Goal: Information Seeking & Learning: Learn about a topic

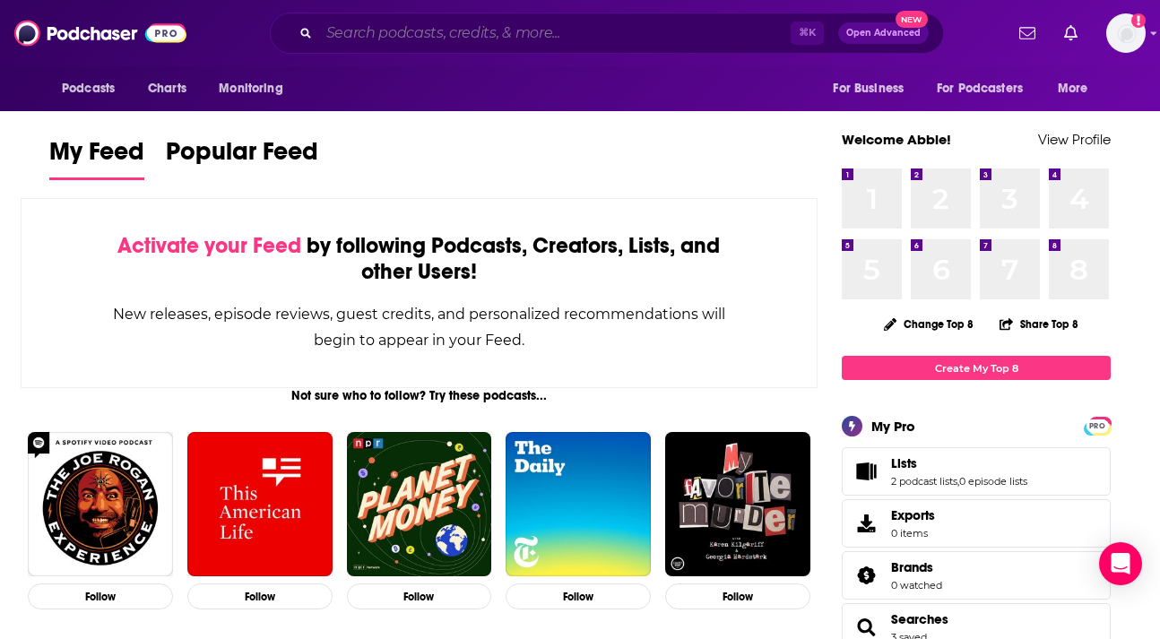
click at [526, 38] on input "Search podcasts, credits, & more..." at bounding box center [554, 33] width 471 height 29
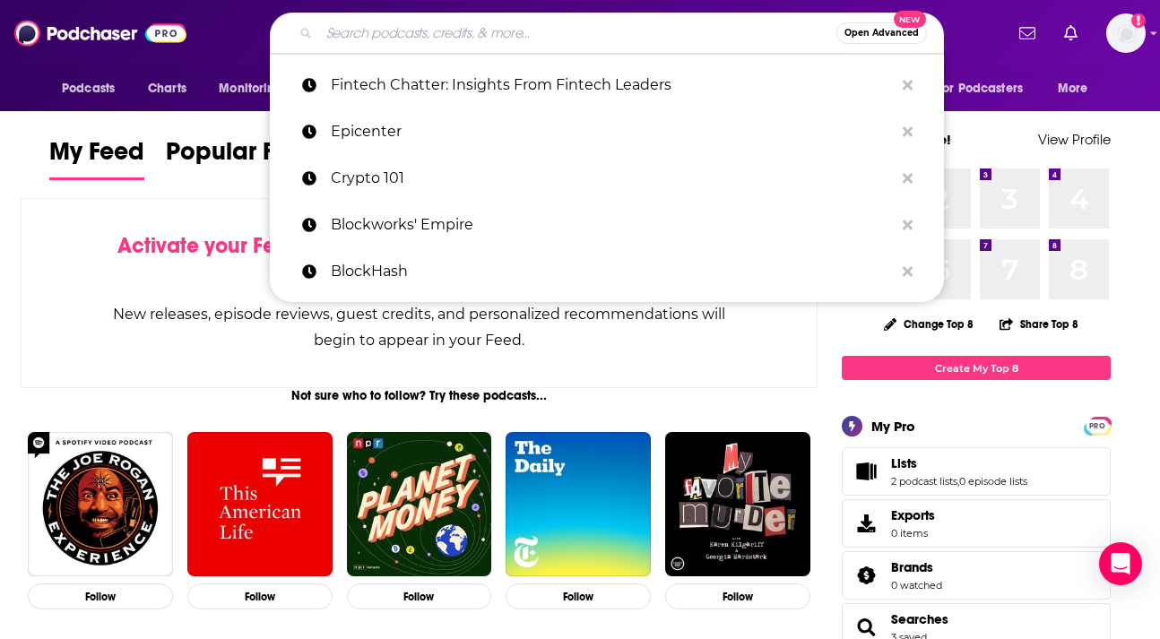
paste input "Blockworks' Empire"
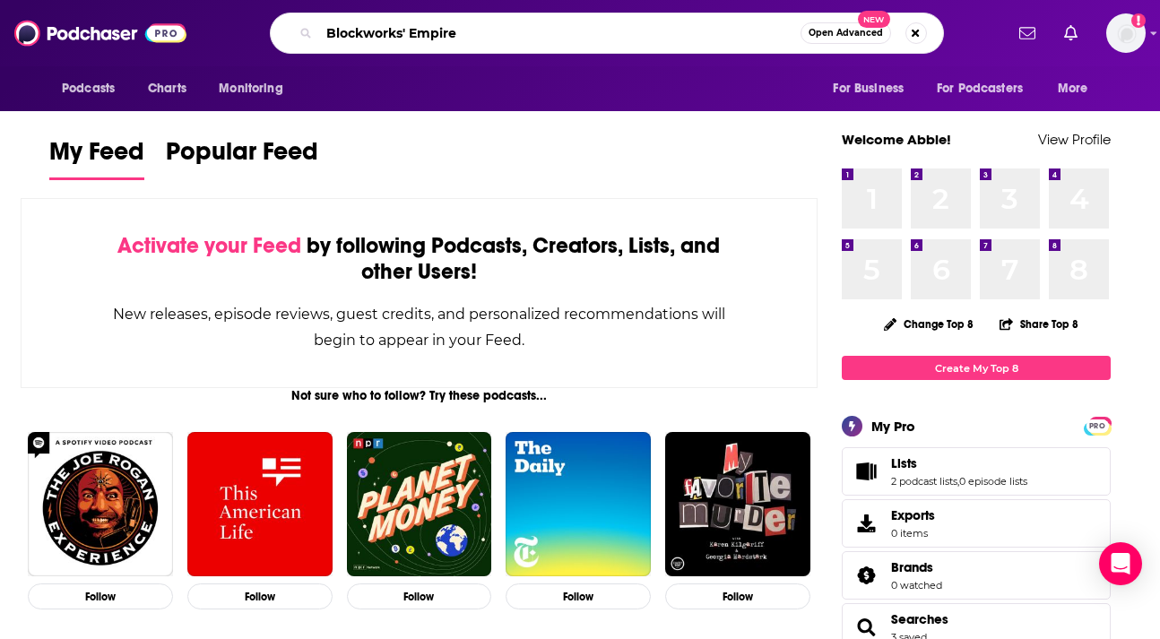
drag, startPoint x: 411, startPoint y: 34, endPoint x: 259, endPoint y: 33, distance: 151.5
click at [259, 33] on div "Blockworks' Empire Open Advanced New" at bounding box center [606, 33] width 793 height 41
type input "Empire"
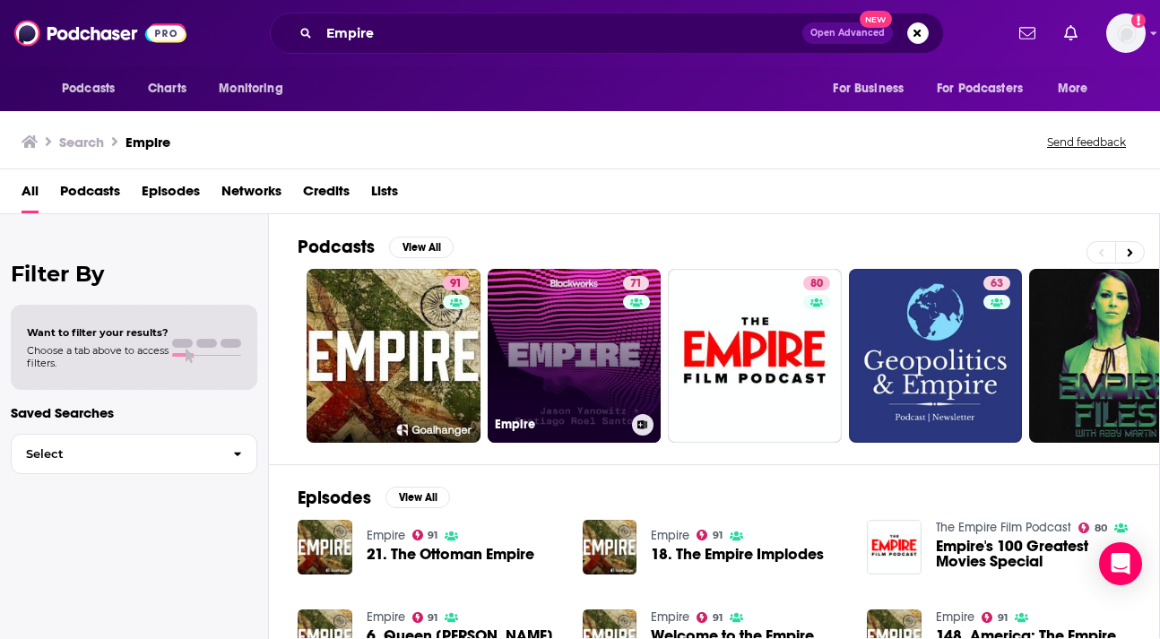
click at [574, 354] on link "71 Empire" at bounding box center [575, 356] width 174 height 174
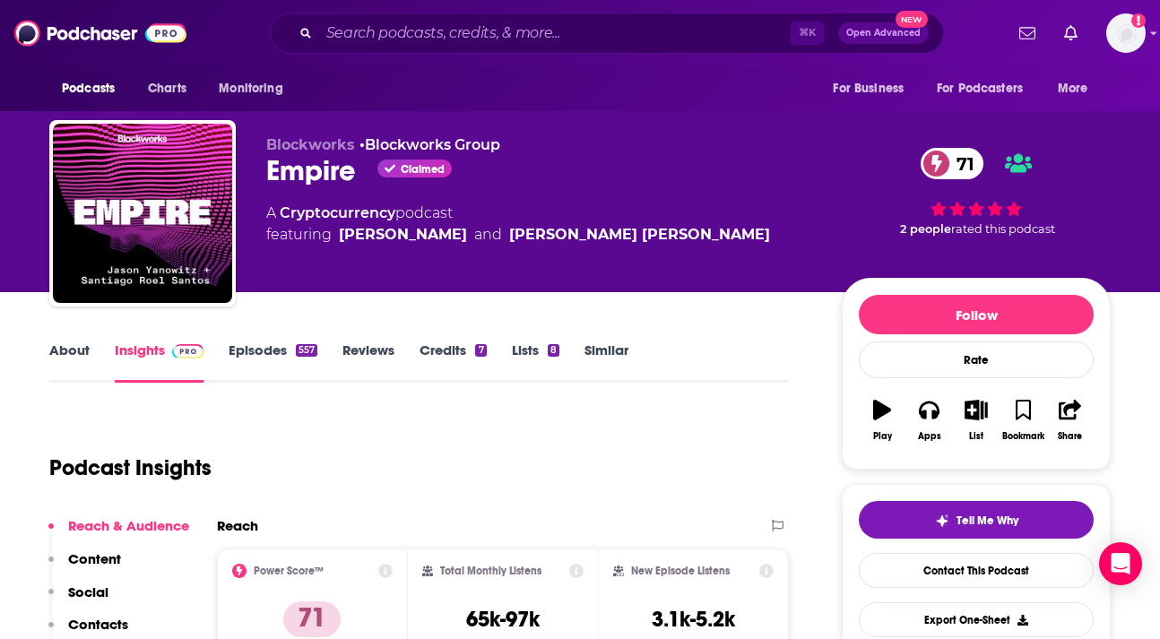
click at [273, 351] on link "Episodes 557" at bounding box center [273, 361] width 89 height 41
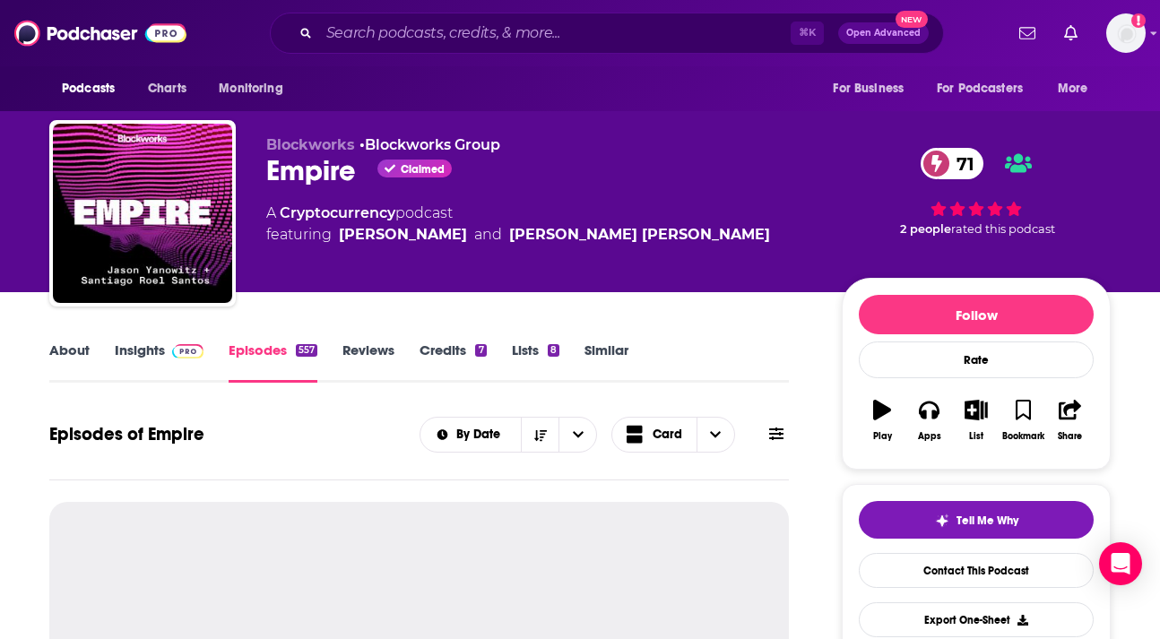
click at [787, 438] on button at bounding box center [776, 434] width 25 height 19
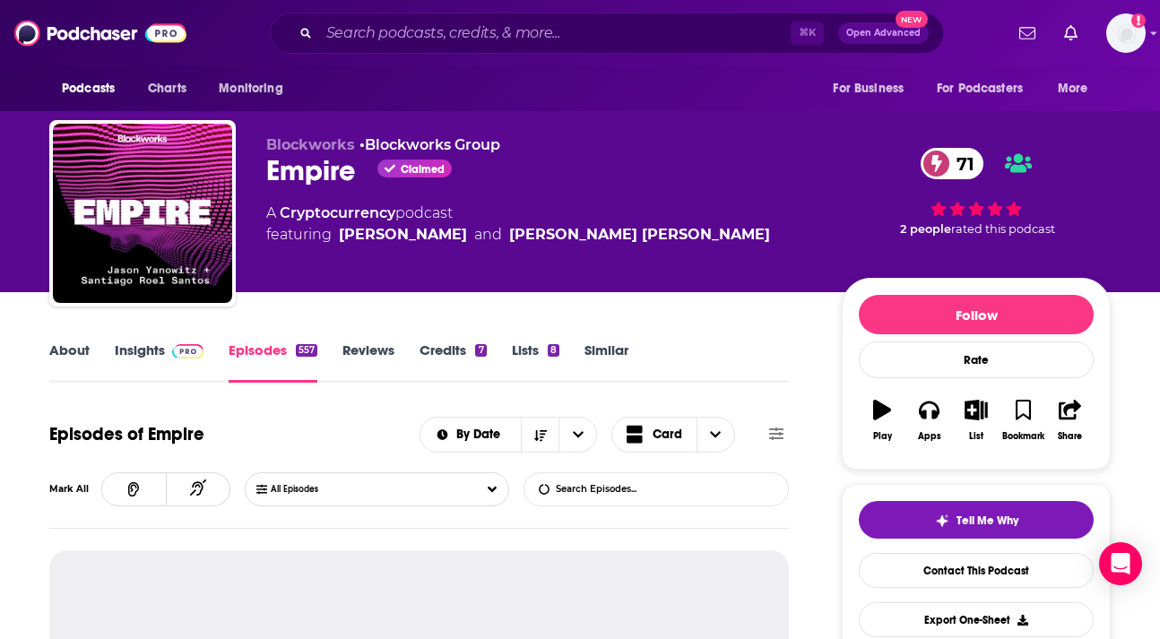
click at [653, 489] on input "List Search Input" at bounding box center [617, 489] width 187 height 32
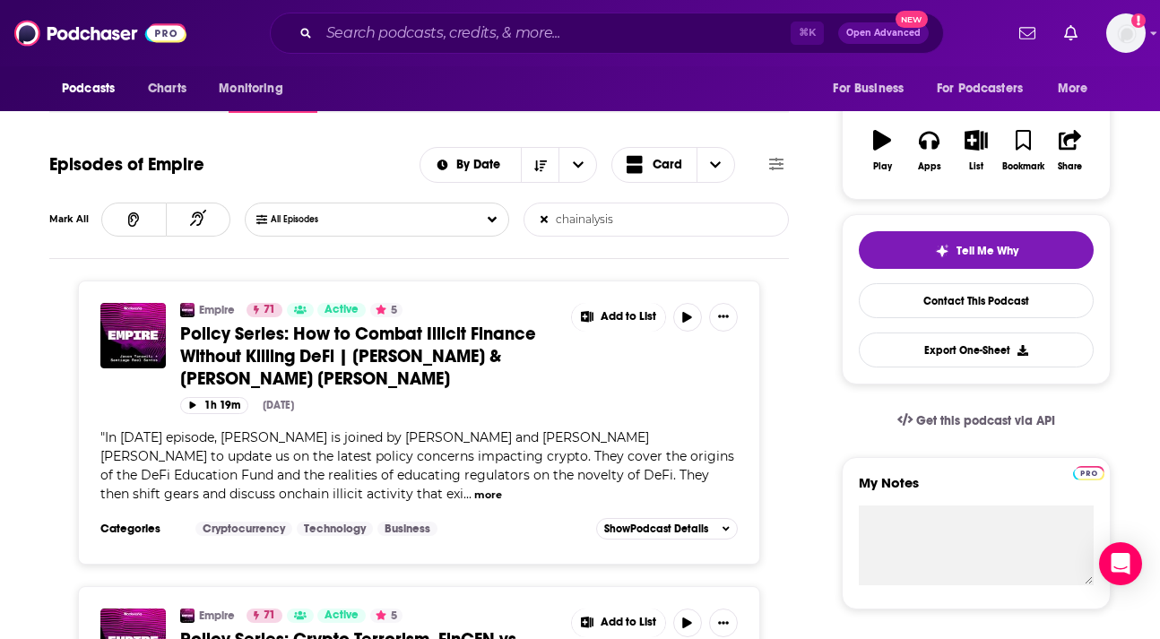
scroll to position [273, 0]
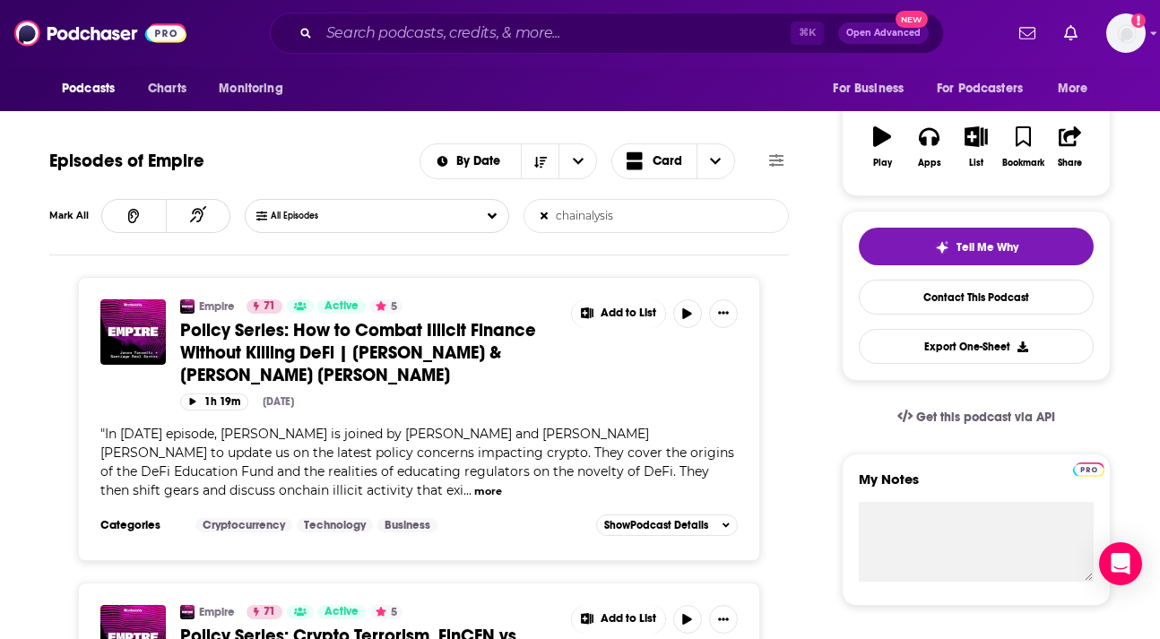
click at [660, 478] on span "In today's episode, Santi is joined by Rebecca Rettig and Miller Whitehouse to …" at bounding box center [417, 462] width 634 height 73
click at [638, 454] on span "In today's episode, Santi is joined by Rebecca Rettig and Miller Whitehouse to …" at bounding box center [417, 462] width 634 height 73
click at [474, 493] on button "more" at bounding box center [488, 491] width 28 height 15
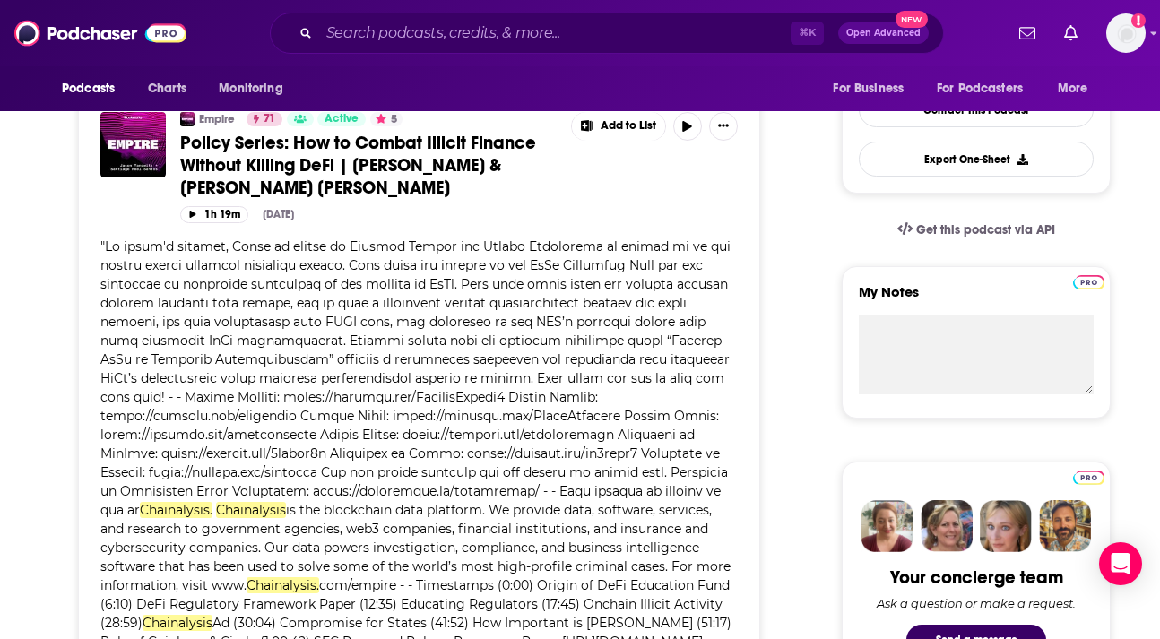
scroll to position [0, 0]
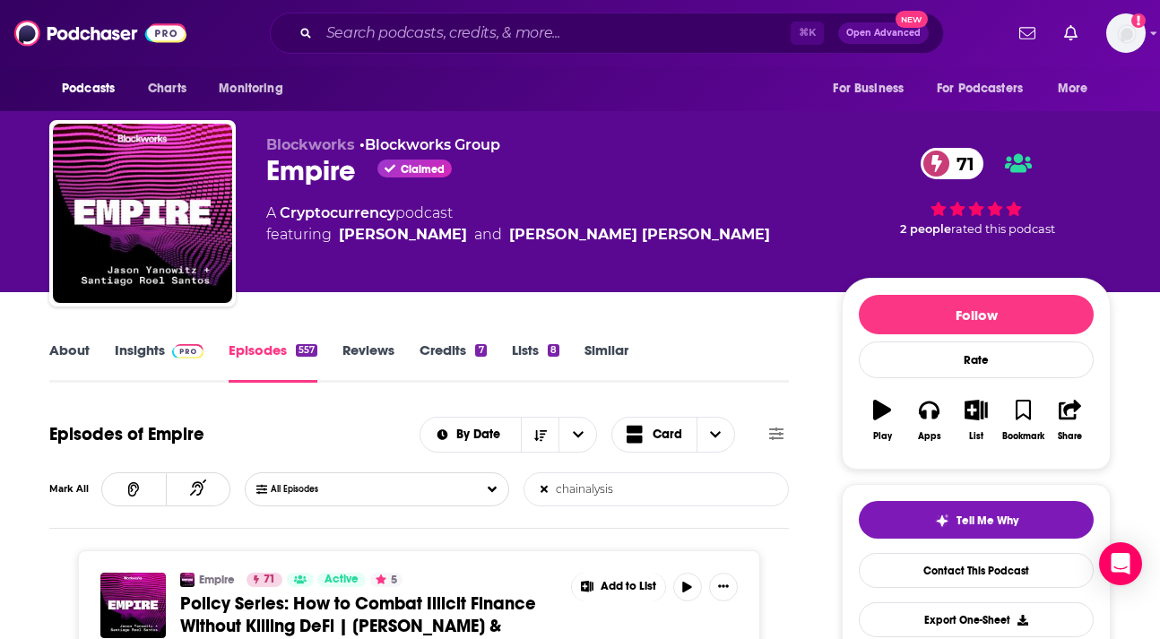
click at [606, 487] on input "chainalysis" at bounding box center [617, 489] width 187 height 32
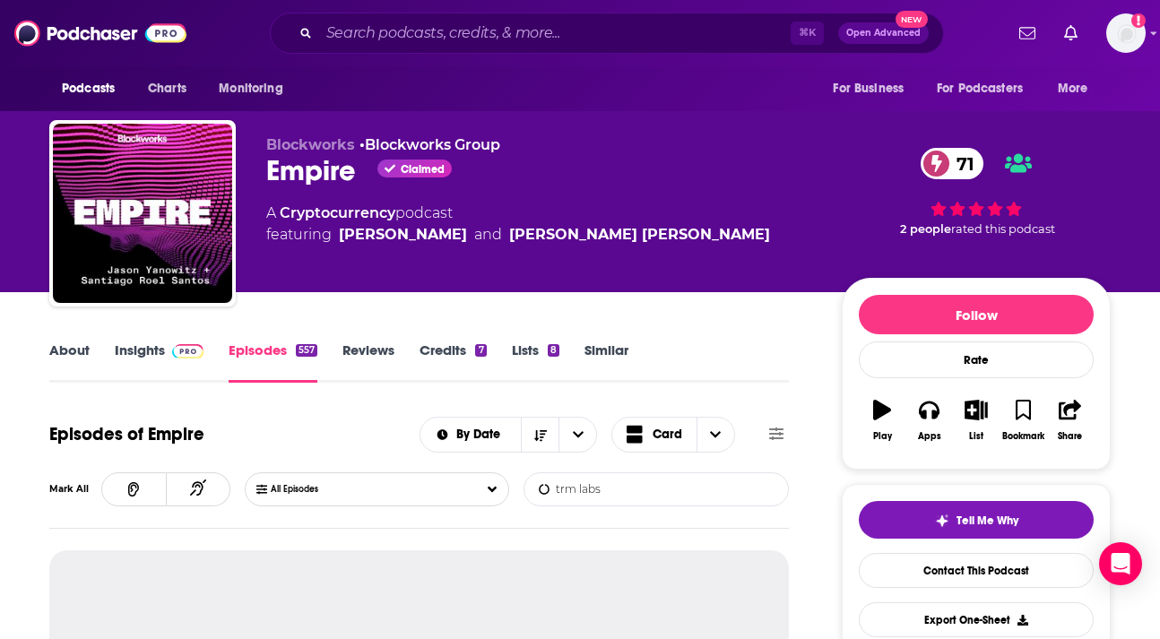
type input "trm labs"
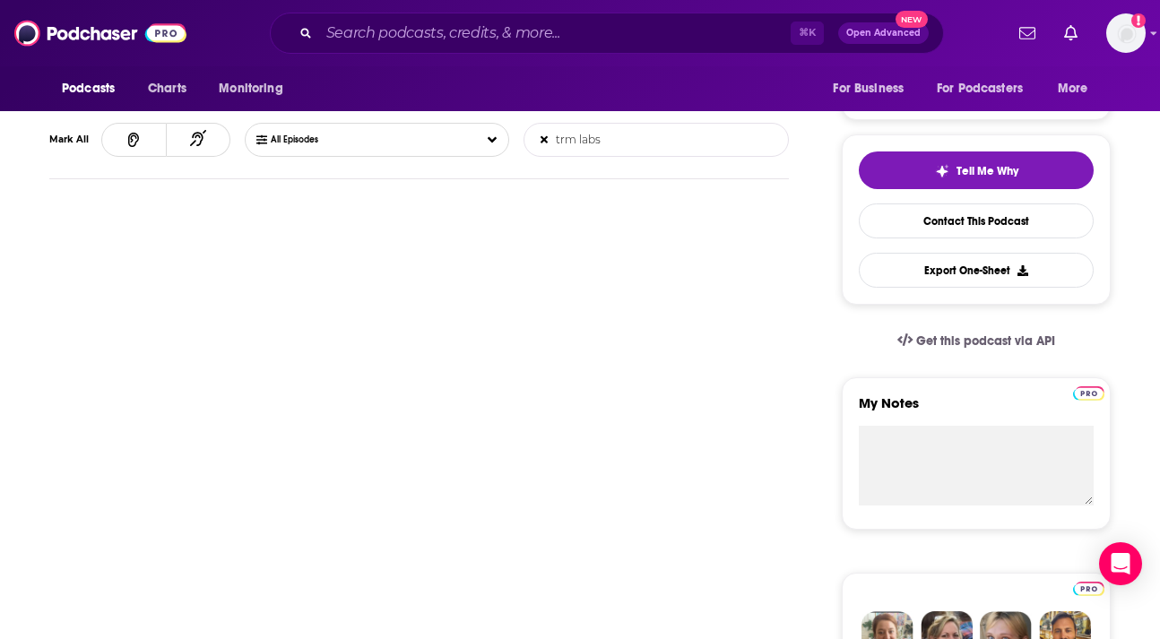
scroll to position [351, 0]
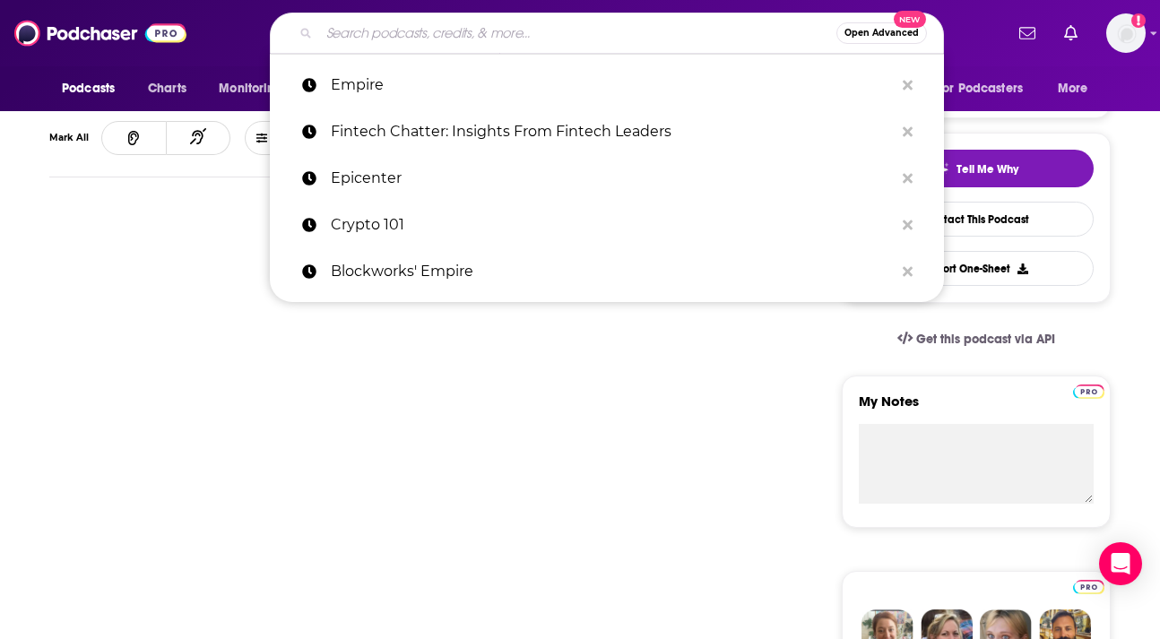
click at [543, 38] on input "Search podcasts, credits, & more..." at bounding box center [577, 33] width 517 height 29
paste input "Bankless"
type input "Bankless"
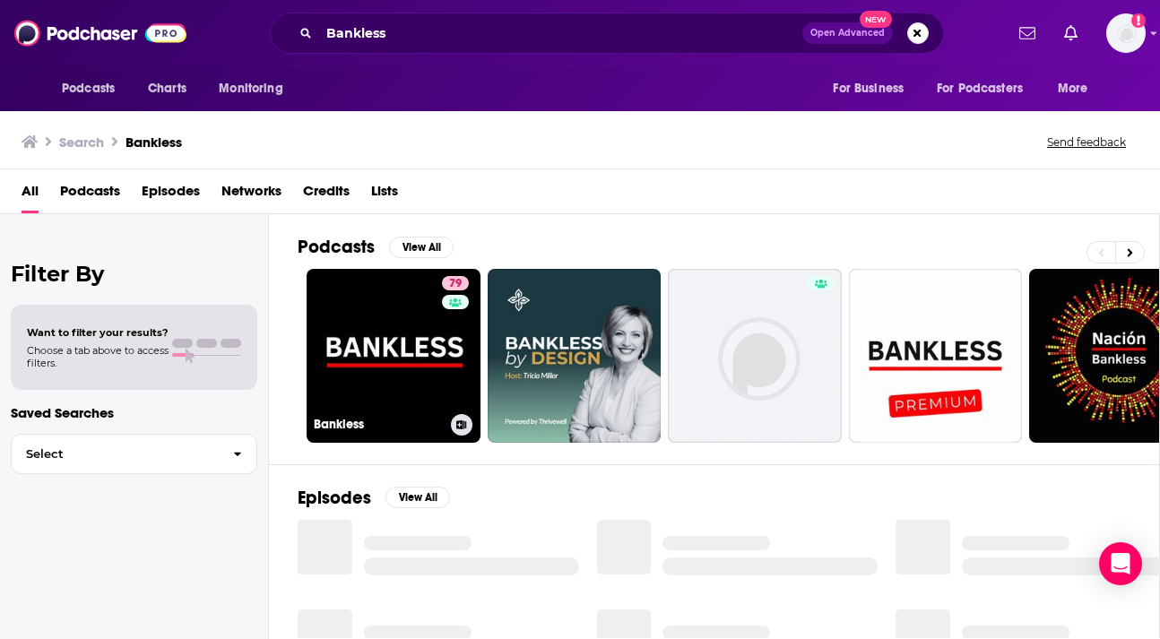
click at [431, 311] on link "79 Bankless" at bounding box center [394, 356] width 174 height 174
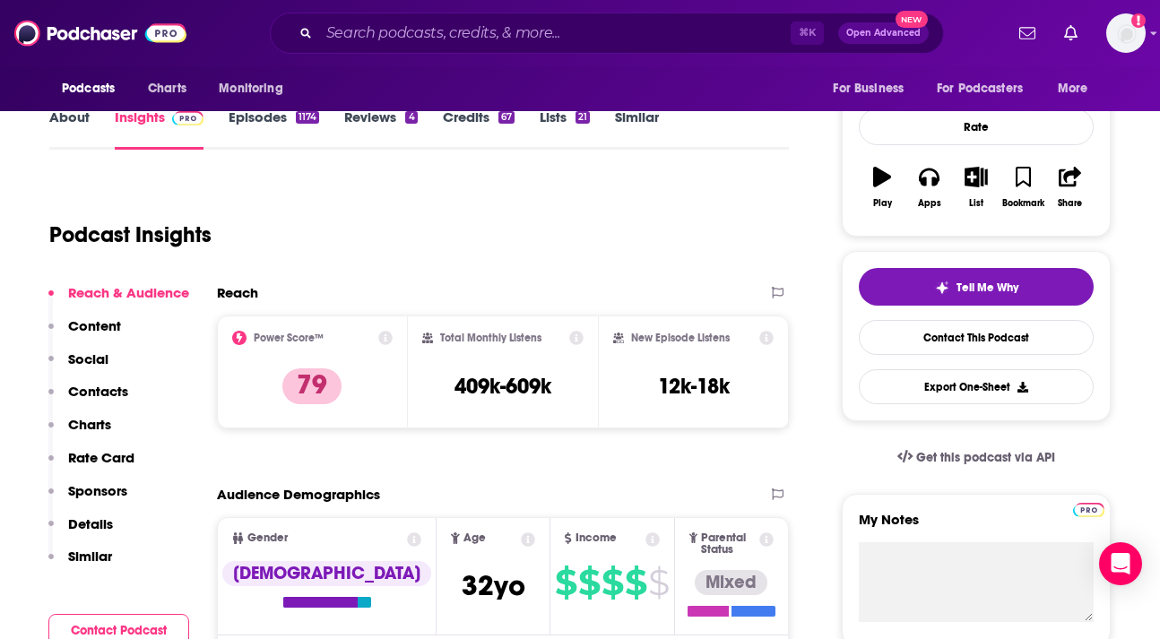
scroll to position [27, 0]
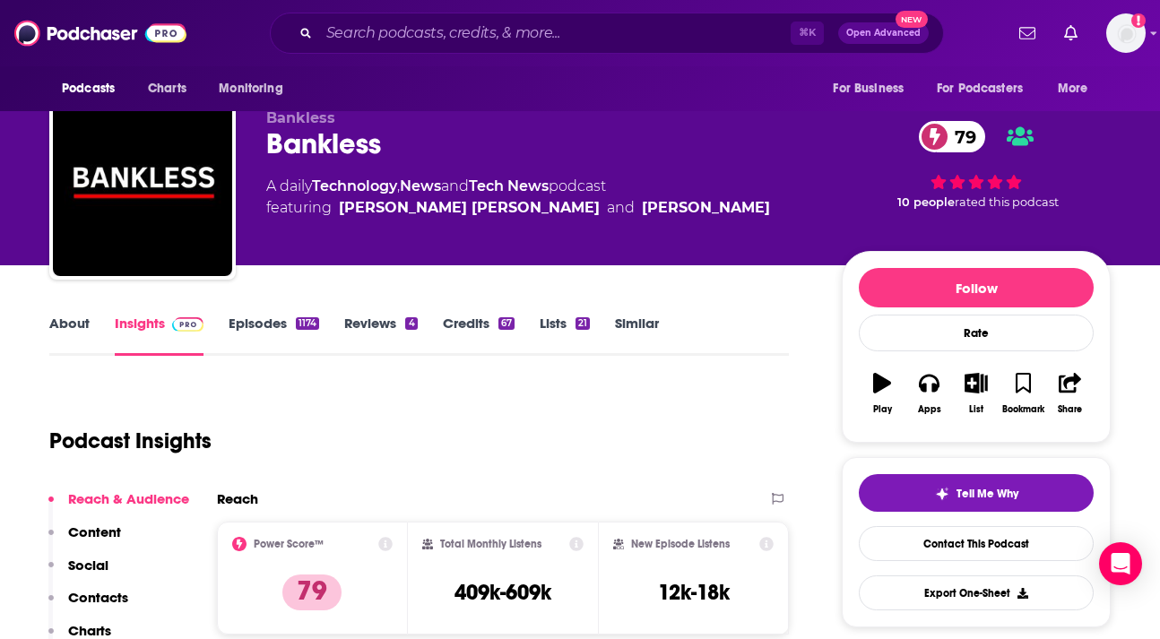
click at [82, 324] on link "About" at bounding box center [69, 335] width 40 height 41
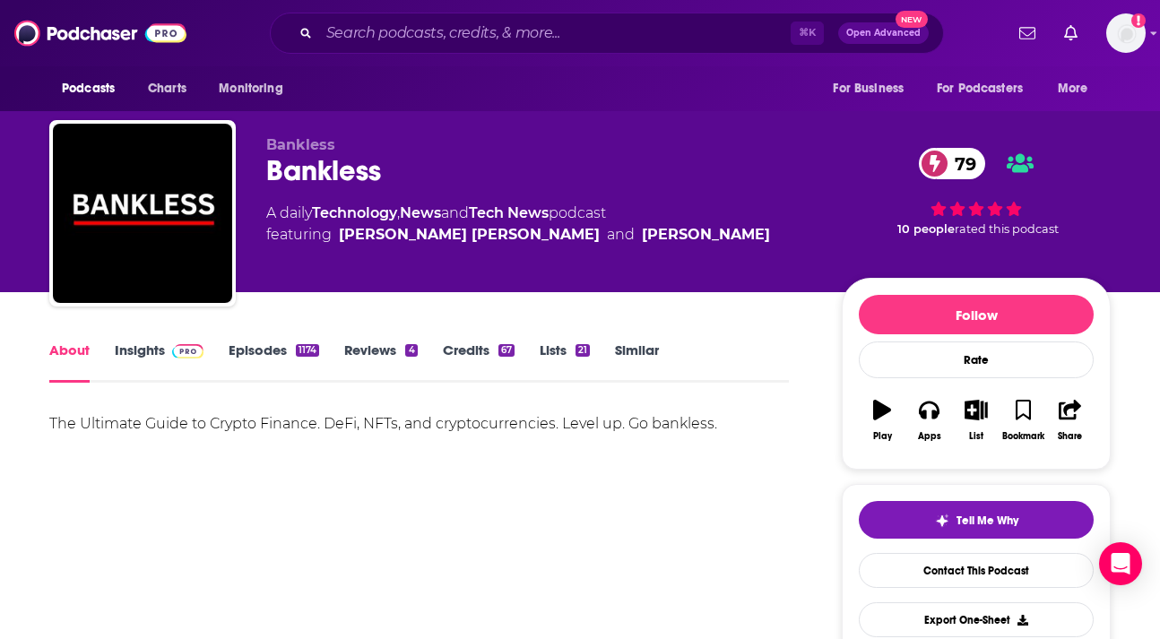
click at [151, 356] on link "Insights" at bounding box center [159, 361] width 89 height 41
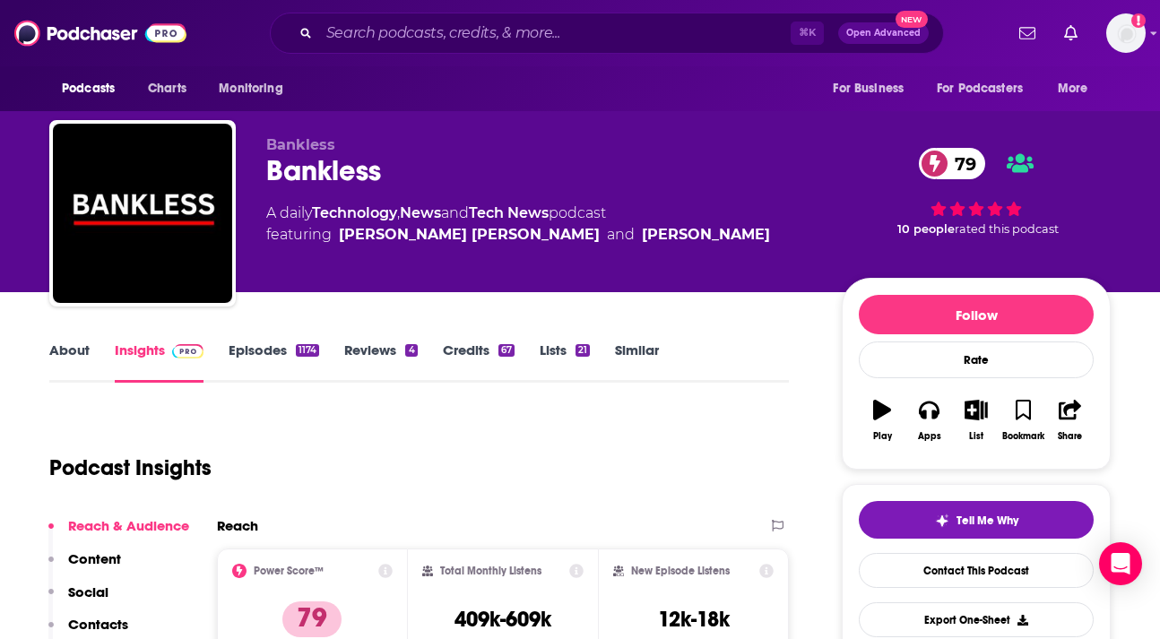
scroll to position [9, 0]
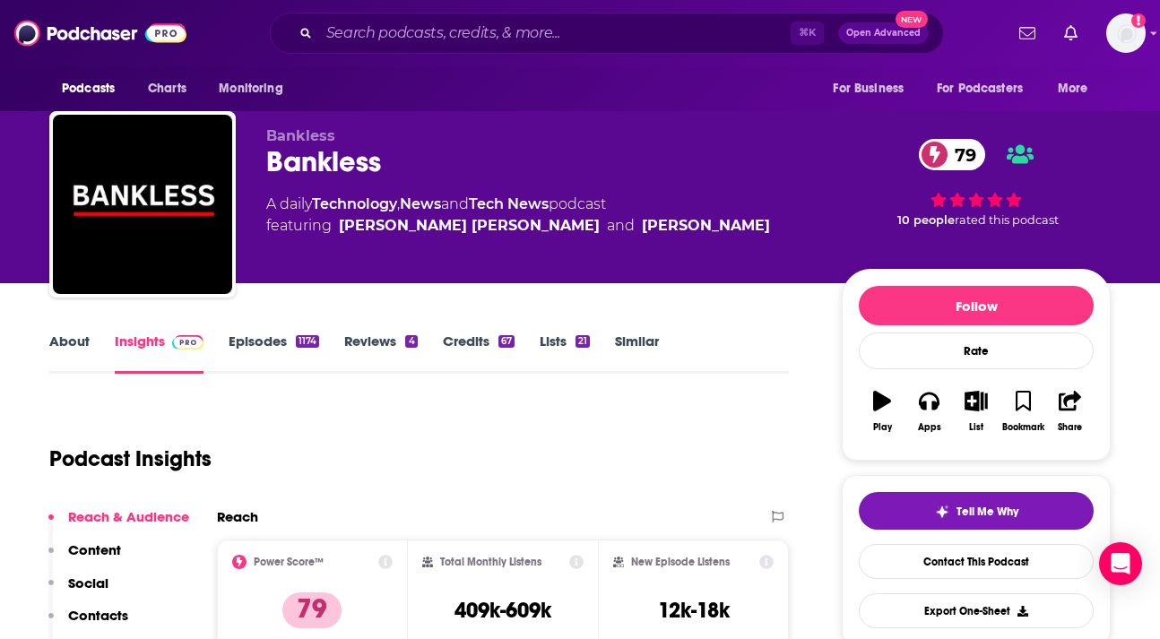
click at [281, 339] on link "Episodes 1174" at bounding box center [274, 353] width 91 height 41
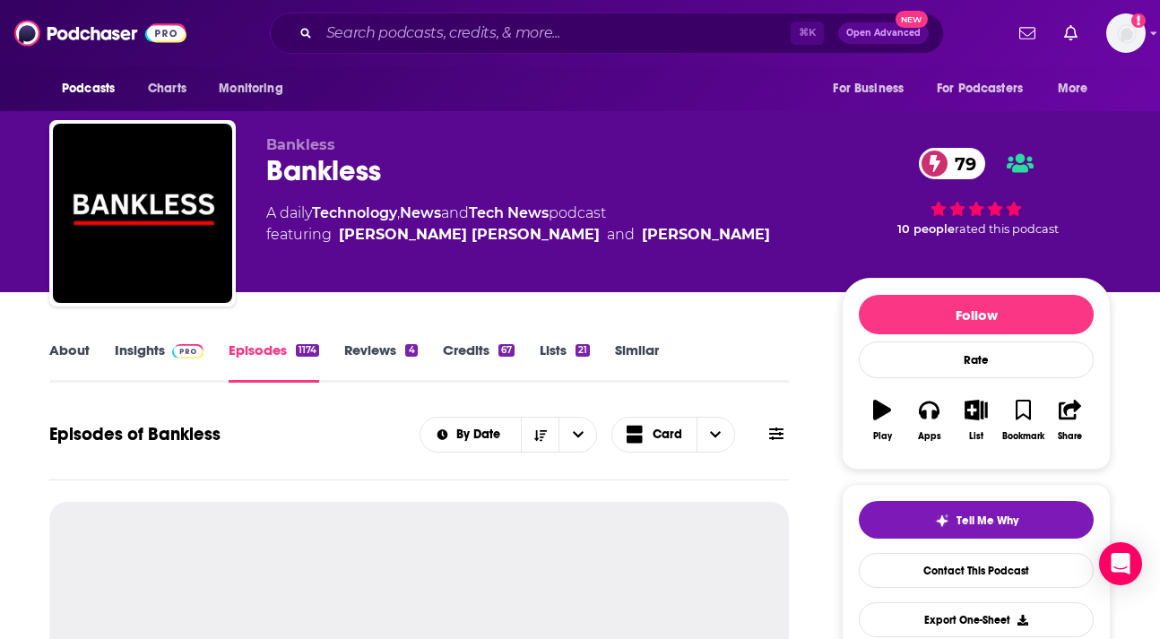
click at [777, 439] on icon at bounding box center [776, 434] width 14 height 13
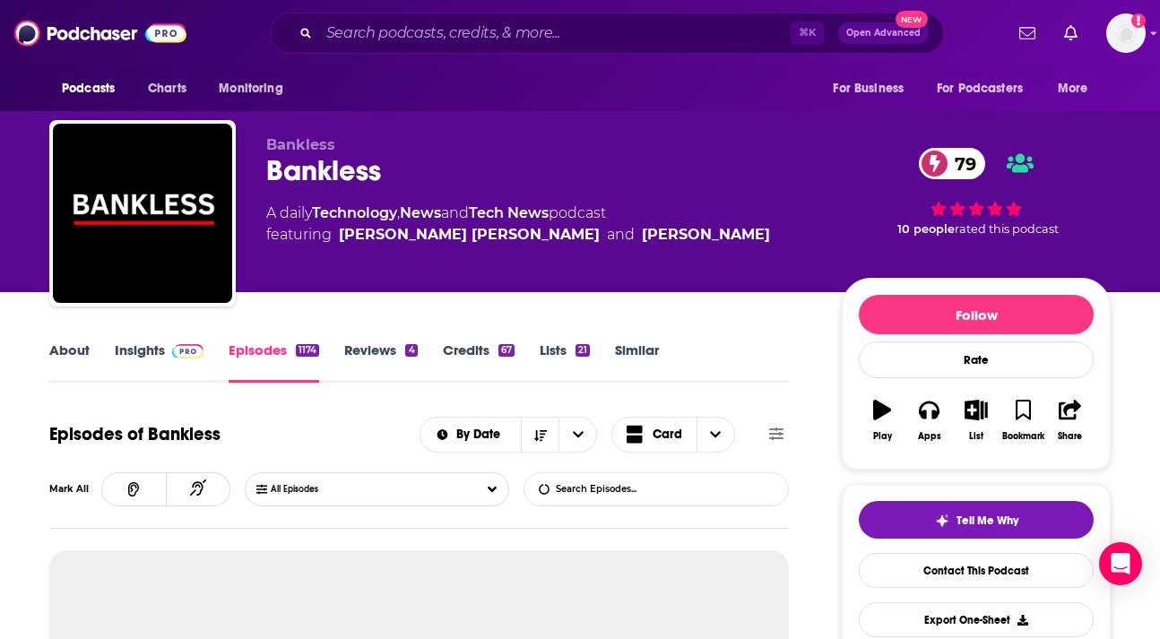
click at [705, 488] on input "List Search Input" at bounding box center [617, 489] width 187 height 32
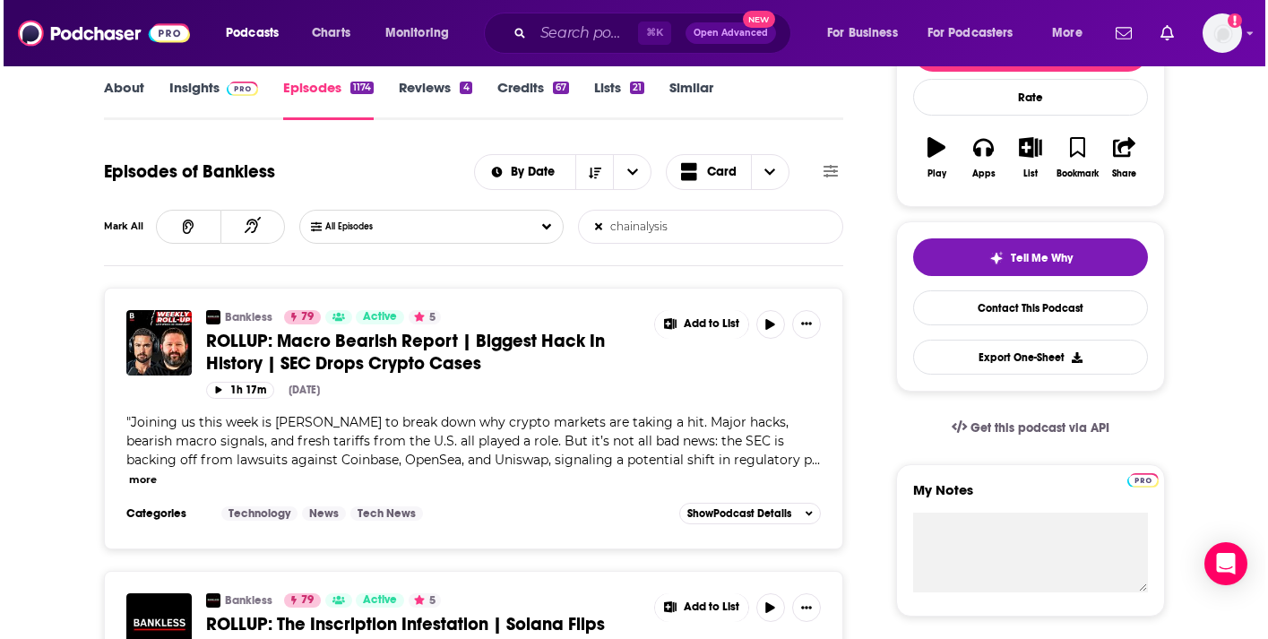
scroll to position [262, 0]
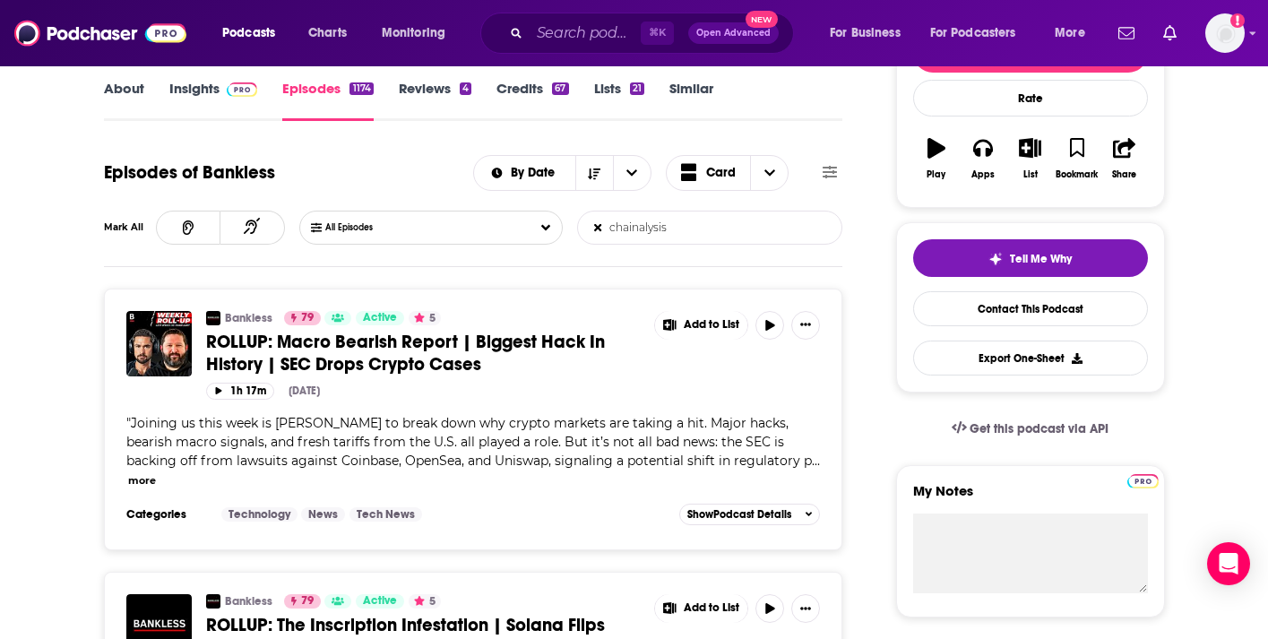
click at [635, 476] on div "Bankless 79 Active 5 ROLLUP: Macro Bearish Report | Biggest Hack In History | S…" at bounding box center [473, 406] width 695 height 190
click at [757, 448] on span "Joining us this week is Alex Thorn to break down why crypto markets are taking …" at bounding box center [469, 442] width 686 height 54
click at [156, 473] on button "more" at bounding box center [142, 480] width 28 height 15
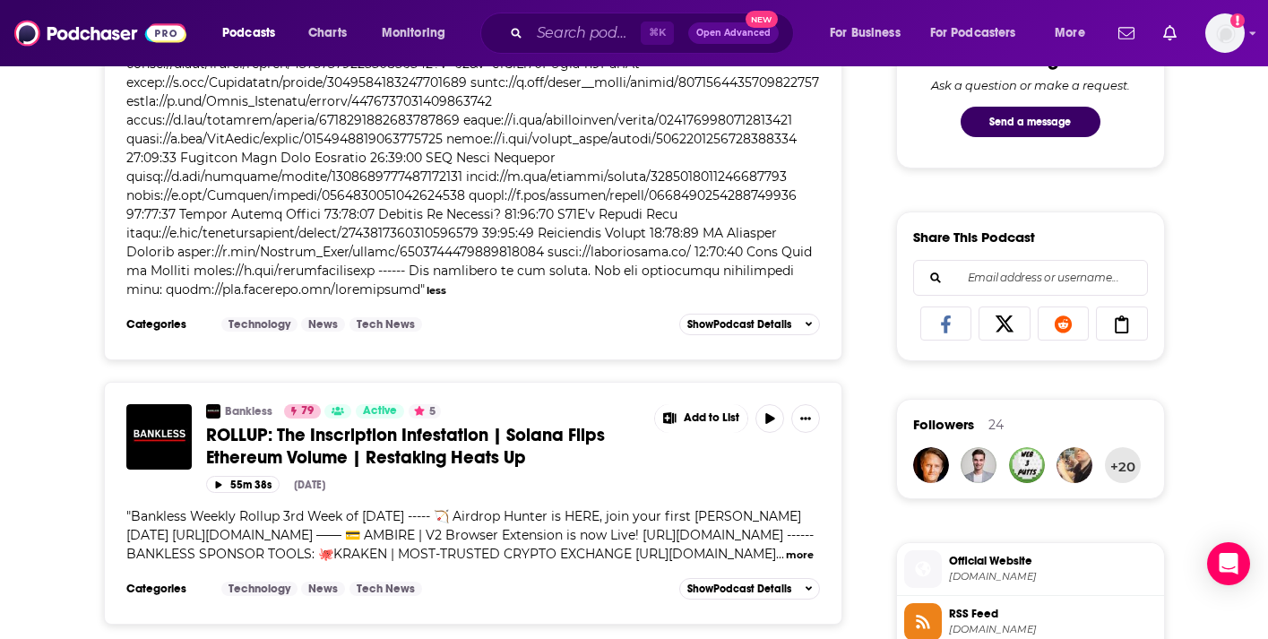
scroll to position [1079, 0]
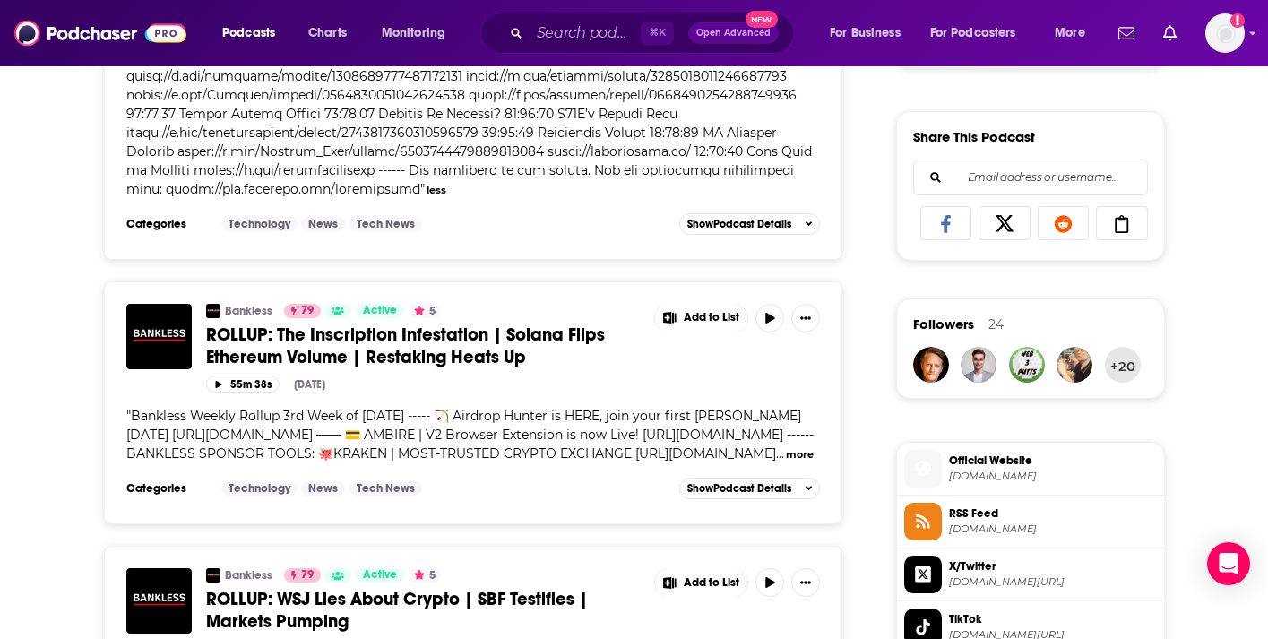
click at [752, 433] on span "Bankless Weekly Rollup 3rd Week of December, 2023 ----- 🏹 Airdrop Hunter is HER…" at bounding box center [469, 435] width 687 height 54
click at [305, 445] on div "" Bankless Weekly Rollup 3rd Week of December, 2023 ----- 🏹 Airdrop Hunter is H…" at bounding box center [473, 435] width 695 height 56
click at [786, 453] on button "more" at bounding box center [800, 454] width 28 height 15
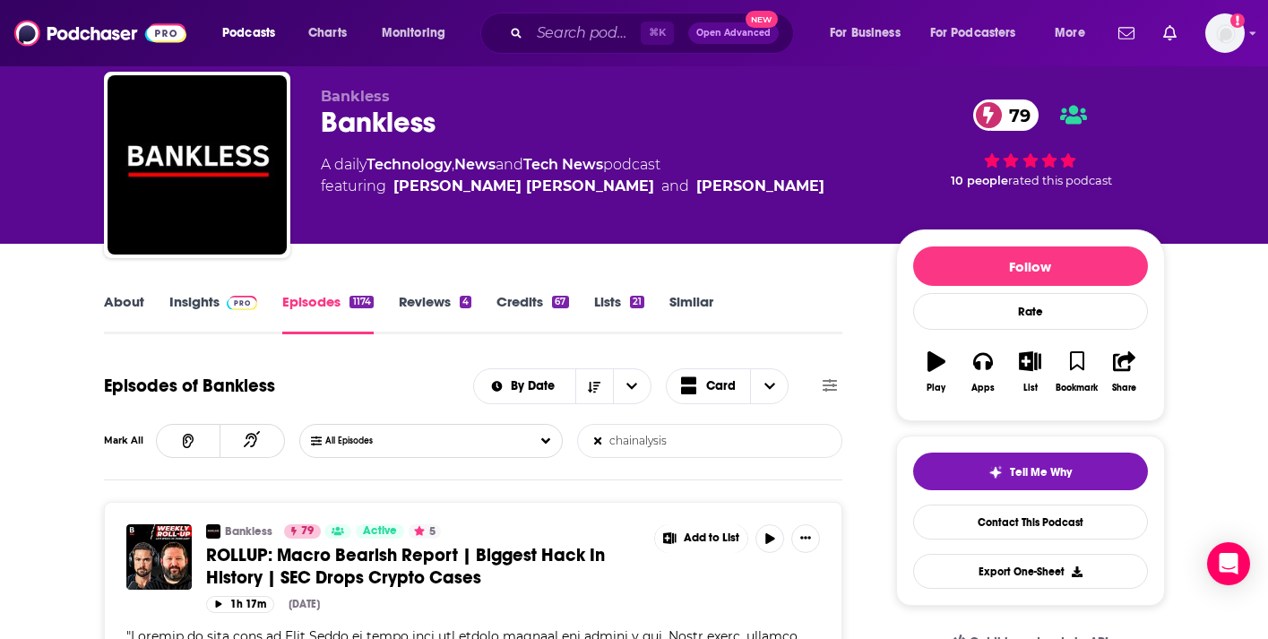
scroll to position [83, 0]
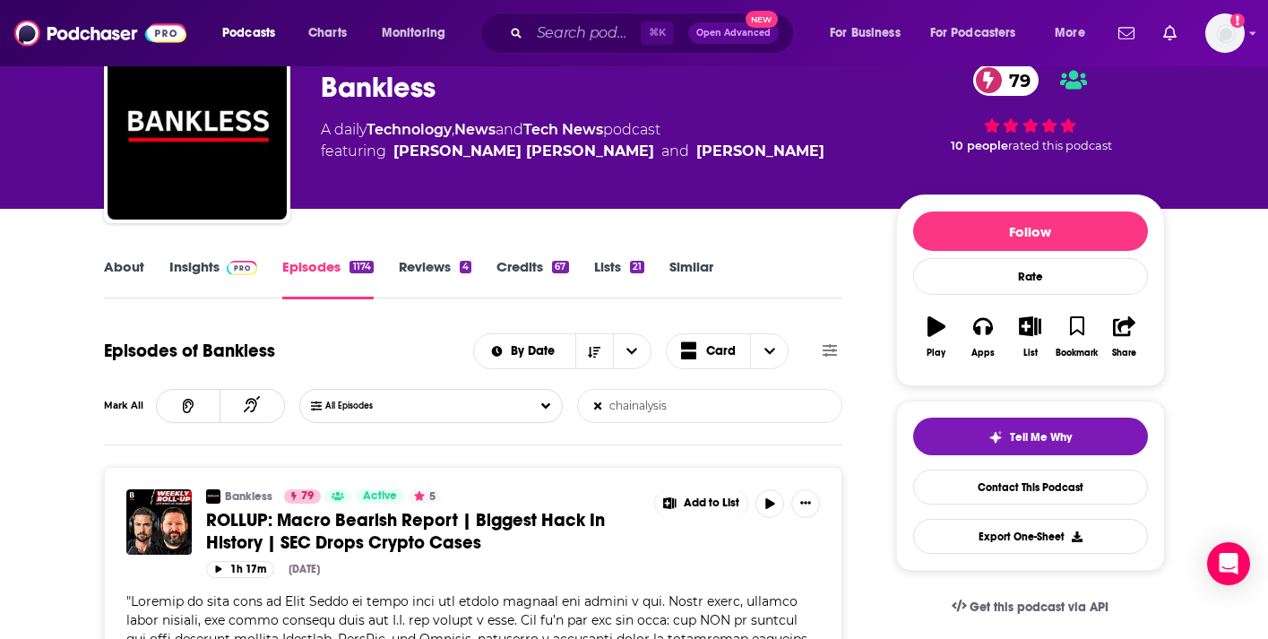
click at [625, 404] on input "chainalysis" at bounding box center [671, 406] width 187 height 32
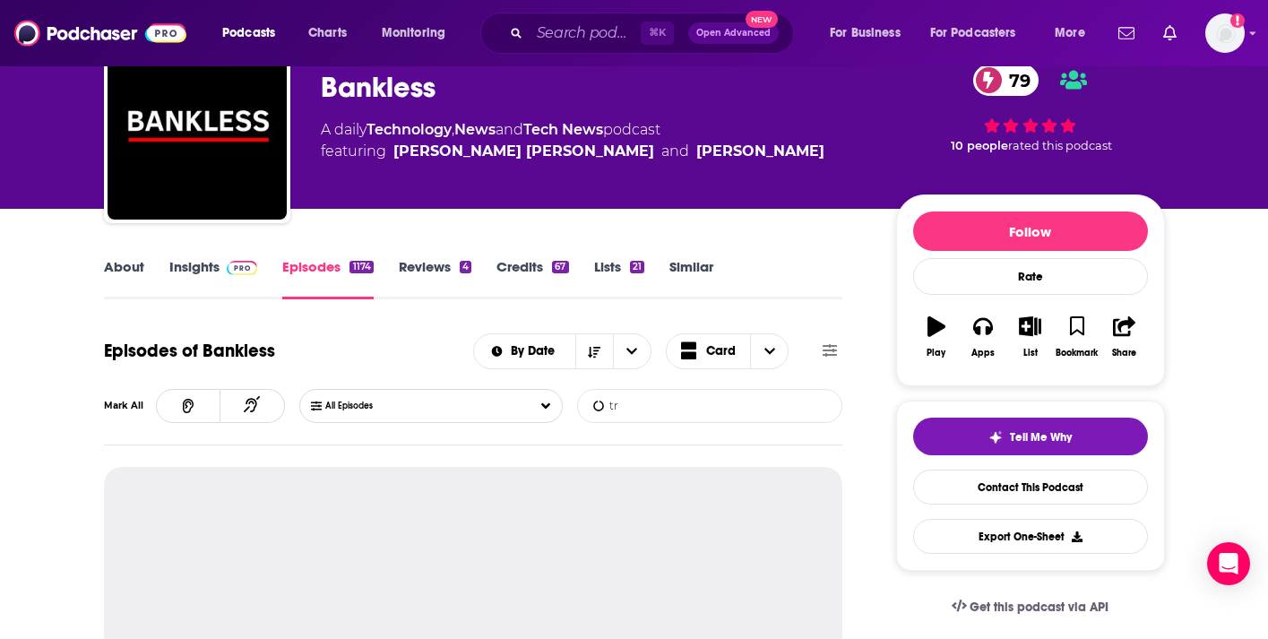
type input "trm labs"
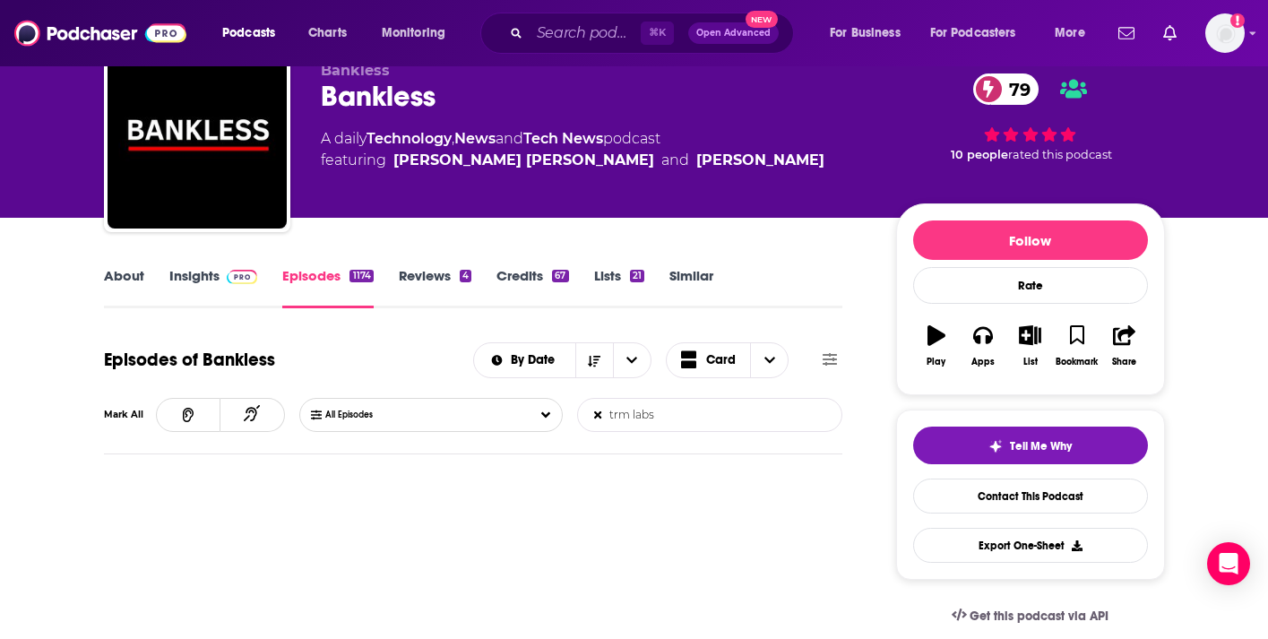
scroll to position [73, 0]
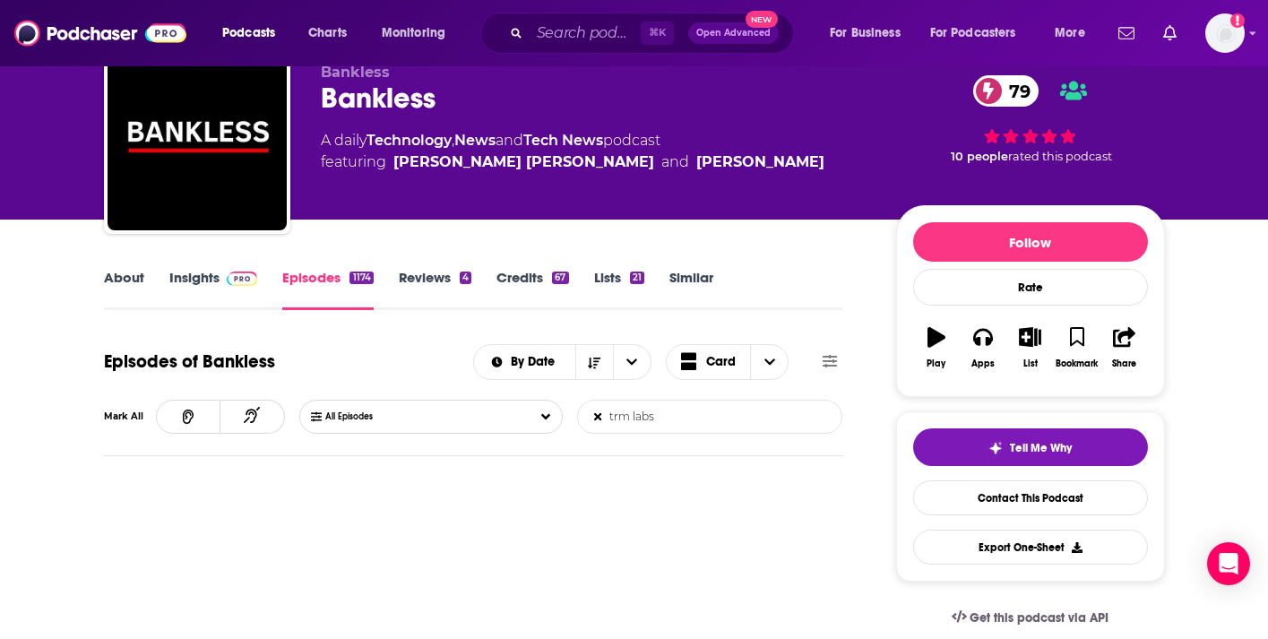
click at [179, 277] on link "Insights" at bounding box center [213, 289] width 89 height 41
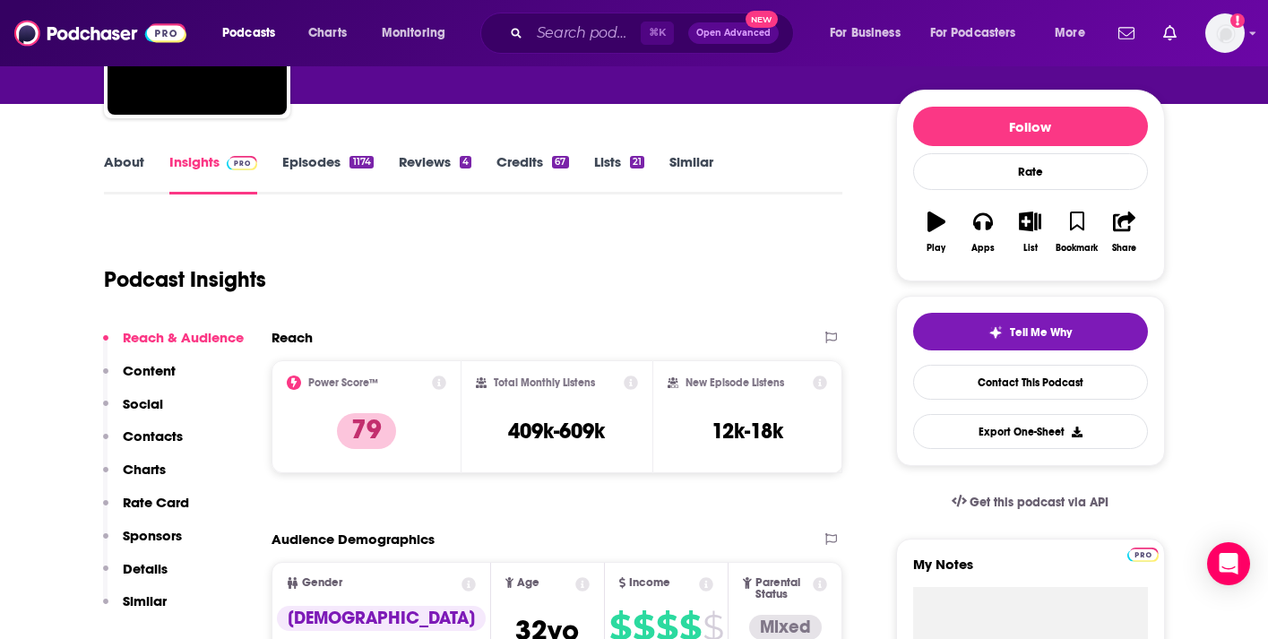
scroll to position [329, 0]
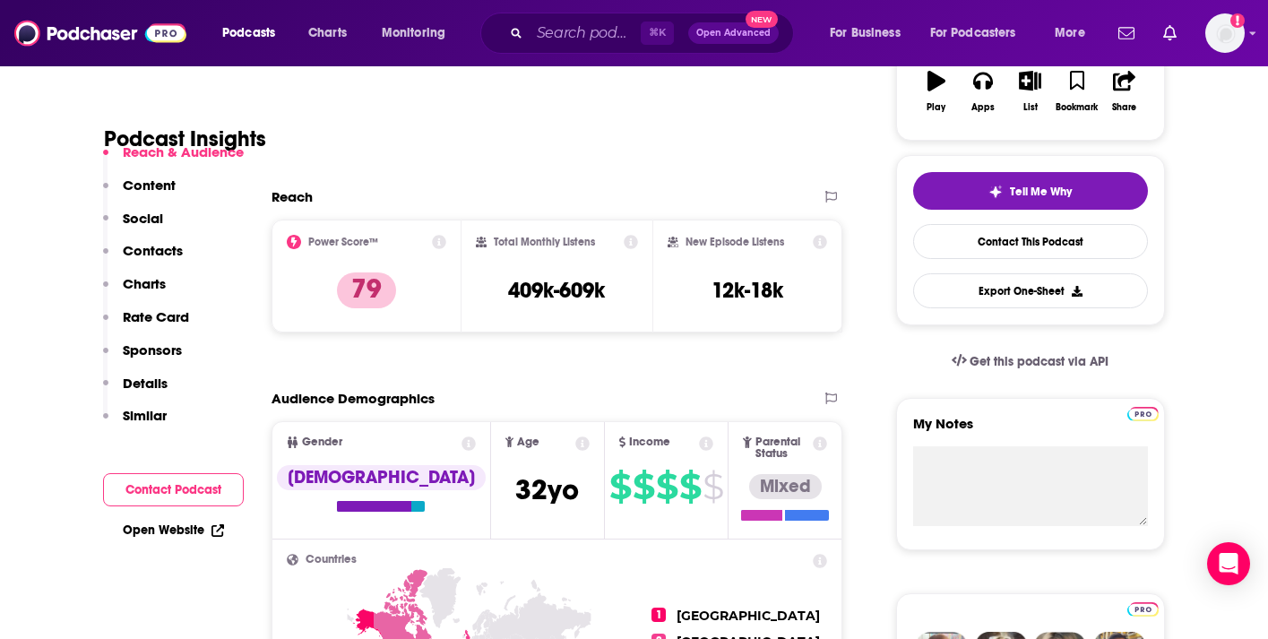
click at [143, 253] on p "Contacts" at bounding box center [153, 250] width 60 height 17
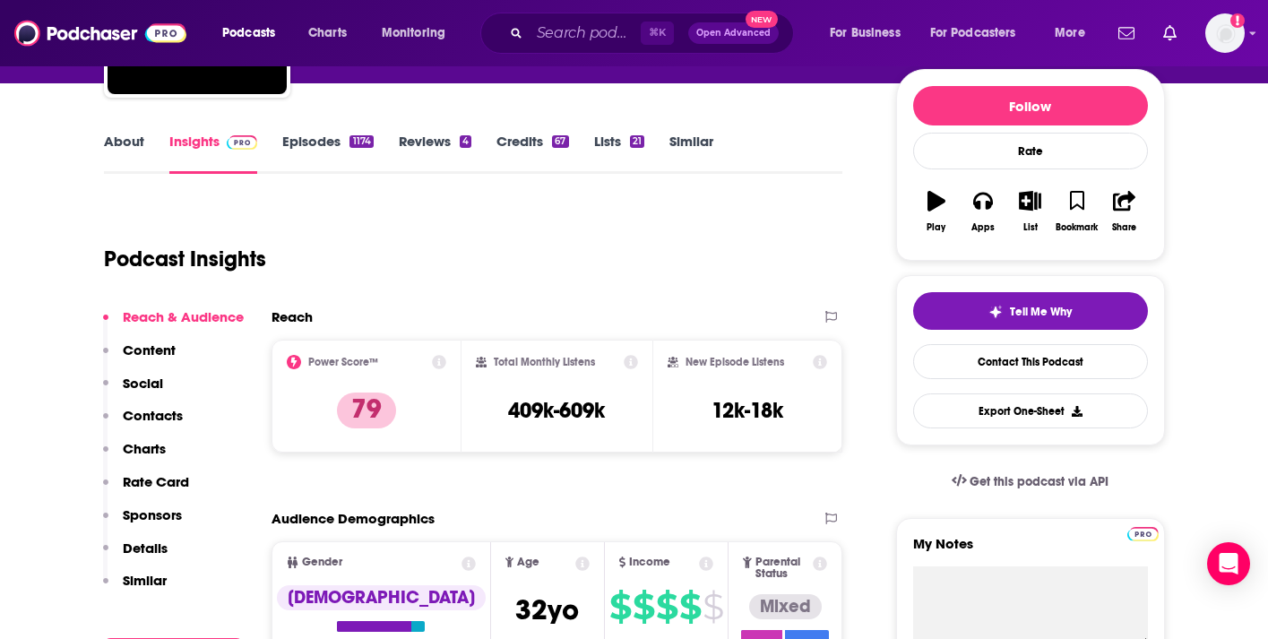
scroll to position [130, 0]
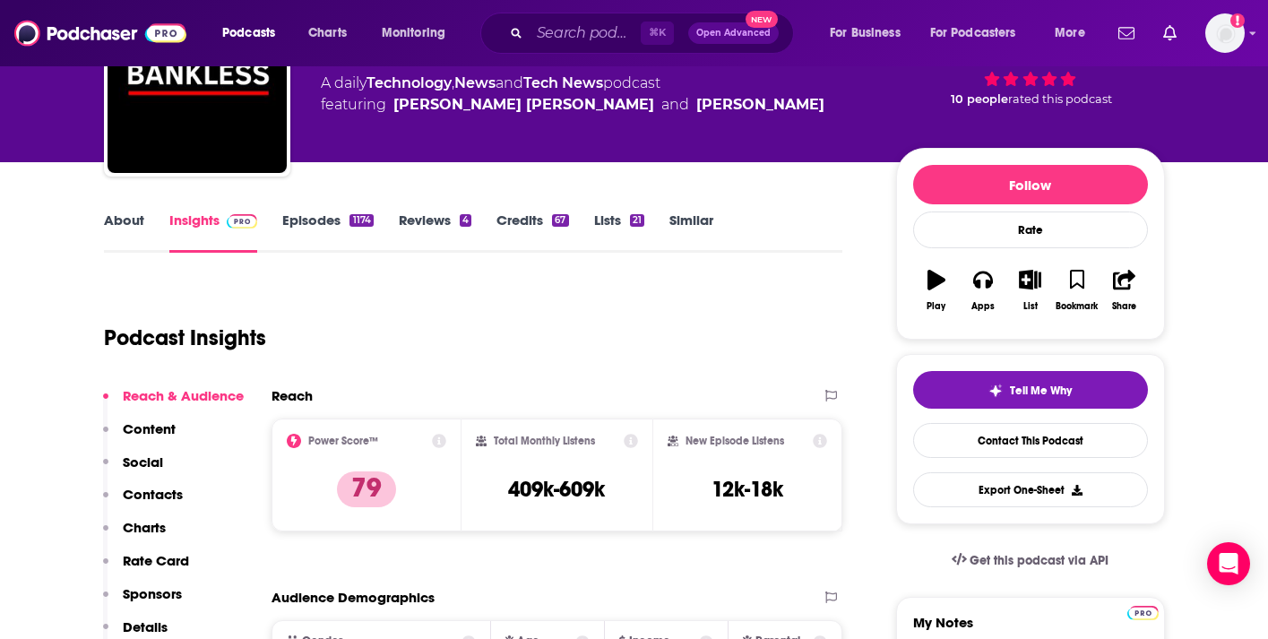
click at [134, 229] on link "About" at bounding box center [124, 232] width 40 height 41
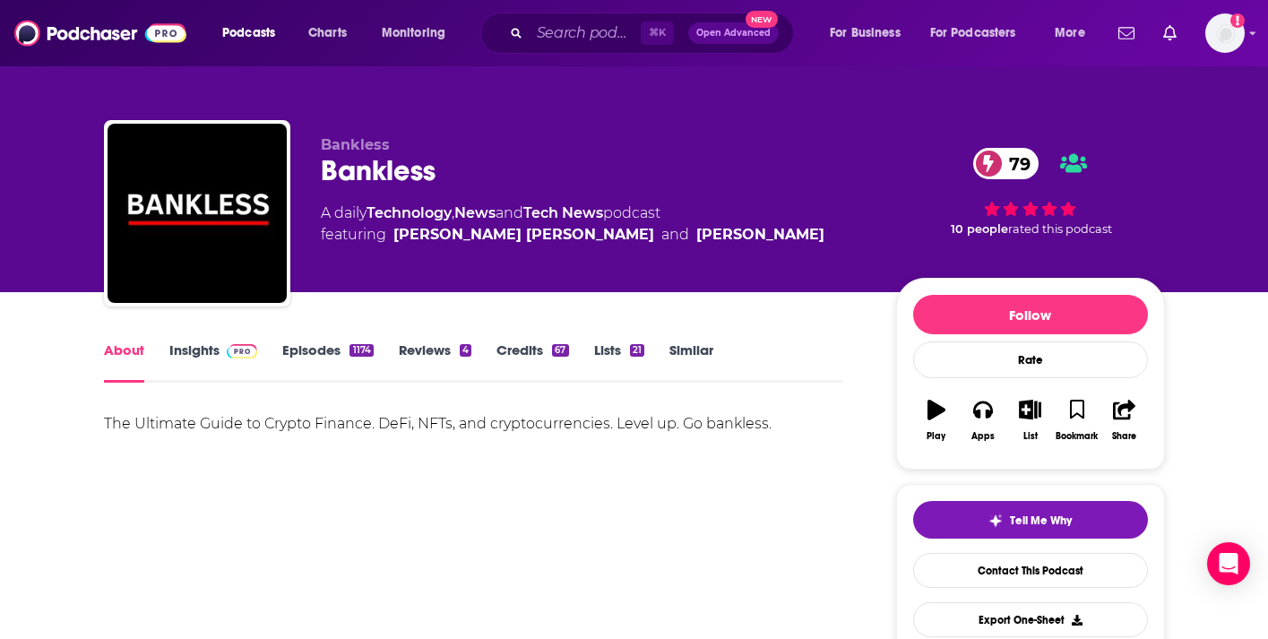
click at [189, 353] on link "Insights" at bounding box center [213, 361] width 89 height 41
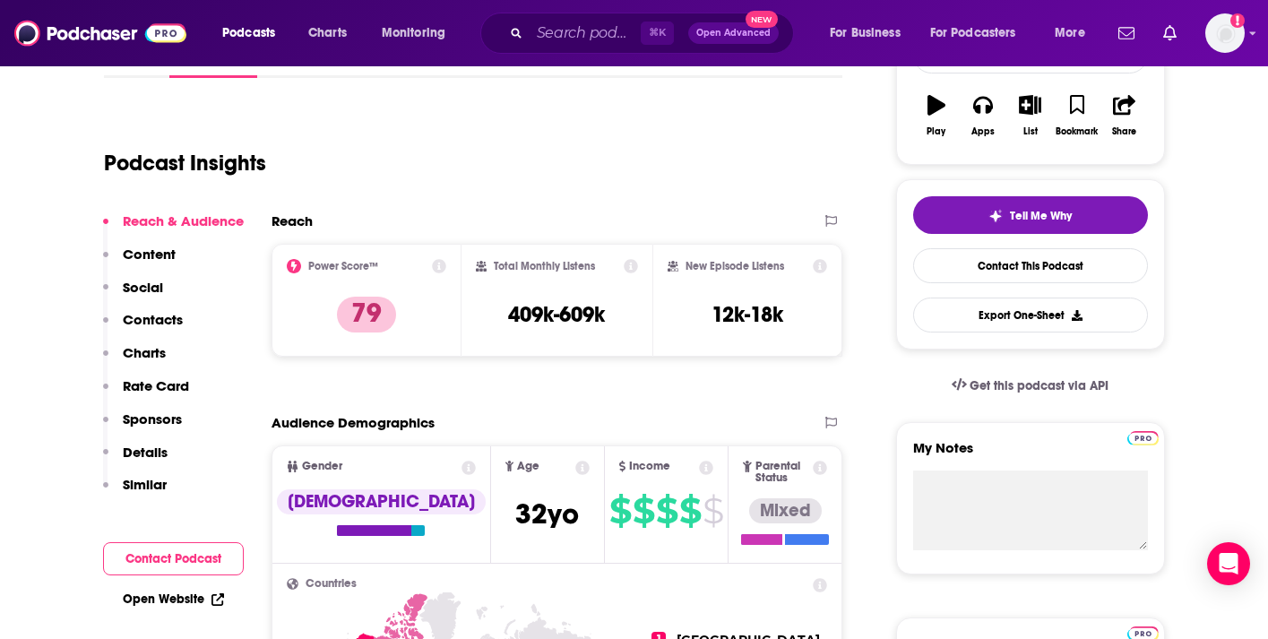
scroll to position [501, 0]
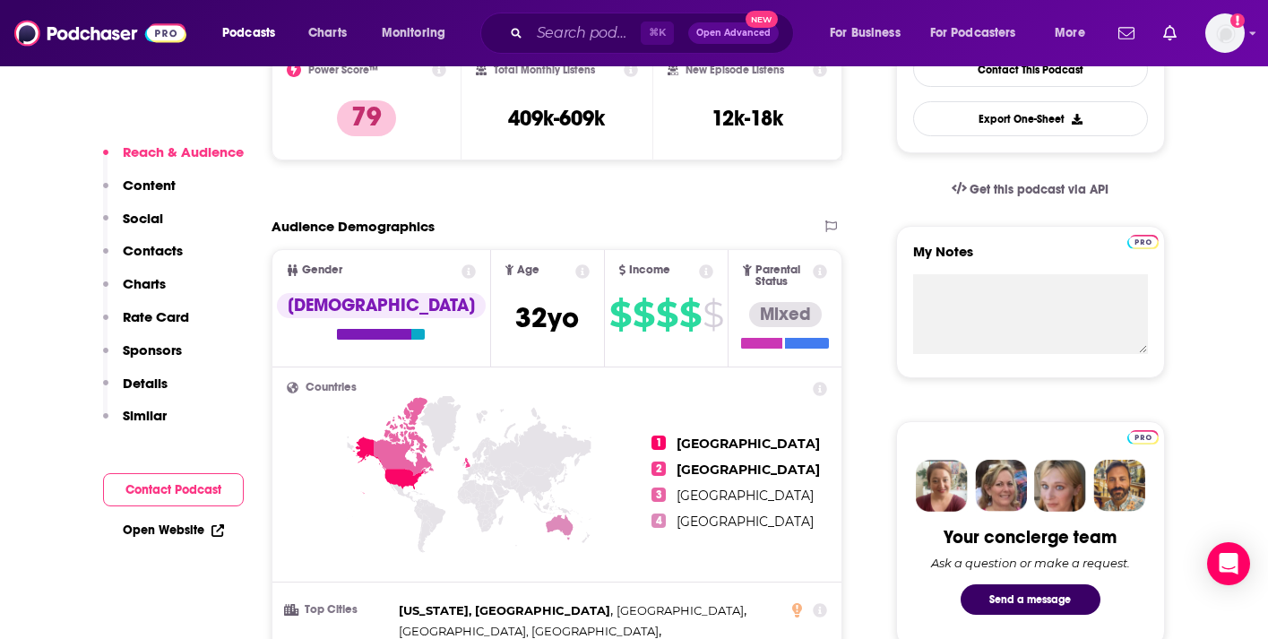
click at [149, 254] on p "Contacts" at bounding box center [153, 250] width 60 height 17
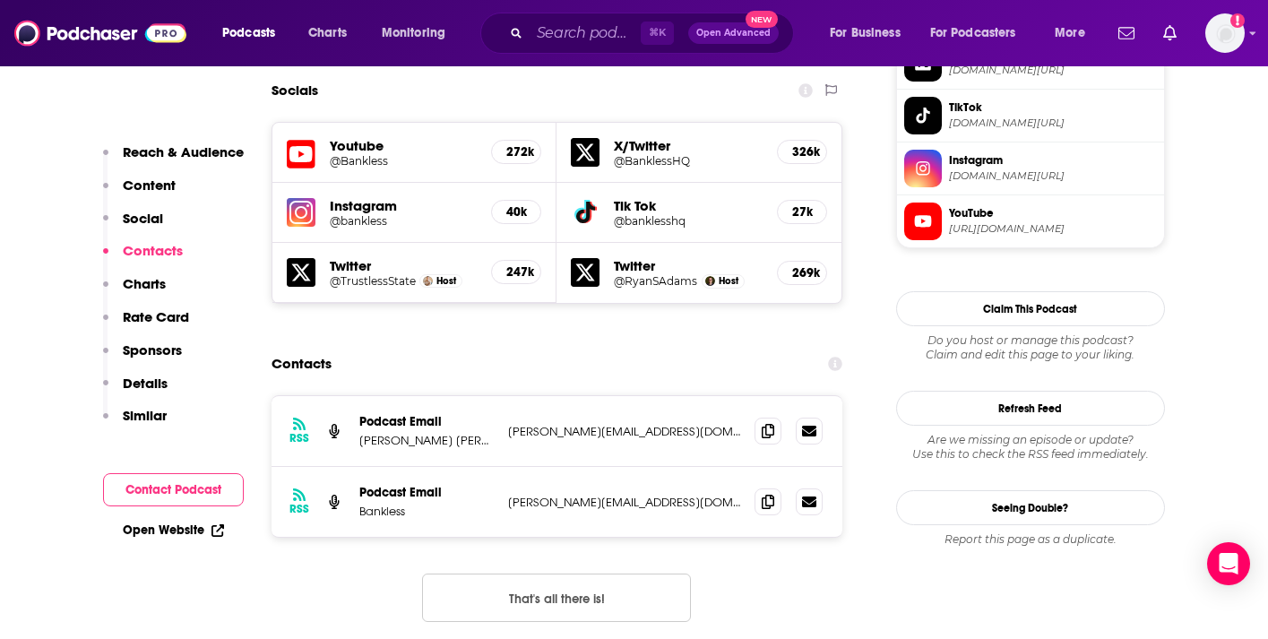
scroll to position [1601, 0]
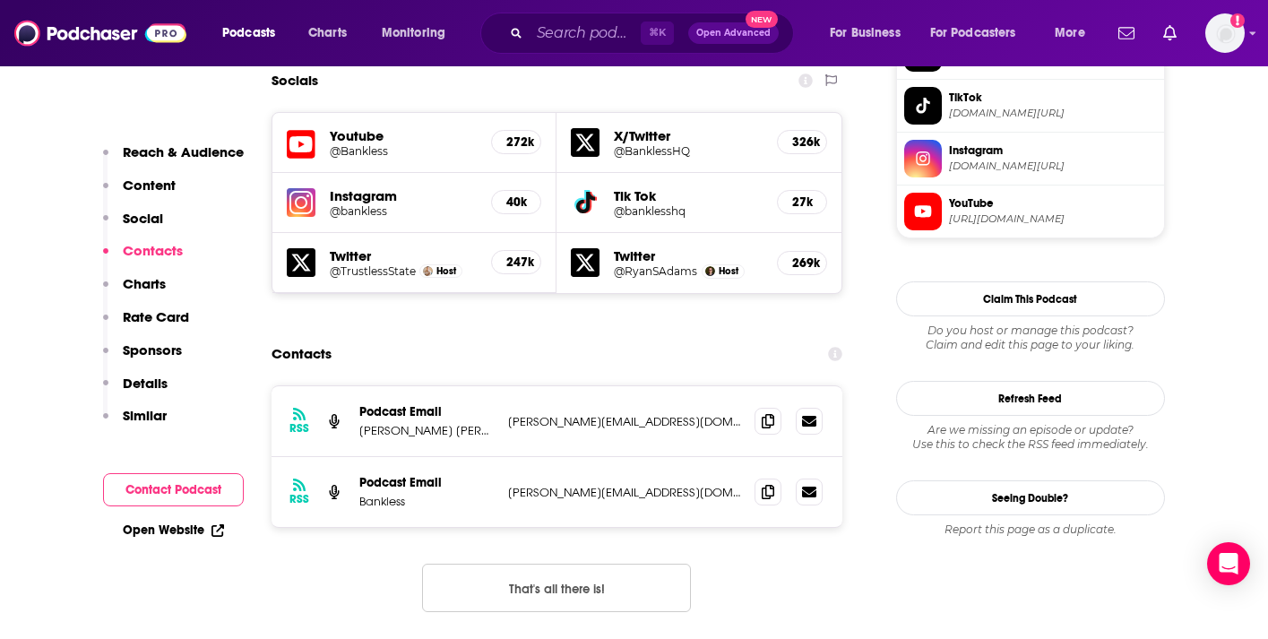
click at [123, 375] on p "Details" at bounding box center [145, 383] width 45 height 17
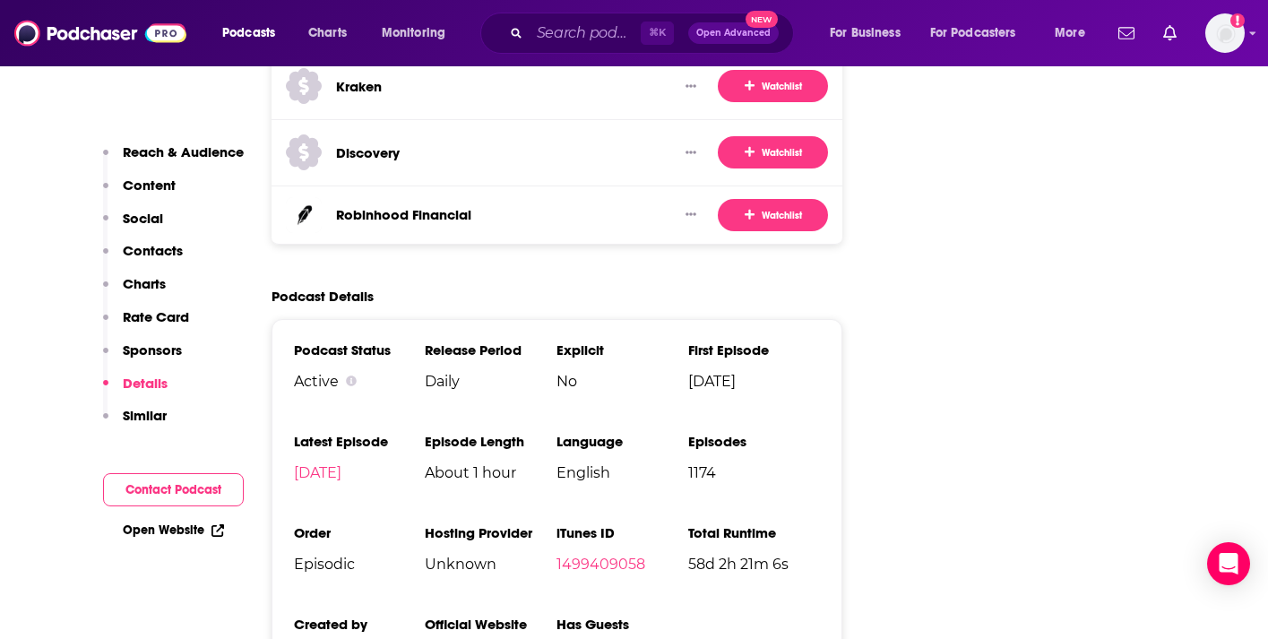
scroll to position [3152, 0]
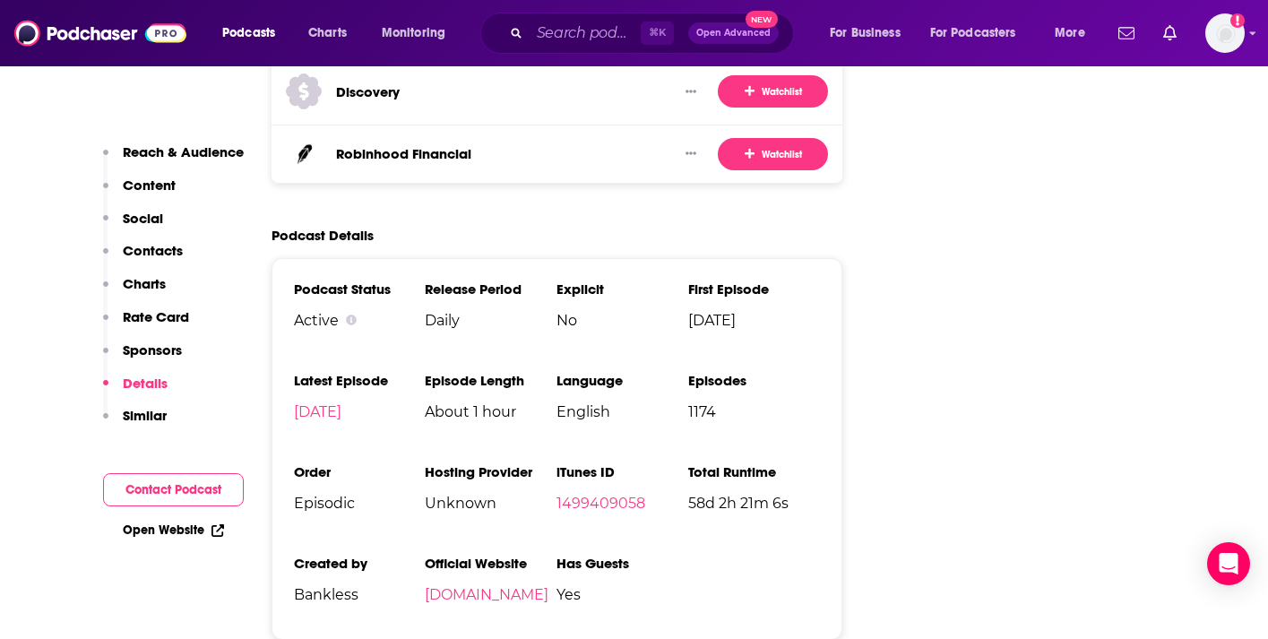
click at [167, 185] on p "Content" at bounding box center [149, 185] width 53 height 17
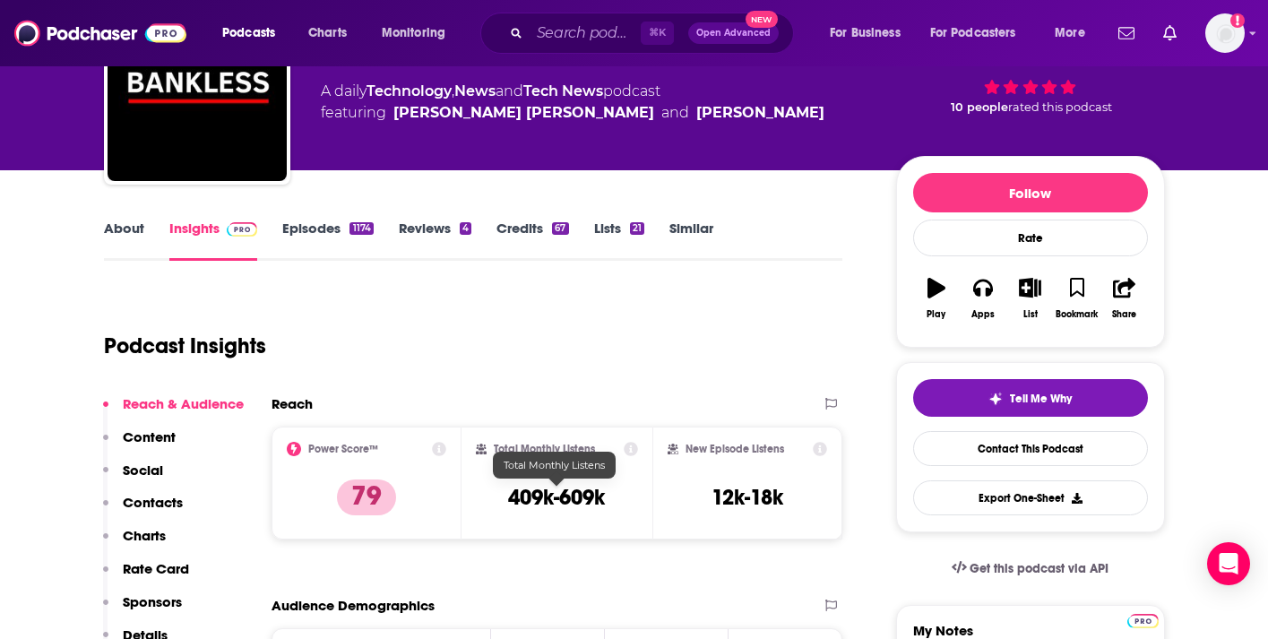
scroll to position [74, 0]
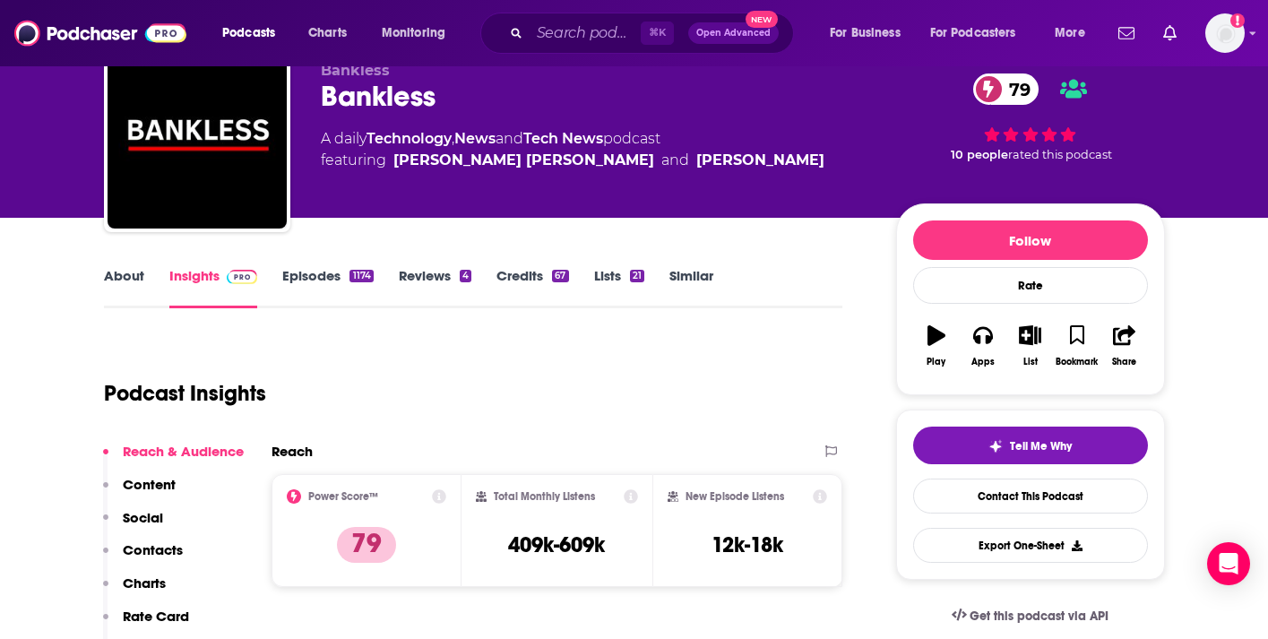
click at [326, 285] on link "Episodes 1174" at bounding box center [327, 287] width 91 height 41
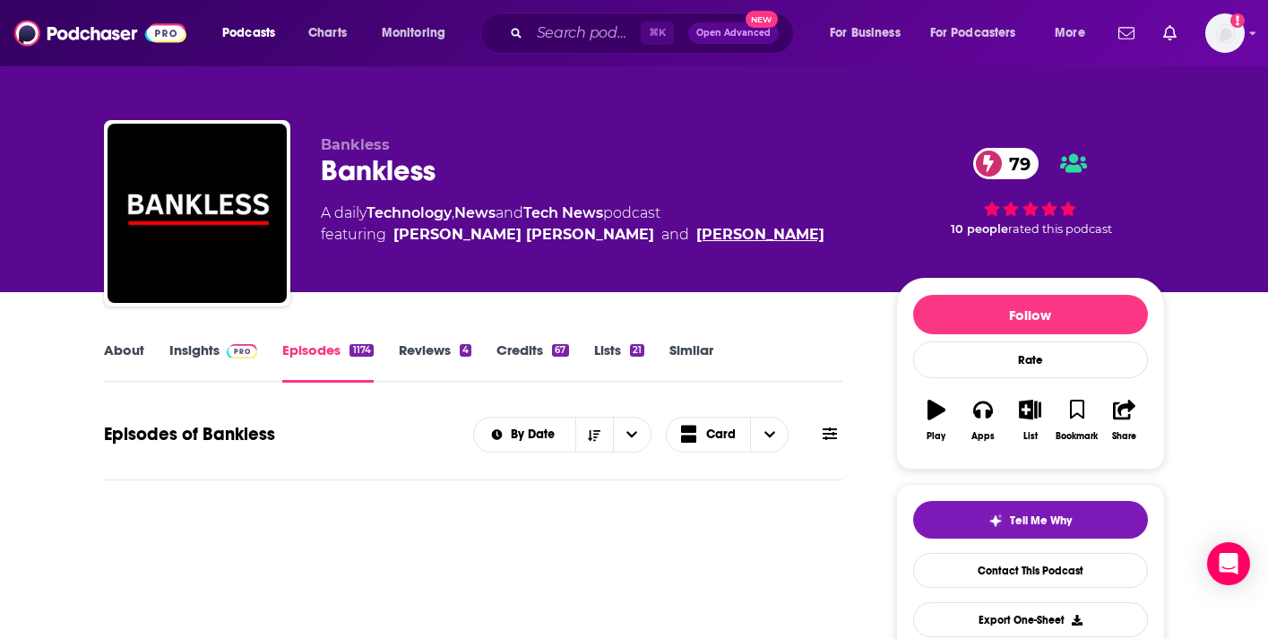
click at [696, 244] on link "David Hoffman" at bounding box center [760, 235] width 128 height 22
click at [559, 17] on div "⌘ K Open Advanced New" at bounding box center [637, 33] width 314 height 41
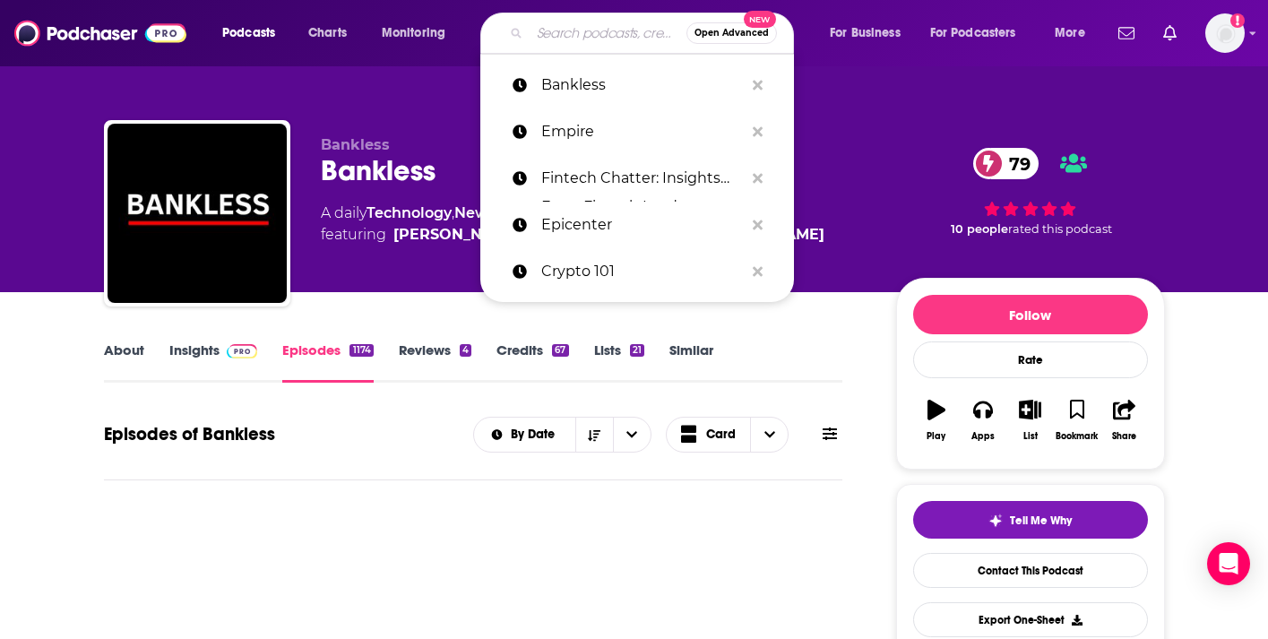
click at [559, 34] on input "Search podcasts, credits, & more..." at bounding box center [608, 33] width 157 height 29
paste input "Blockworks' Empire"
type input "Blockworks' Empire"
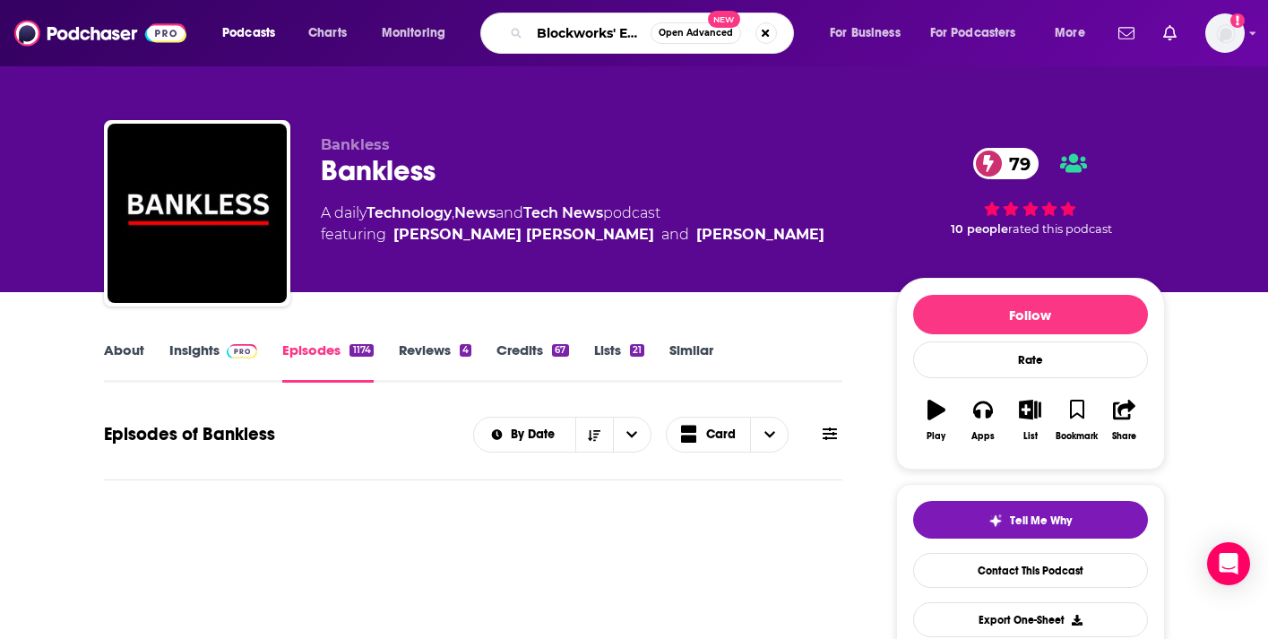
scroll to position [0, 25]
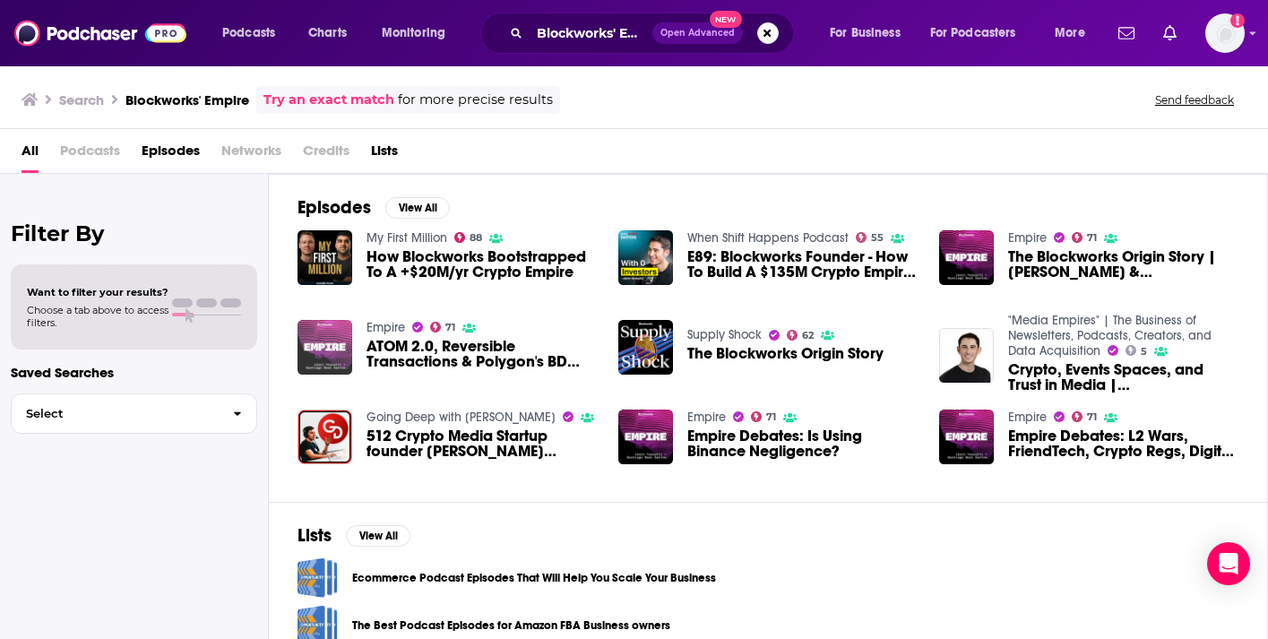
click at [325, 346] on img "ATOM 2.0, Reversible Transactions & Polygon's BD Game | Blockworks Research" at bounding box center [325, 347] width 55 height 55
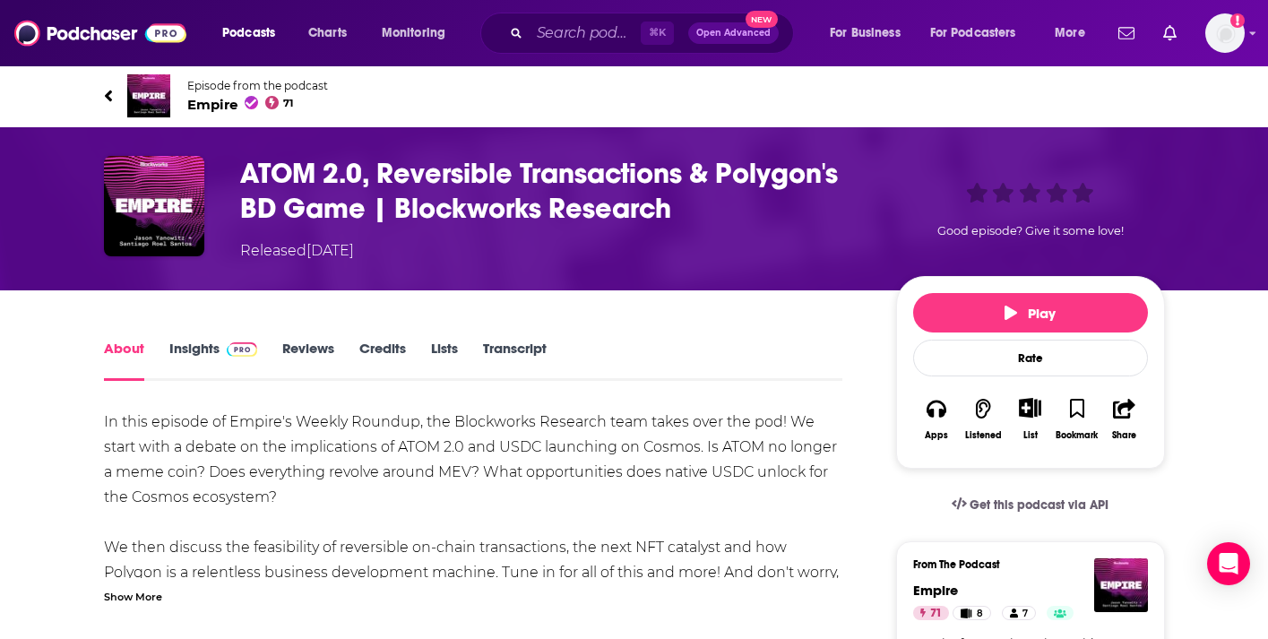
click at [200, 108] on span "Empire 71" at bounding box center [257, 104] width 141 height 17
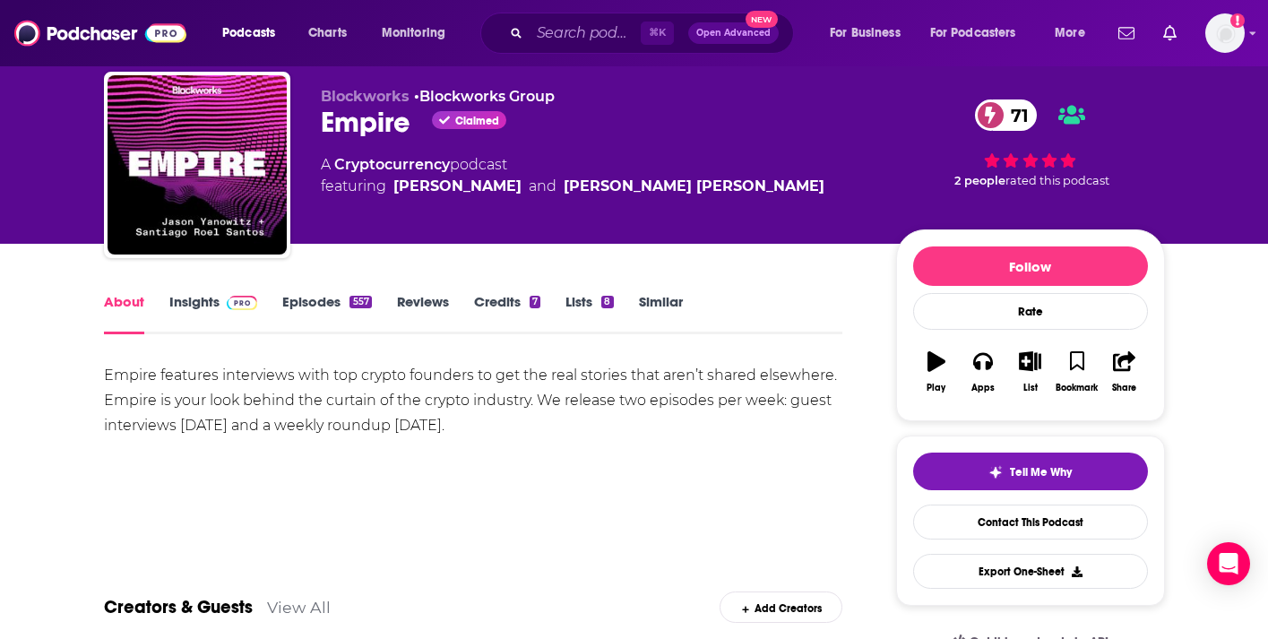
scroll to position [125, 0]
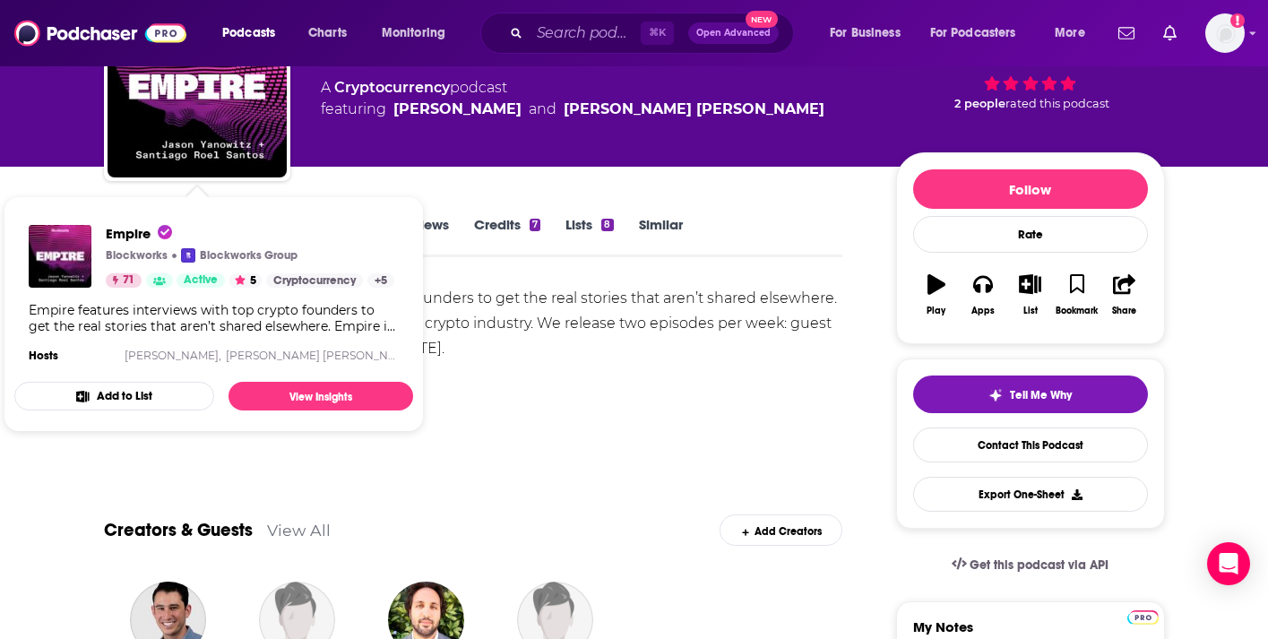
click at [600, 448] on div "Show More" at bounding box center [473, 435] width 739 height 30
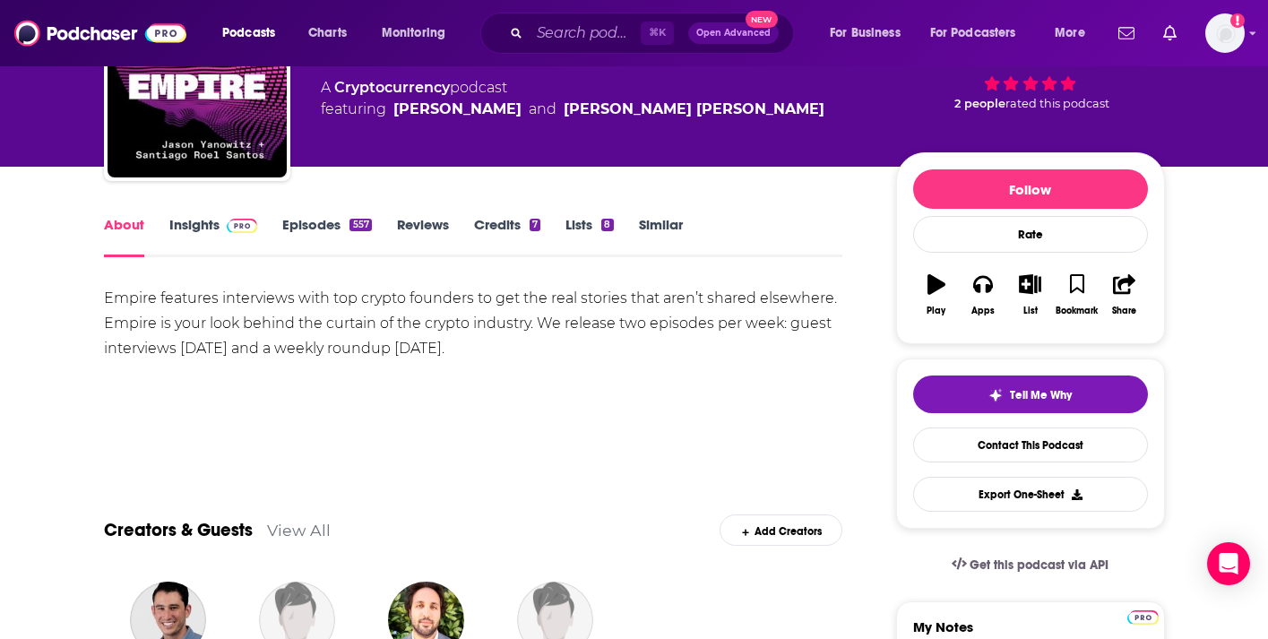
click at [211, 220] on link "Insights" at bounding box center [213, 236] width 89 height 41
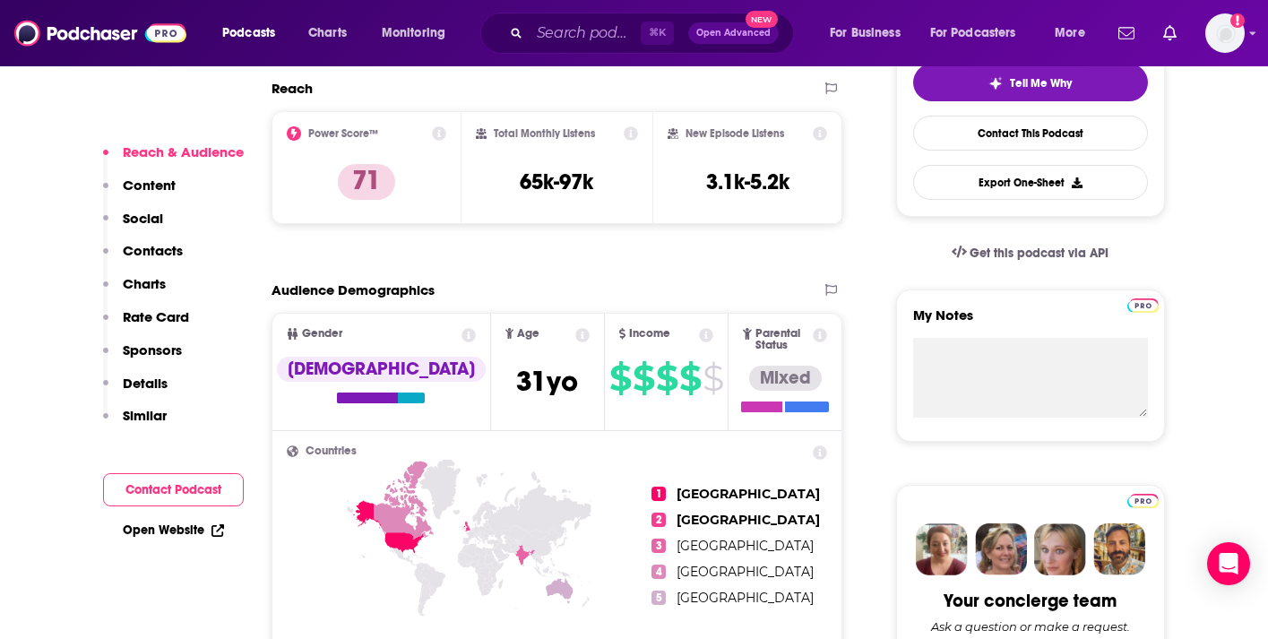
click at [163, 243] on p "Contacts" at bounding box center [153, 250] width 60 height 17
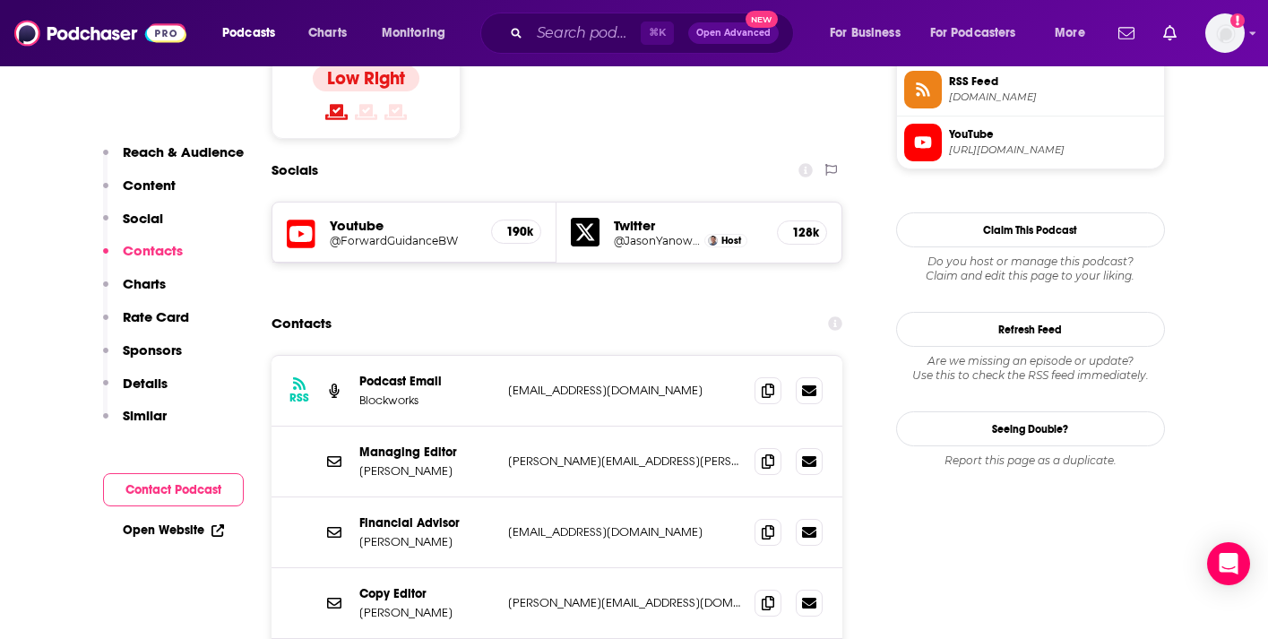
scroll to position [1520, 0]
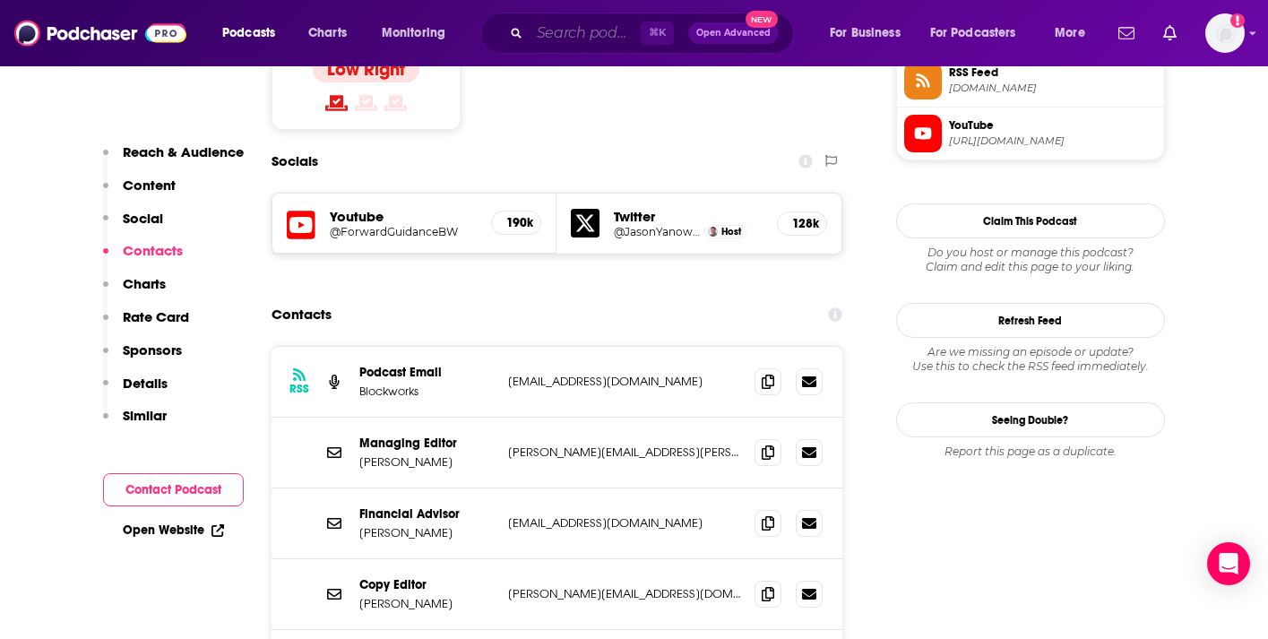
click at [546, 39] on input "Search podcasts, credits, & more..." at bounding box center [585, 33] width 111 height 29
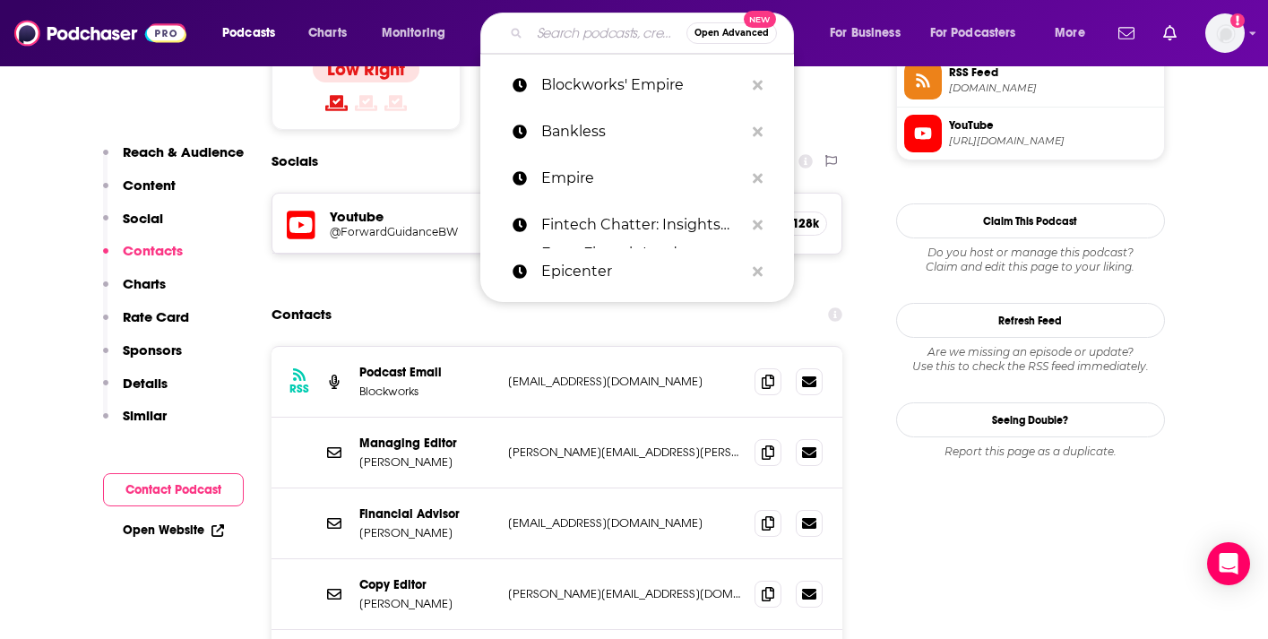
paste input "Brave New Coin's The Crypto Conversation"
type input "Brave New Coin's The Crypto Conversation"
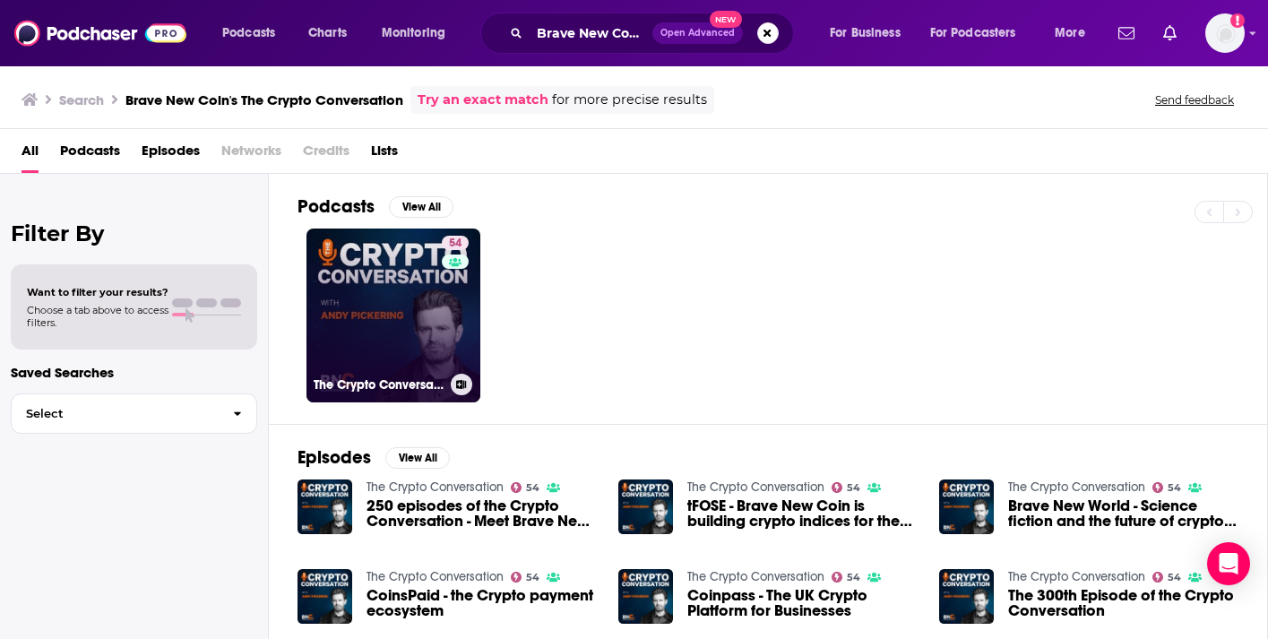
click at [367, 326] on link "54 The Crypto Conversation" at bounding box center [394, 316] width 174 height 174
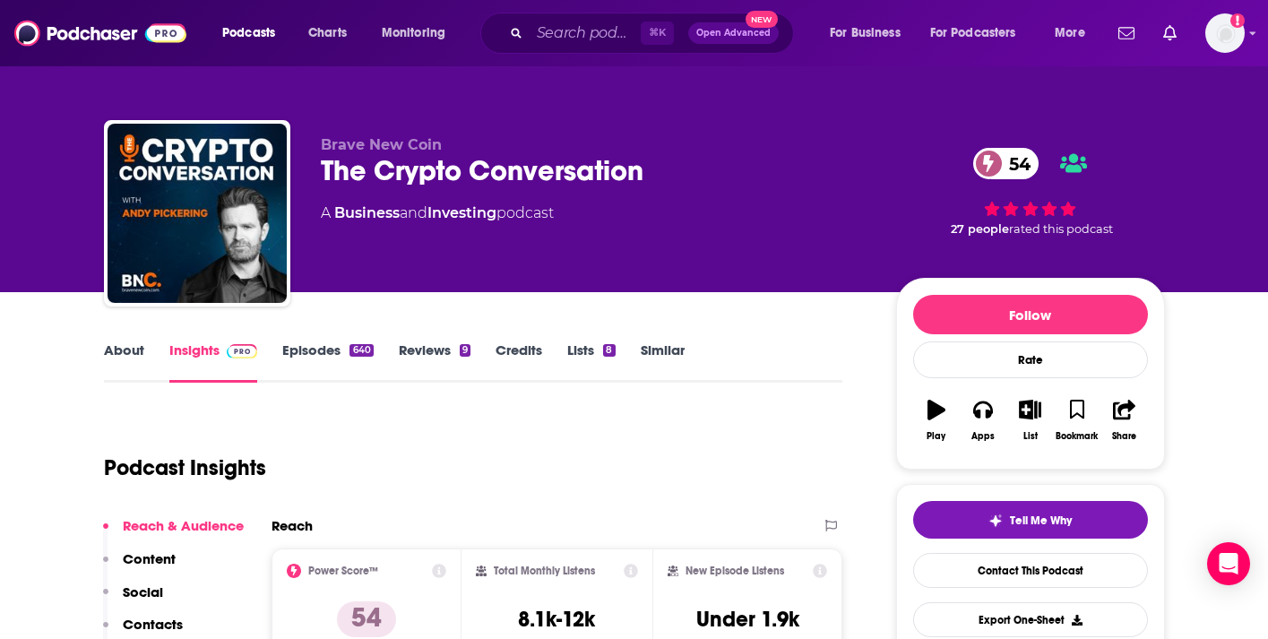
click at [134, 341] on link "About" at bounding box center [124, 361] width 40 height 41
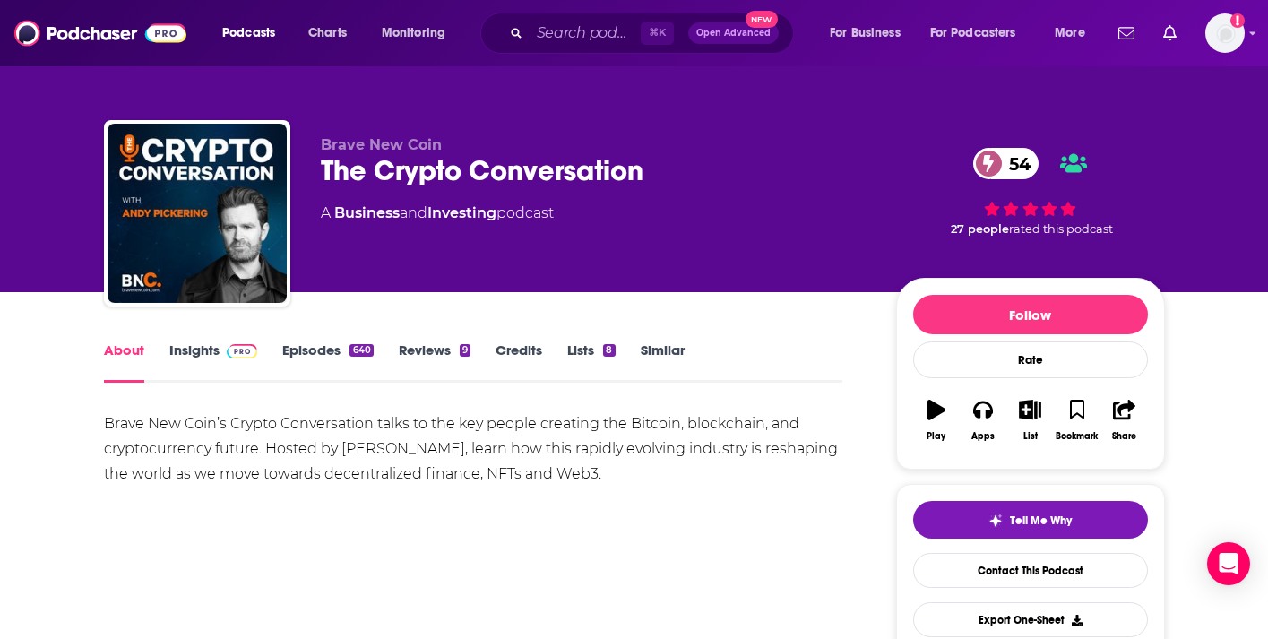
click at [203, 350] on link "Insights" at bounding box center [213, 361] width 89 height 41
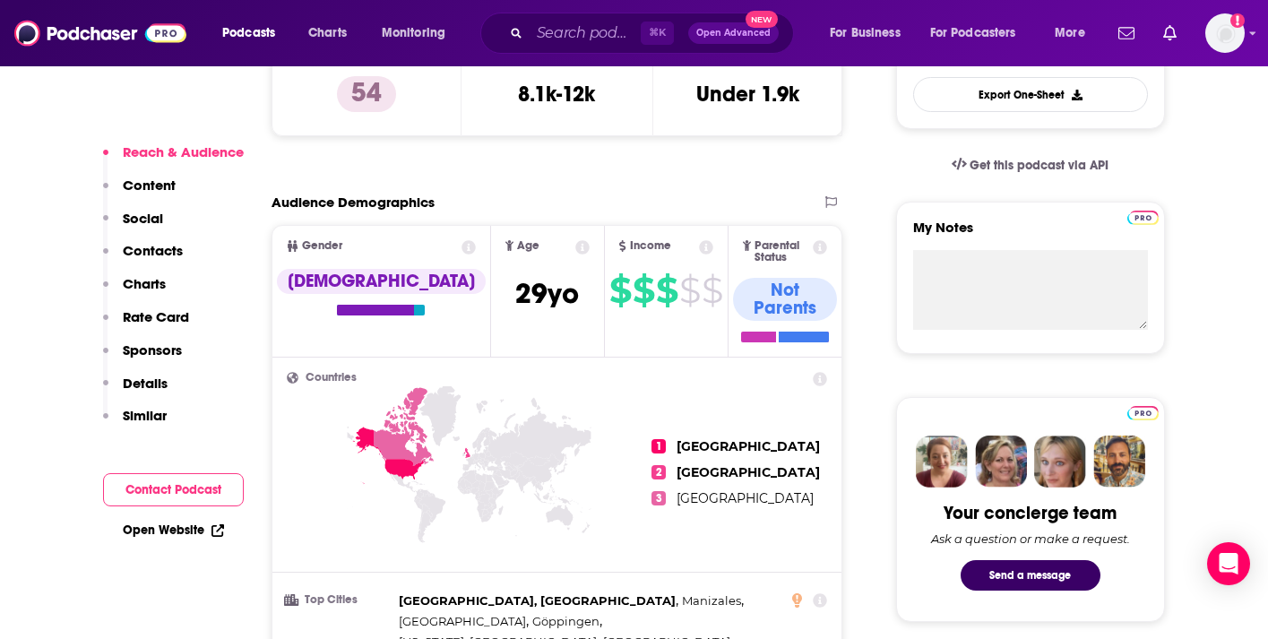
scroll to position [536, 0]
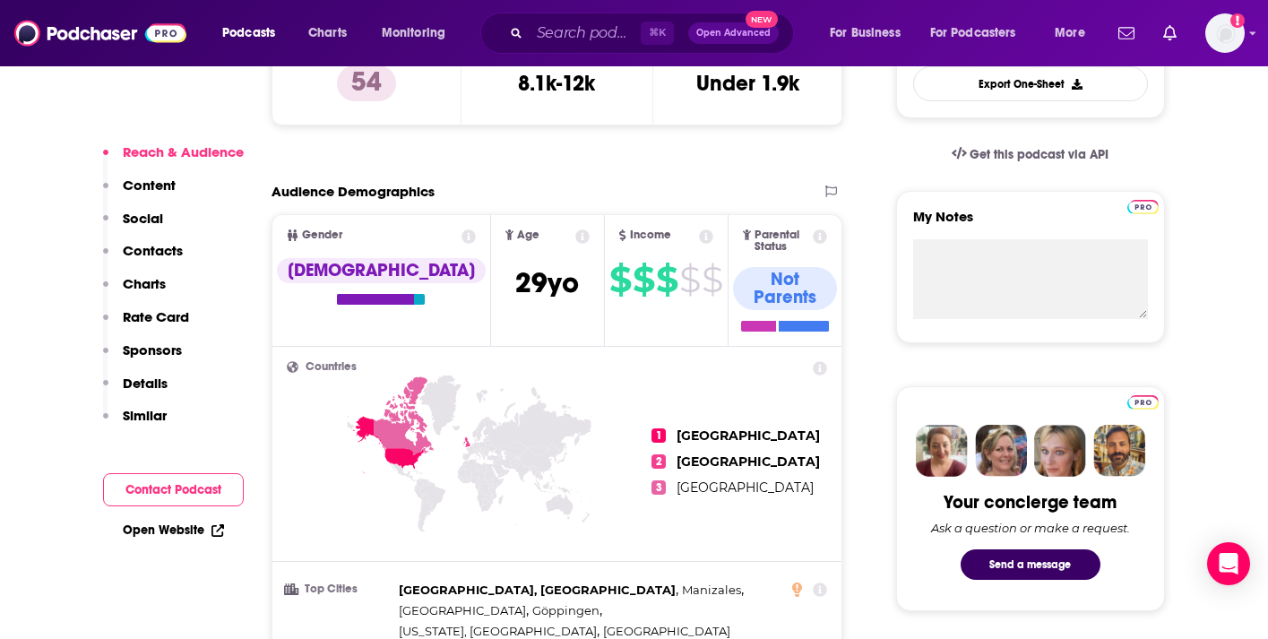
click at [161, 242] on p "Contacts" at bounding box center [153, 250] width 60 height 17
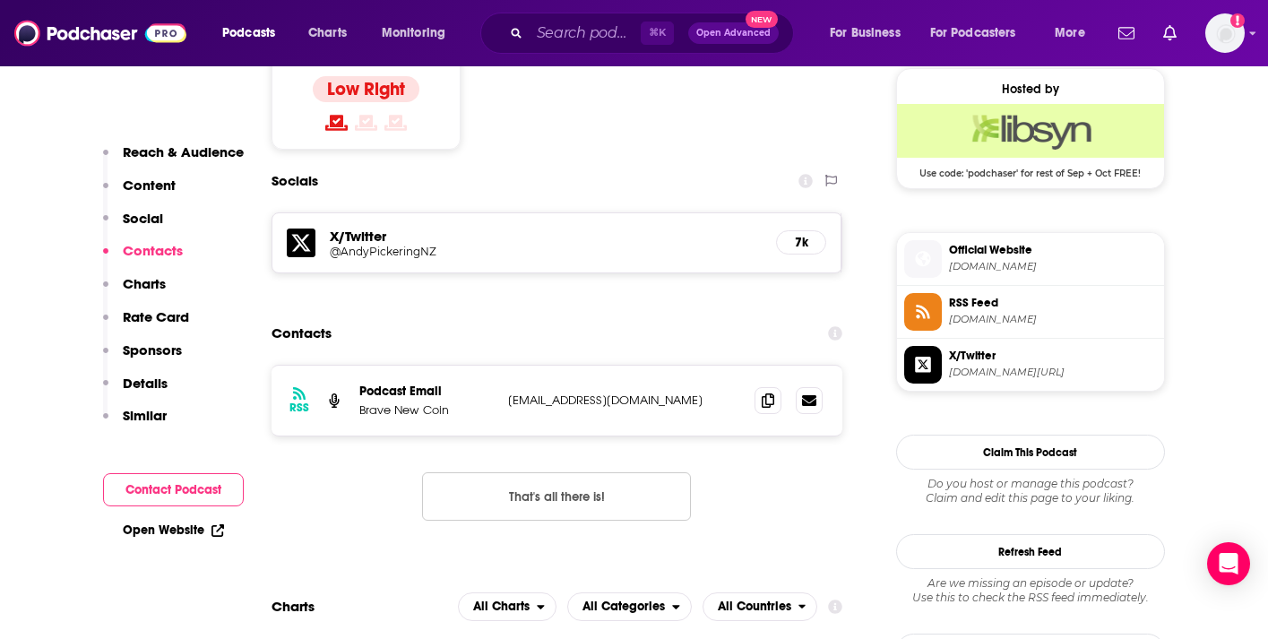
scroll to position [1457, 0]
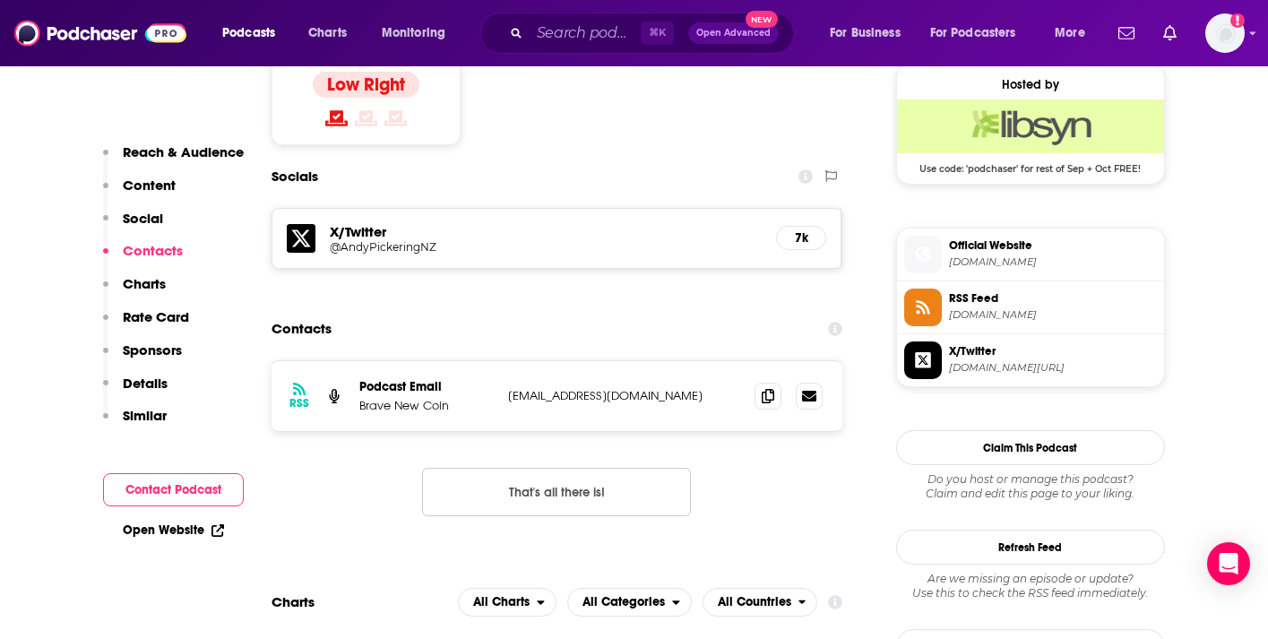
click at [554, 18] on div "⌘ K Open Advanced New" at bounding box center [637, 33] width 314 height 41
click at [553, 31] on input "Search podcasts, credits, & more..." at bounding box center [585, 33] width 111 height 29
paste input "Crypto 101"
type input "Crypto 101"
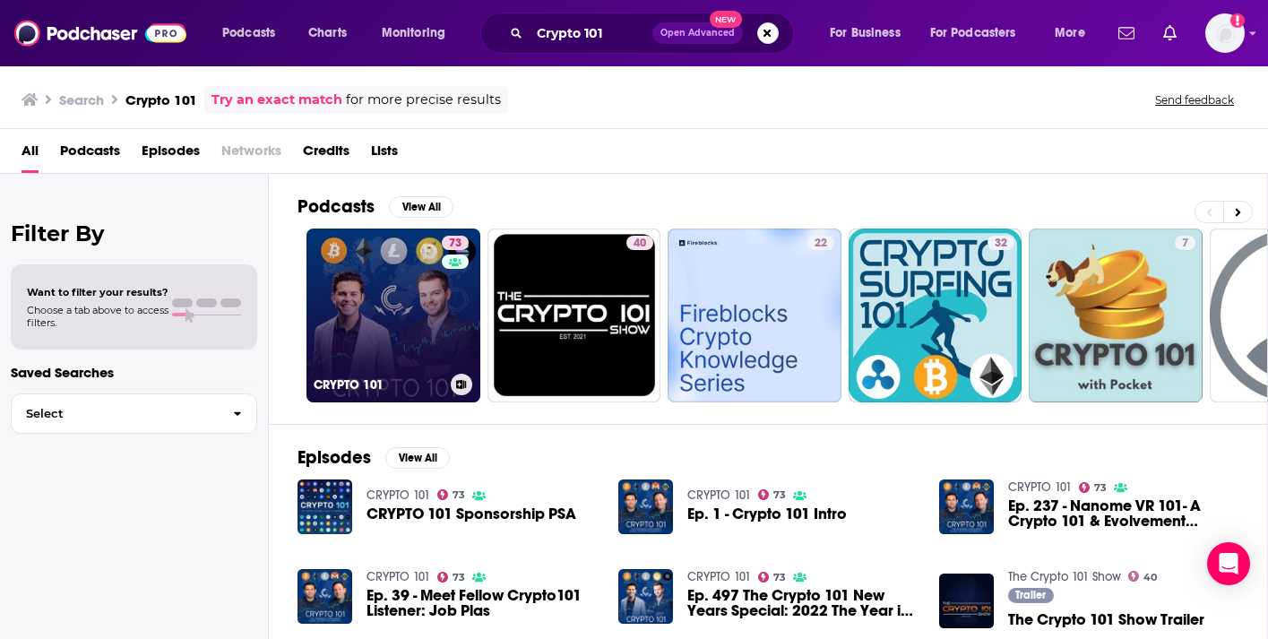
click at [453, 337] on div "73" at bounding box center [457, 305] width 31 height 138
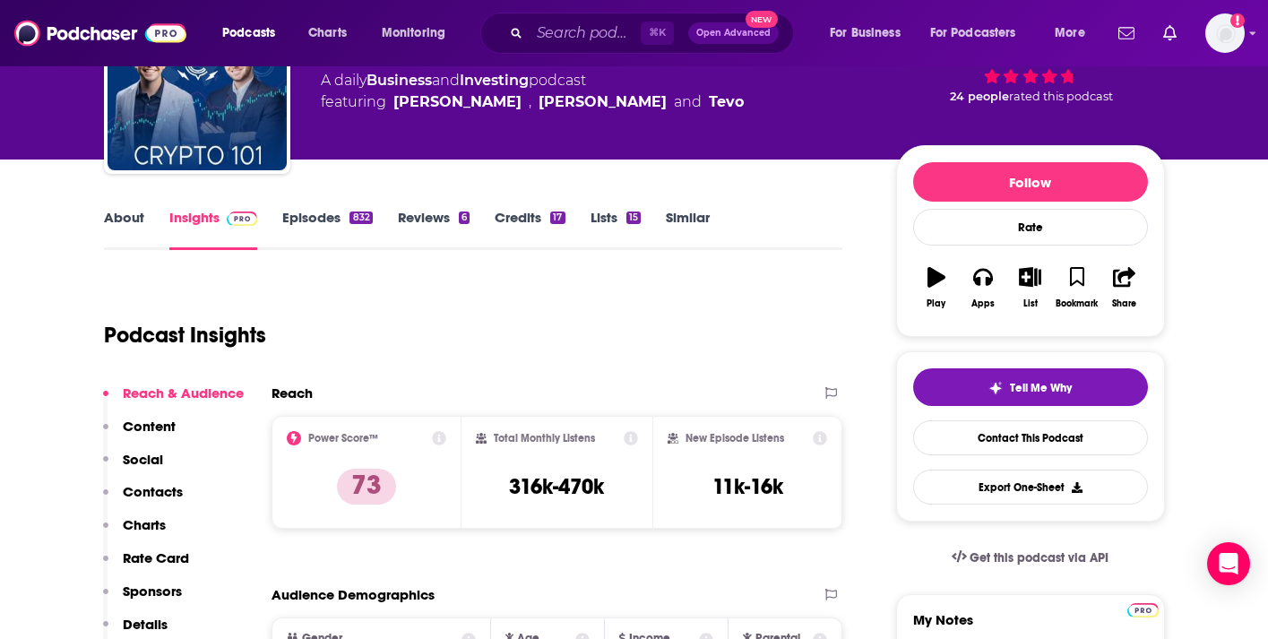
scroll to position [159, 0]
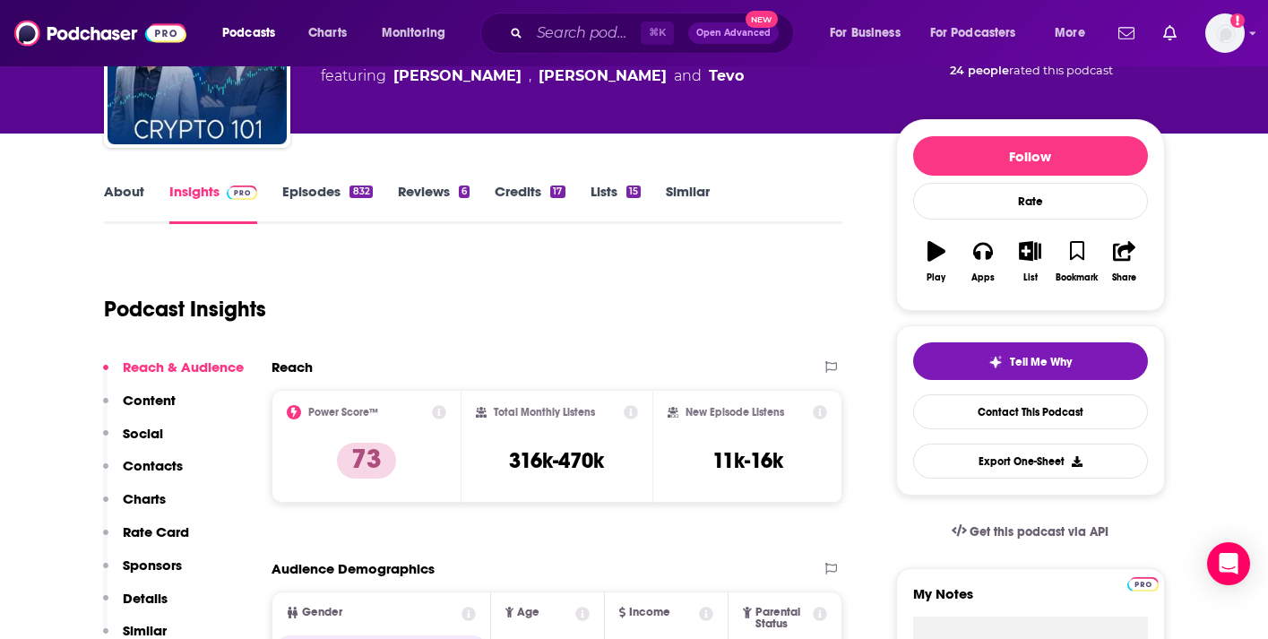
click at [328, 187] on link "Episodes 832" at bounding box center [327, 203] width 90 height 41
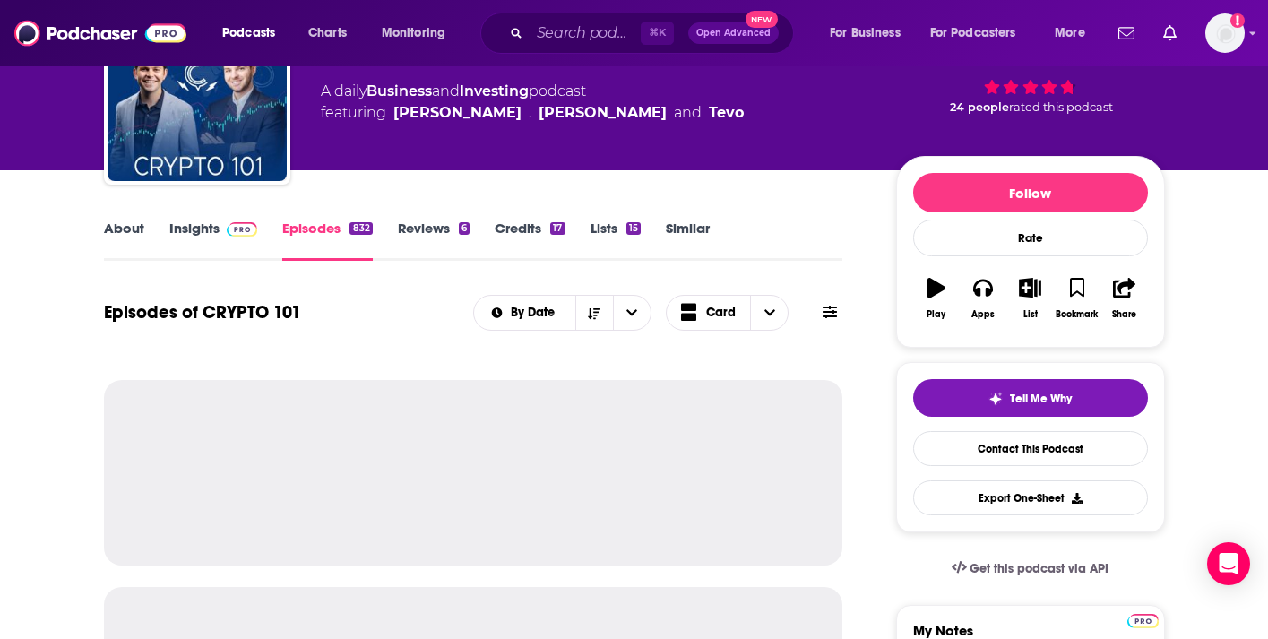
scroll to position [264, 0]
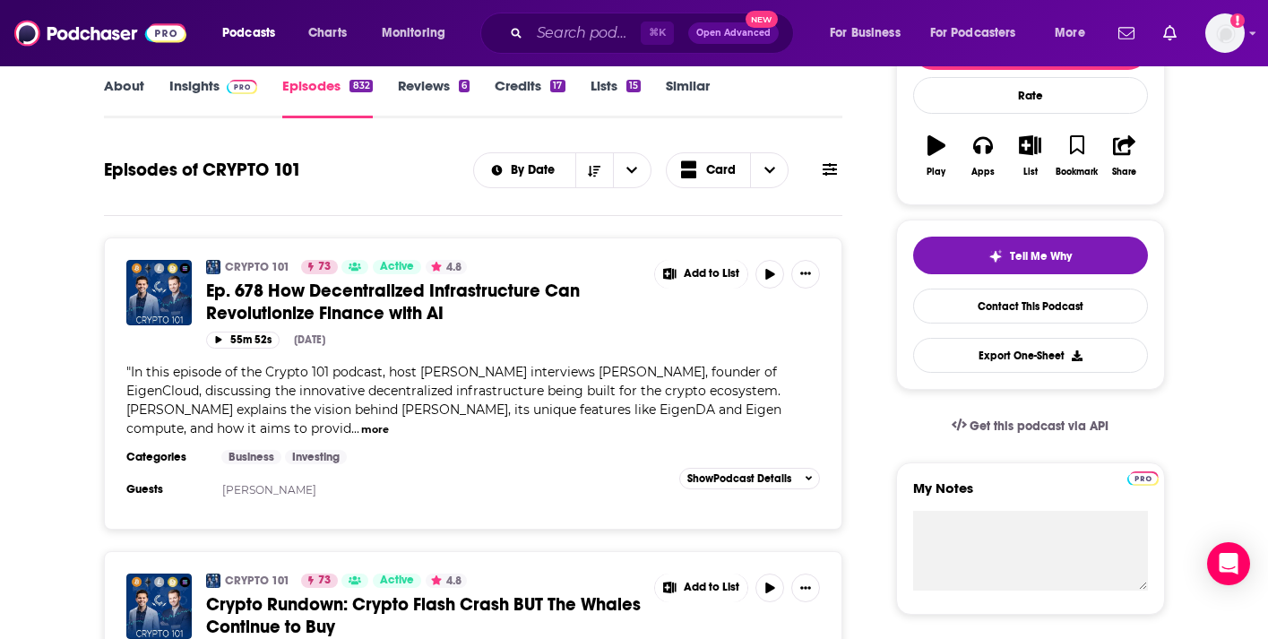
click at [841, 172] on button at bounding box center [829, 169] width 25 height 19
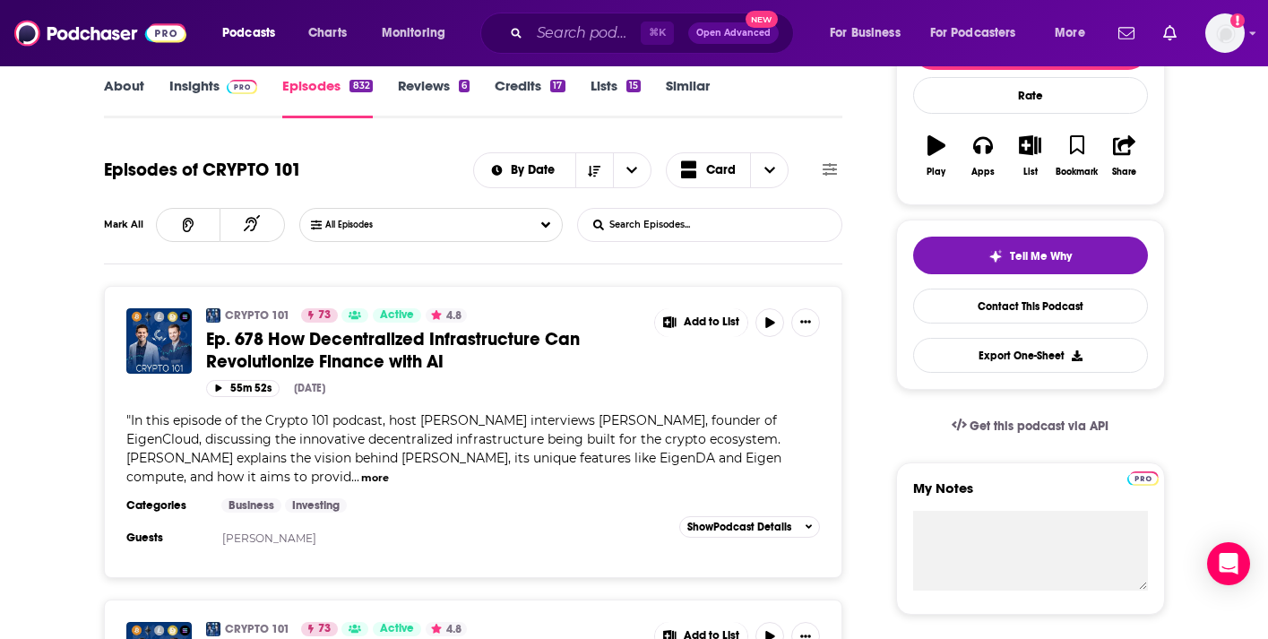
click at [678, 224] on input "List Search Input" at bounding box center [671, 225] width 187 height 32
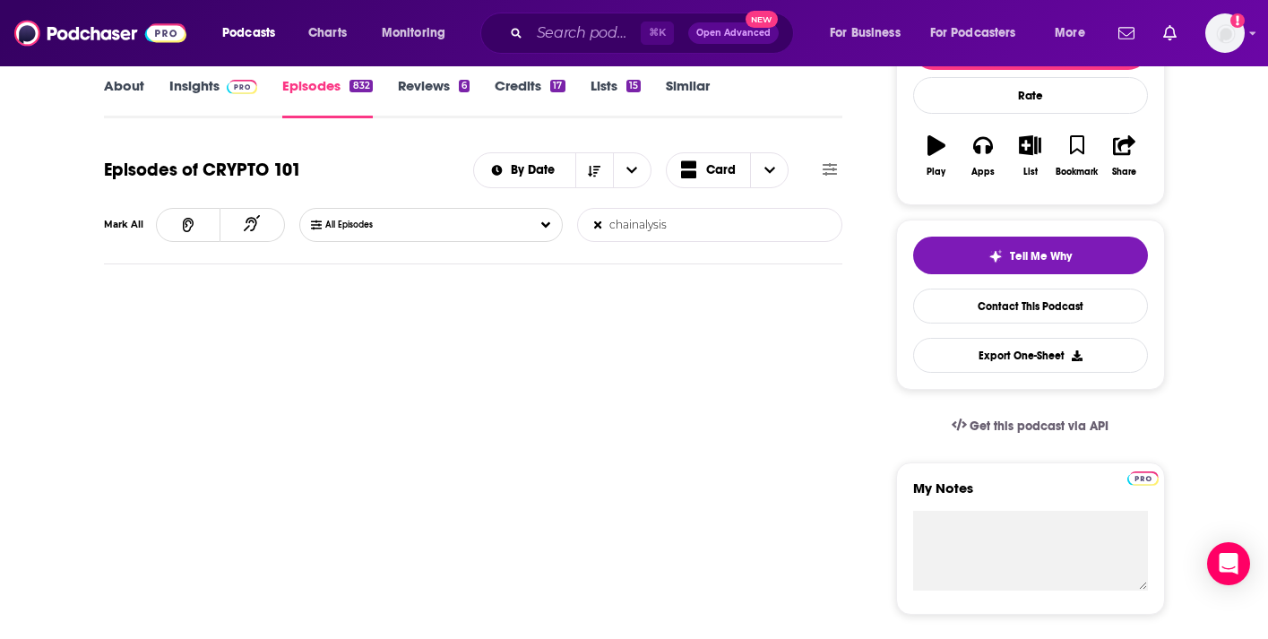
click at [721, 225] on input "chainalysis" at bounding box center [671, 225] width 187 height 32
type input "trm Labs"
click at [203, 79] on link "Insights" at bounding box center [213, 97] width 89 height 41
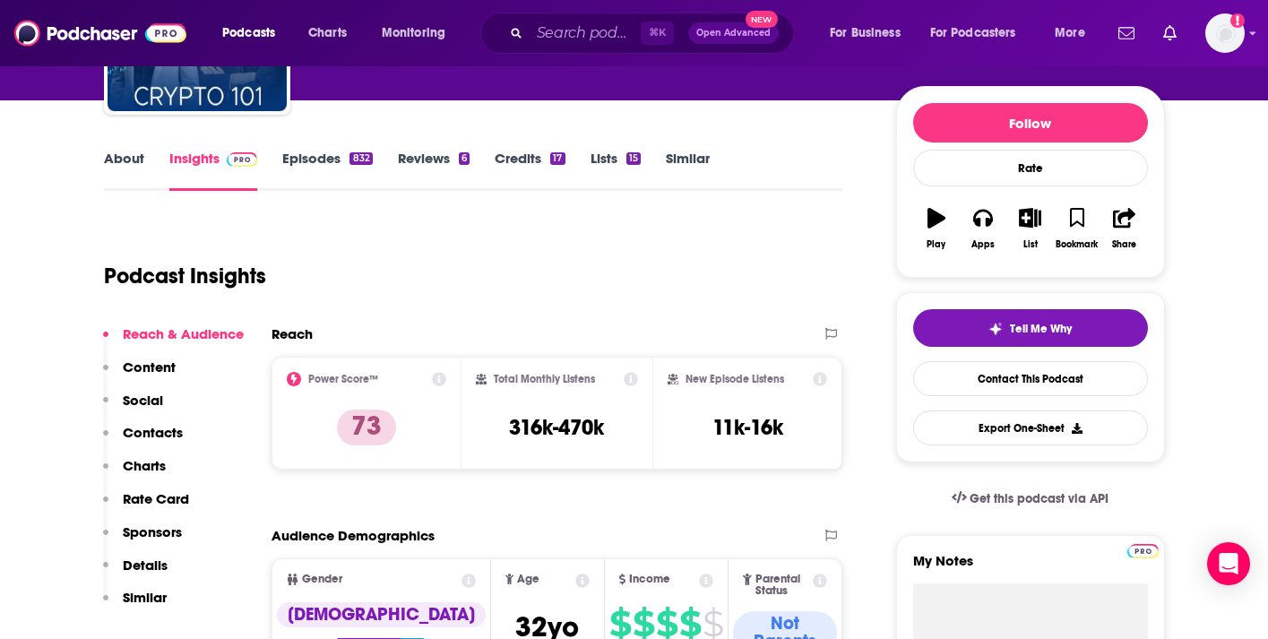
click at [136, 438] on p "Contacts" at bounding box center [153, 432] width 60 height 17
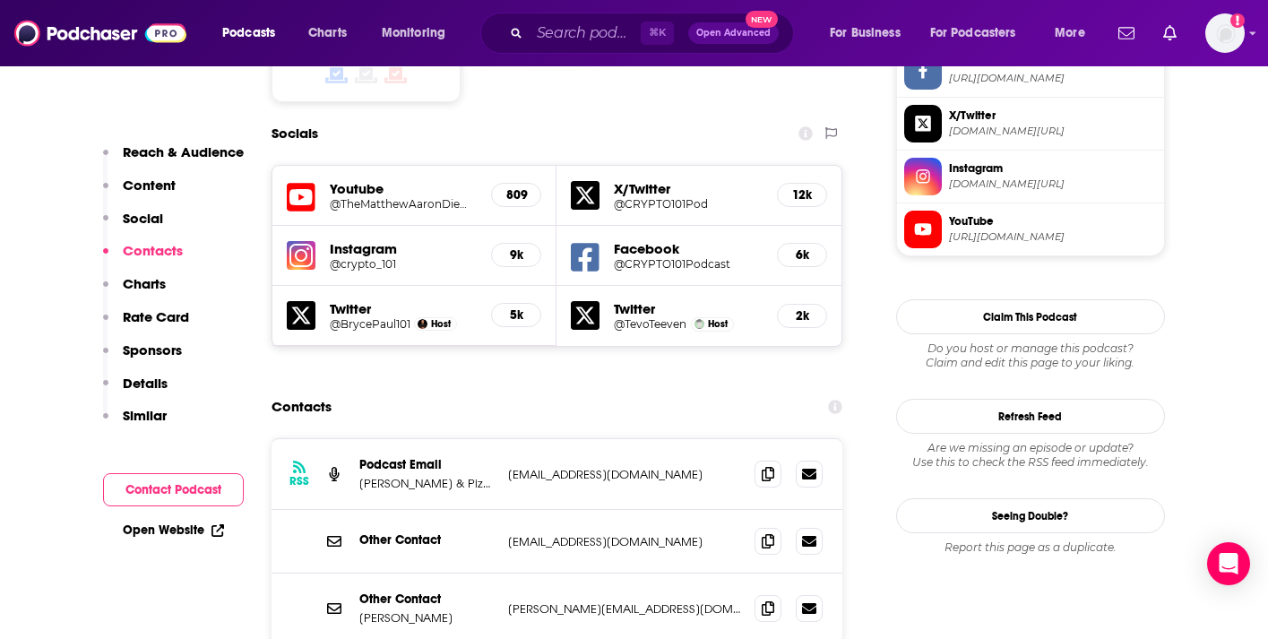
scroll to position [1621, 0]
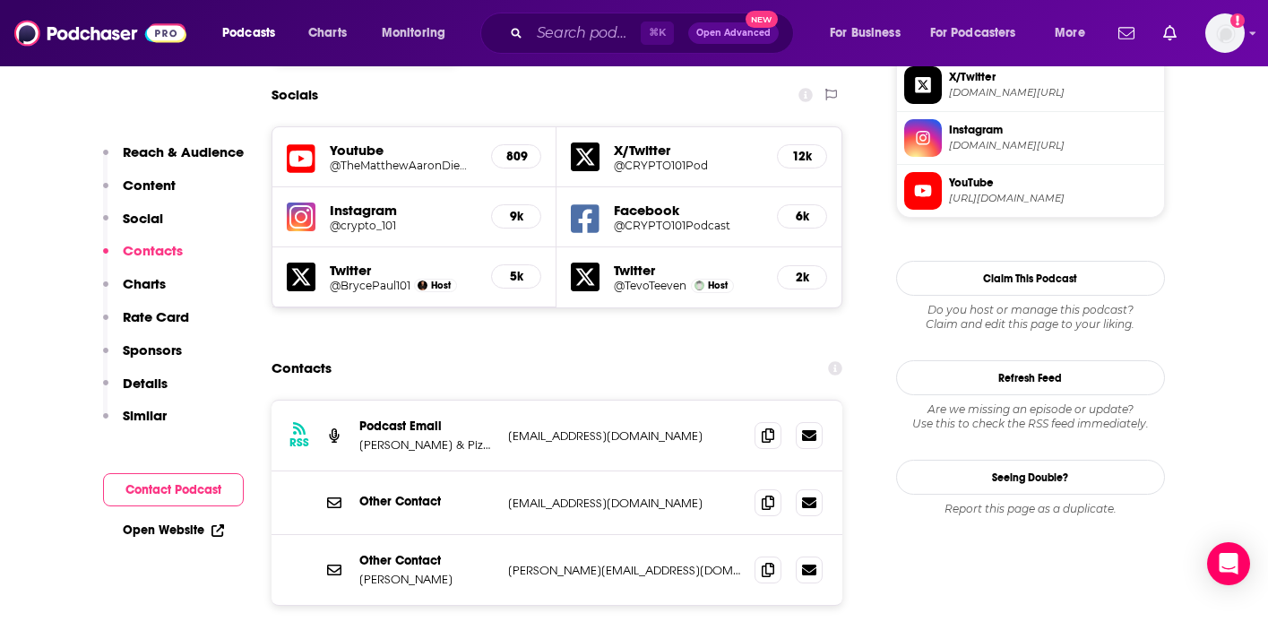
click at [461, 437] on p "Bryce Paul & Pizza Mind: Bitcoin Blockchain Cryptocurrency Ethereum Advocates" at bounding box center [426, 444] width 134 height 15
click at [425, 437] on p "Bryce Paul & Pizza Mind: Bitcoin Blockchain Cryptocurrency Ethereum Advocates" at bounding box center [426, 444] width 134 height 15
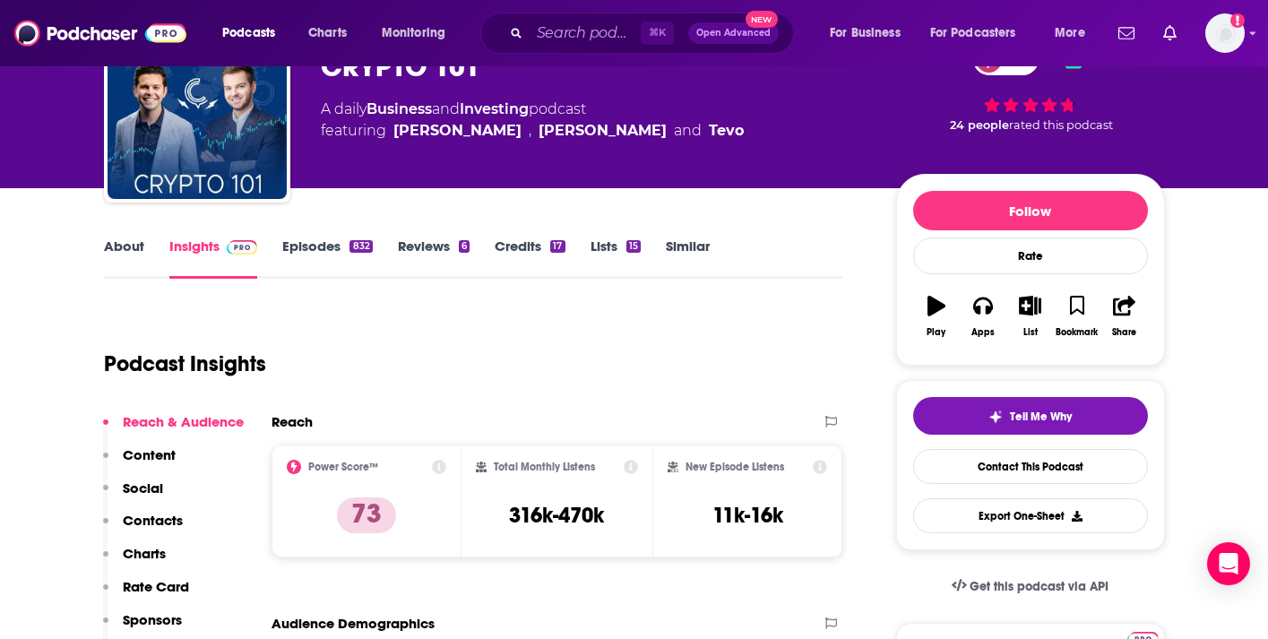
scroll to position [0, 0]
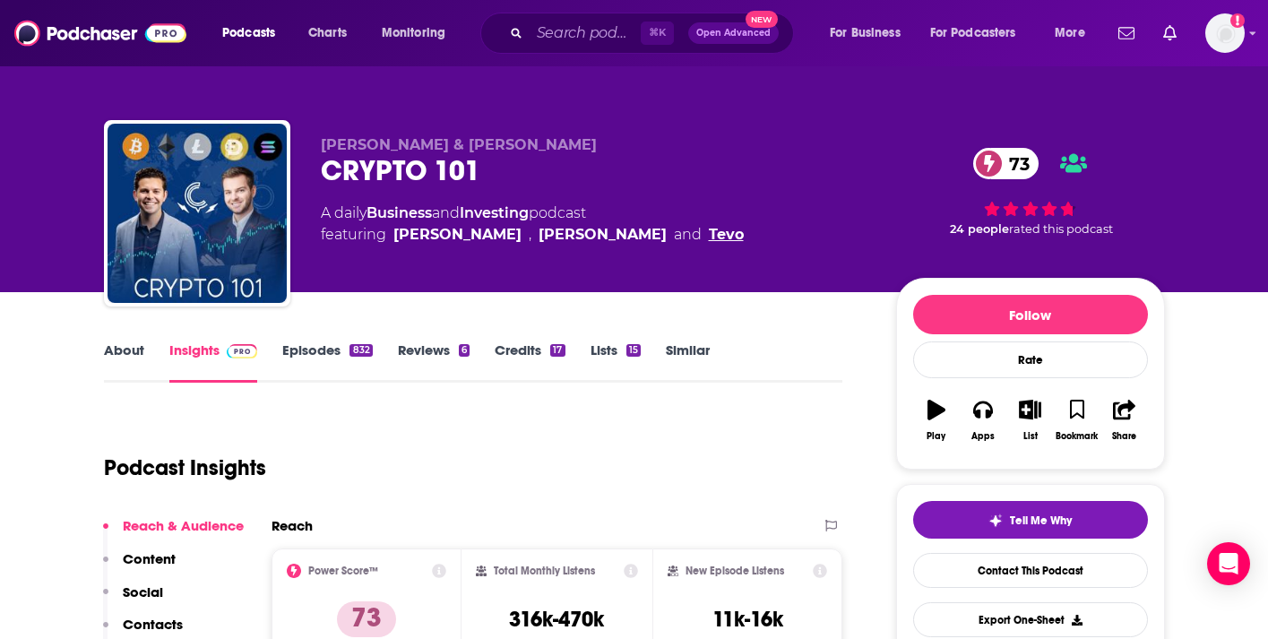
click at [709, 229] on link "Tevo" at bounding box center [726, 235] width 35 height 22
click at [322, 356] on link "Episodes 832" at bounding box center [327, 361] width 90 height 41
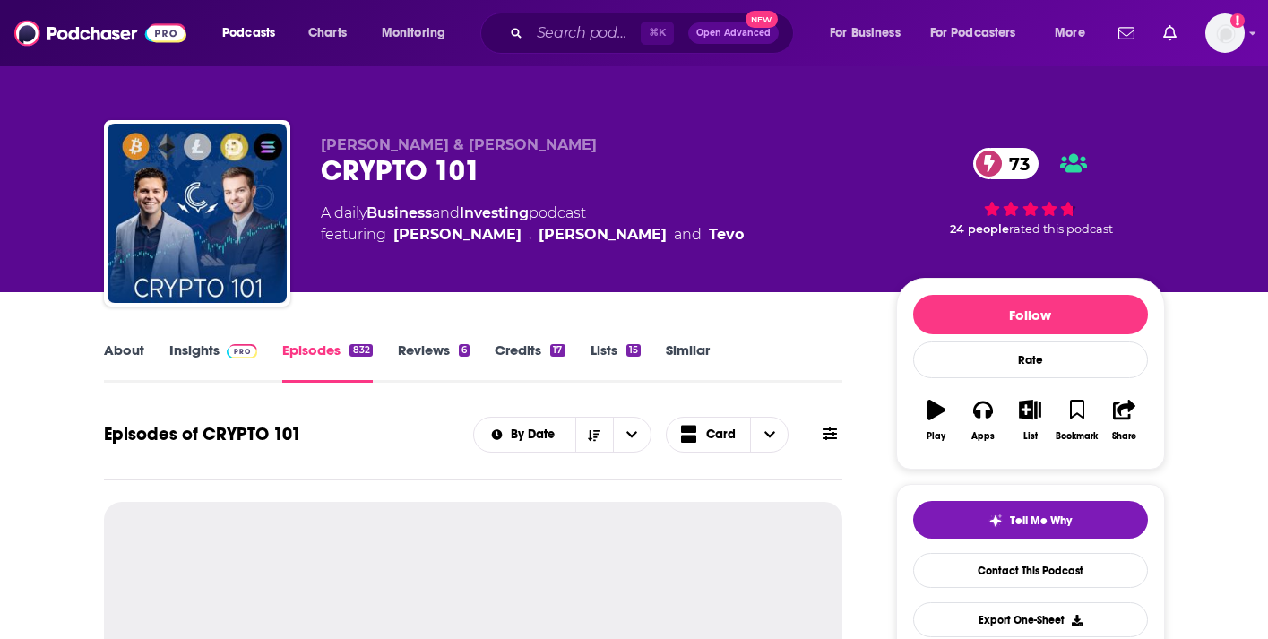
click at [819, 436] on button at bounding box center [829, 434] width 25 height 19
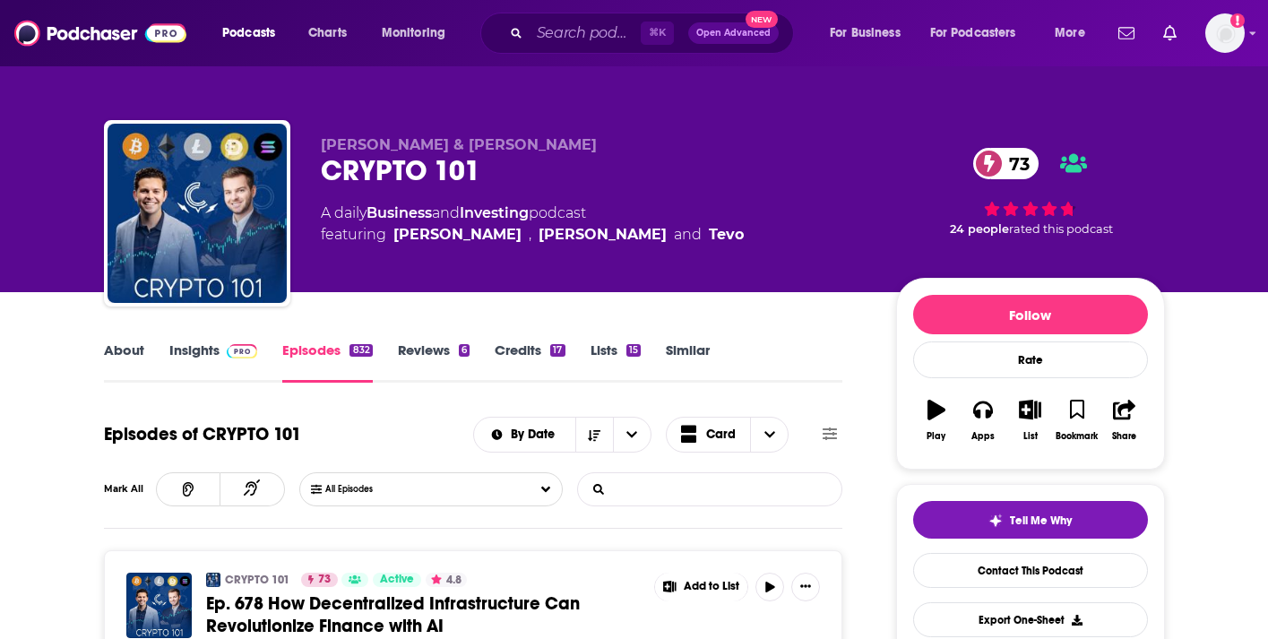
click at [708, 482] on input "List Search Input" at bounding box center [671, 489] width 187 height 32
type input "trm Labs"
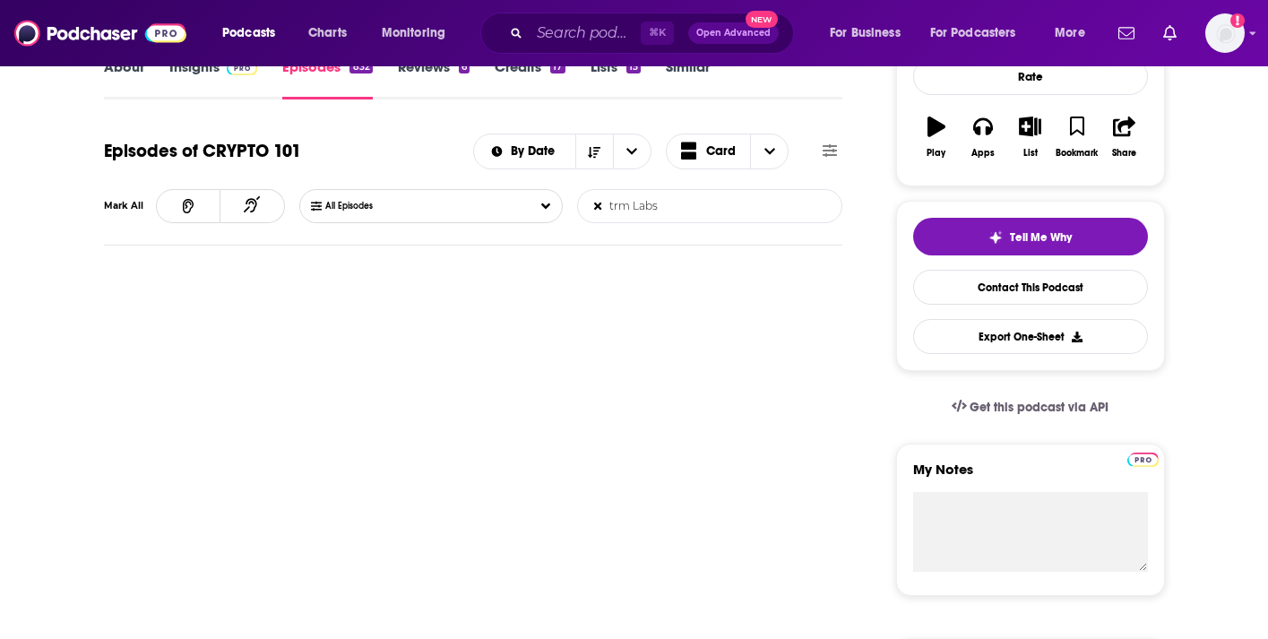
scroll to position [288, 0]
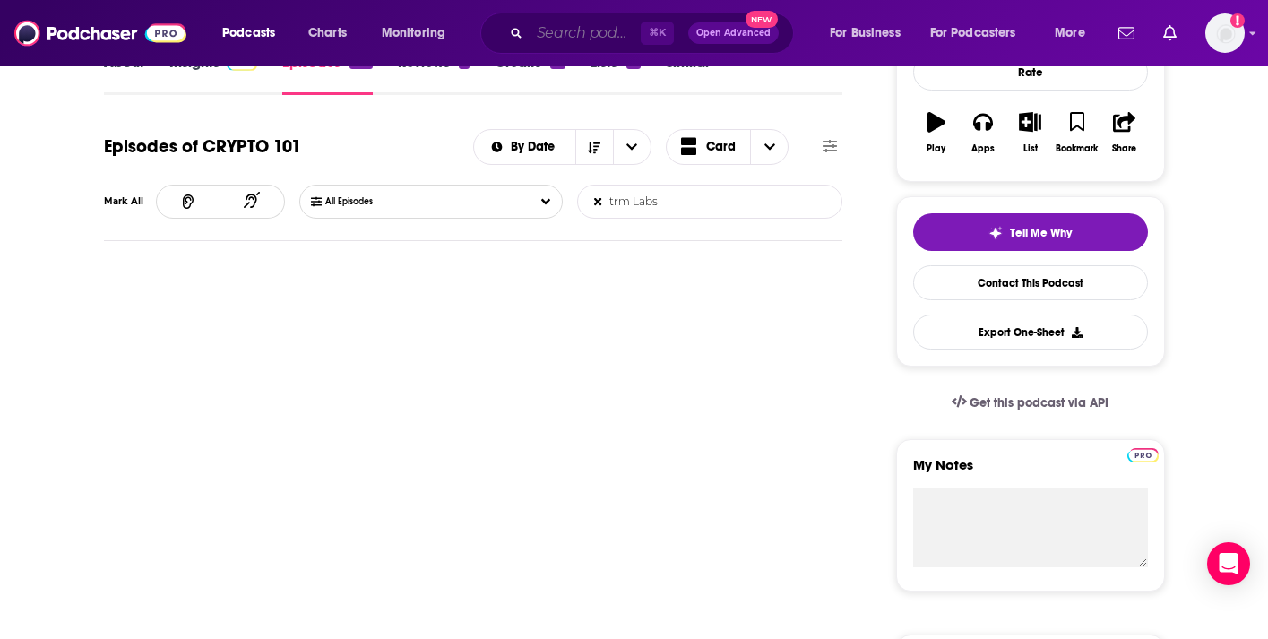
click at [540, 38] on input "Search podcasts, credits, & more..." at bounding box center [585, 33] width 111 height 29
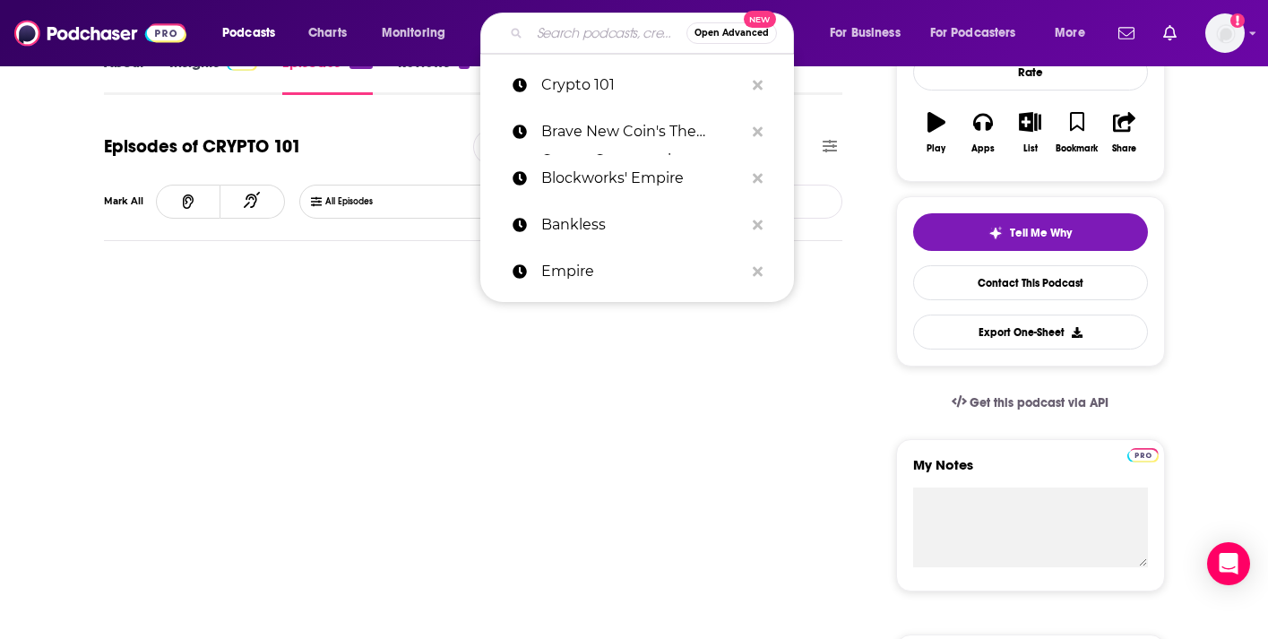
paste input "The Fintech Blueprint"
type input "The Fintech Blueprint"
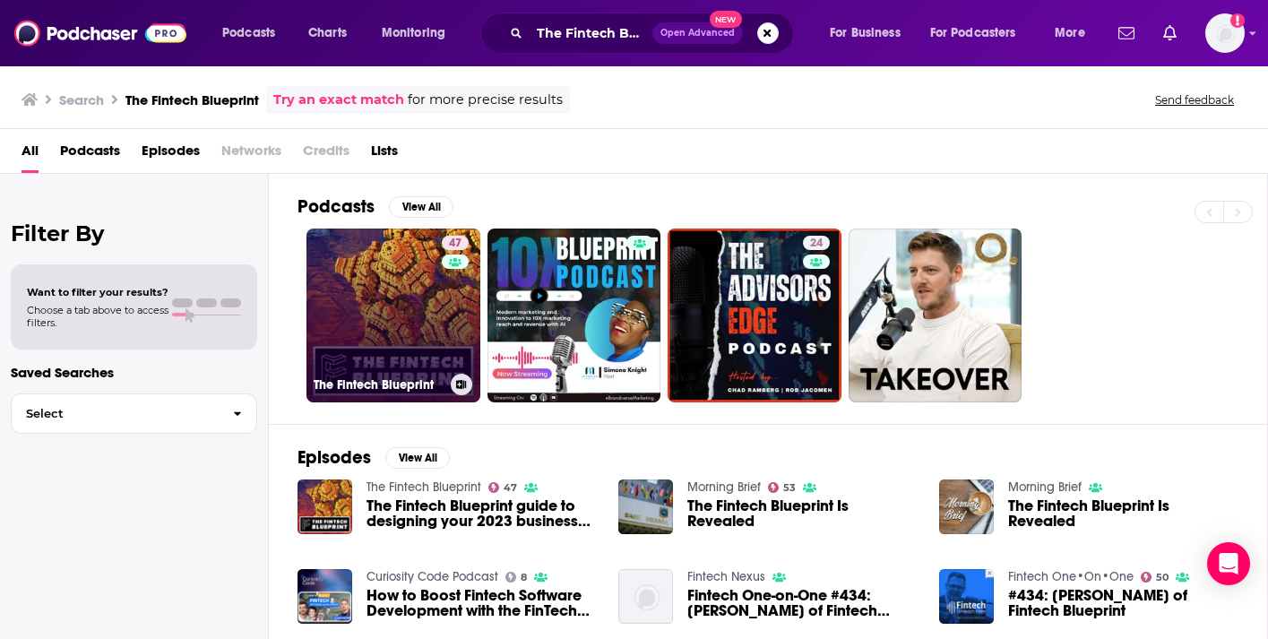
click at [397, 290] on link "47 The Fintech Blueprint" at bounding box center [394, 316] width 174 height 174
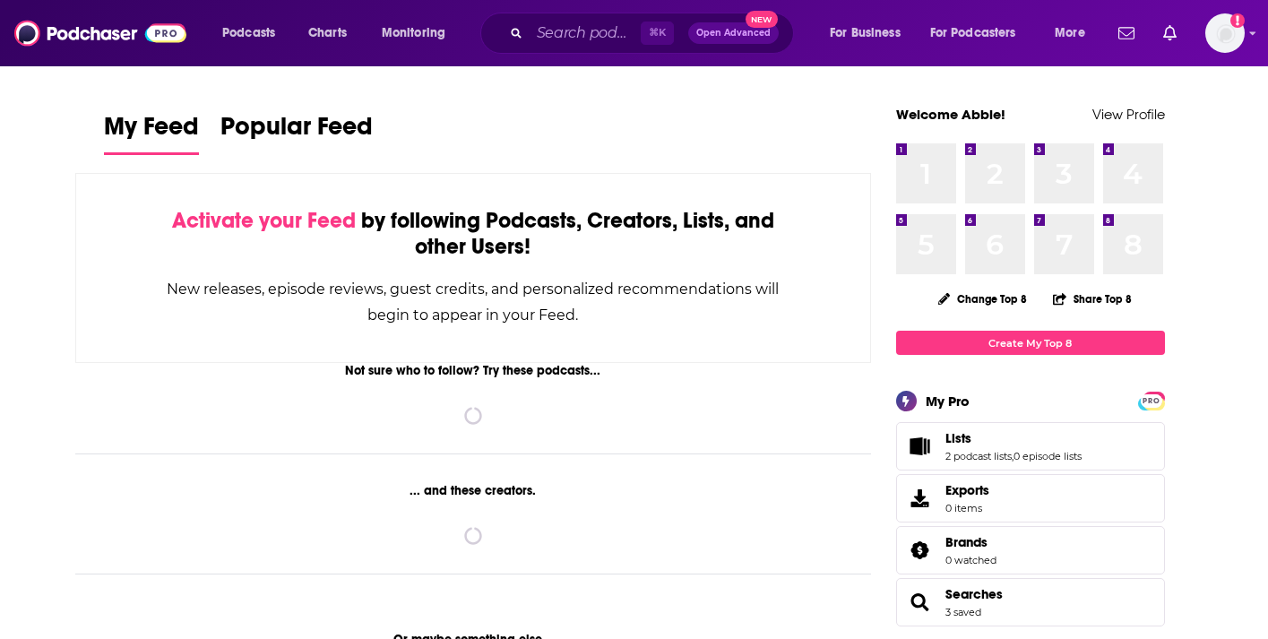
click at [523, 39] on div "⌘ K Open Advanced New" at bounding box center [637, 33] width 314 height 41
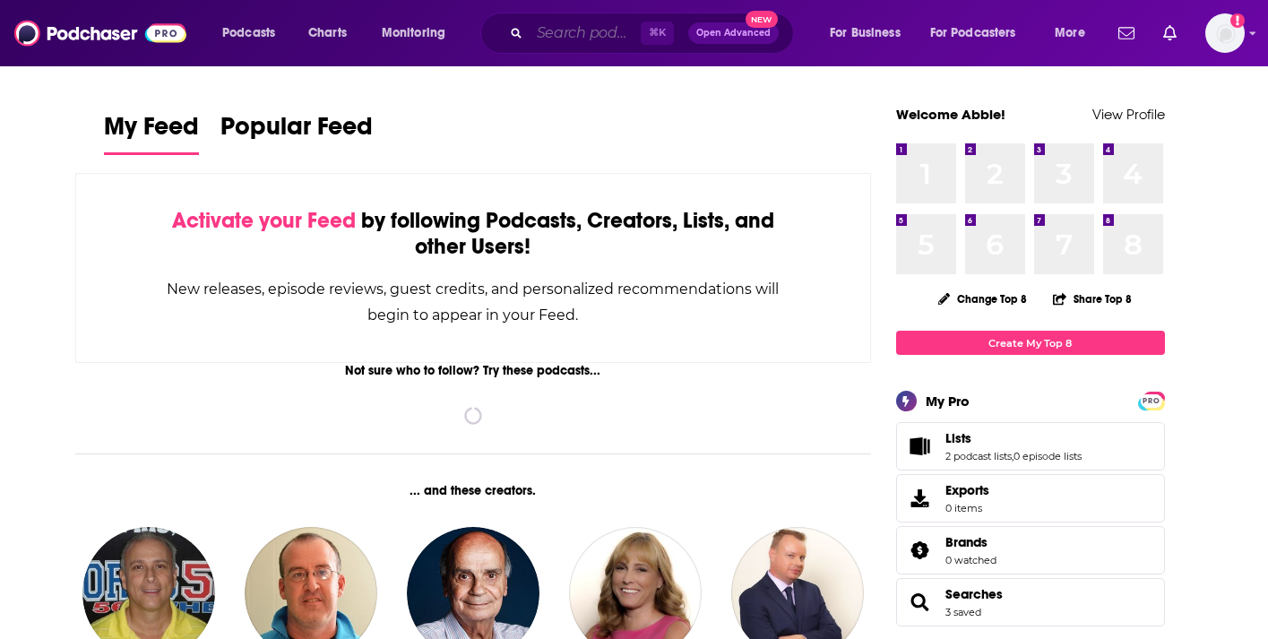
click at [556, 39] on input "Search podcasts, credits, & more..." at bounding box center [585, 33] width 111 height 29
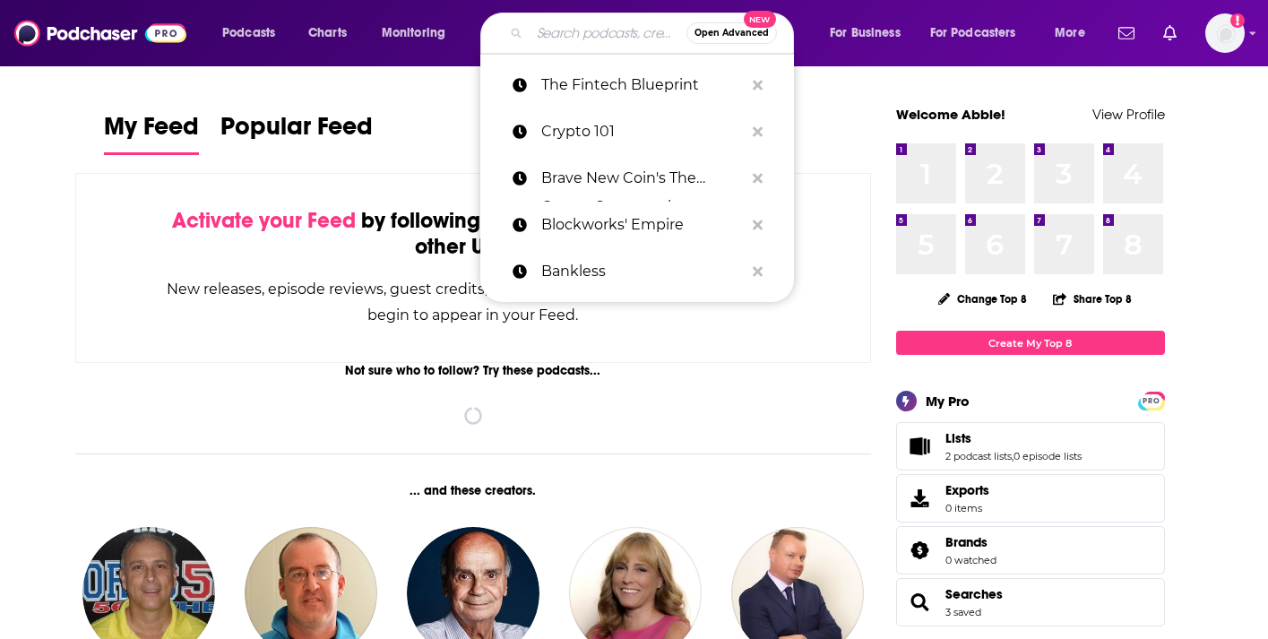
paste input "[PERSON_NAME] FinTech Podcast"
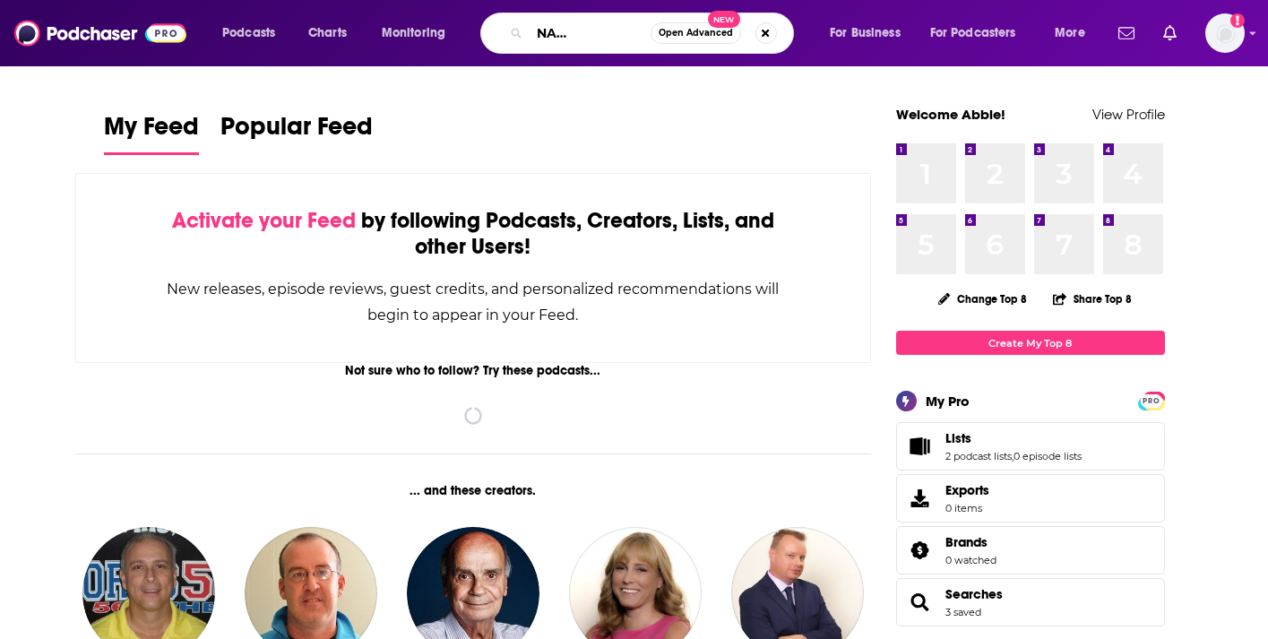
type input "Wharton FinTech Podcast"
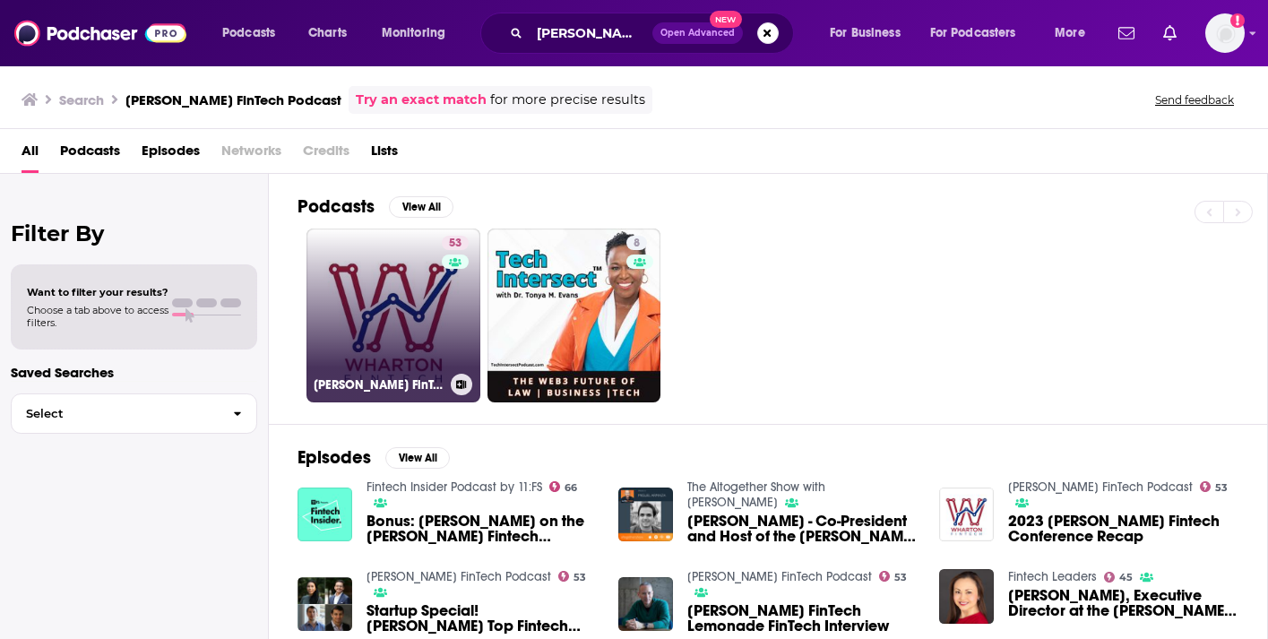
click at [402, 262] on link "53 Wharton FinTech Podcast" at bounding box center [394, 316] width 174 height 174
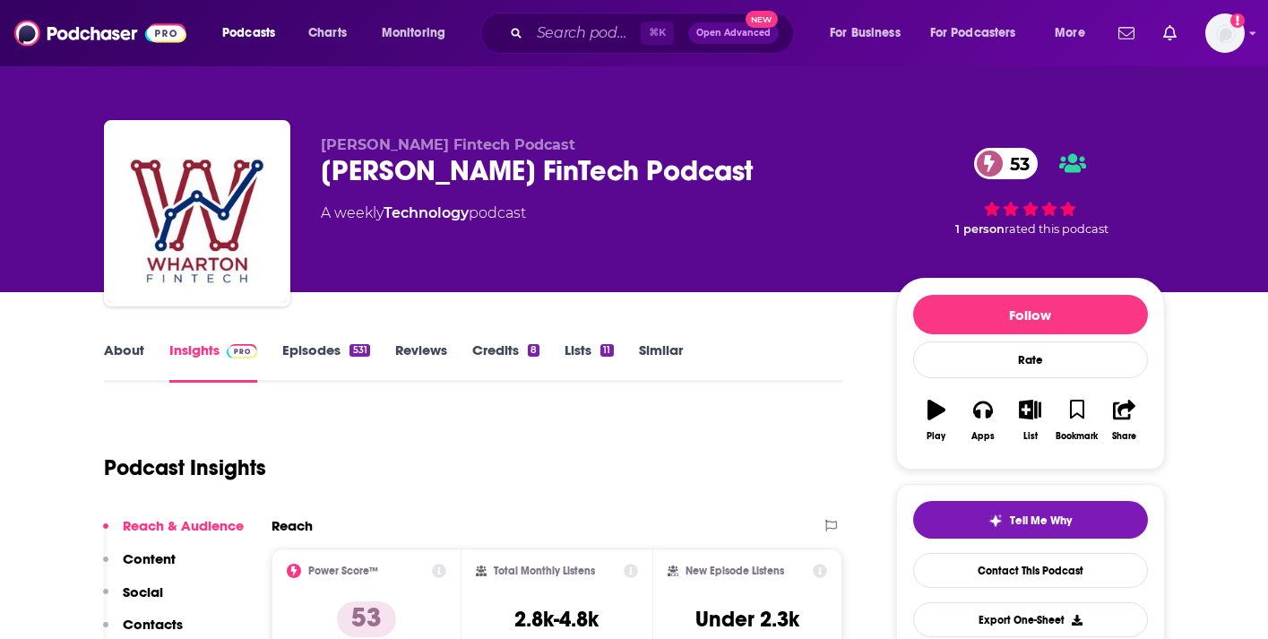
scroll to position [78, 0]
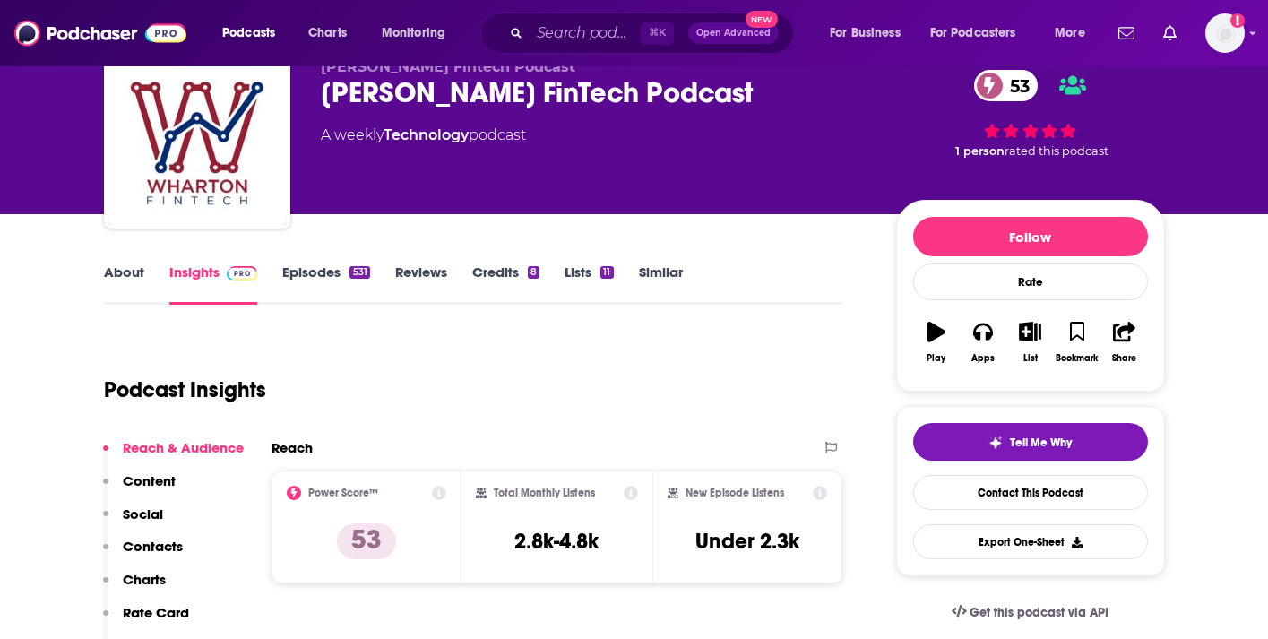
click at [308, 285] on link "Episodes 531" at bounding box center [325, 284] width 87 height 41
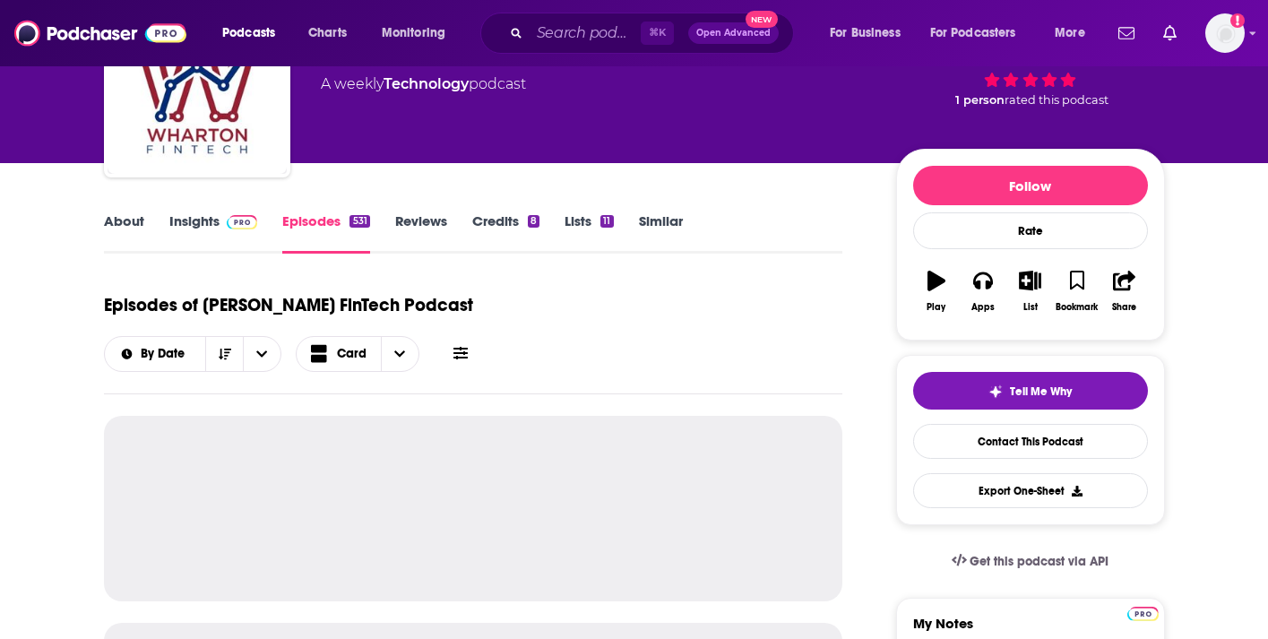
scroll to position [193, 0]
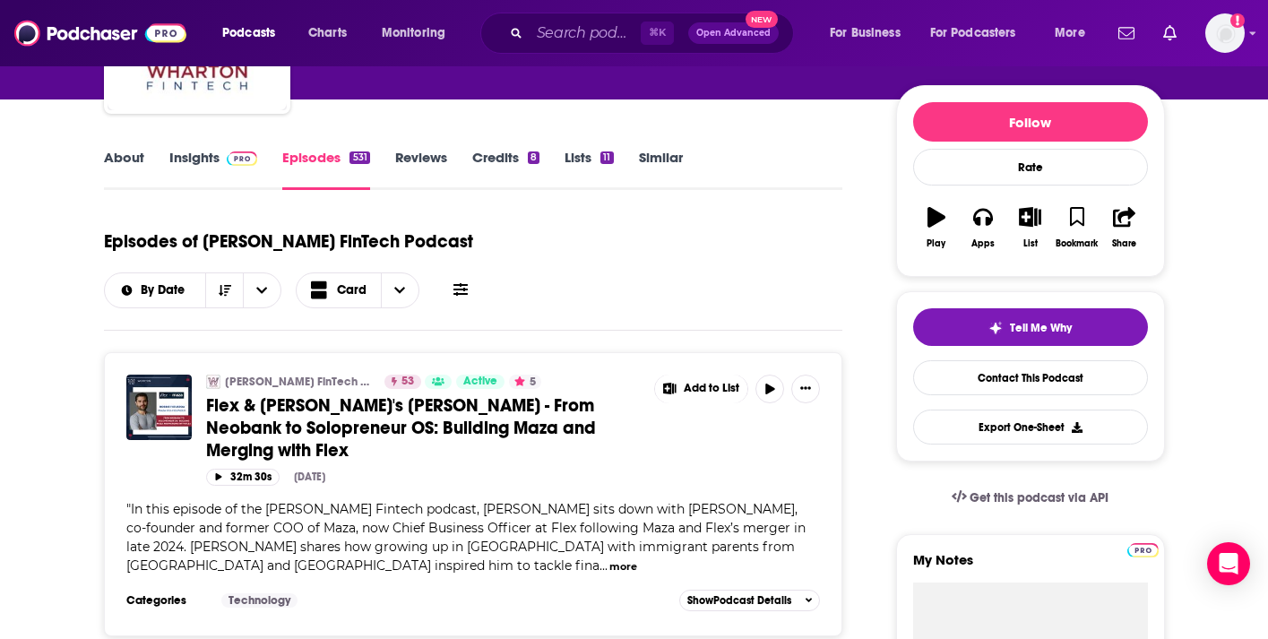
click at [468, 282] on icon at bounding box center [461, 289] width 14 height 14
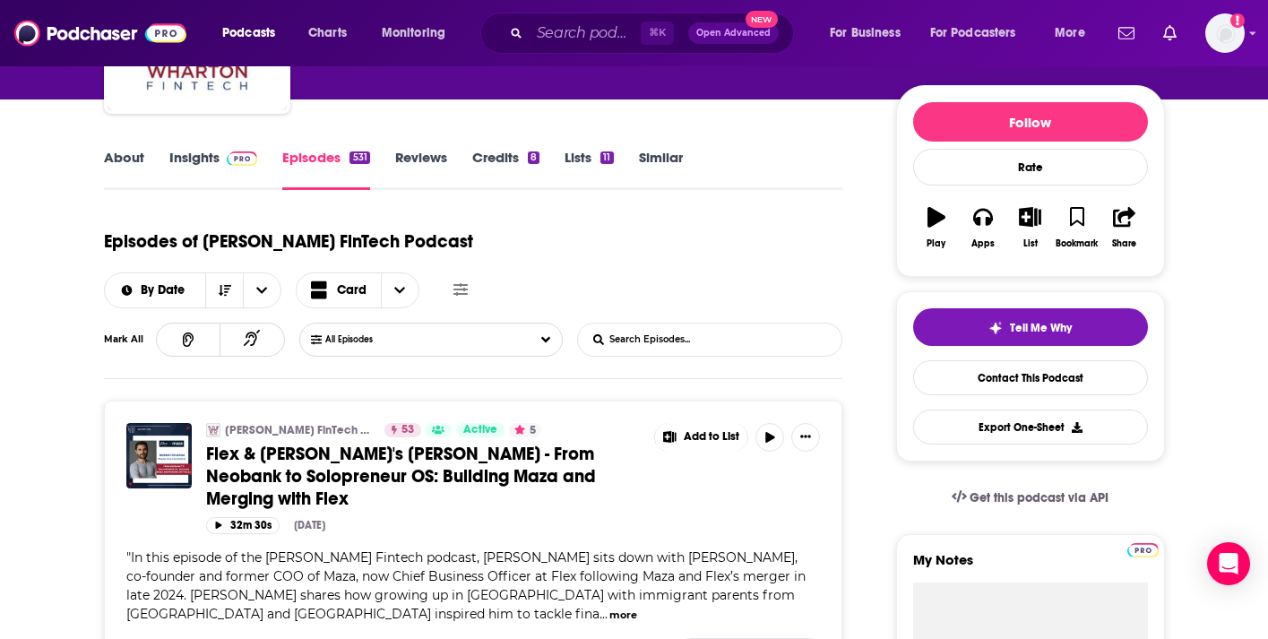
click at [730, 324] on input "List Search Input" at bounding box center [671, 340] width 187 height 32
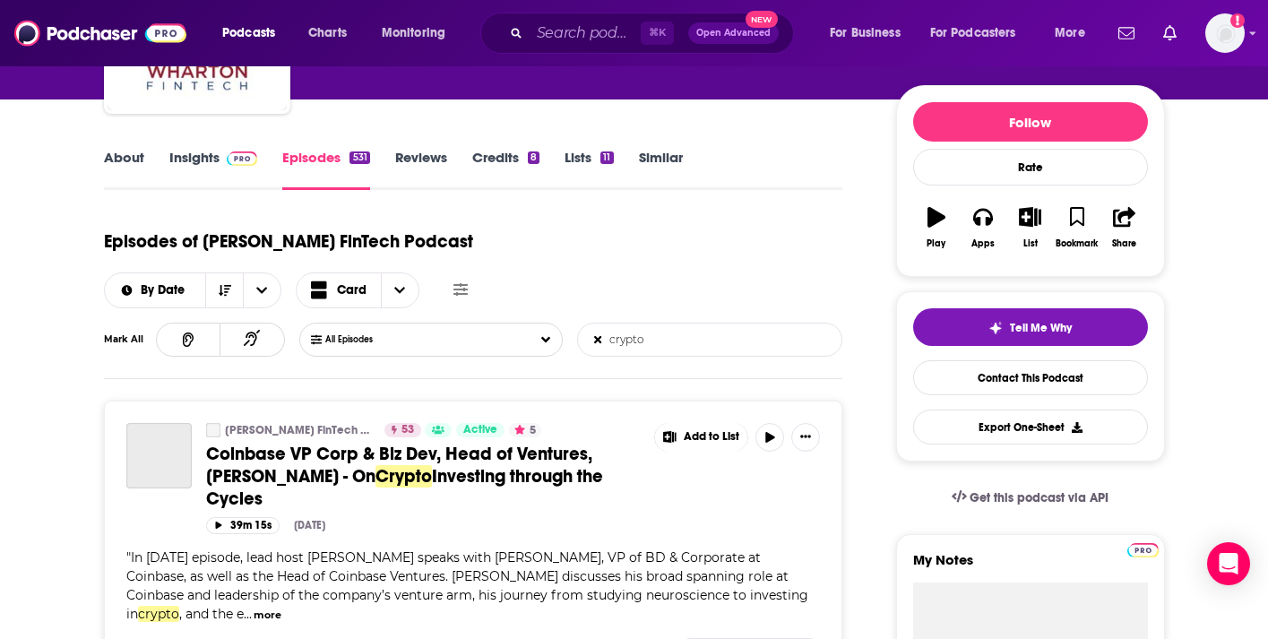
type input "crypto"
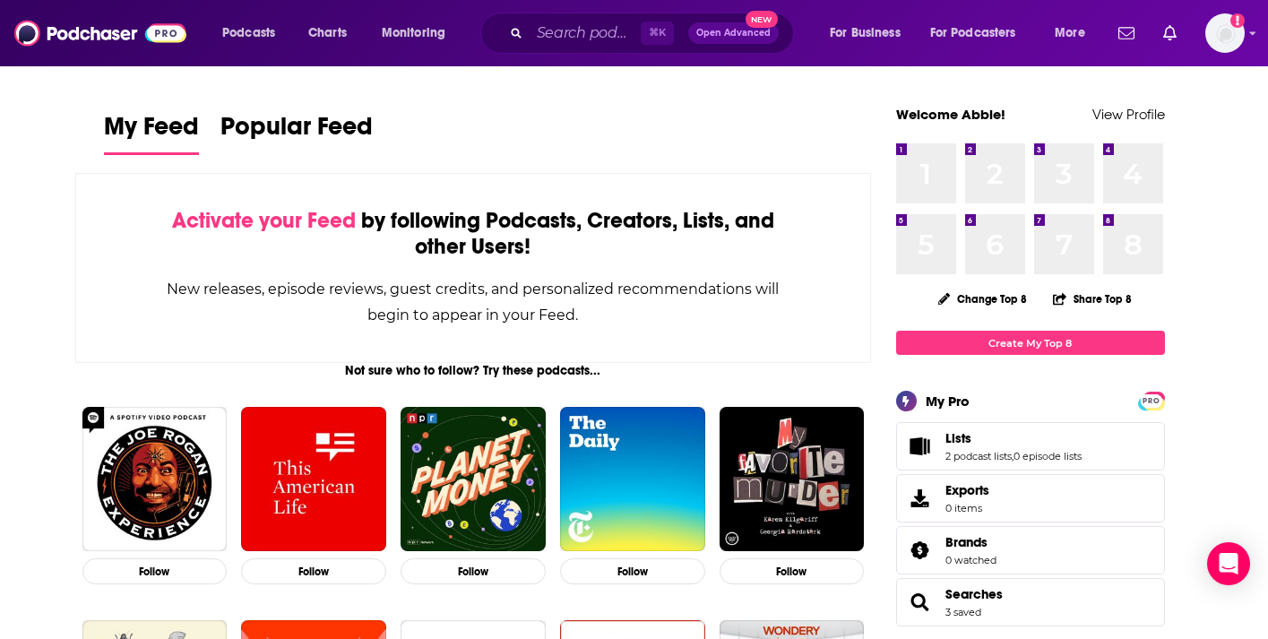
click at [563, 49] on div "⌘ K Open Advanced New" at bounding box center [637, 33] width 314 height 41
click at [563, 42] on input "Search podcasts, credits, & more..." at bounding box center [585, 33] width 111 height 29
paste input "Epicenter"
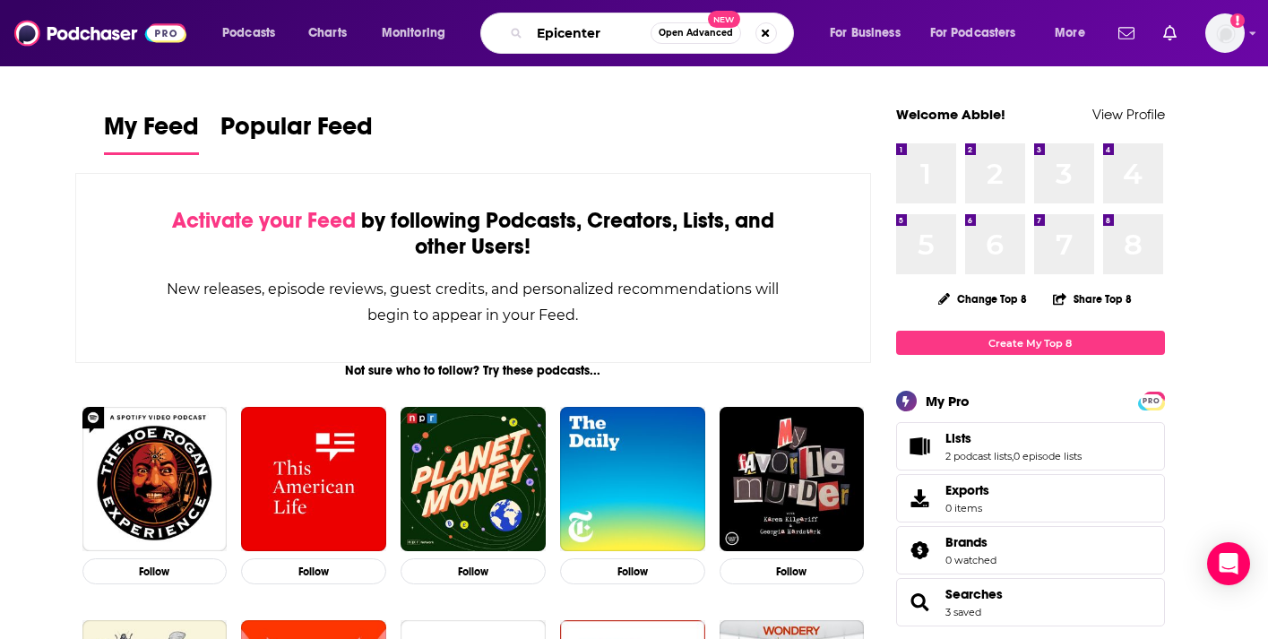
type input "Epicenter"
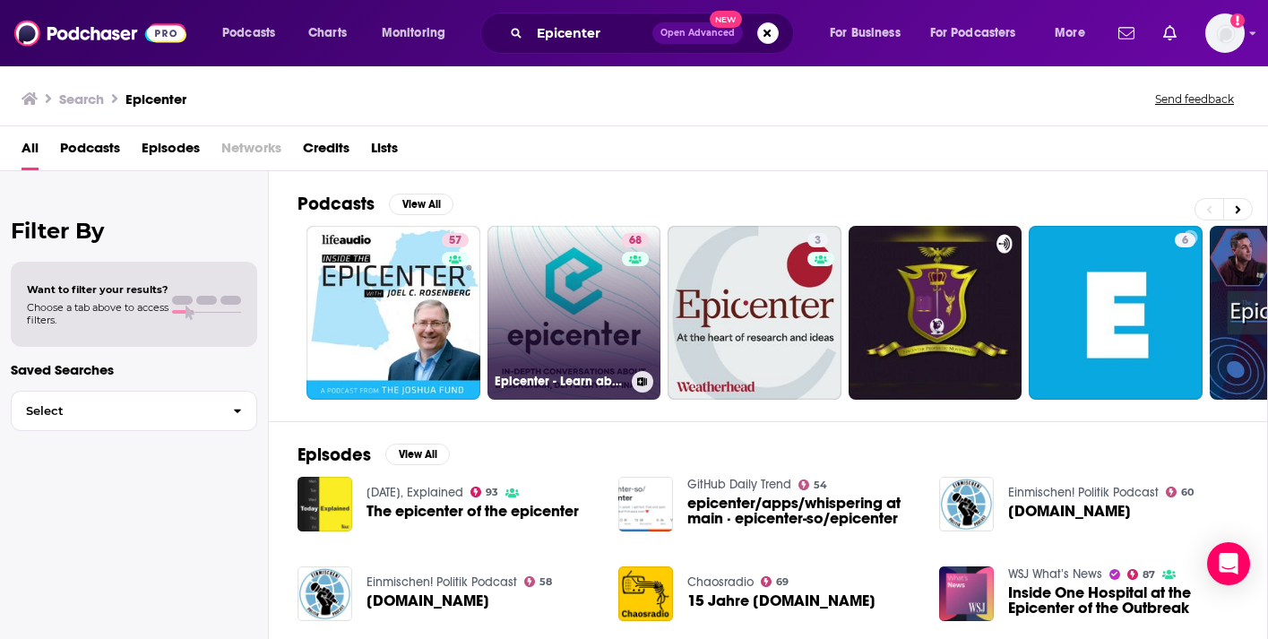
click at [562, 265] on link "68 Epicenter - Learn about Crypto, Blockchain, Ethereum, Bitcoin and Distribute…" at bounding box center [575, 313] width 174 height 174
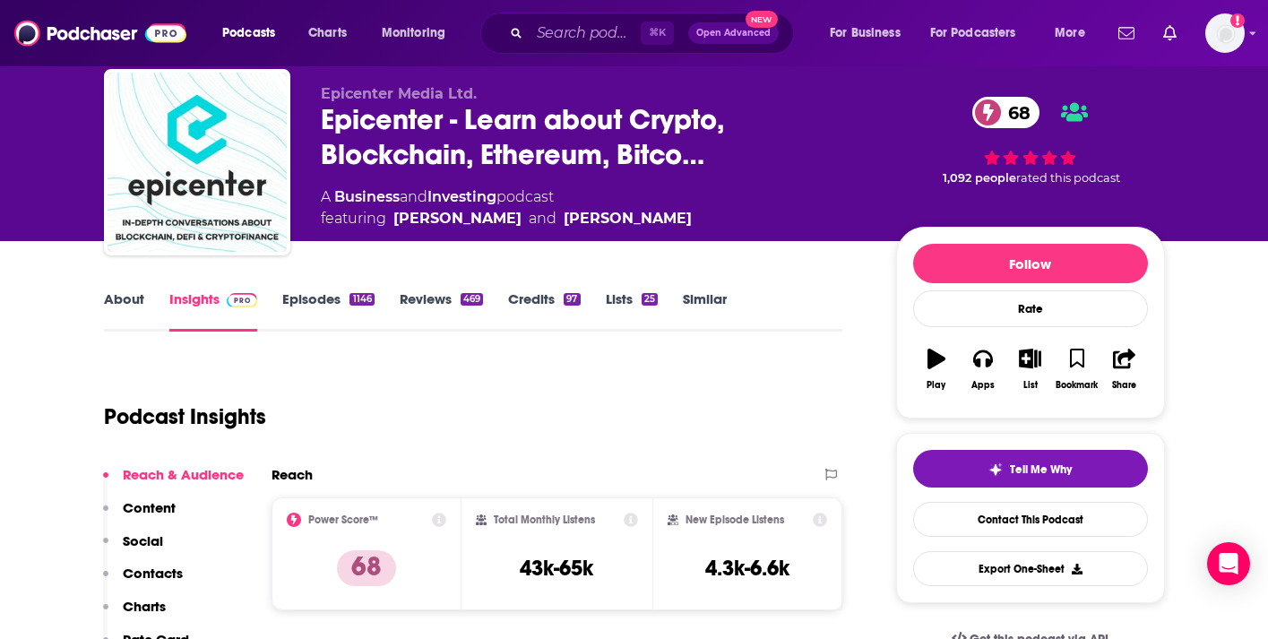
scroll to position [57, 0]
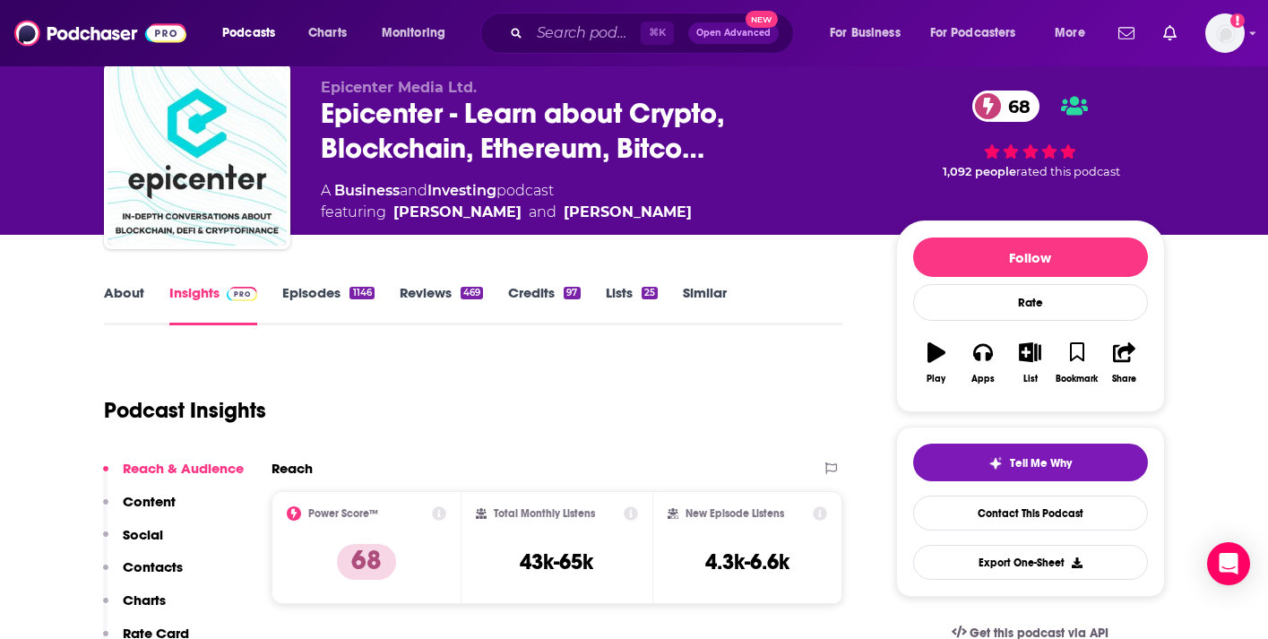
click at [117, 293] on link "About" at bounding box center [124, 304] width 40 height 41
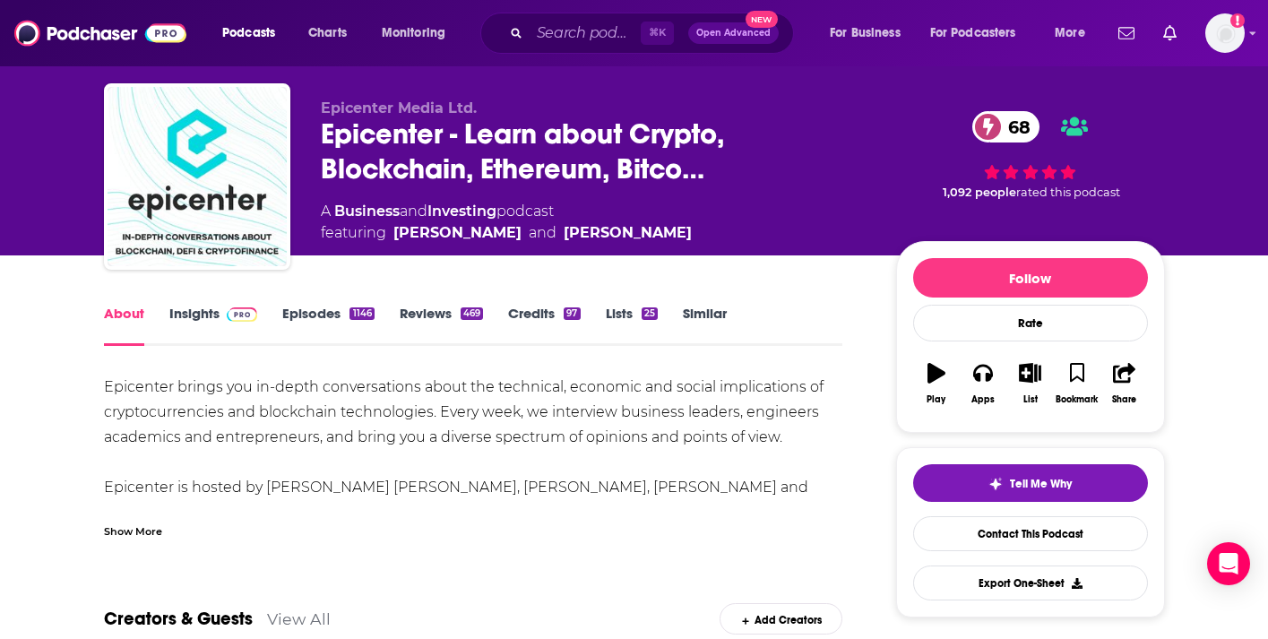
scroll to position [42, 0]
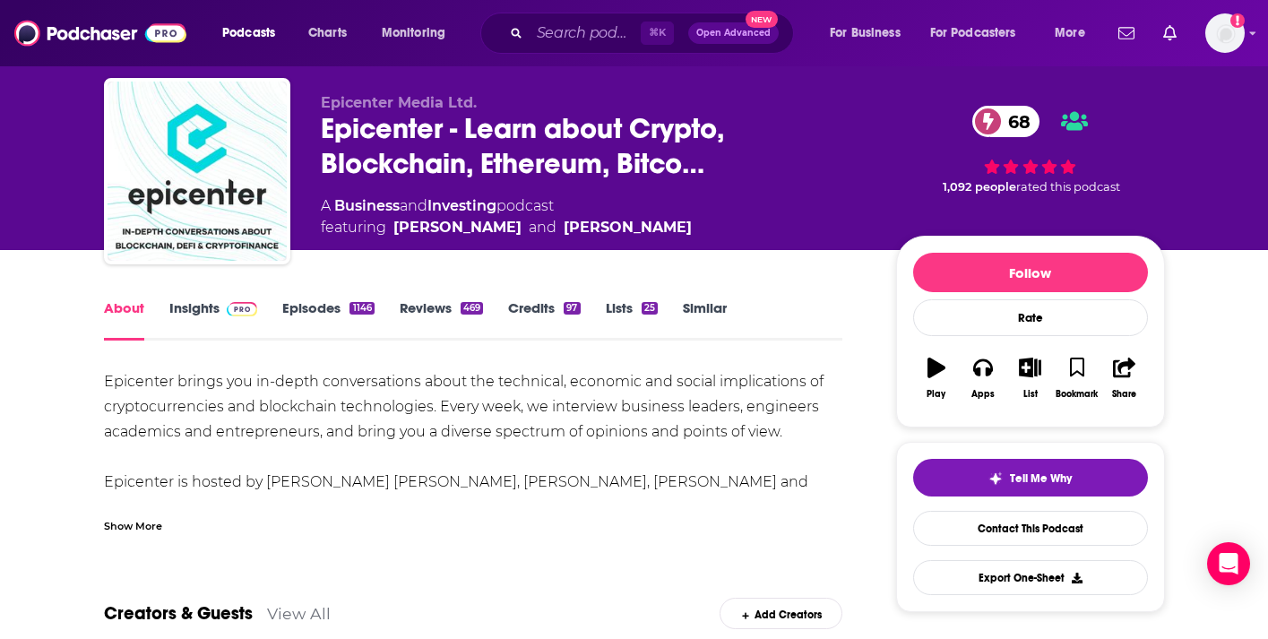
click at [317, 312] on link "Episodes 1146" at bounding box center [327, 319] width 91 height 41
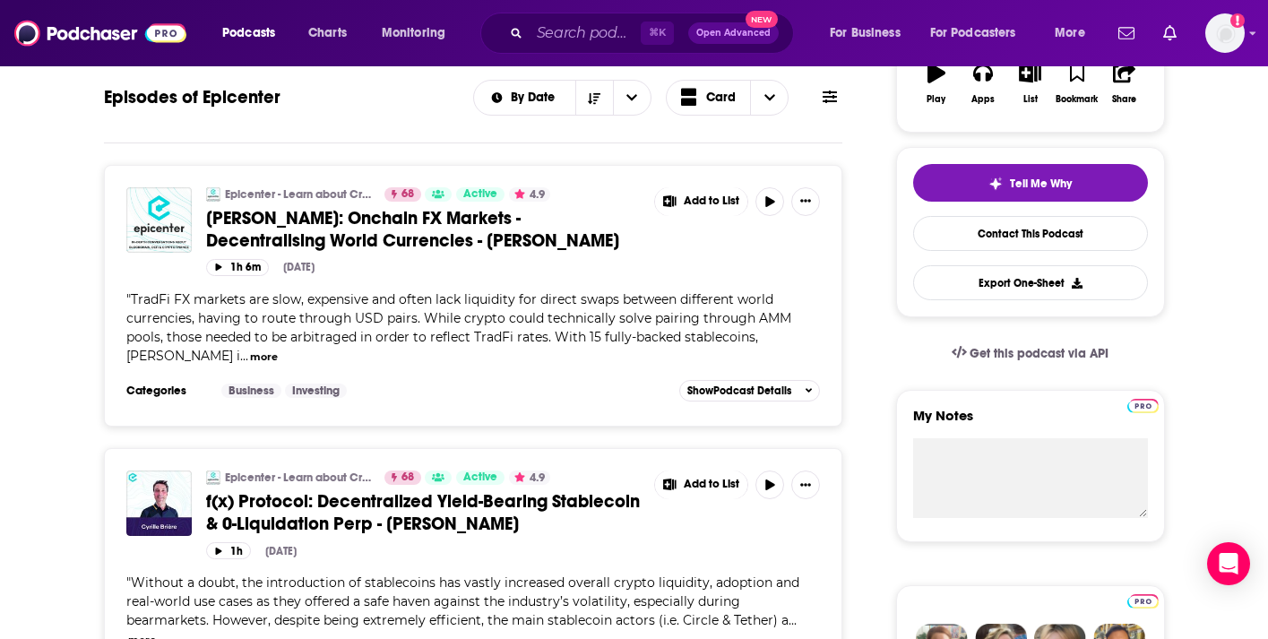
scroll to position [320, 0]
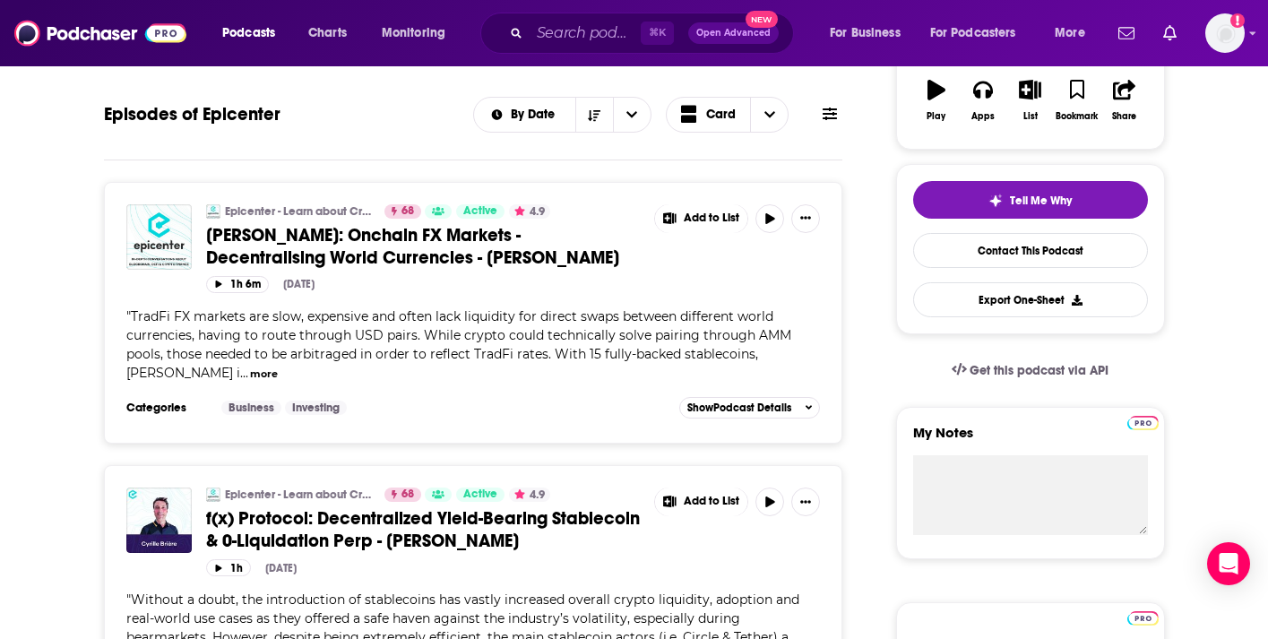
click at [827, 116] on icon at bounding box center [830, 114] width 14 height 14
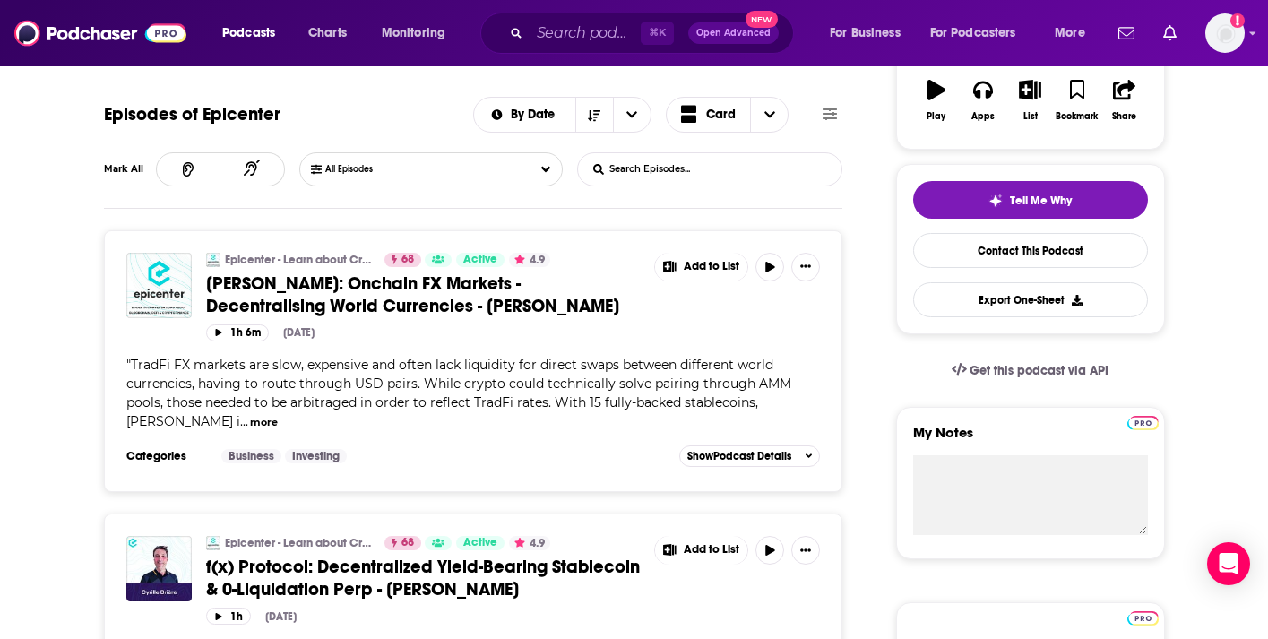
click at [748, 160] on input "List Search Input" at bounding box center [671, 169] width 187 height 32
type input "chainalysis"
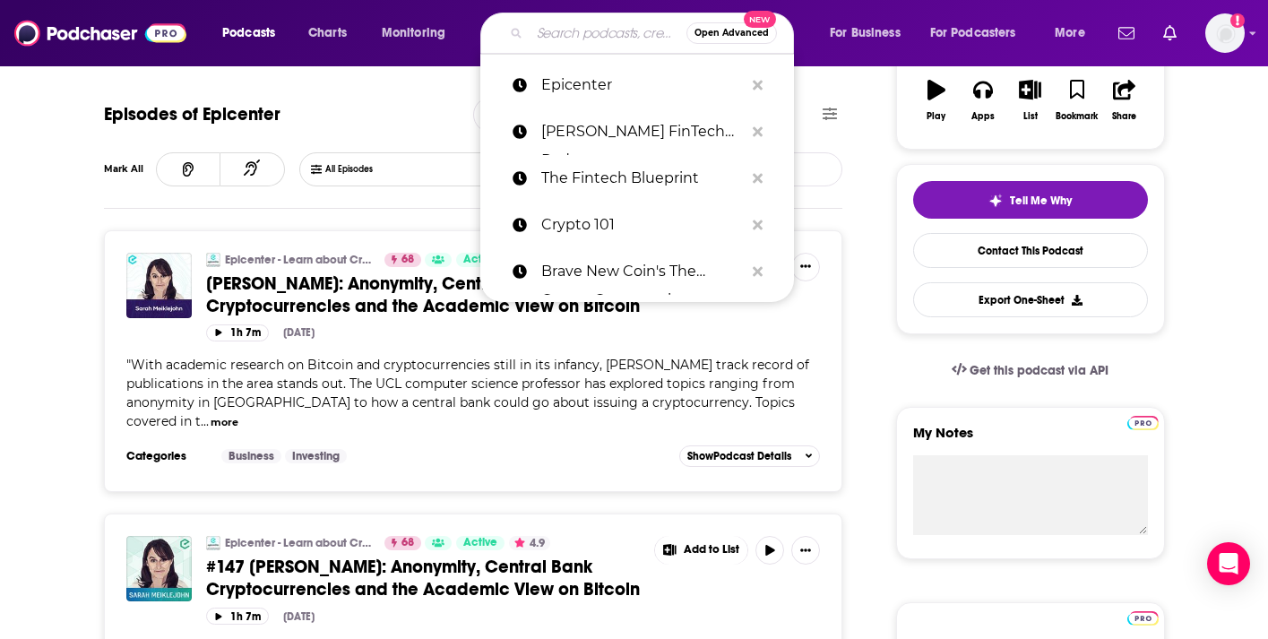
click at [545, 40] on input "Search podcasts, credits, & more..." at bounding box center [608, 33] width 157 height 29
paste input "Fintech Corner"
type input "Fintech Corner"
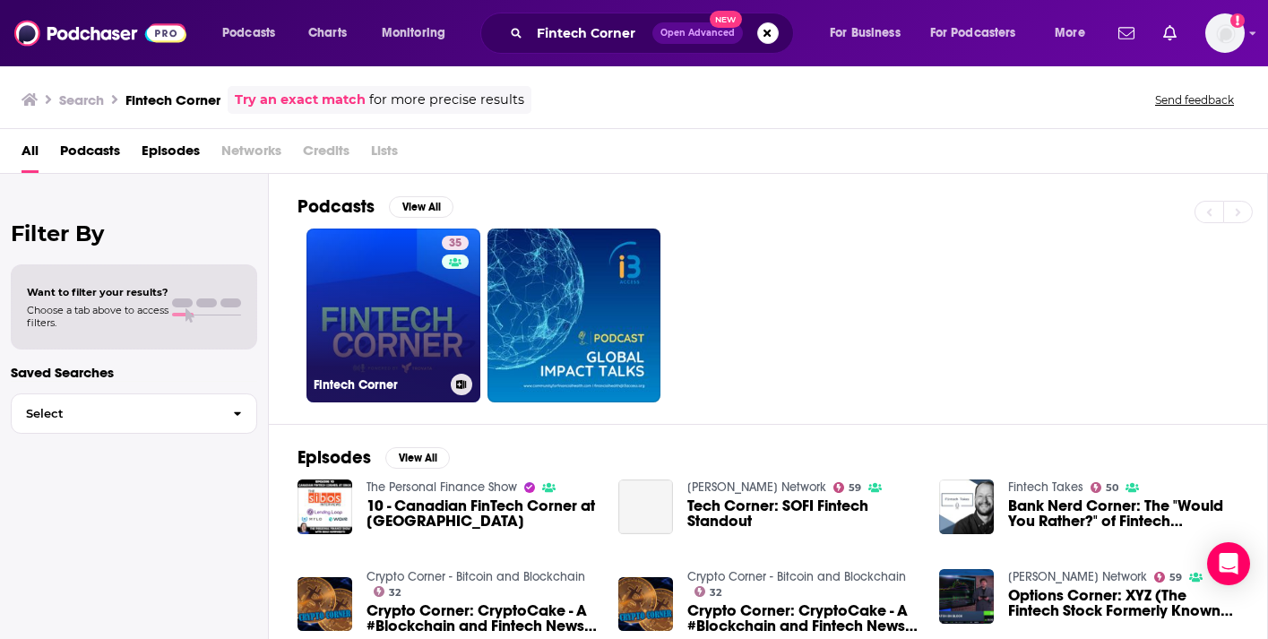
click at [434, 291] on link "35 Fintech Corner" at bounding box center [394, 316] width 174 height 174
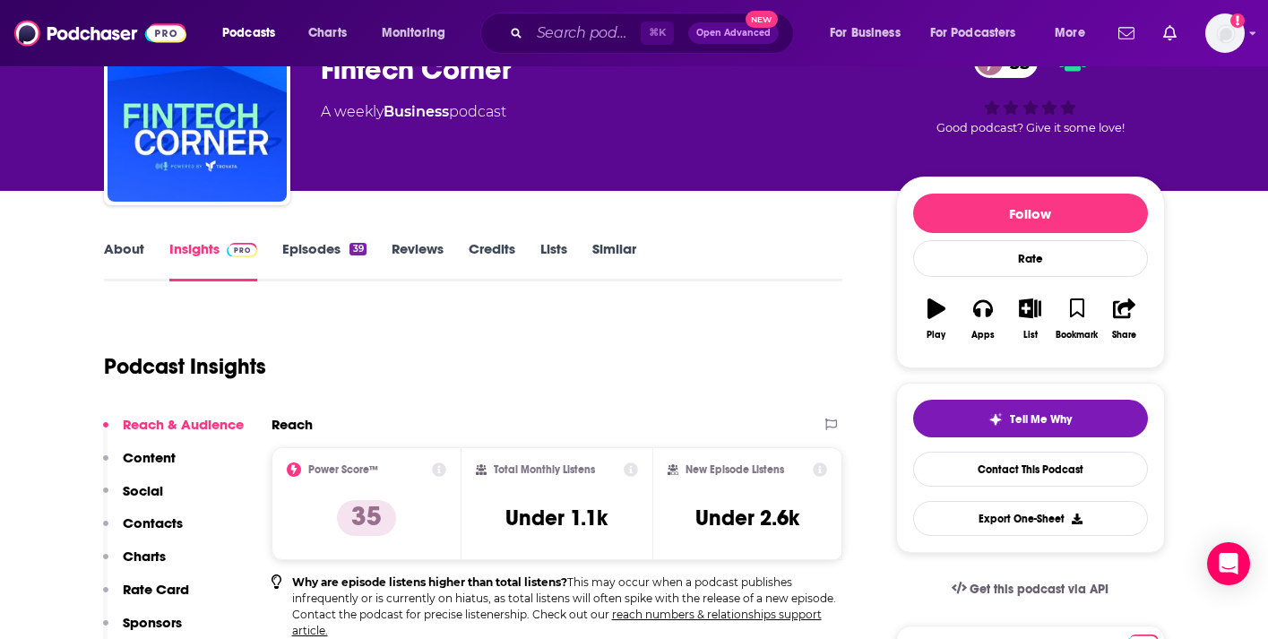
scroll to position [108, 0]
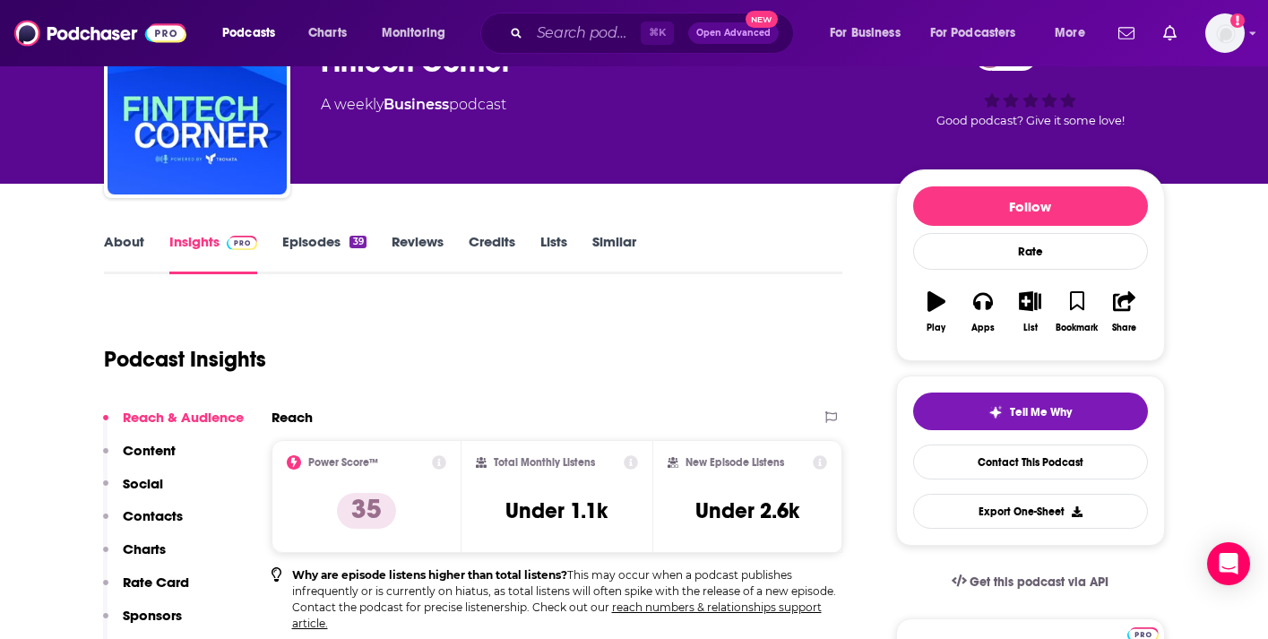
click at [169, 245] on link "Insights" at bounding box center [213, 253] width 89 height 41
click at [113, 250] on link "About" at bounding box center [124, 253] width 40 height 41
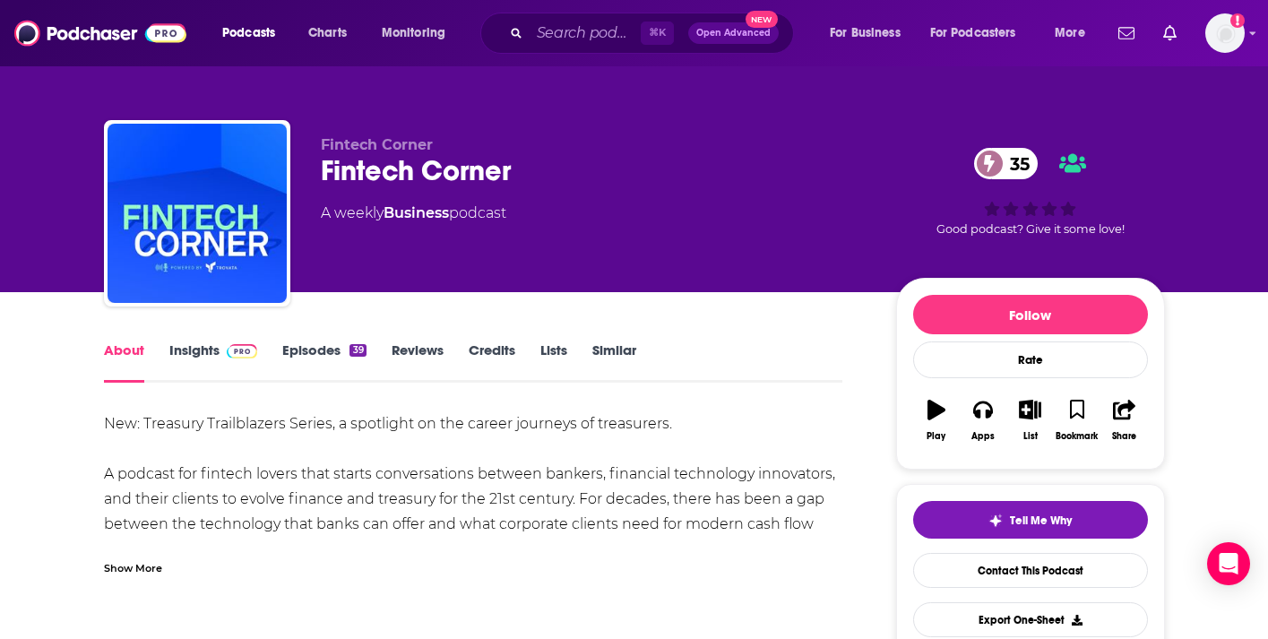
click at [348, 364] on link "Episodes 39" at bounding box center [323, 361] width 83 height 41
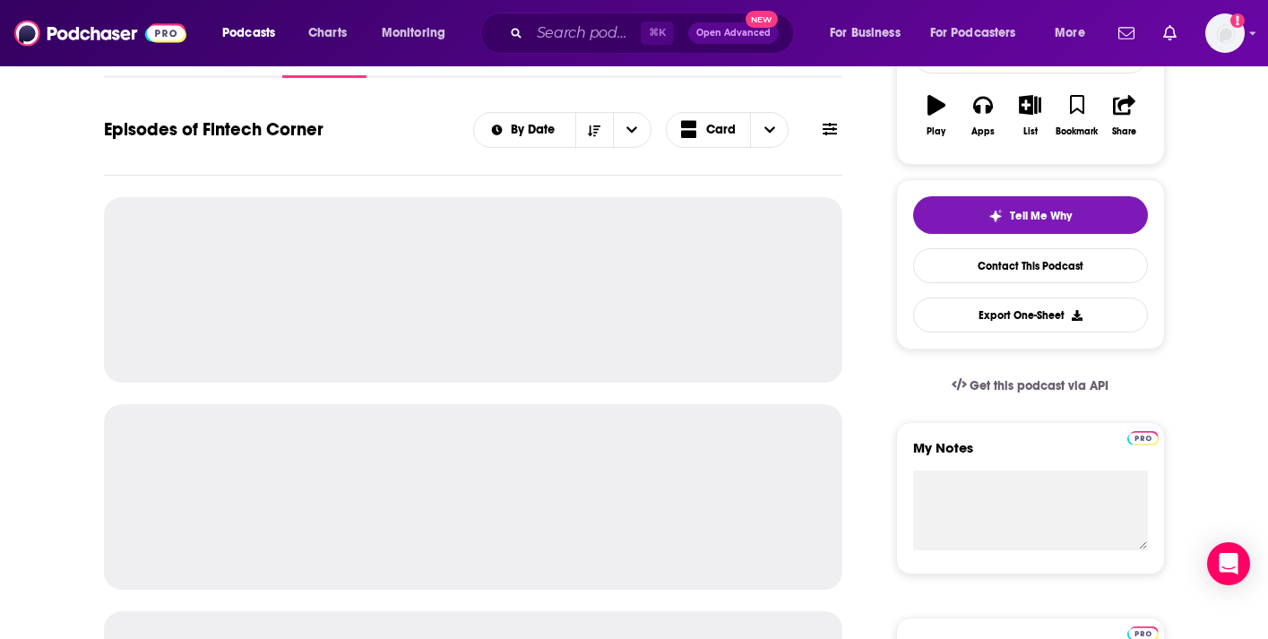
scroll to position [355, 0]
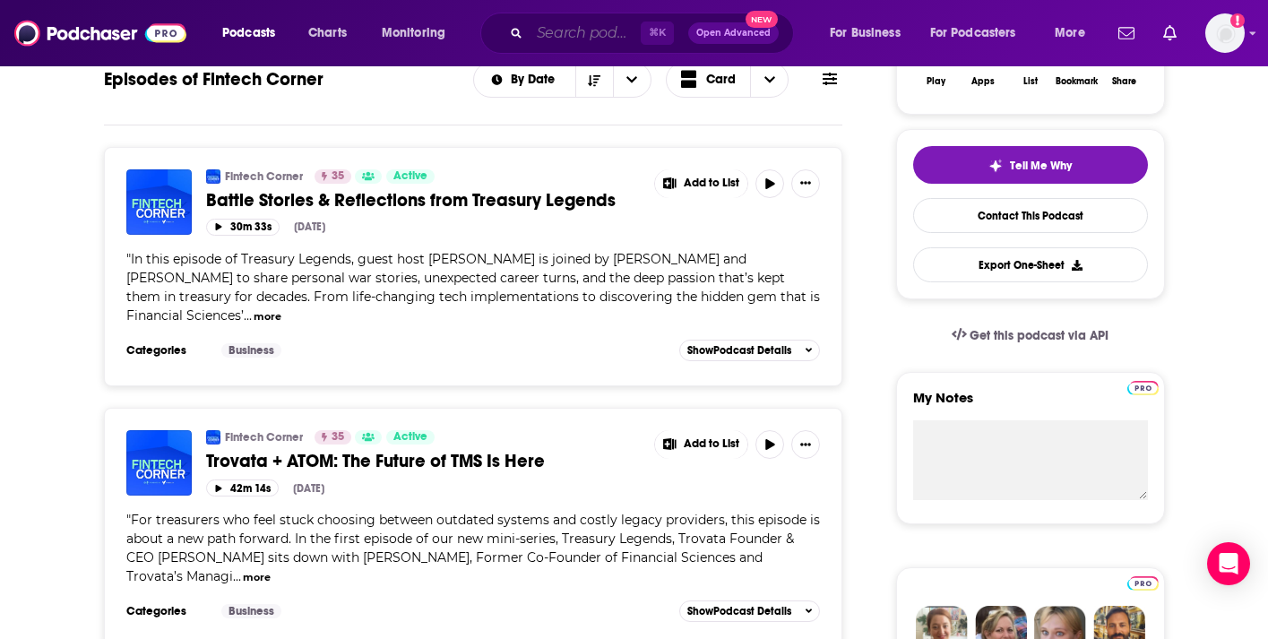
click at [540, 38] on input "Search podcasts, credits, & more..." at bounding box center [585, 33] width 111 height 29
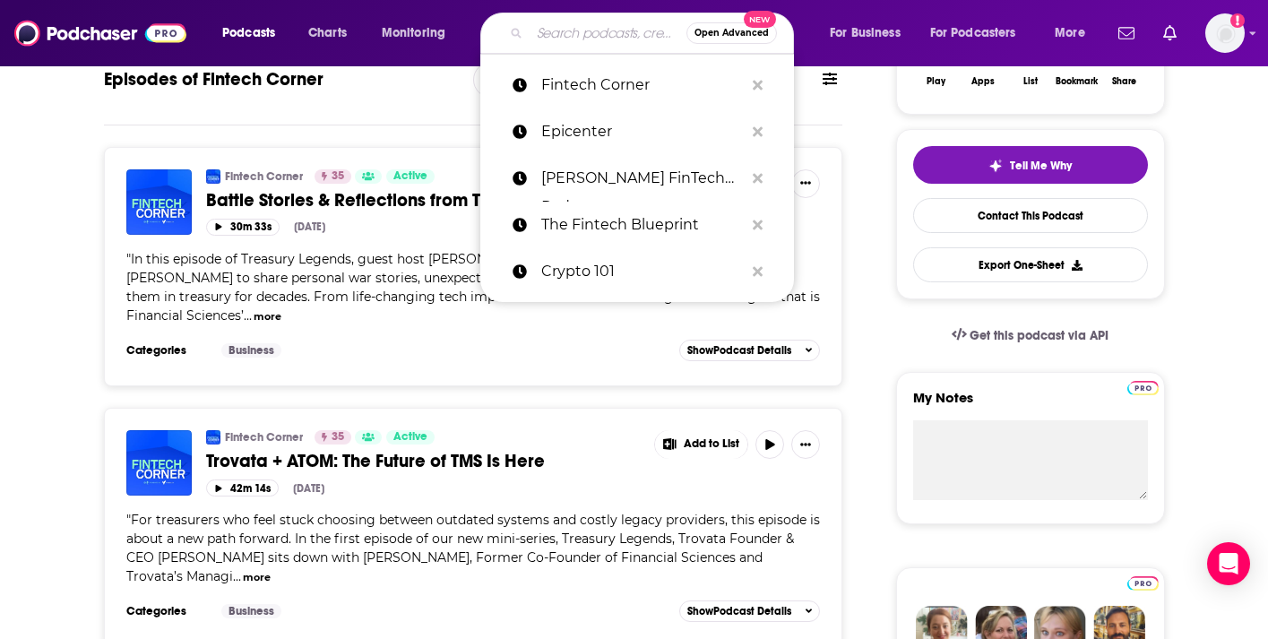
paste input "Fintech Futures"
type input "Fintech Futures"
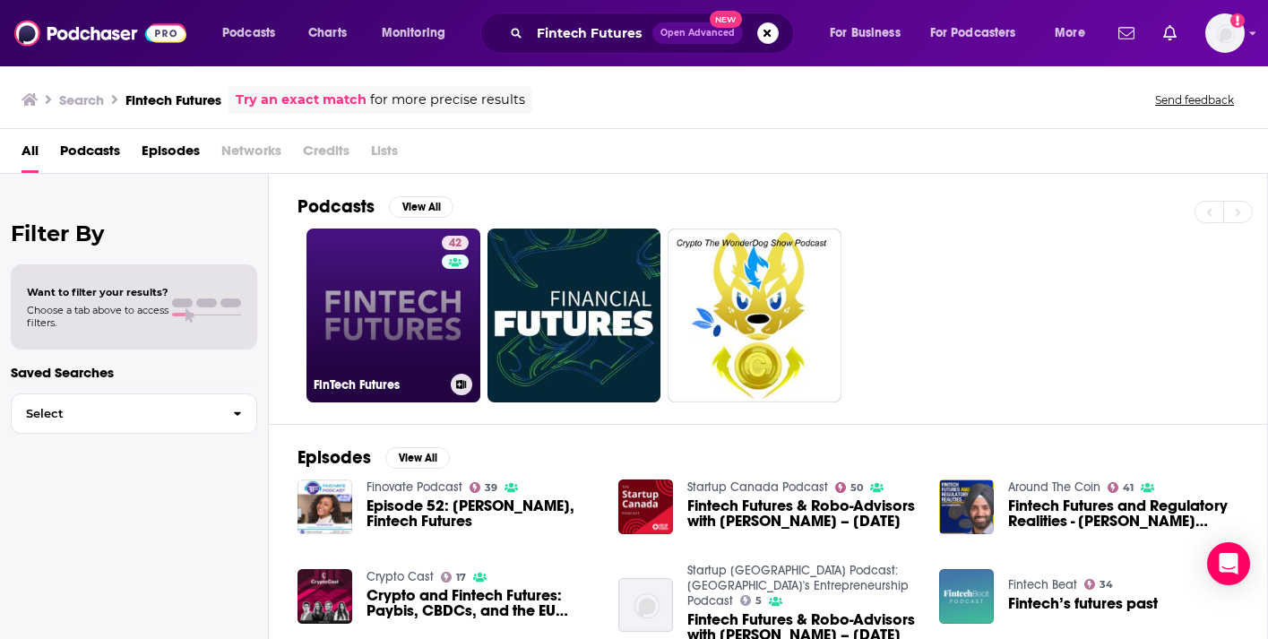
click at [460, 294] on div "42" at bounding box center [457, 305] width 31 height 138
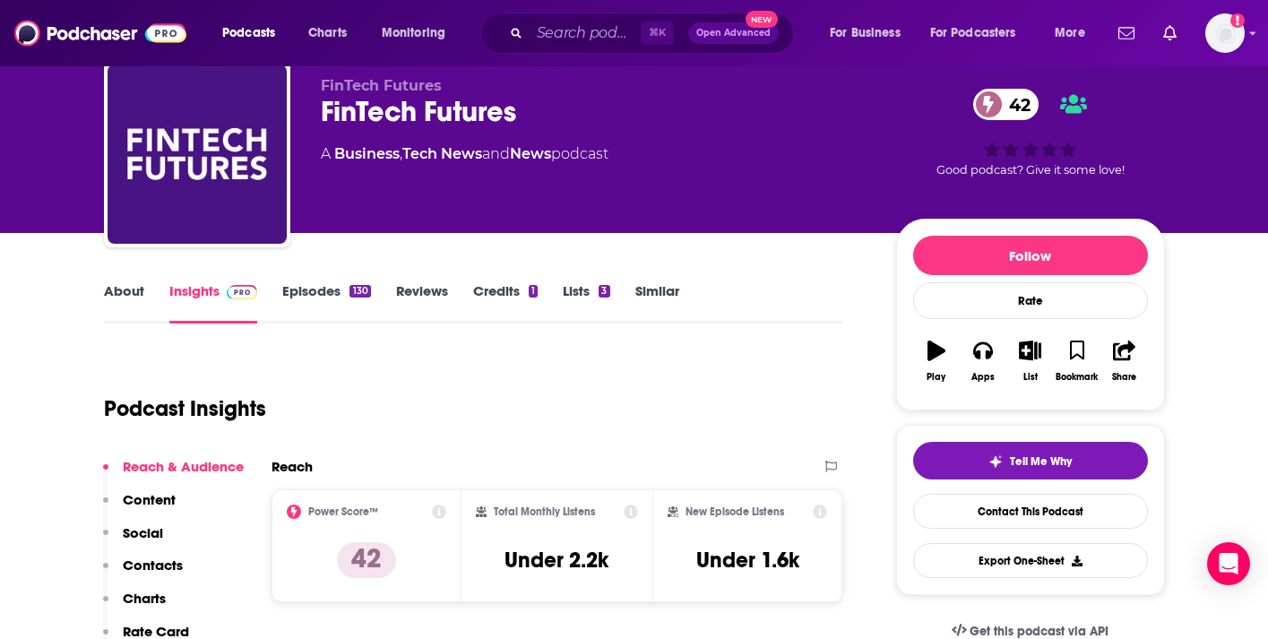
scroll to position [116, 0]
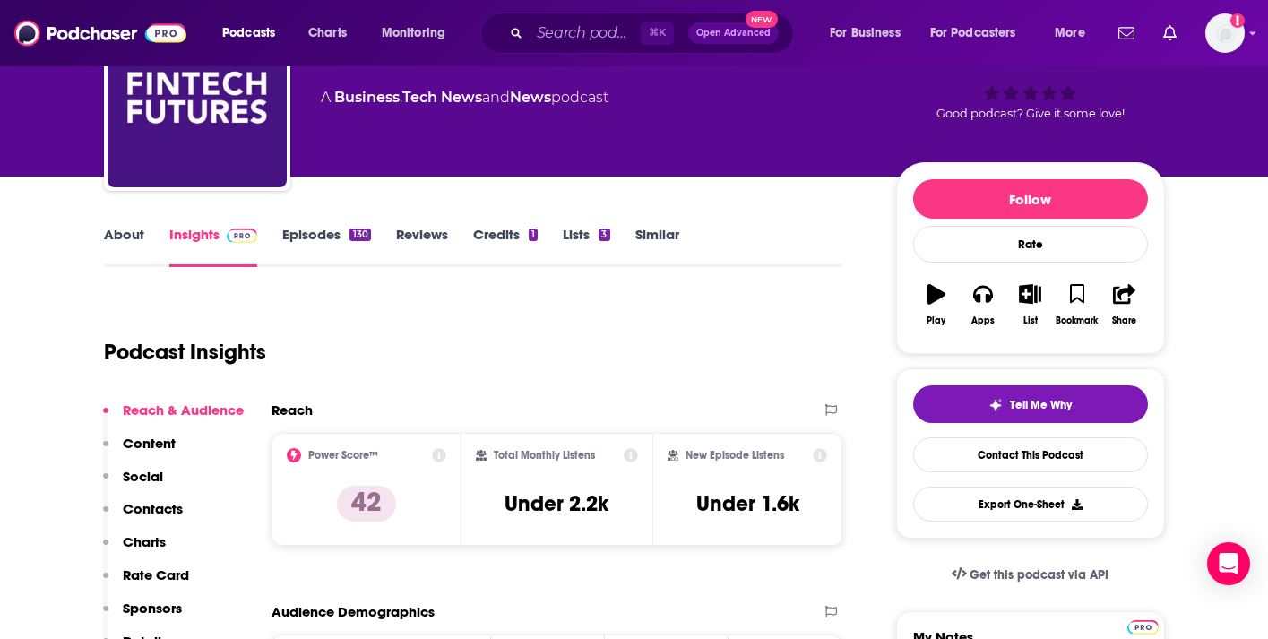
click at [140, 228] on link "About" at bounding box center [124, 246] width 40 height 41
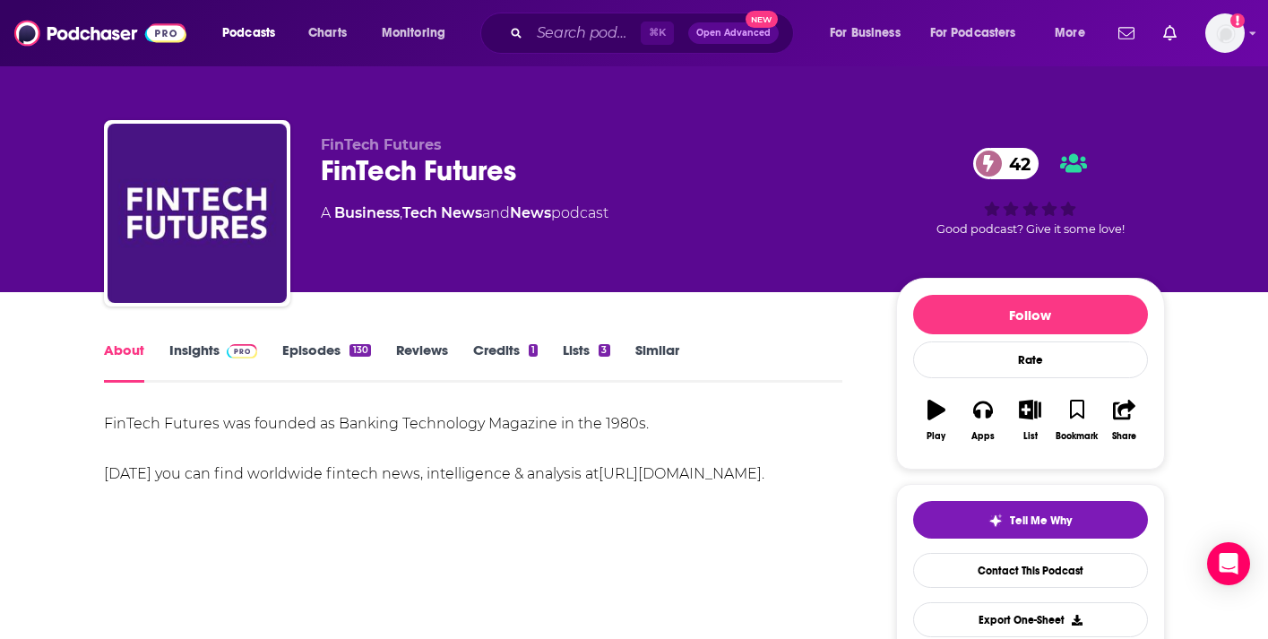
click at [328, 361] on link "Episodes 130" at bounding box center [326, 361] width 88 height 41
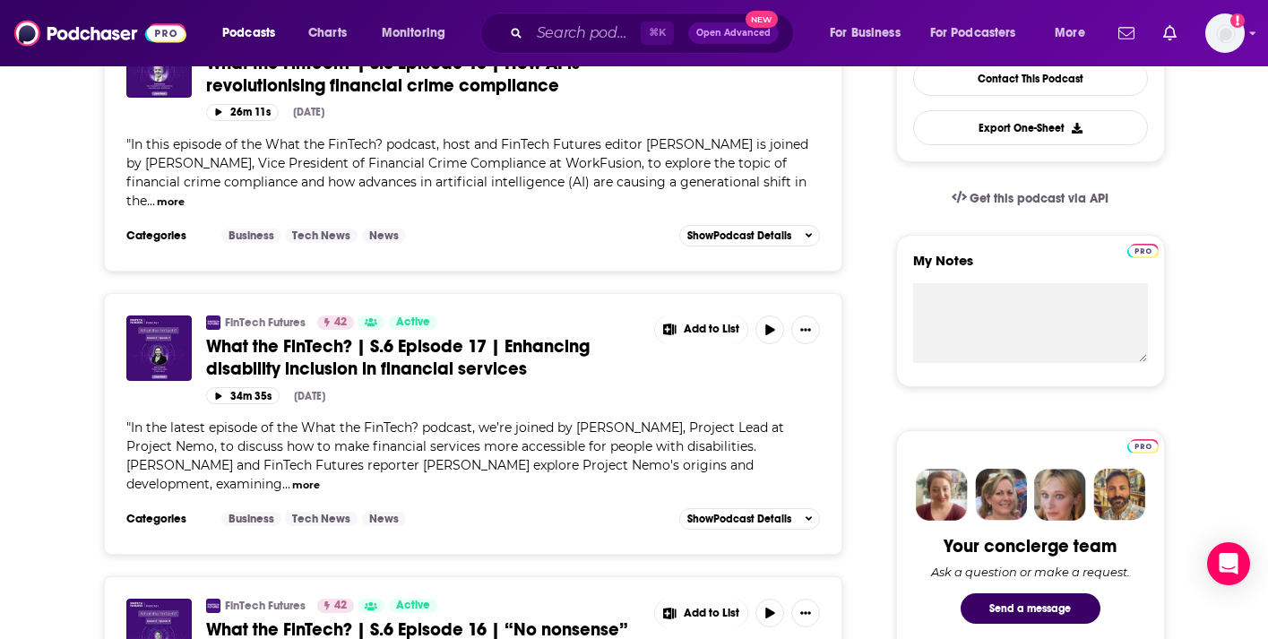
scroll to position [273, 0]
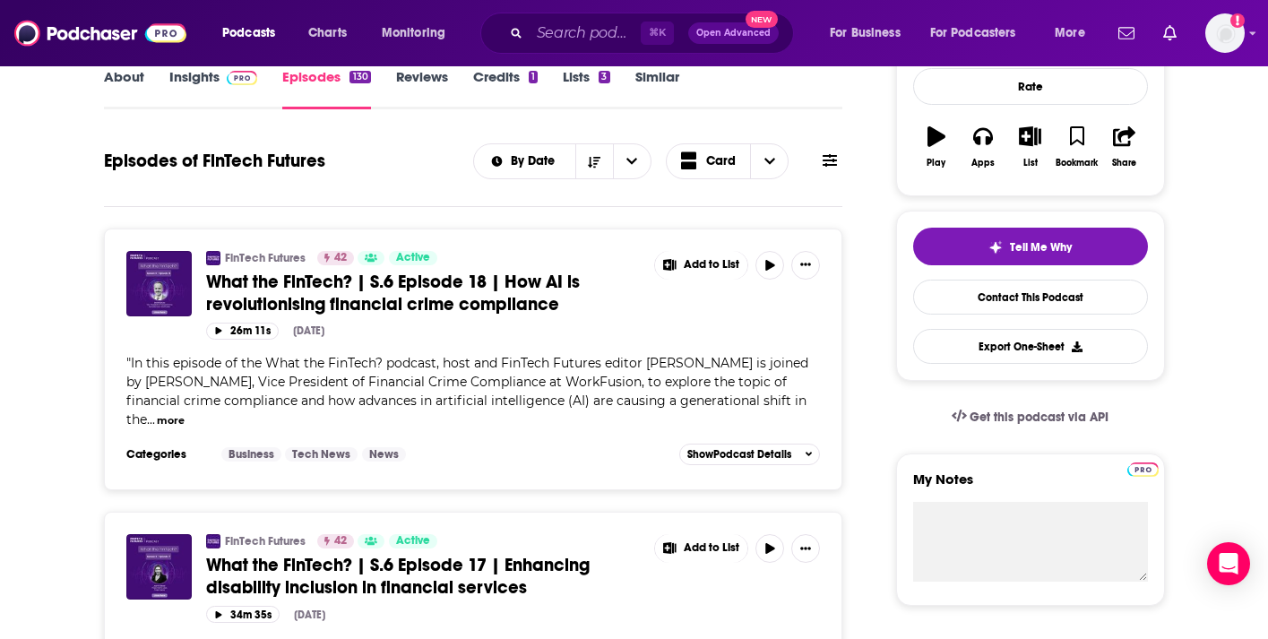
click at [838, 165] on button at bounding box center [829, 160] width 25 height 19
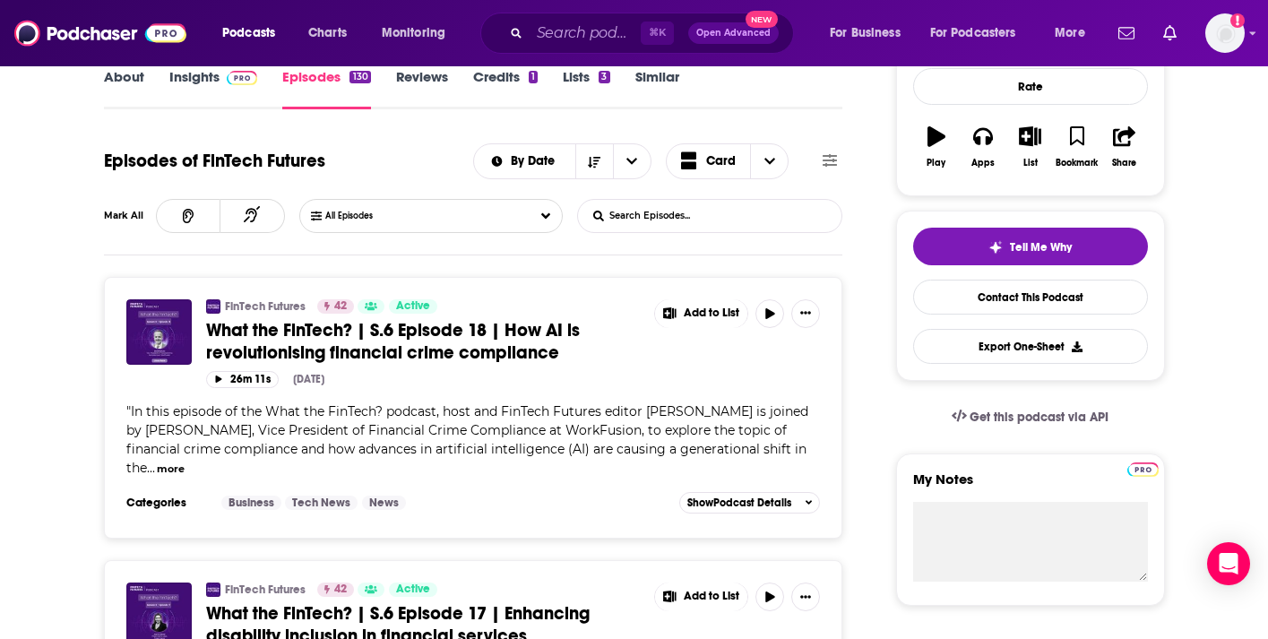
click at [768, 216] on form "List Search Input Search Episodes..." at bounding box center [709, 216] width 265 height 34
click at [698, 214] on input "List Search Input" at bounding box center [671, 216] width 187 height 32
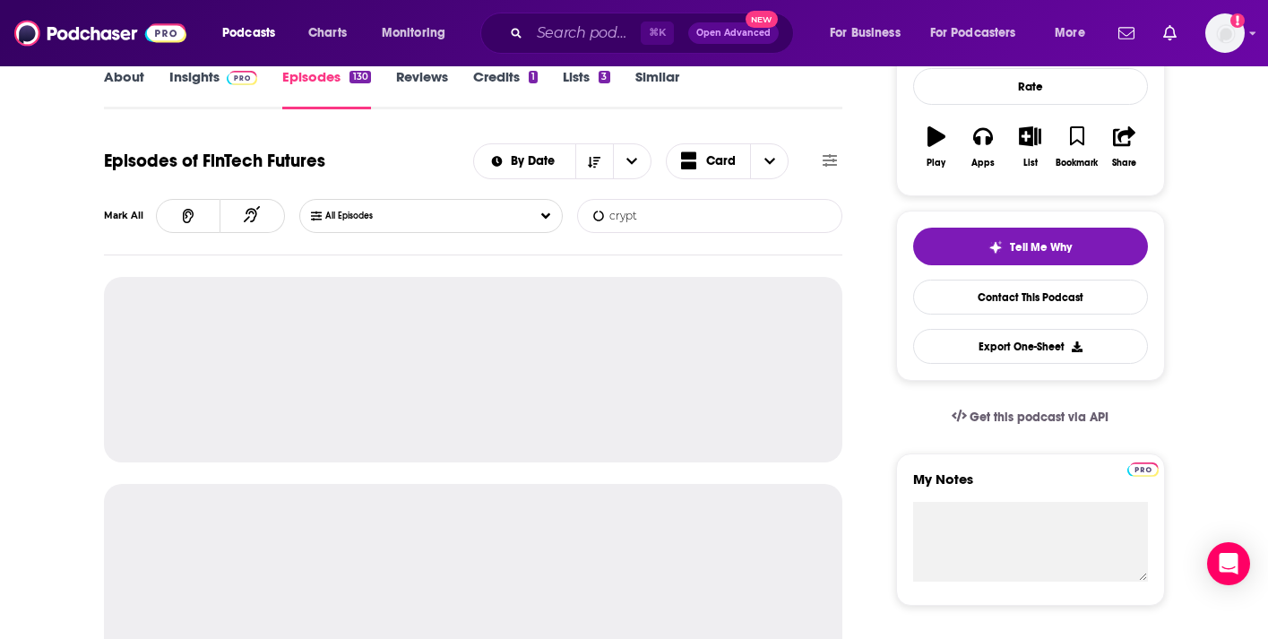
type input "crypto"
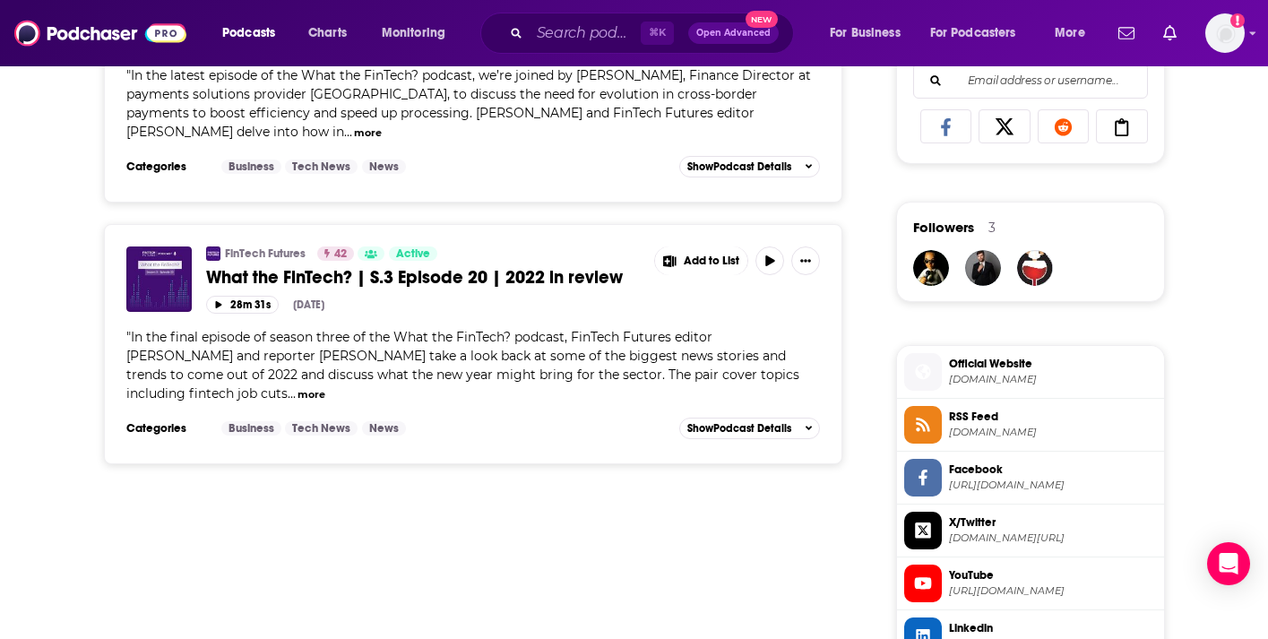
scroll to position [1304, 0]
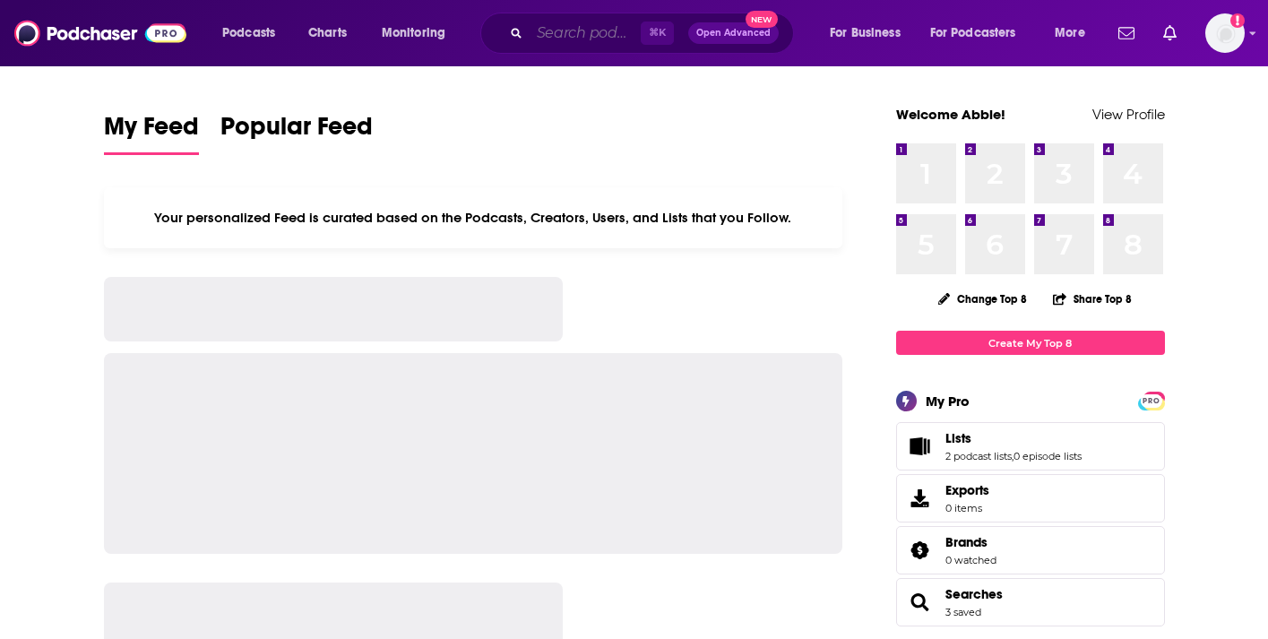
click at [593, 36] on input "Search podcasts, credits, & more..." at bounding box center [585, 33] width 111 height 29
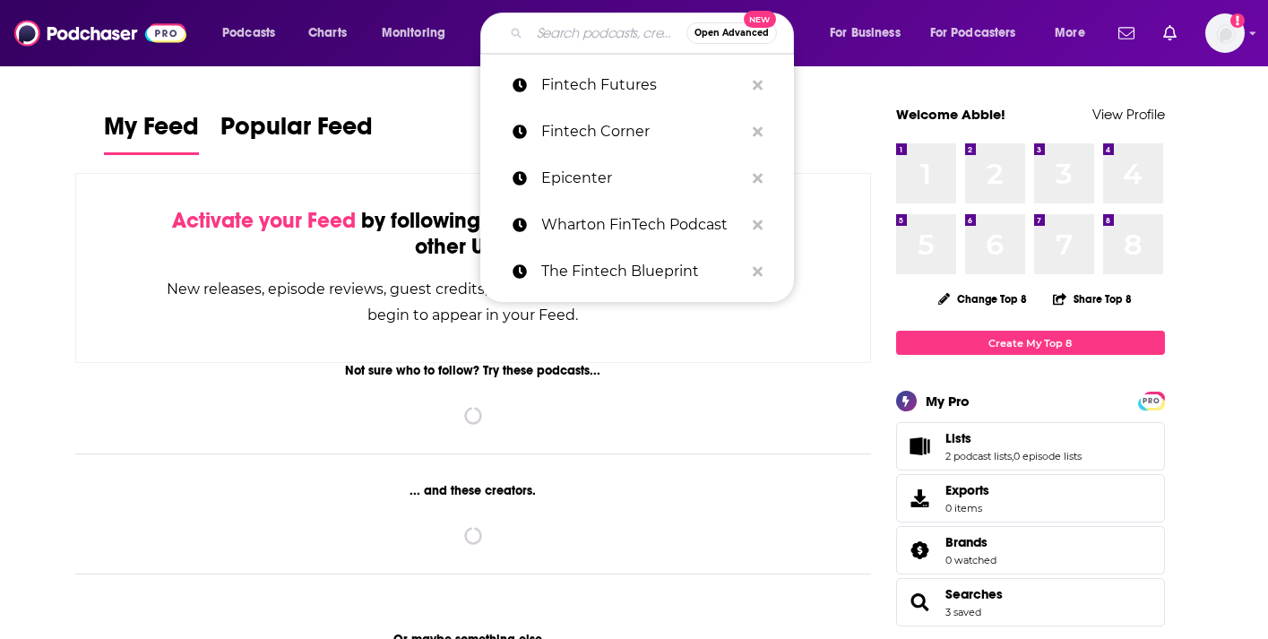
paste input "FinTech Impact"
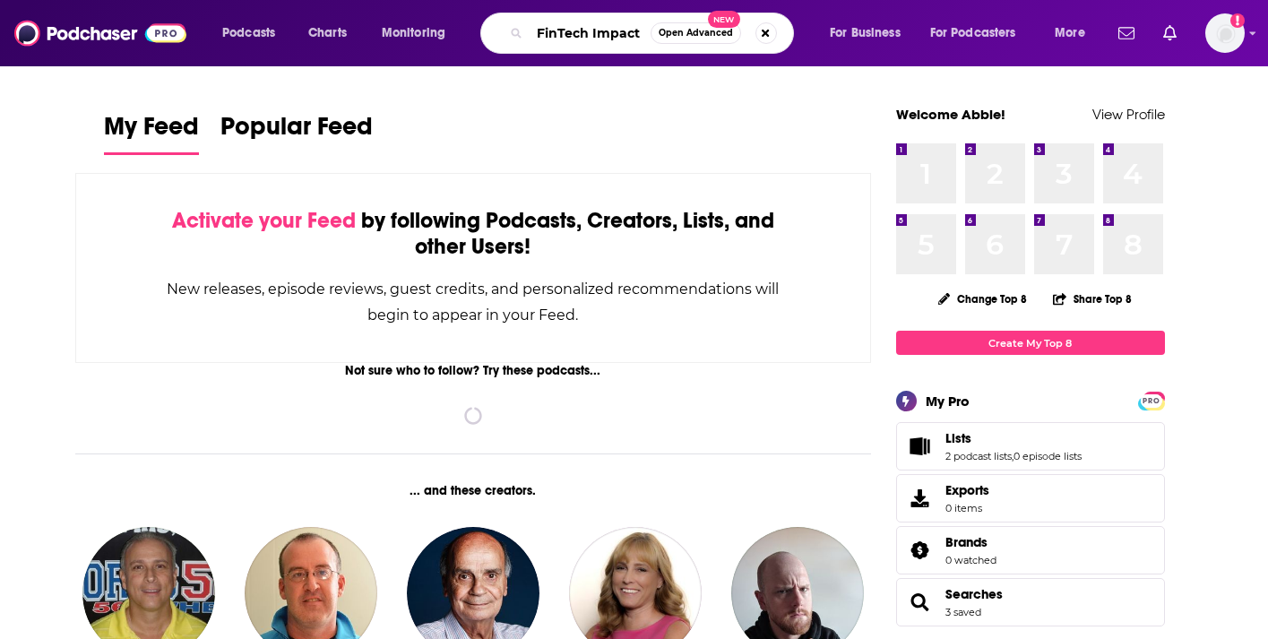
type input "FinTech Impact"
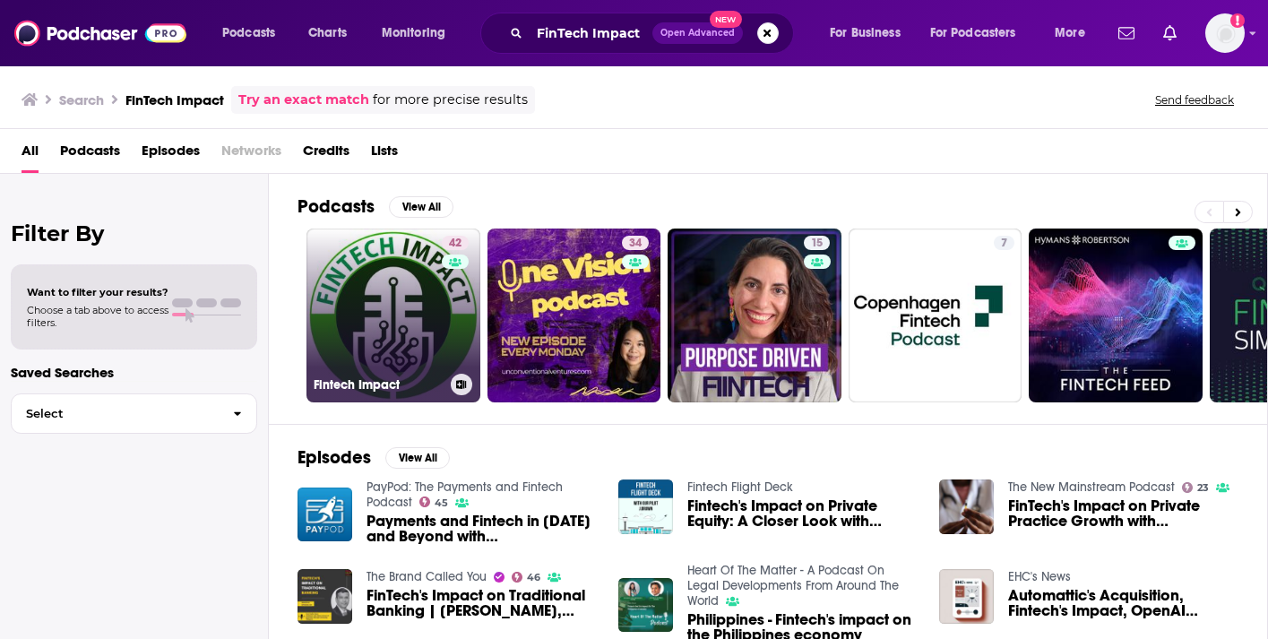
click at [408, 327] on link "42 Fintech Impact" at bounding box center [394, 316] width 174 height 174
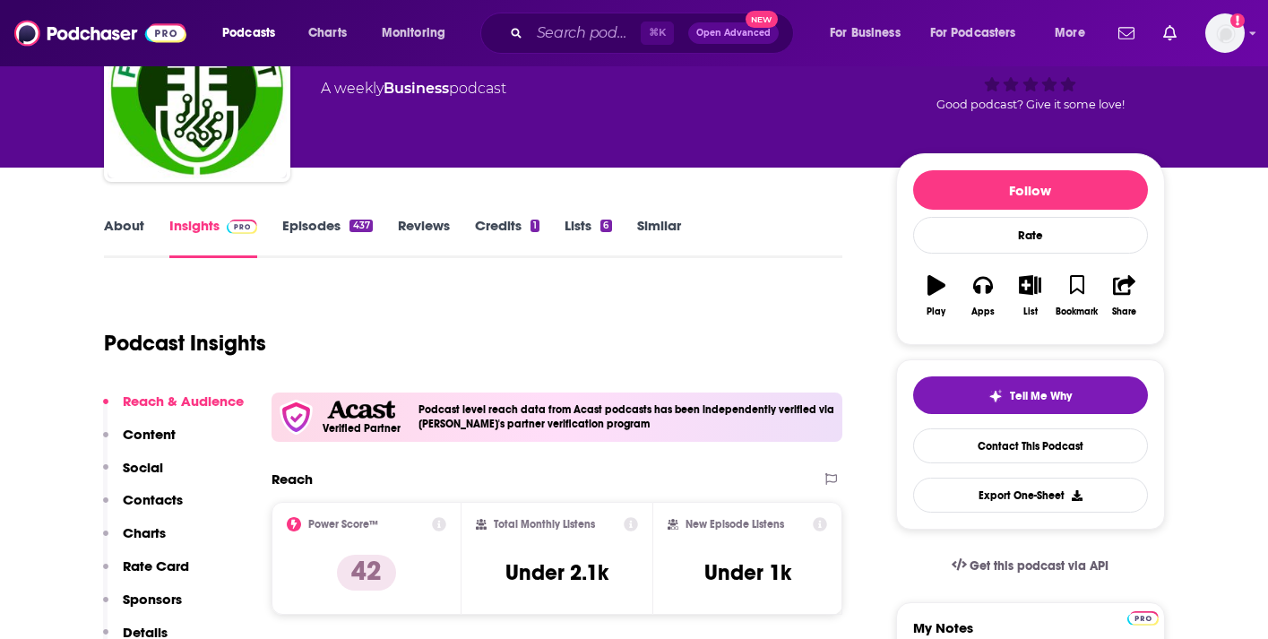
scroll to position [127, 0]
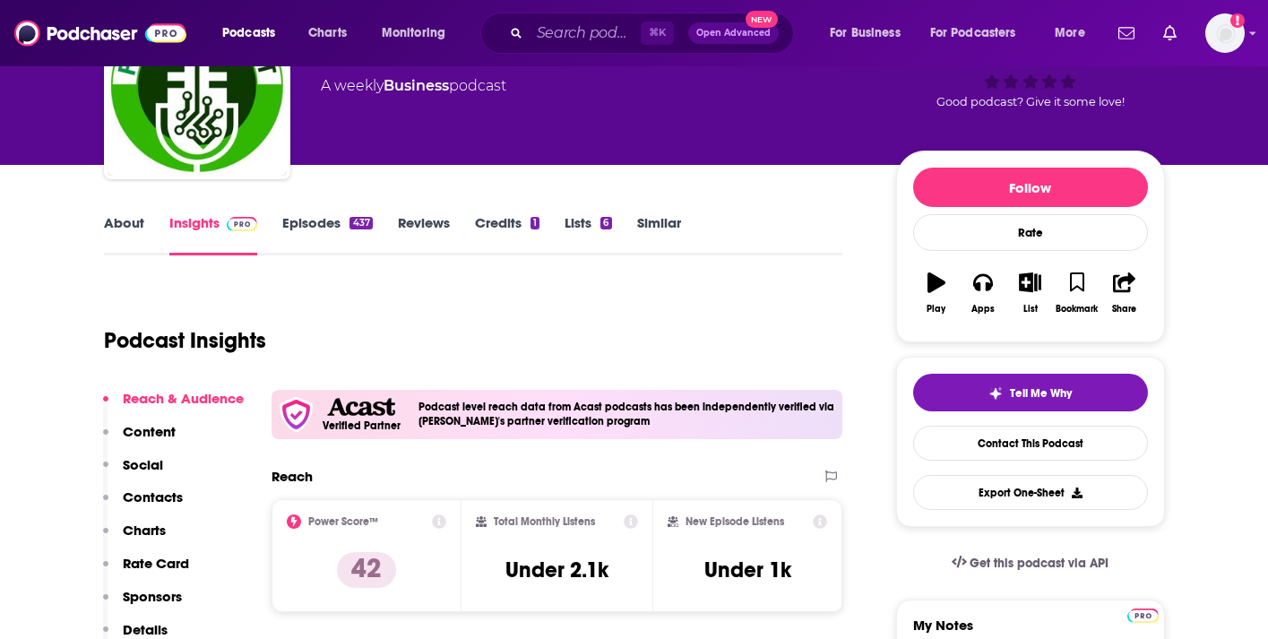
click at [316, 236] on link "Episodes 437" at bounding box center [327, 234] width 90 height 41
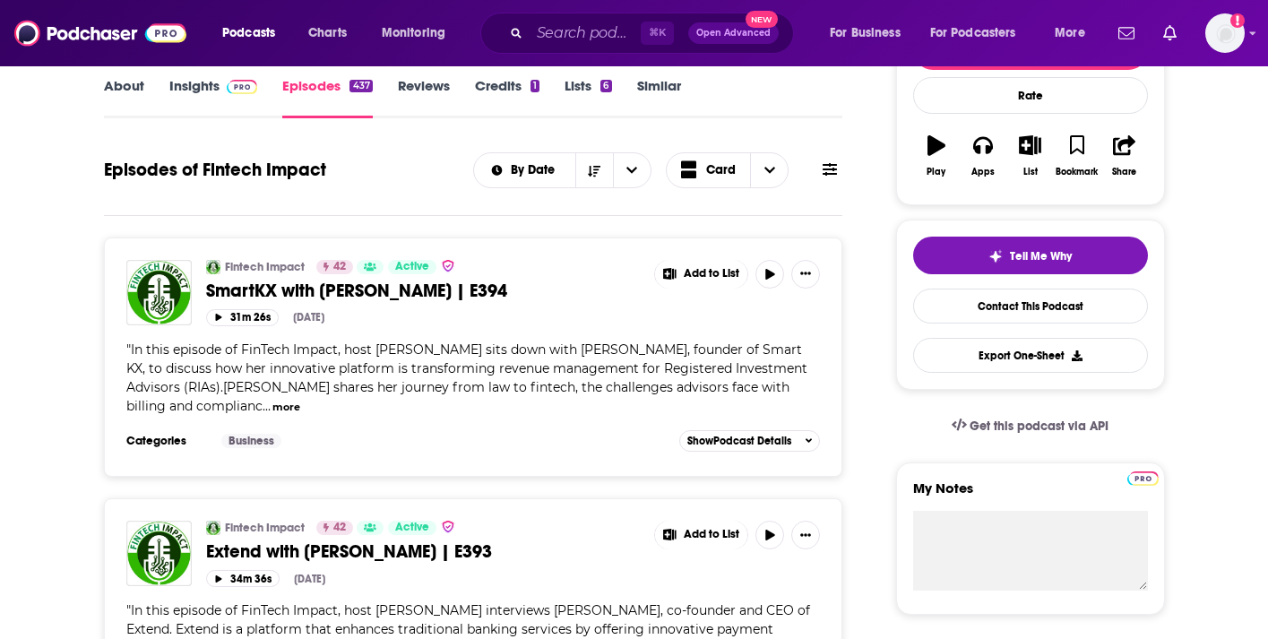
scroll to position [249, 0]
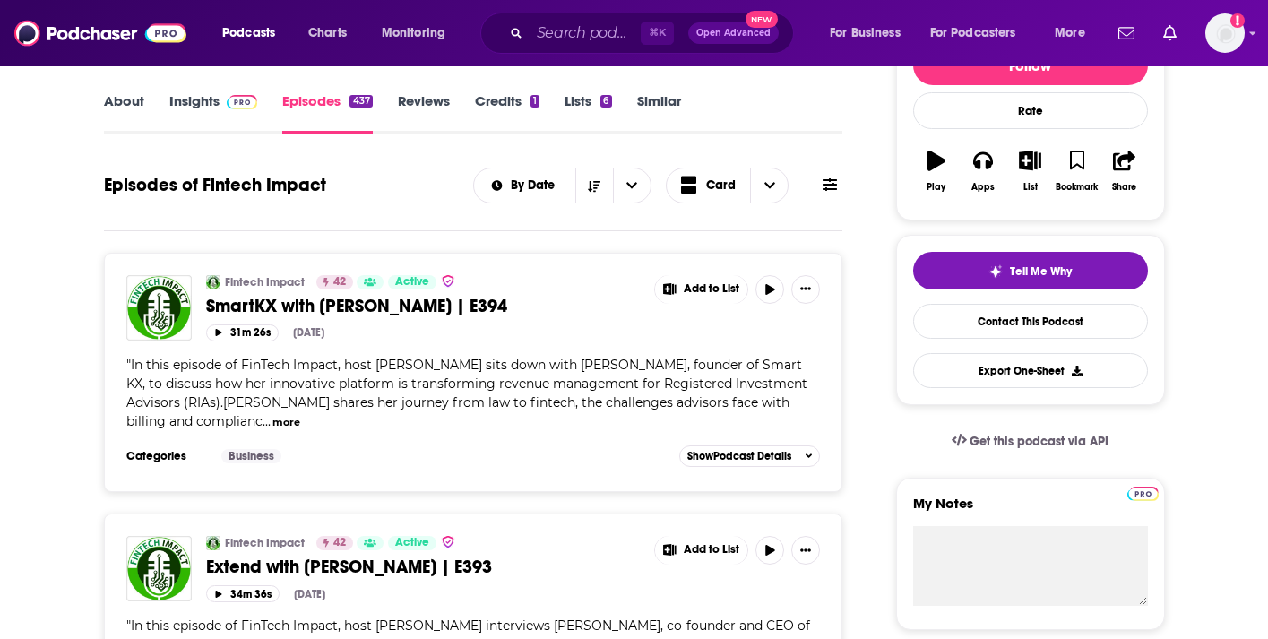
click at [826, 179] on icon at bounding box center [830, 184] width 14 height 14
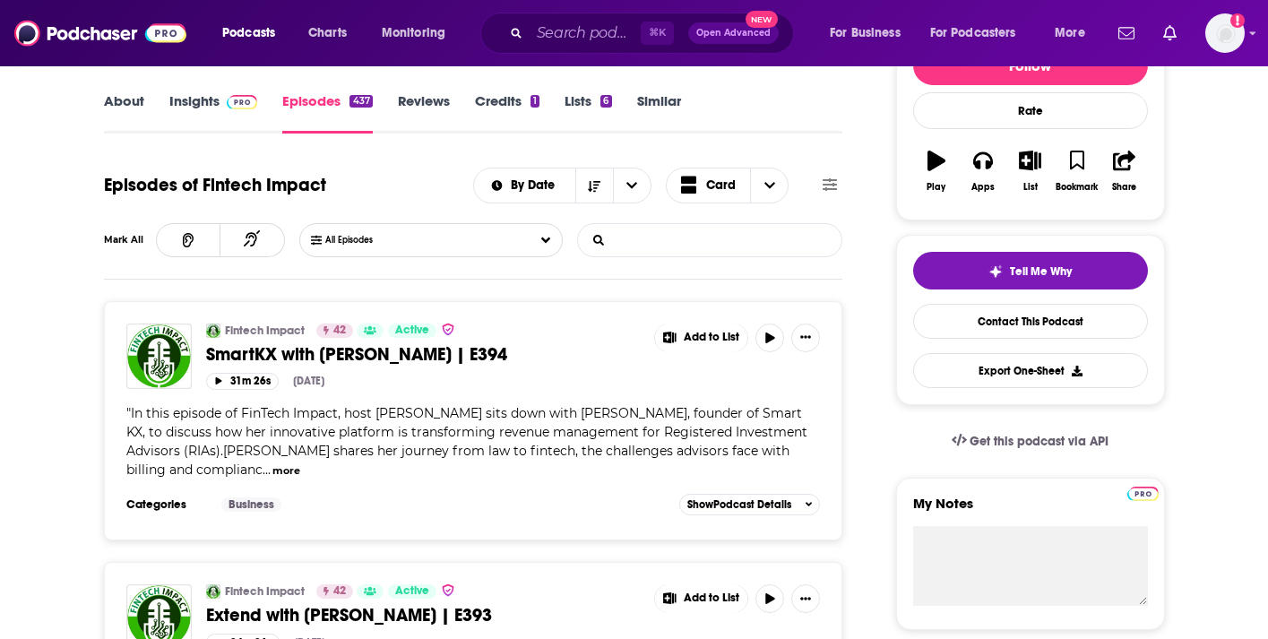
click at [739, 231] on input "List Search Input" at bounding box center [671, 240] width 187 height 32
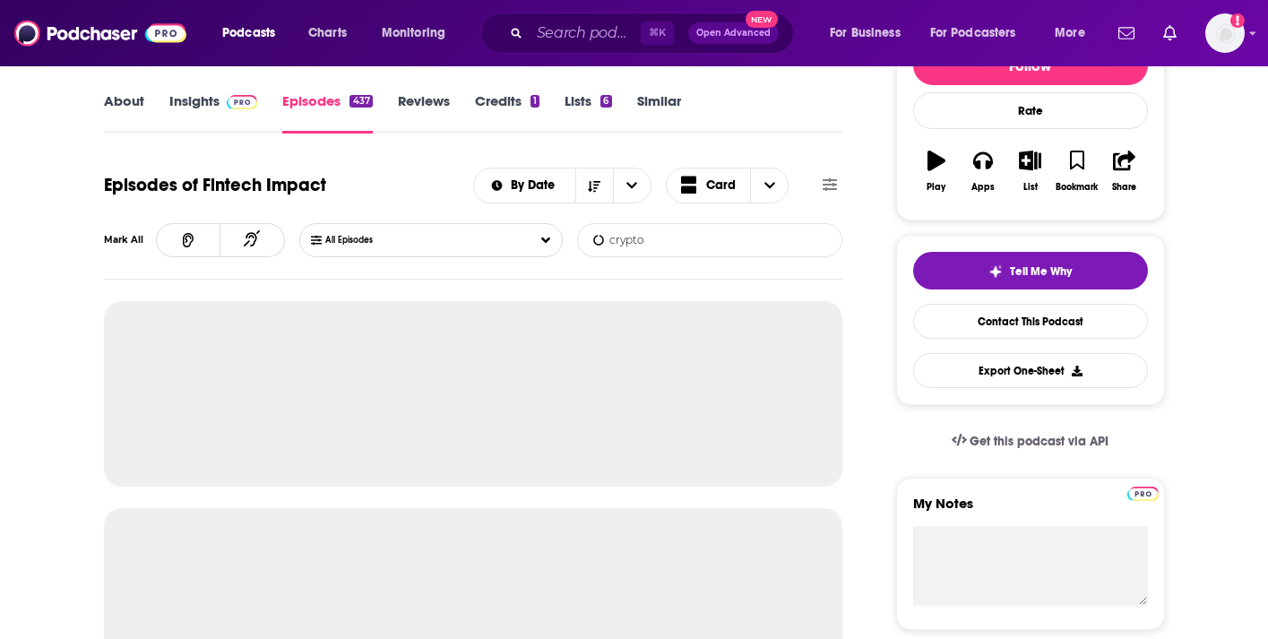
type input "crypto"
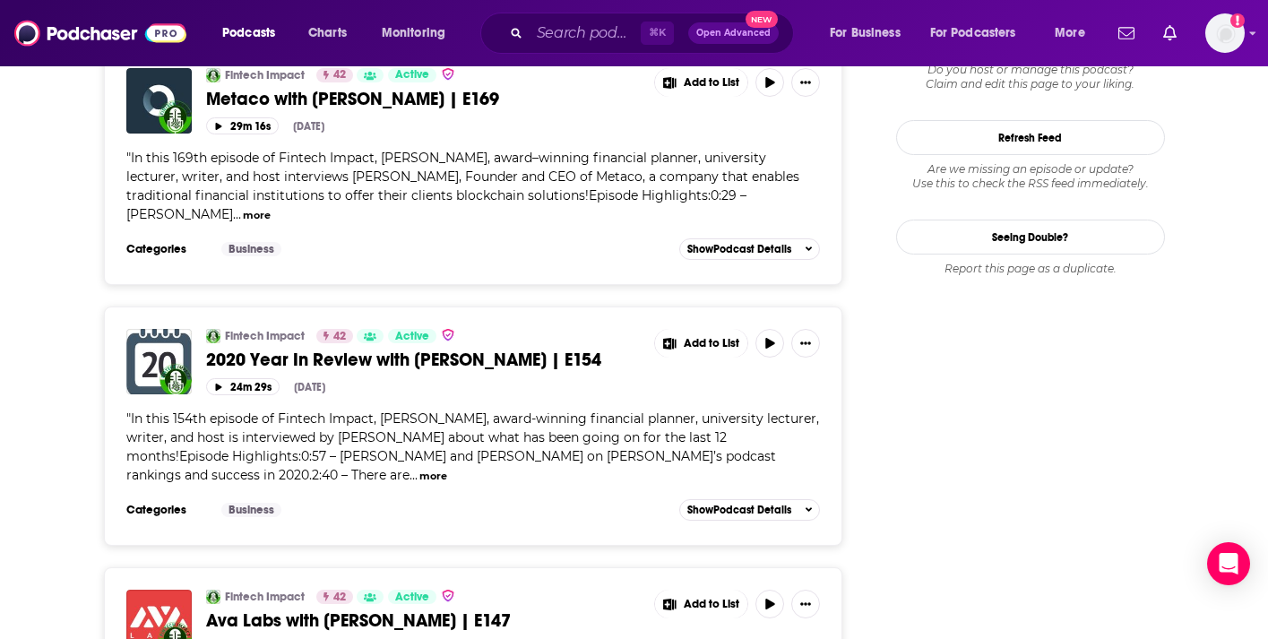
scroll to position [2355, 0]
click at [541, 45] on input "Search podcasts, credits, & more..." at bounding box center [585, 33] width 111 height 29
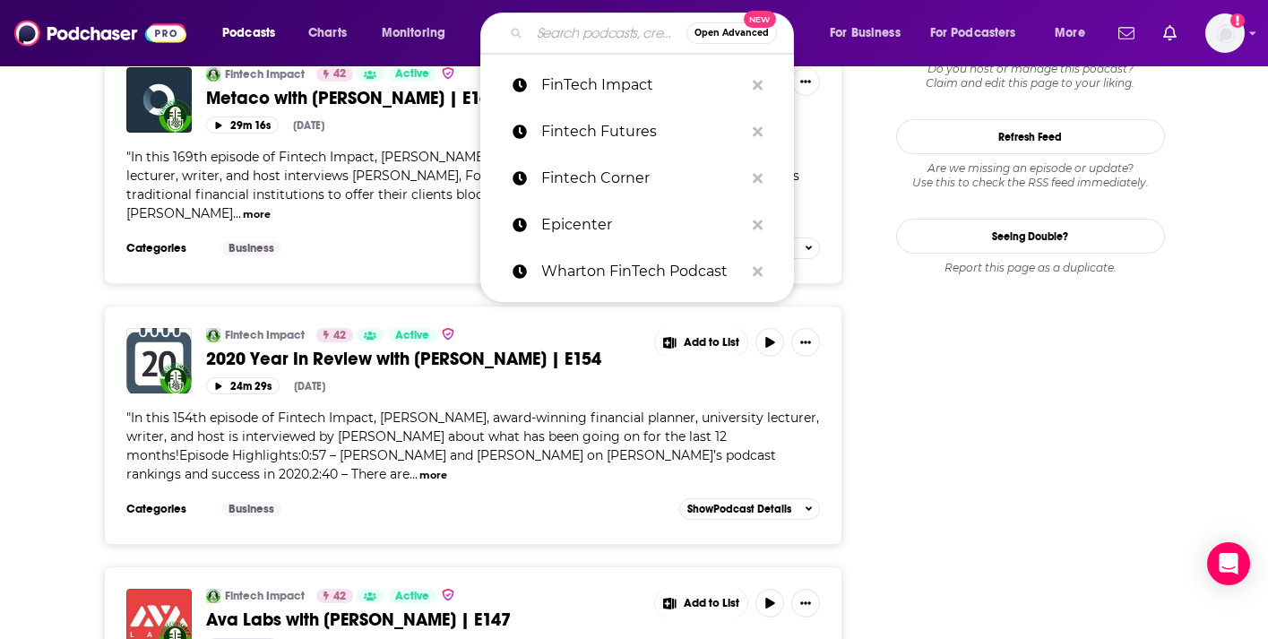
paste input "Fintech Layer Cake"
type input "Fintech Layer Cake"
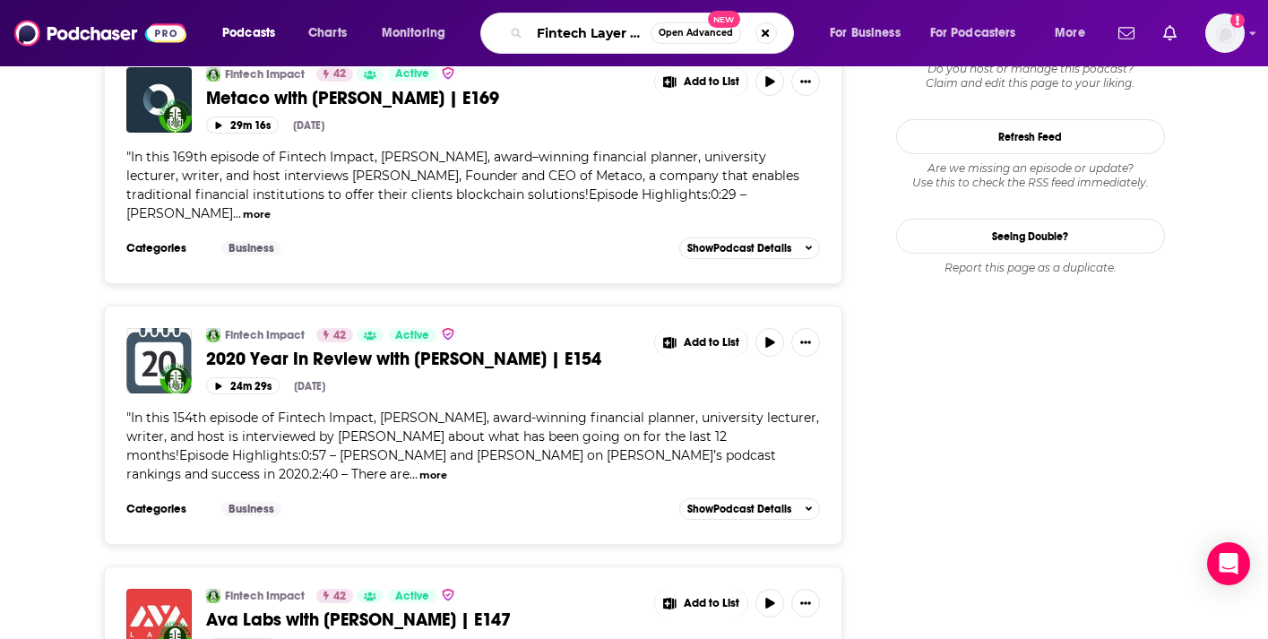
scroll to position [0, 21]
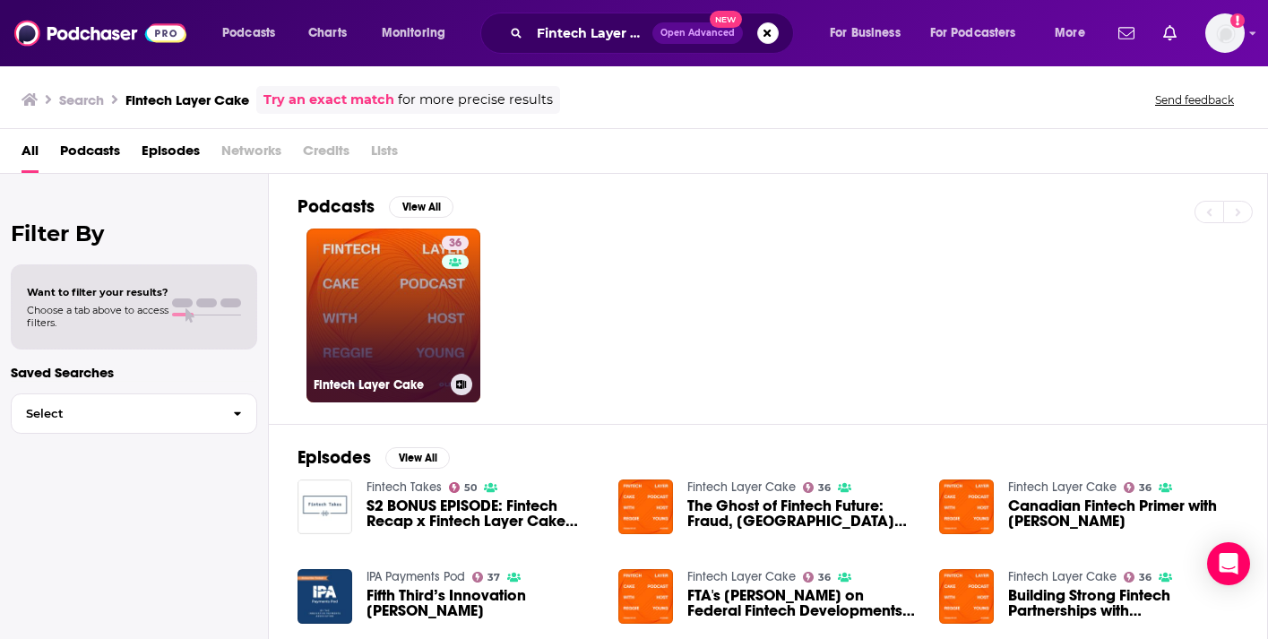
click at [393, 261] on link "36 Fintech Layer Cake" at bounding box center [394, 316] width 174 height 174
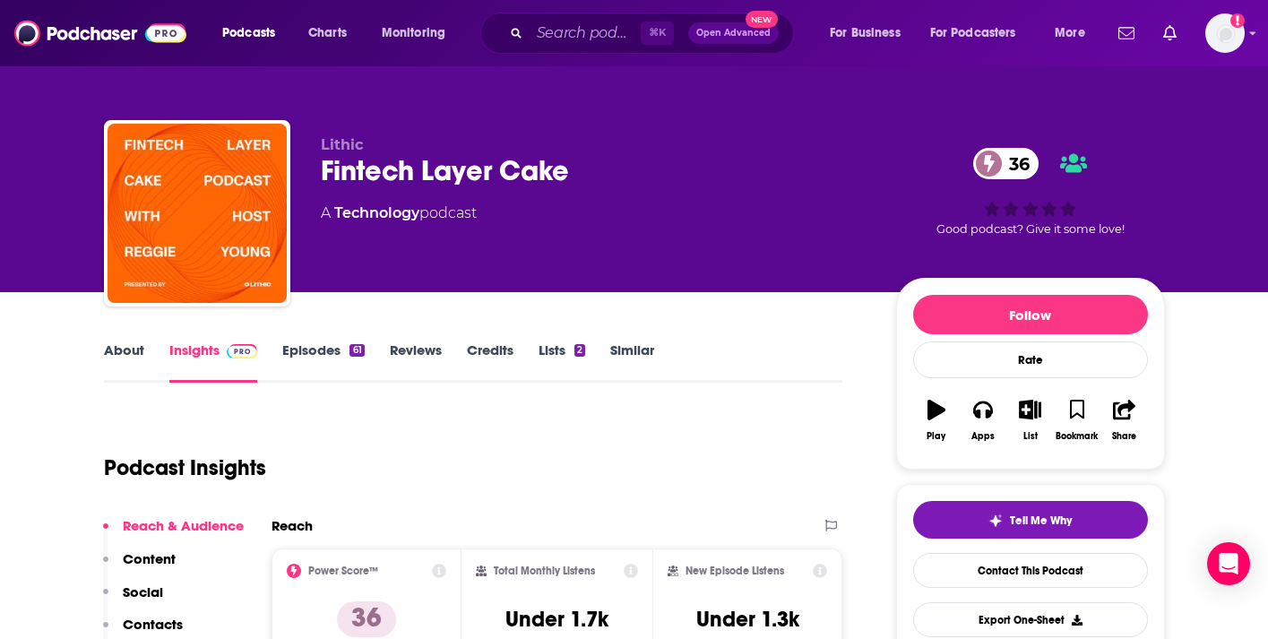
click at [315, 345] on link "Episodes 61" at bounding box center [323, 361] width 82 height 41
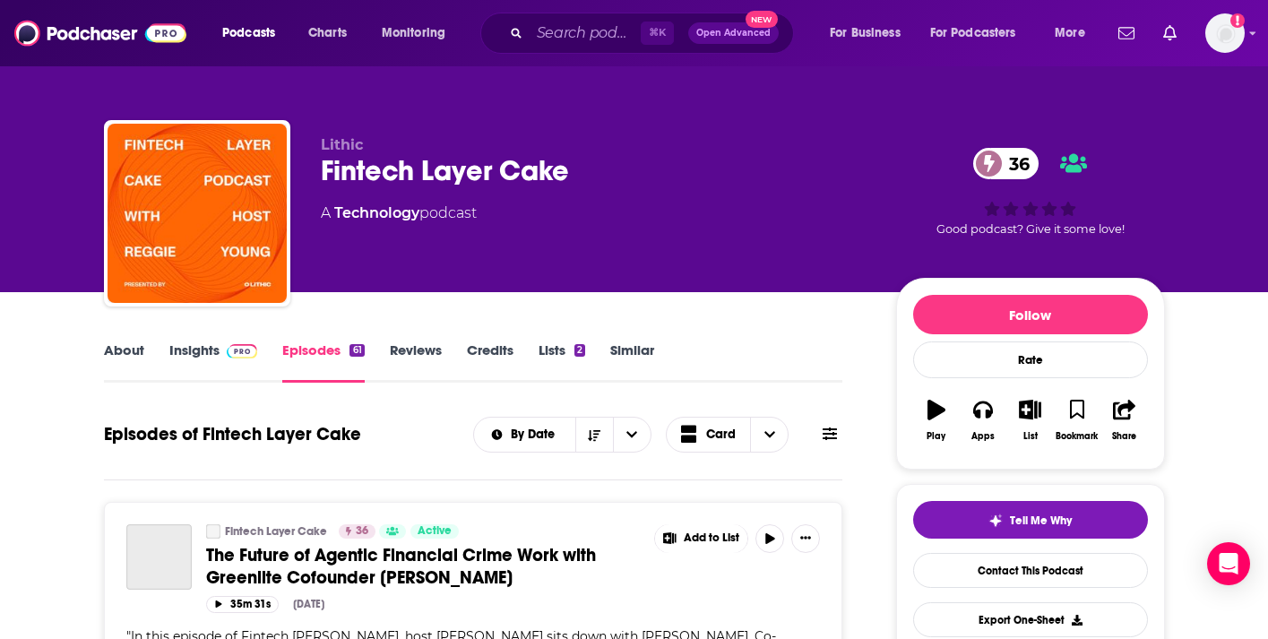
scroll to position [321, 0]
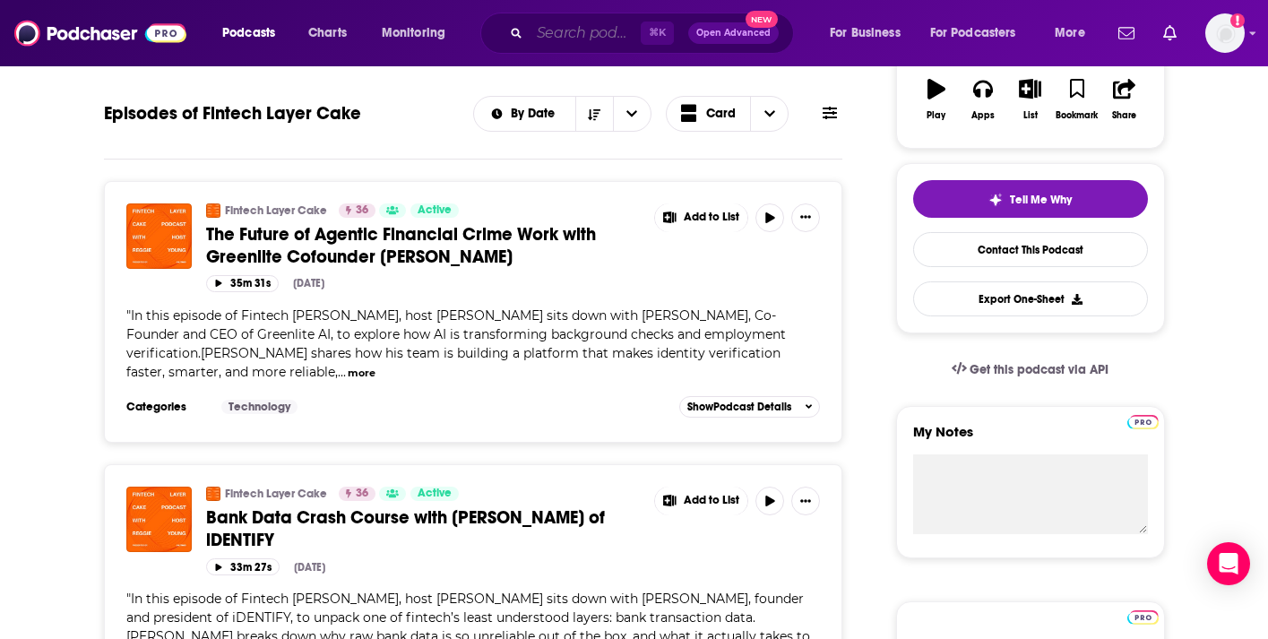
click at [551, 22] on input "Search podcasts, credits, & more..." at bounding box center [585, 33] width 111 height 29
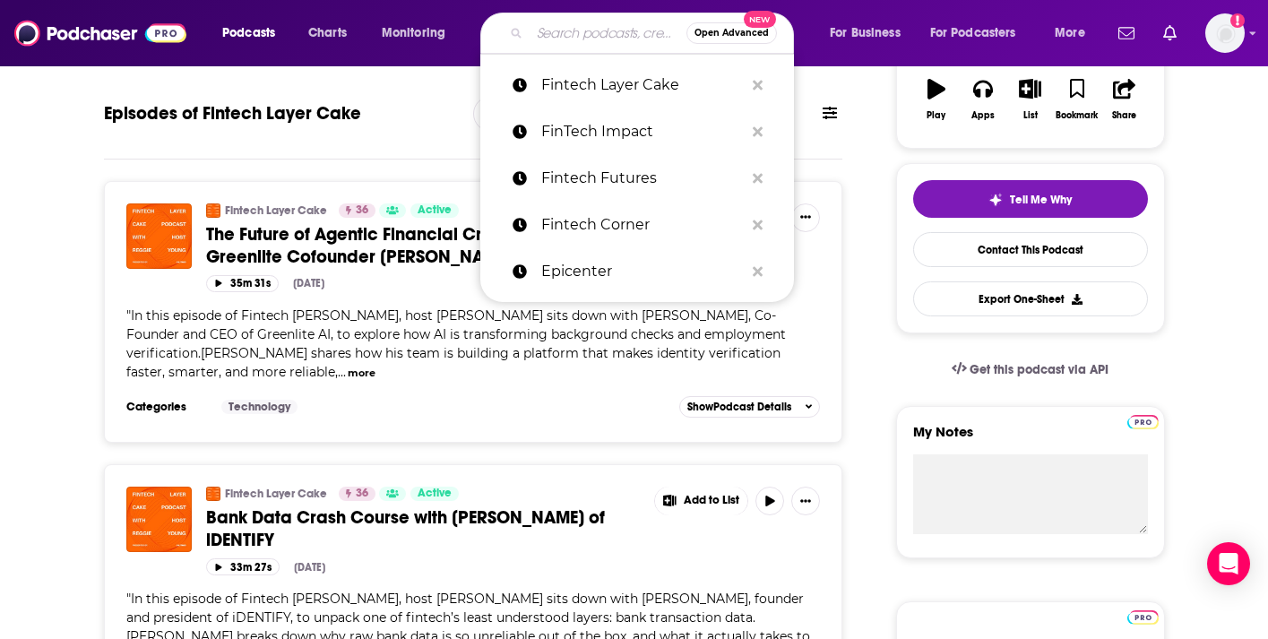
paste input "Fintech Leaders"
type input "Fintech Leaders"
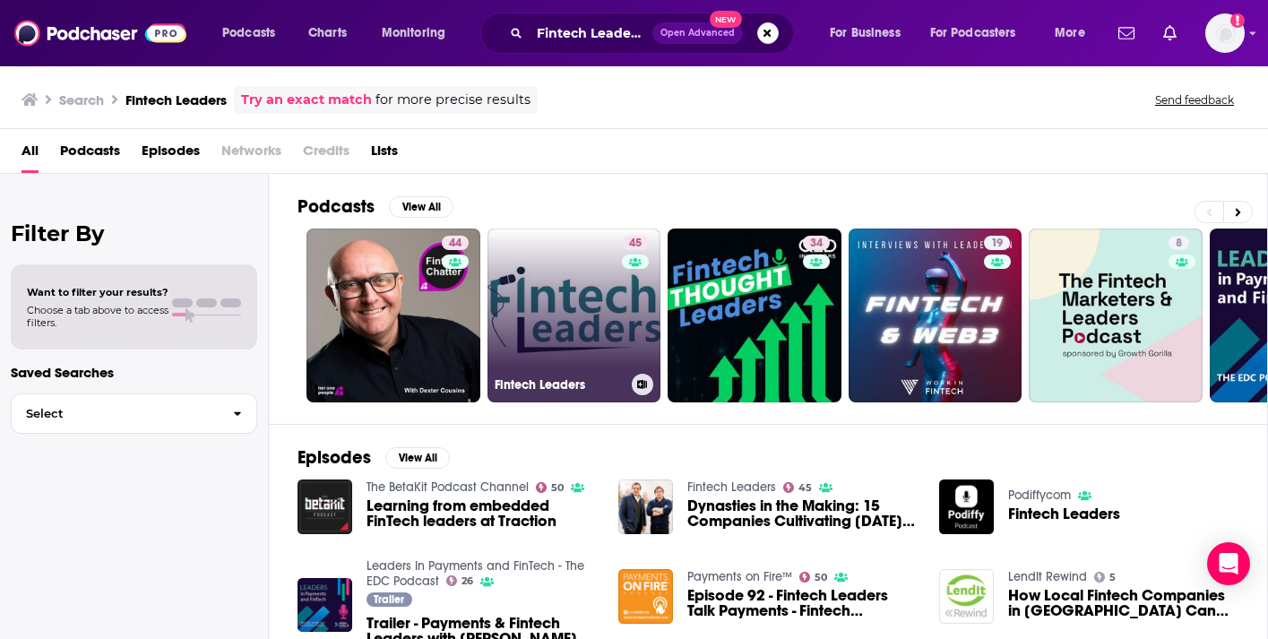
click at [515, 298] on link "45 Fintech Leaders" at bounding box center [575, 316] width 174 height 174
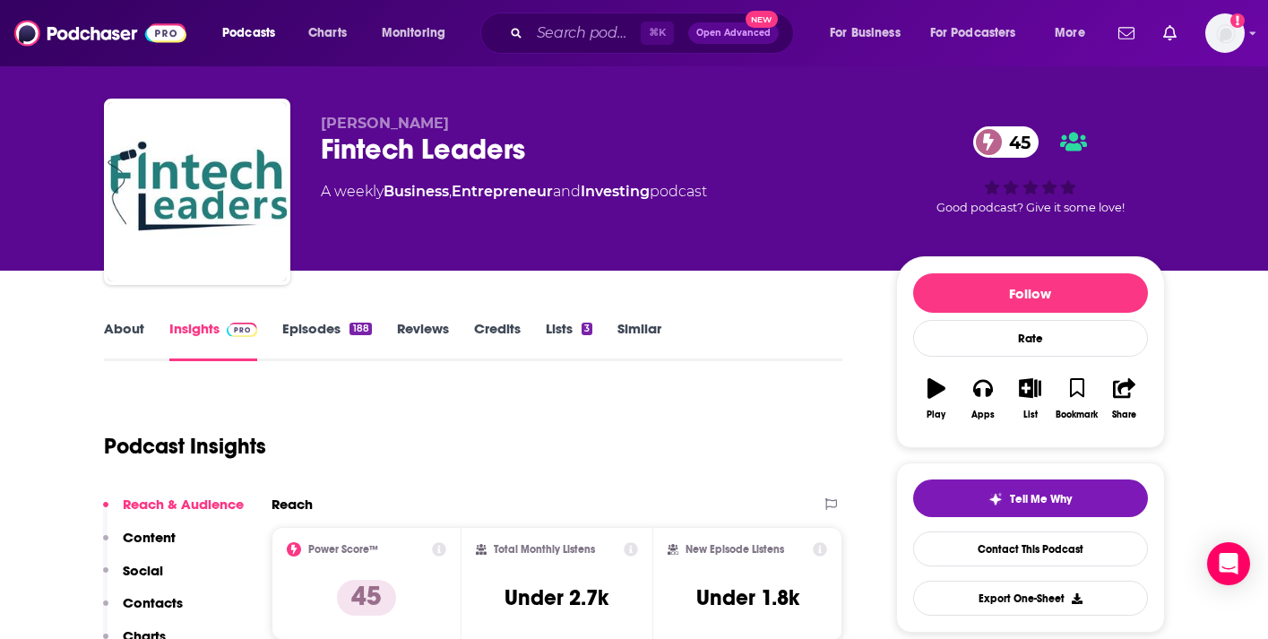
scroll to position [32, 0]
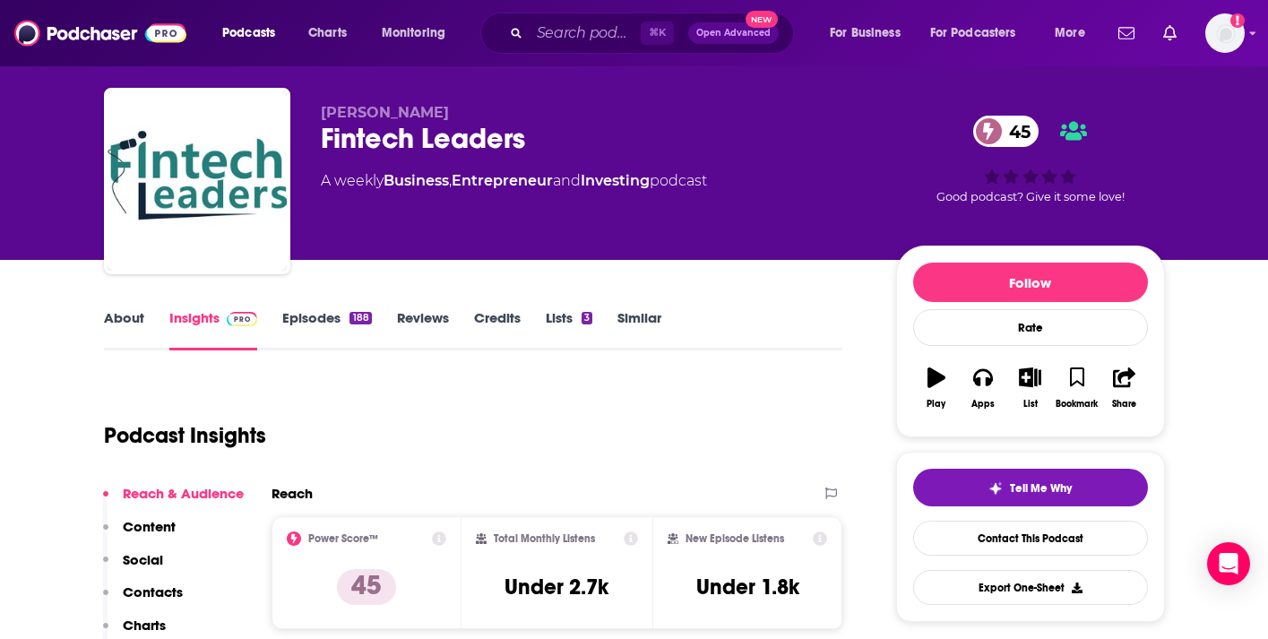
click at [319, 325] on link "Episodes 188" at bounding box center [326, 329] width 89 height 41
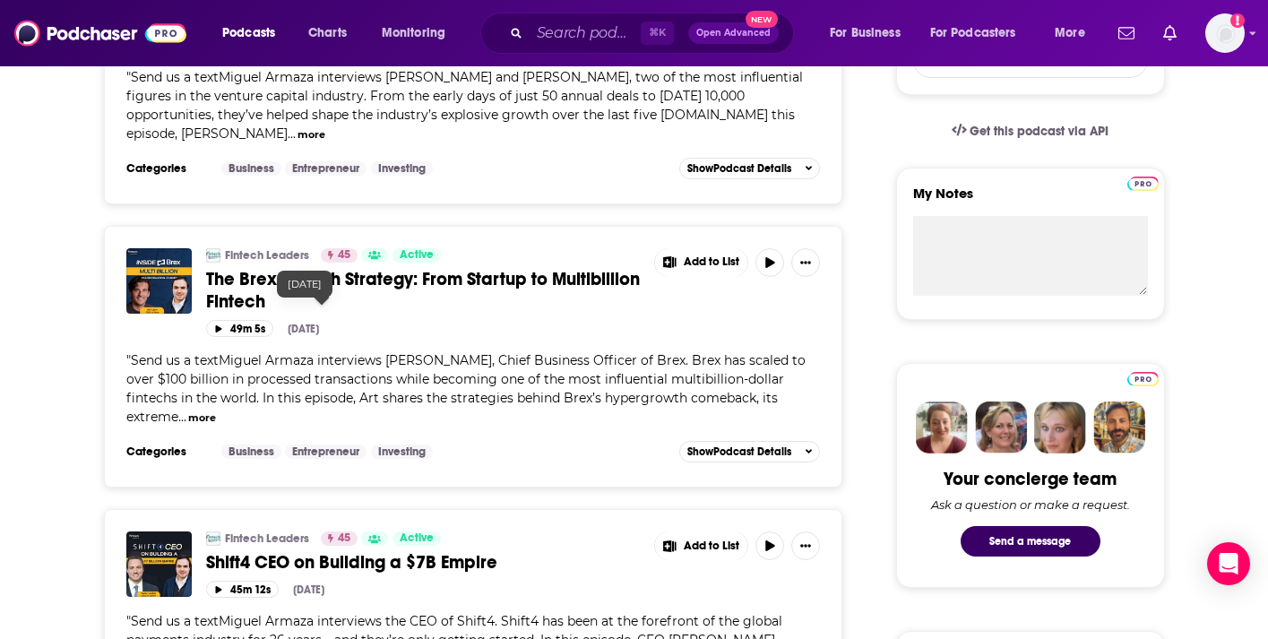
scroll to position [563, 0]
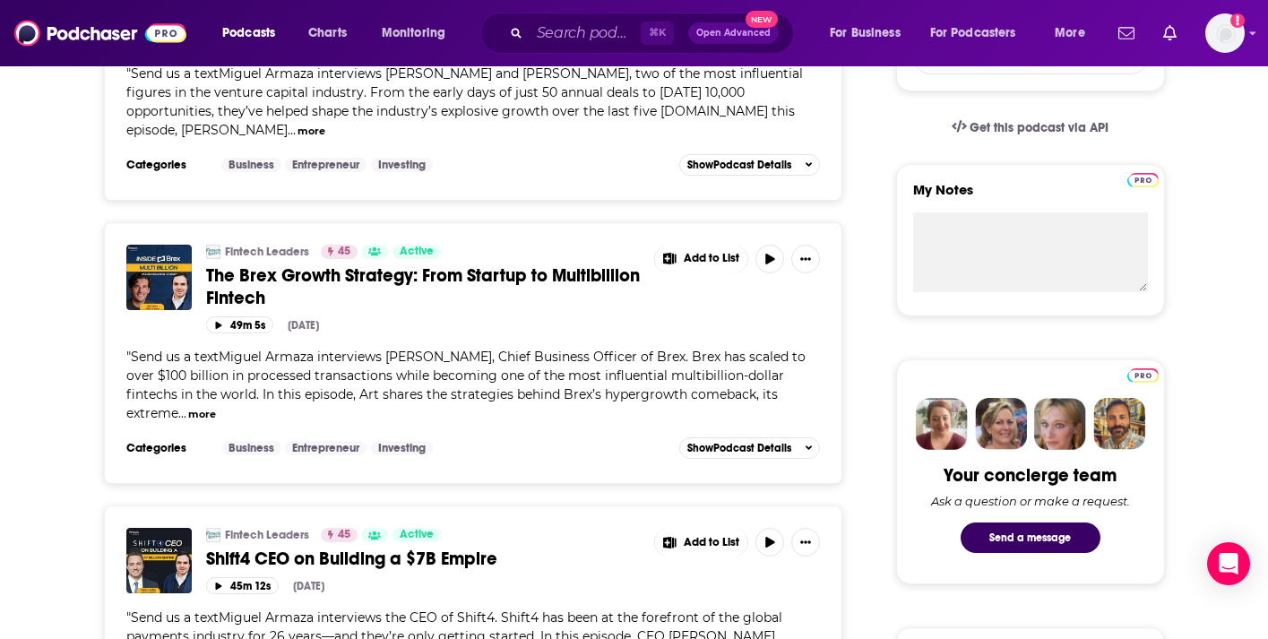
click at [561, 65] on div "Podcasts Charts Monitoring ⌘ K Open Advanced New For Business For Podcasters Mo…" at bounding box center [634, 33] width 1268 height 66
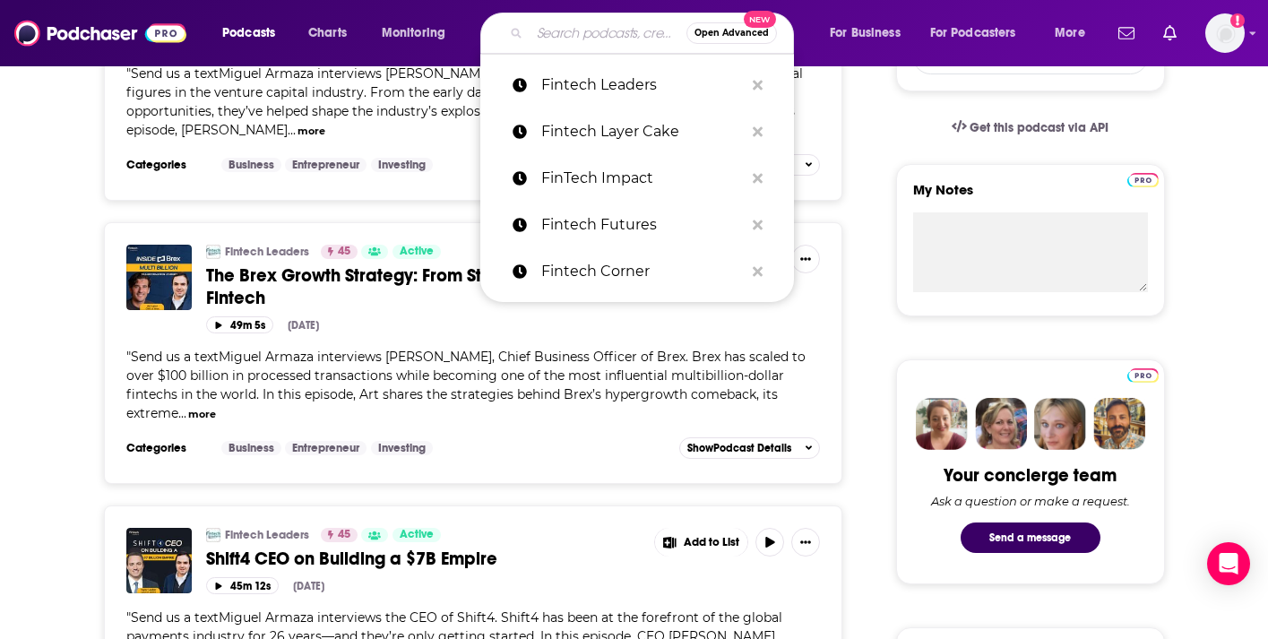
click at [561, 28] on input "Search podcasts, credits, & more..." at bounding box center [608, 33] width 157 height 29
paste input "FinTech Newscast"
type input "FinTech Newscast"
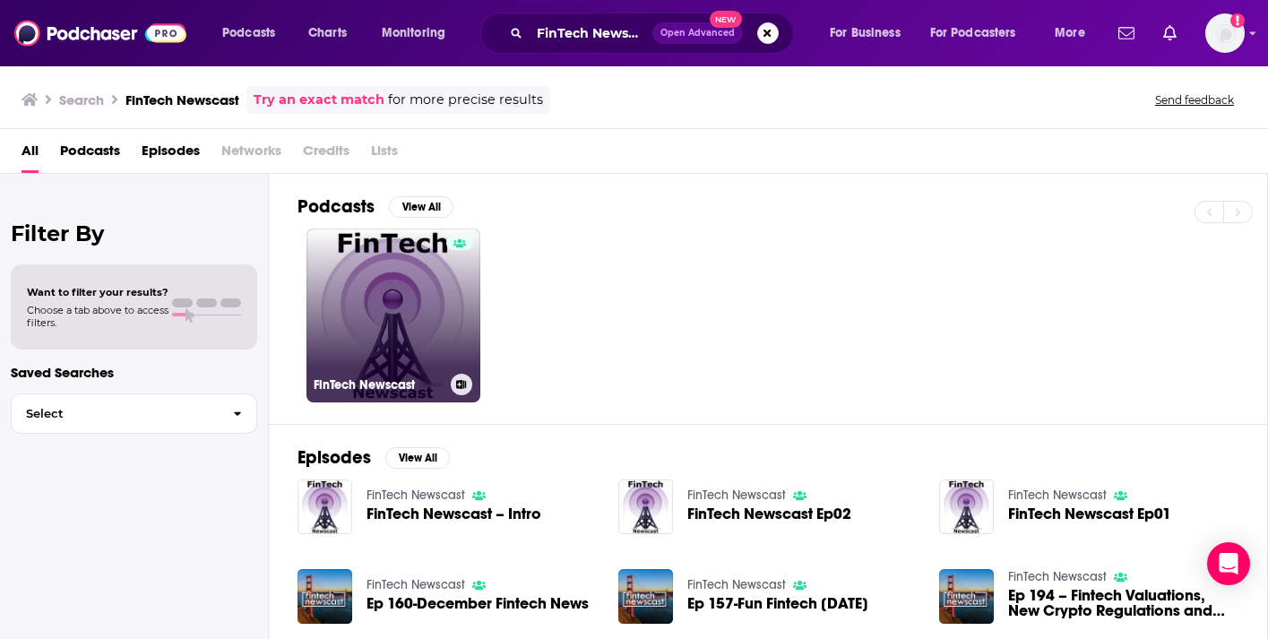
click at [433, 290] on link "FinTech Newscast" at bounding box center [394, 316] width 174 height 174
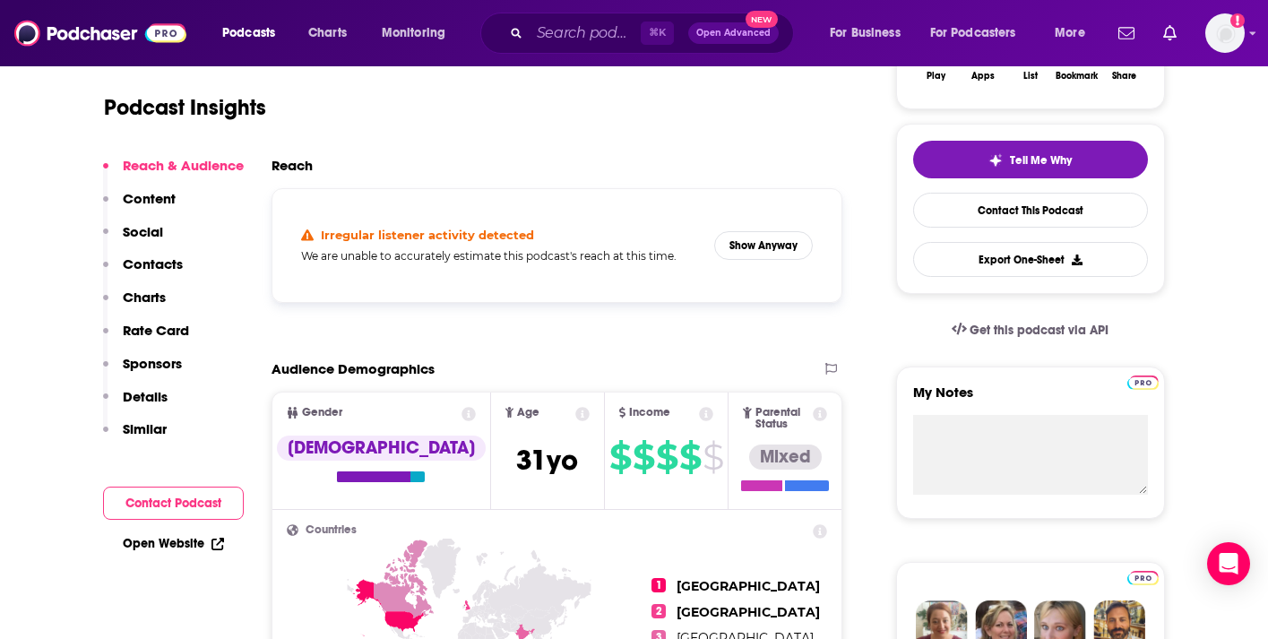
scroll to position [229, 0]
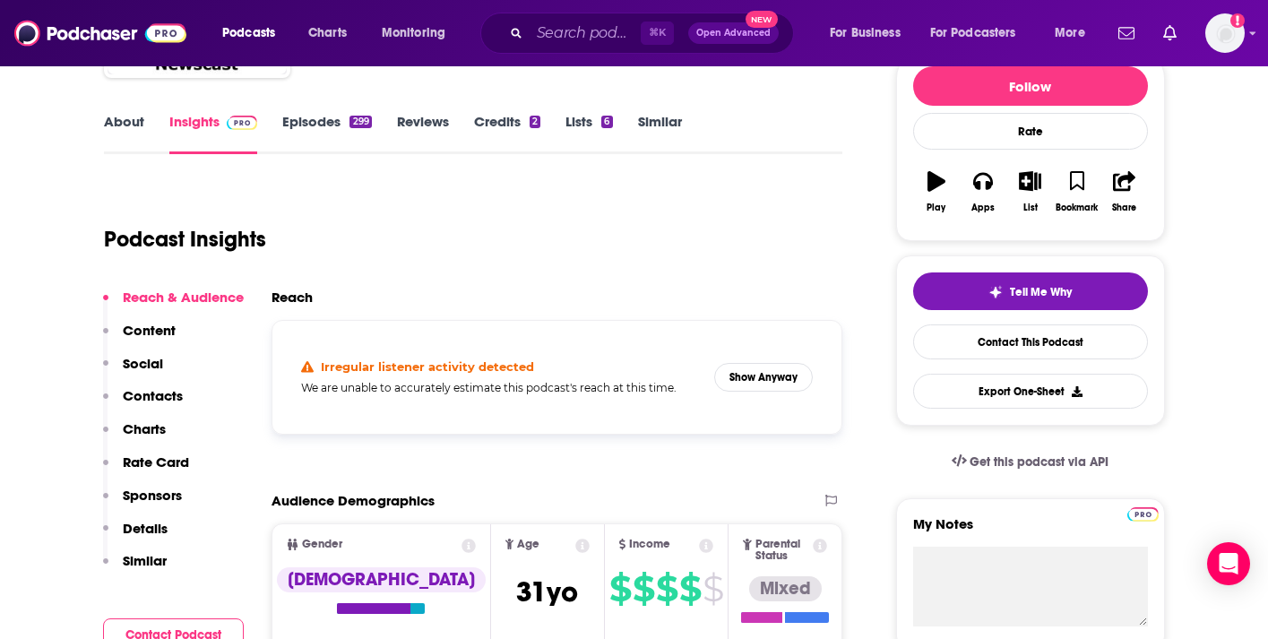
click at [337, 128] on link "Episodes 299" at bounding box center [326, 133] width 89 height 41
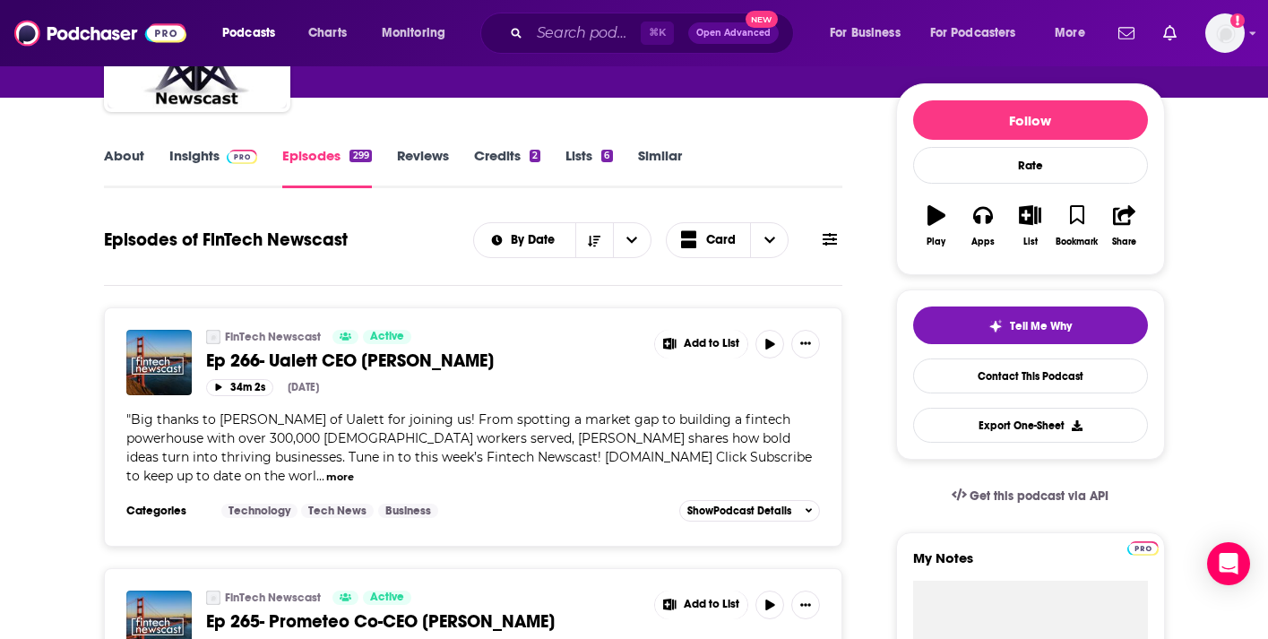
scroll to position [182, 0]
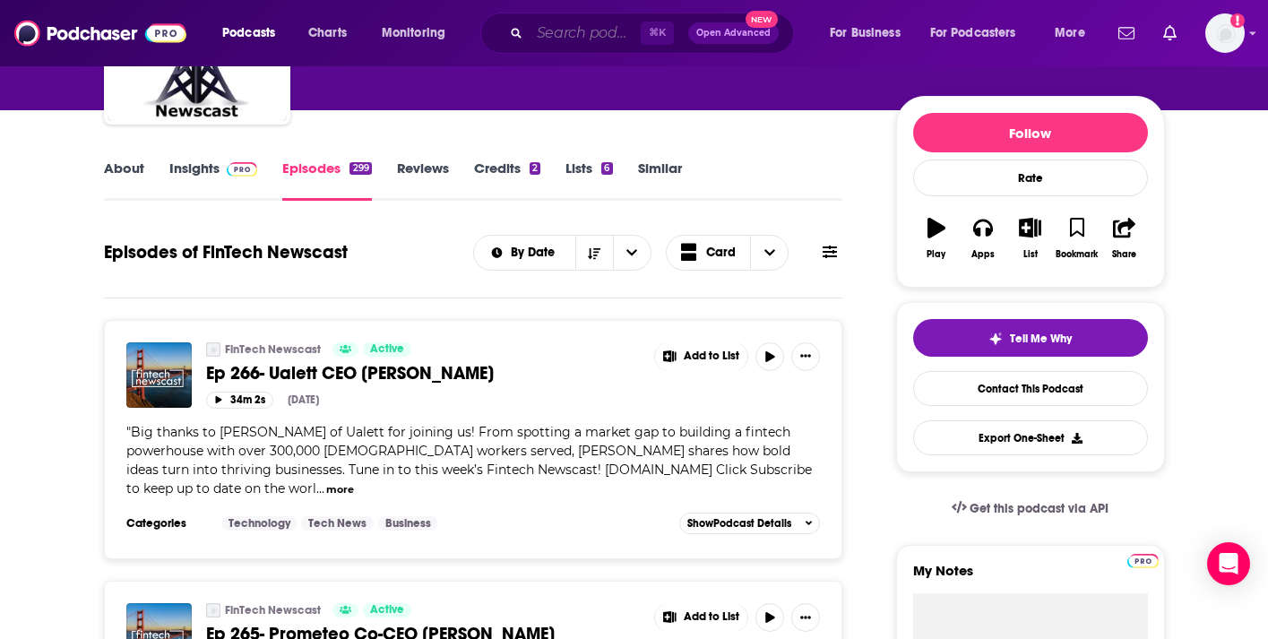
click at [578, 32] on input "Search podcasts, credits, & more..." at bounding box center [585, 33] width 111 height 29
click at [828, 259] on icon at bounding box center [830, 252] width 14 height 14
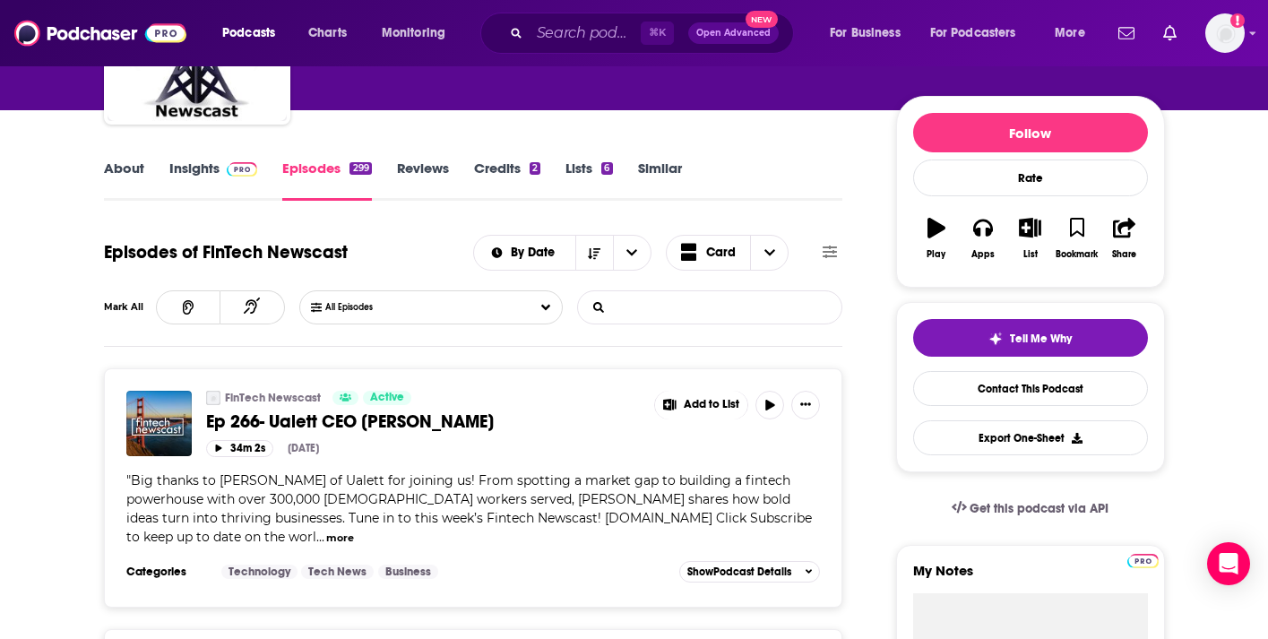
click at [601, 308] on input "List Search Input" at bounding box center [671, 307] width 187 height 32
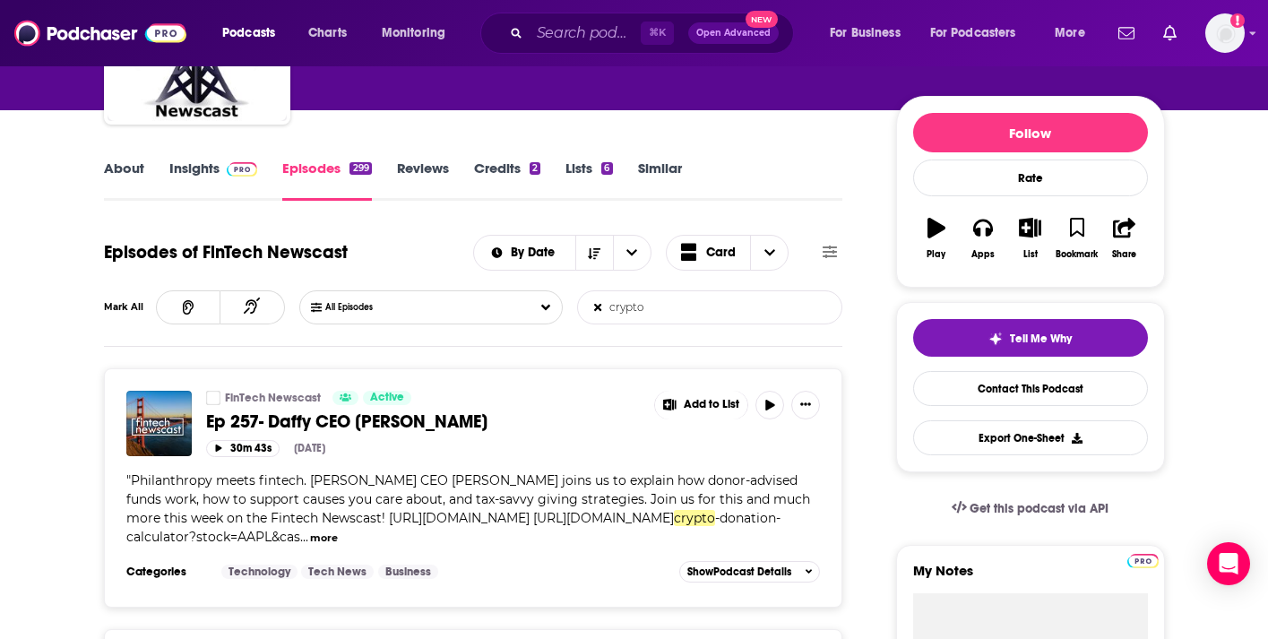
type input "crypto"
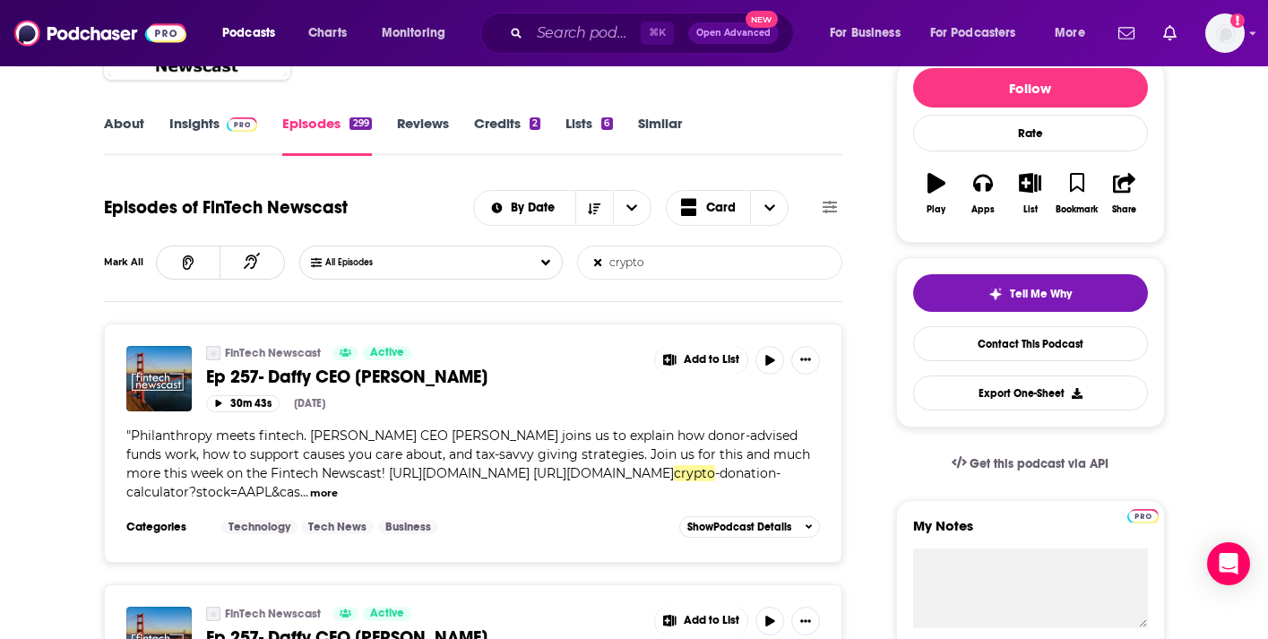
scroll to position [212, 0]
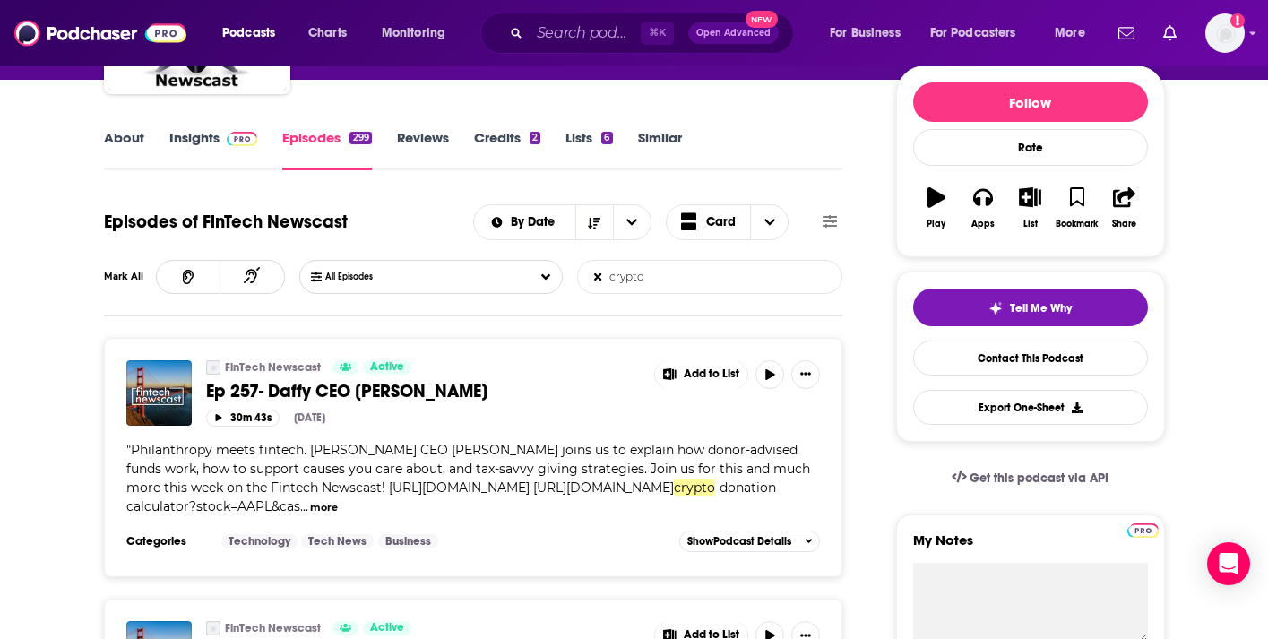
click at [171, 156] on link "Insights" at bounding box center [213, 149] width 89 height 41
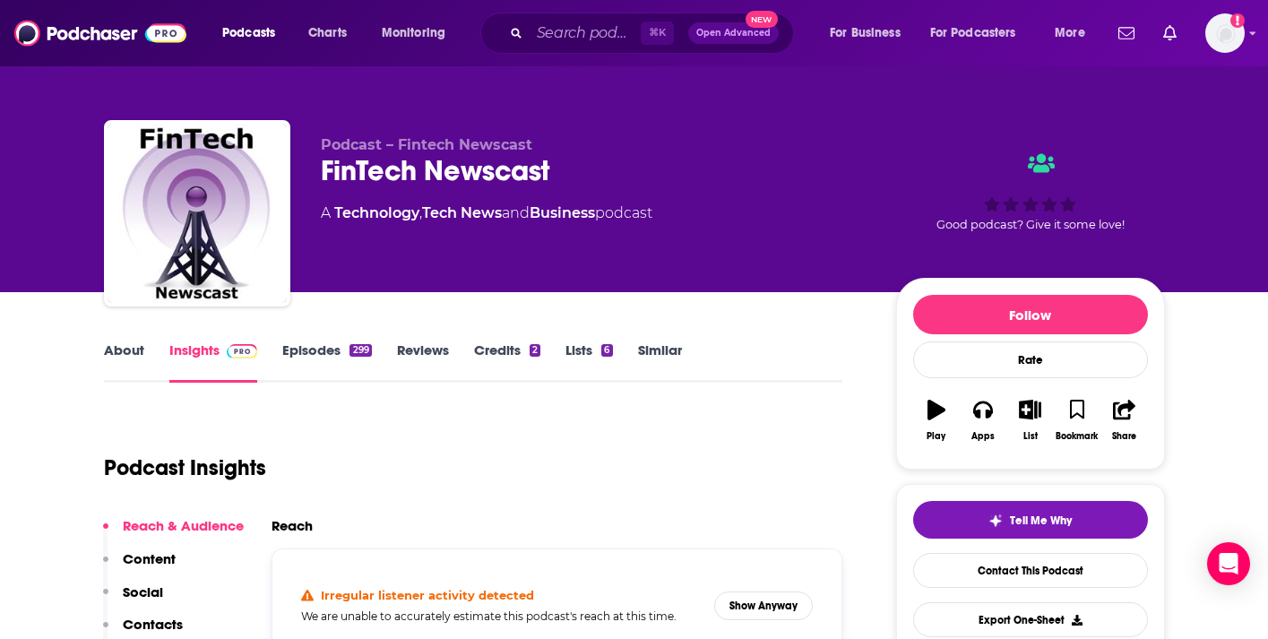
scroll to position [201, 0]
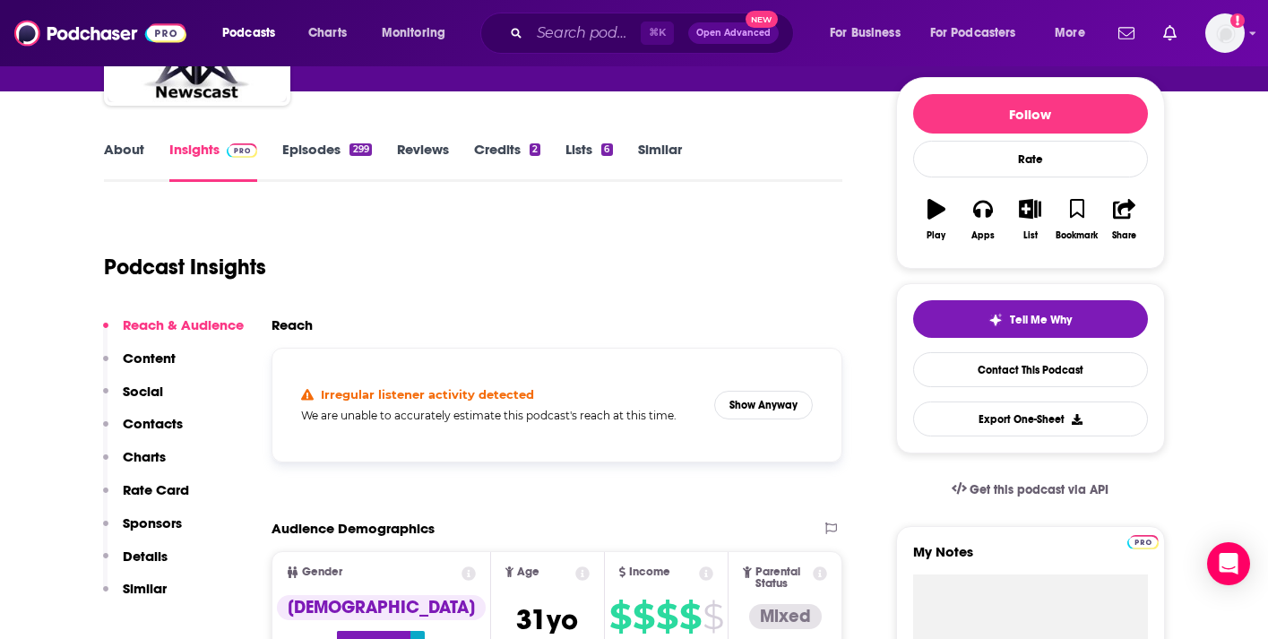
click at [523, 35] on div "⌘ K Open Advanced New" at bounding box center [637, 33] width 314 height 41
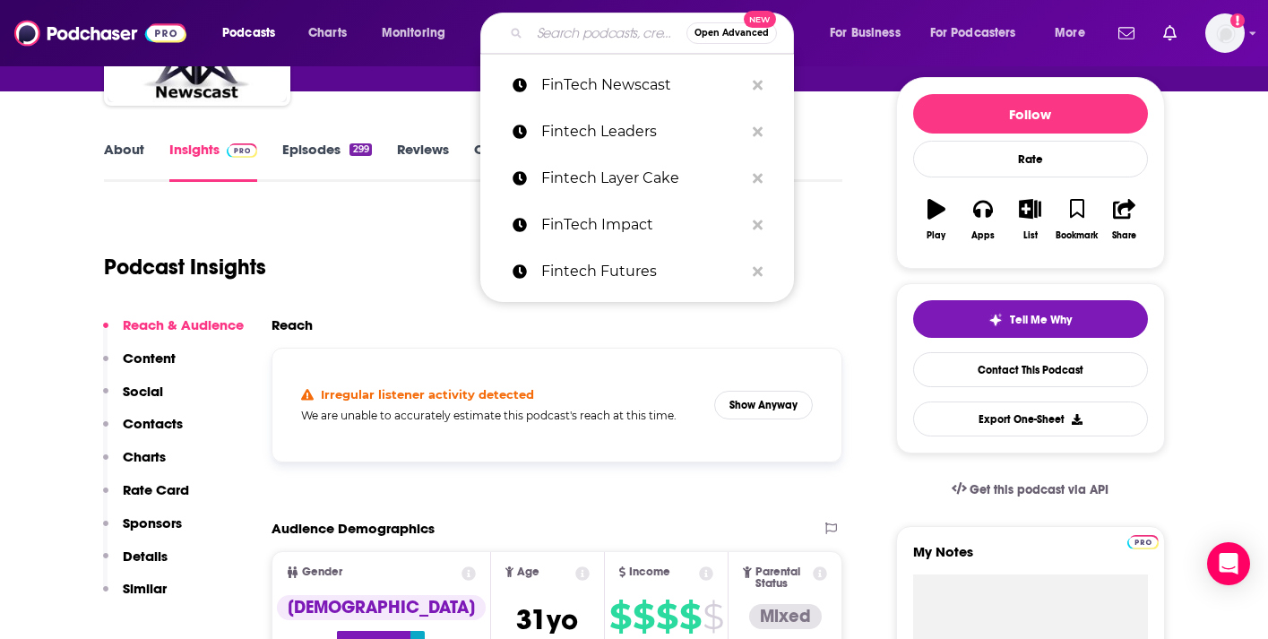
click at [553, 41] on input "Search podcasts, credits, & more..." at bounding box center [608, 33] width 157 height 29
paste input "Fintech One•On•One"
type input "Fintech One•On•One"
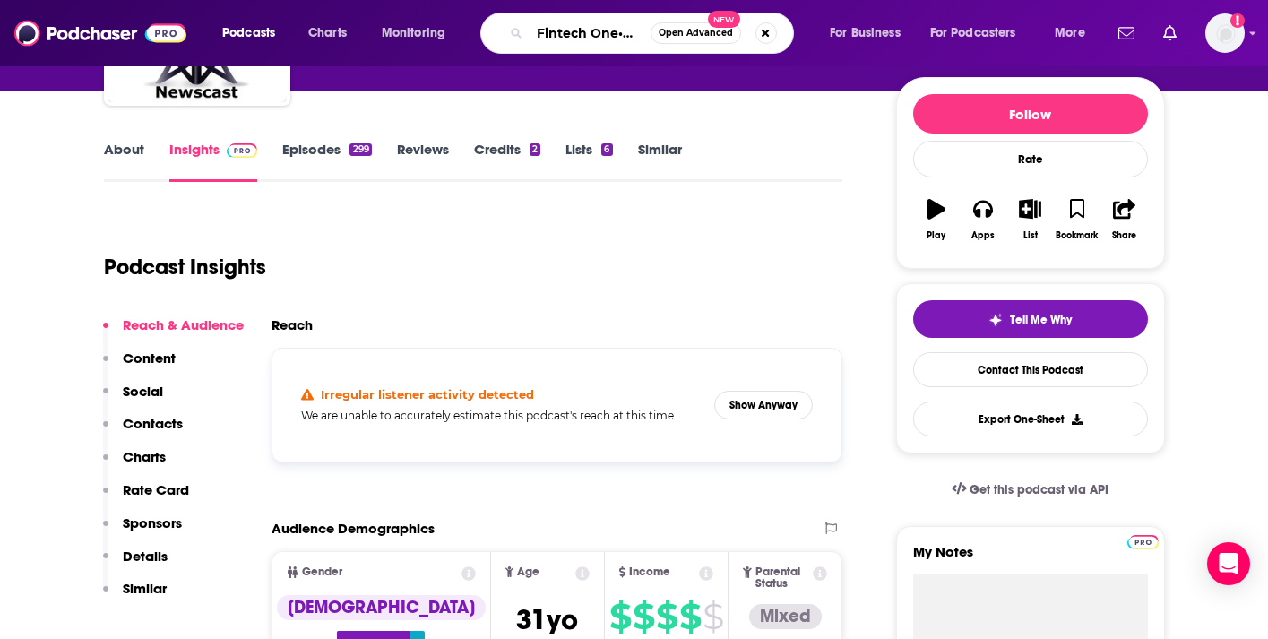
scroll to position [0, 31]
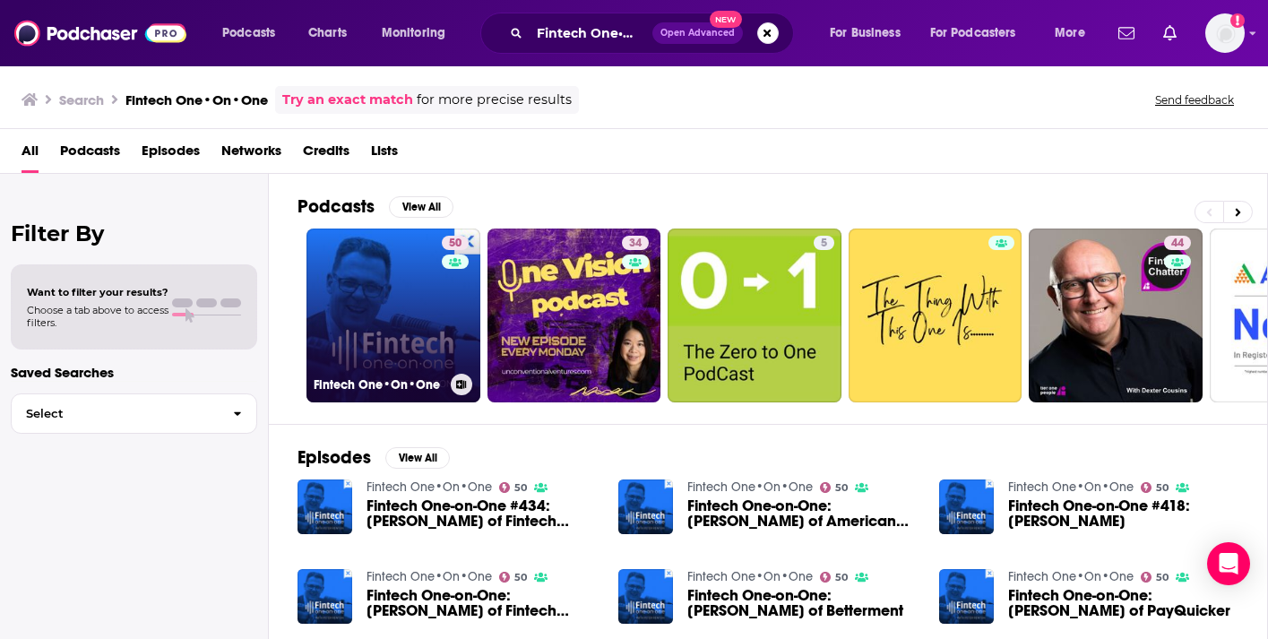
click at [417, 292] on link "50 Fintech One•On•One" at bounding box center [394, 316] width 174 height 174
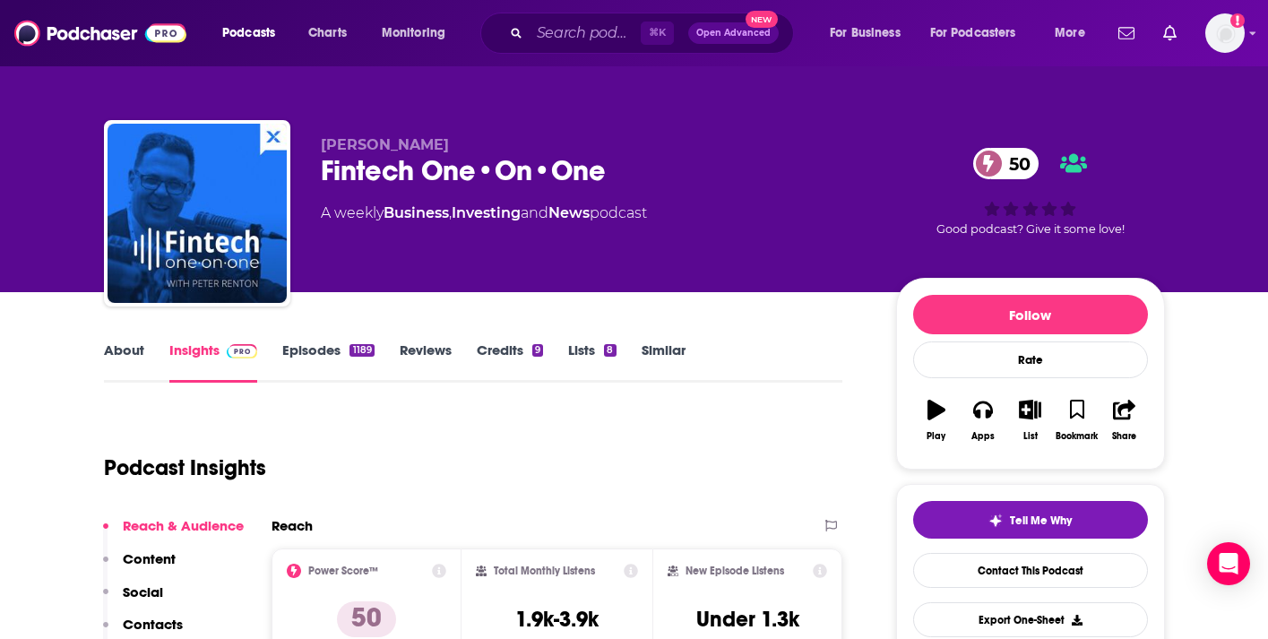
scroll to position [186, 0]
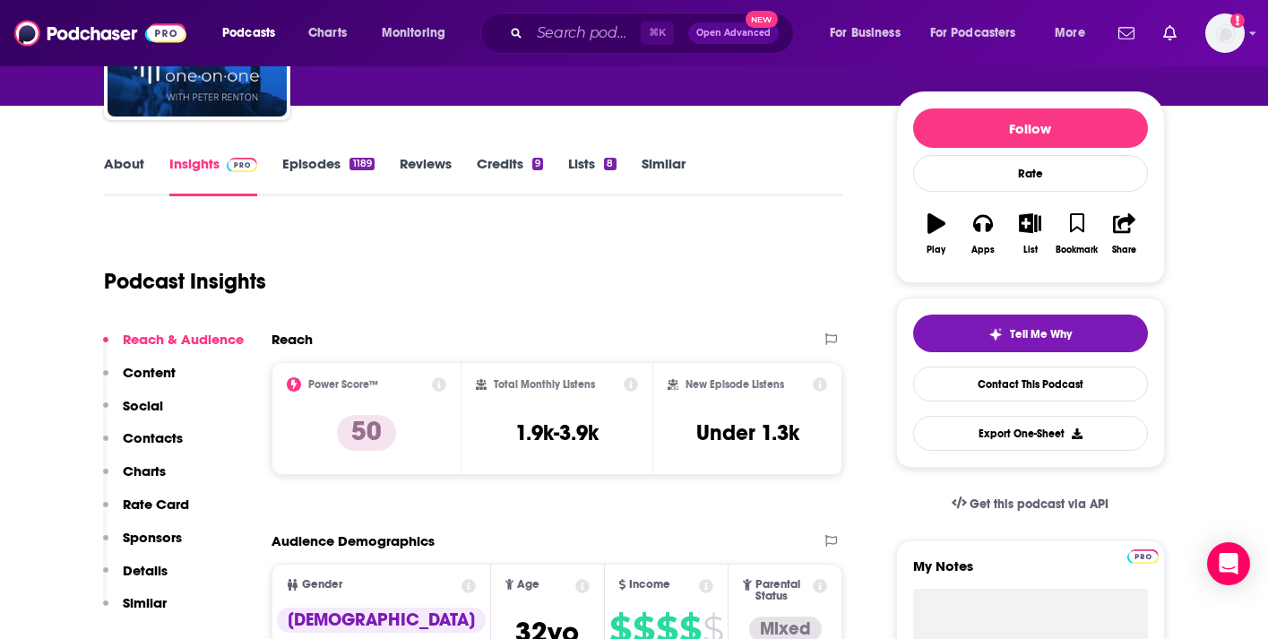
click at [324, 181] on link "Episodes 1189" at bounding box center [327, 175] width 91 height 41
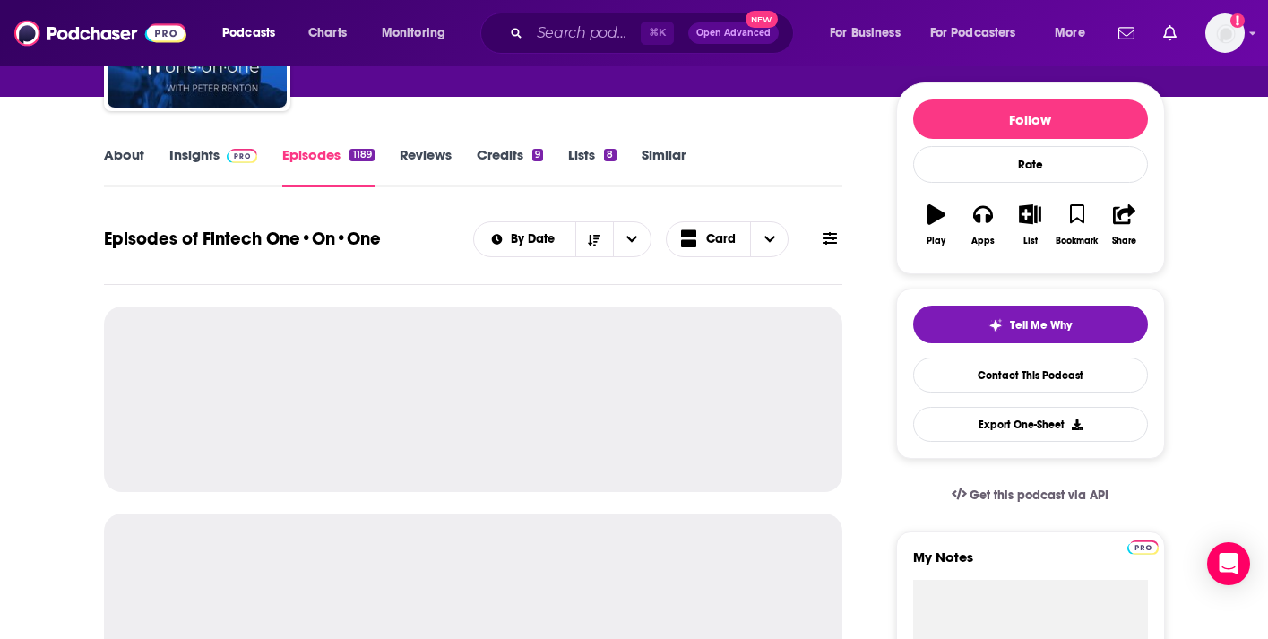
scroll to position [319, 0]
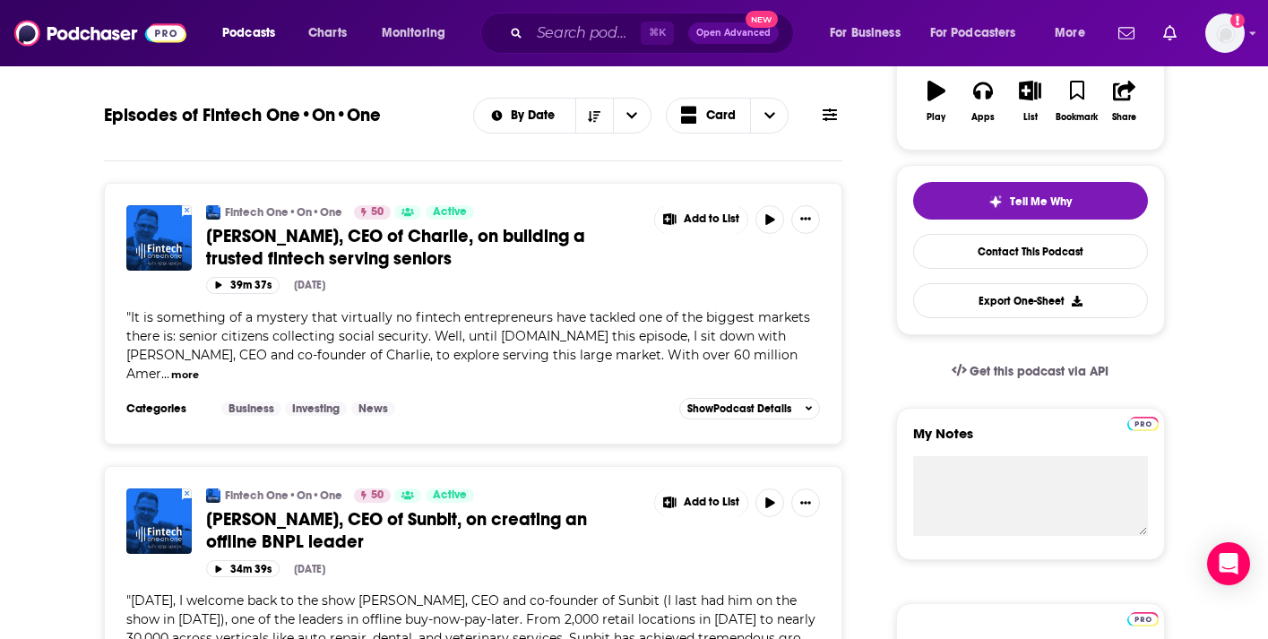
click at [829, 125] on div "By Date Card" at bounding box center [657, 116] width 369 height 36
click at [829, 120] on icon at bounding box center [830, 114] width 14 height 13
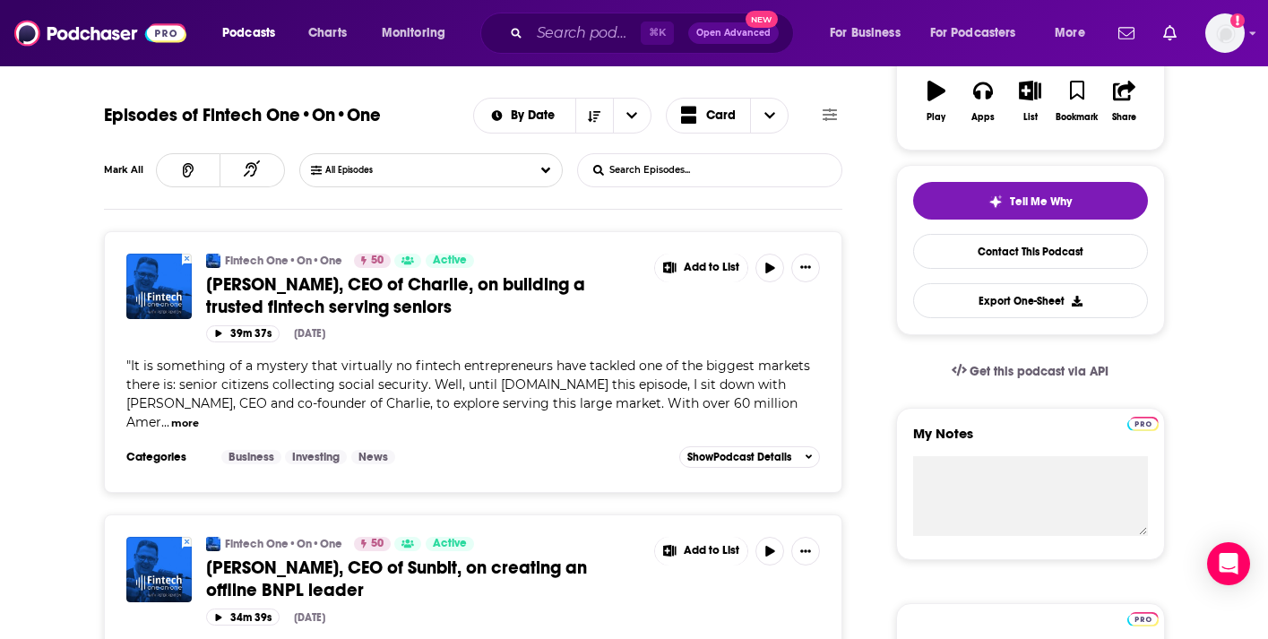
click at [649, 184] on input "List Search Input" at bounding box center [671, 170] width 187 height 32
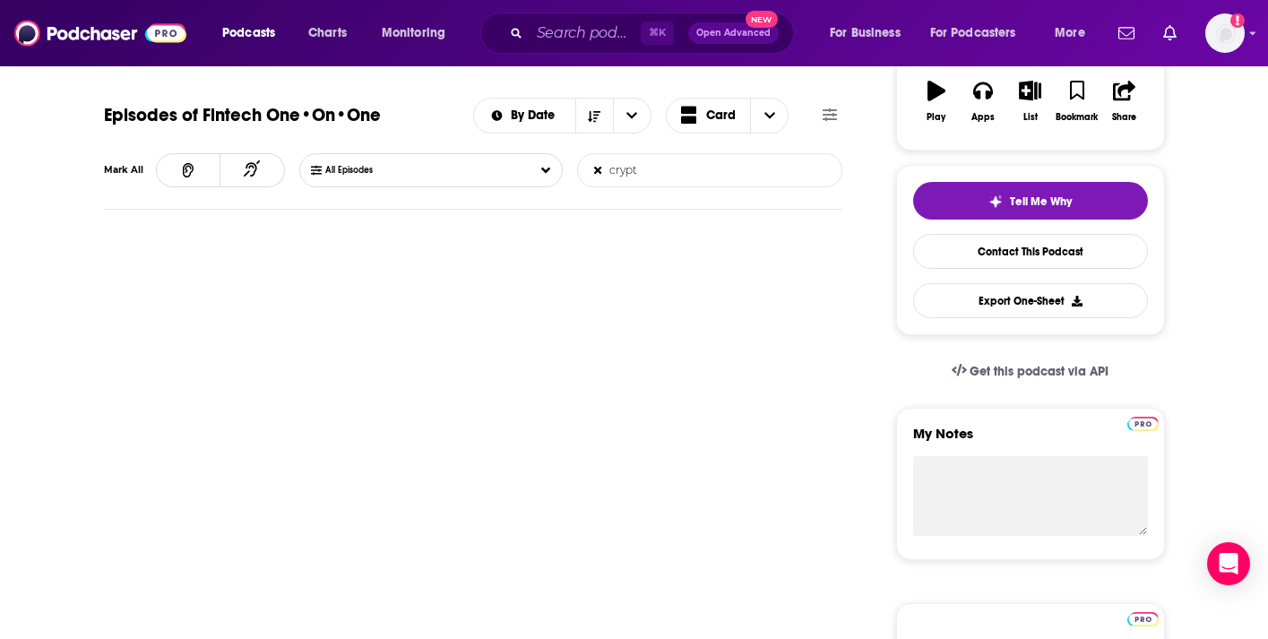
type input "crypto"
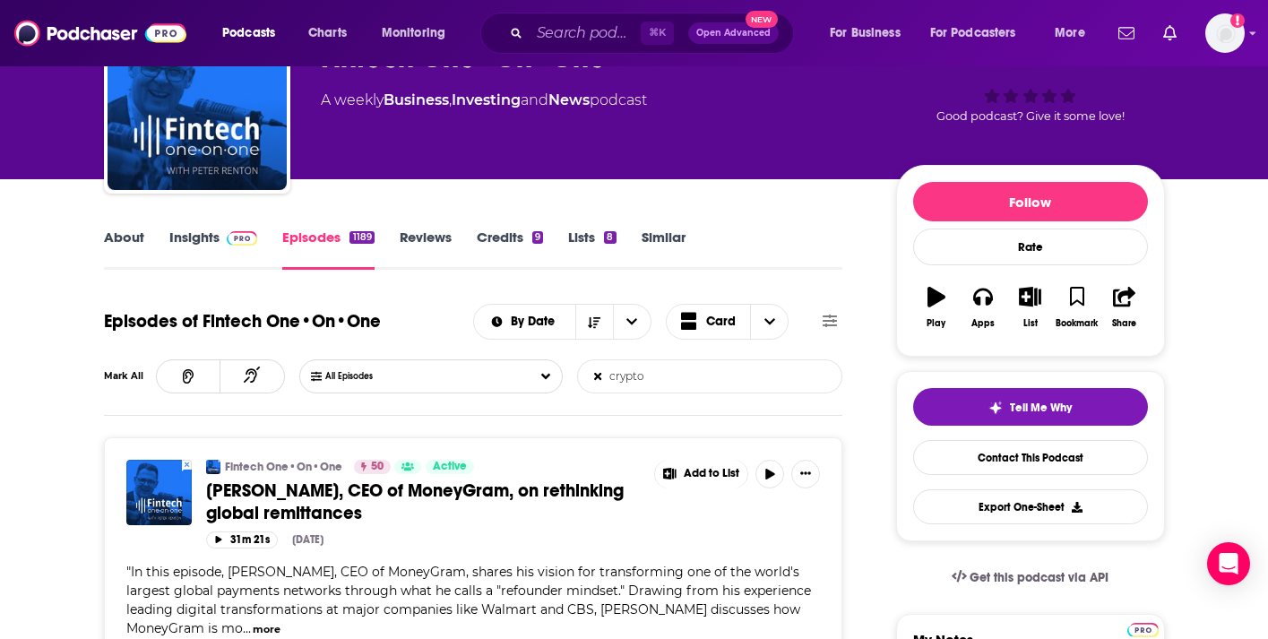
scroll to position [0, 0]
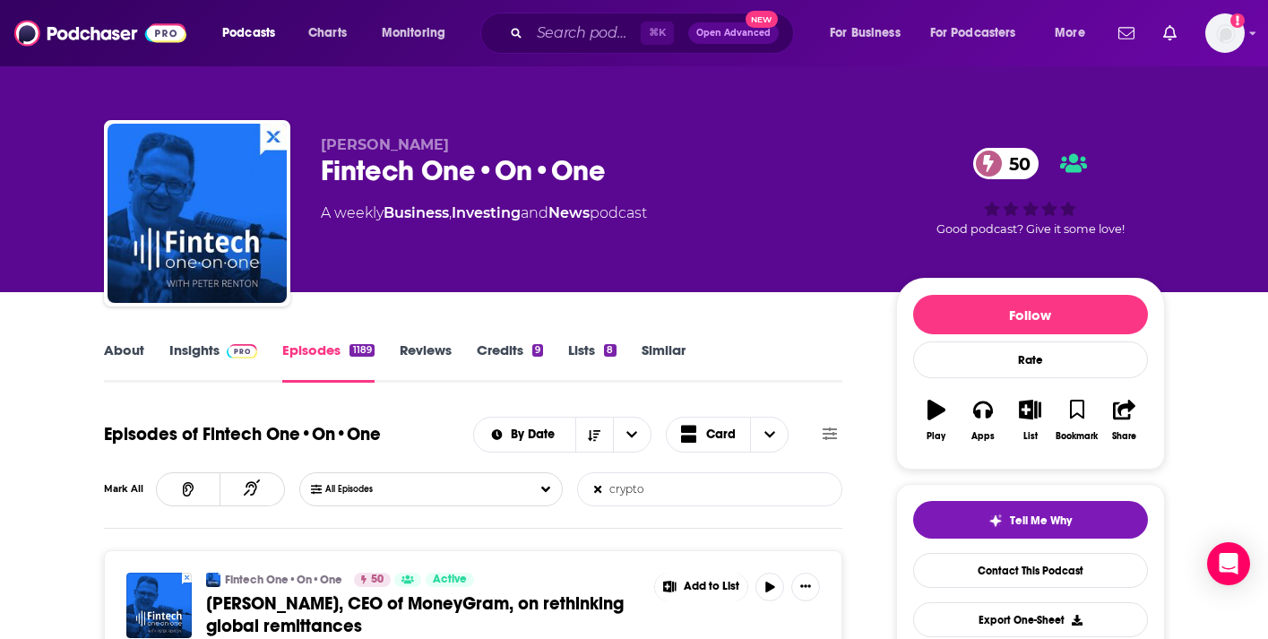
click at [658, 494] on input "crypto" at bounding box center [671, 489] width 187 height 32
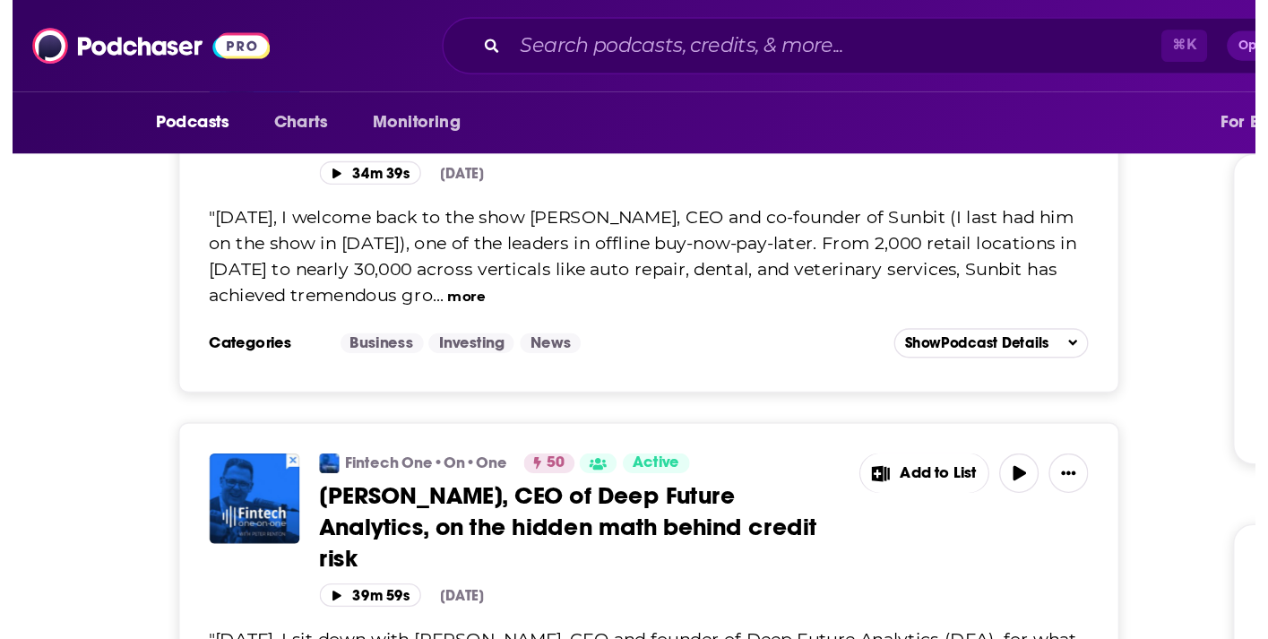
scroll to position [854, 0]
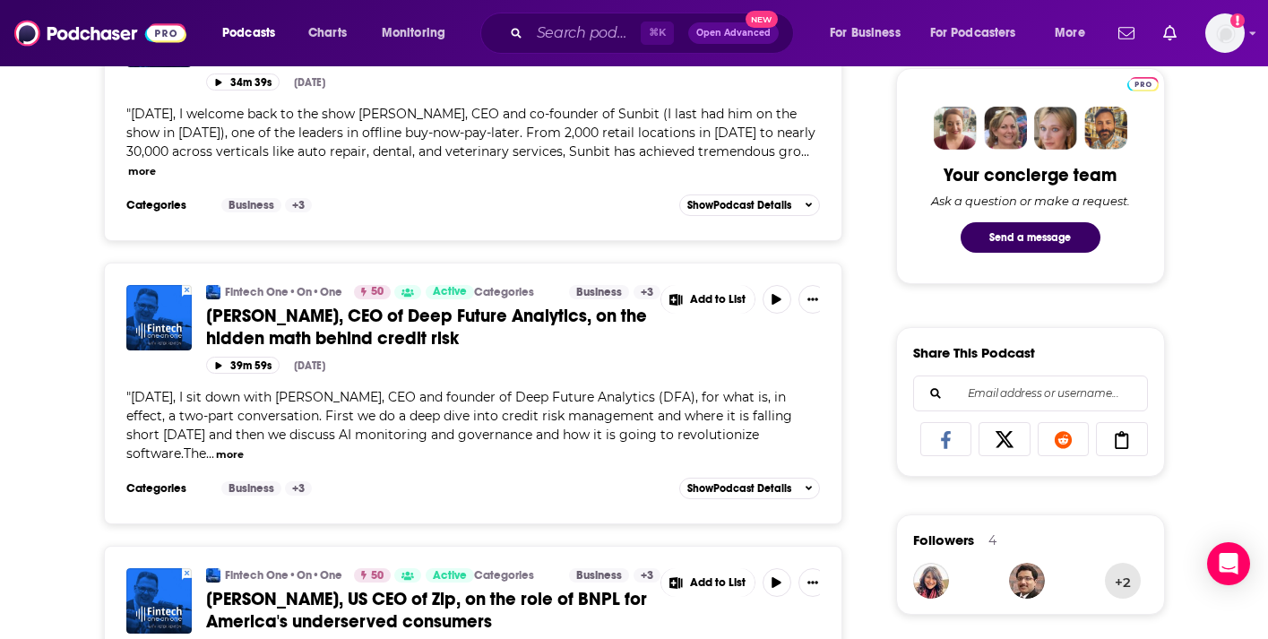
click at [718, 29] on span "Open Advanced" at bounding box center [733, 33] width 74 height 9
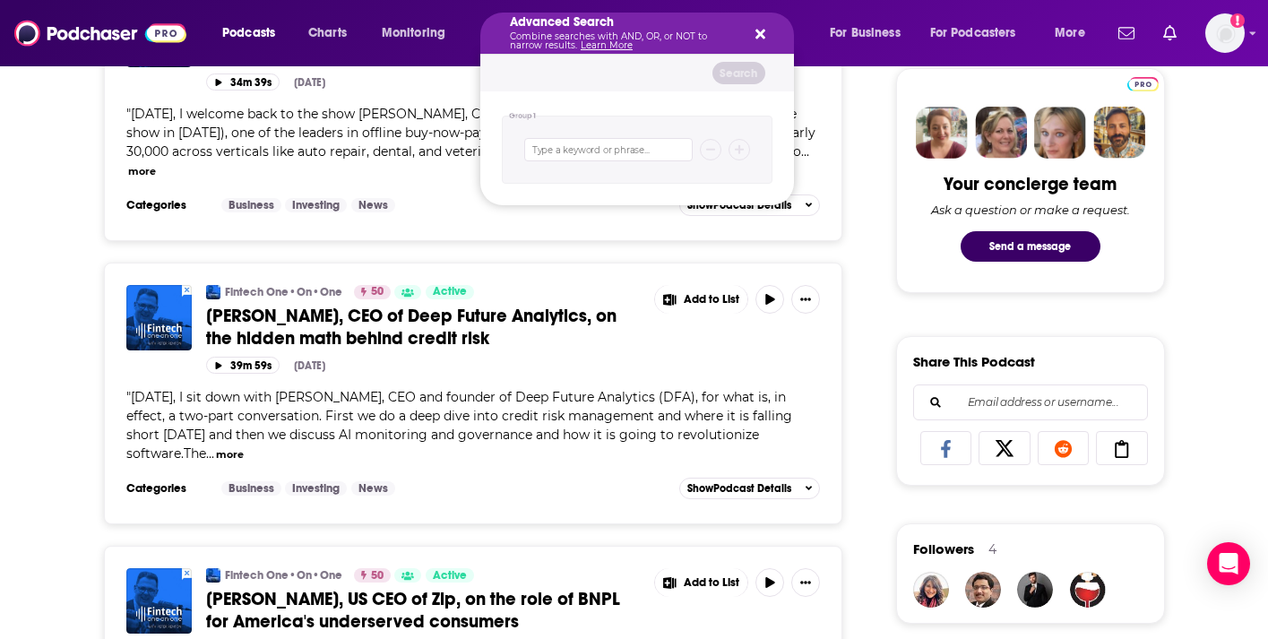
click at [768, 38] on div "Advanced Search Combine searches with AND, OR, or NOT to narrow results. Learn …" at bounding box center [637, 33] width 314 height 41
click at [759, 37] on icon "Search podcasts, credits, & more..." at bounding box center [761, 34] width 10 height 14
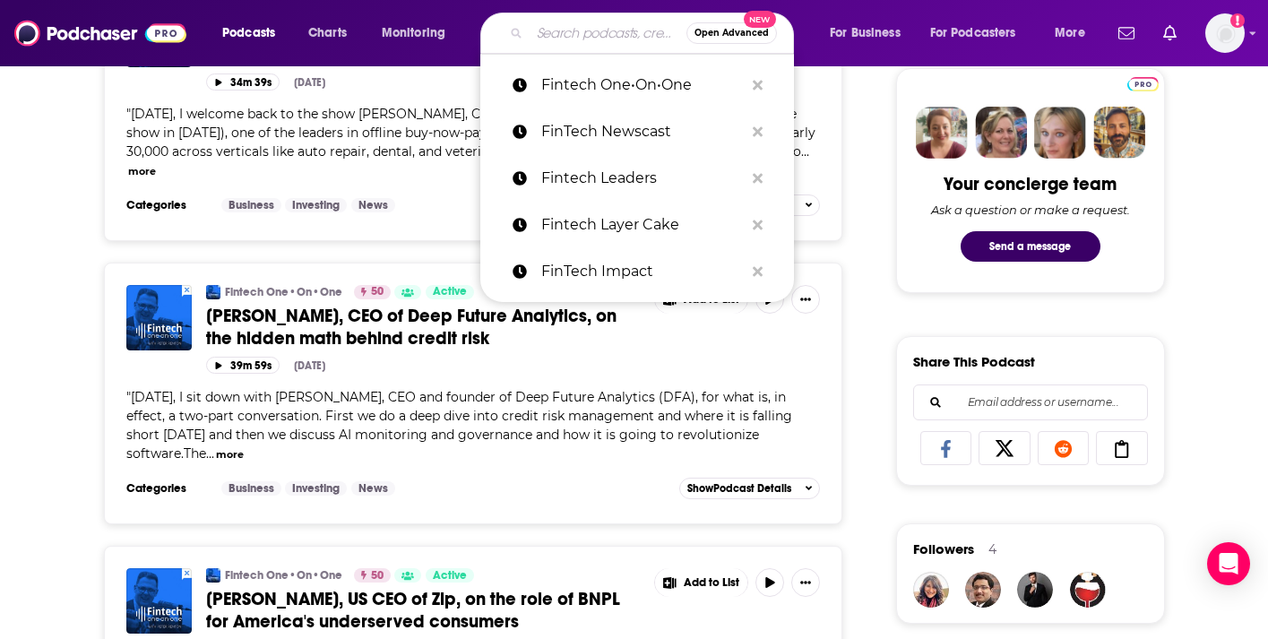
click at [552, 39] on input "Search podcasts, credits, & more..." at bounding box center [608, 33] width 157 height 29
paste input "Fintech Takes"
type input "Fintech Takes"
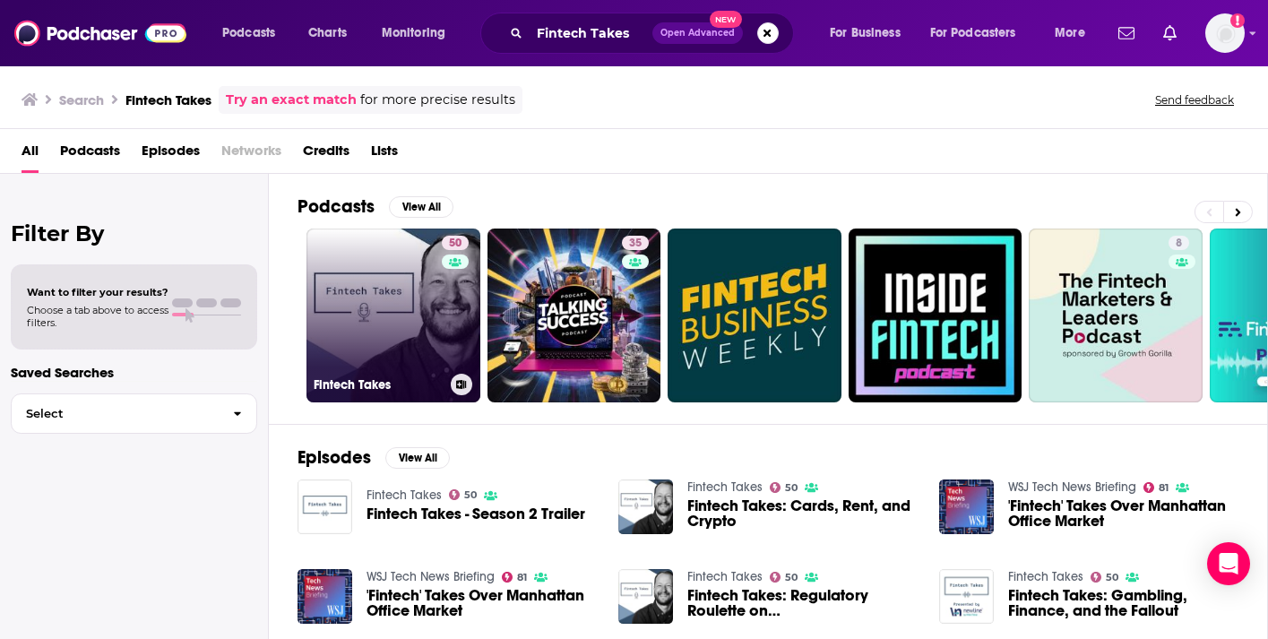
click at [408, 318] on link "50 Fintech Takes" at bounding box center [394, 316] width 174 height 174
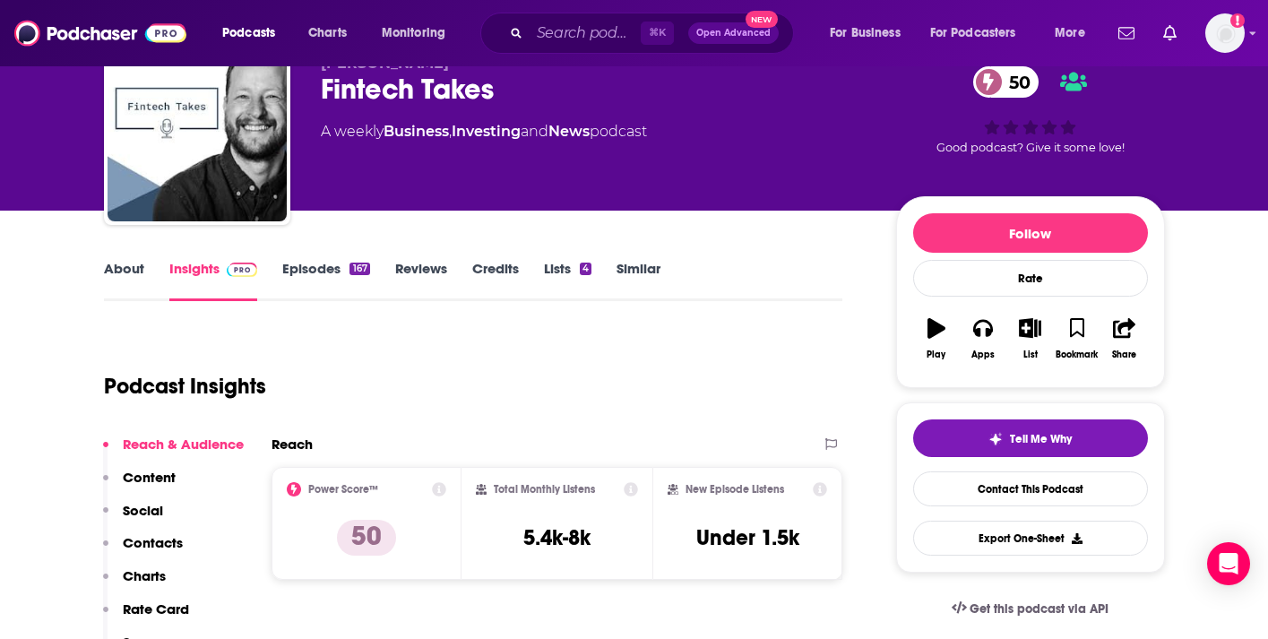
scroll to position [162, 0]
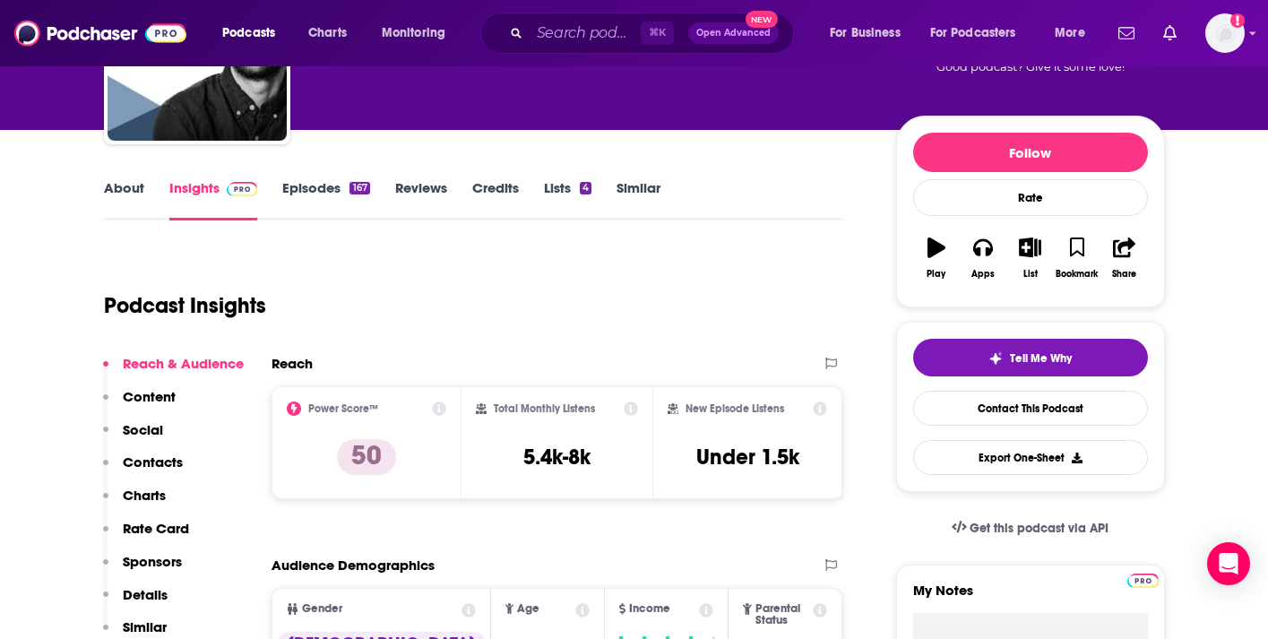
click at [305, 182] on link "Episodes 167" at bounding box center [325, 199] width 87 height 41
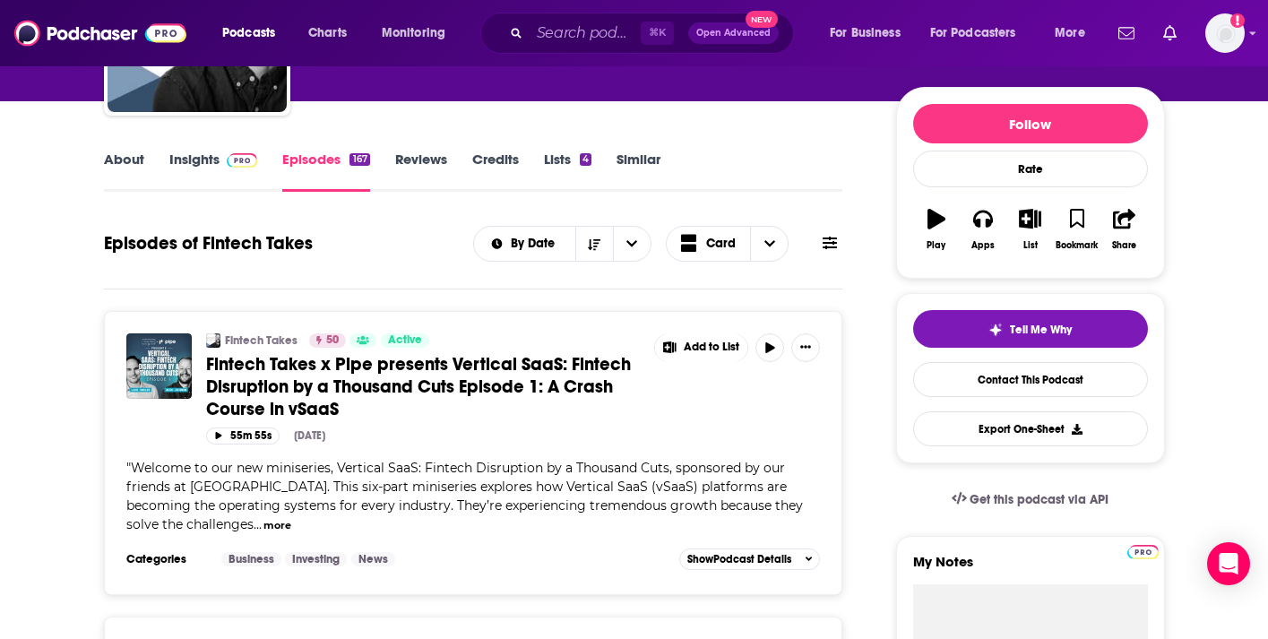
scroll to position [81, 0]
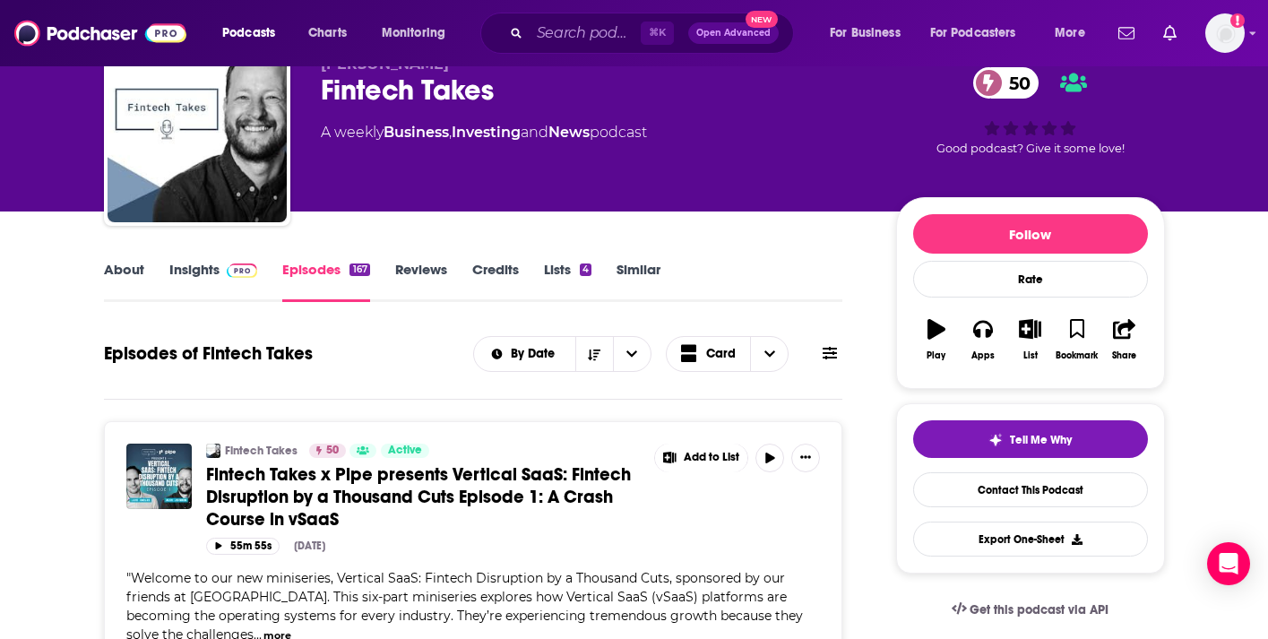
click at [822, 355] on button at bounding box center [829, 353] width 25 height 19
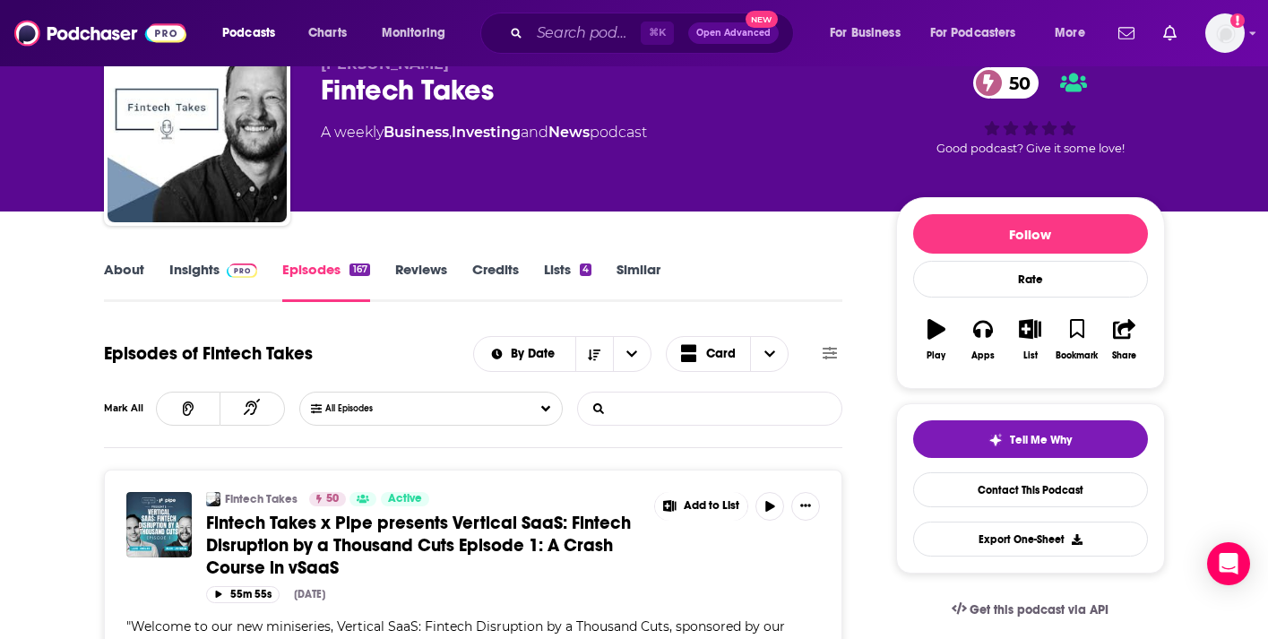
click at [654, 403] on input "List Search Input" at bounding box center [671, 409] width 187 height 32
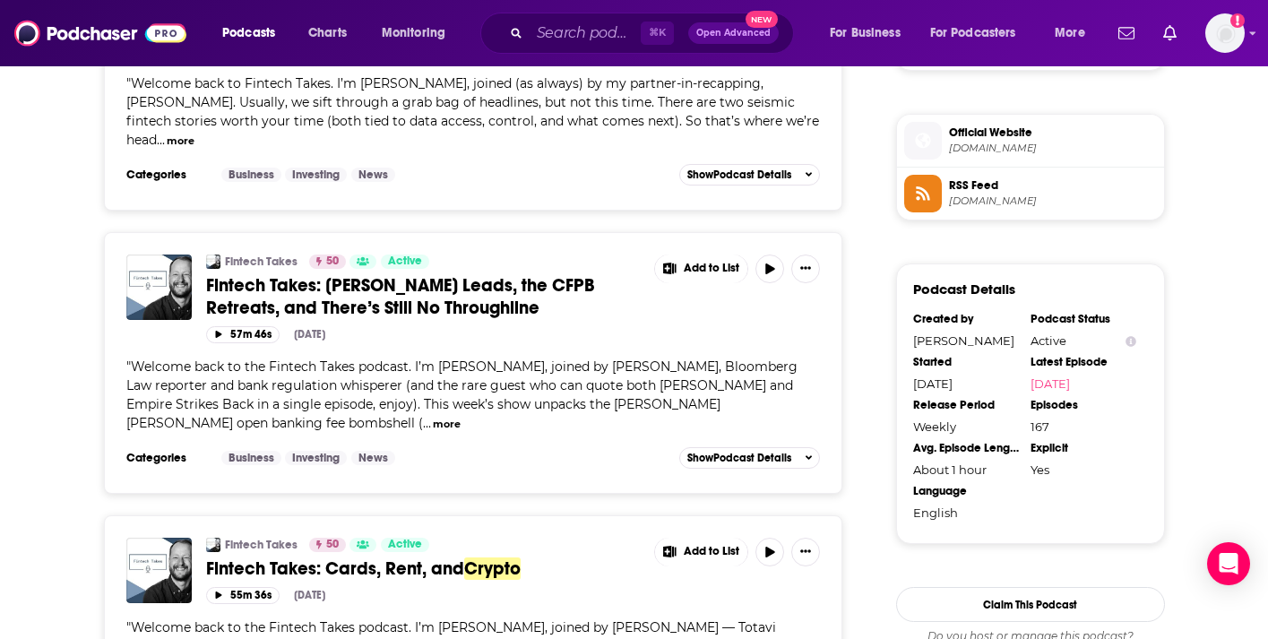
scroll to position [1597, 0]
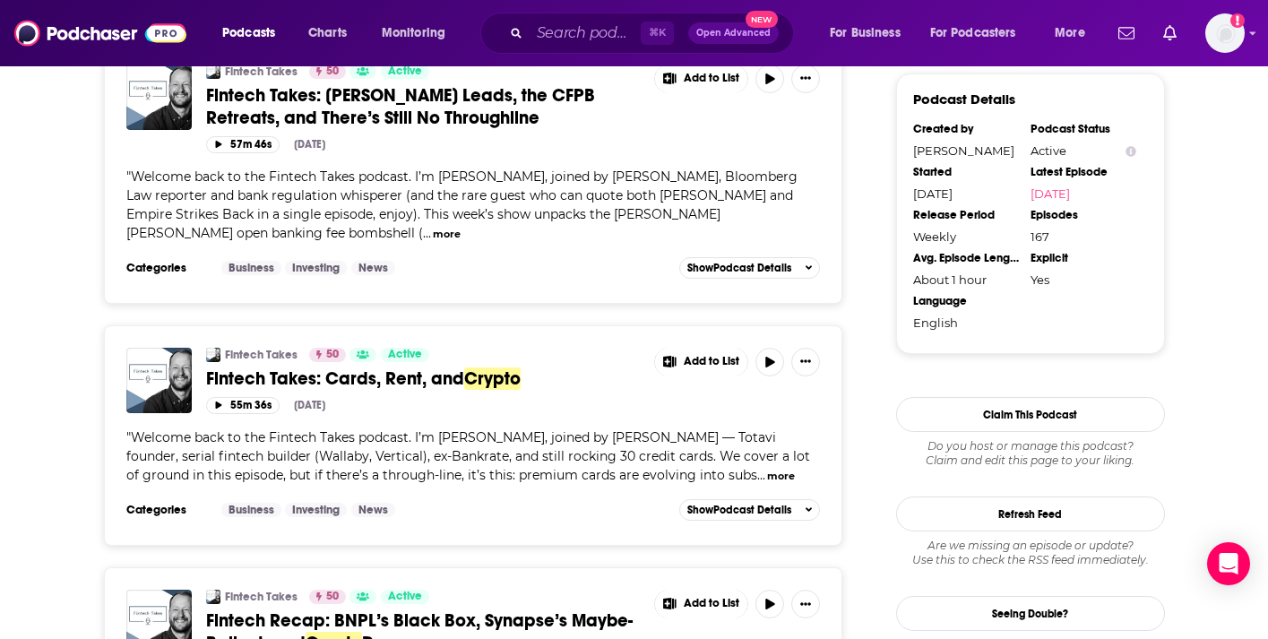
type input "crypto"
click at [538, 32] on input "Search podcasts, credits, & more..." at bounding box center [585, 33] width 111 height 29
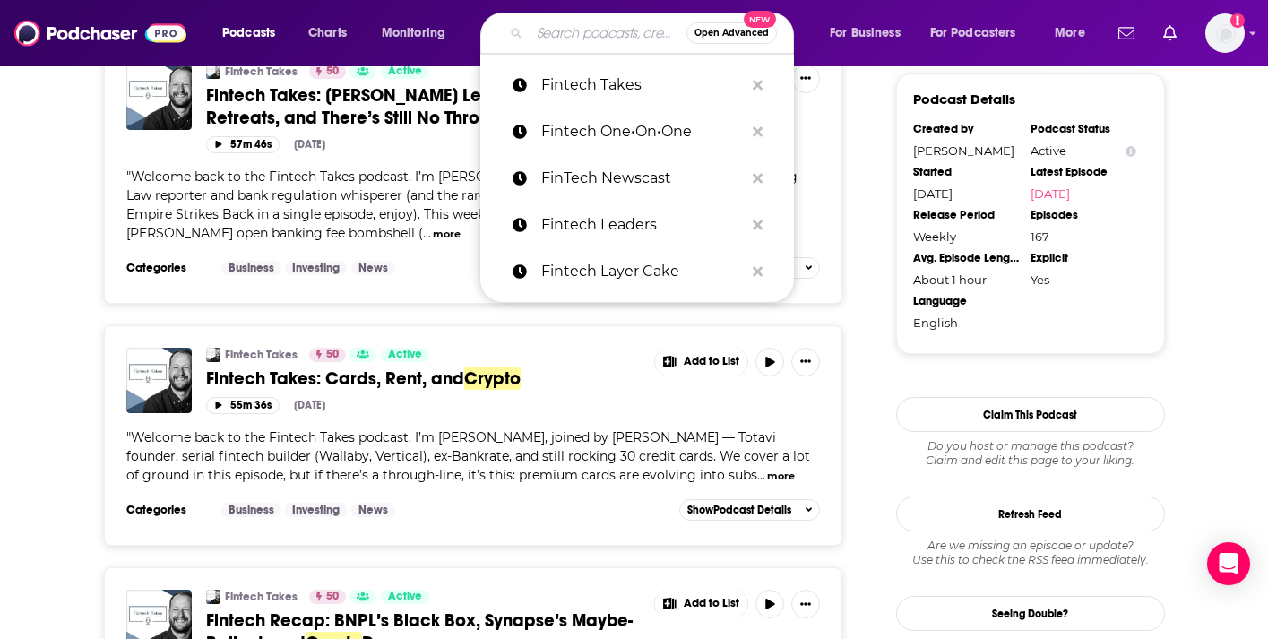
paste input "Messari's Unqualified Opinions"
type input "Messari's Unqualified Opinions"
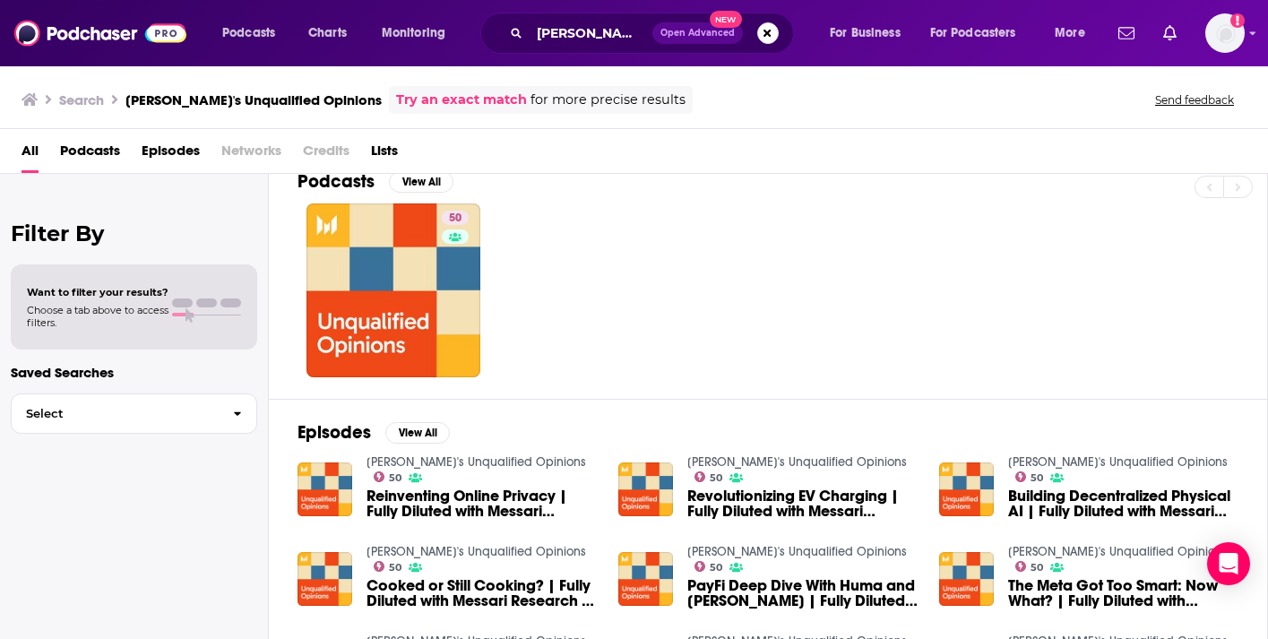
scroll to position [57, 0]
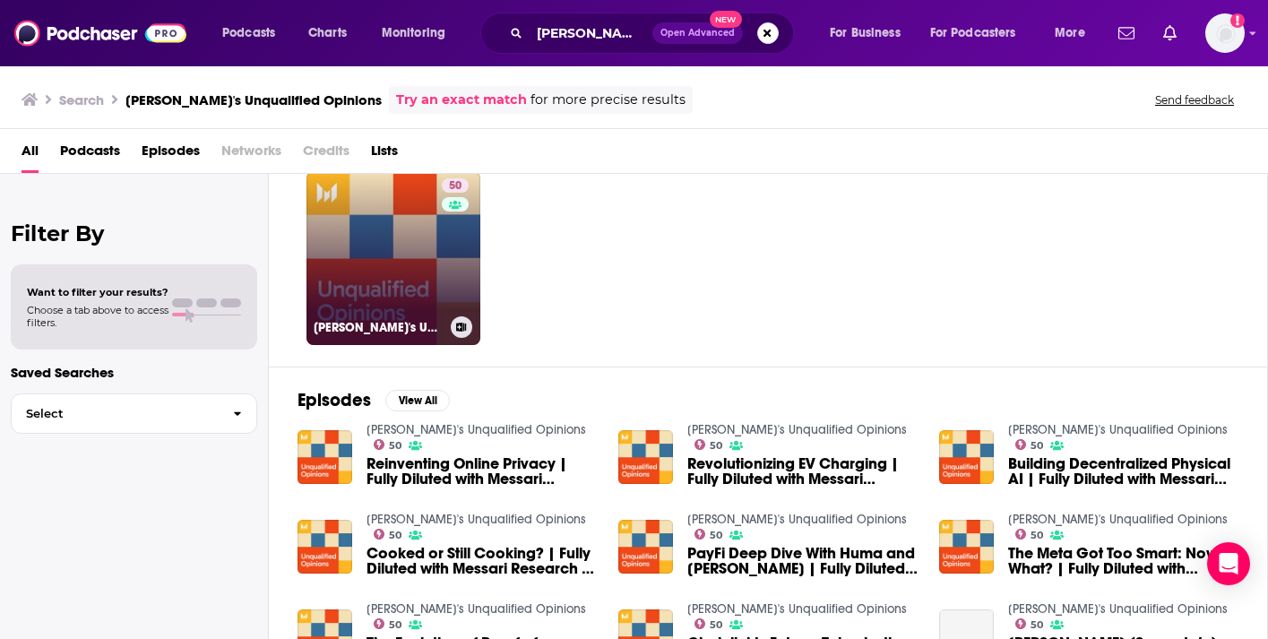
click at [447, 264] on div "50" at bounding box center [457, 247] width 31 height 138
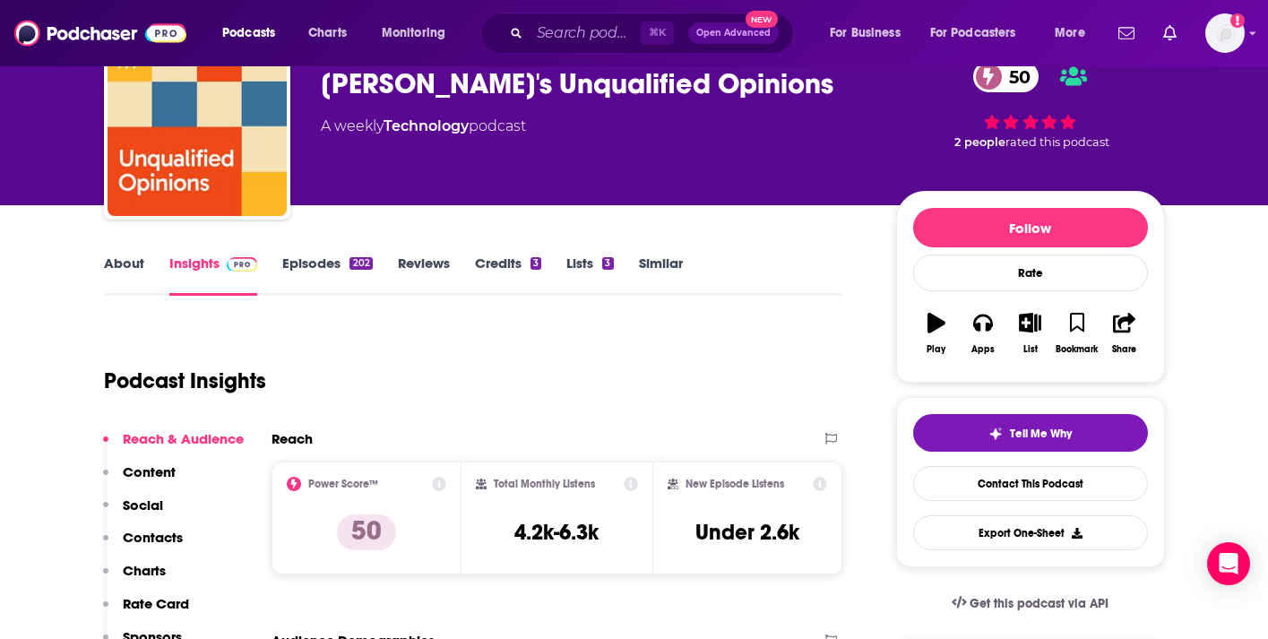
scroll to position [163, 0]
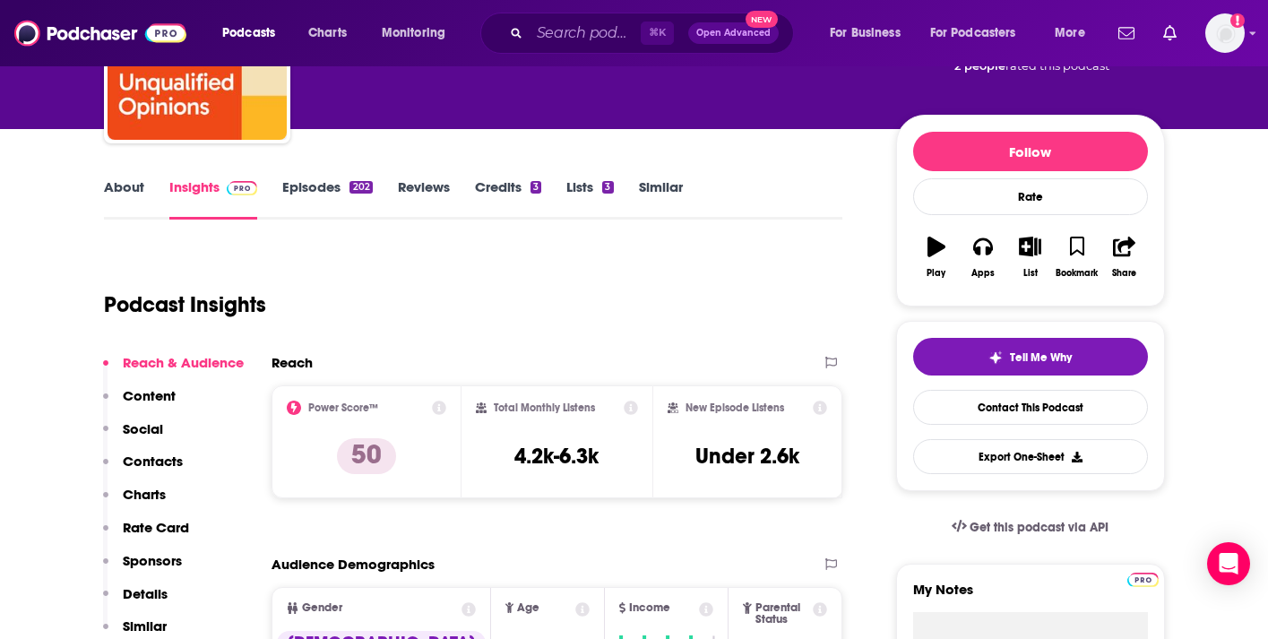
click at [339, 204] on link "Episodes 202" at bounding box center [327, 198] width 90 height 41
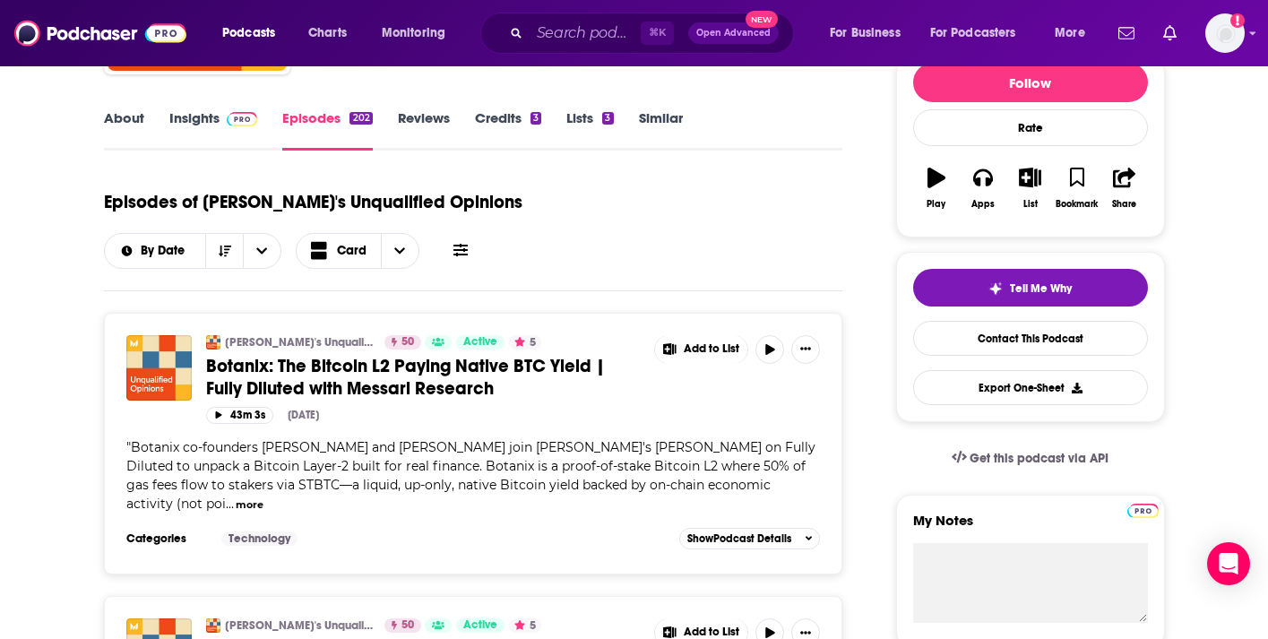
scroll to position [46, 0]
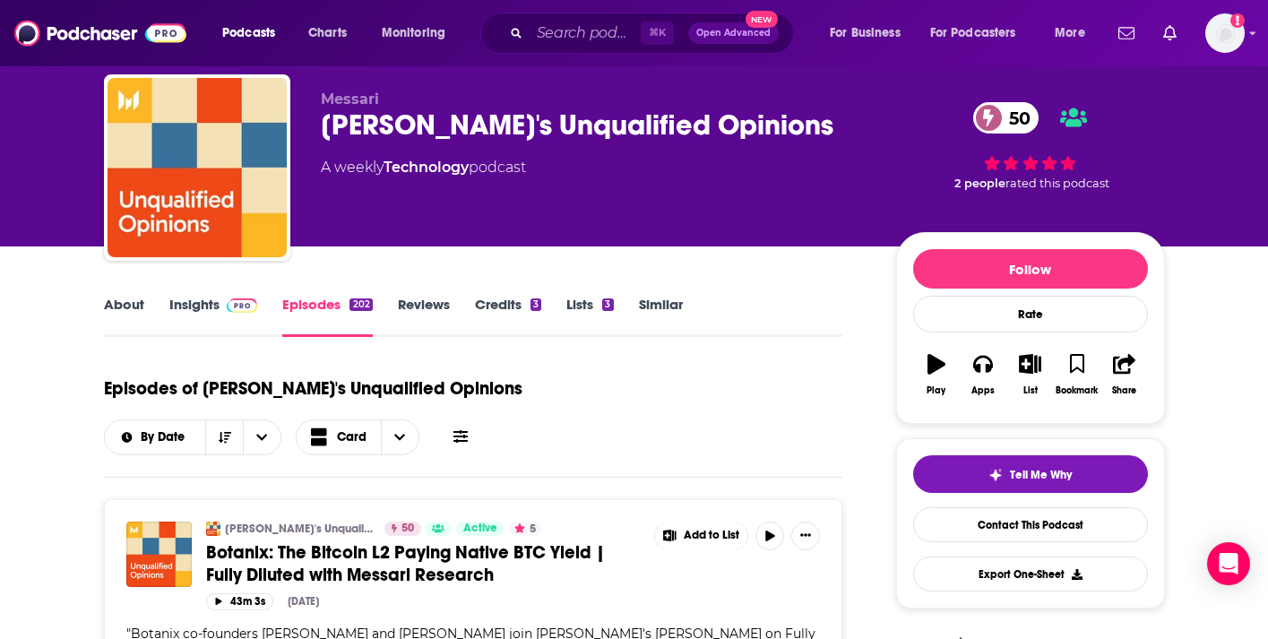
click at [181, 317] on link "Insights" at bounding box center [213, 316] width 89 height 41
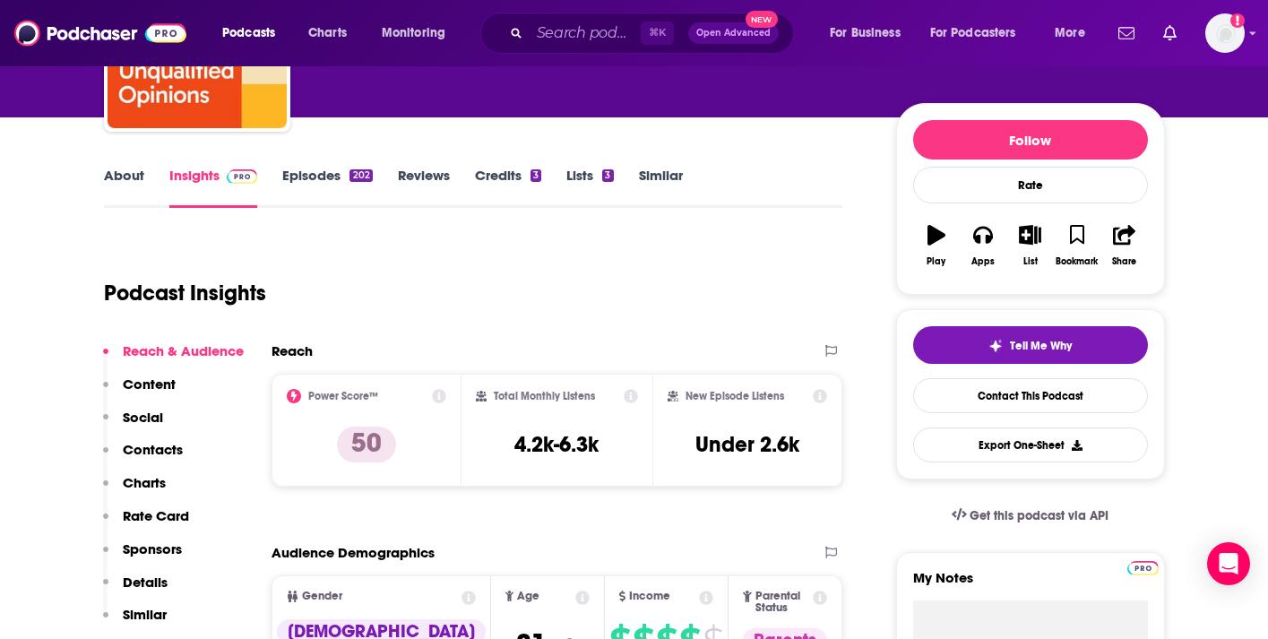
scroll to position [224, 0]
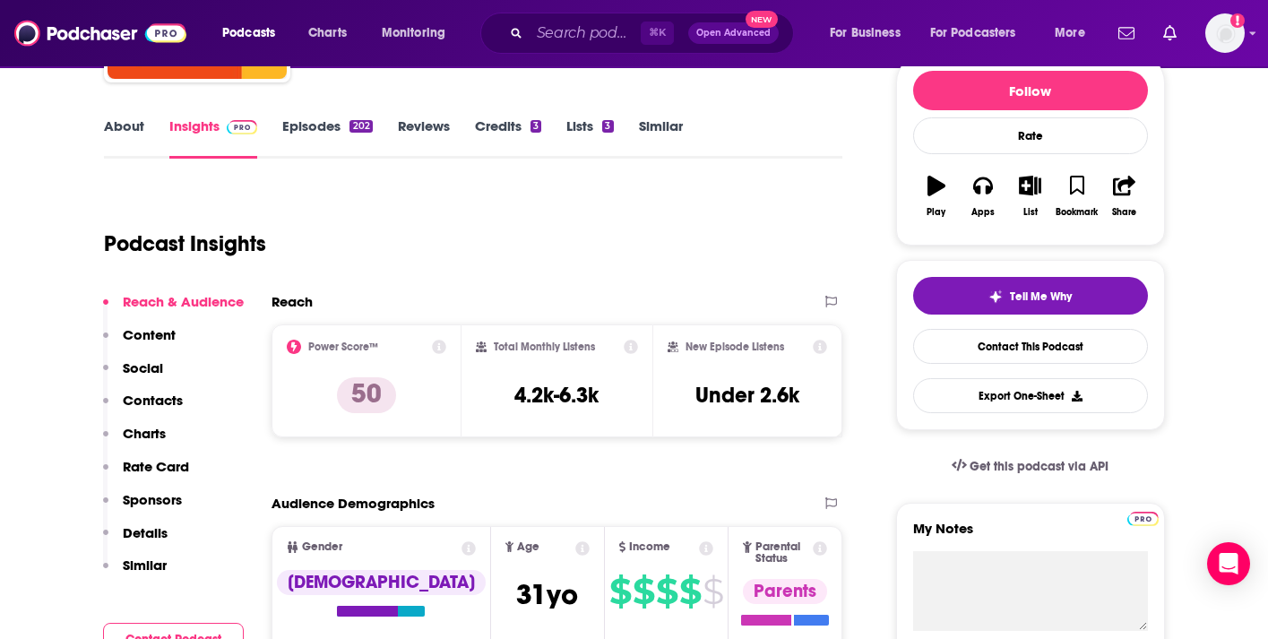
click at [149, 521] on button "Sponsors" at bounding box center [142, 507] width 79 height 33
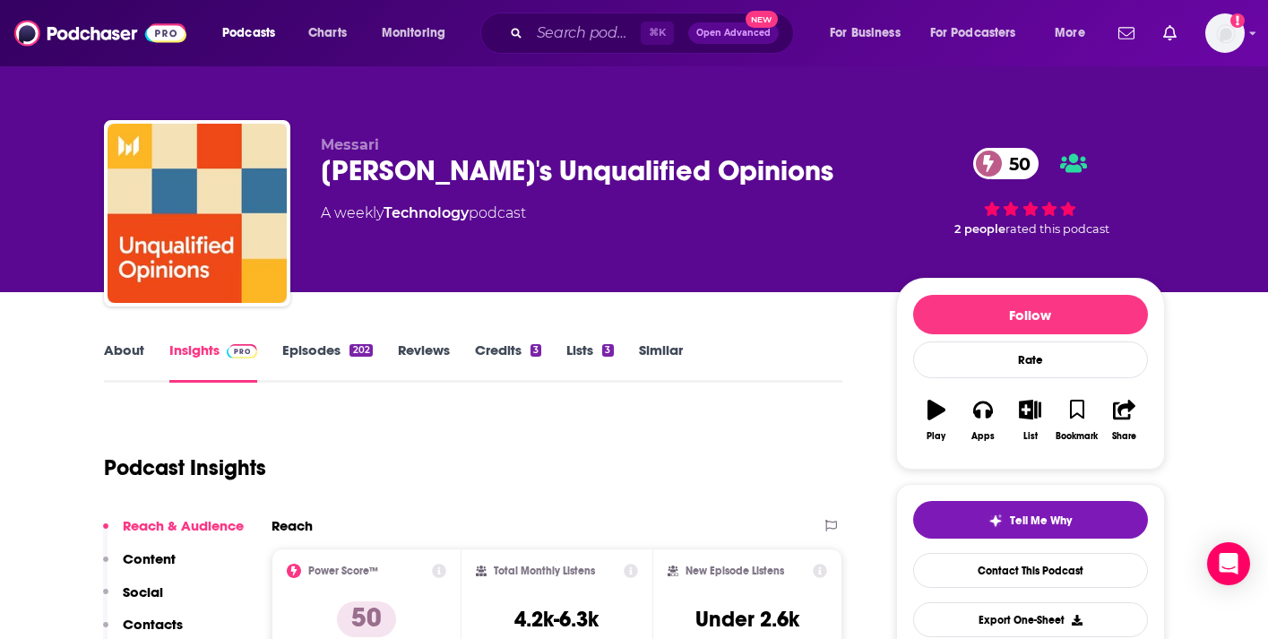
scroll to position [25, 0]
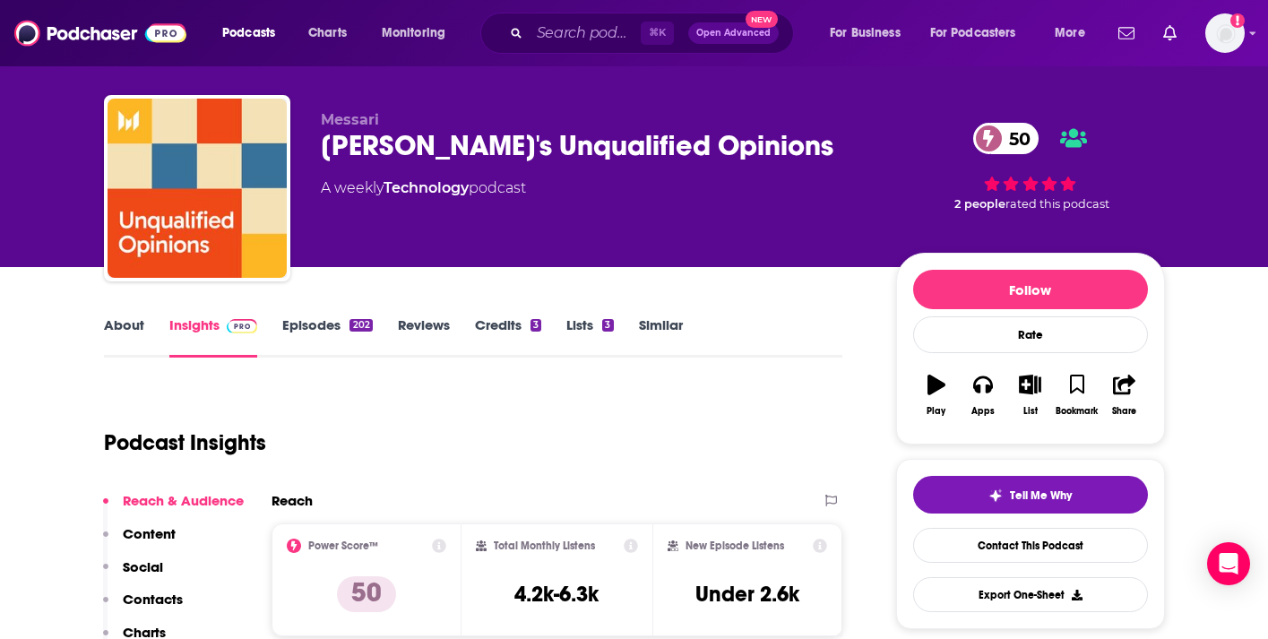
click at [159, 315] on div "About Insights Episodes 202 Reviews Credits 3 Lists 3 Similar" at bounding box center [473, 336] width 739 height 44
click at [133, 327] on link "About" at bounding box center [124, 336] width 40 height 41
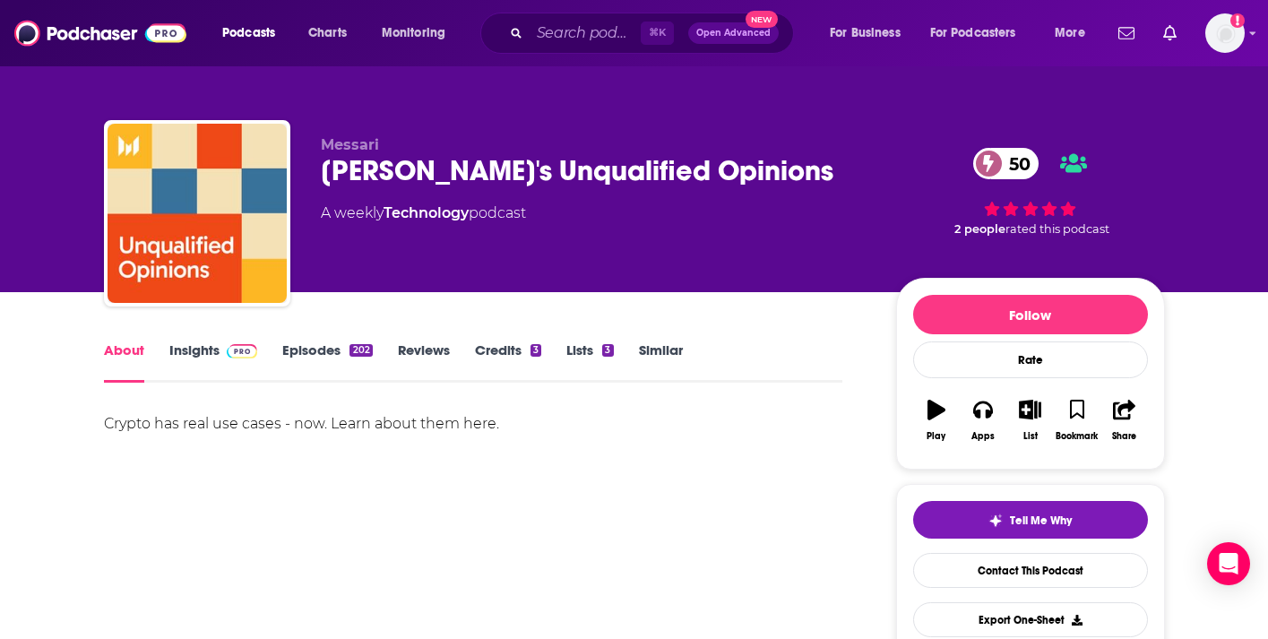
click at [170, 341] on link "Insights" at bounding box center [213, 361] width 89 height 41
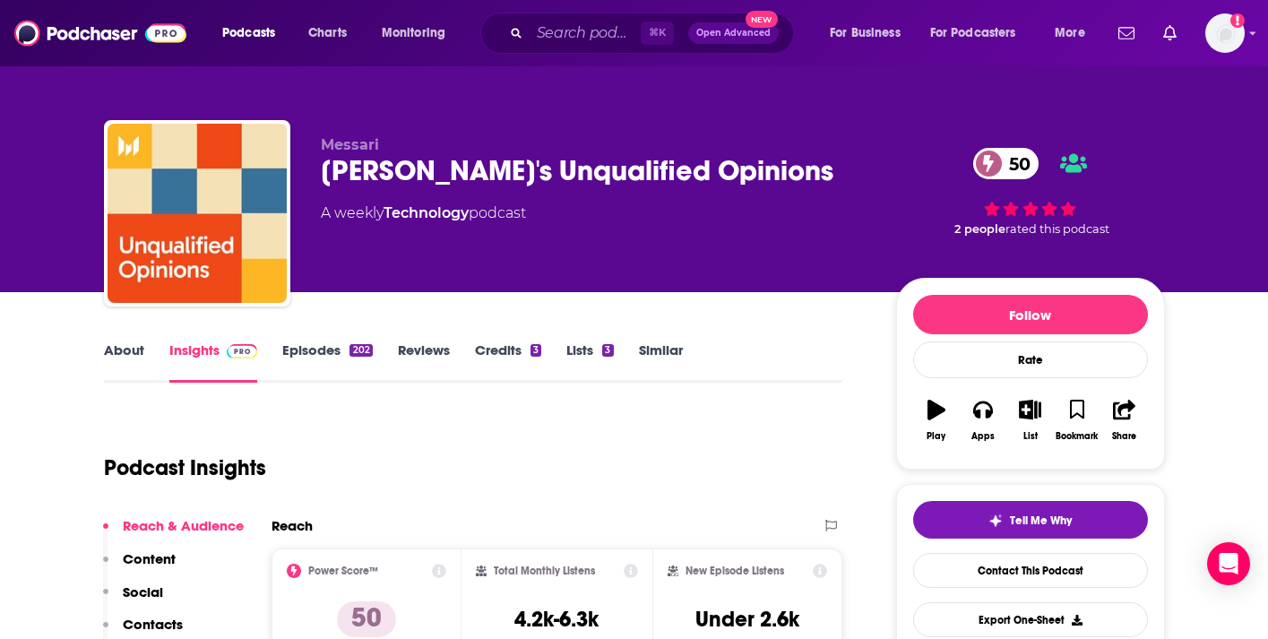
click at [326, 351] on link "Episodes 202" at bounding box center [327, 361] width 90 height 41
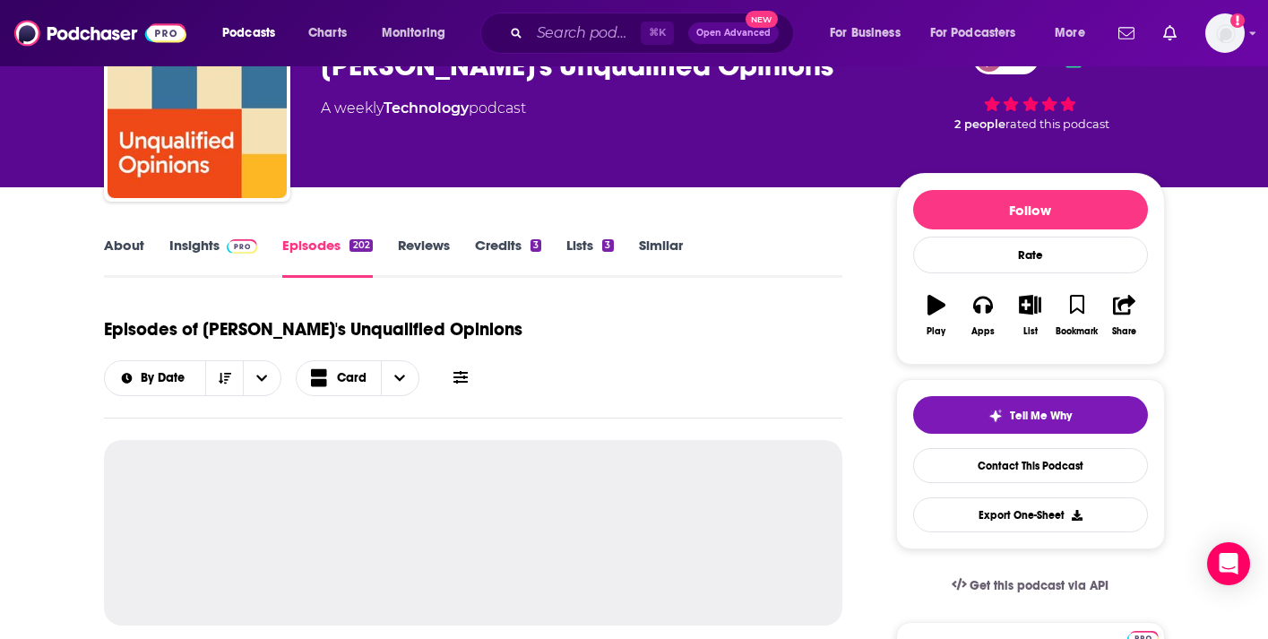
scroll to position [258, 0]
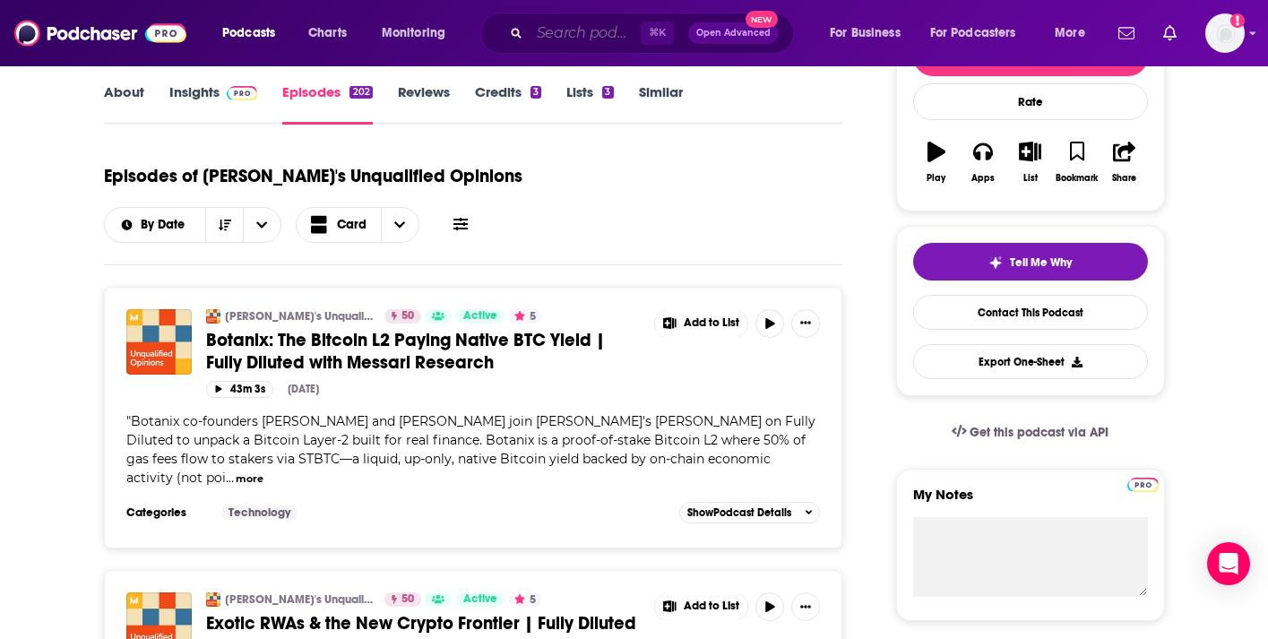
click at [543, 21] on input "Search podcasts, credits, & more..." at bounding box center [585, 33] width 111 height 29
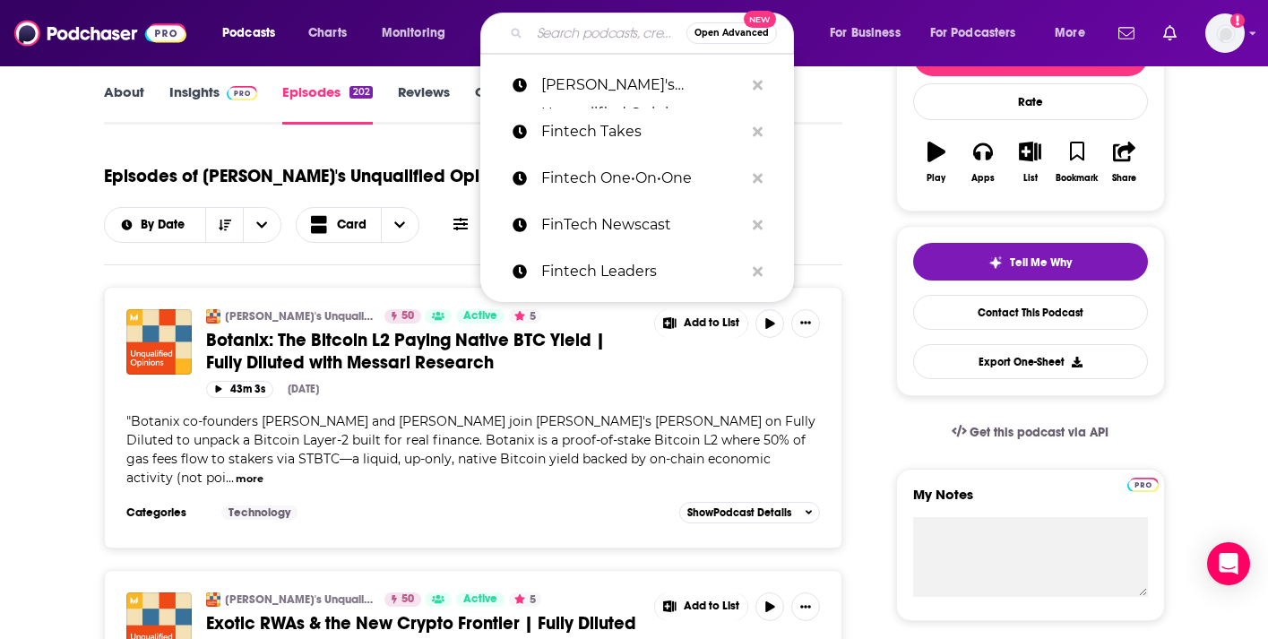
paste input "On The Brink with [GEOGRAPHIC_DATA]"
type input "On The Brink with [GEOGRAPHIC_DATA]"
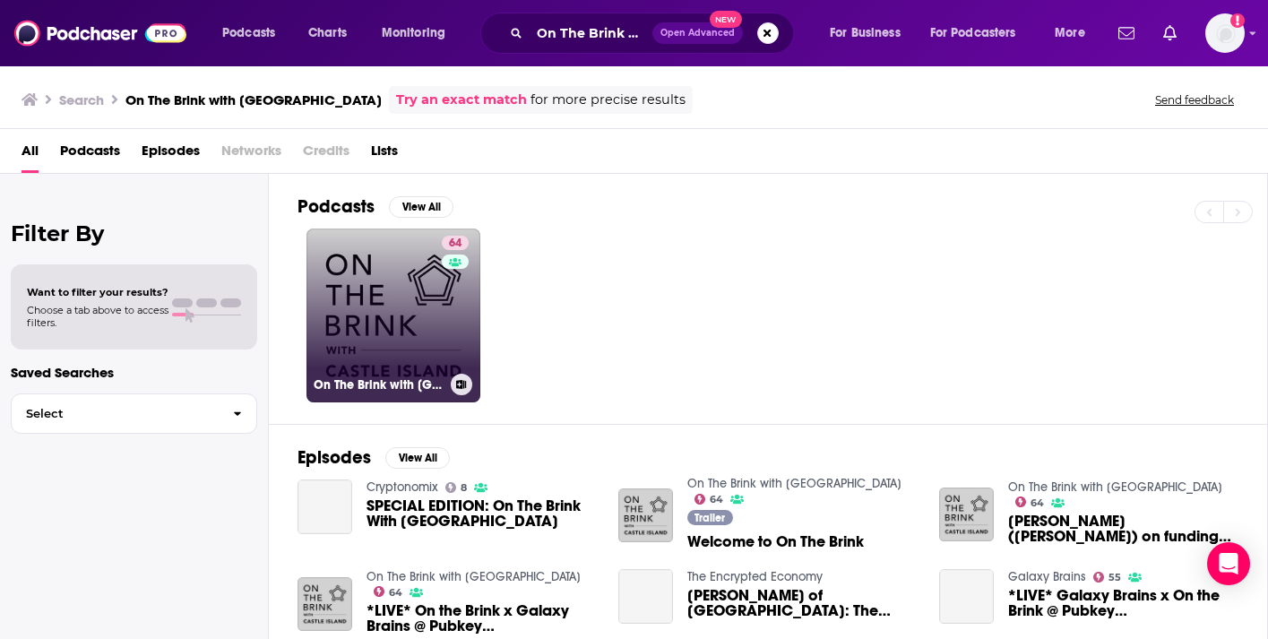
click at [423, 281] on link "64 On The Brink with [GEOGRAPHIC_DATA]" at bounding box center [394, 316] width 174 height 174
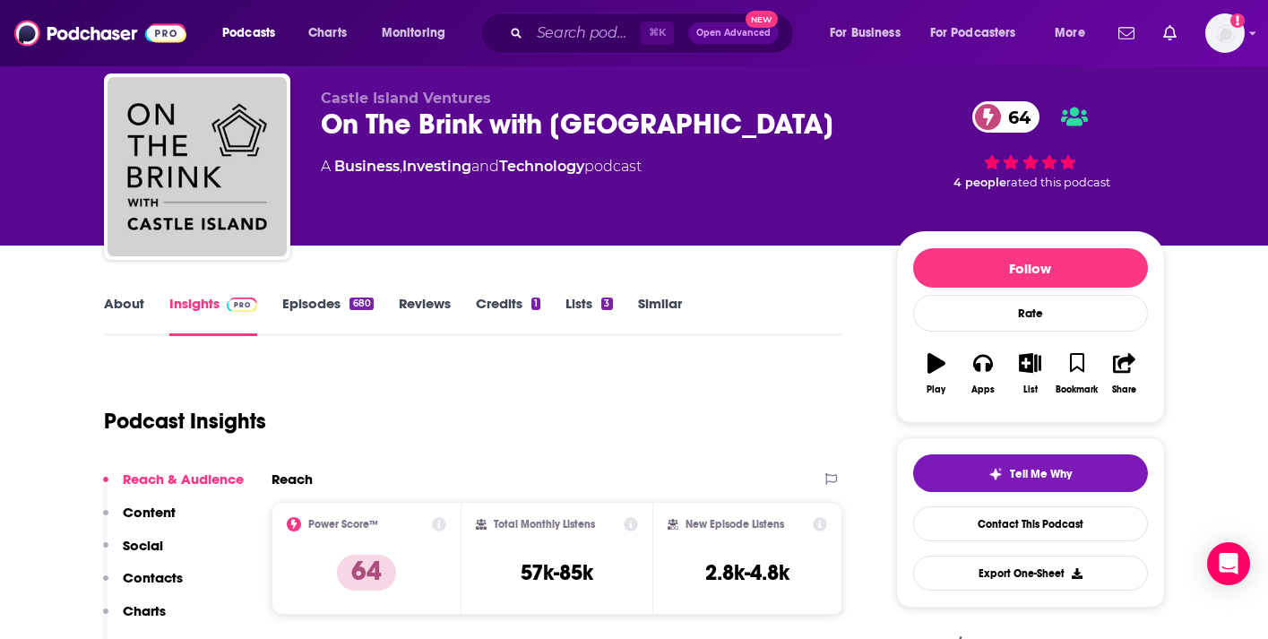
scroll to position [52, 0]
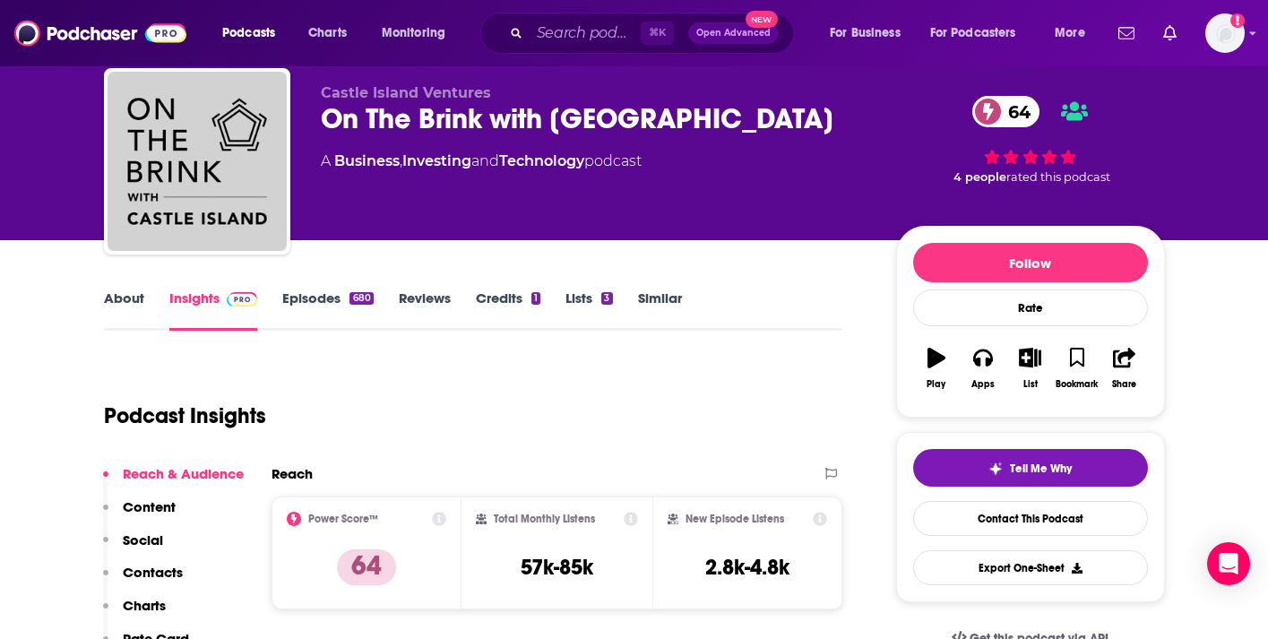
click at [135, 301] on link "About" at bounding box center [124, 310] width 40 height 41
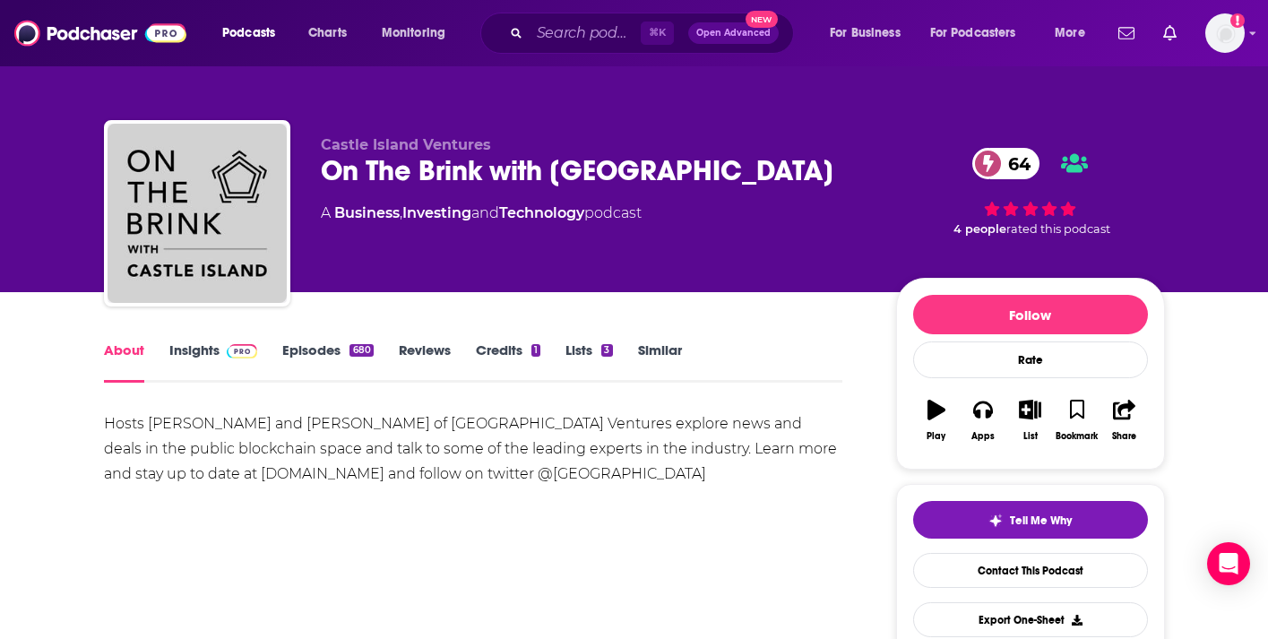
click at [317, 359] on link "Episodes 680" at bounding box center [327, 361] width 91 height 41
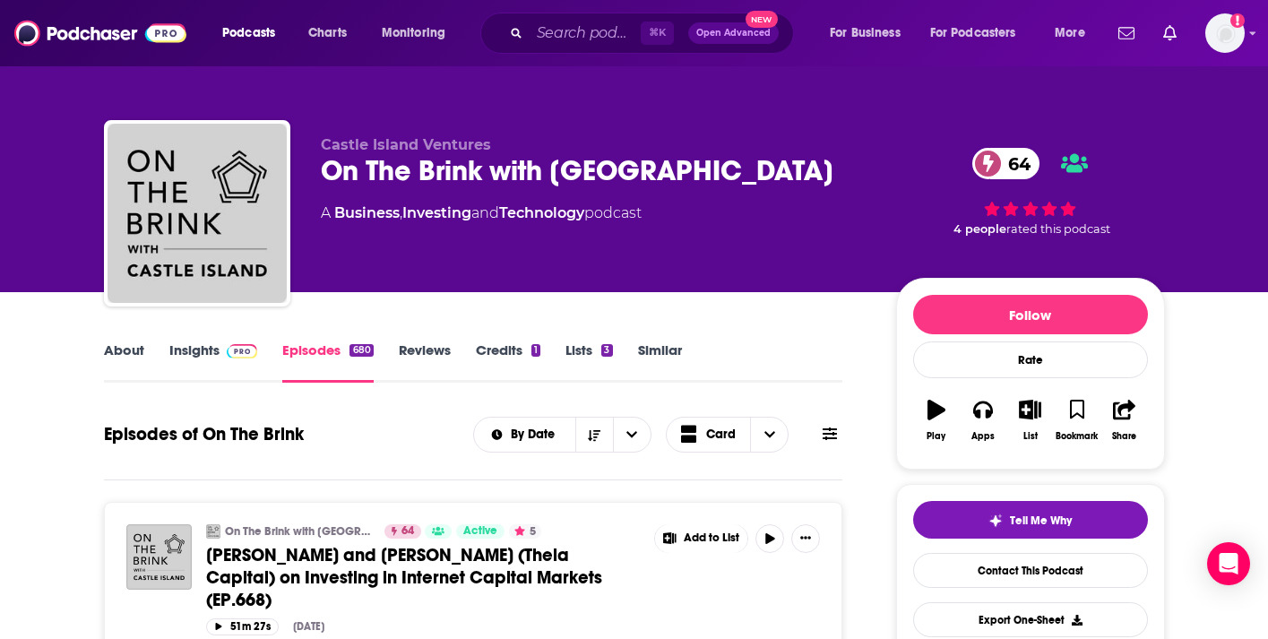
click at [826, 445] on div "By Date Card" at bounding box center [657, 435] width 369 height 36
click at [826, 437] on icon at bounding box center [830, 434] width 14 height 13
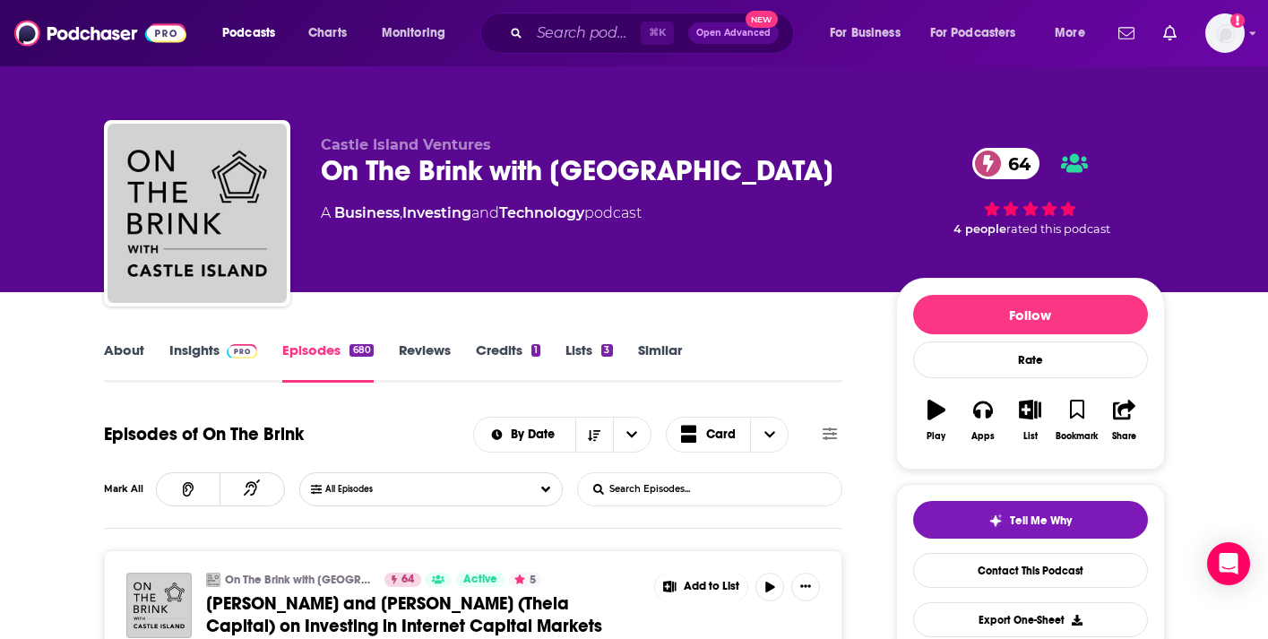
click at [755, 468] on div "Episodes of On The Brink By Date Card Mark All All Episodes List Search Input S…" at bounding box center [473, 469] width 739 height 117
click at [745, 488] on input "List Search Input" at bounding box center [671, 489] width 187 height 32
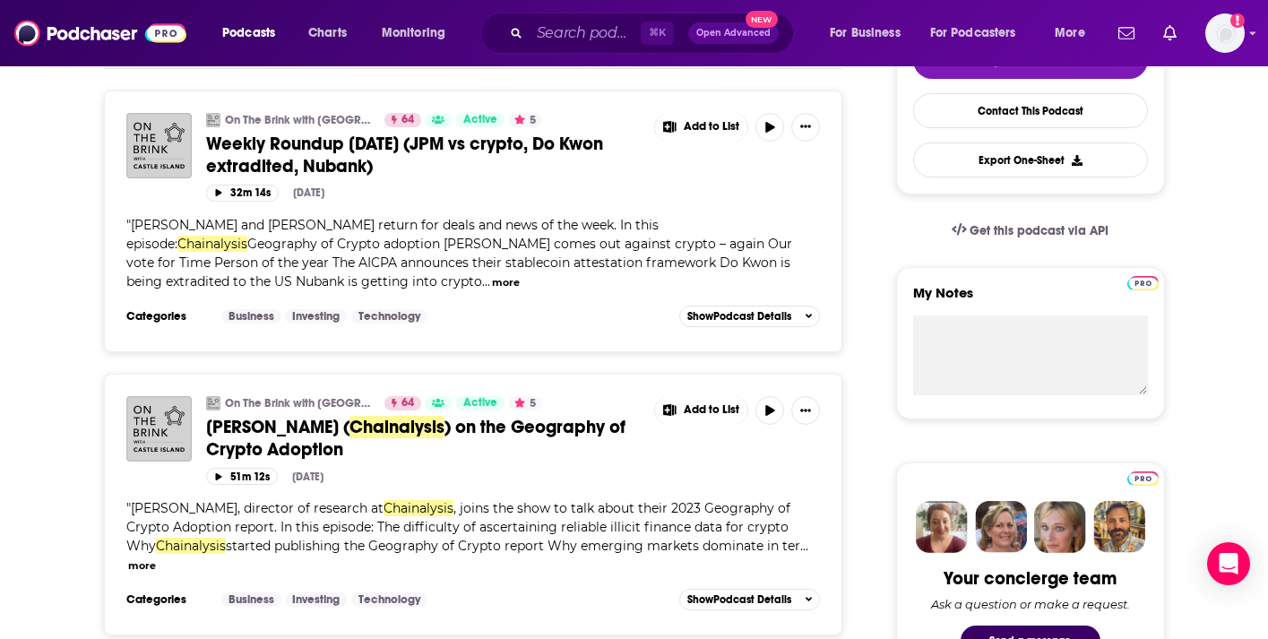
scroll to position [200, 0]
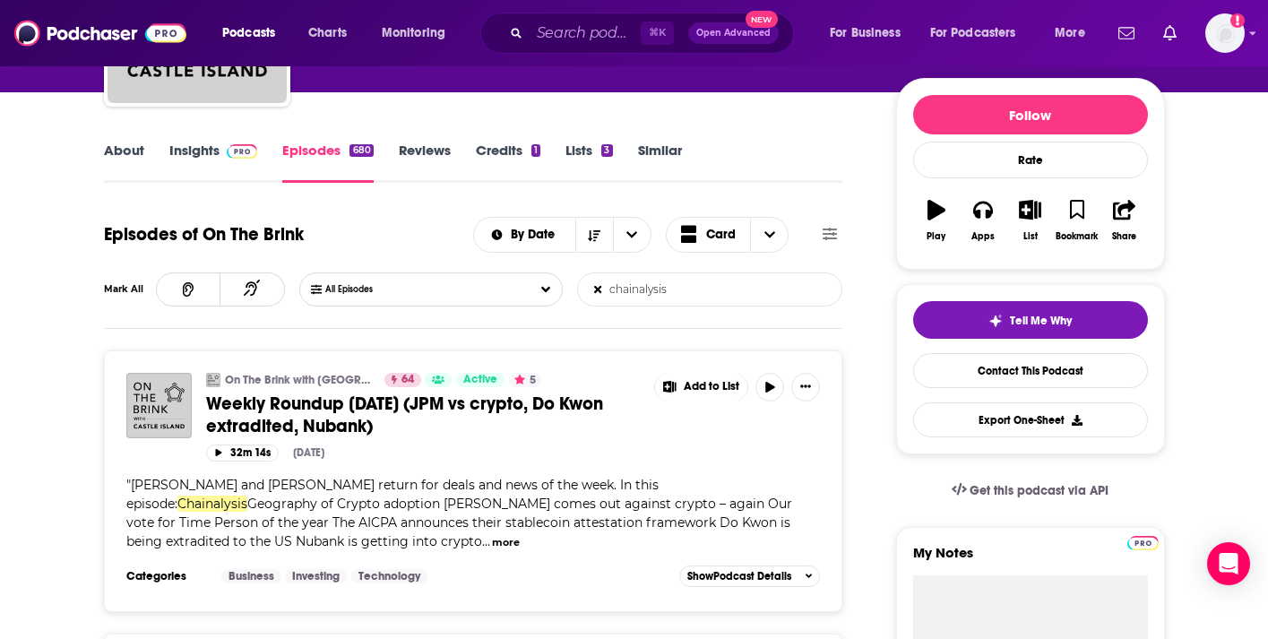
type input "chainalysis"
click at [196, 151] on link "Insights" at bounding box center [213, 162] width 89 height 41
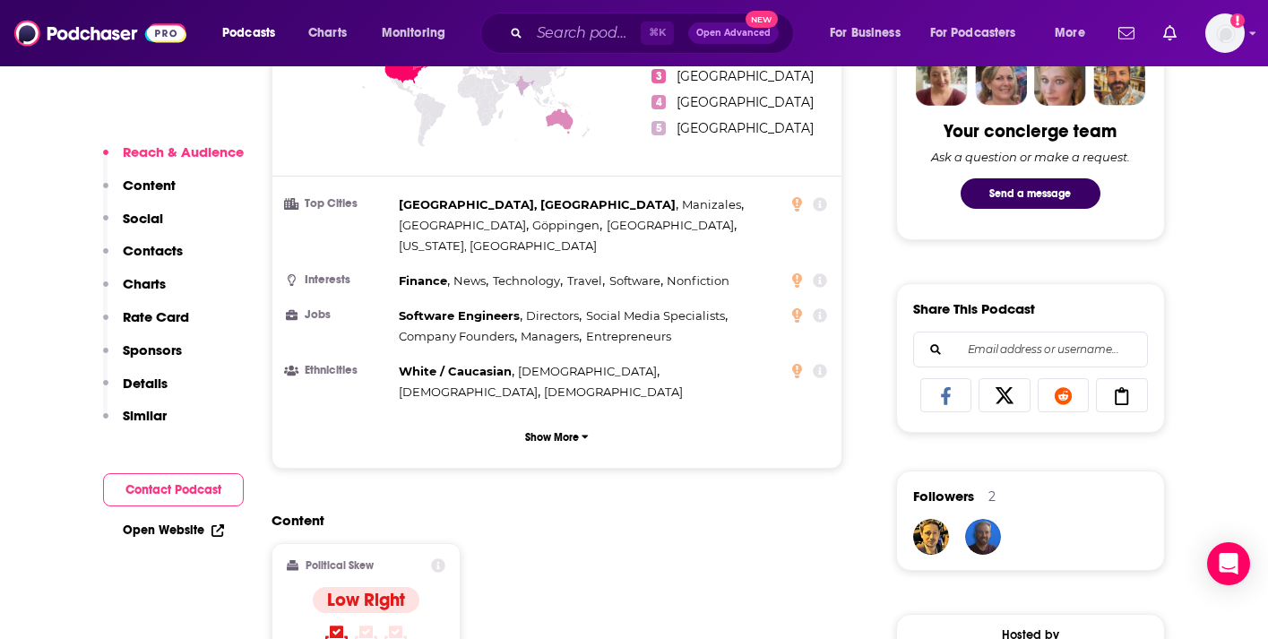
scroll to position [915, 0]
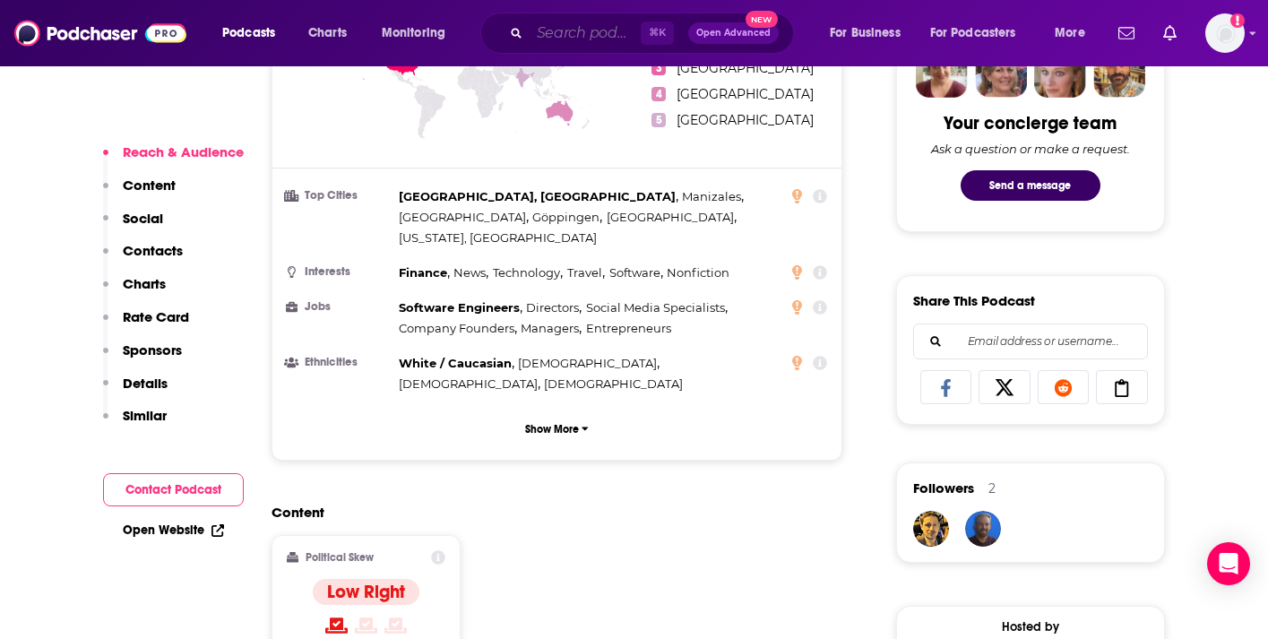
click at [548, 35] on input "Search podcasts, credits, & more..." at bounding box center [585, 33] width 111 height 29
paste input "The Bad Crypto Podcast"
type input "The Bad Crypto Podcast"
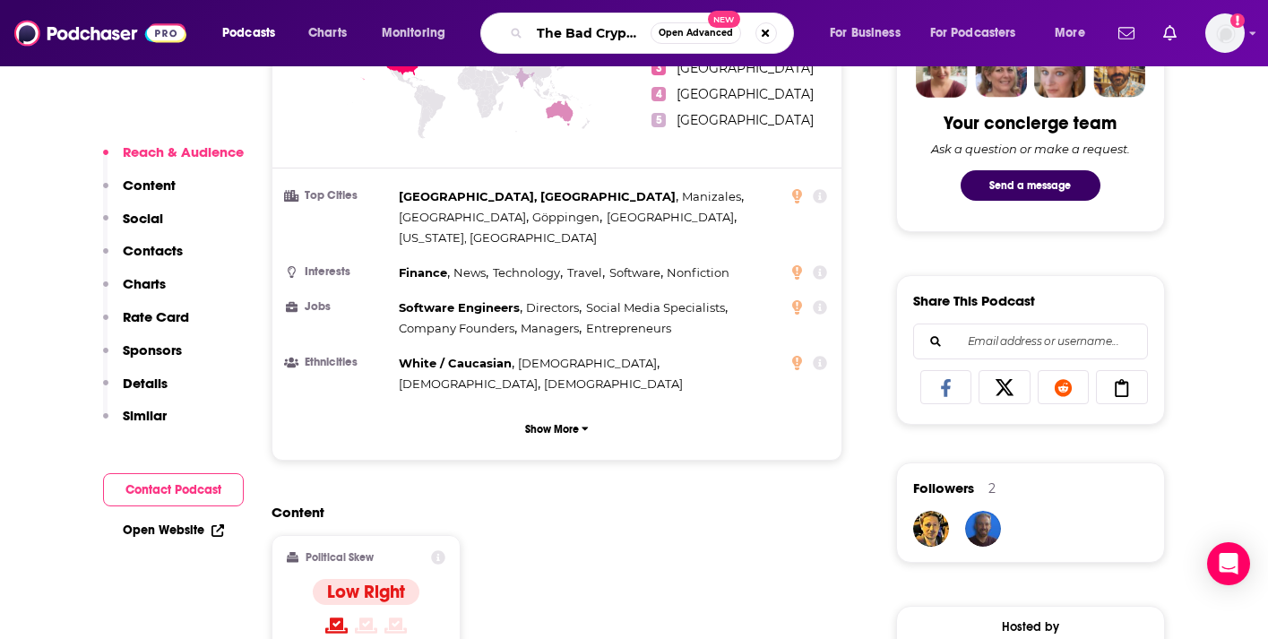
scroll to position [0, 54]
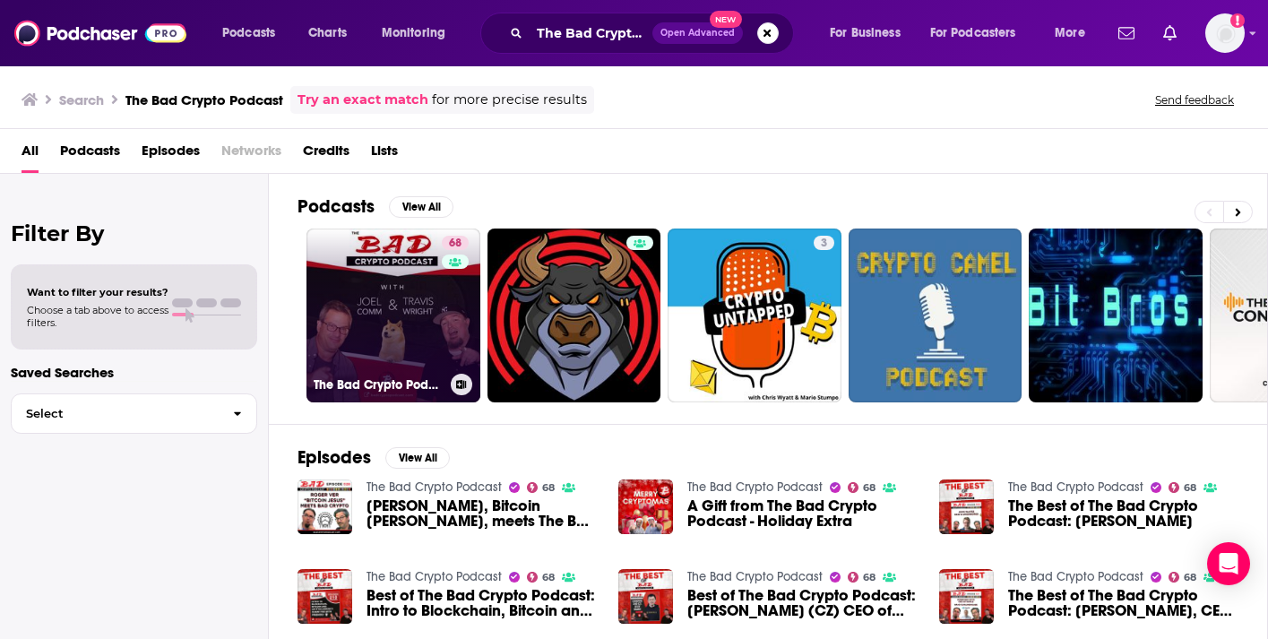
click at [400, 288] on link "68 The Bad Crypto Podcast" at bounding box center [394, 316] width 174 height 174
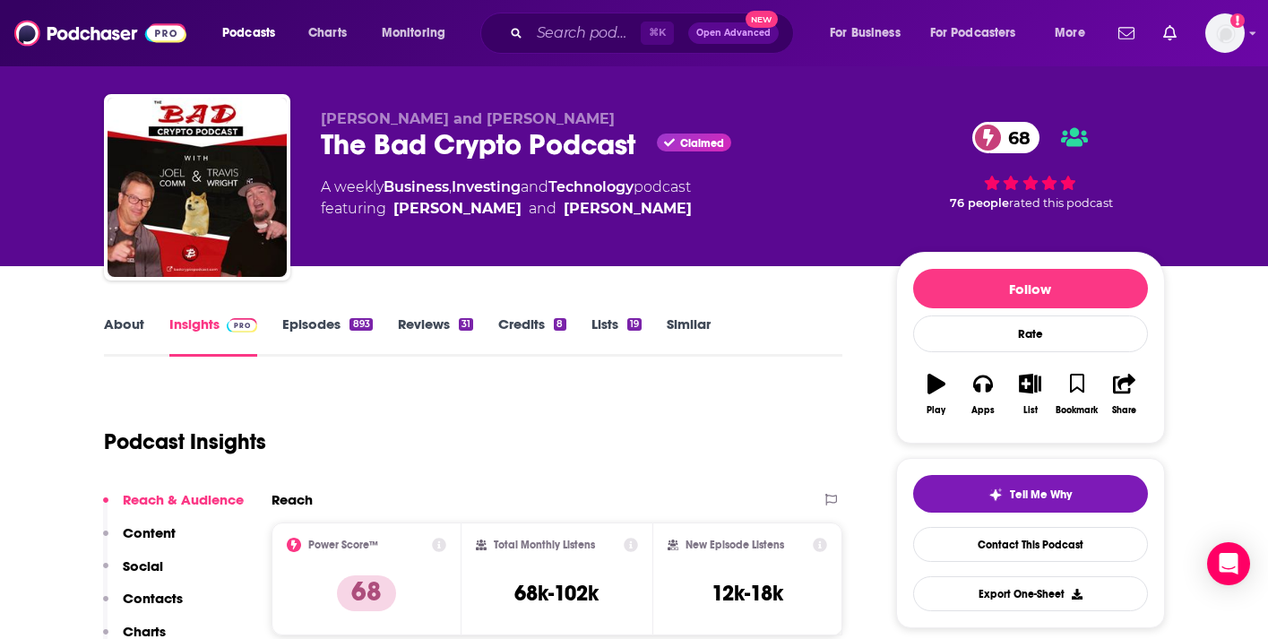
scroll to position [29, 0]
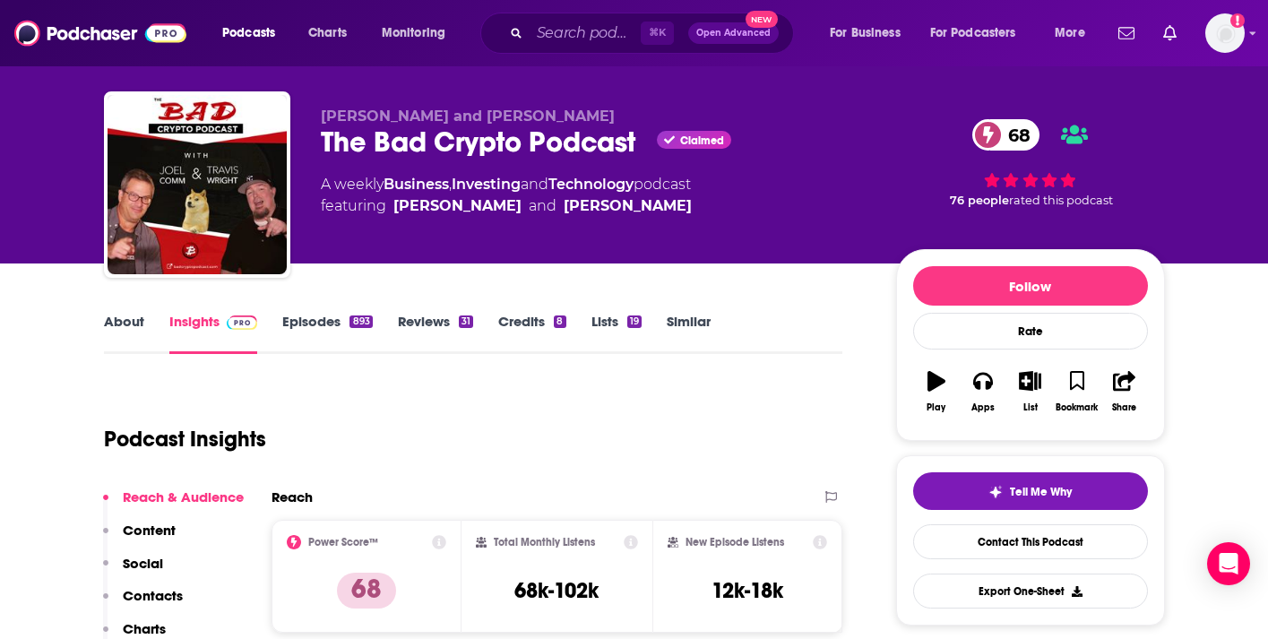
click at [127, 329] on link "About" at bounding box center [124, 333] width 40 height 41
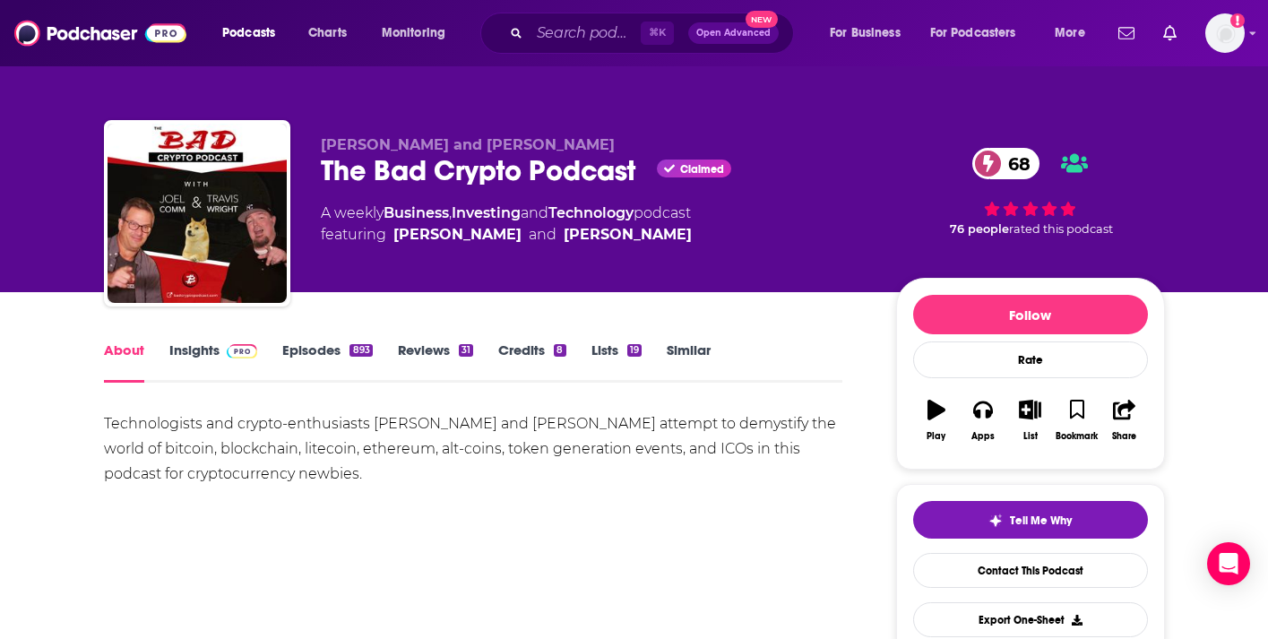
click at [206, 353] on link "Insights" at bounding box center [213, 361] width 89 height 41
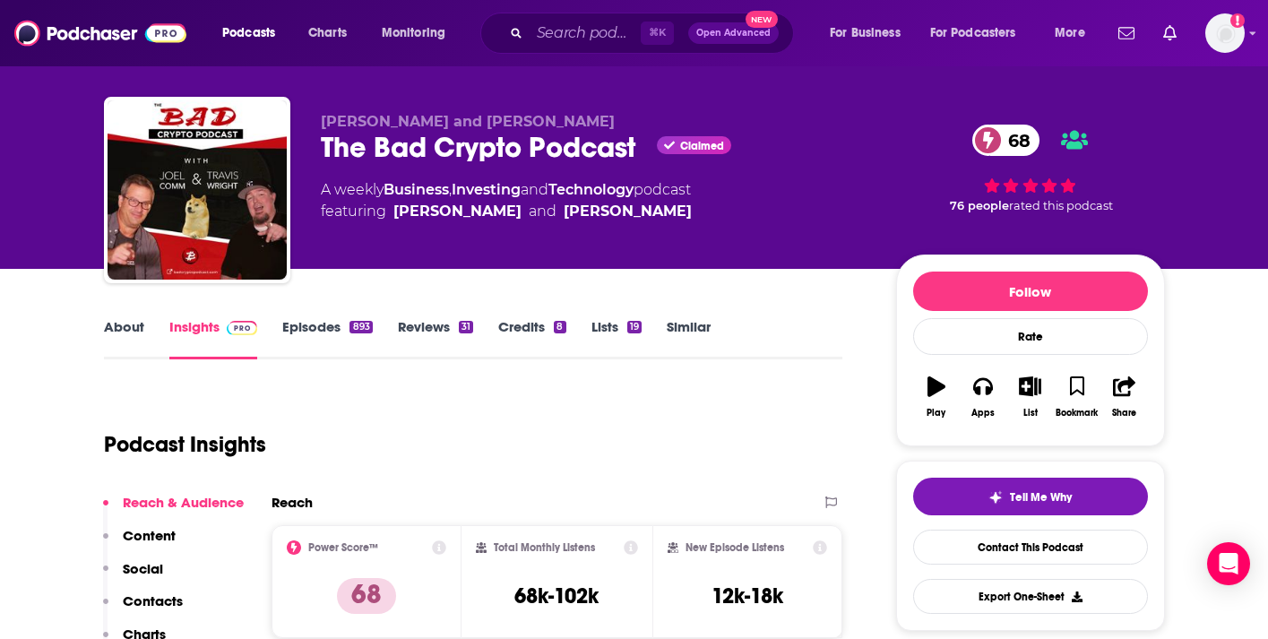
scroll to position [31, 0]
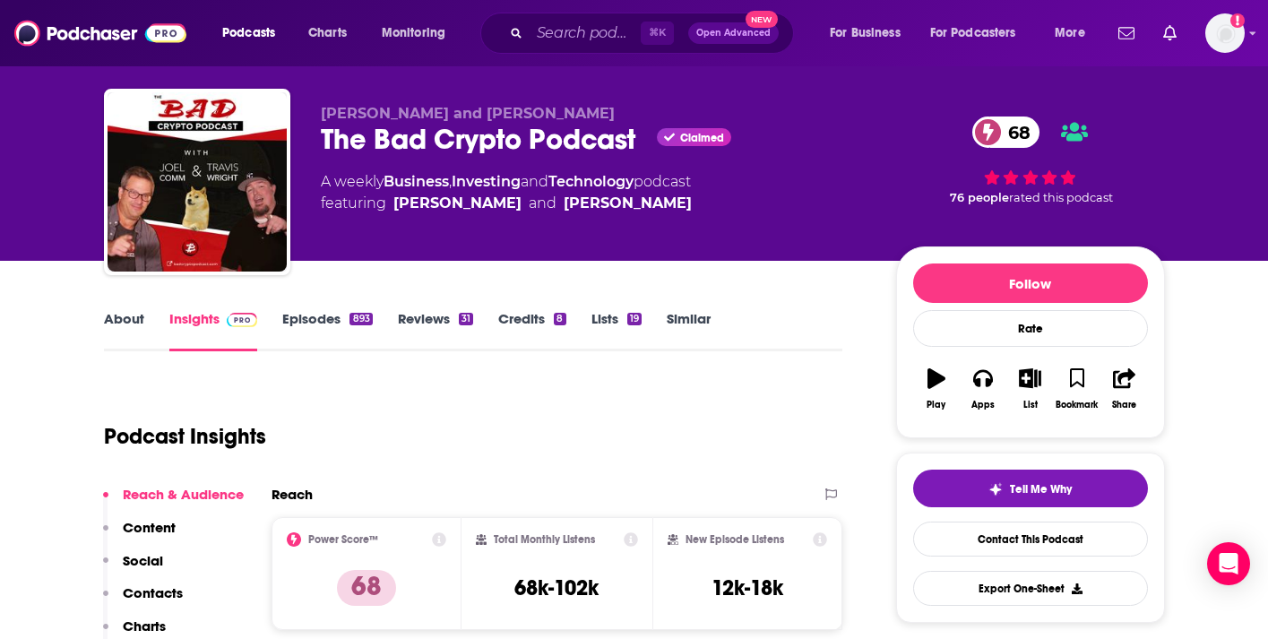
click at [306, 322] on link "Episodes 893" at bounding box center [327, 330] width 90 height 41
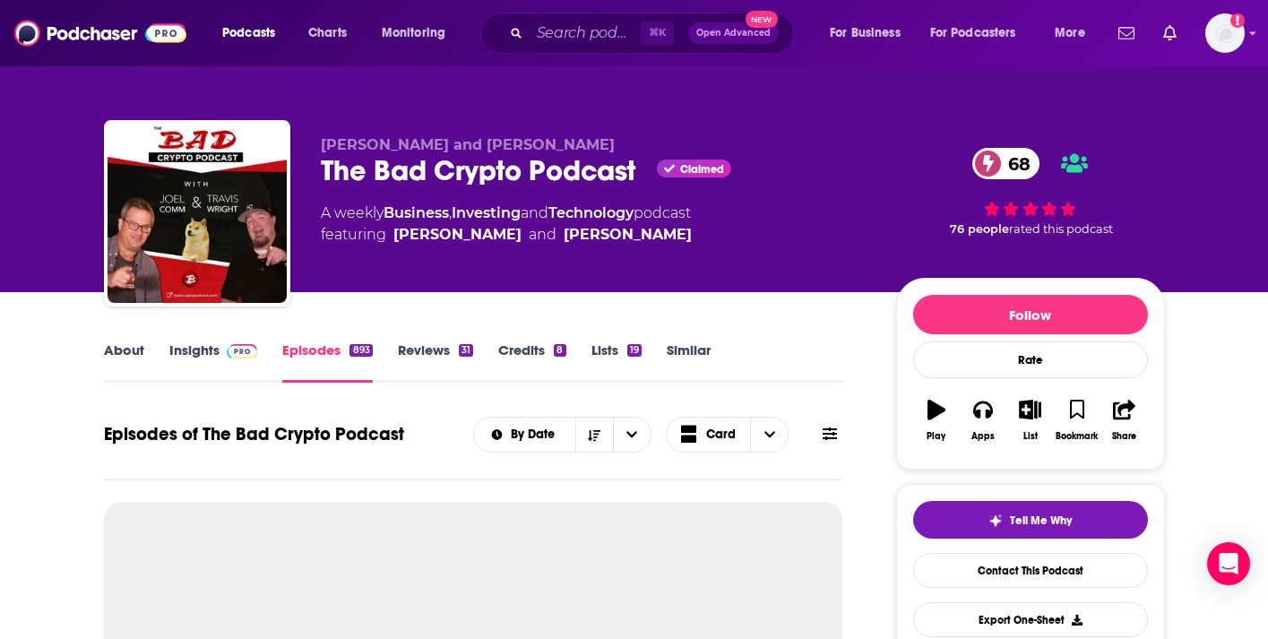
scroll to position [284, 0]
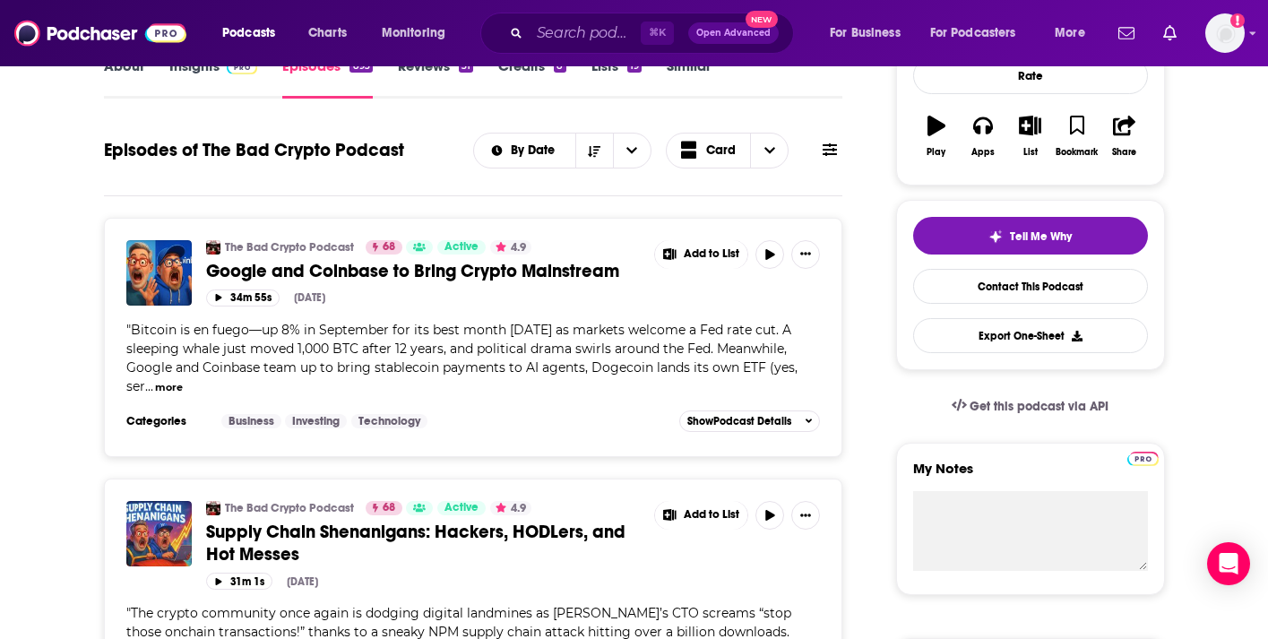
click at [839, 153] on button at bounding box center [829, 150] width 25 height 19
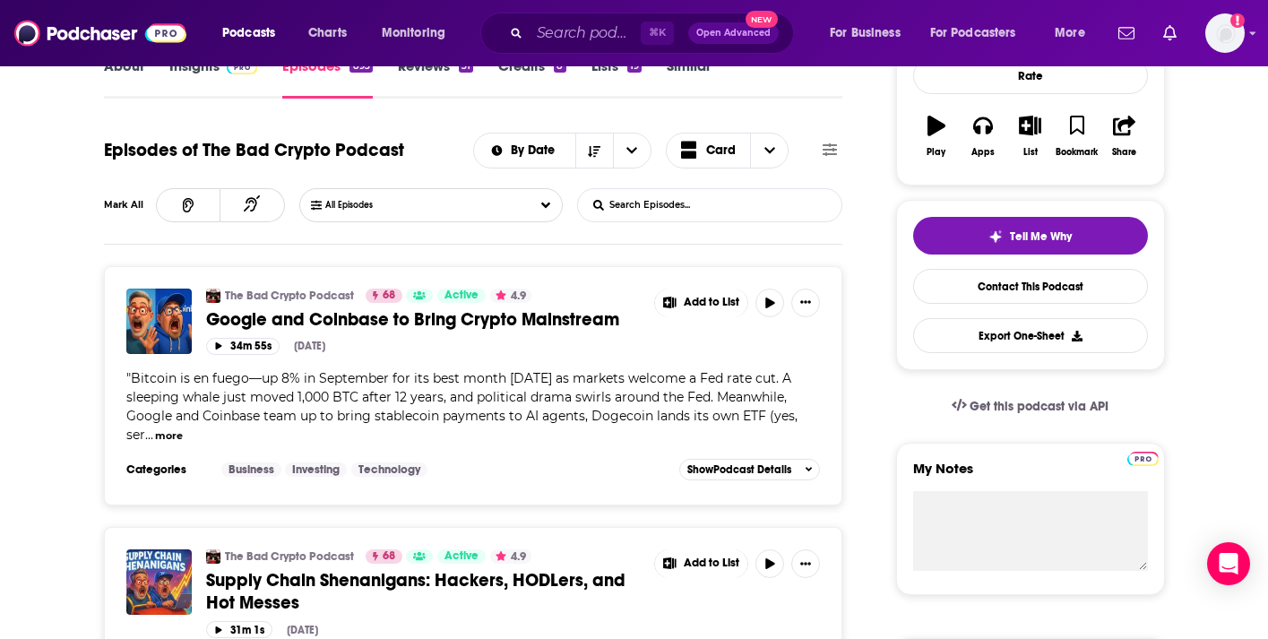
click at [739, 212] on input "List Search Input" at bounding box center [671, 205] width 187 height 32
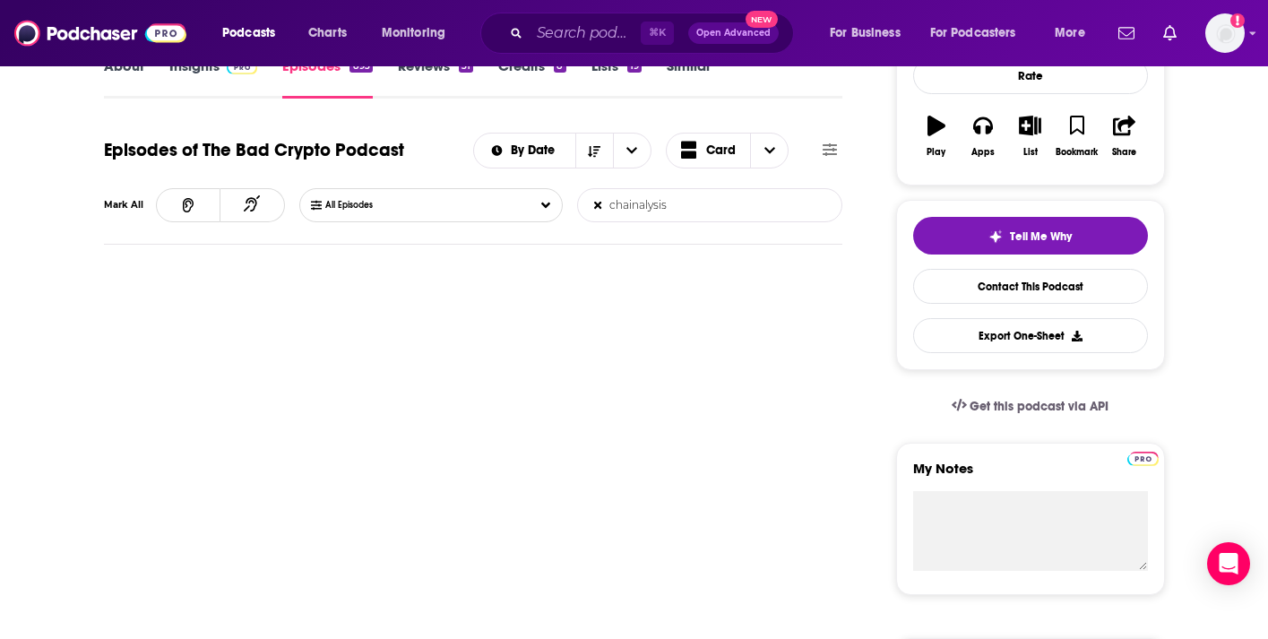
click at [801, 204] on form "chainalysis List Search Input Search Episodes..." at bounding box center [709, 205] width 265 height 34
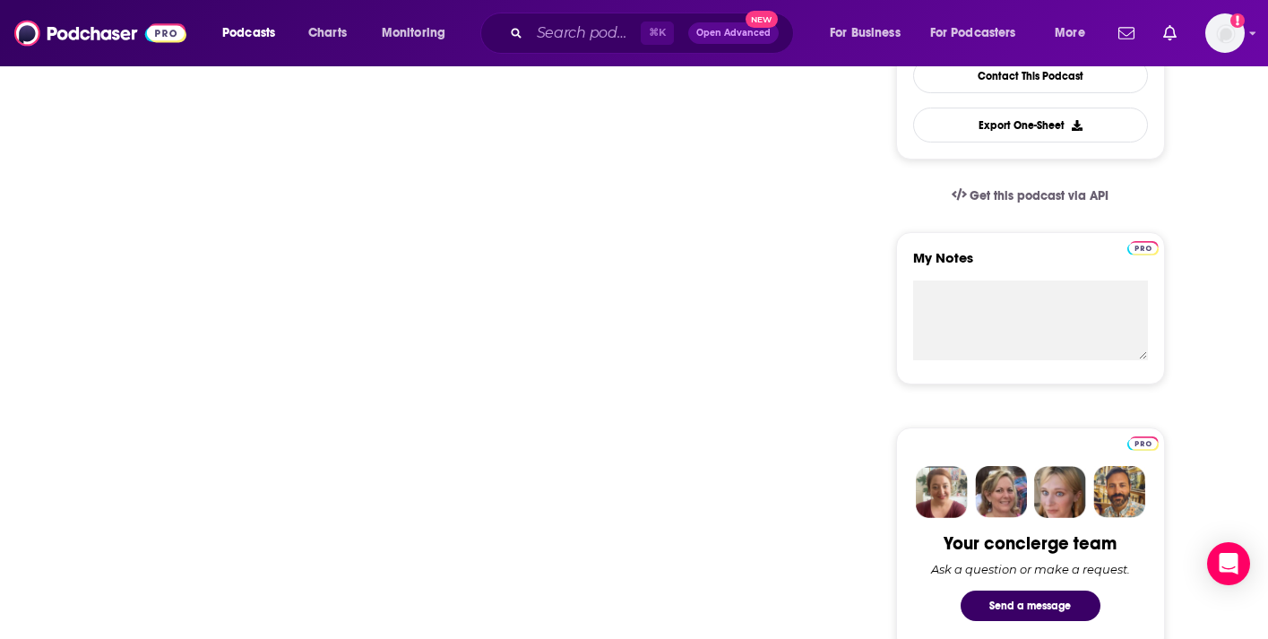
scroll to position [196, 0]
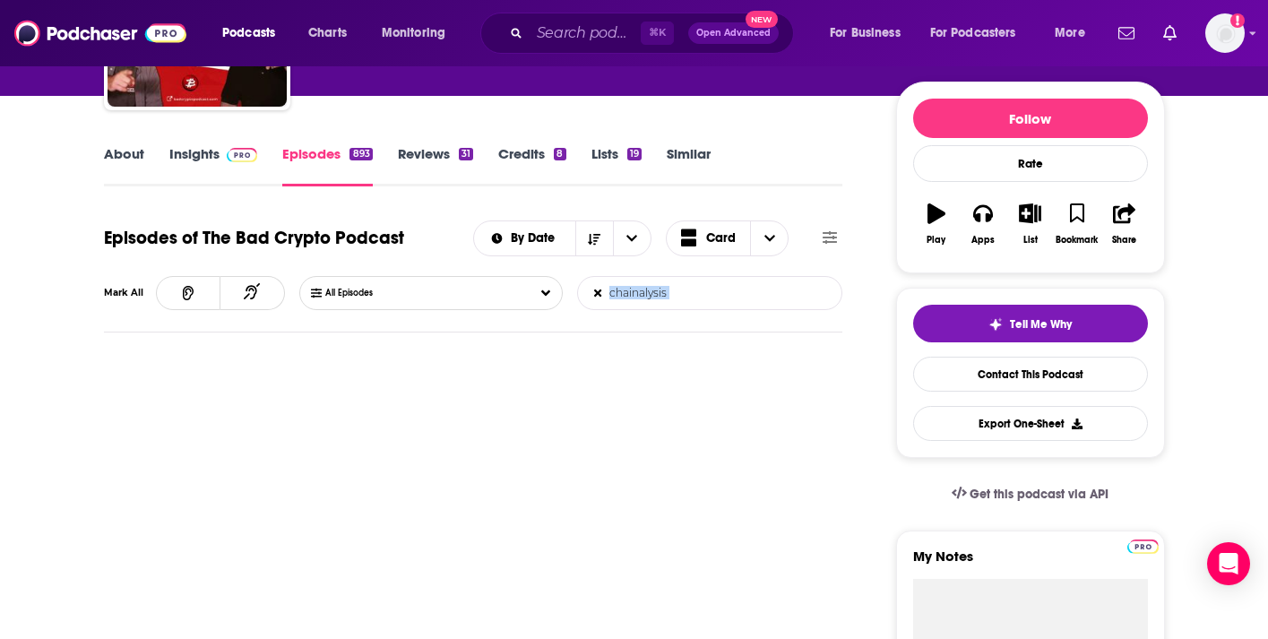
click at [688, 276] on form "chainalysis List Search Input Search Episodes..." at bounding box center [709, 293] width 265 height 34
click at [691, 290] on input "chainalysis" at bounding box center [671, 293] width 187 height 32
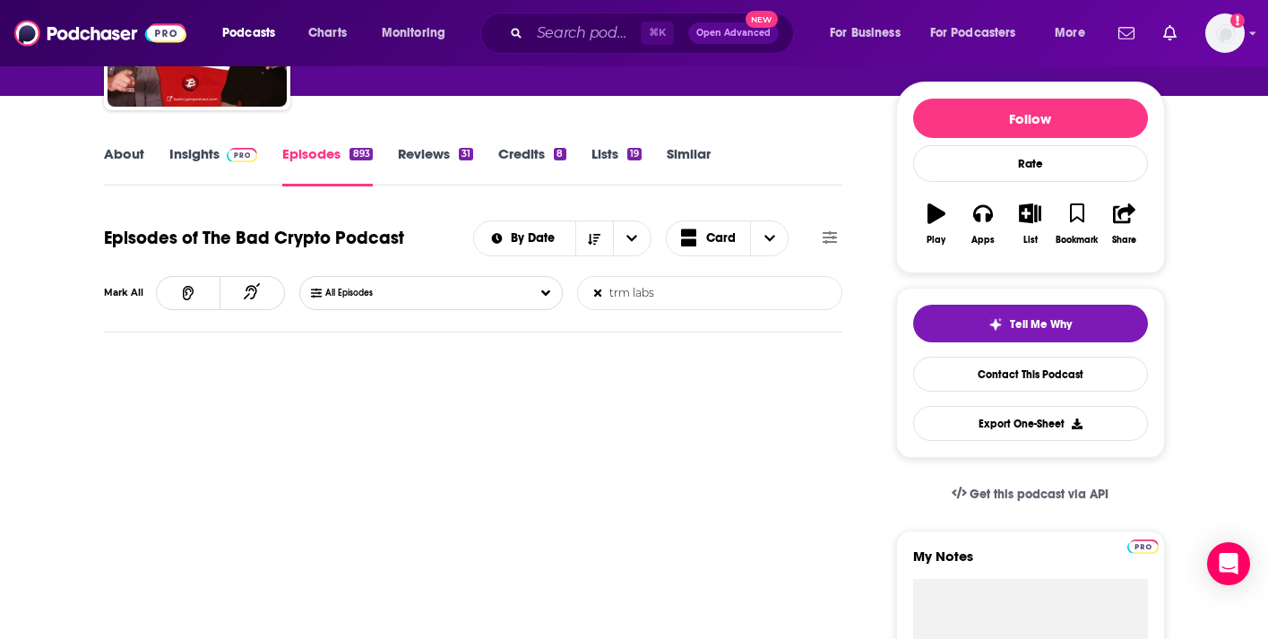
type input "trm labs"
click at [704, 298] on input "trm labs" at bounding box center [671, 293] width 187 height 32
click at [220, 146] on span at bounding box center [239, 153] width 39 height 17
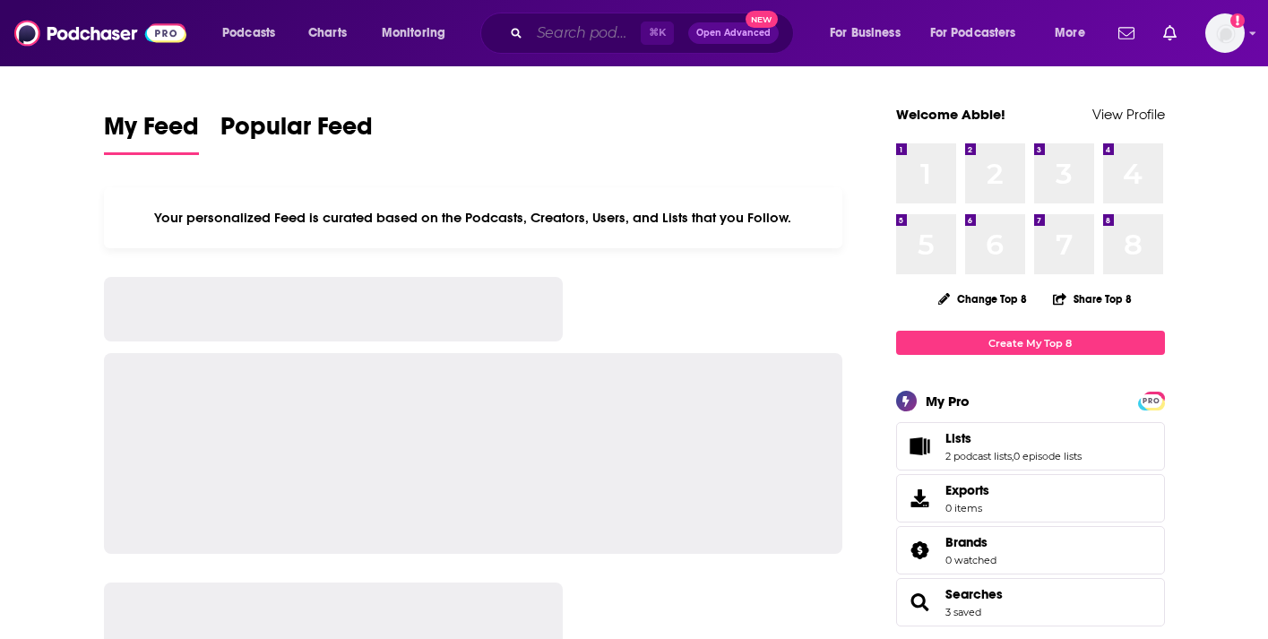
click at [575, 28] on input "Search podcasts, credits, & more..." at bounding box center [585, 33] width 111 height 29
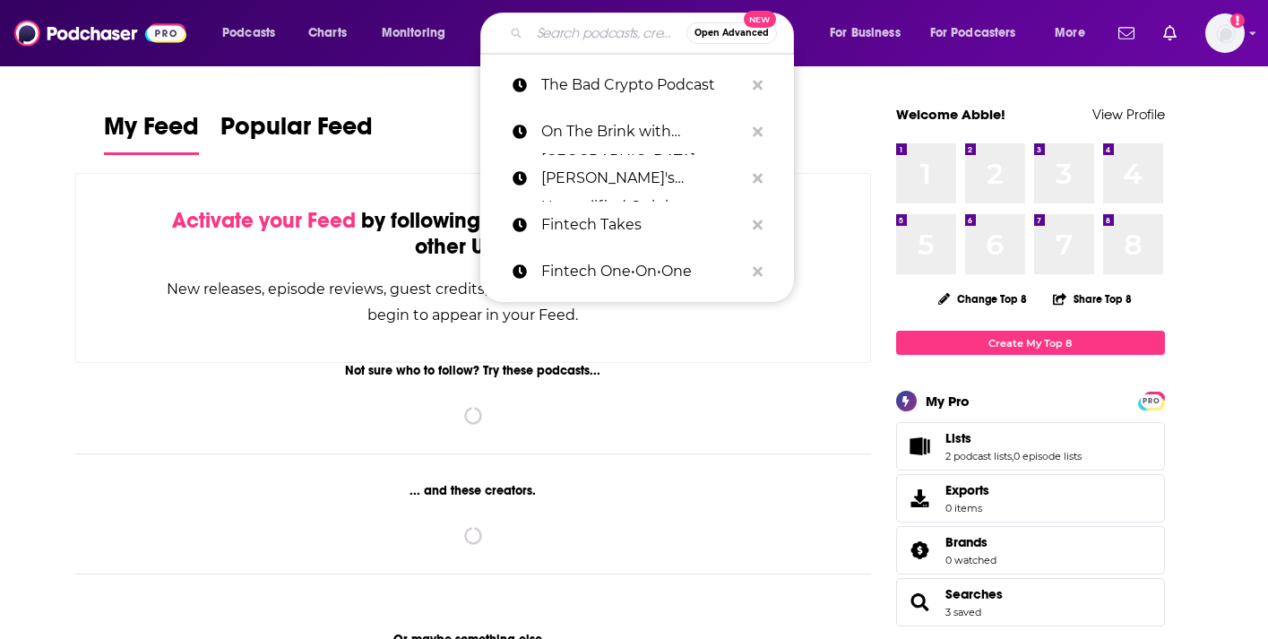
paste input "The Delphi Podcast"
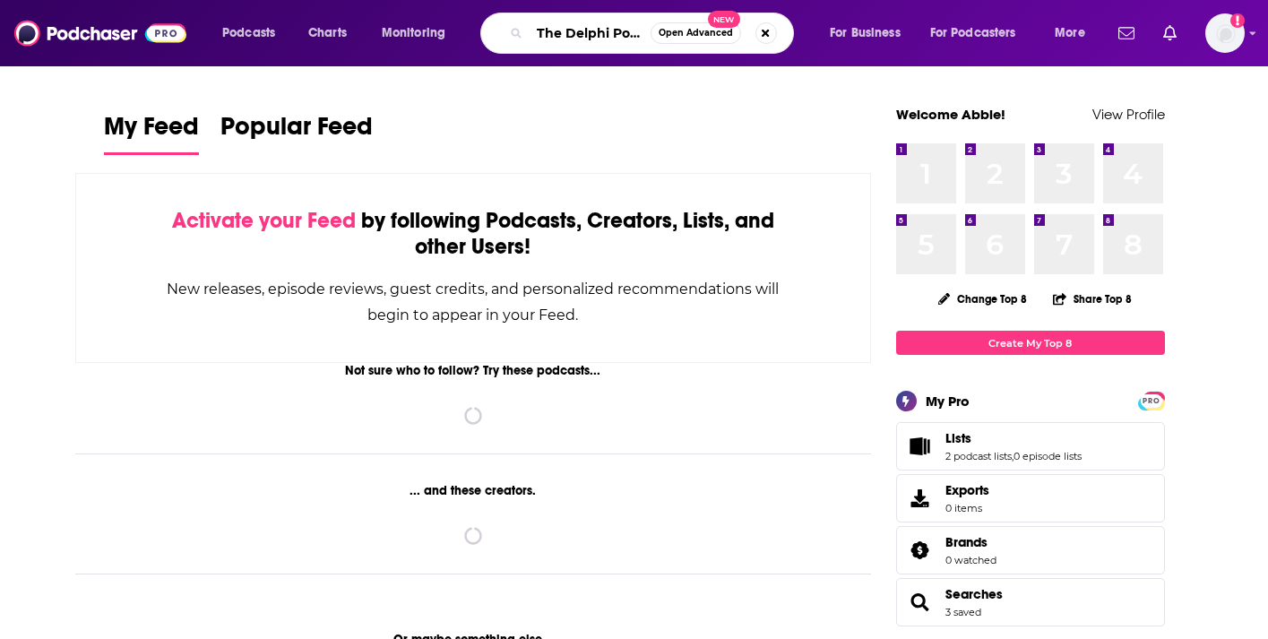
scroll to position [0, 22]
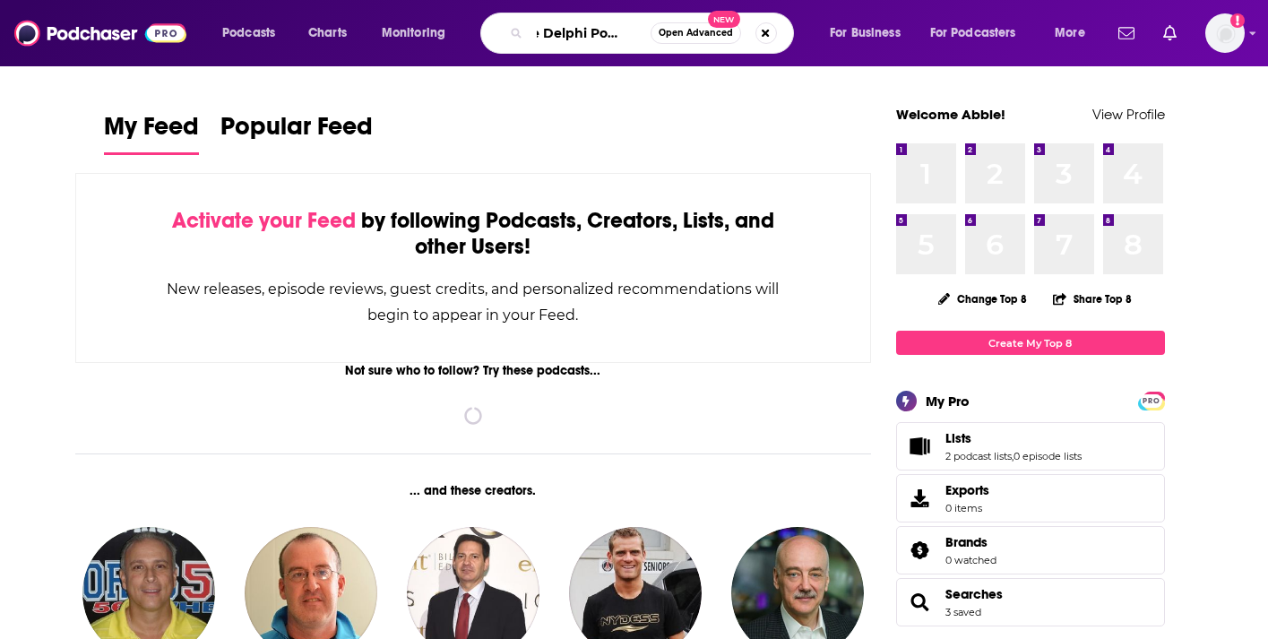
type input "The Delphi Podcast"
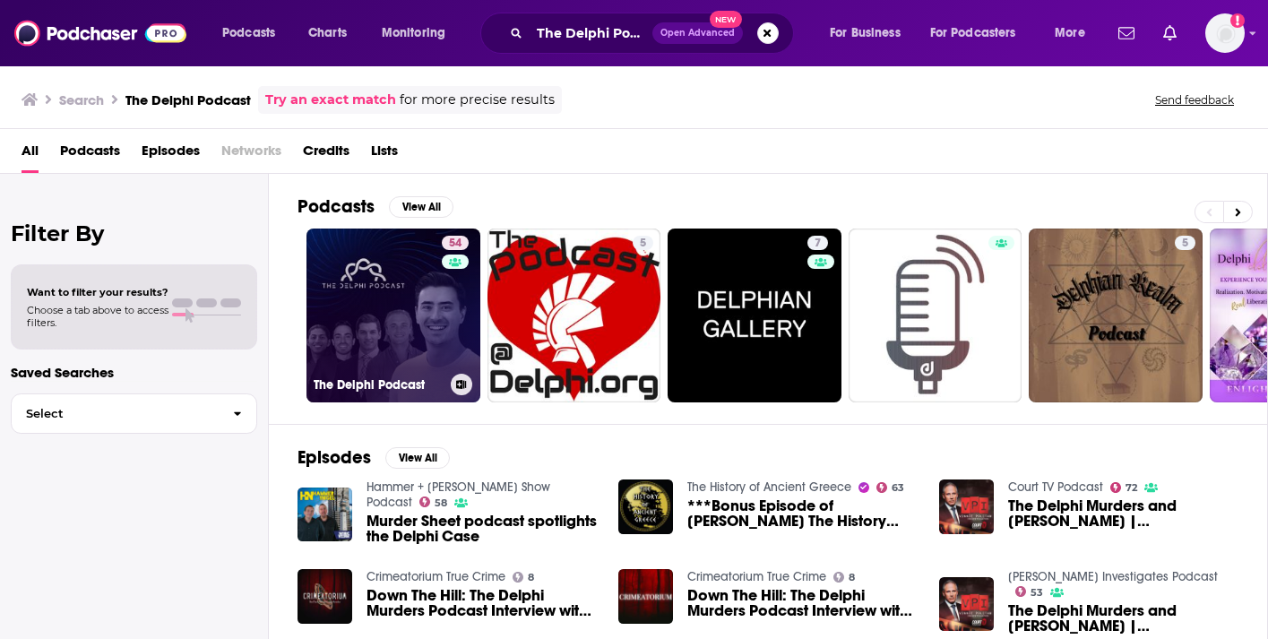
click at [397, 306] on link "54 The Delphi Podcast" at bounding box center [394, 316] width 174 height 174
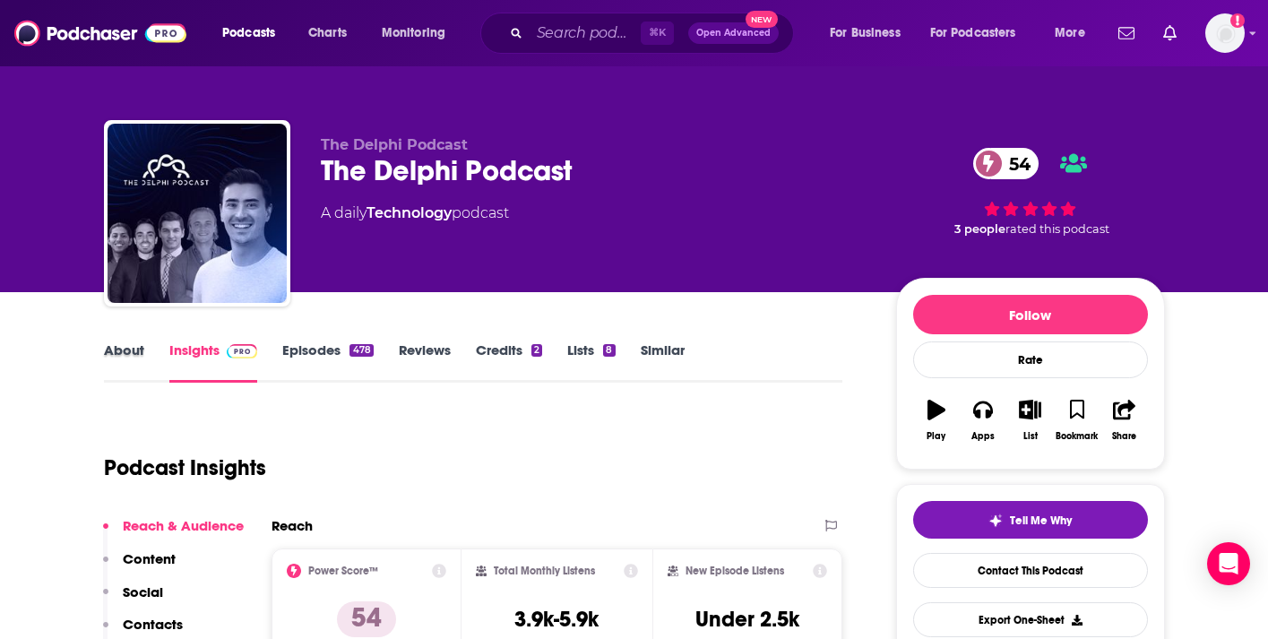
click at [144, 362] on div "About" at bounding box center [136, 361] width 65 height 41
click at [111, 344] on link "About" at bounding box center [124, 361] width 40 height 41
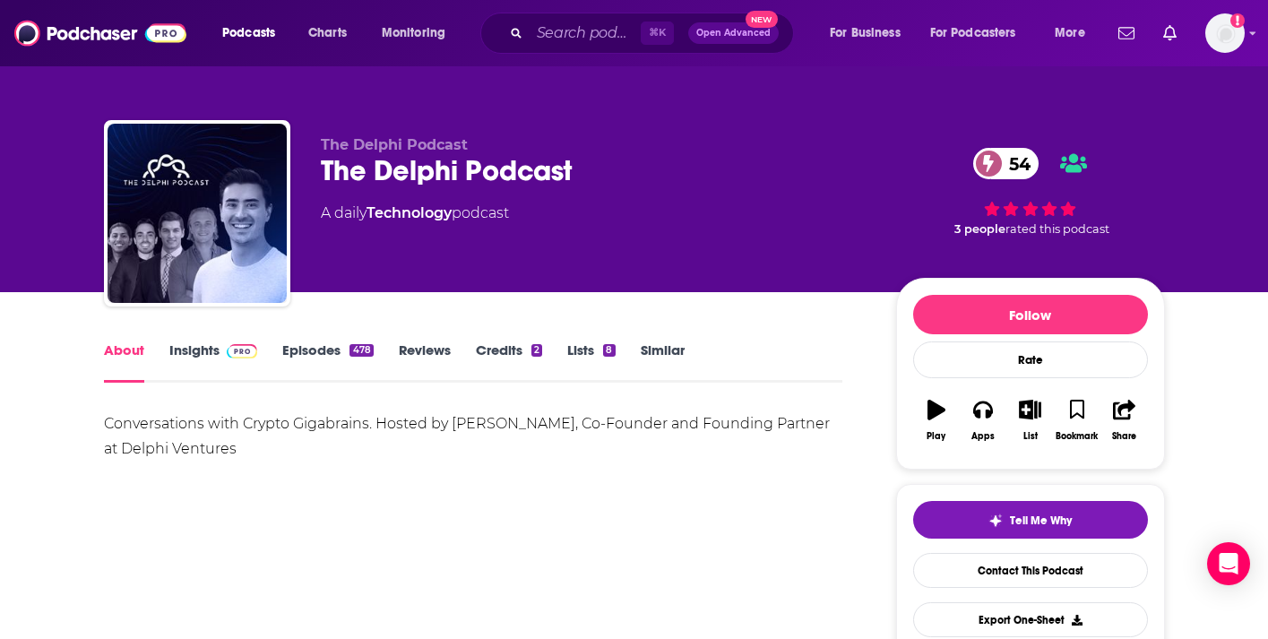
click at [312, 350] on link "Episodes 478" at bounding box center [327, 361] width 91 height 41
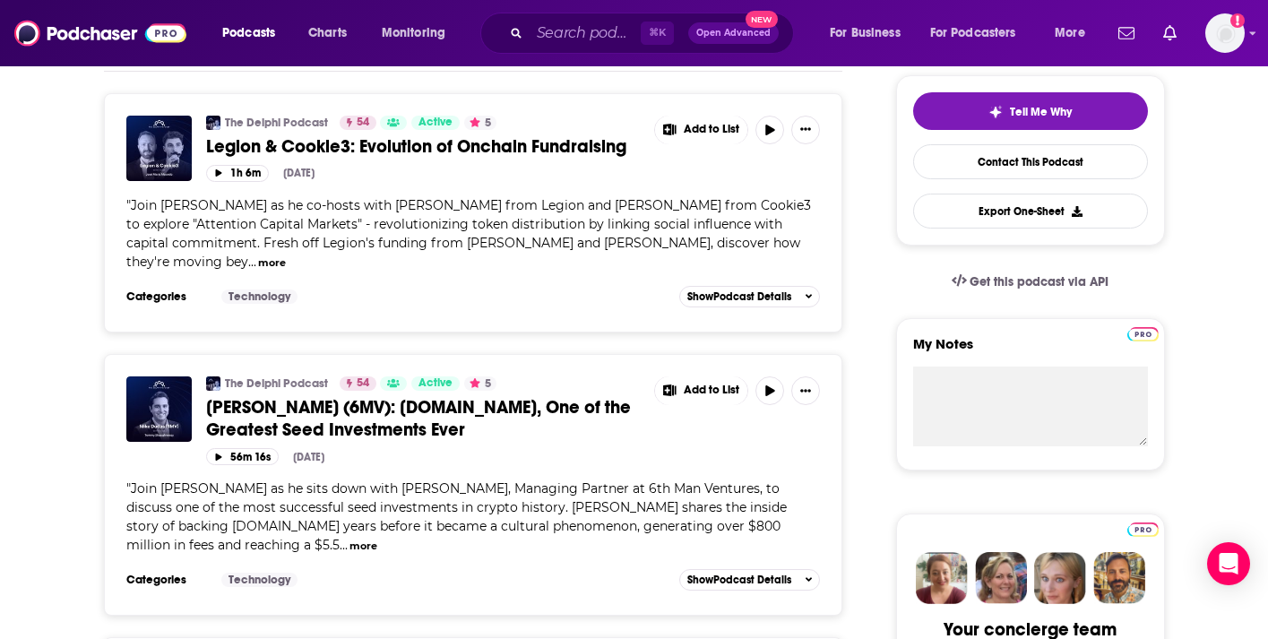
scroll to position [106, 0]
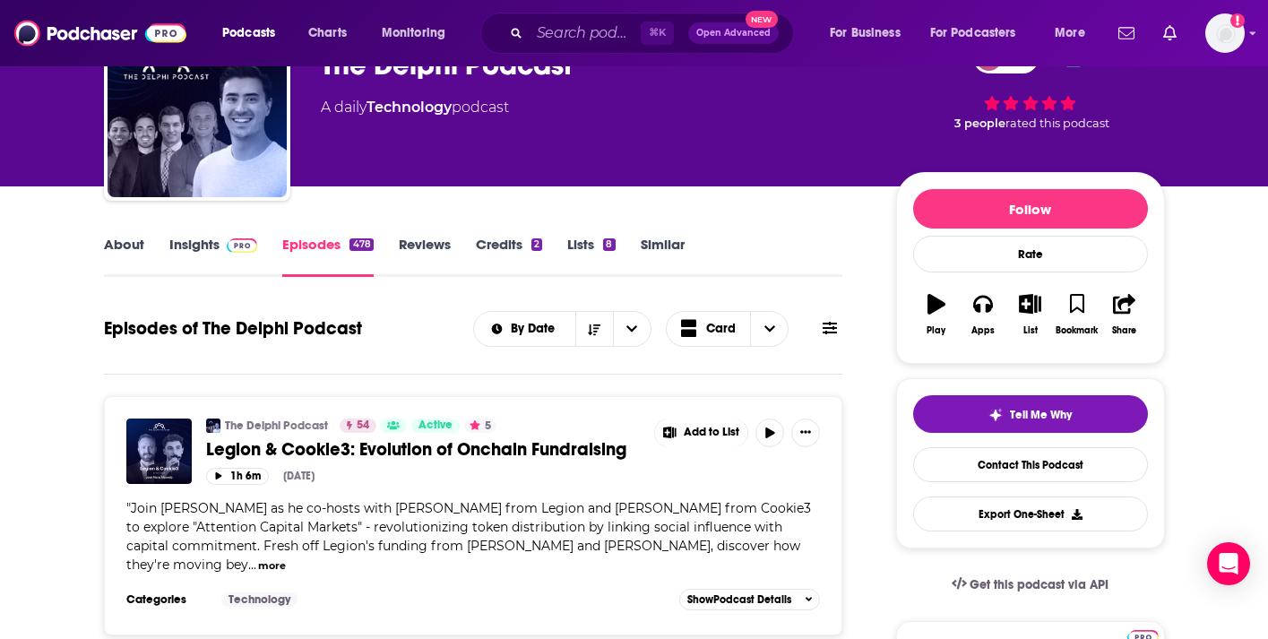
click at [826, 338] on div "By Date Card" at bounding box center [657, 329] width 369 height 36
click at [826, 335] on icon at bounding box center [830, 328] width 14 height 14
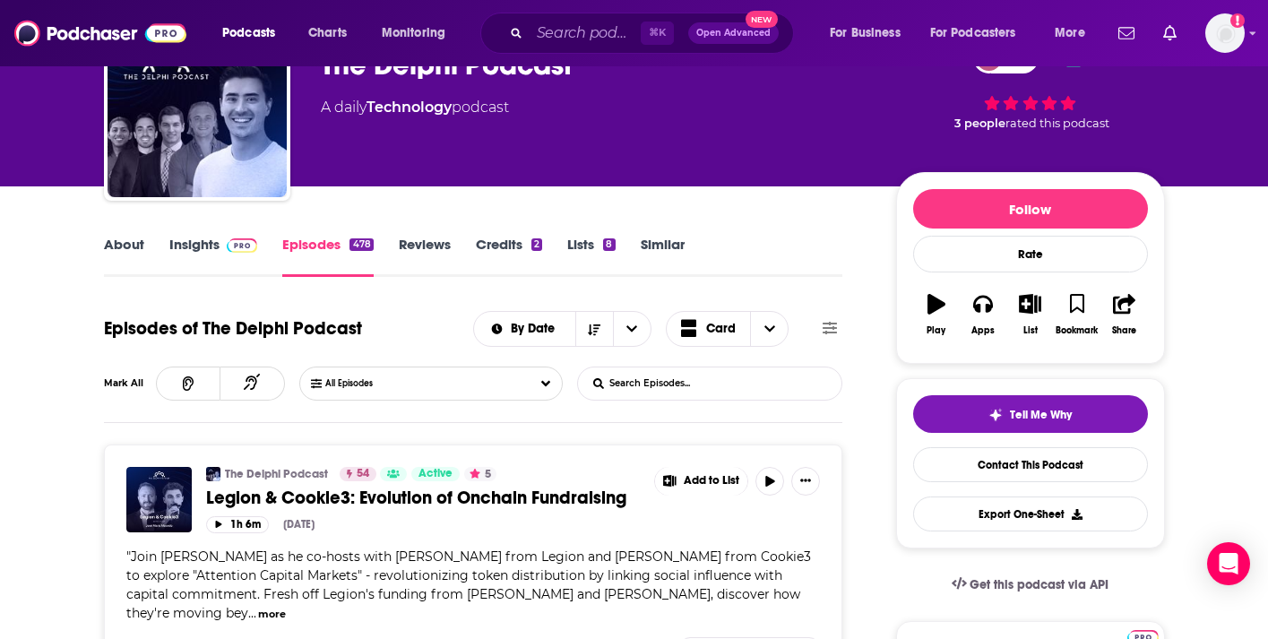
click at [646, 400] on form "List Search Input Search Episodes..." at bounding box center [709, 384] width 265 height 34
click at [646, 390] on input "List Search Input" at bounding box center [671, 383] width 187 height 32
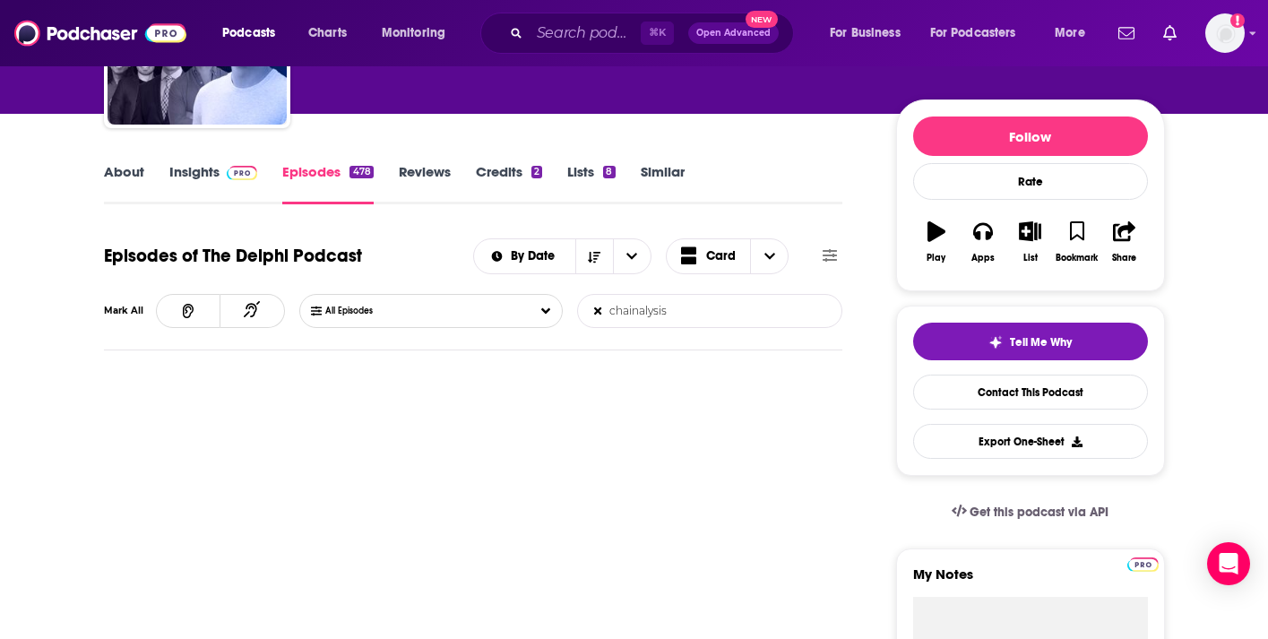
scroll to position [186, 0]
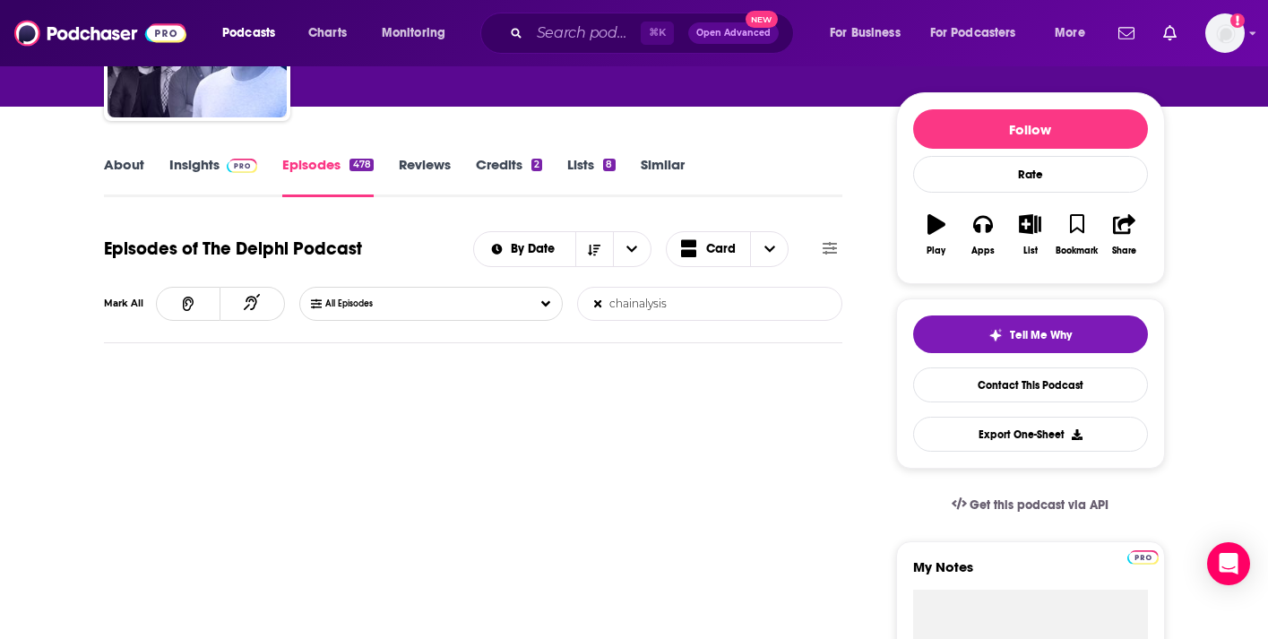
click at [700, 318] on input "chainalysis" at bounding box center [671, 304] width 187 height 32
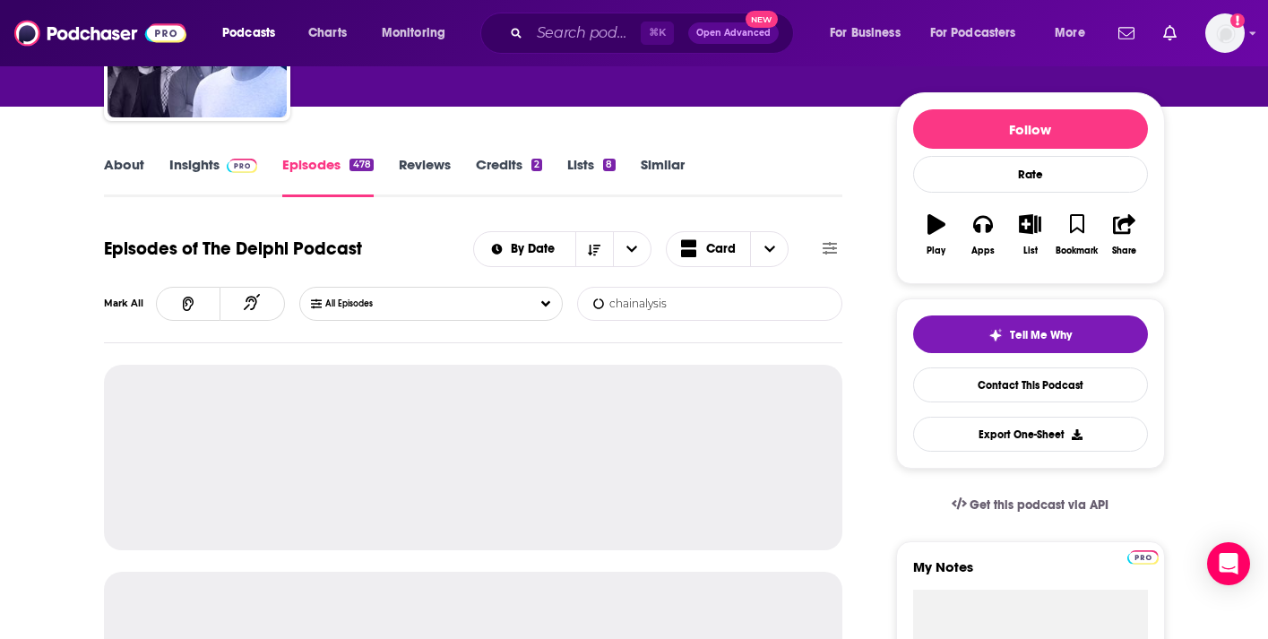
click at [700, 318] on input "chainalysis" at bounding box center [671, 304] width 187 height 32
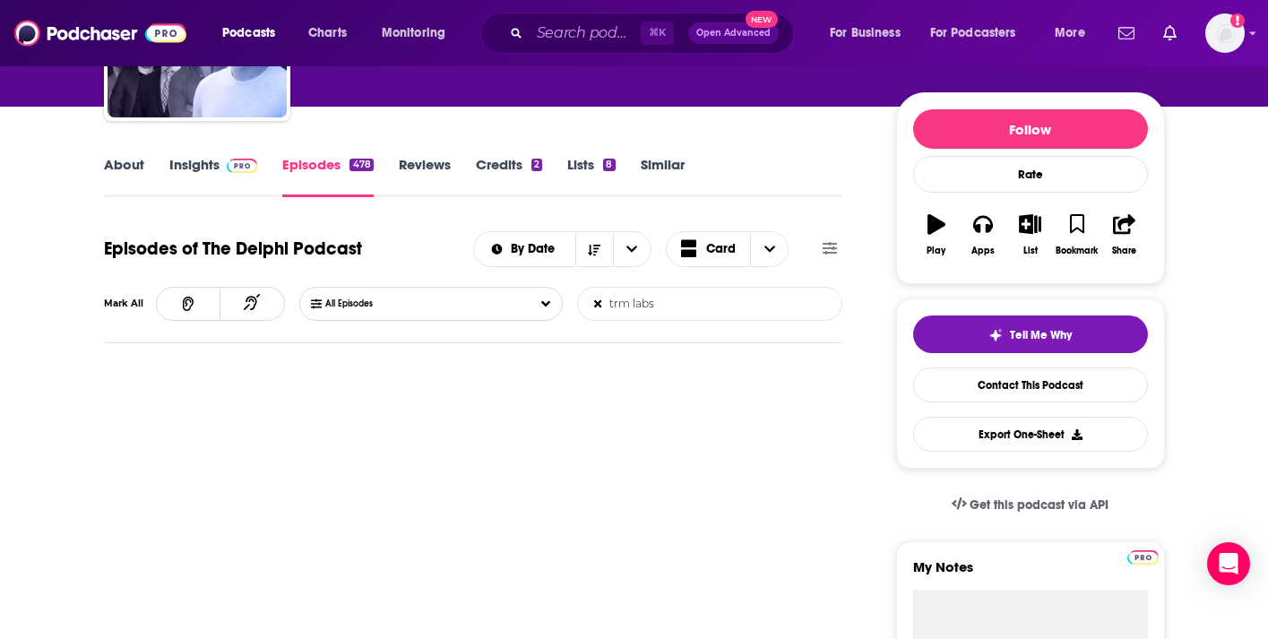
type input "trm labs"
click at [220, 160] on span at bounding box center [239, 164] width 39 height 17
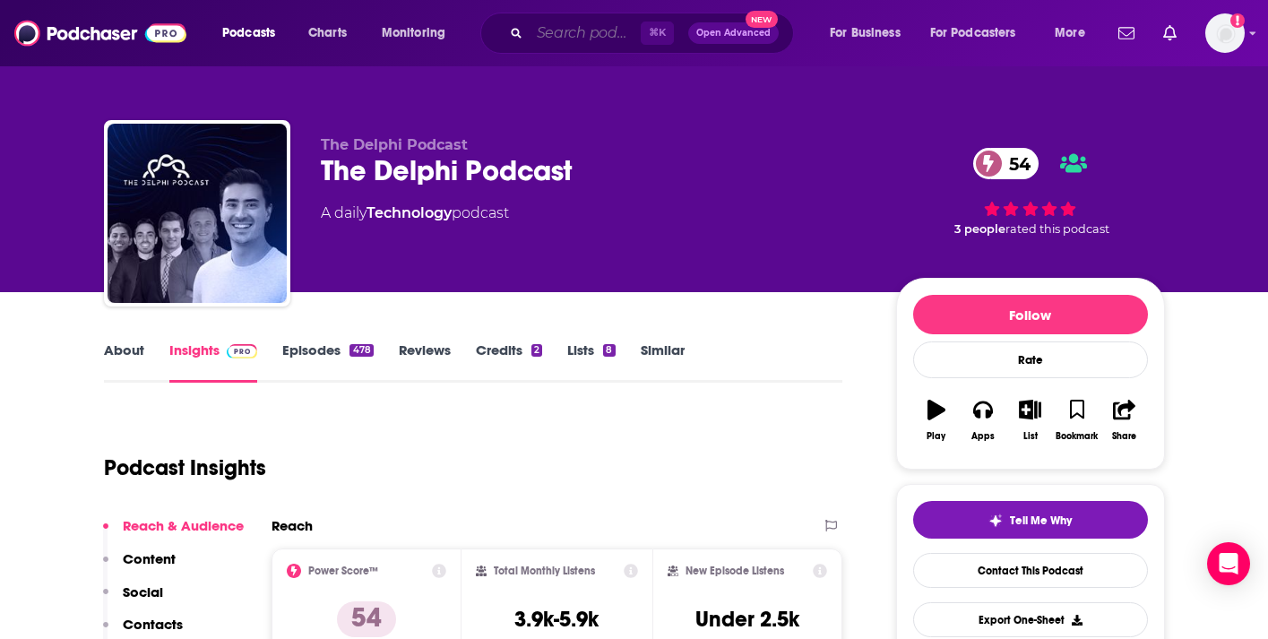
click at [550, 32] on input "Search podcasts, credits, & more..." at bounding box center [585, 33] width 111 height 29
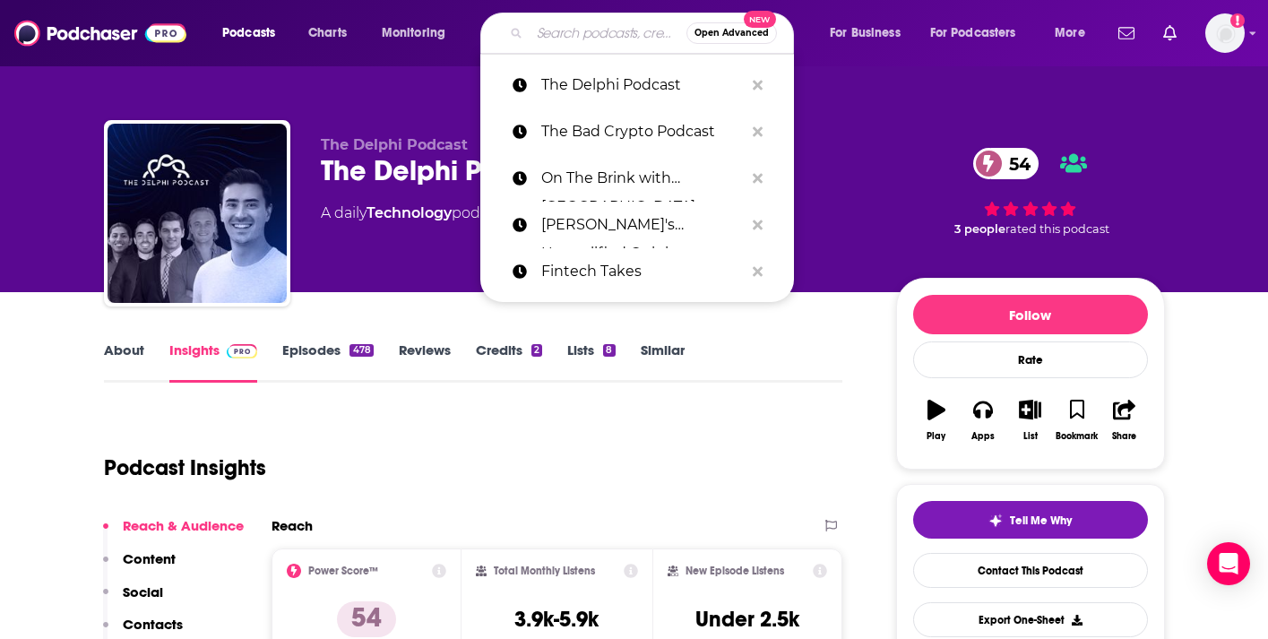
paste input "The Edge Podcast"
type input "The Edge Podcast"
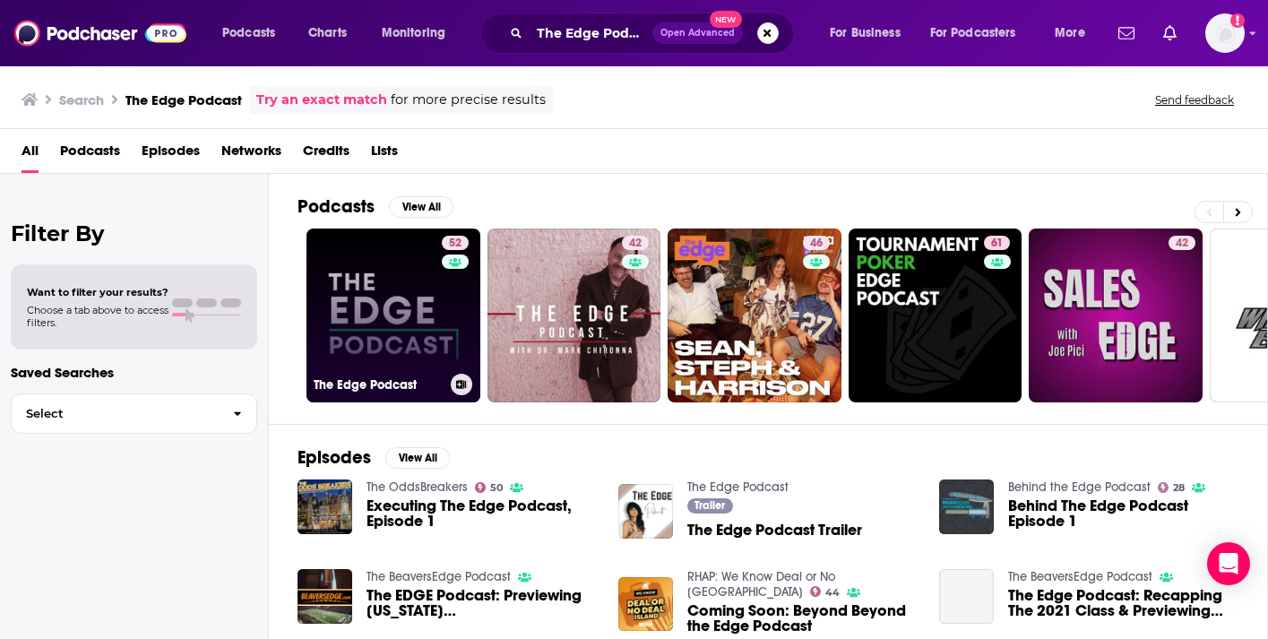
click at [376, 306] on link "52 The Edge Podcast" at bounding box center [394, 316] width 174 height 174
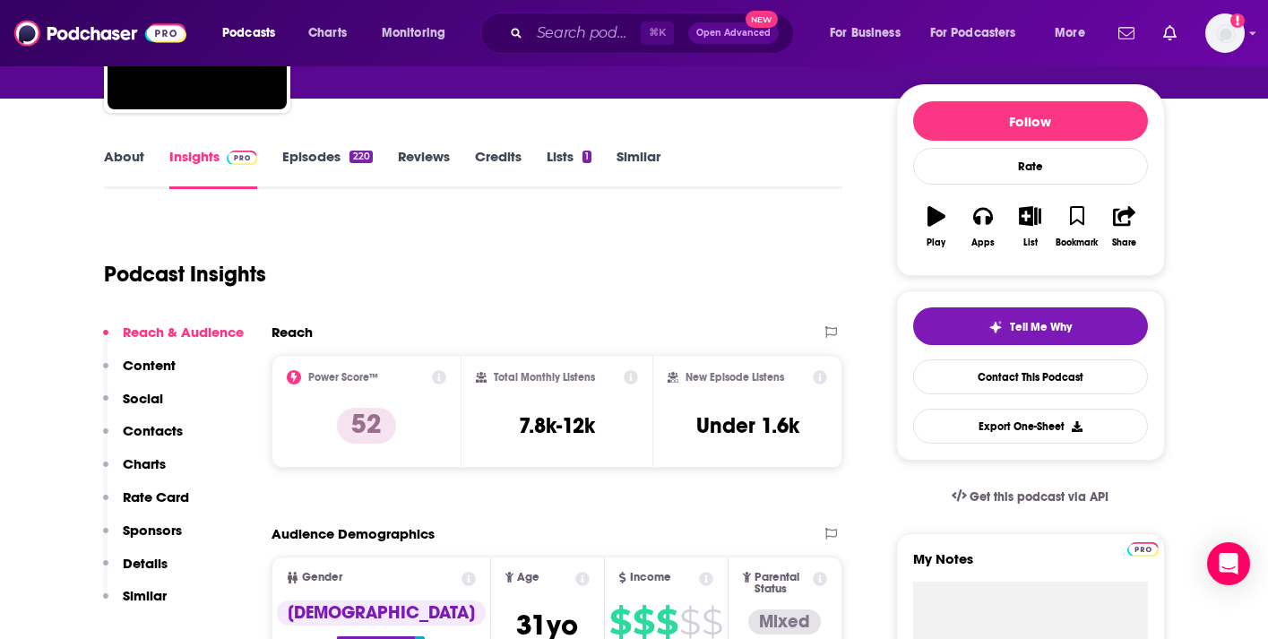
scroll to position [240, 0]
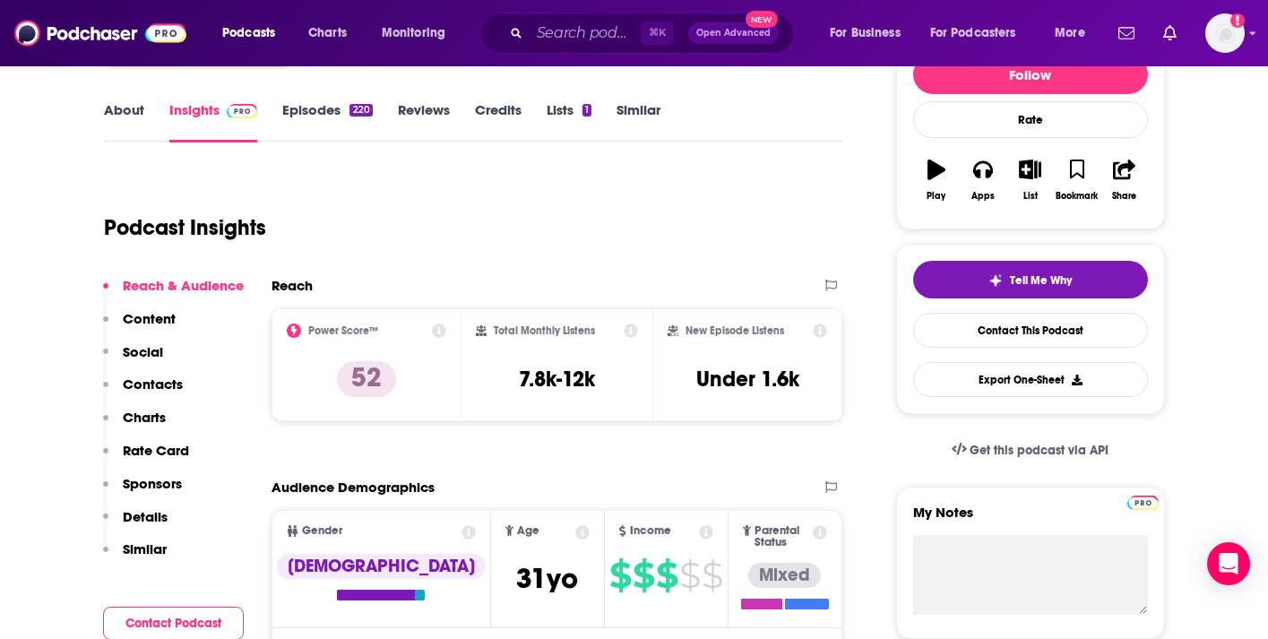
click at [309, 107] on link "Episodes 220" at bounding box center [327, 121] width 90 height 41
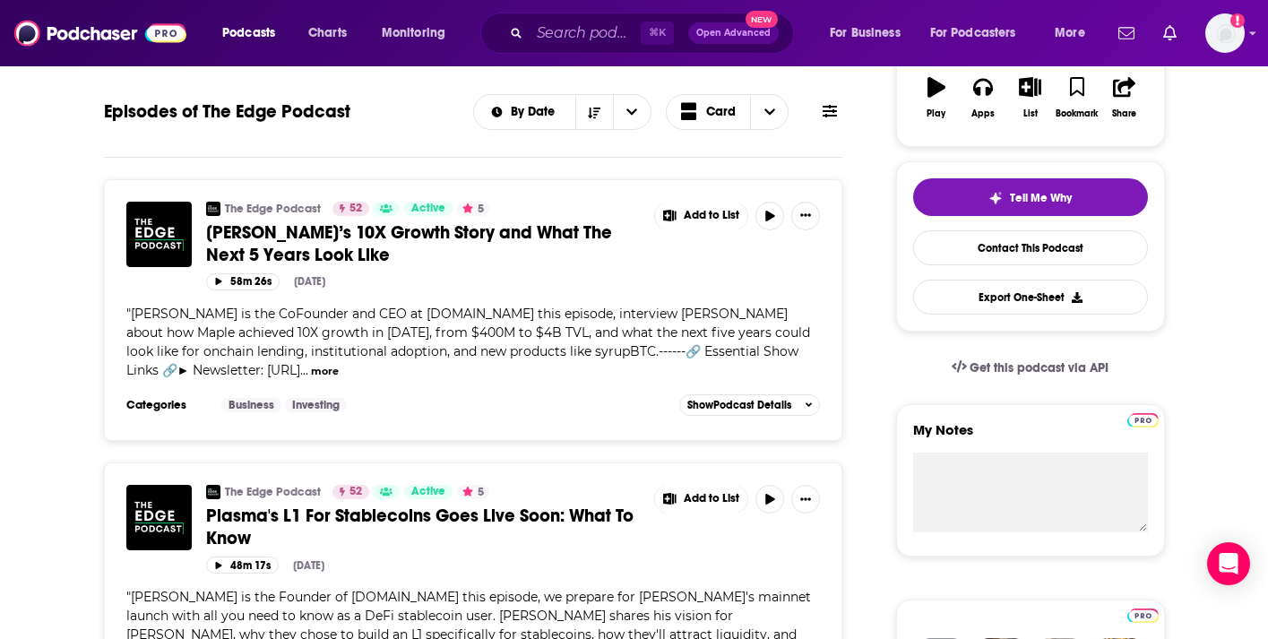
scroll to position [316, 0]
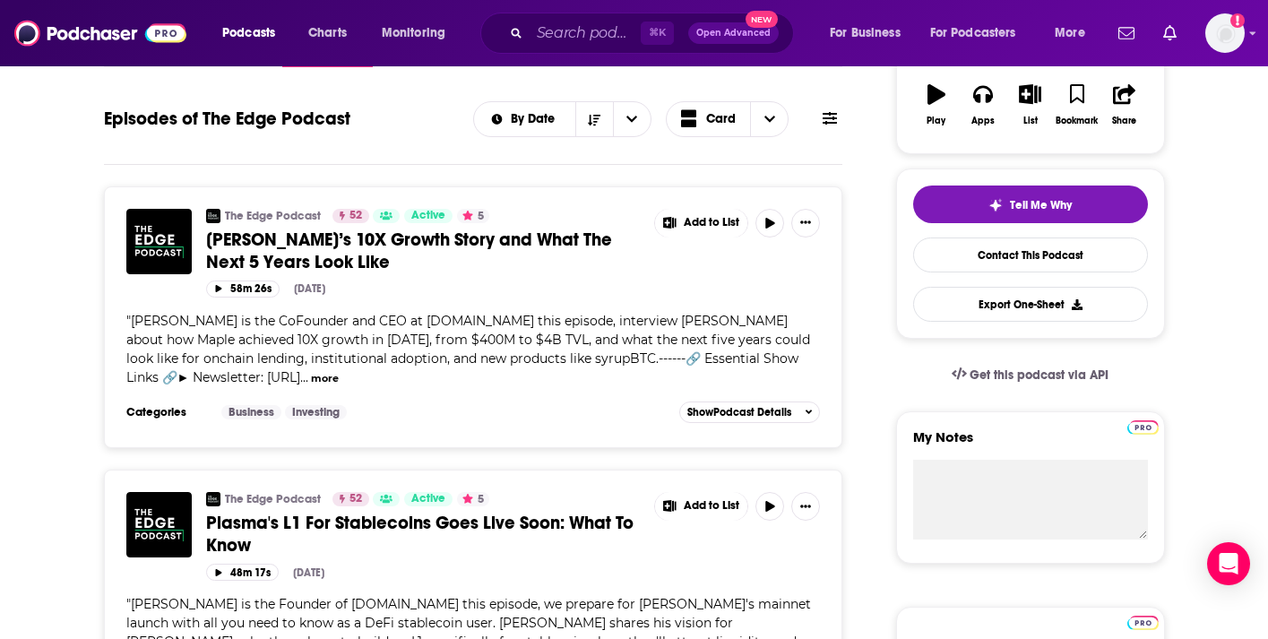
click at [836, 103] on div "By Date Card" at bounding box center [657, 119] width 369 height 36
click at [828, 120] on icon at bounding box center [830, 118] width 14 height 14
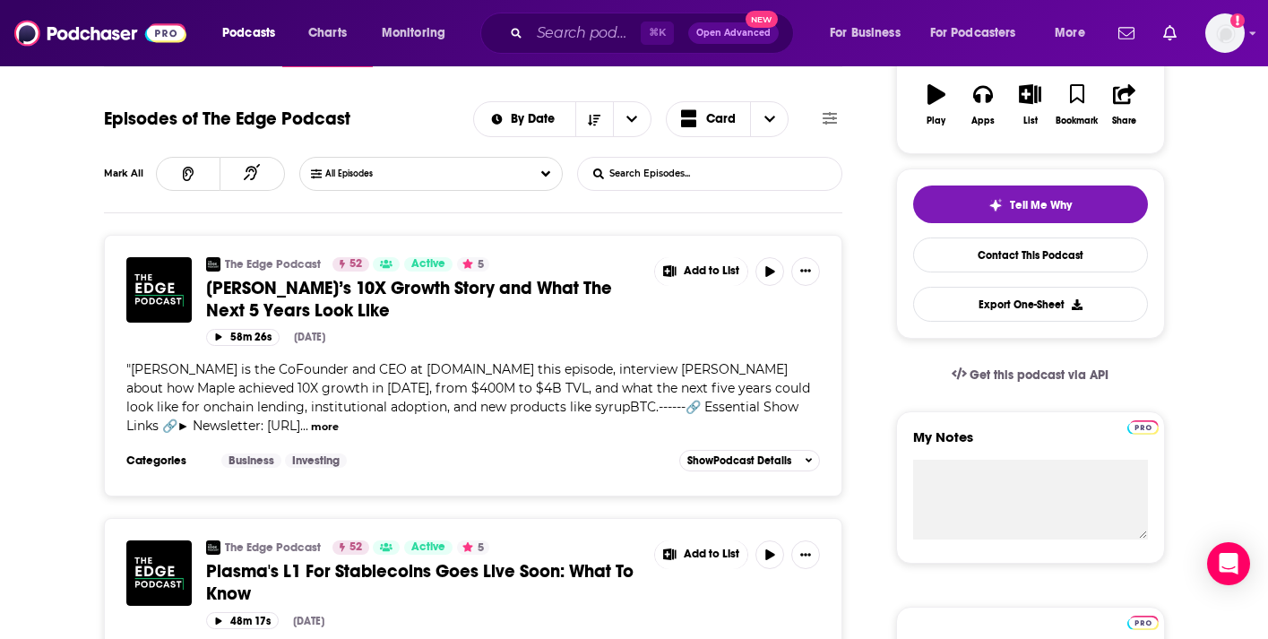
click at [757, 158] on input "List Search Input" at bounding box center [671, 174] width 187 height 32
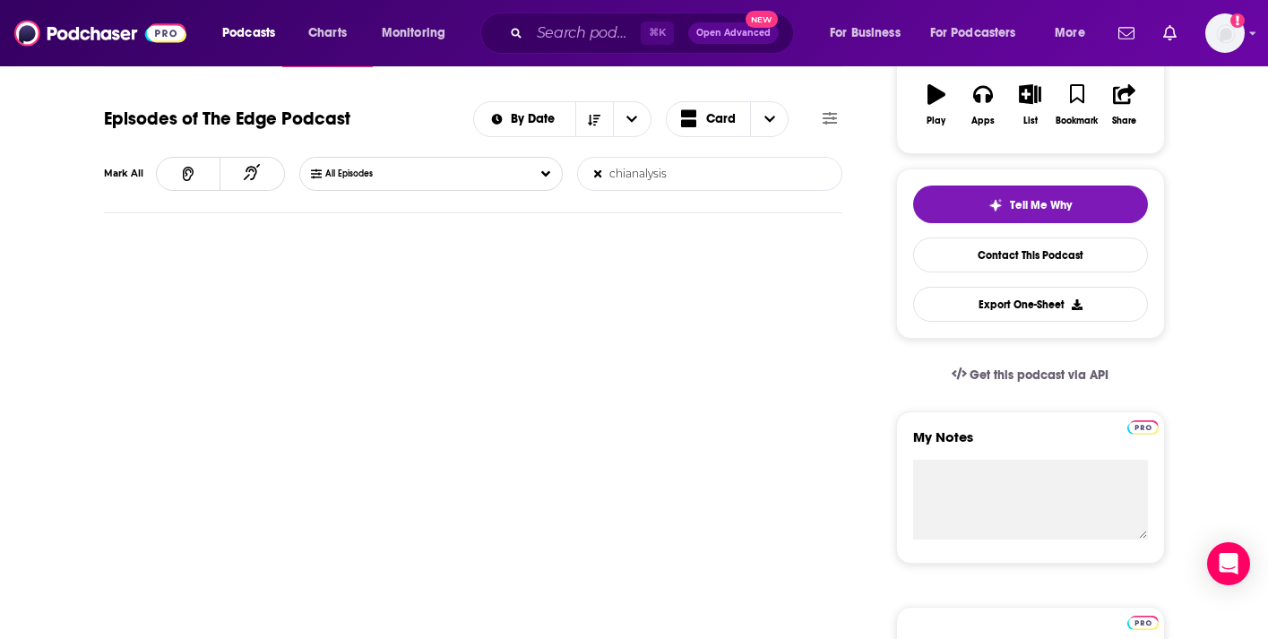
click at [799, 175] on form "chianalysis List Search Input Search Episodes..." at bounding box center [709, 174] width 265 height 34
click at [773, 171] on form "chianalysis List Search Input Search Episodes..." at bounding box center [709, 174] width 265 height 34
click at [633, 171] on input "chianalysis" at bounding box center [671, 174] width 187 height 32
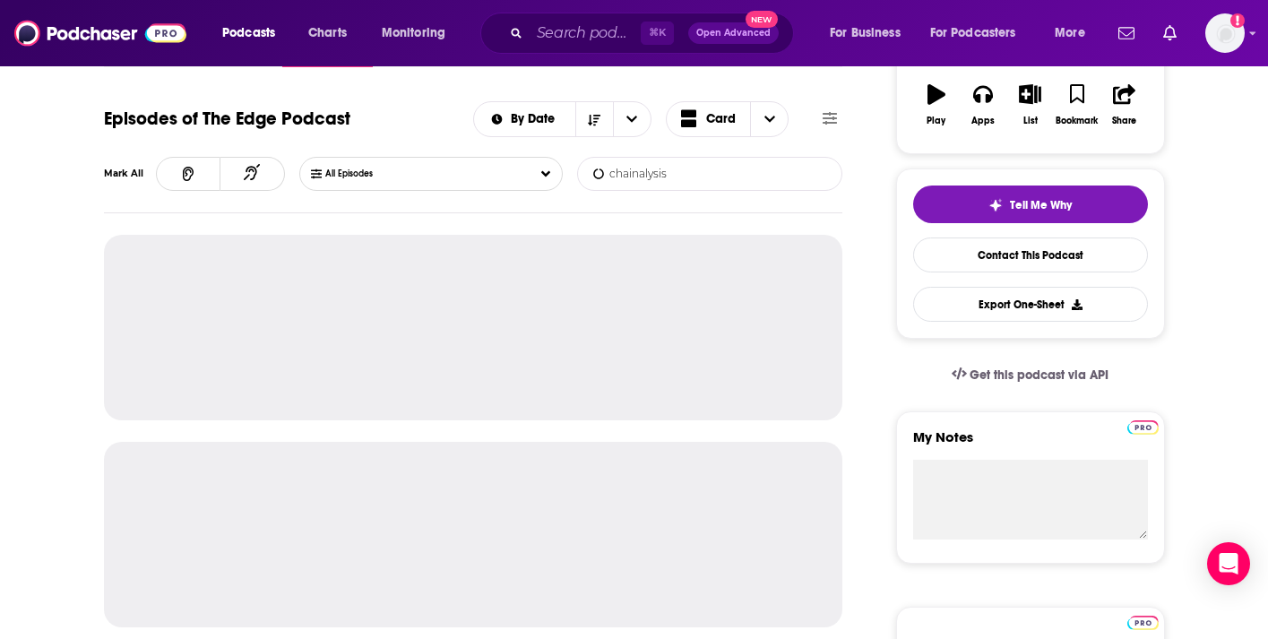
click at [681, 170] on input "chainalysis" at bounding box center [671, 174] width 187 height 32
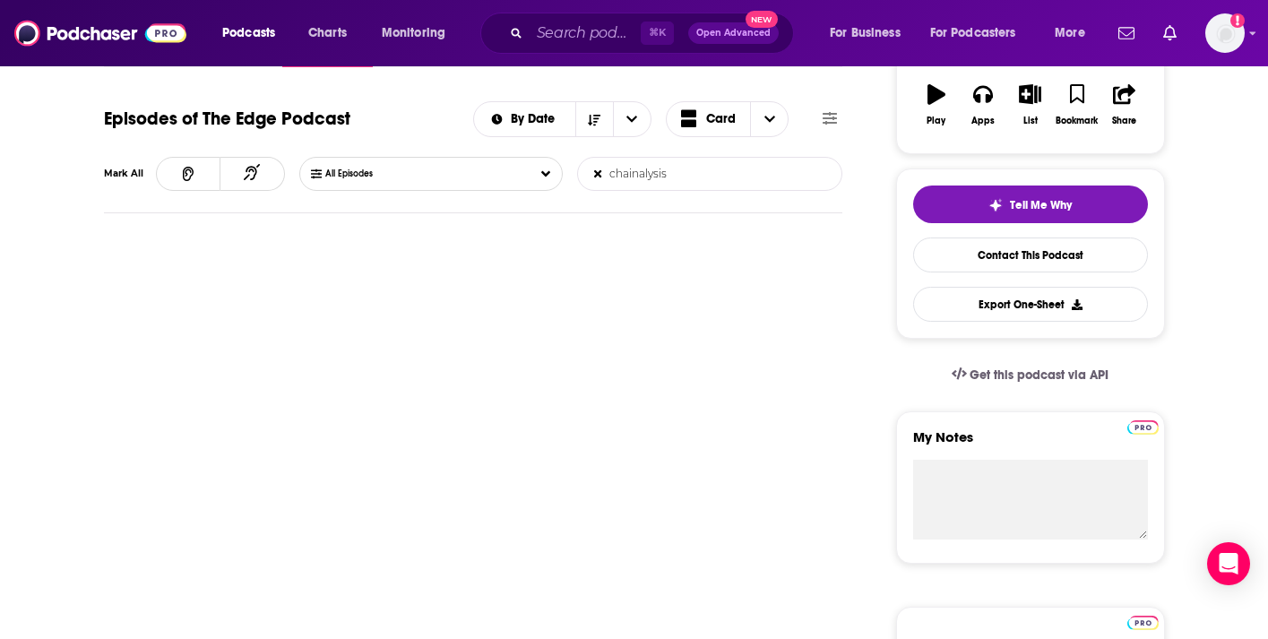
click at [681, 170] on input "chainalysis" at bounding box center [671, 174] width 187 height 32
type input "trm labs"
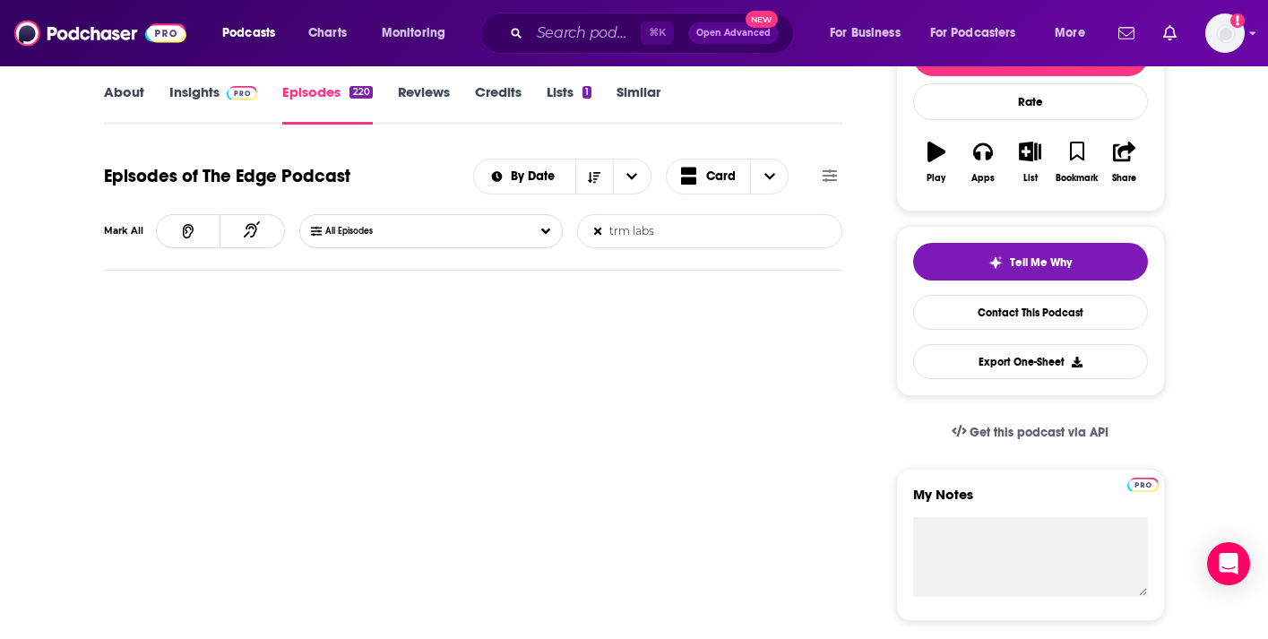
scroll to position [242, 0]
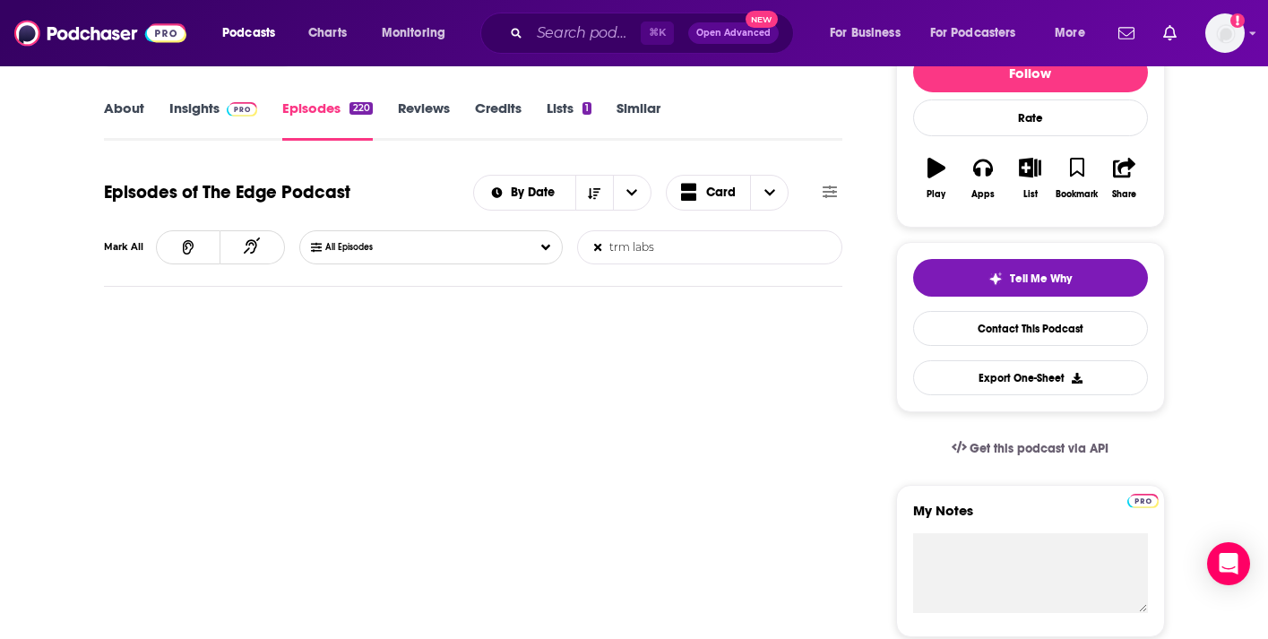
click at [169, 135] on link "Insights" at bounding box center [213, 119] width 89 height 41
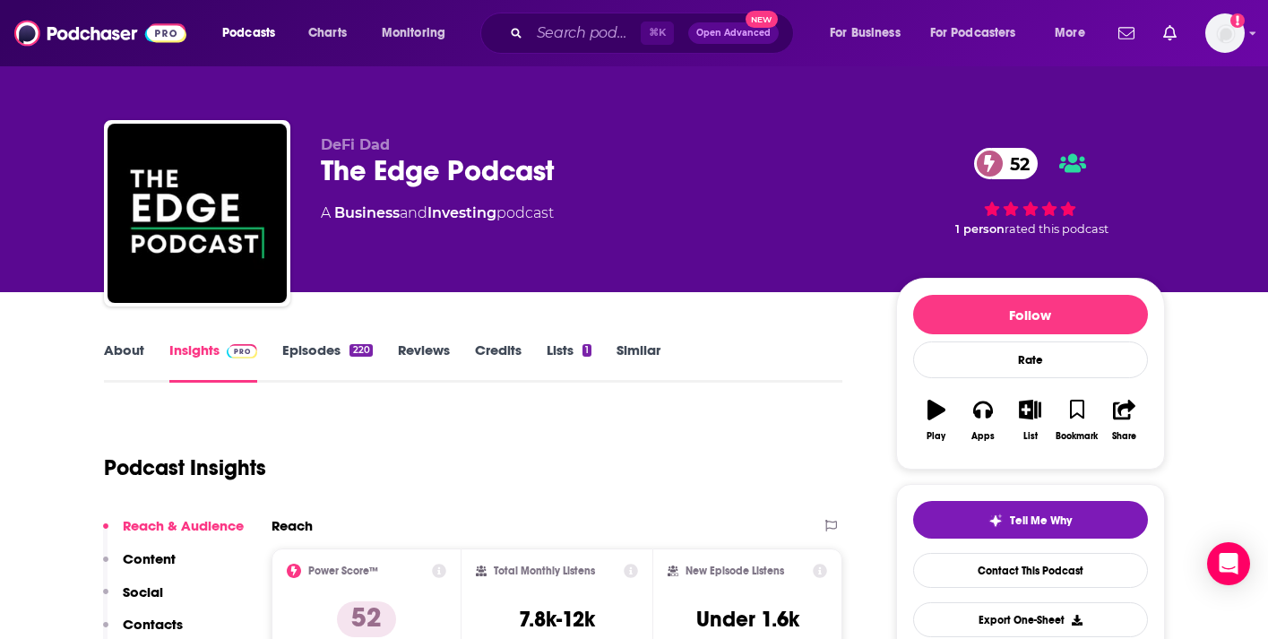
click at [173, 109] on div "DeFi Dad The Edge Podcast 52 A Business and Investing podcast 52 1 person rated…" at bounding box center [635, 196] width 1088 height 194
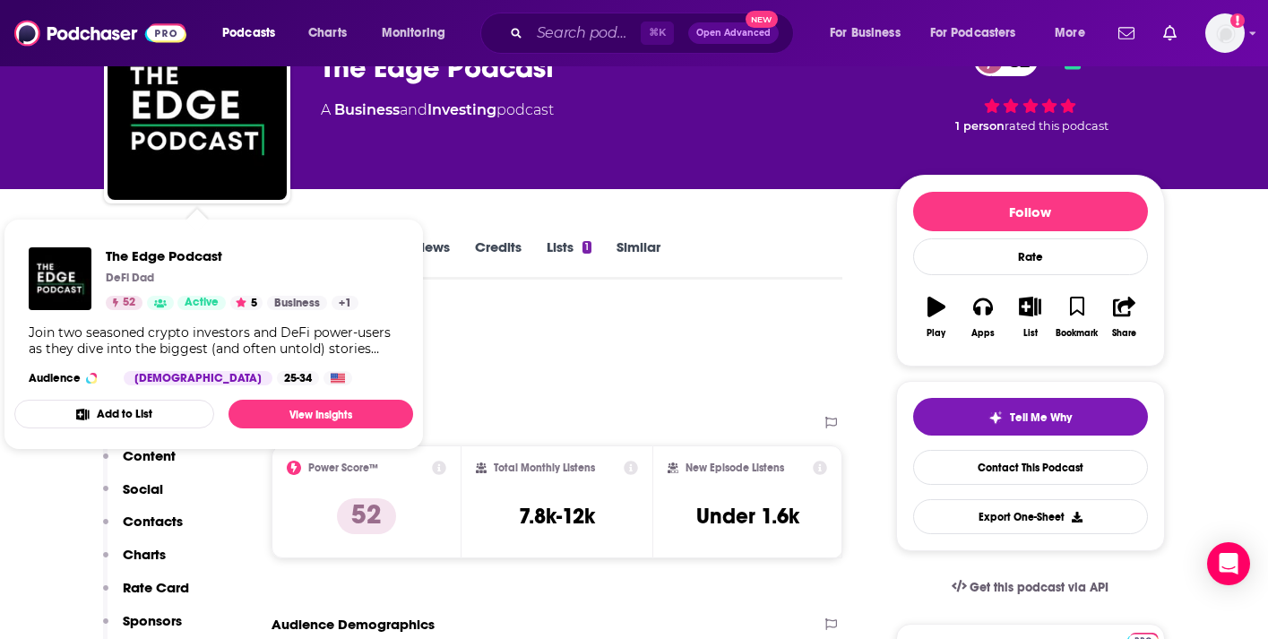
scroll to position [27, 0]
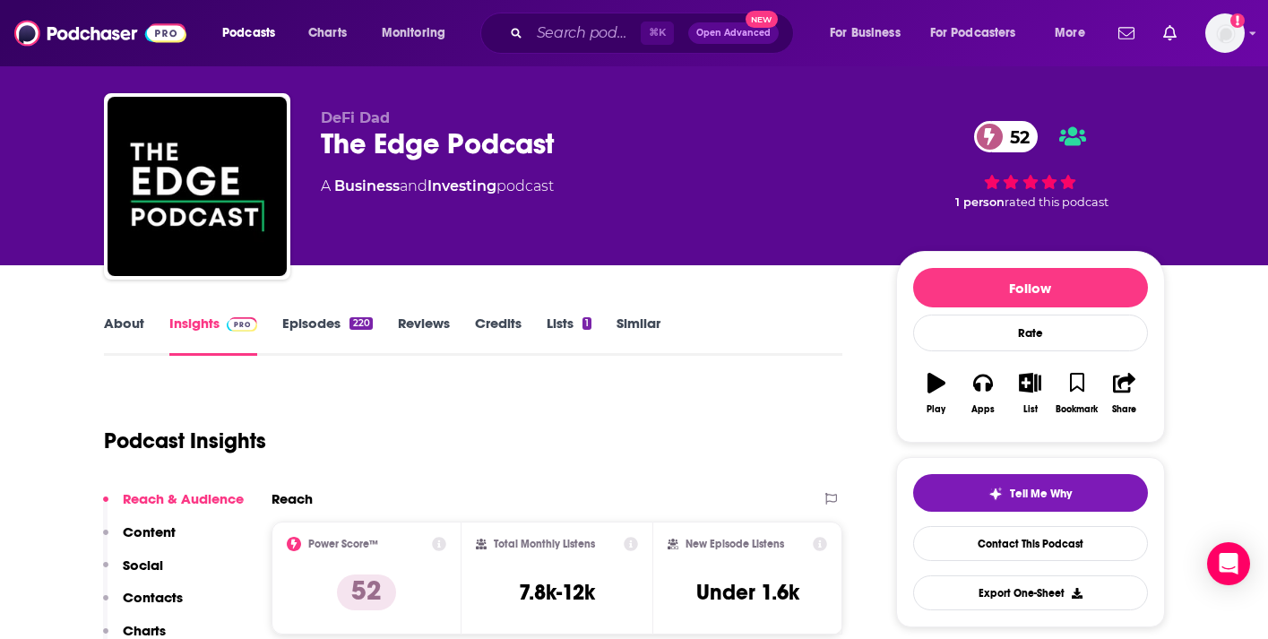
click at [120, 330] on link "About" at bounding box center [124, 335] width 40 height 41
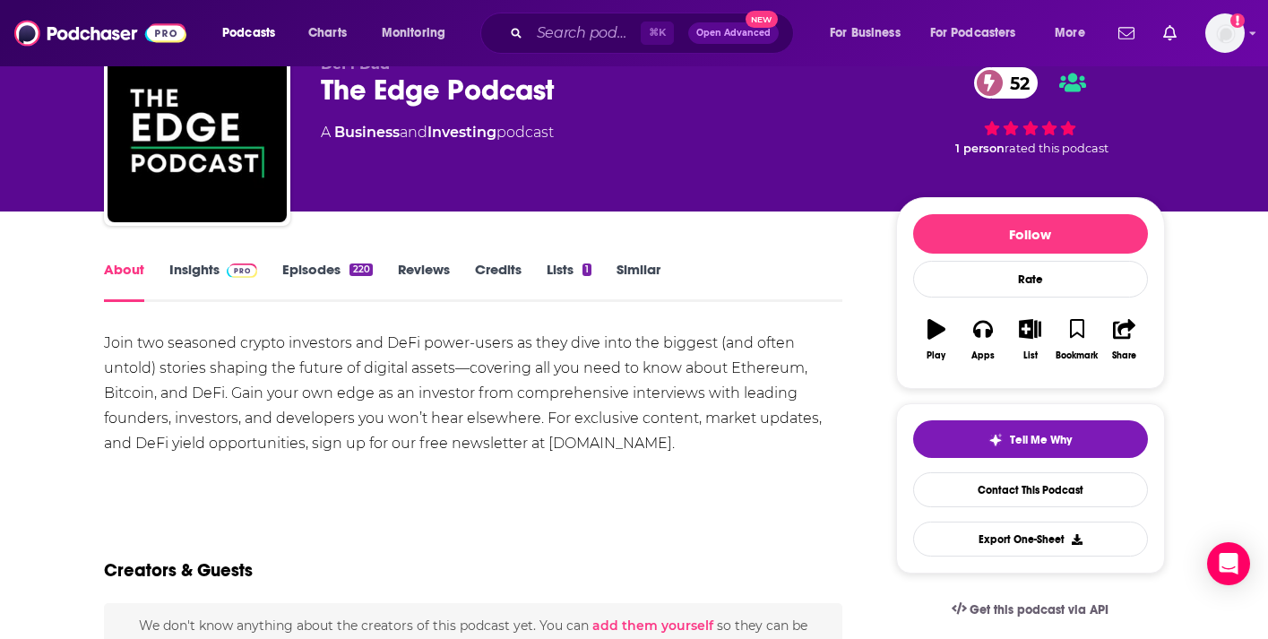
scroll to position [87, 0]
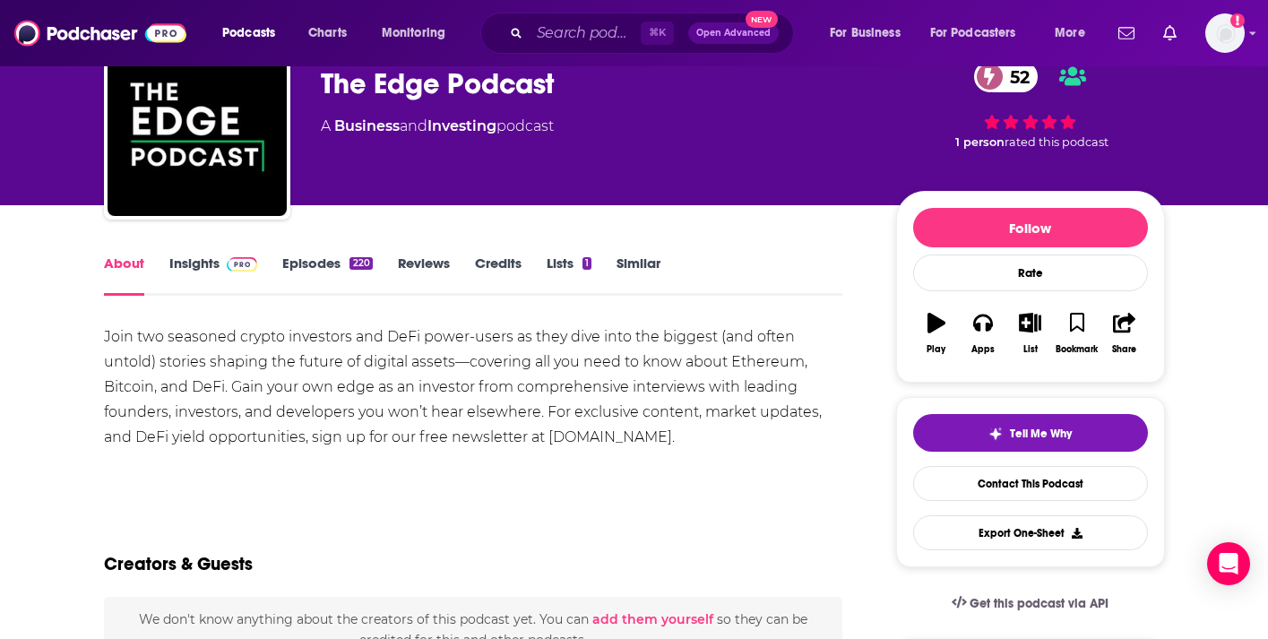
click at [292, 273] on link "Episodes 220" at bounding box center [327, 275] width 90 height 41
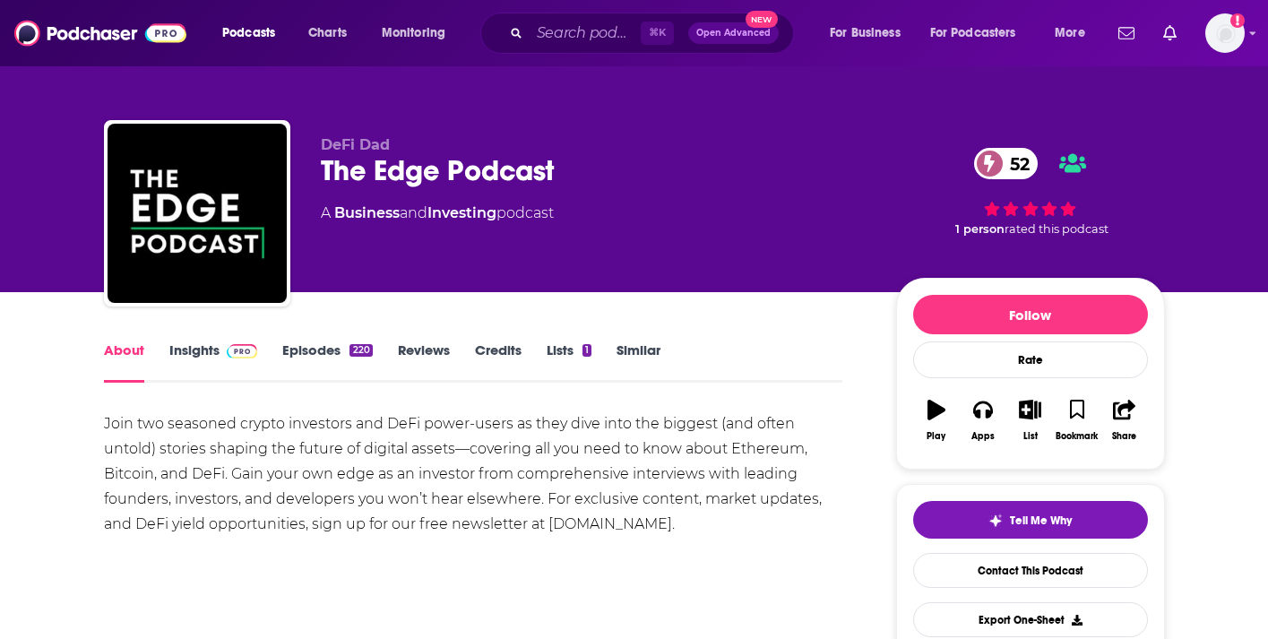
click at [290, 358] on link "Episodes 220" at bounding box center [327, 361] width 90 height 41
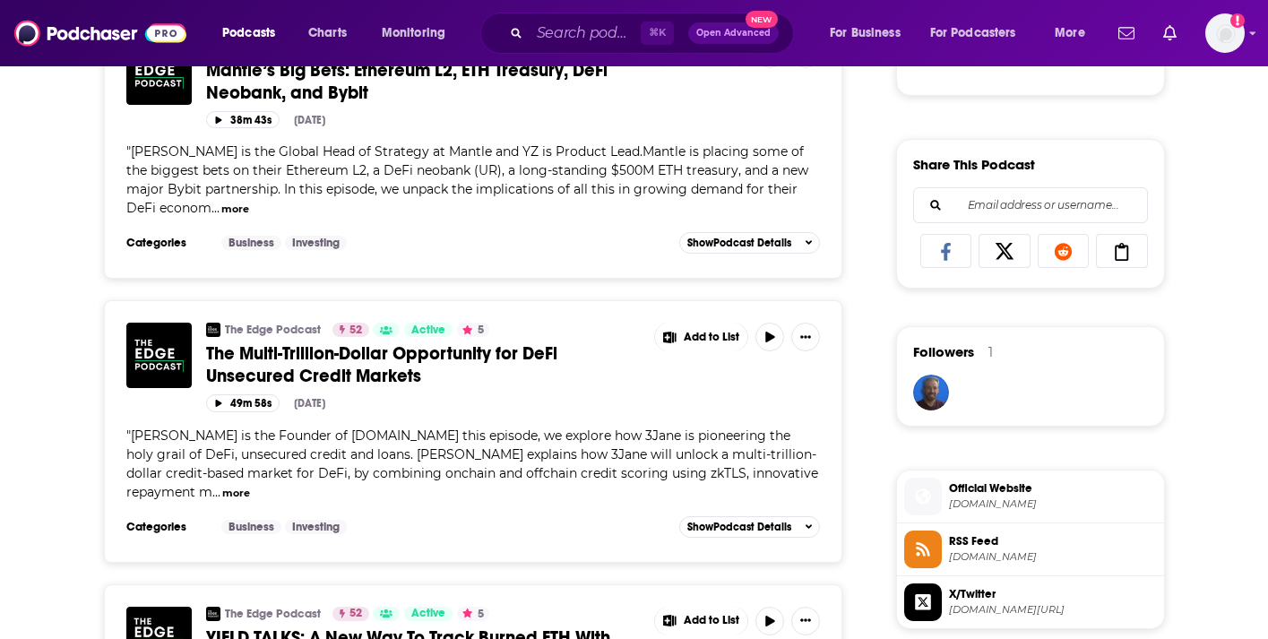
scroll to position [1092, 0]
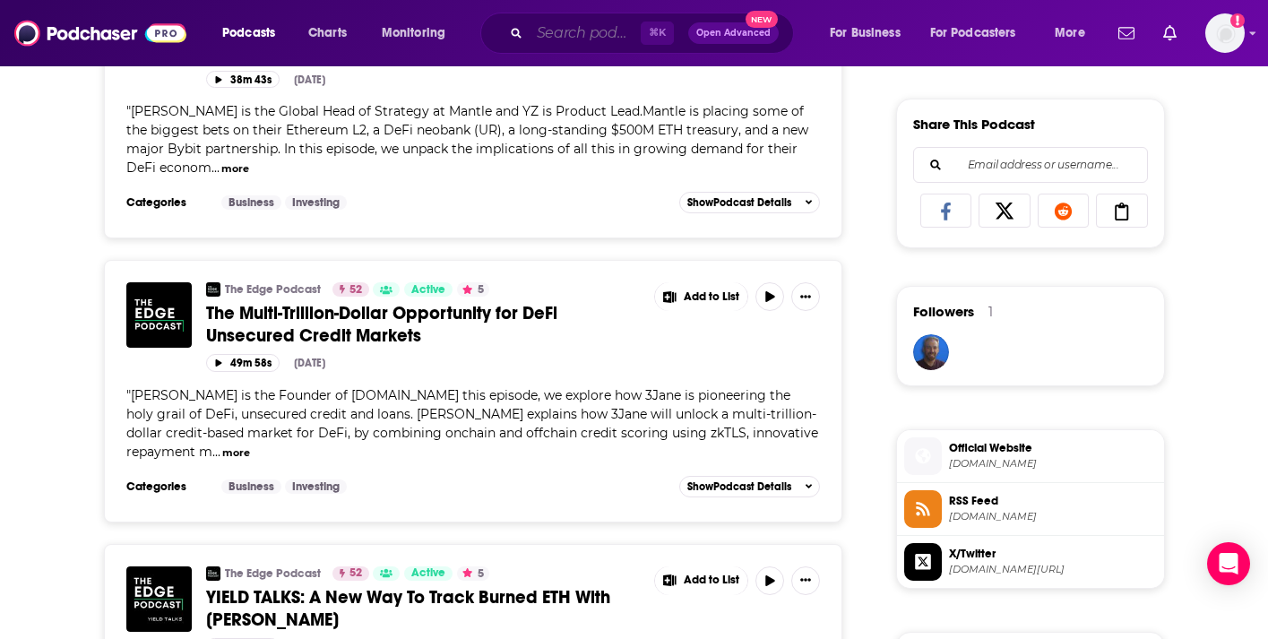
click at [564, 29] on input "Search podcasts, credits, & more..." at bounding box center [585, 33] width 111 height 29
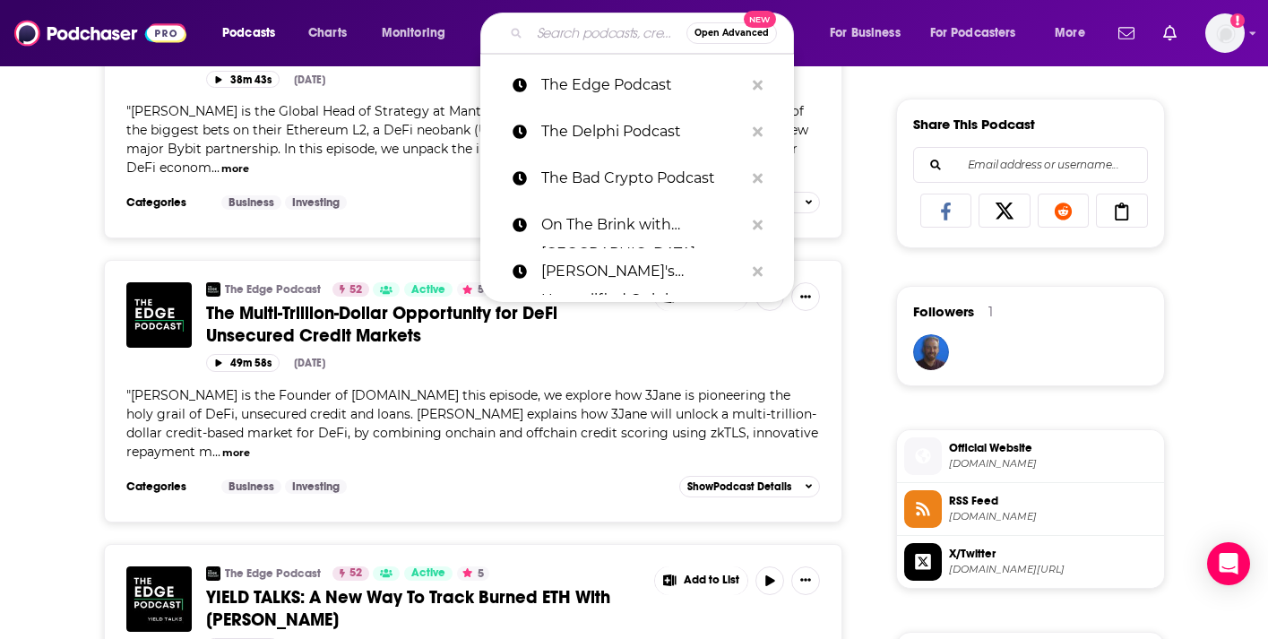
paste input "The Fintech Blueprint"
type input "The Fintech Blueprint"
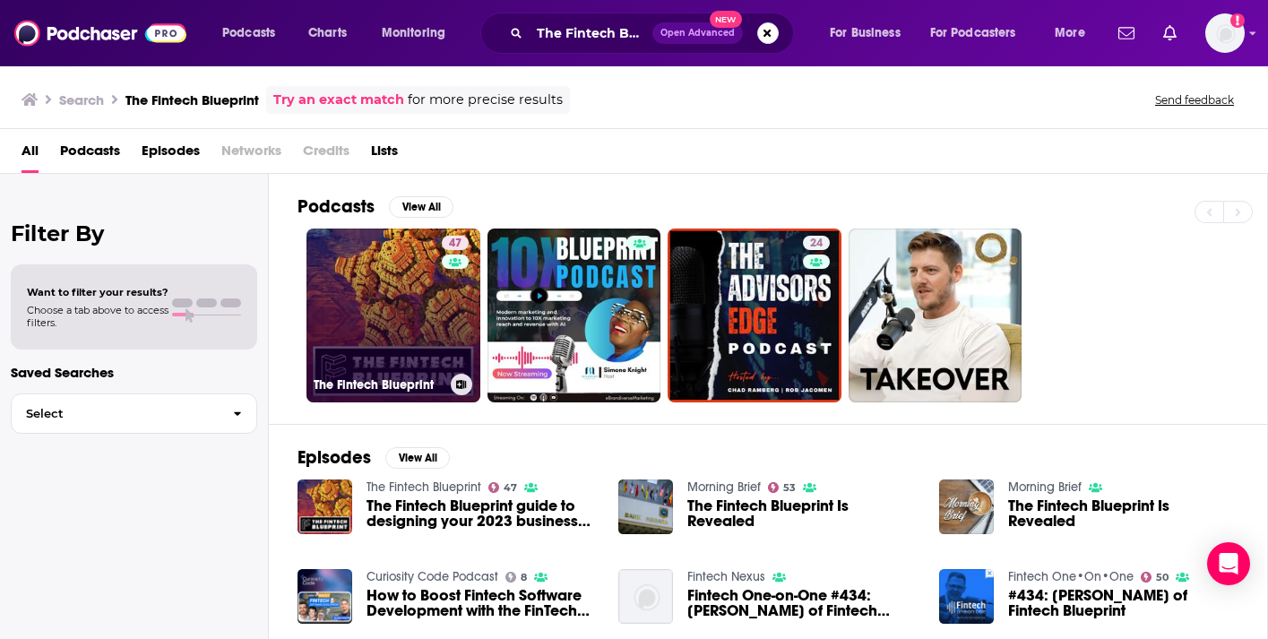
click at [361, 341] on link "47 The Fintech Blueprint" at bounding box center [394, 316] width 174 height 174
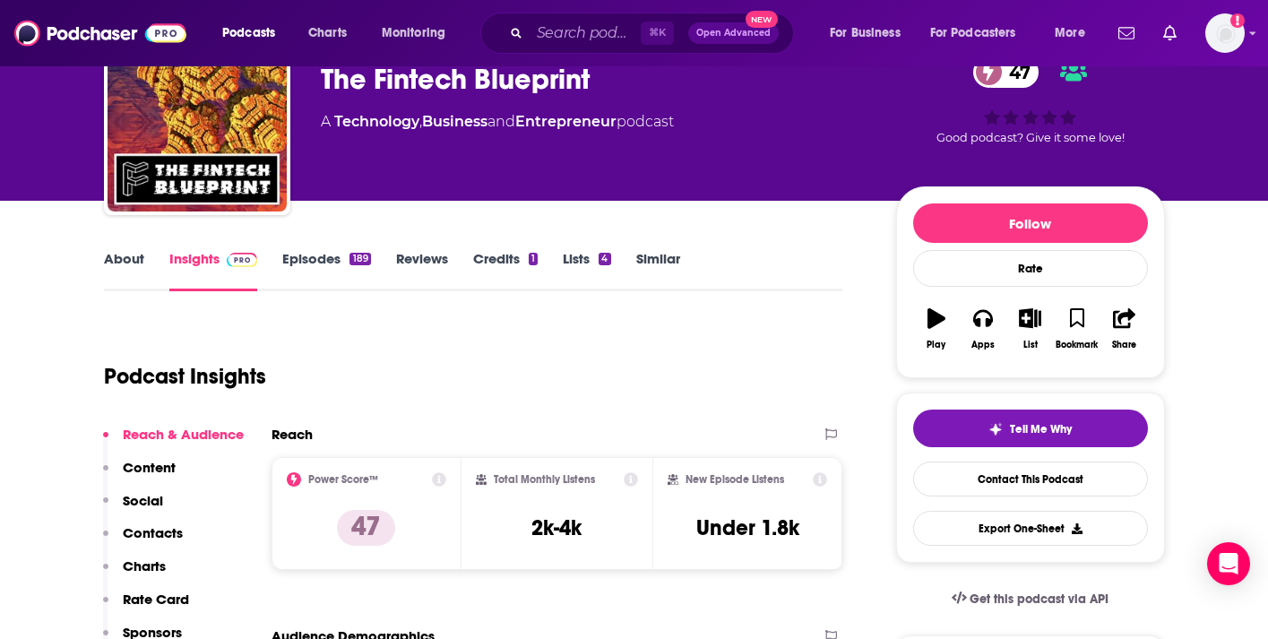
scroll to position [189, 0]
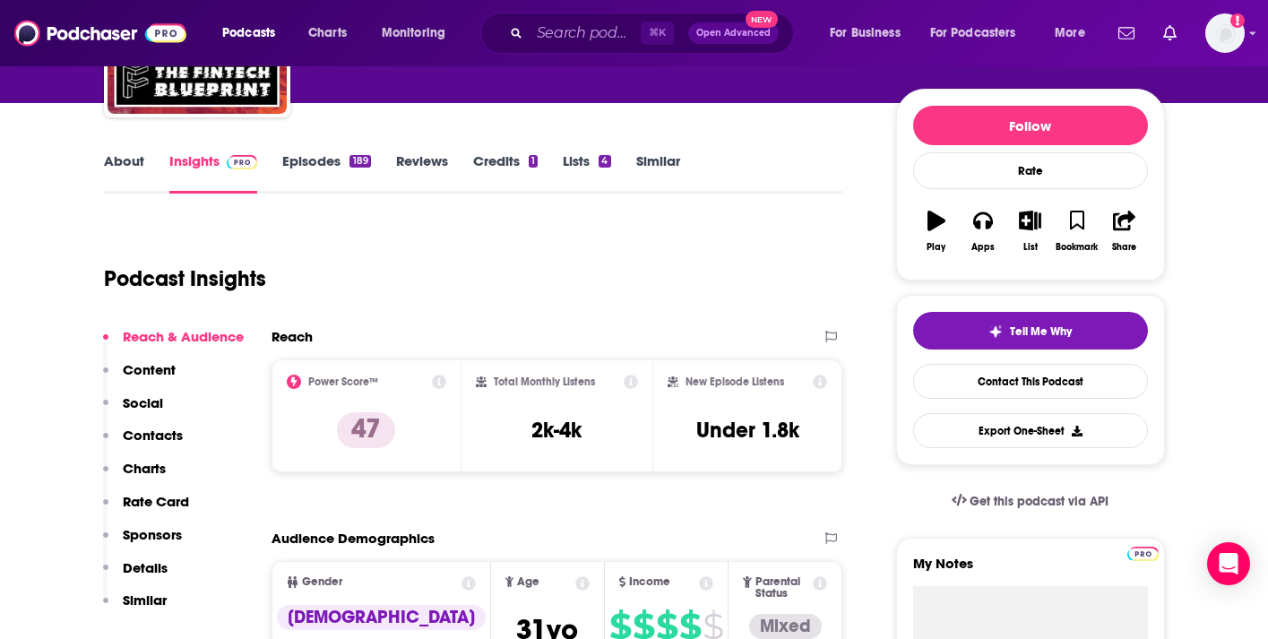
click at [310, 167] on link "Episodes 189" at bounding box center [326, 172] width 88 height 41
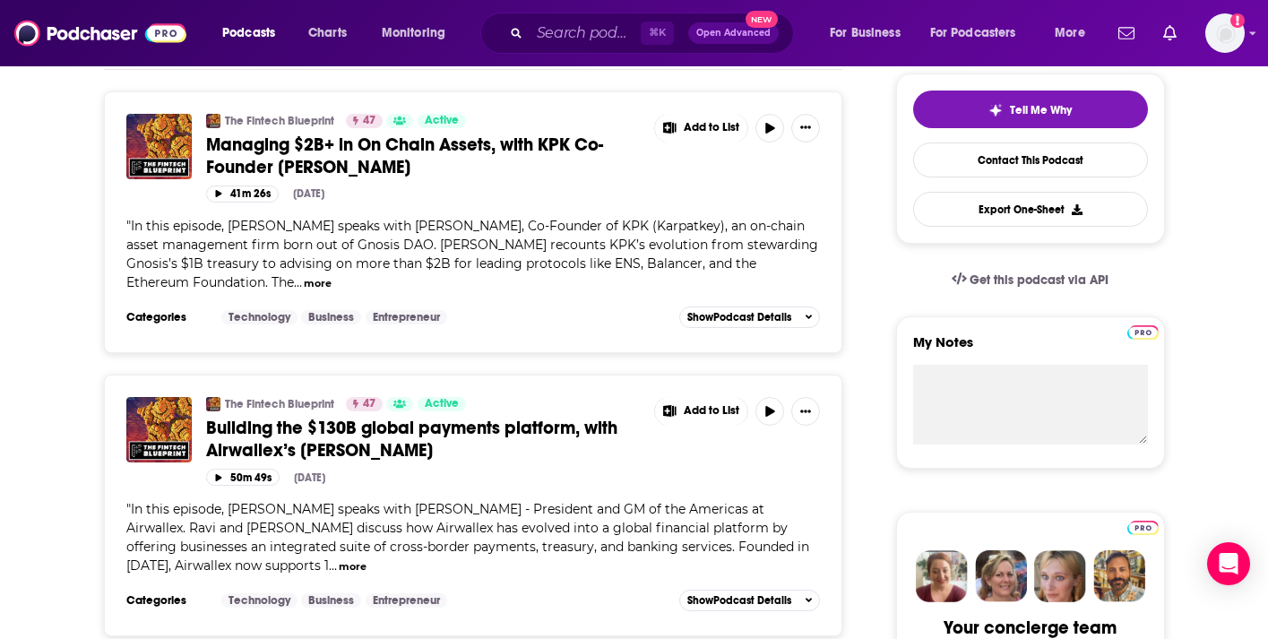
scroll to position [25, 0]
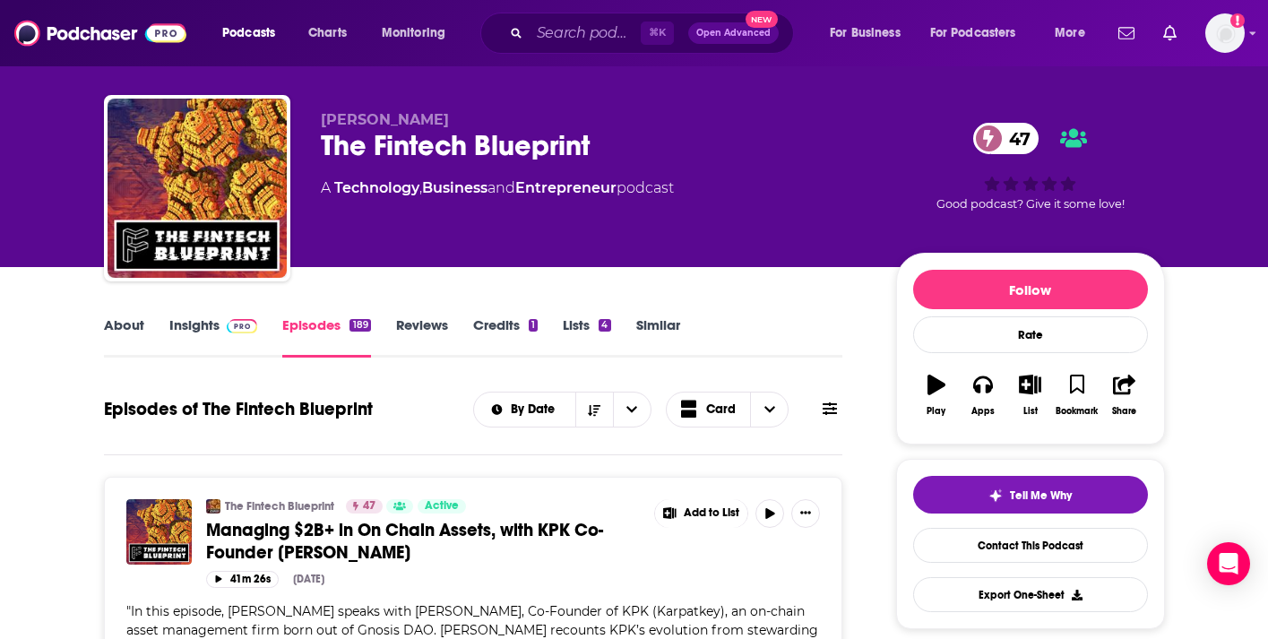
click at [184, 319] on link "Insights" at bounding box center [213, 336] width 89 height 41
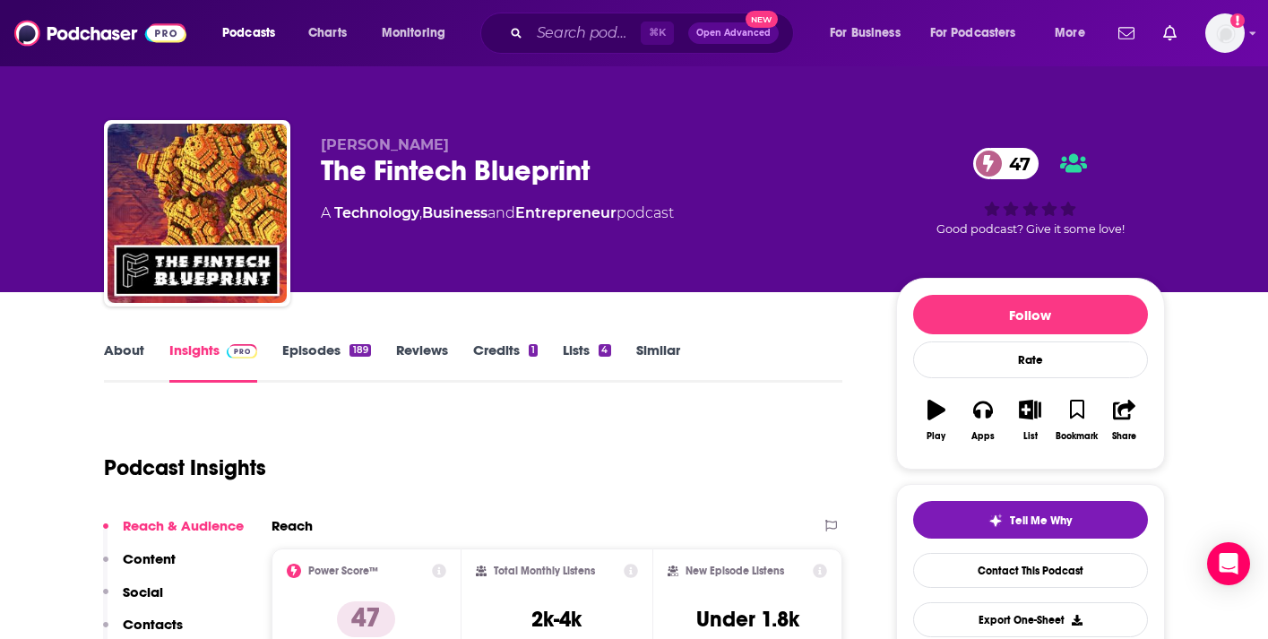
click at [108, 363] on link "About" at bounding box center [124, 361] width 40 height 41
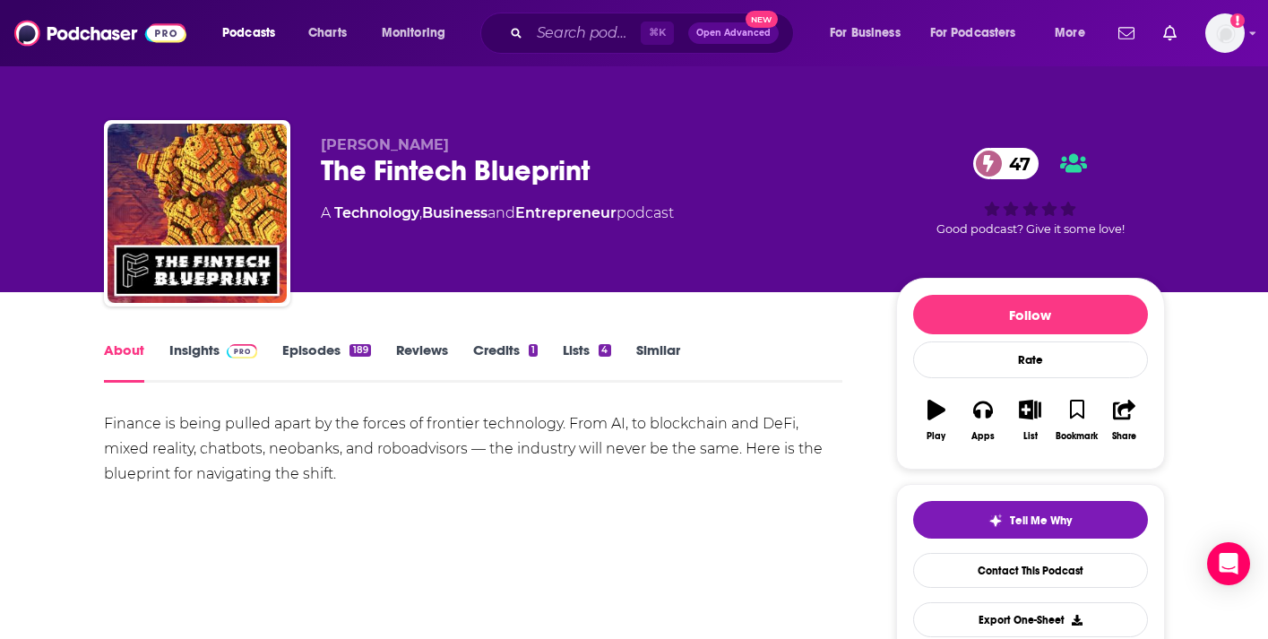
click at [181, 359] on link "Insights" at bounding box center [213, 361] width 89 height 41
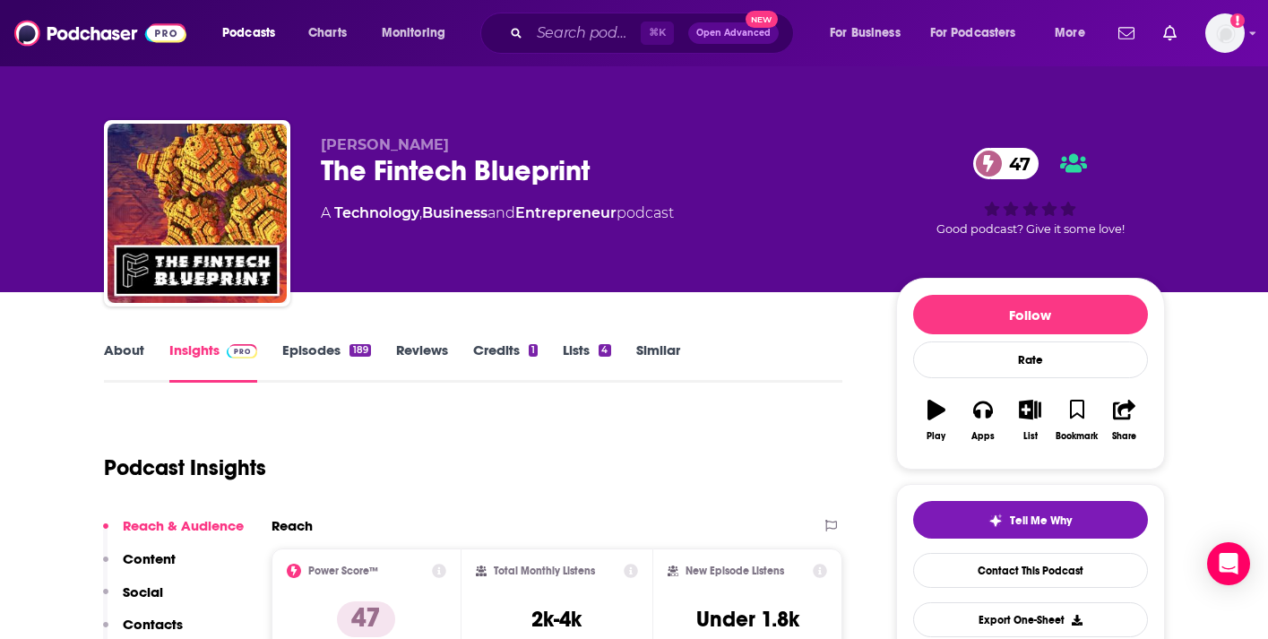
click at [318, 347] on link "Episodes 189" at bounding box center [326, 361] width 88 height 41
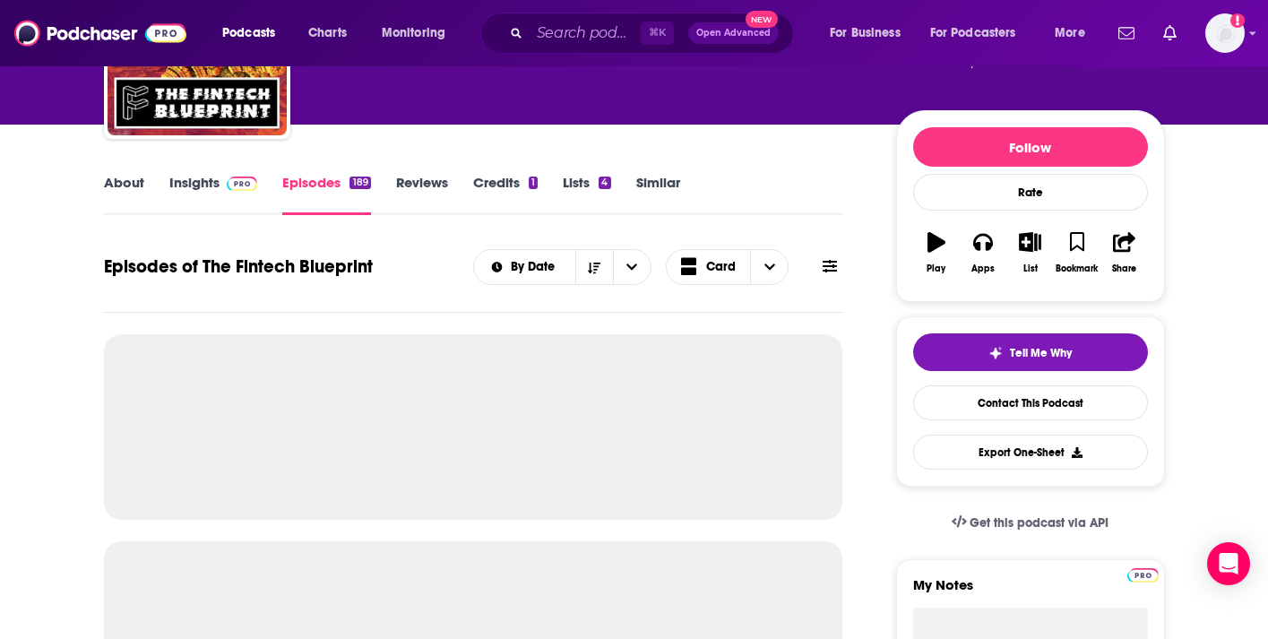
scroll to position [272, 0]
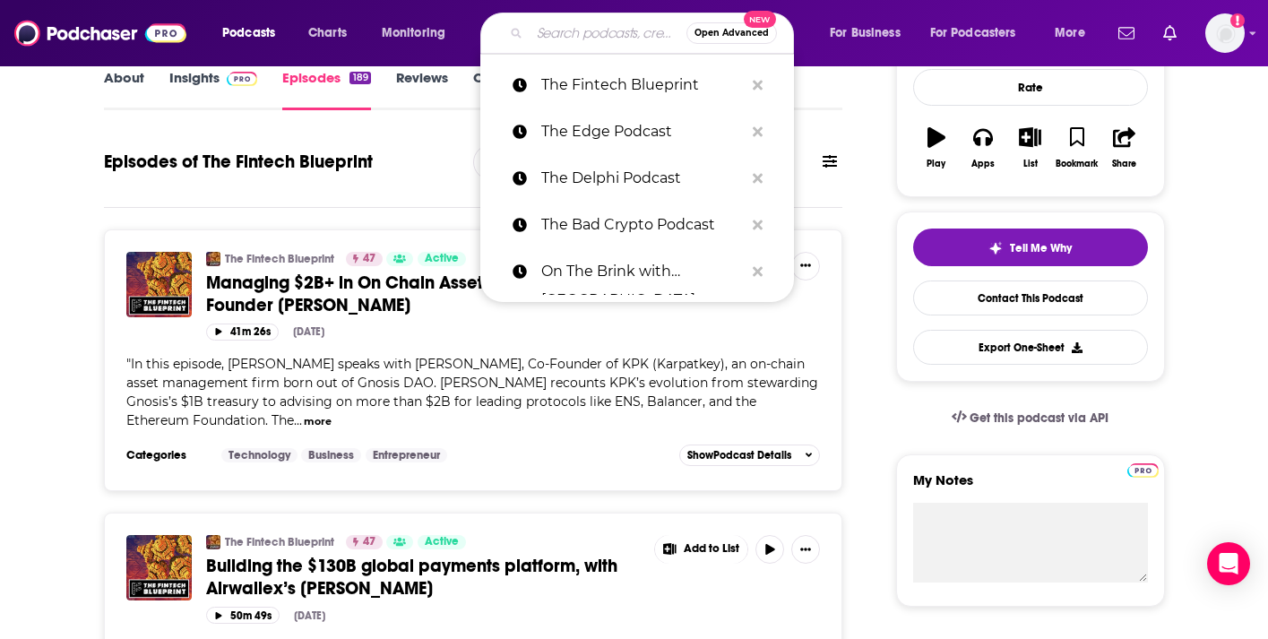
click at [550, 19] on input "Search podcasts, credits, & more..." at bounding box center [608, 33] width 157 height 29
paste input "The Gwart Show | Blockspace Media"
type input "The Gwart Show | Blockspace Media"
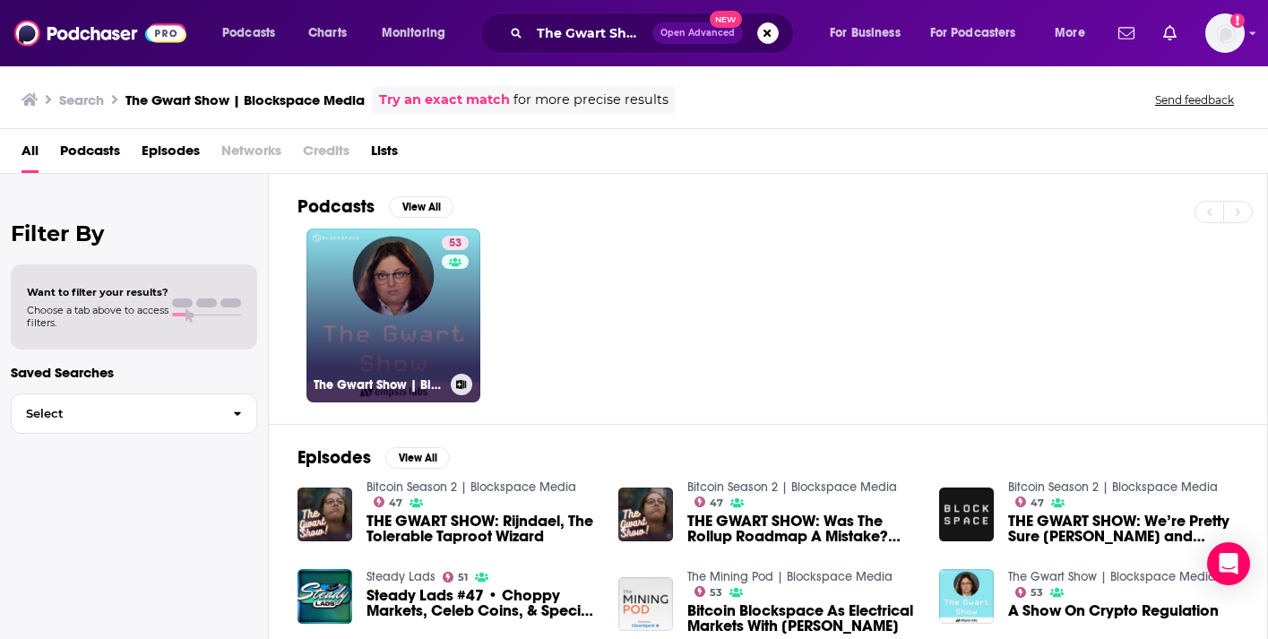
click at [417, 340] on link "53 The Gwart Show | Blockspace Media" at bounding box center [394, 316] width 174 height 174
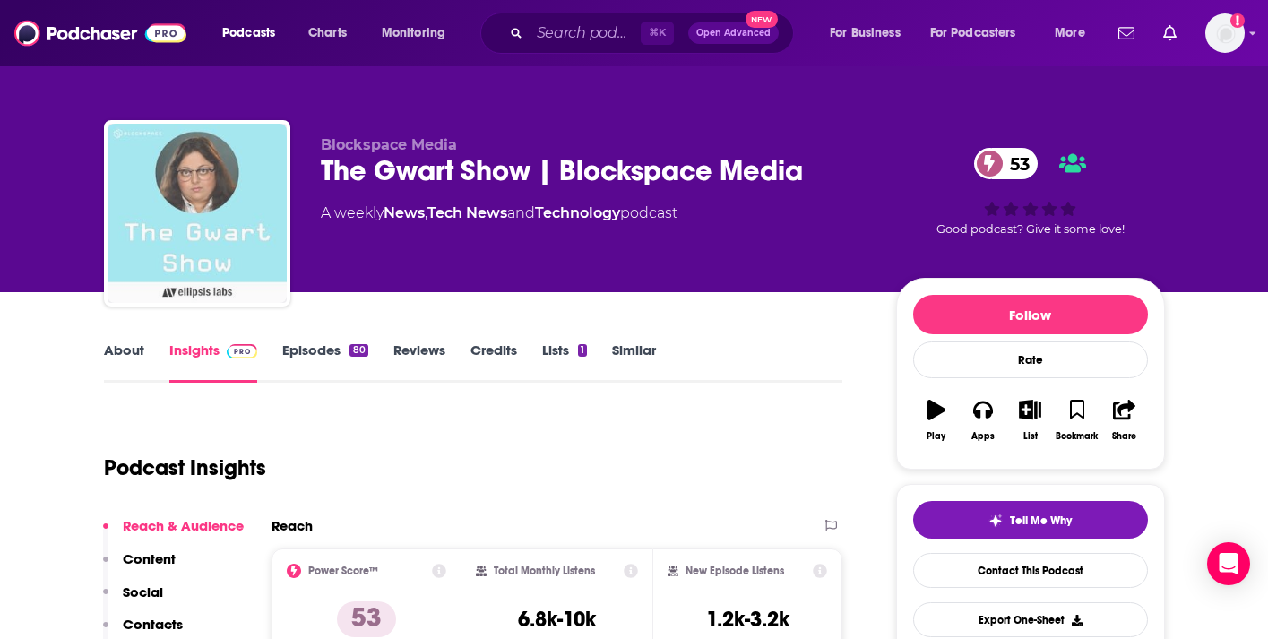
click at [184, 239] on img "The Gwart Show | Blockspace Media" at bounding box center [197, 213] width 179 height 179
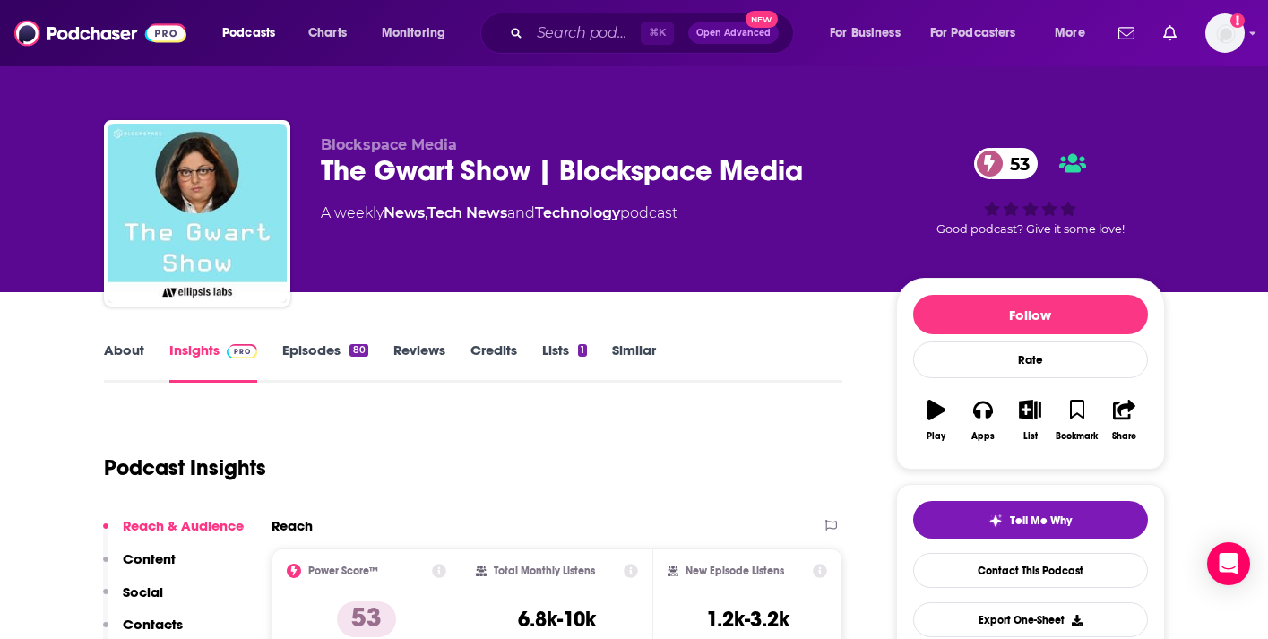
click at [320, 350] on link "Episodes 80" at bounding box center [324, 361] width 85 height 41
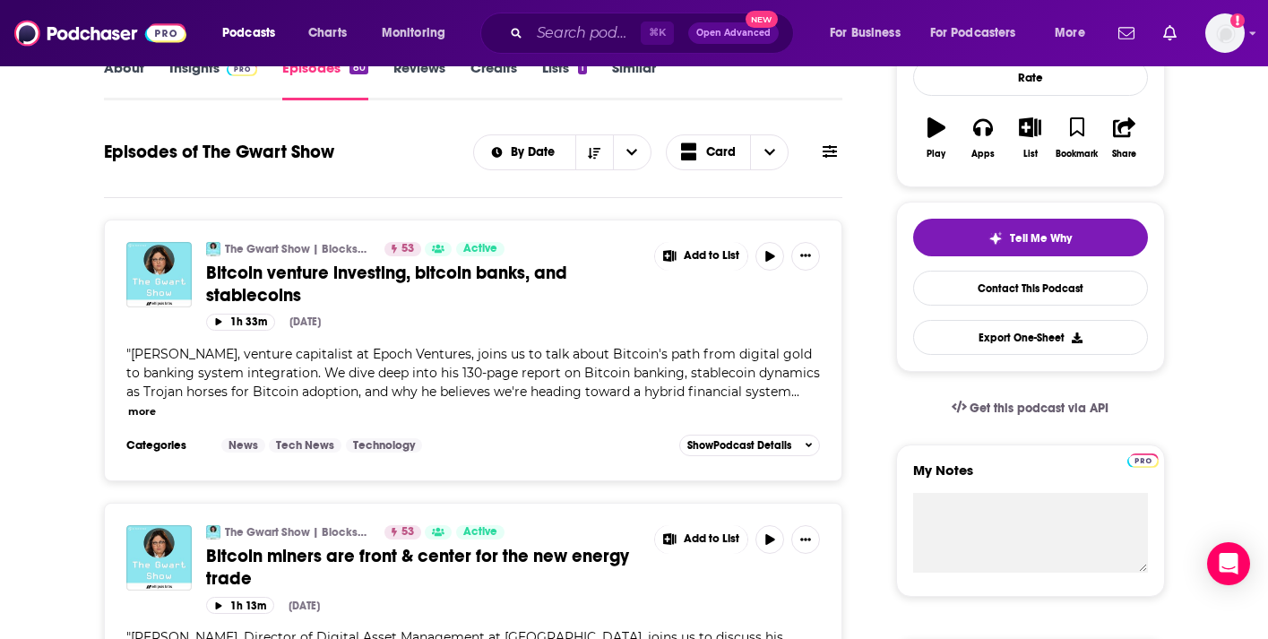
scroll to position [272, 0]
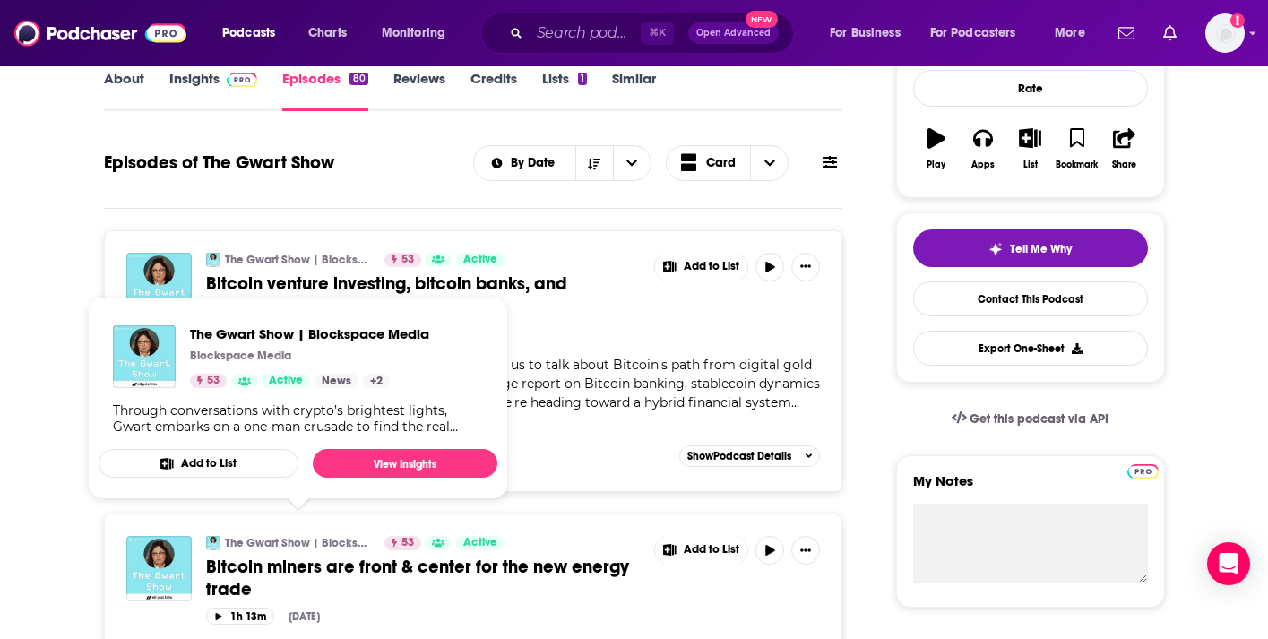
click at [196, 82] on link "Insights" at bounding box center [213, 90] width 89 height 41
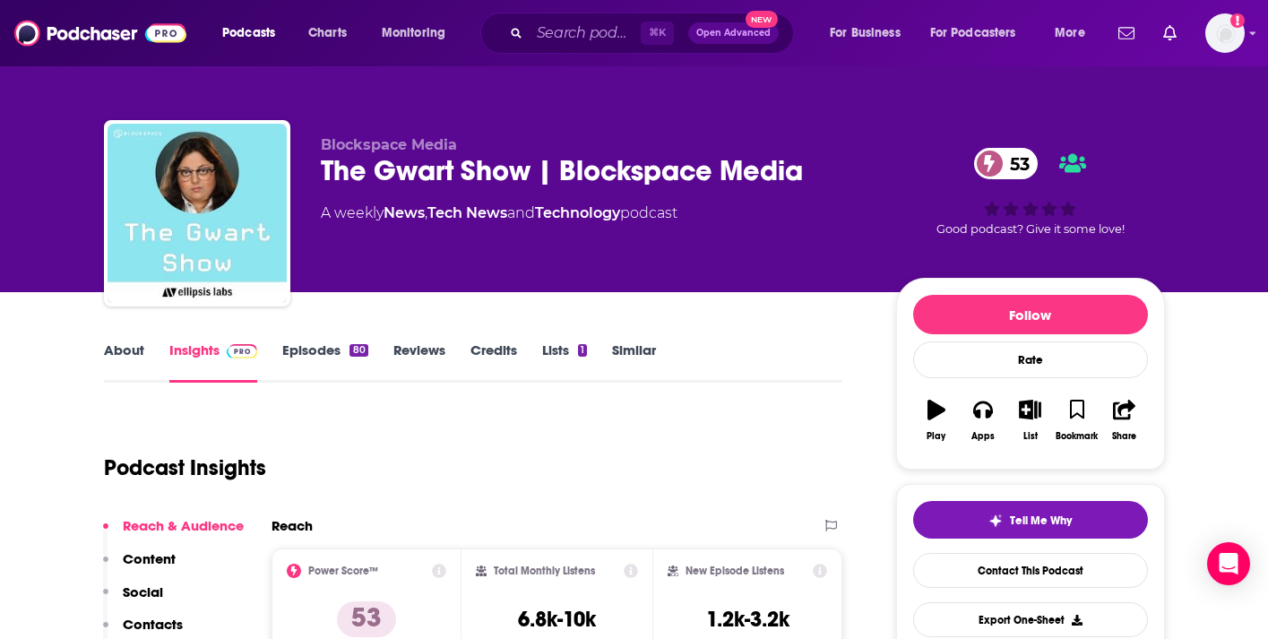
click at [569, 13] on div "⌘ K Open Advanced New" at bounding box center [637, 33] width 314 height 41
click at [562, 30] on input "Search podcasts, credits, & more..." at bounding box center [585, 33] width 111 height 29
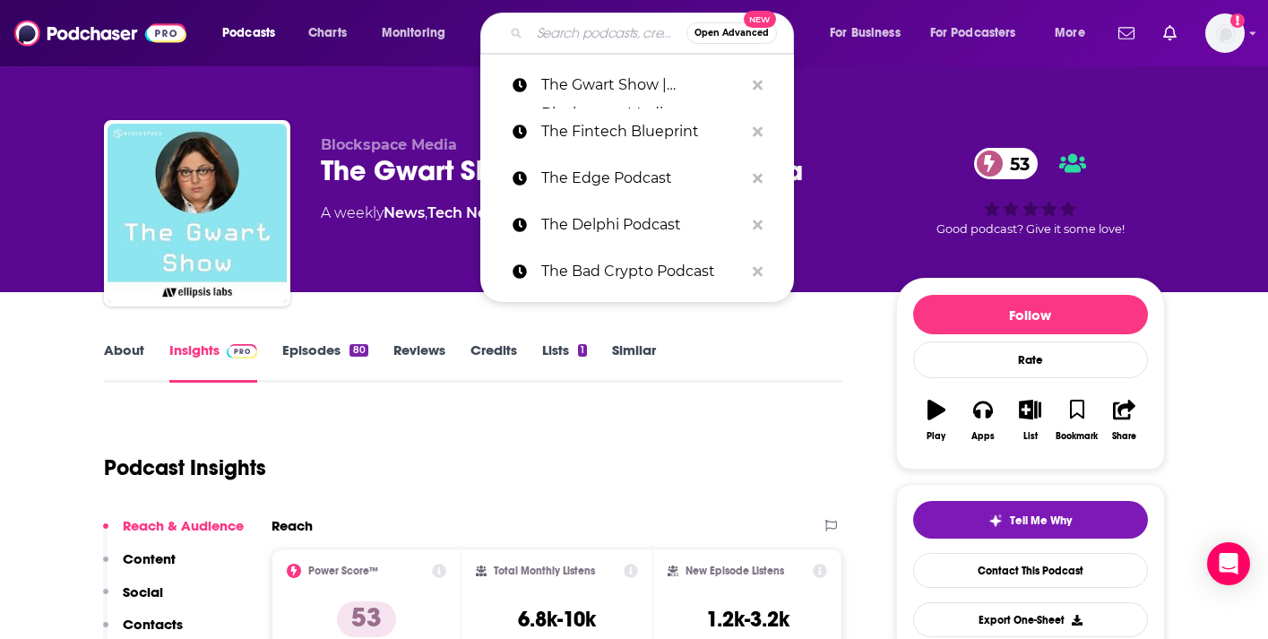
paste input "The Milk Road Show"
type input "The Milk Road Show"
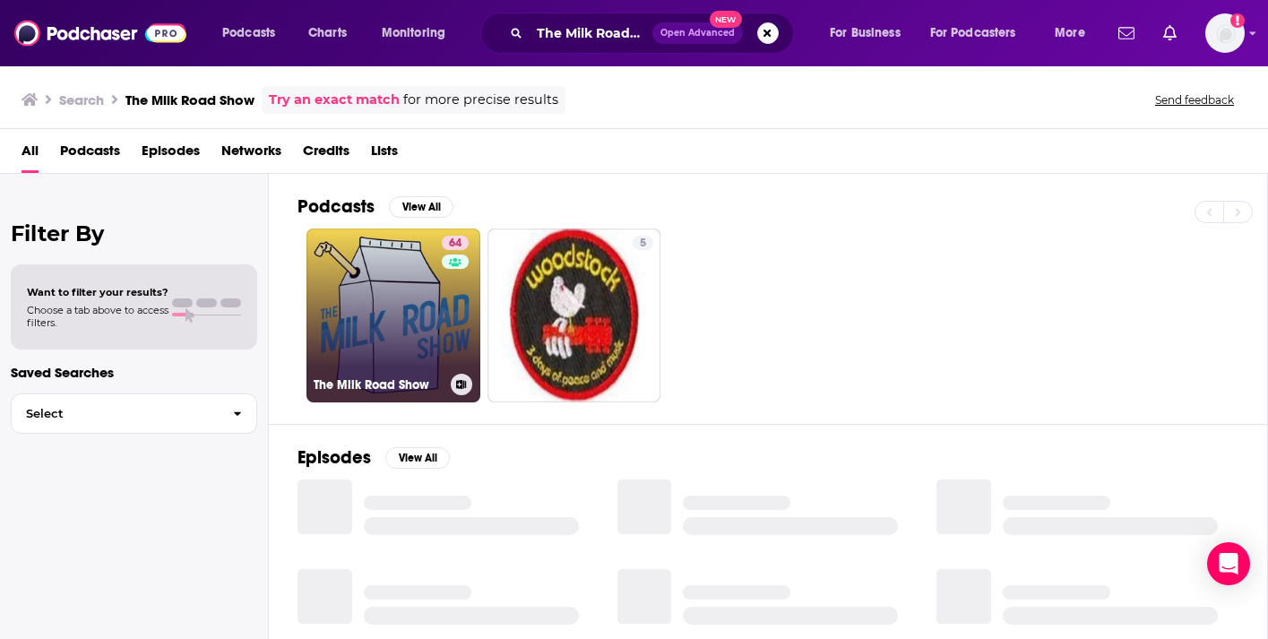
click at [447, 305] on div "64" at bounding box center [457, 305] width 31 height 138
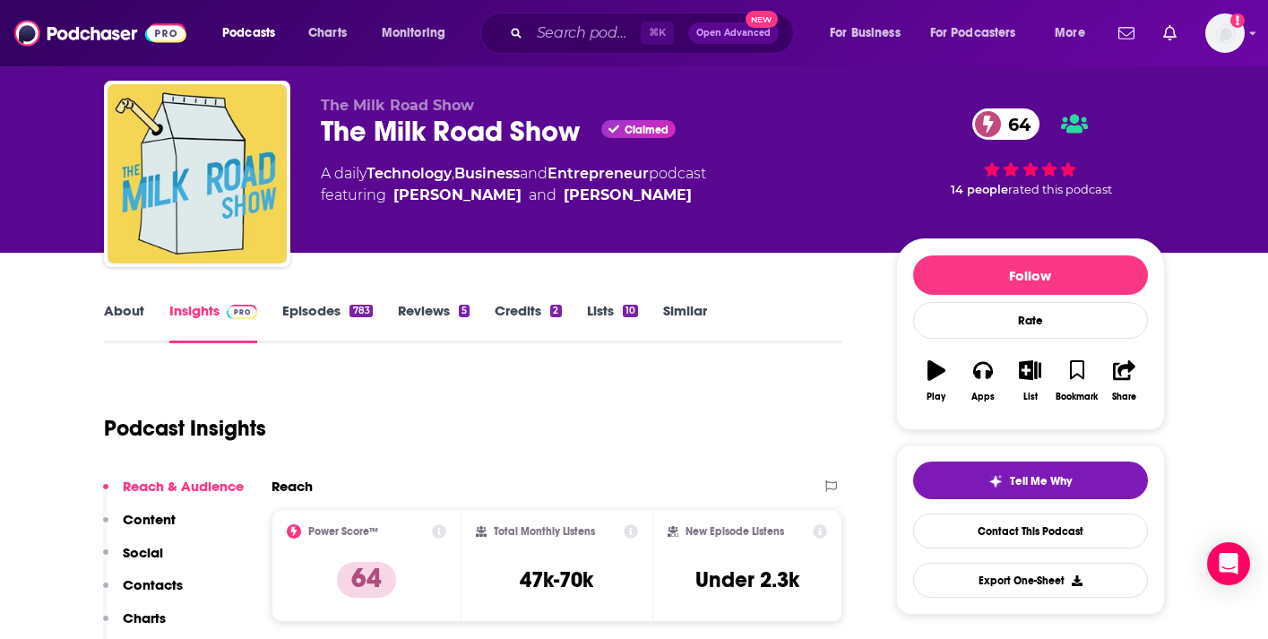
scroll to position [117, 0]
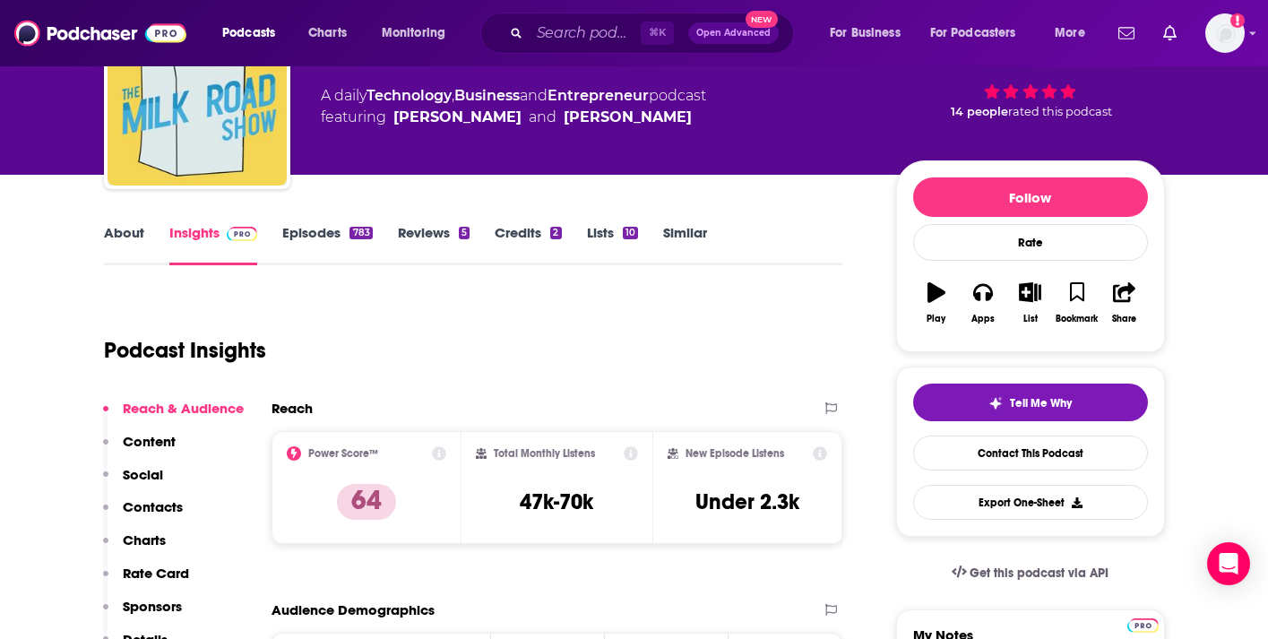
click at [317, 237] on link "Episodes 783" at bounding box center [327, 244] width 90 height 41
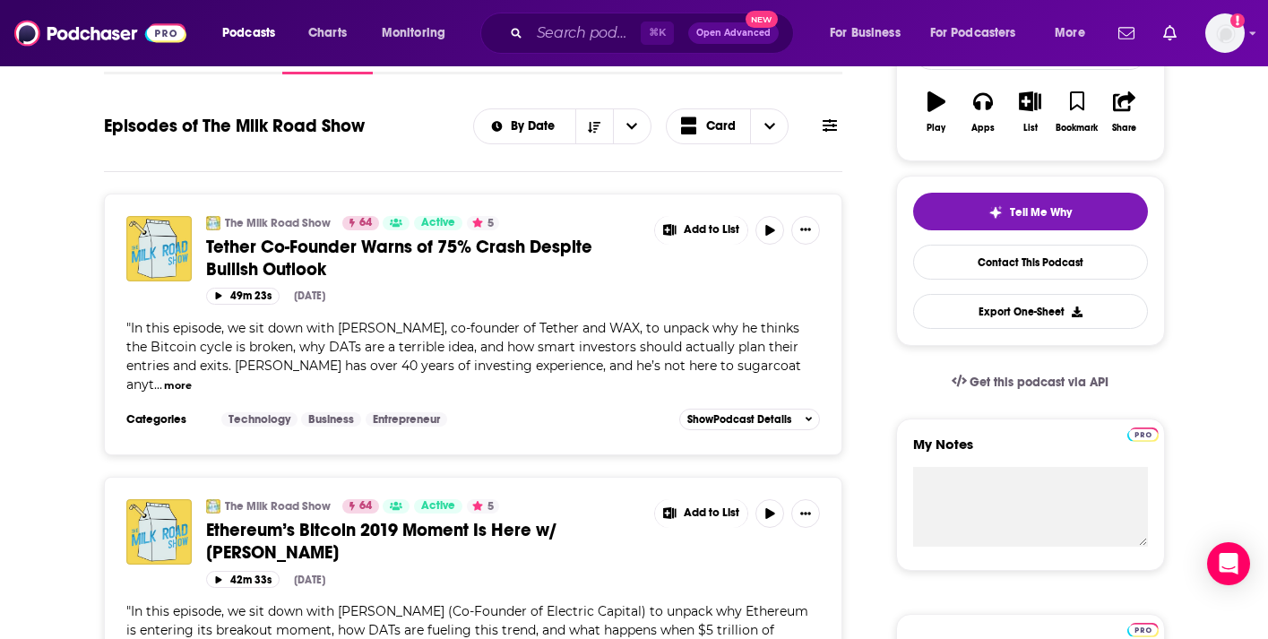
scroll to position [190, 0]
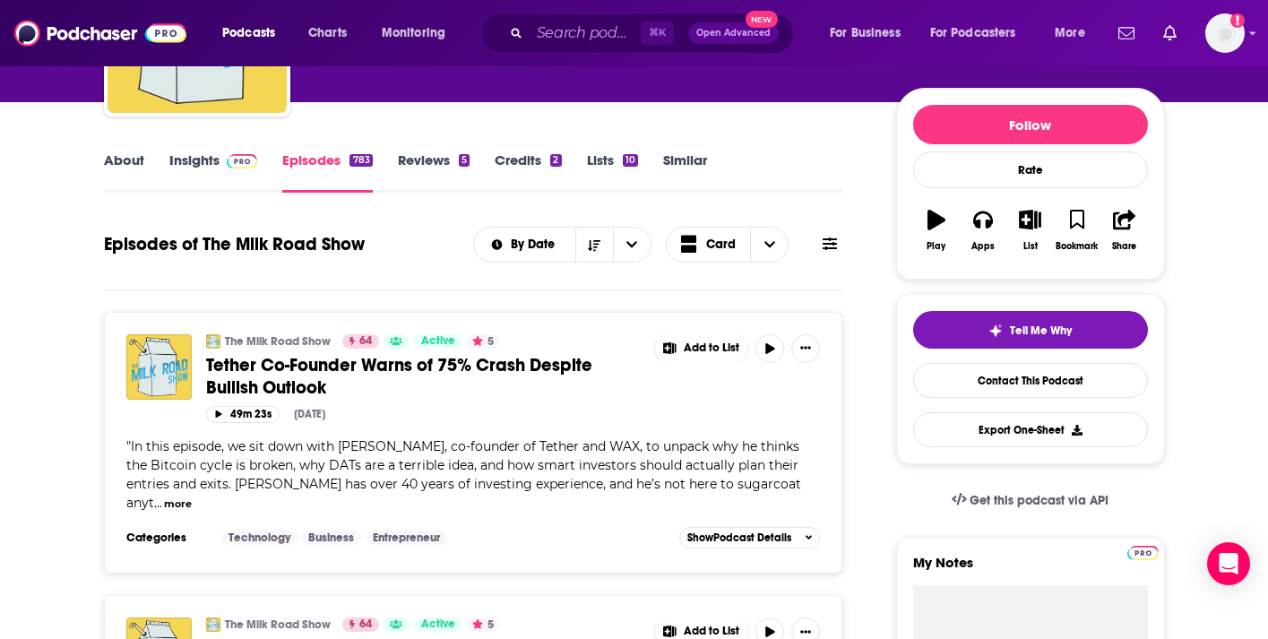
click at [834, 242] on icon at bounding box center [830, 244] width 14 height 14
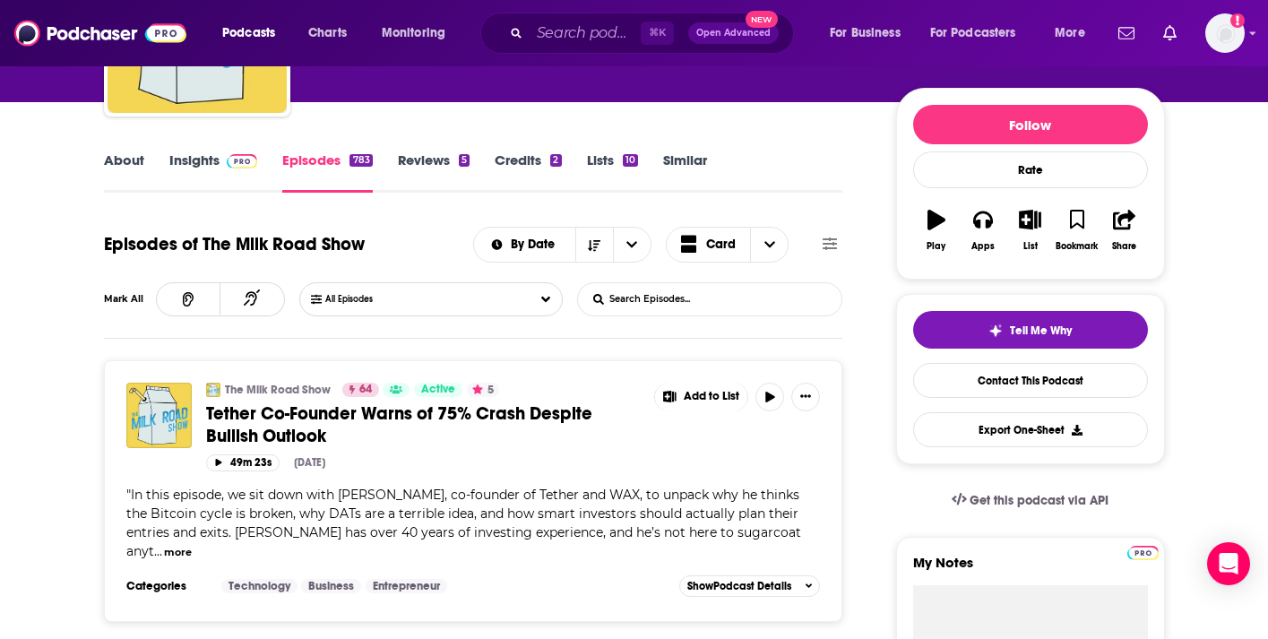
click at [661, 316] on form "List Search Input Search Episodes..." at bounding box center [709, 299] width 265 height 34
click at [659, 300] on input "List Search Input" at bounding box center [671, 299] width 187 height 32
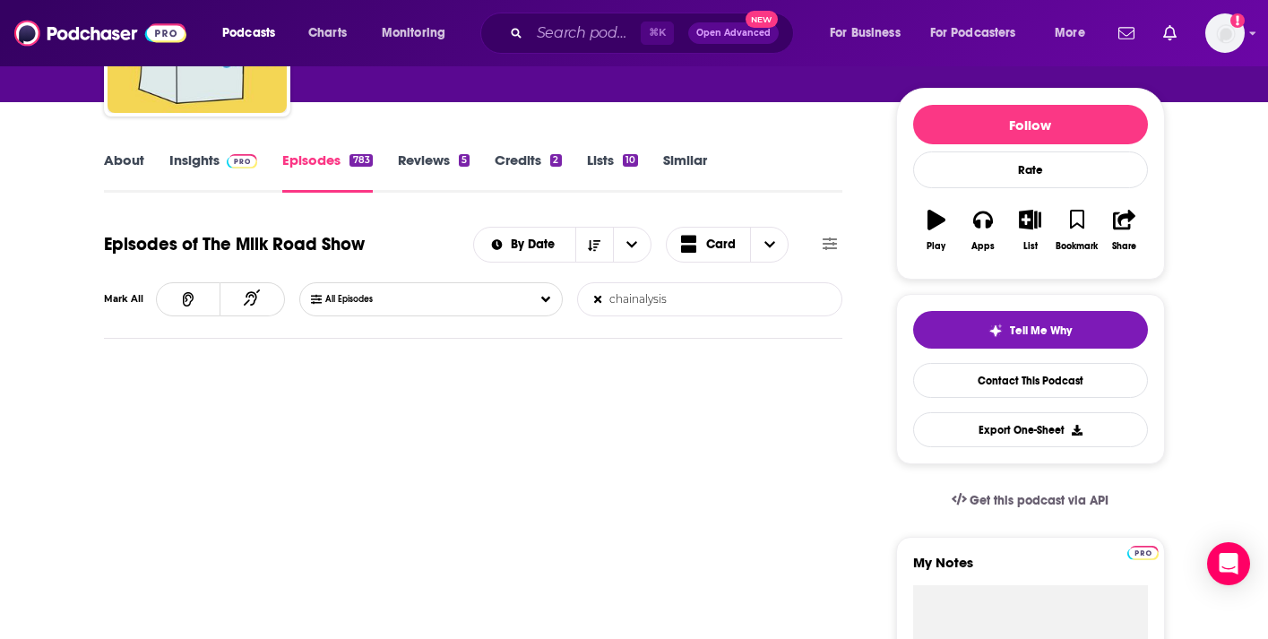
click at [770, 298] on form "chainalysis List Search Input Search Episodes..." at bounding box center [709, 299] width 265 height 34
click at [765, 298] on input "chainalysis" at bounding box center [671, 299] width 187 height 32
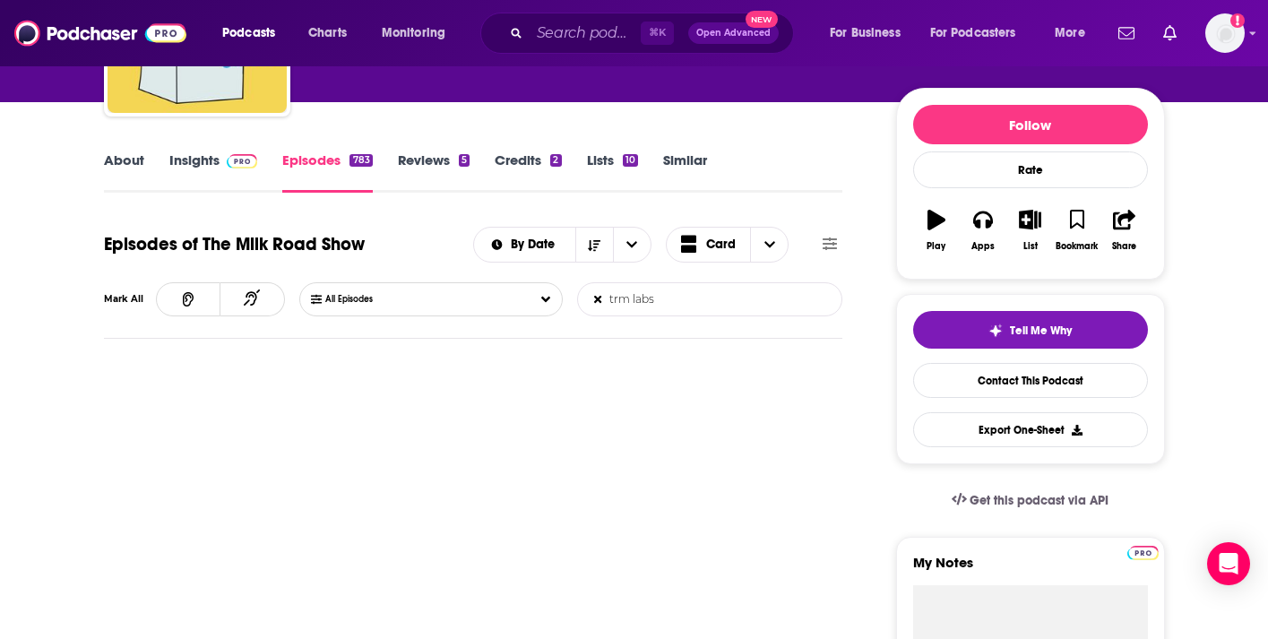
type input "trm labs"
click at [566, 47] on input "Search podcasts, credits, & more..." at bounding box center [585, 33] width 111 height 29
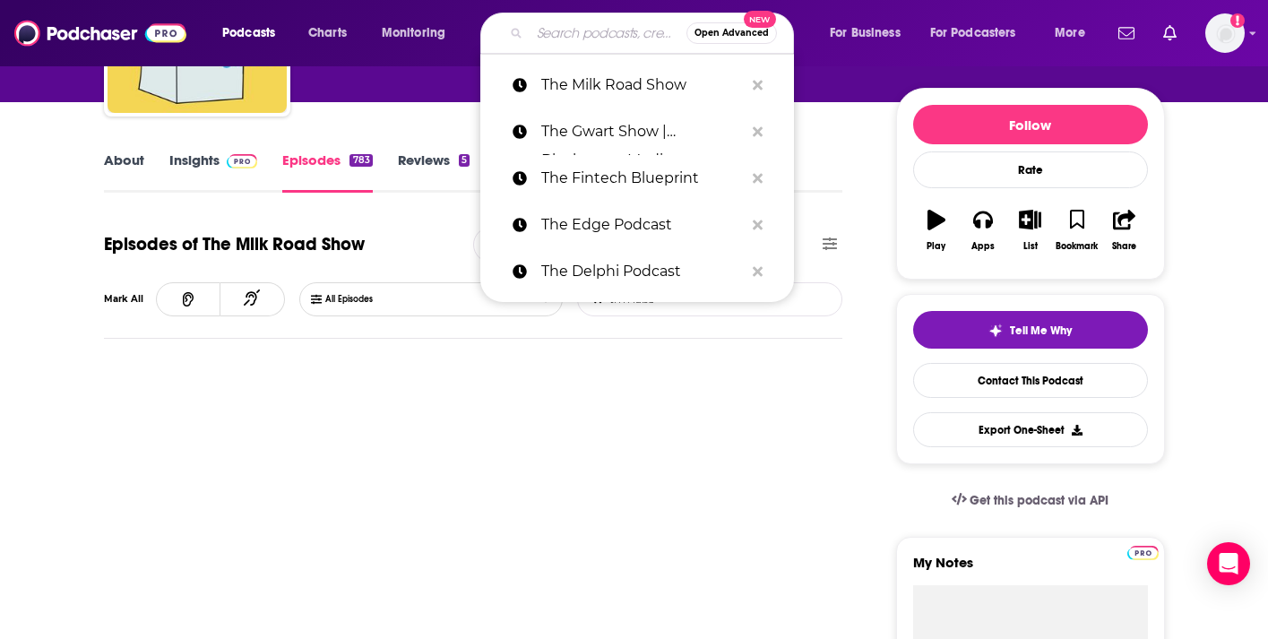
paste input "Thinking Crypto News & Interviews"
type input "Thinking Crypto News & Interviews"
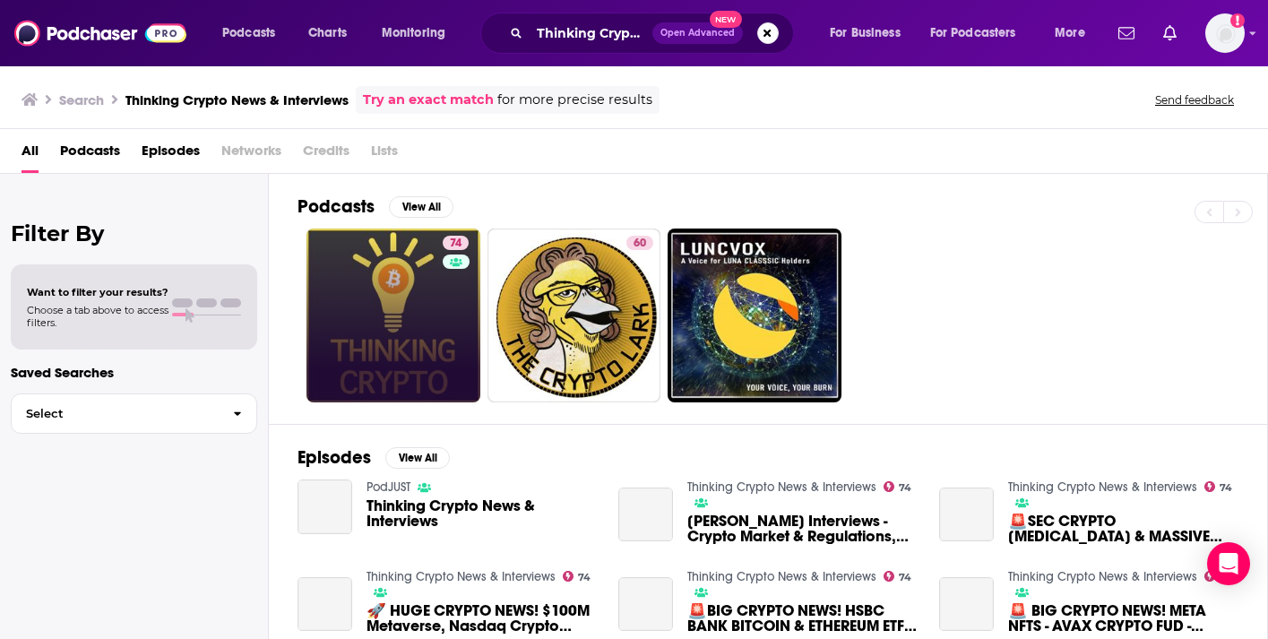
click at [456, 269] on div at bounding box center [455, 274] width 15 height 15
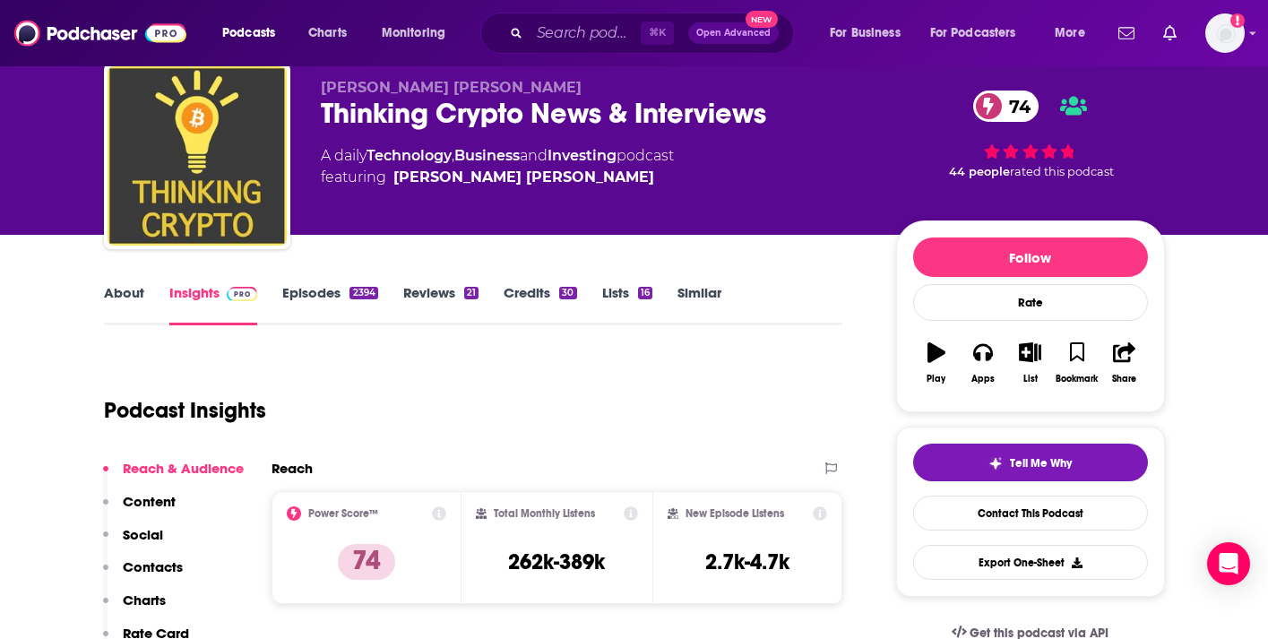
scroll to position [59, 0]
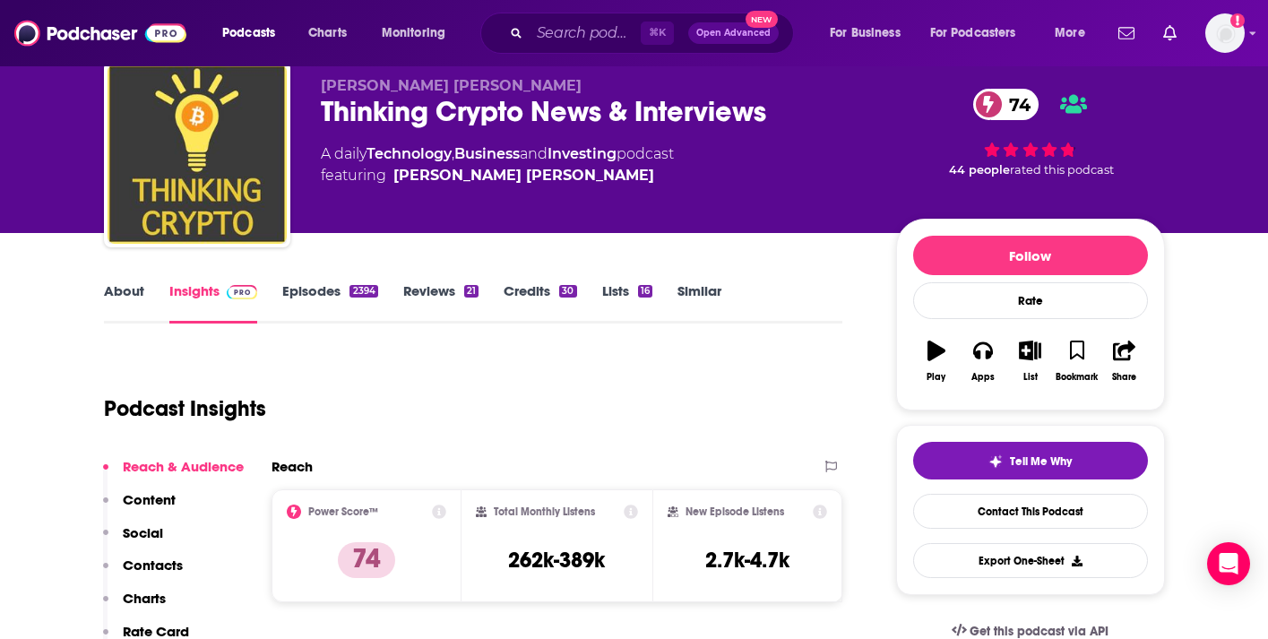
click at [298, 291] on link "Episodes 2394" at bounding box center [329, 302] width 95 height 41
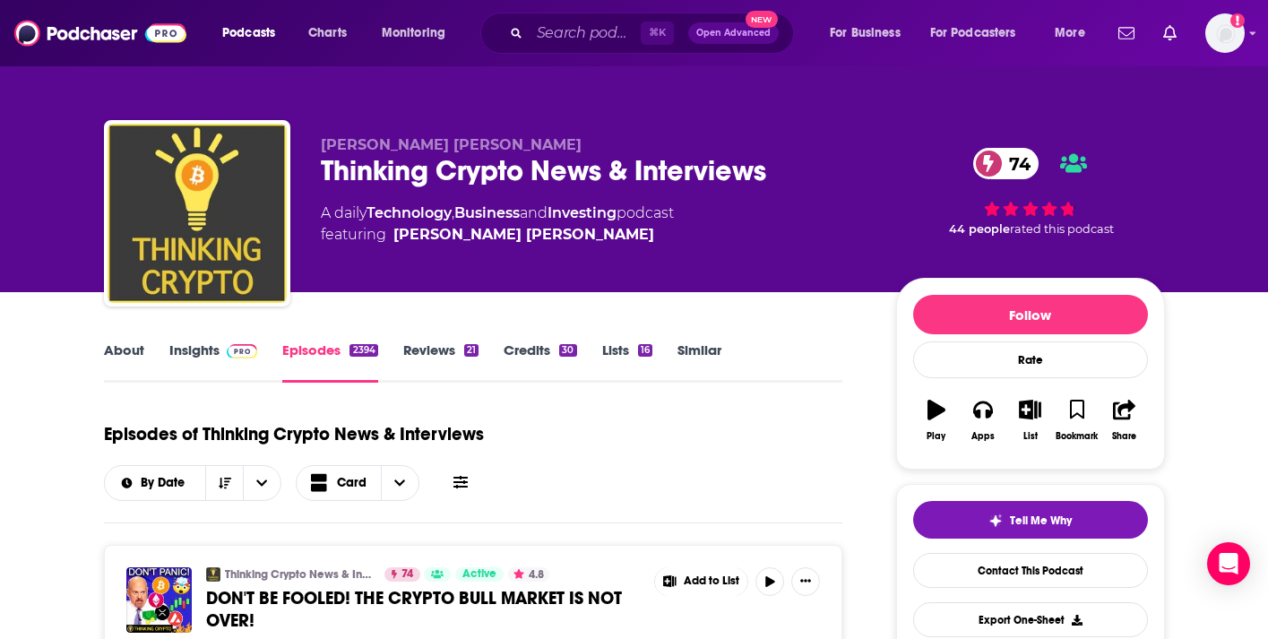
click at [191, 356] on link "Insights" at bounding box center [213, 361] width 89 height 41
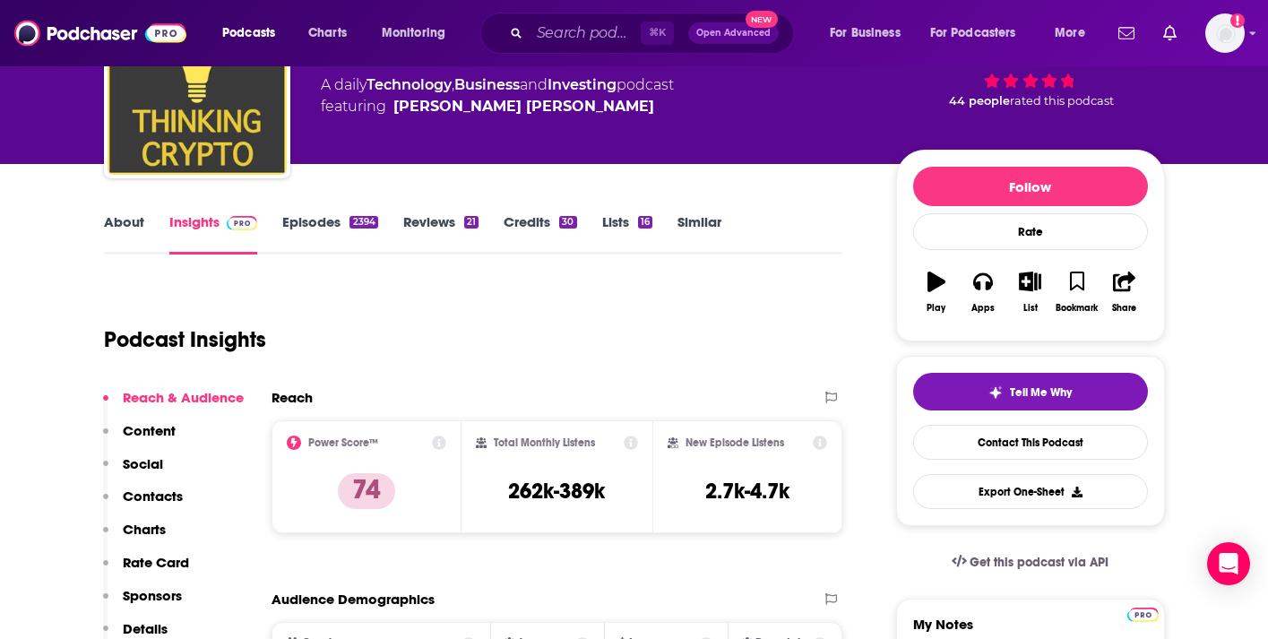
scroll to position [313, 0]
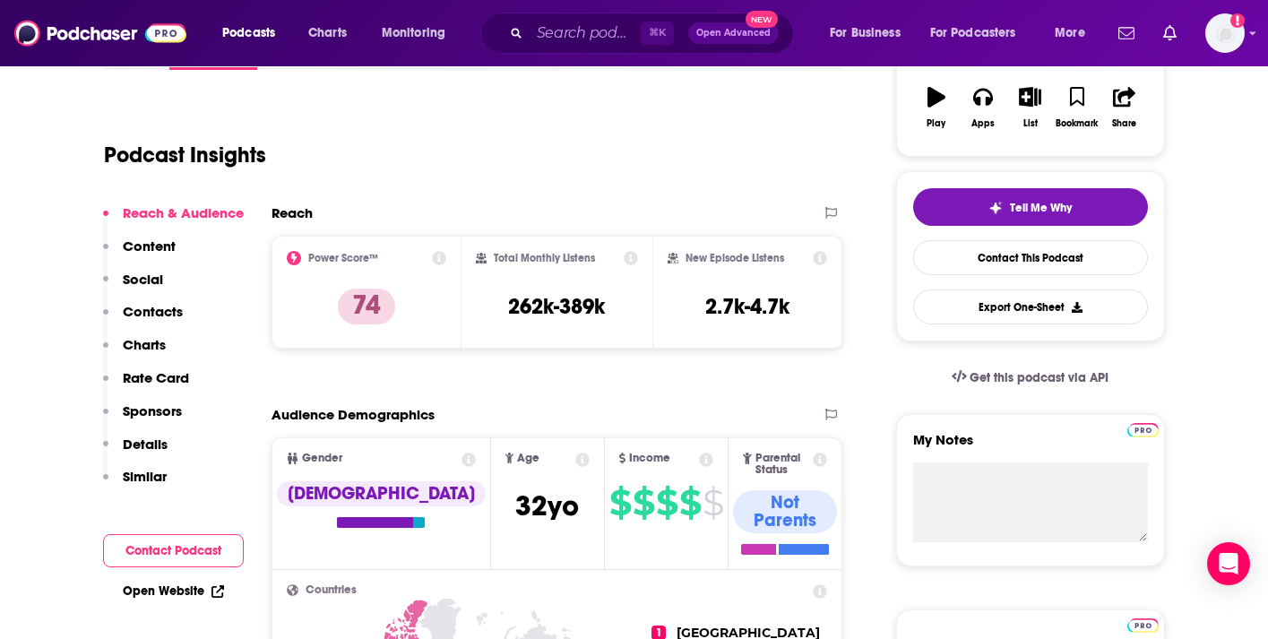
click at [142, 444] on p "Details" at bounding box center [145, 444] width 45 height 17
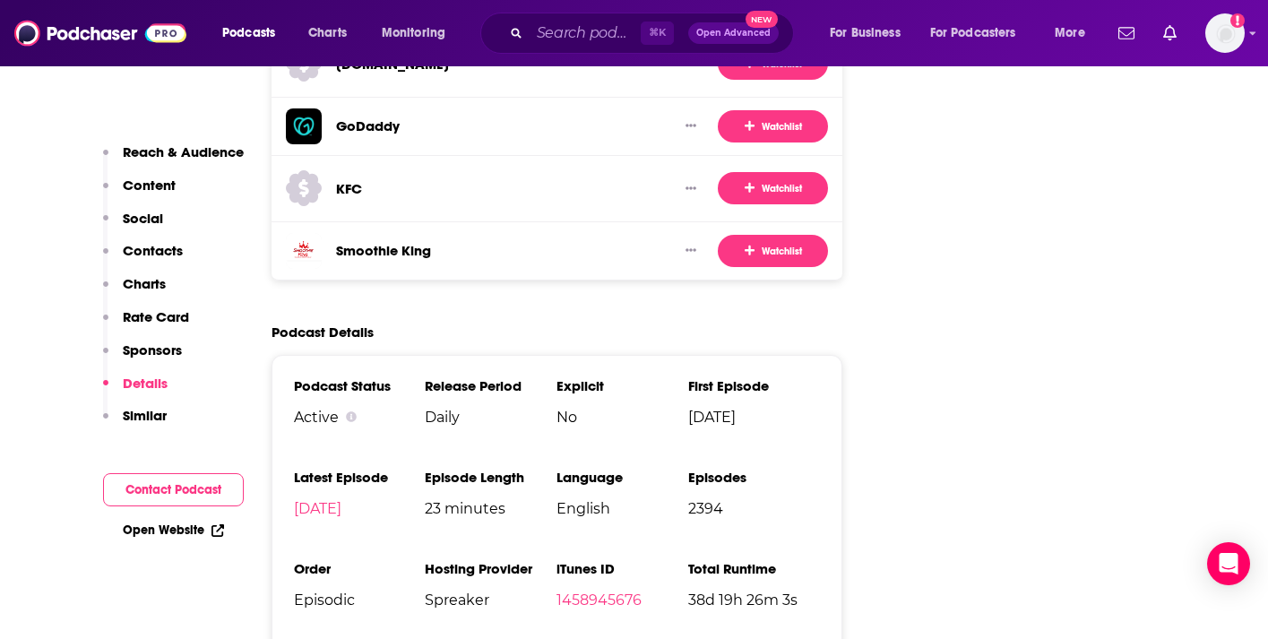
scroll to position [3047, 0]
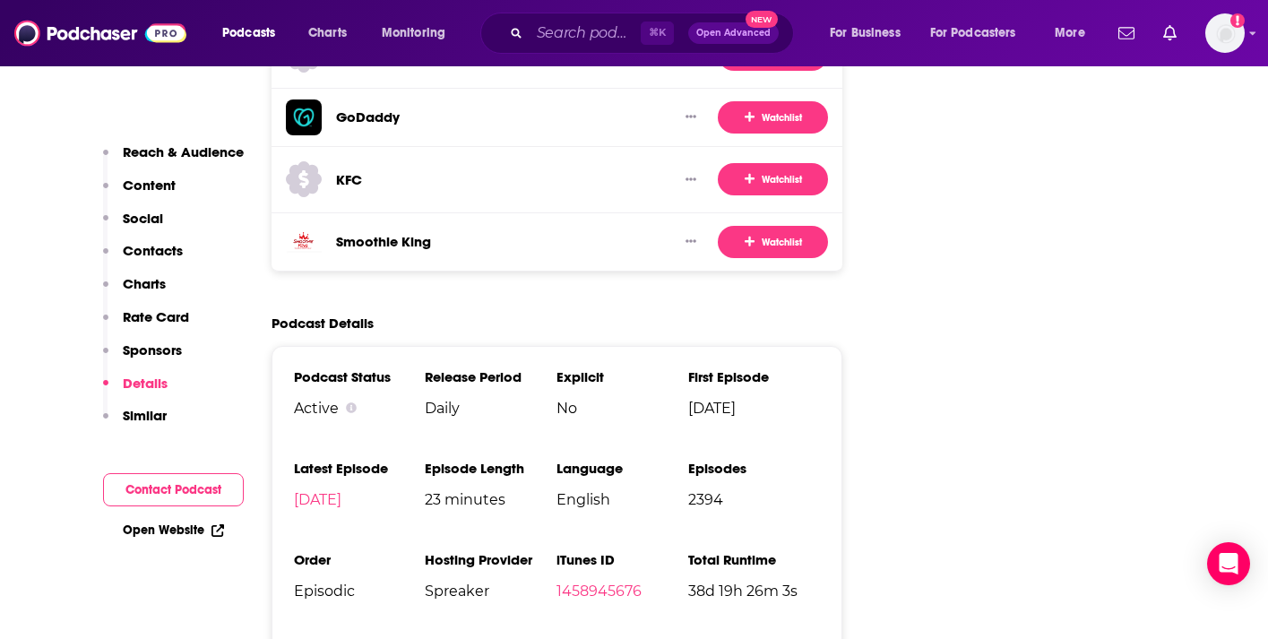
click at [161, 258] on p "Contacts" at bounding box center [153, 250] width 60 height 17
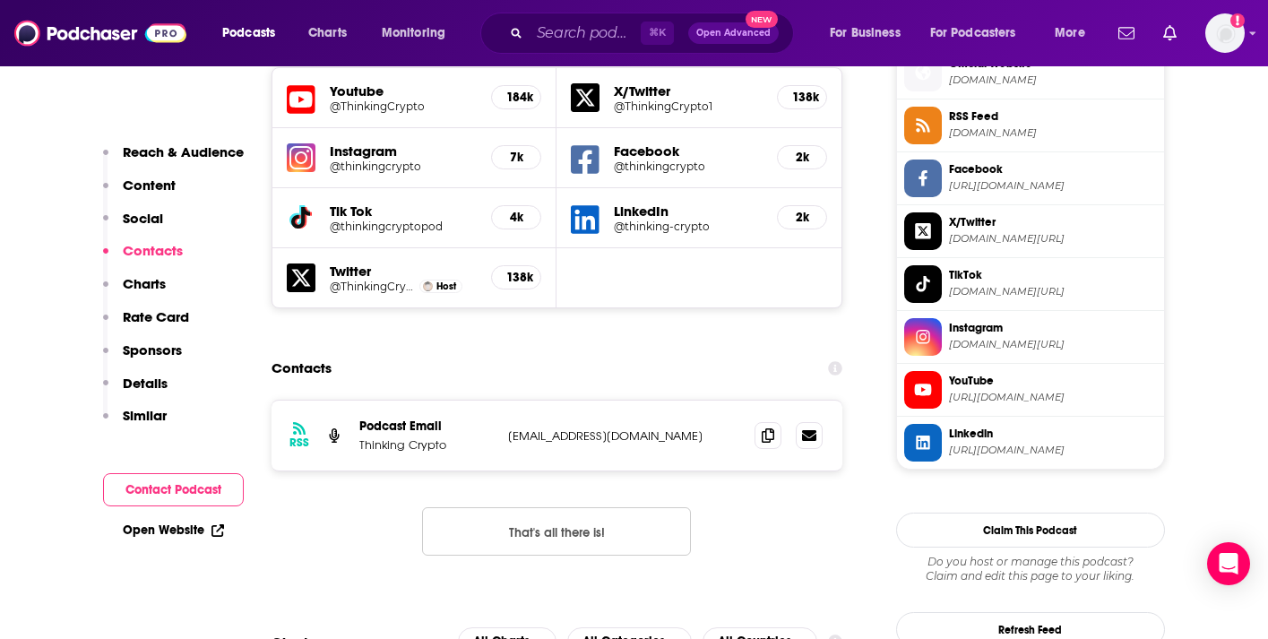
scroll to position [1639, 0]
click at [563, 39] on input "Search podcasts, credits, & more..." at bounding box center [585, 33] width 111 height 29
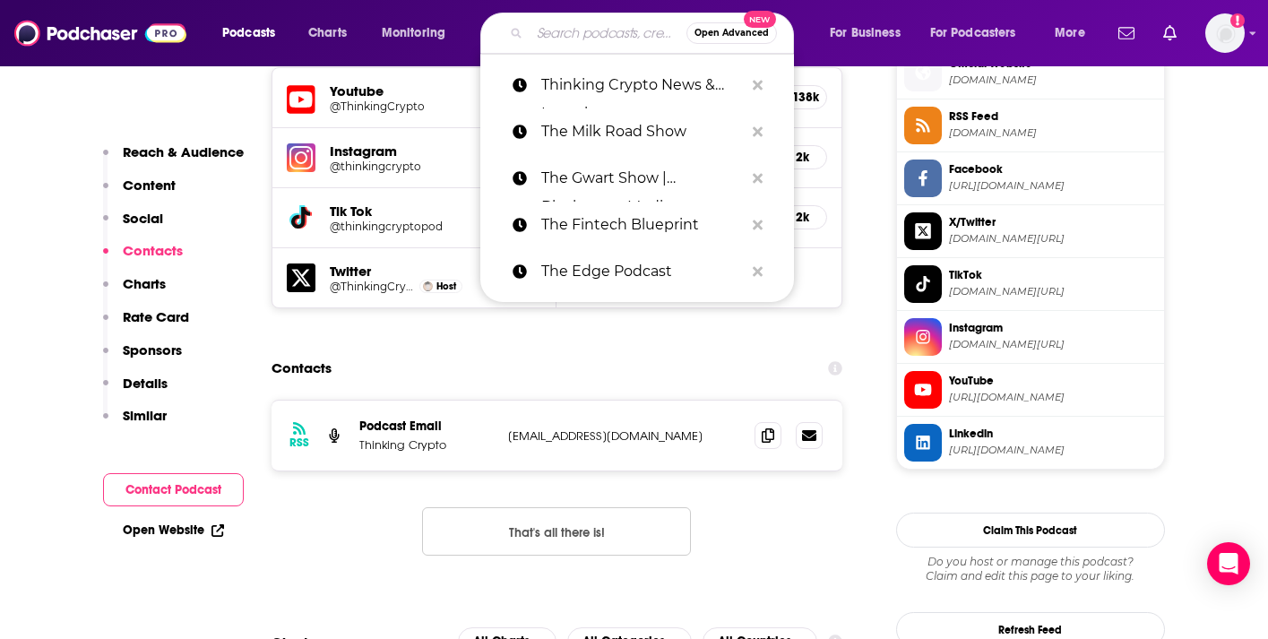
paste input "This Week in Fintech's Podcast"
type input "This Week in Fintech's Podcast"
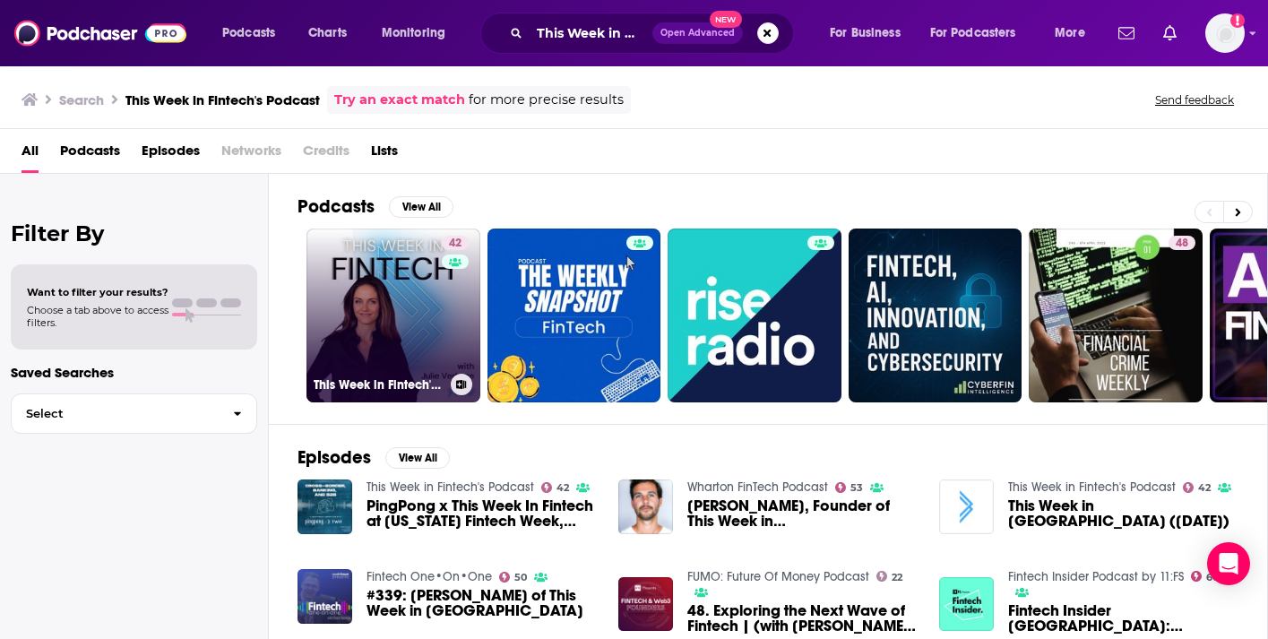
click at [333, 321] on link "42 This Week in Fintech's Podcast" at bounding box center [394, 316] width 174 height 174
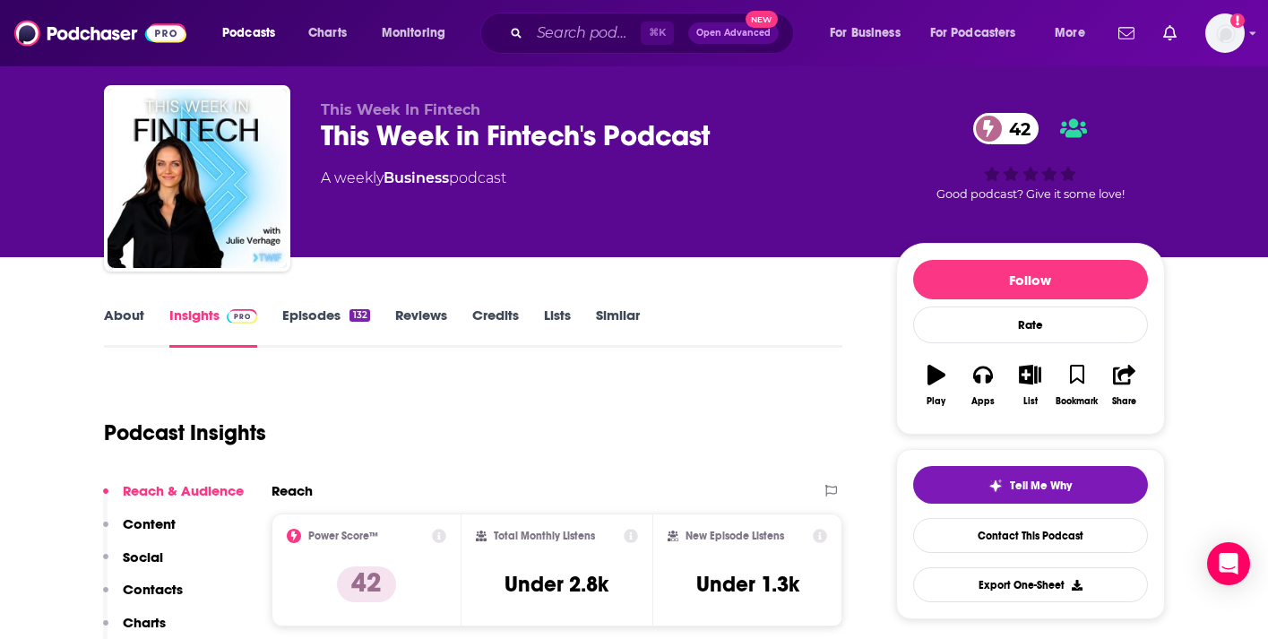
scroll to position [72, 0]
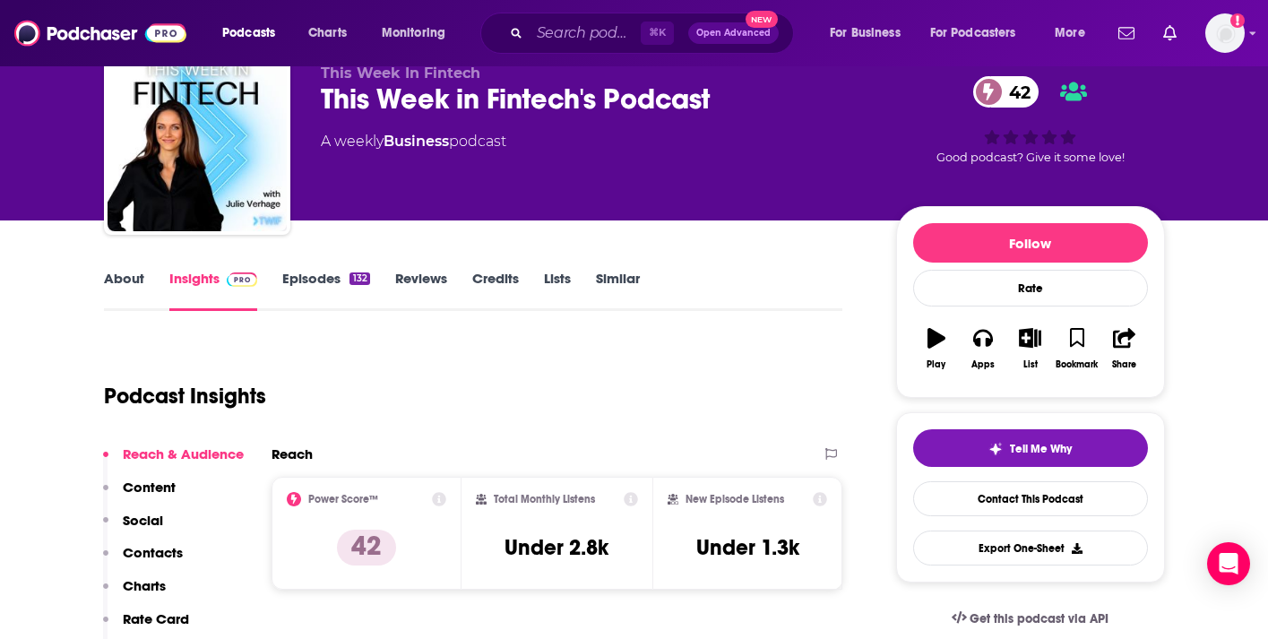
click at [285, 290] on link "Episodes 132" at bounding box center [325, 290] width 87 height 41
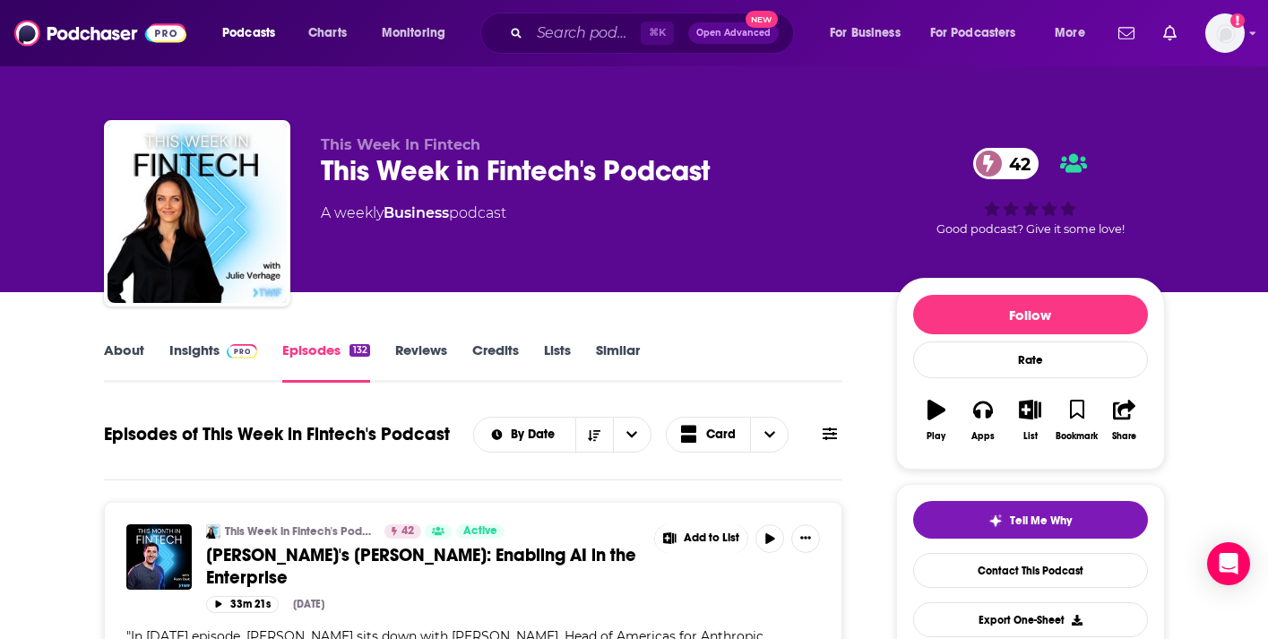
click at [175, 357] on link "Insights" at bounding box center [213, 361] width 89 height 41
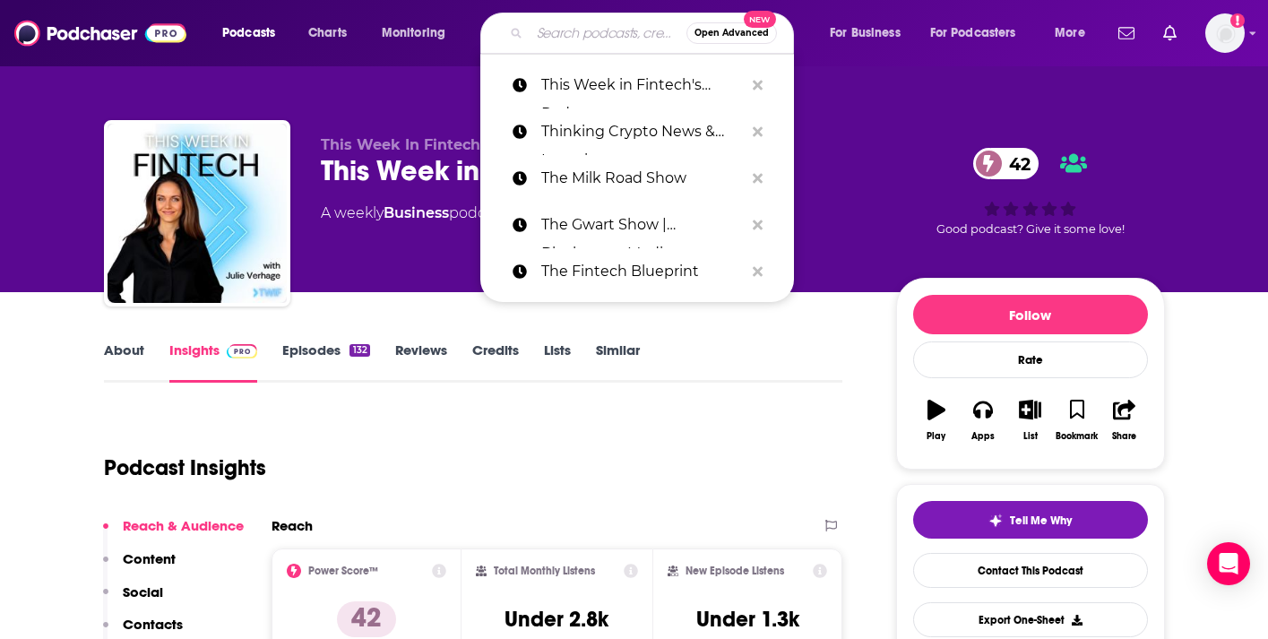
click at [566, 30] on input "Search podcasts, credits, & more..." at bounding box center [608, 33] width 157 height 29
paste input "Bankless"
type input "Bankless"
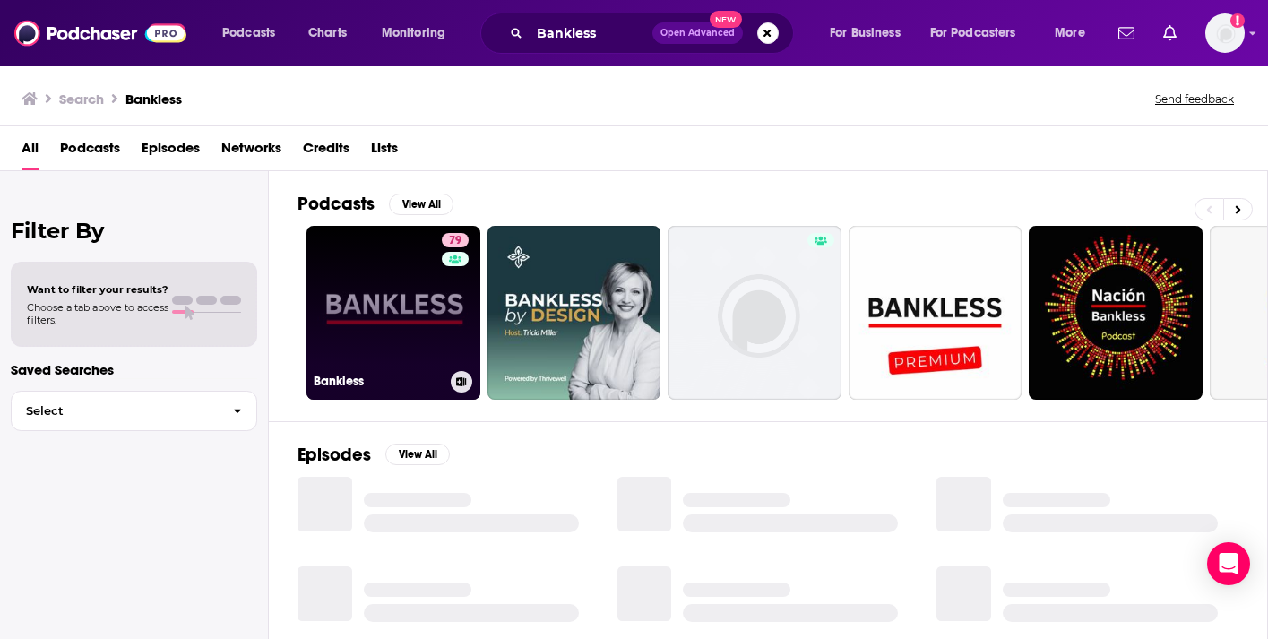
click at [358, 318] on link "79 Bankless" at bounding box center [394, 313] width 174 height 174
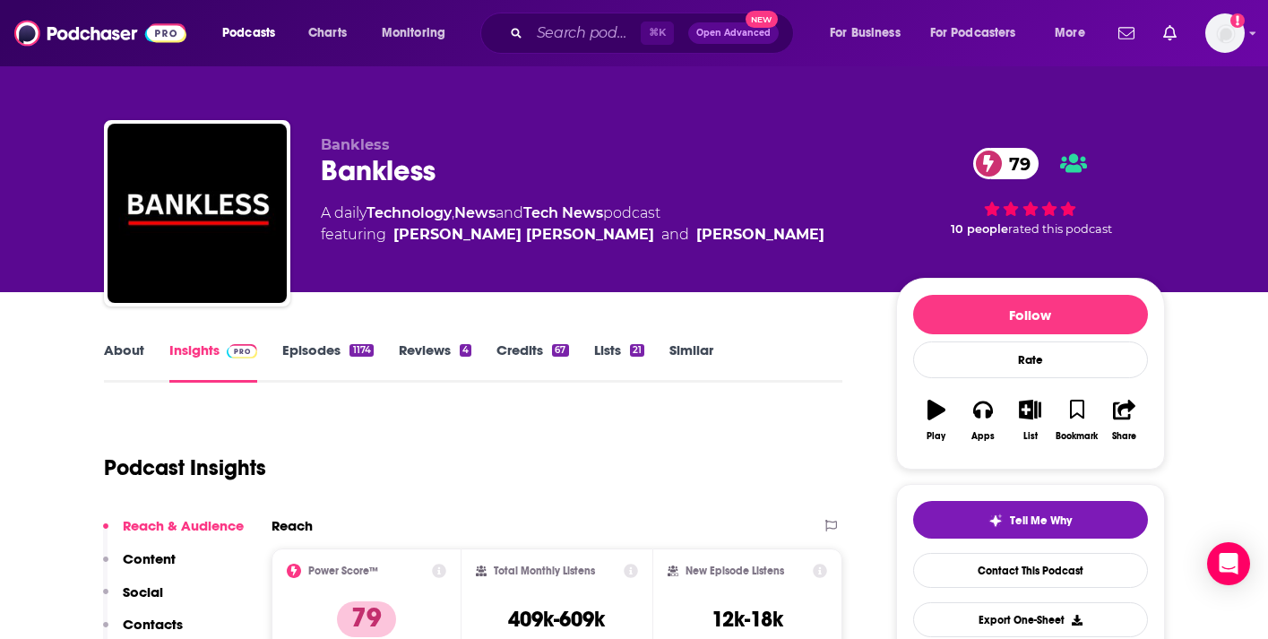
click at [334, 358] on link "Episodes 1174" at bounding box center [327, 361] width 91 height 41
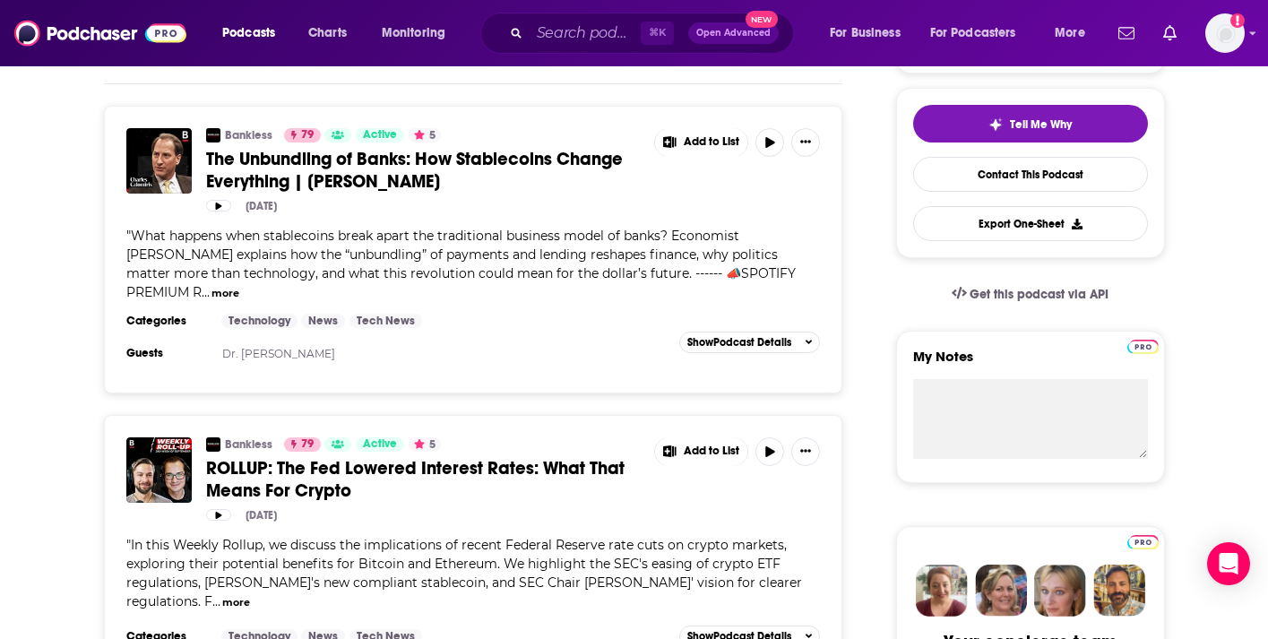
scroll to position [586, 0]
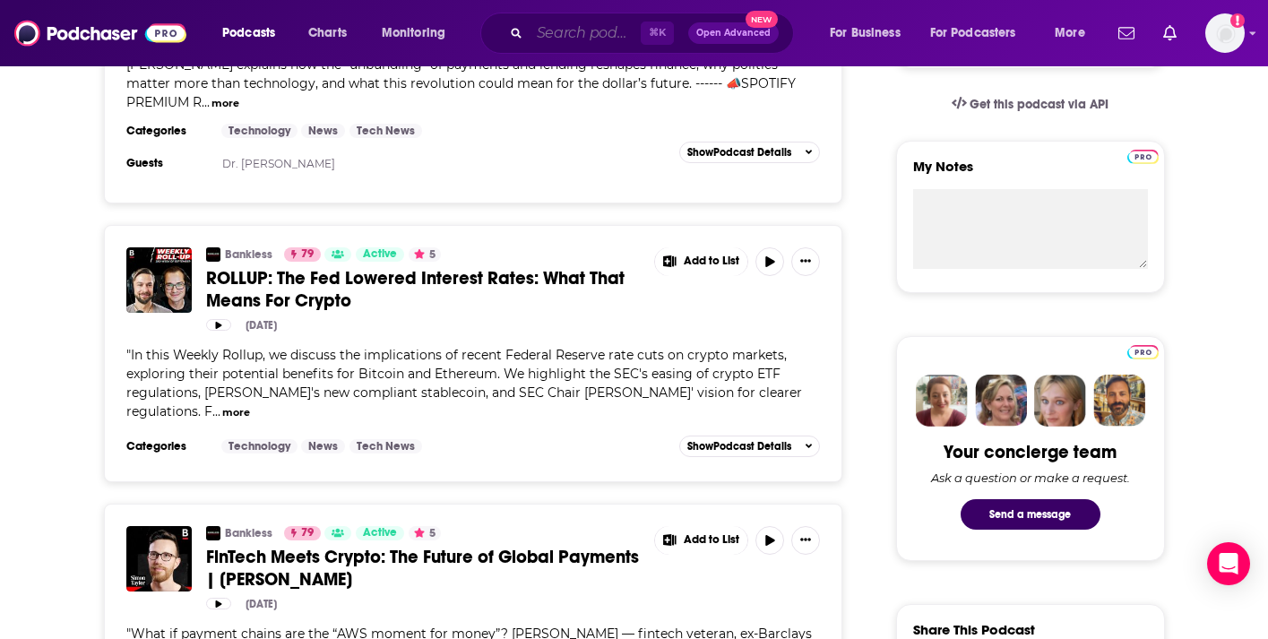
click at [573, 32] on input "Search podcasts, credits, & more..." at bounding box center [585, 33] width 111 height 29
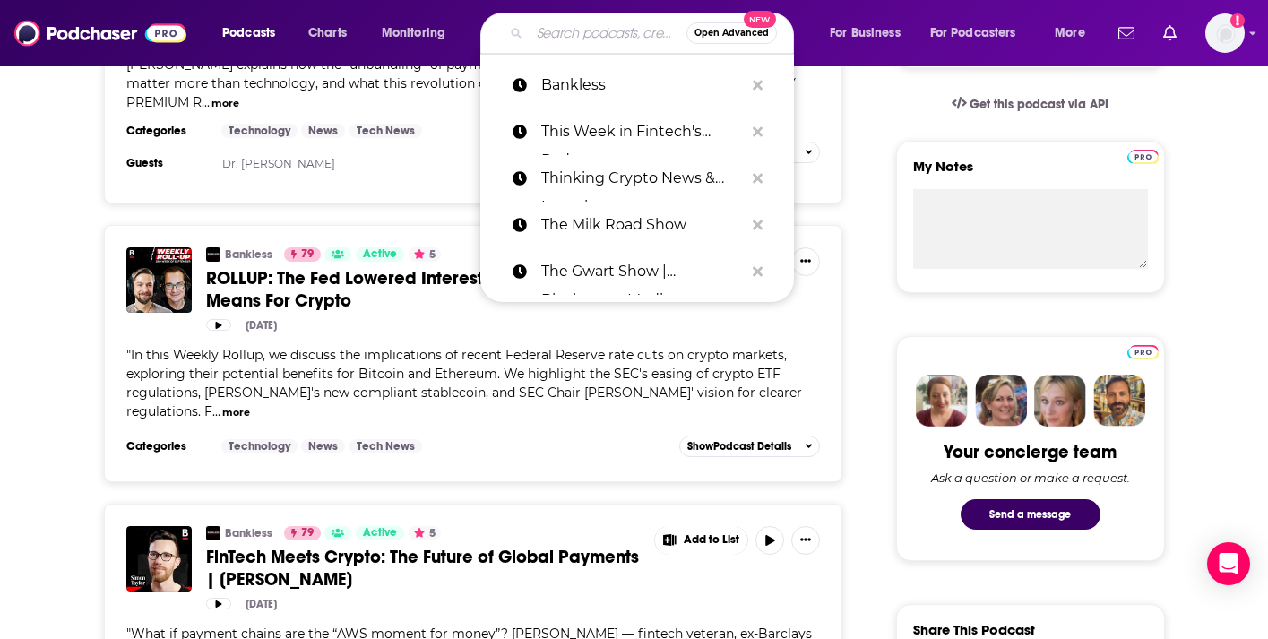
paste input "Blockworks' Empire"
type input "Blockworks' Empire"
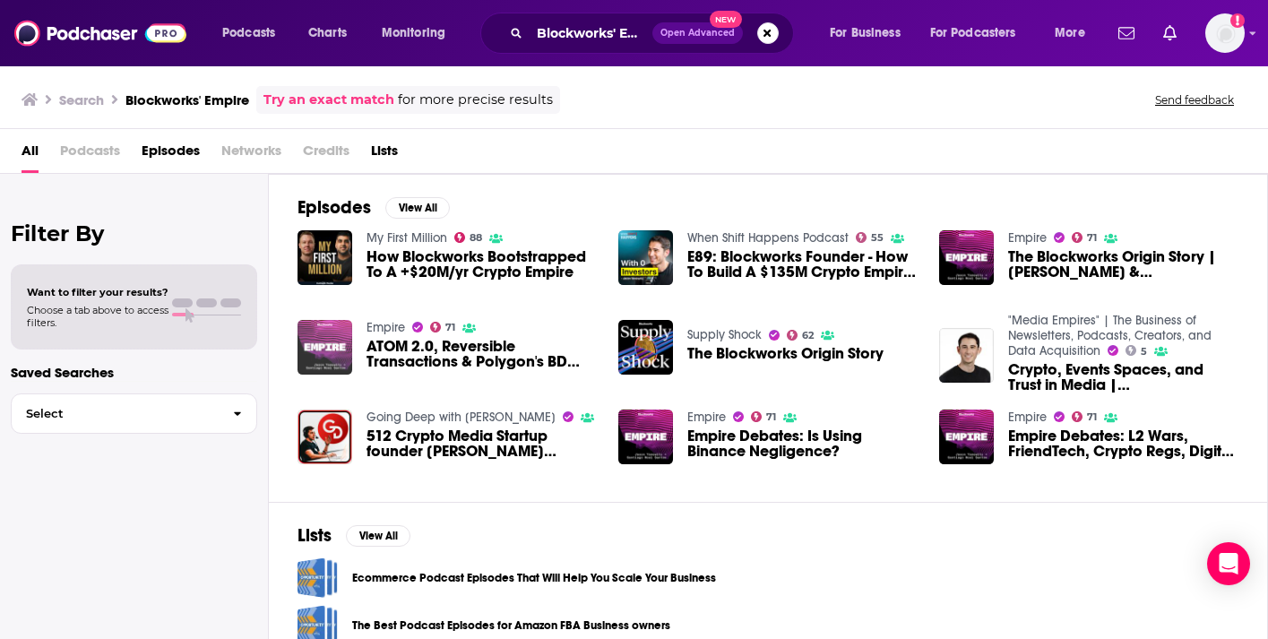
click at [325, 360] on img "ATOM 2.0, Reversible Transactions & Polygon's BD Game | Blockworks Research" at bounding box center [325, 347] width 55 height 55
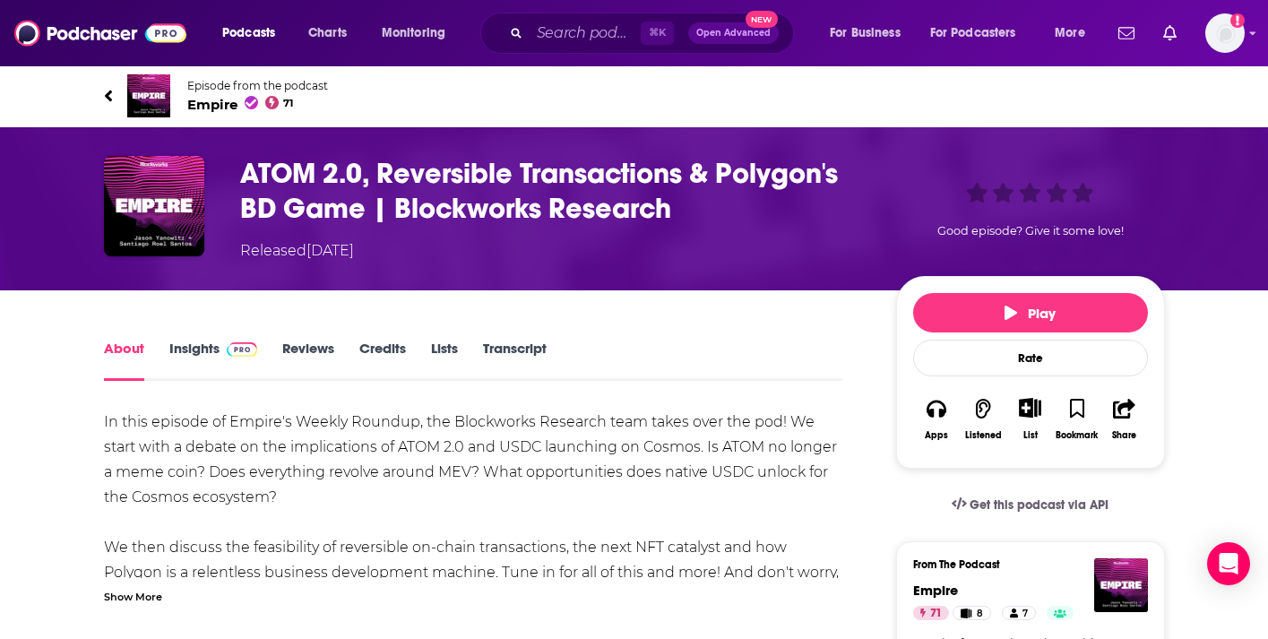
click at [215, 117] on div "Episode from the podcast Empire 71 Next Episode" at bounding box center [634, 96] width 1061 height 72
click at [214, 103] on span "Empire 71" at bounding box center [257, 104] width 141 height 17
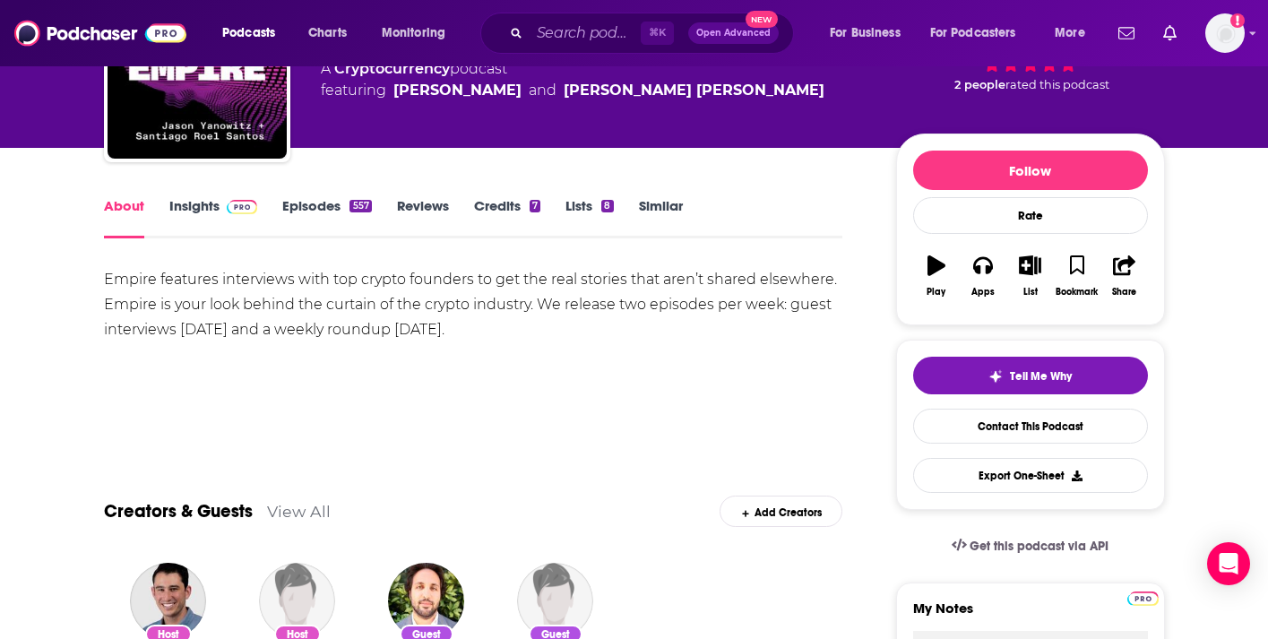
scroll to position [157, 0]
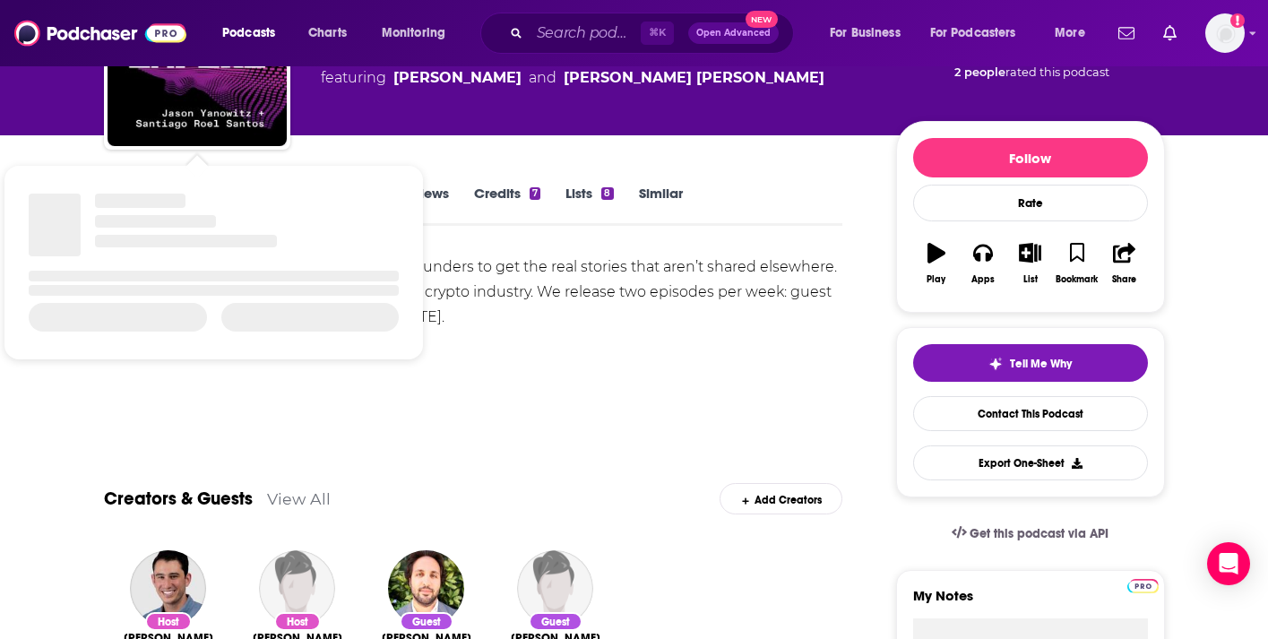
click at [194, 177] on span "Show Podcast Details" at bounding box center [213, 262] width 399 height 195
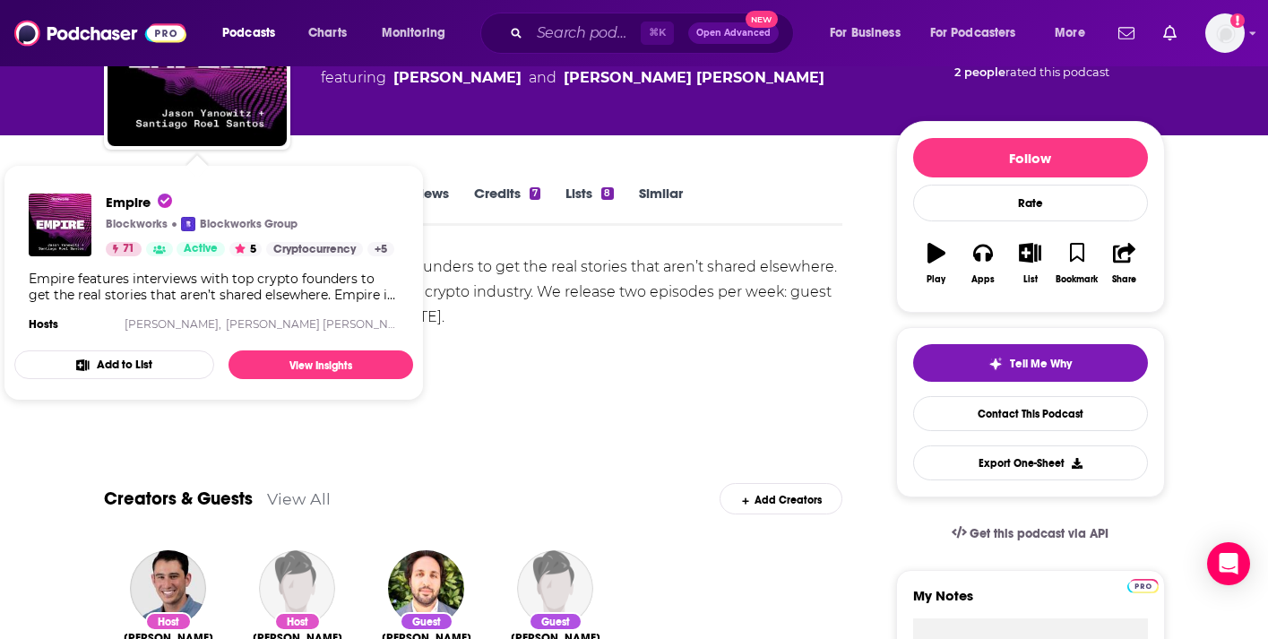
click at [516, 396] on div "Show More" at bounding box center [473, 404] width 739 height 30
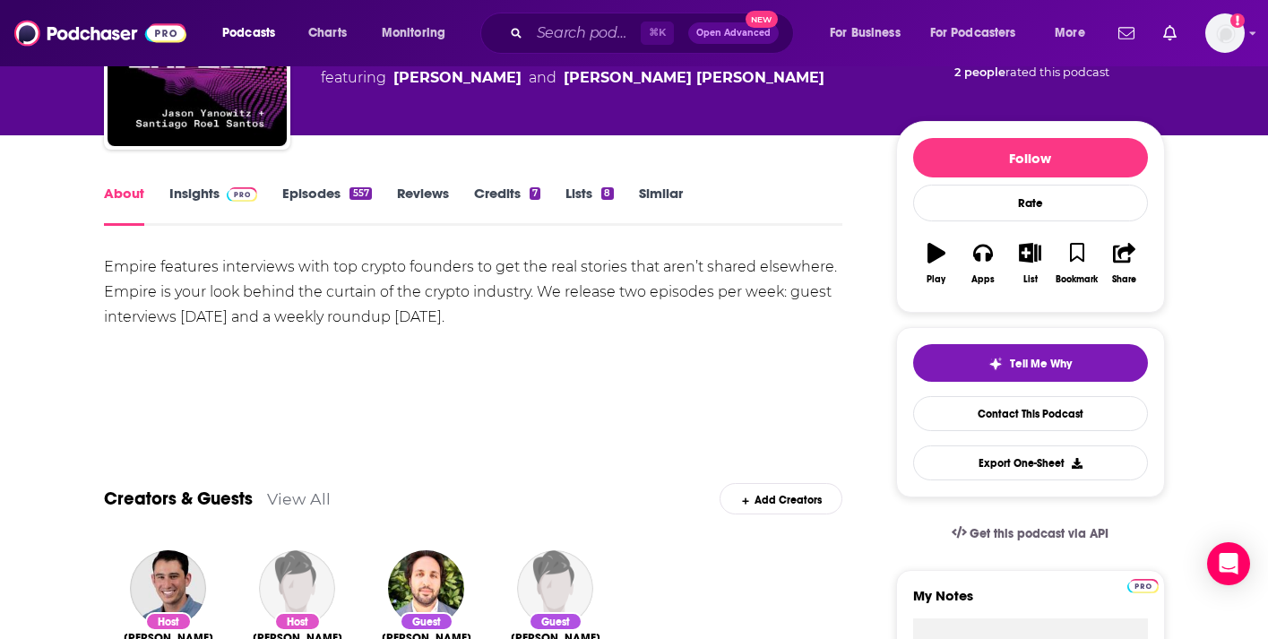
click at [208, 203] on link "Insights" at bounding box center [213, 205] width 89 height 41
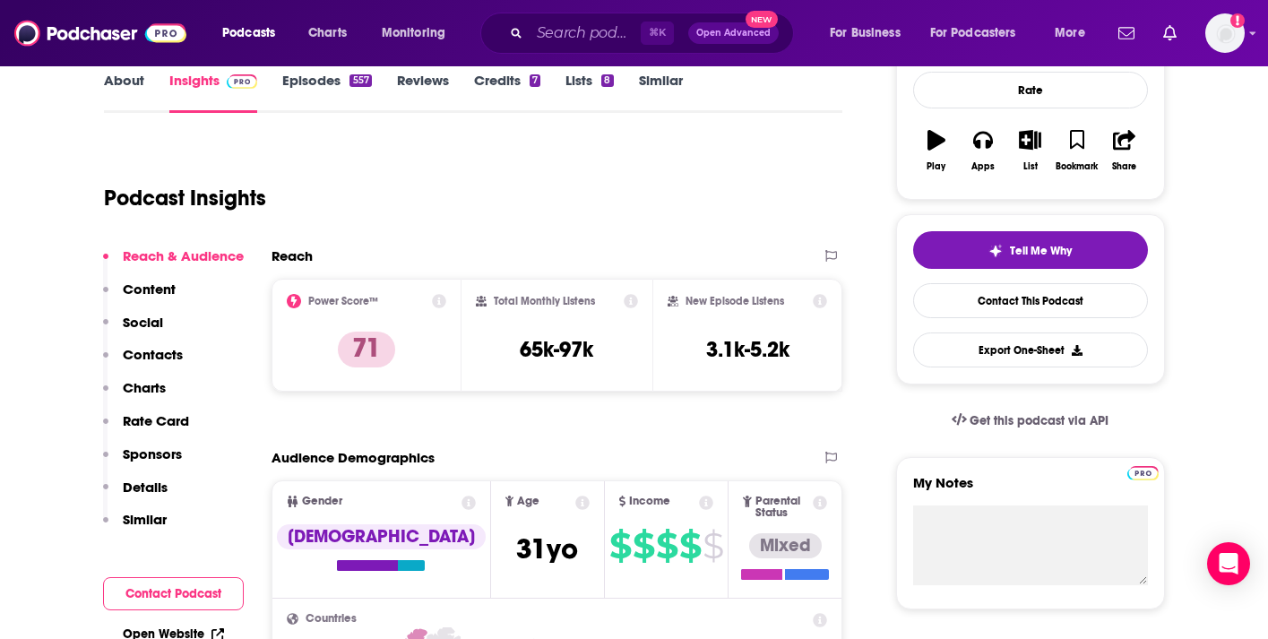
scroll to position [97, 0]
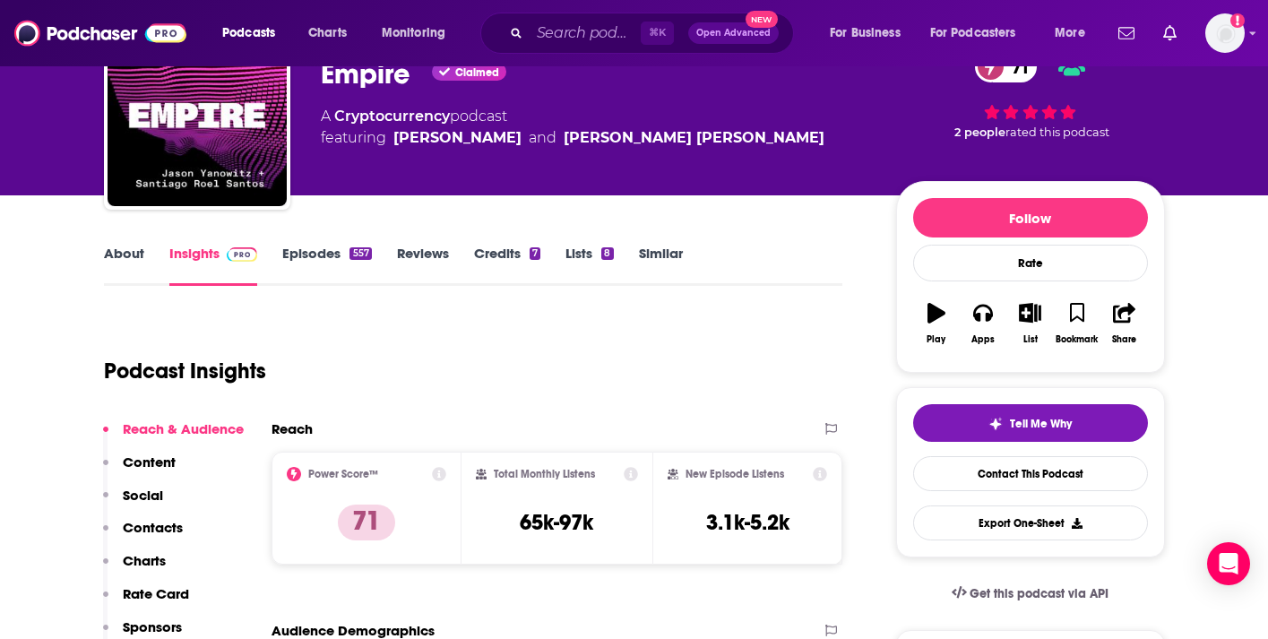
click at [316, 261] on link "Episodes 557" at bounding box center [326, 265] width 89 height 41
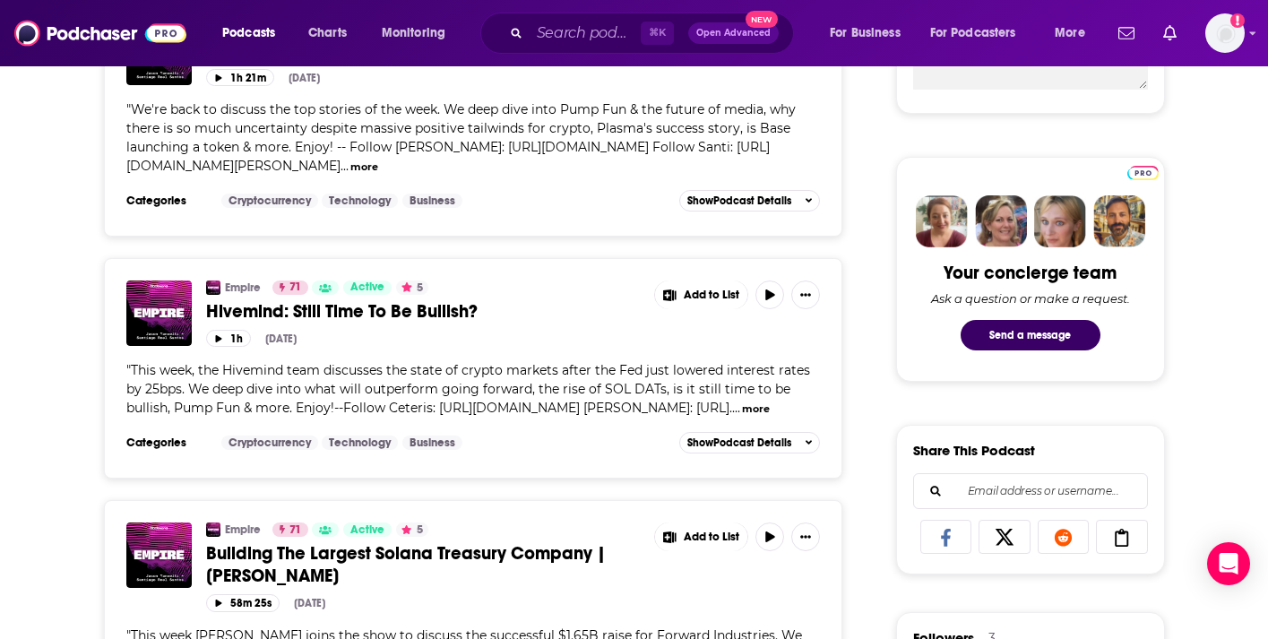
scroll to position [800, 0]
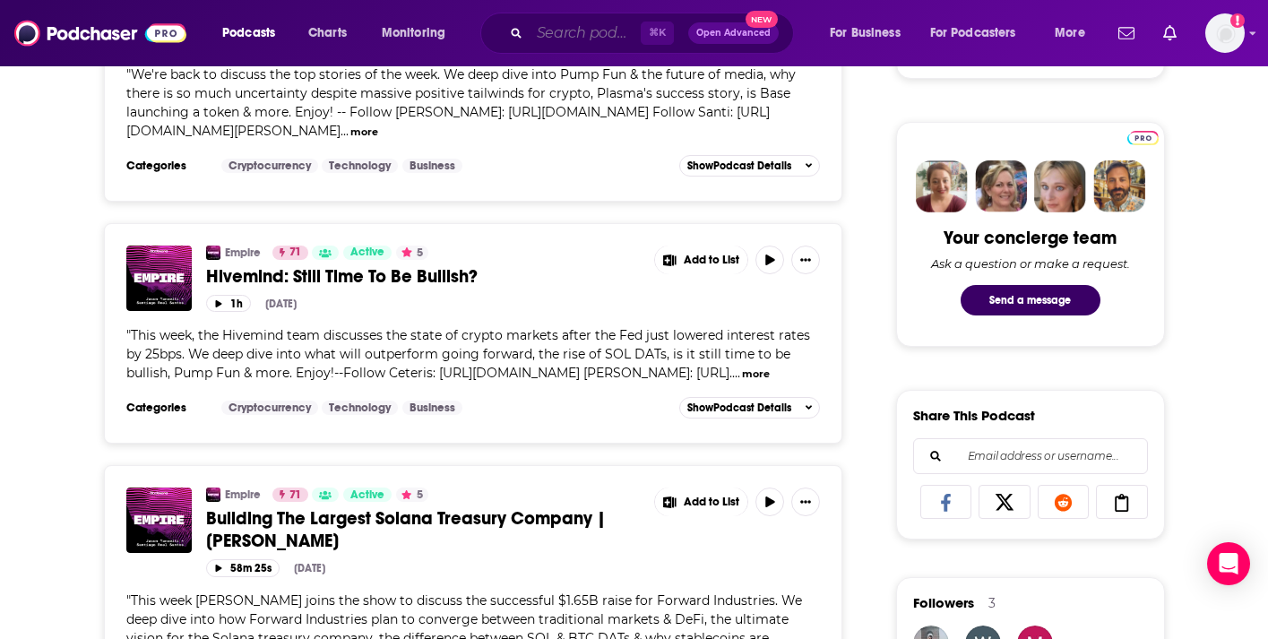
click at [549, 34] on input "Search podcasts, credits, & more..." at bounding box center [585, 33] width 111 height 29
paste input "Bankless"
type input "Bankless"
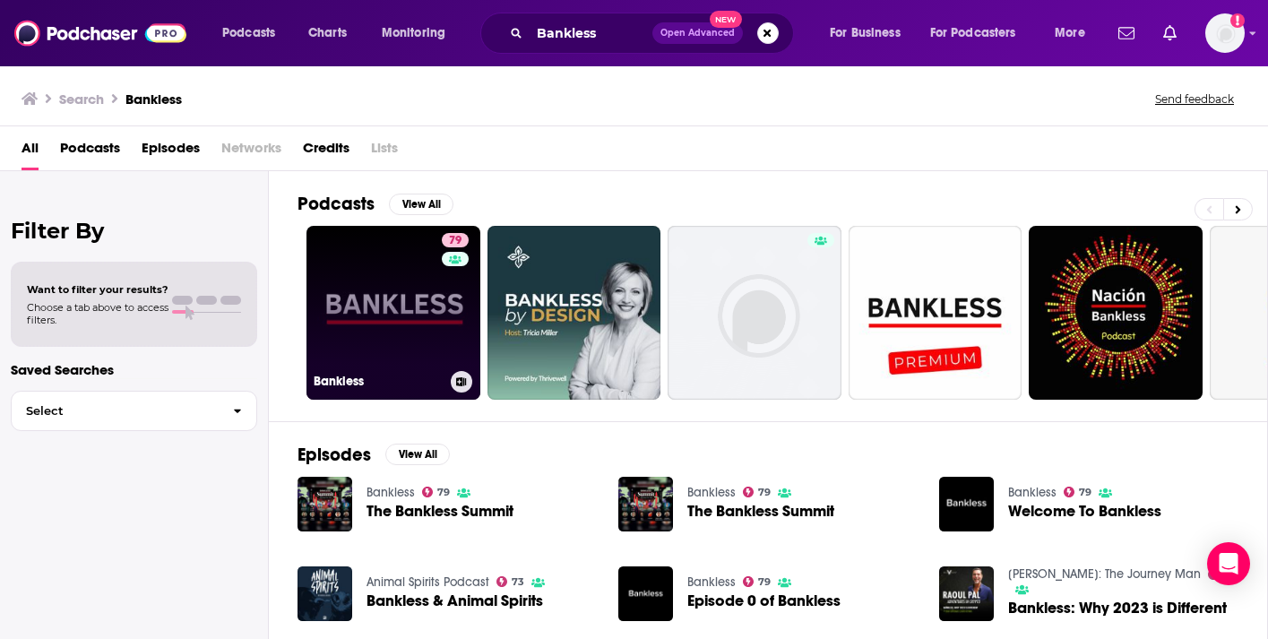
click at [395, 280] on link "79 Bankless" at bounding box center [394, 313] width 174 height 174
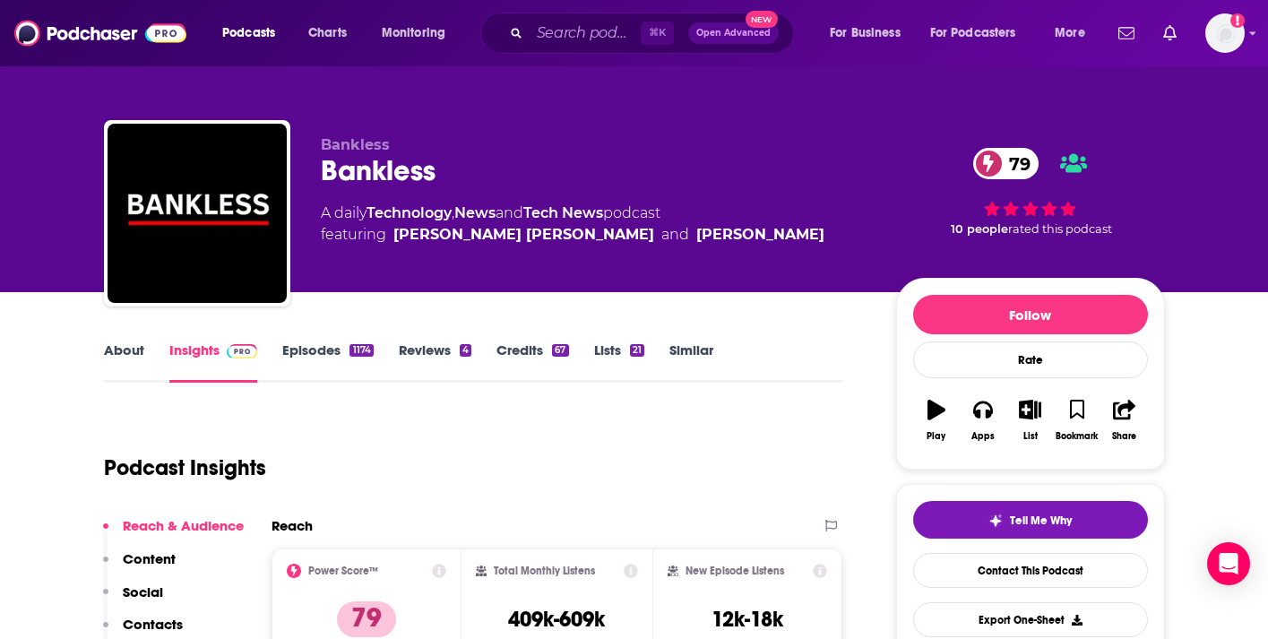
click at [299, 352] on link "Episodes 1174" at bounding box center [327, 361] width 91 height 41
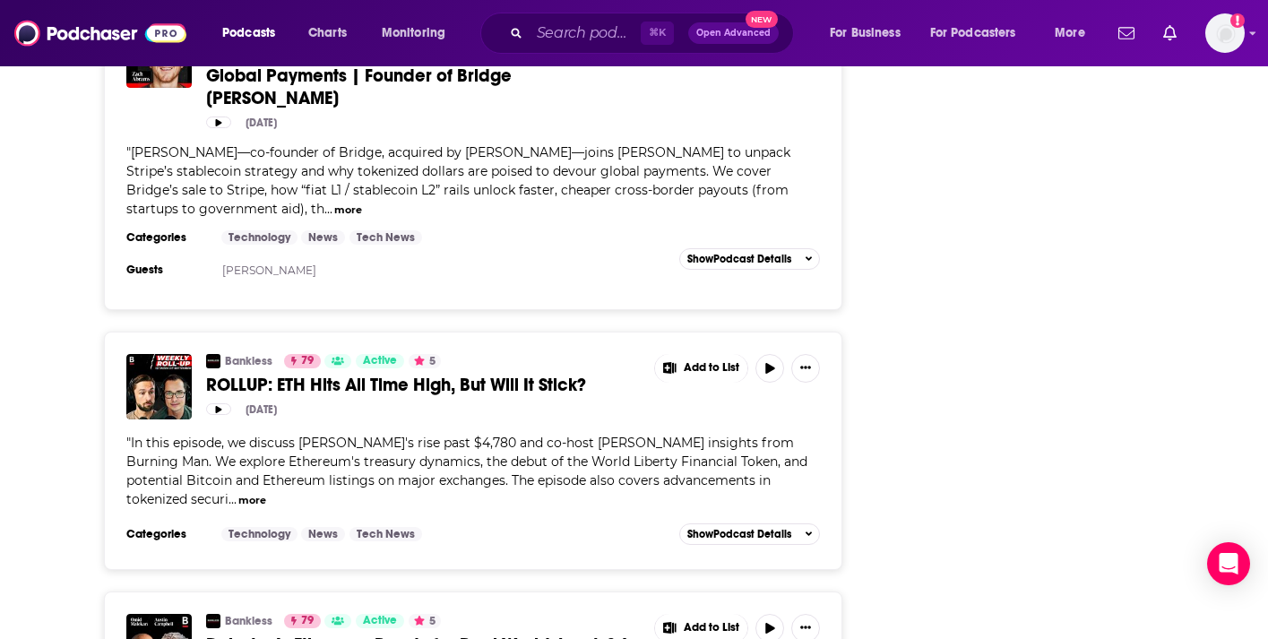
scroll to position [2931, 0]
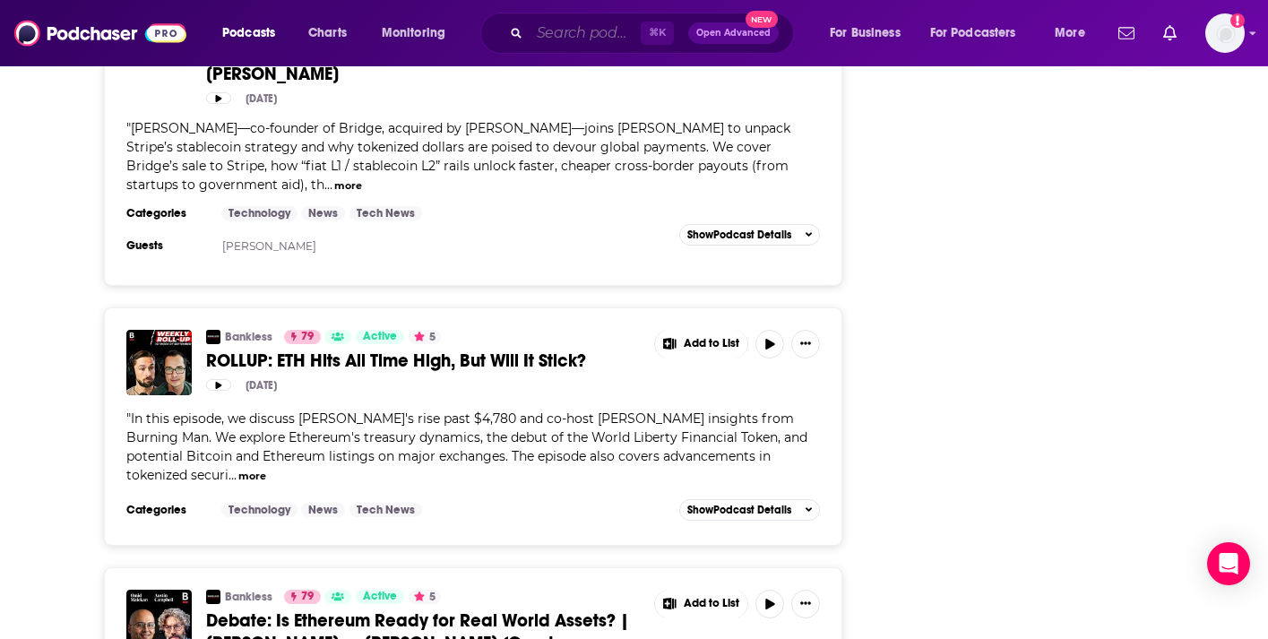
click at [540, 35] on input "Search podcasts, credits, & more..." at bounding box center [585, 33] width 111 height 29
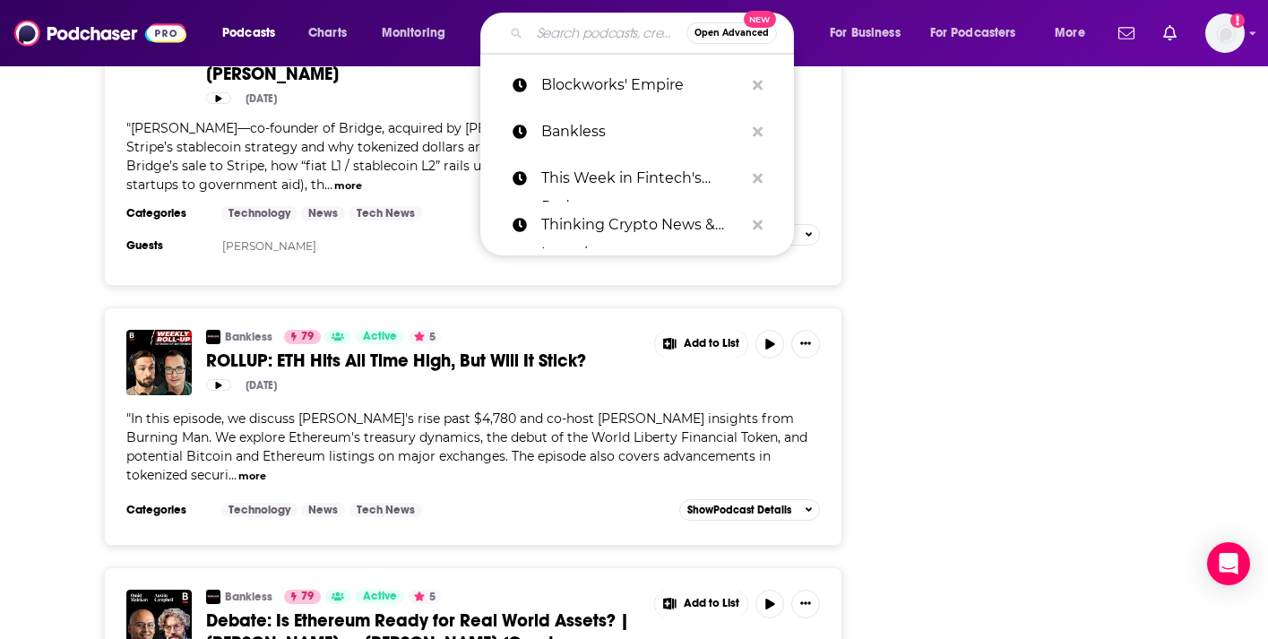
paste input "Crypto 101"
type input "Crypto 101"
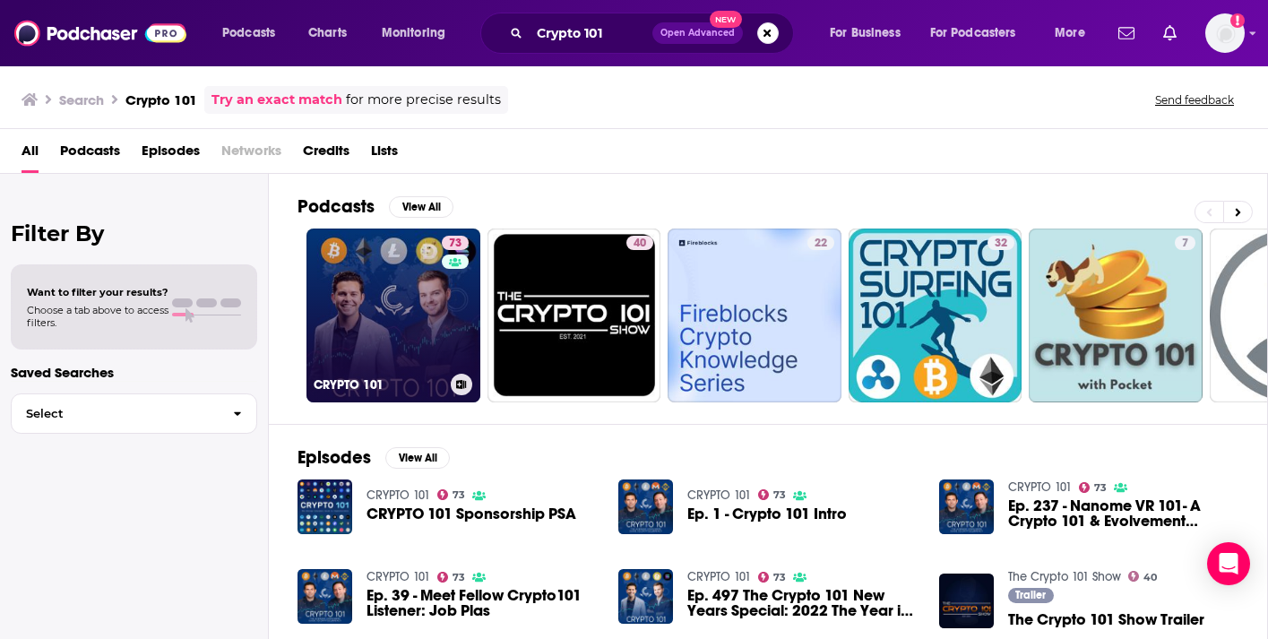
click at [381, 298] on link "73 CRYPTO 101" at bounding box center [394, 316] width 174 height 174
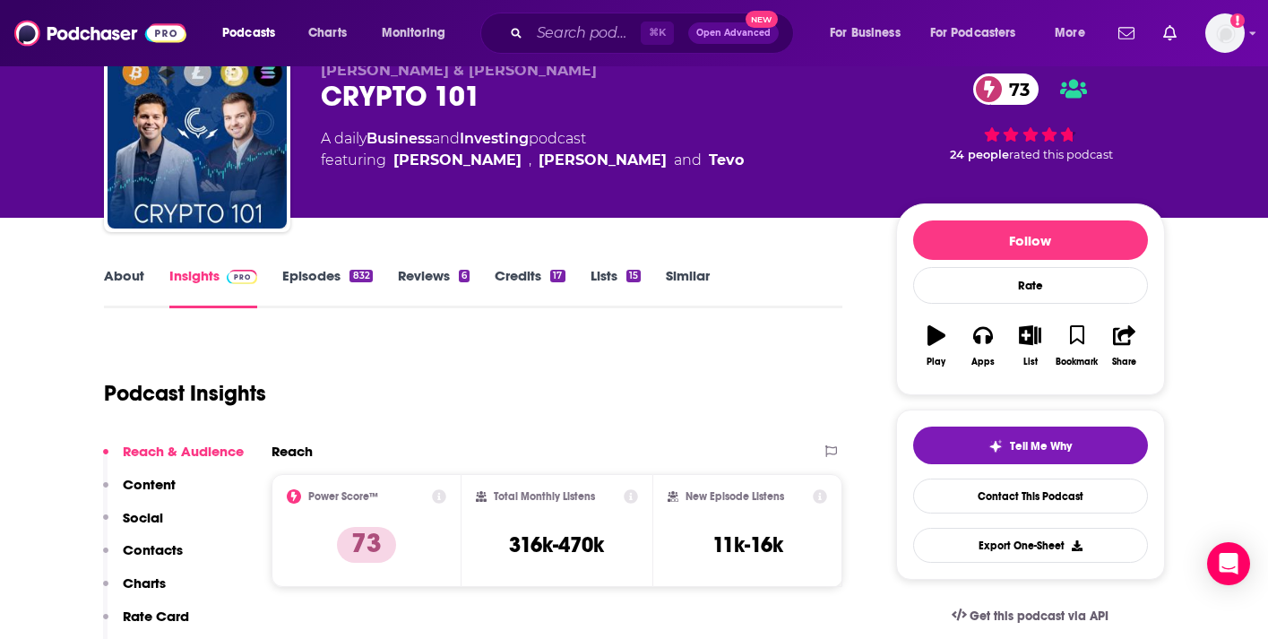
scroll to position [75, 0]
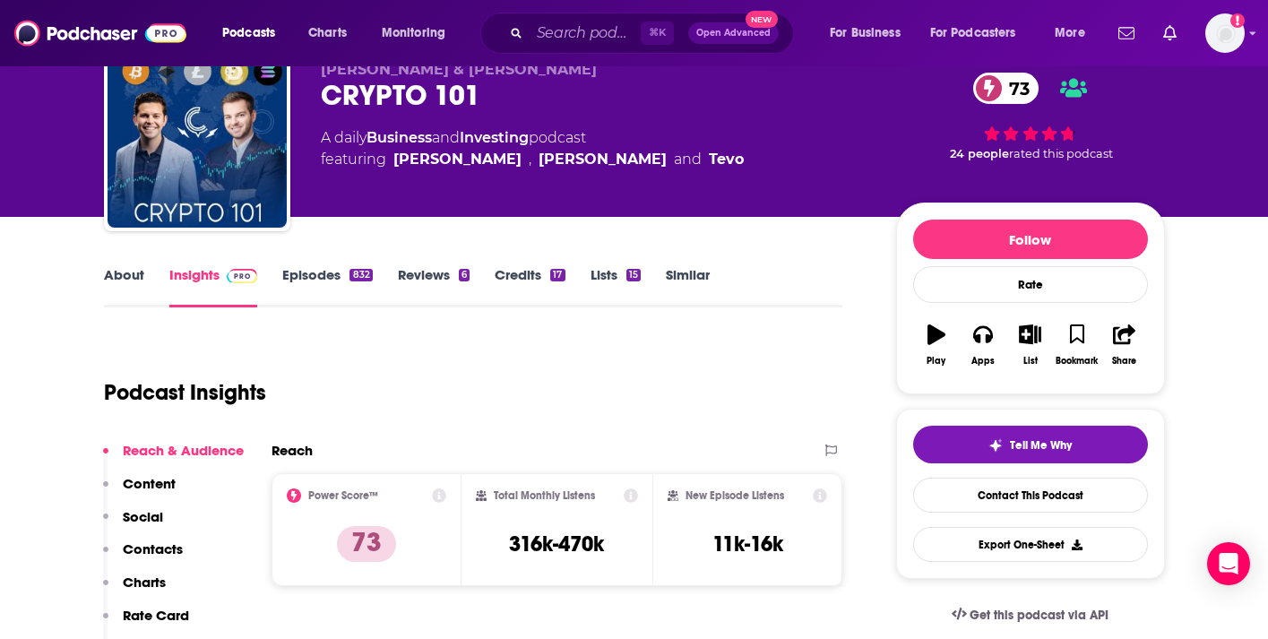
click at [324, 279] on link "Episodes 832" at bounding box center [327, 286] width 90 height 41
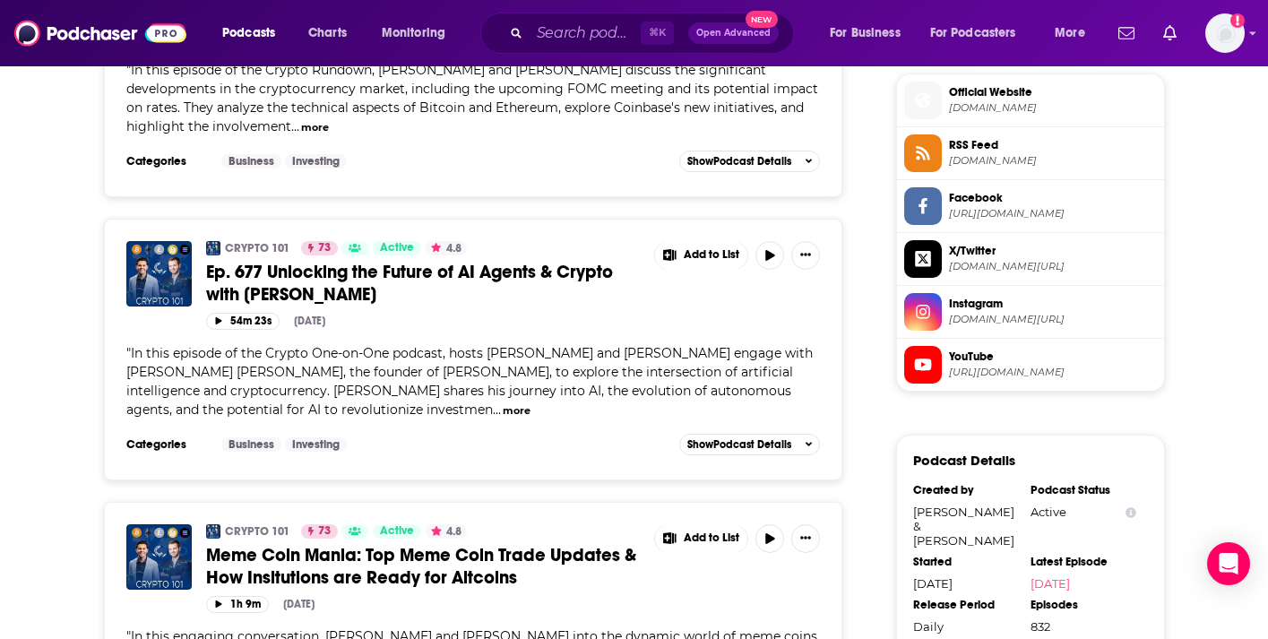
scroll to position [1456, 0]
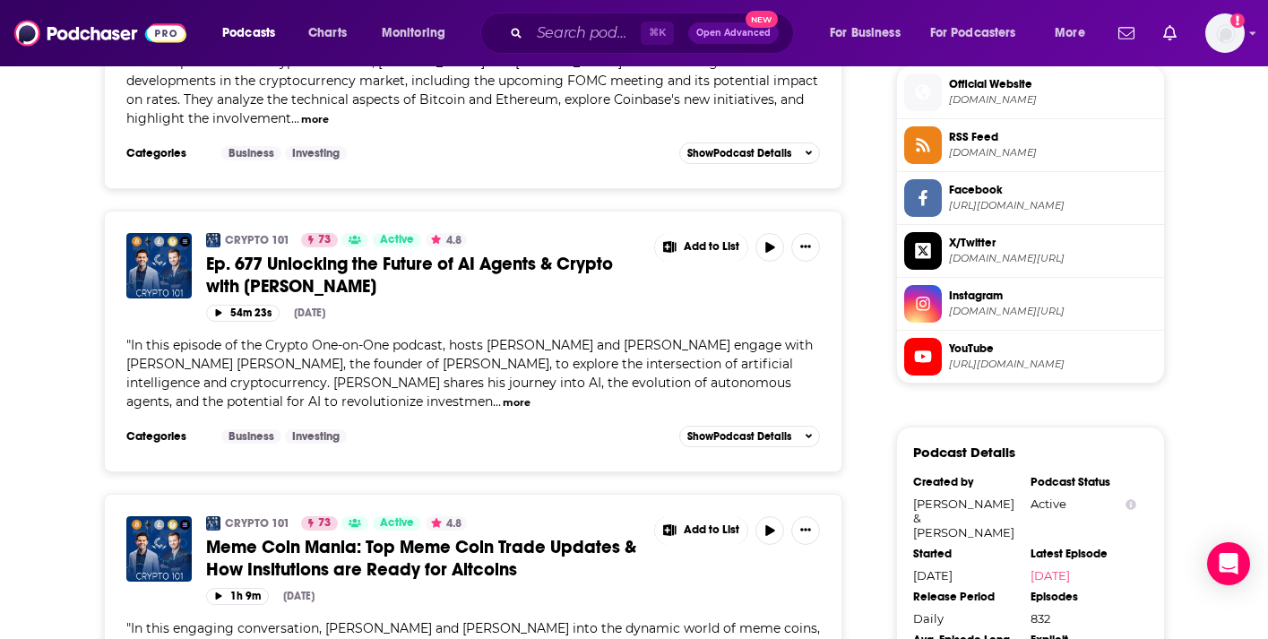
click at [580, 4] on div "Podcasts Charts Monitoring ⌘ K Open Advanced New For Business For Podcasters Mo…" at bounding box center [634, 33] width 1268 height 66
click at [578, 19] on input "Search podcasts, credits, & more..." at bounding box center [585, 33] width 111 height 29
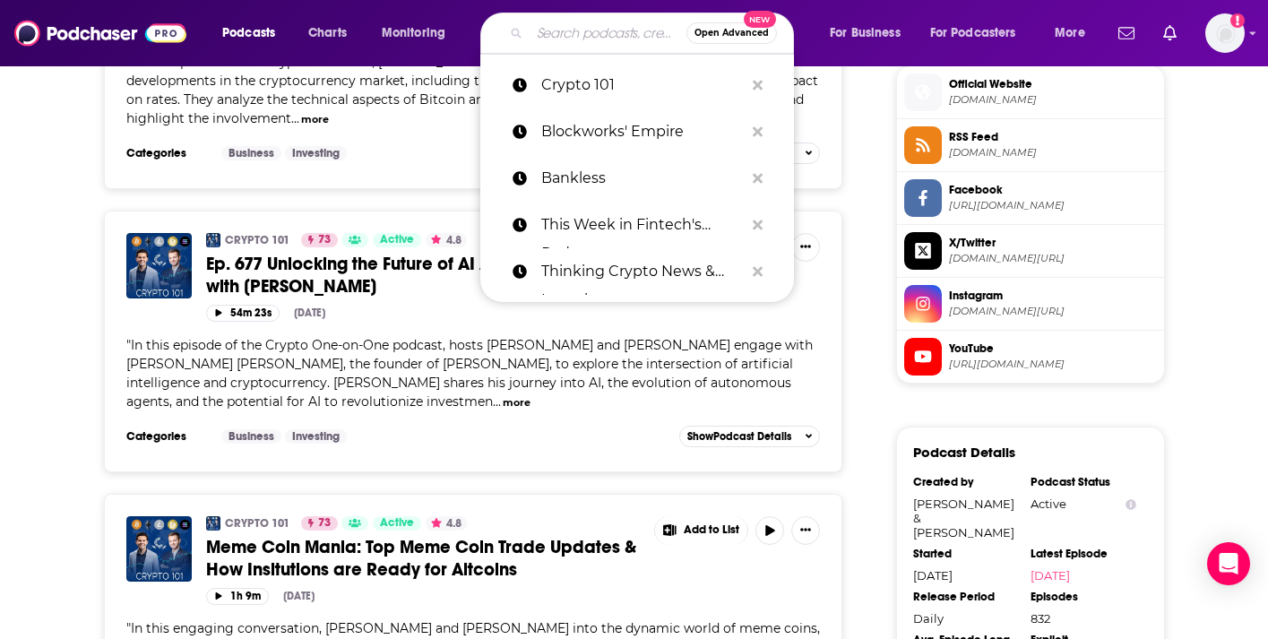
paste input "Epicenter"
type input "Epicenter"
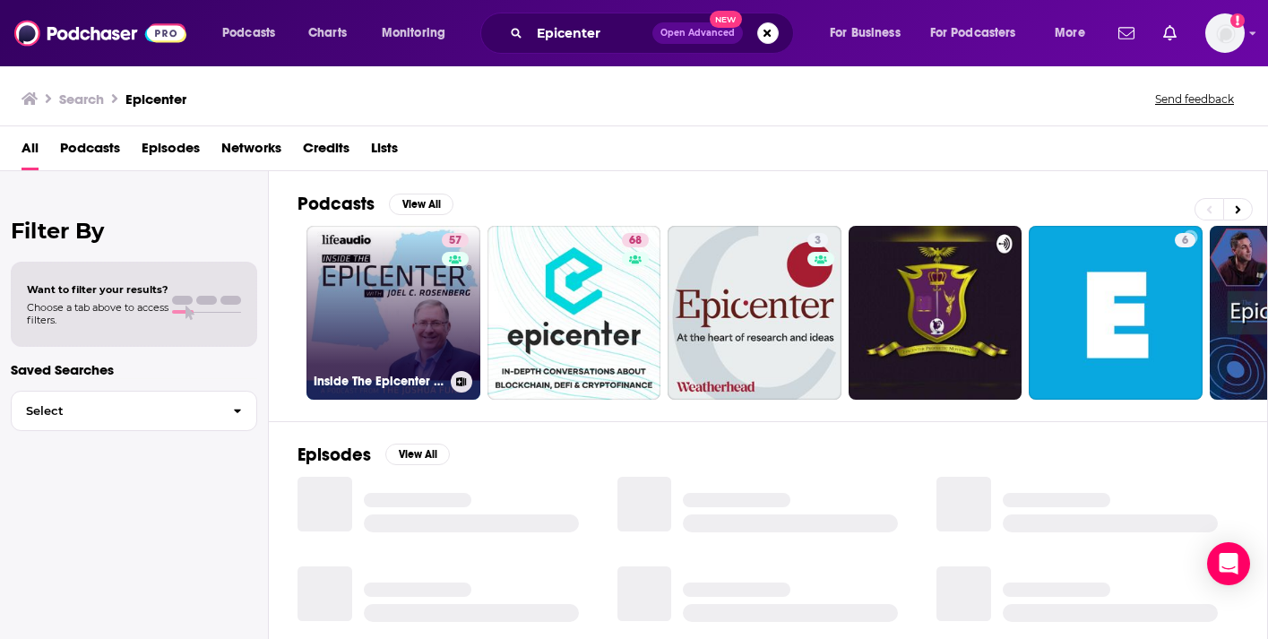
click at [401, 308] on link "57 Inside The Epicenter With Joel Rosenberg" at bounding box center [394, 313] width 174 height 174
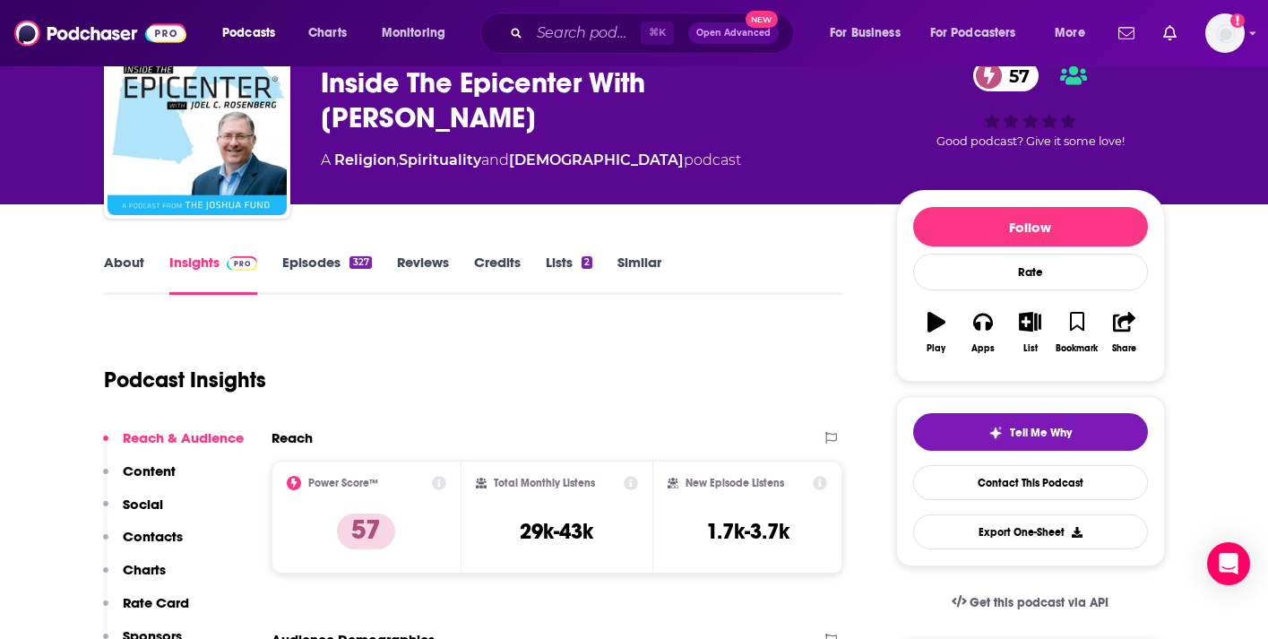
scroll to position [238, 0]
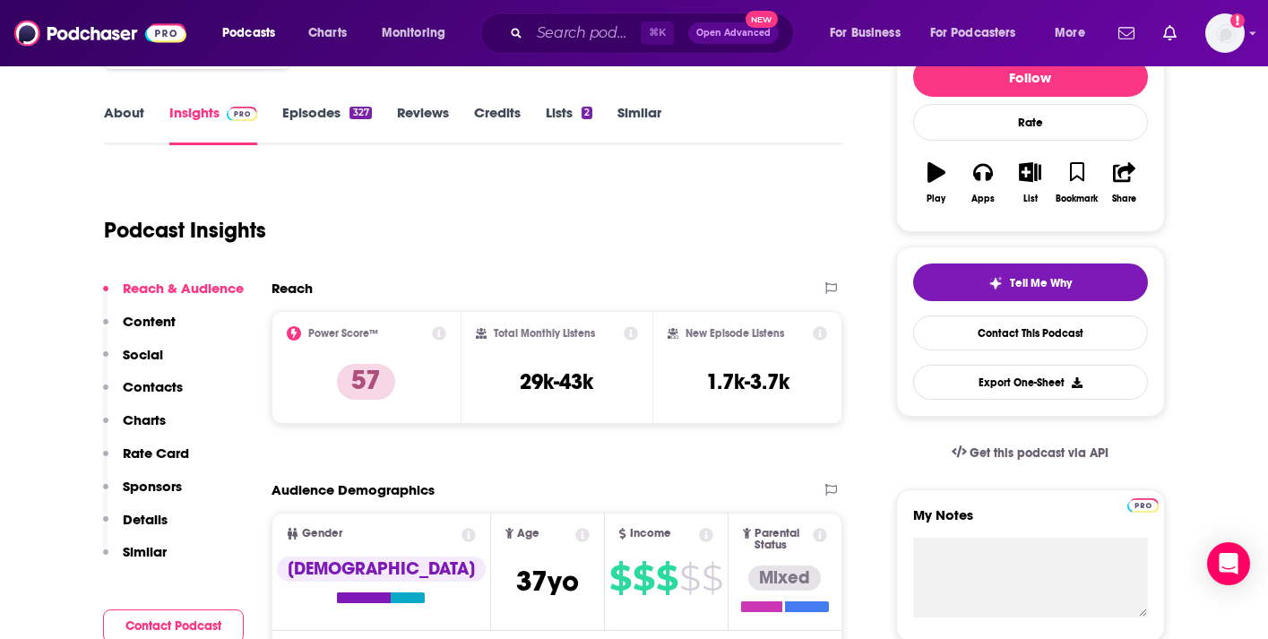
click at [305, 127] on link "Episodes 327" at bounding box center [326, 124] width 89 height 41
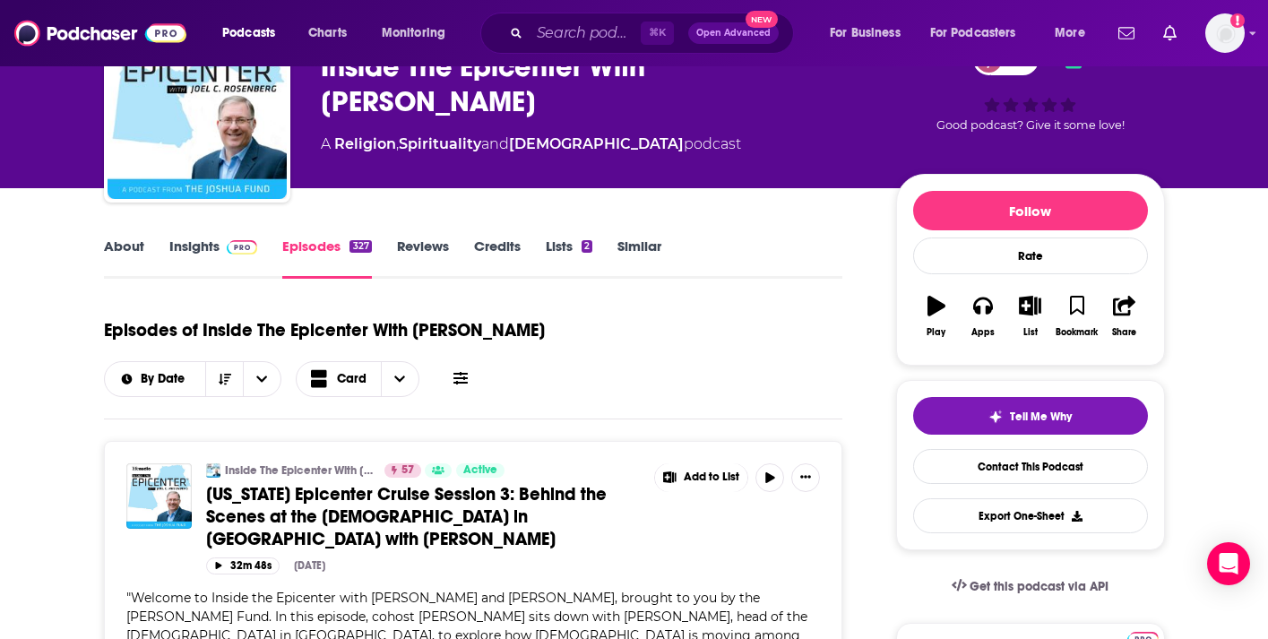
scroll to position [69, 0]
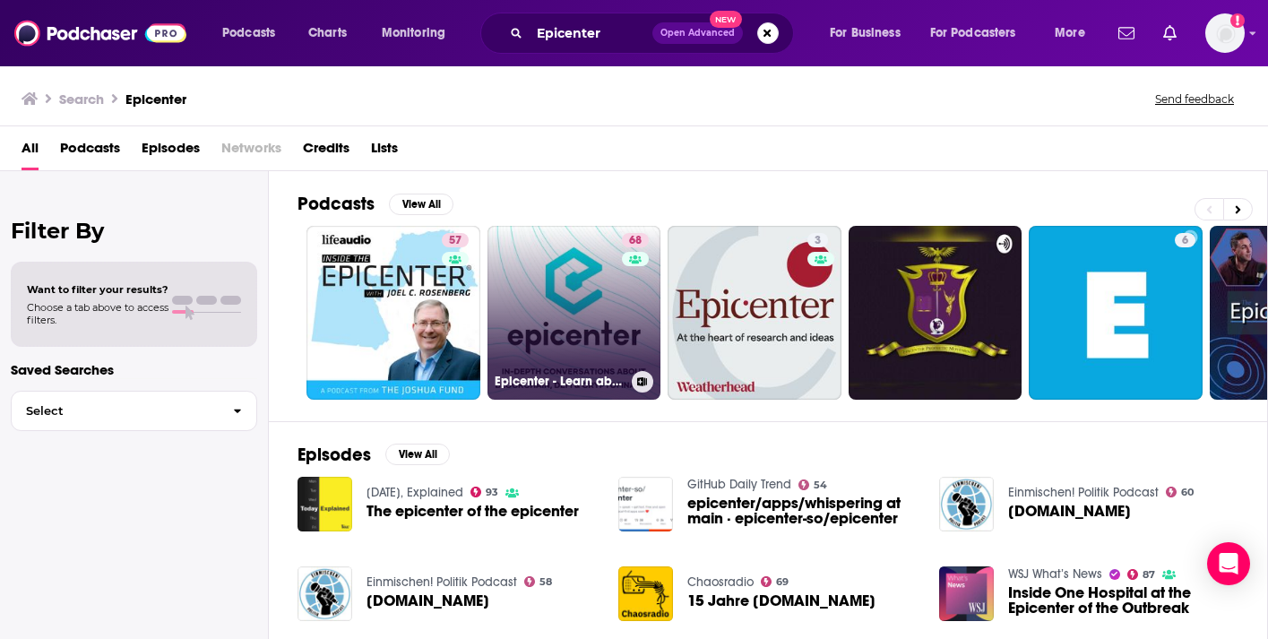
click at [562, 296] on link "68 Epicenter - Learn about Crypto, Blockchain, Ethereum, Bitcoin and Distribute…" at bounding box center [575, 313] width 174 height 174
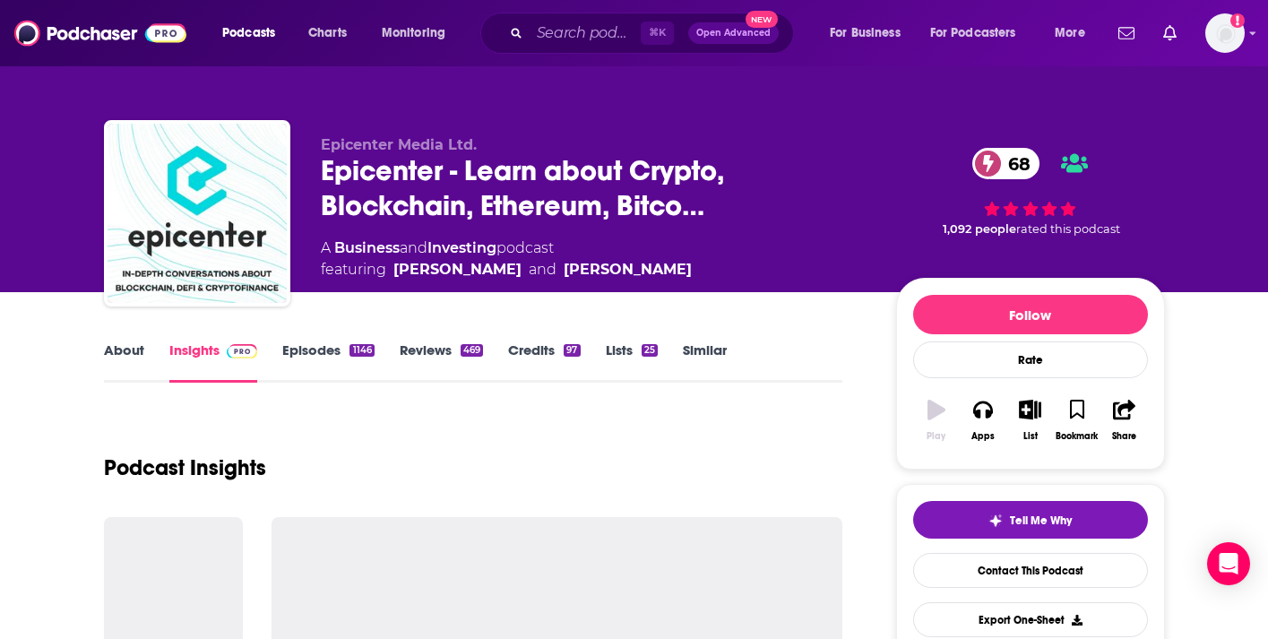
click at [298, 352] on link "Episodes 1146" at bounding box center [327, 361] width 91 height 41
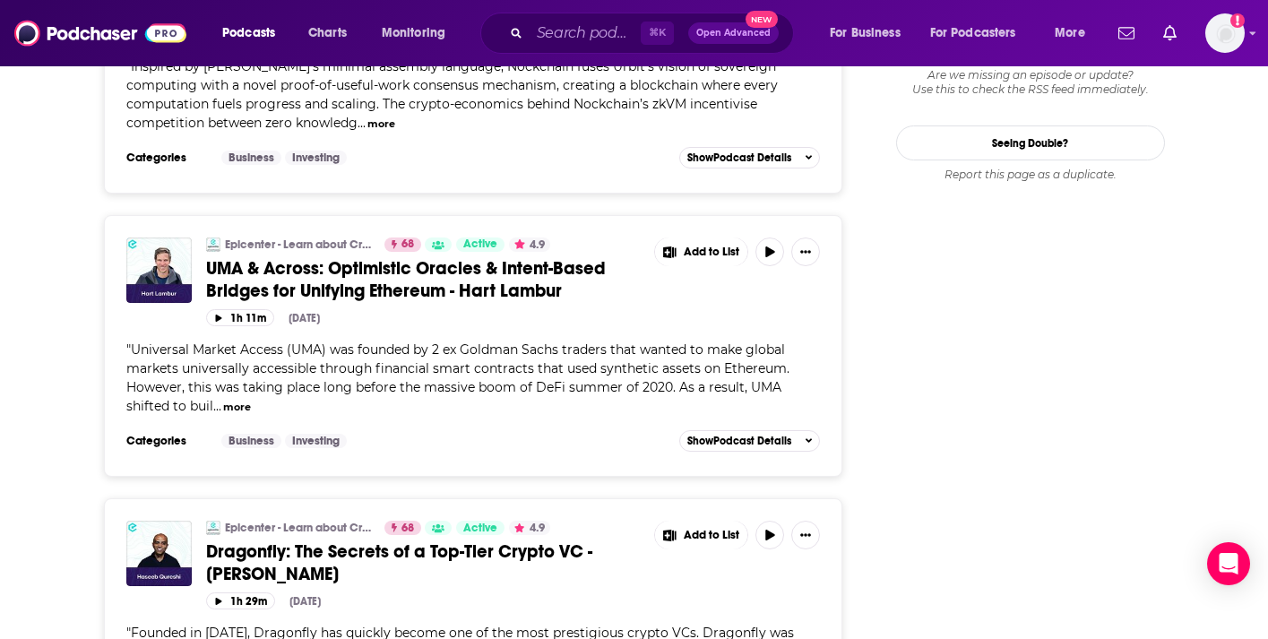
scroll to position [2206, 0]
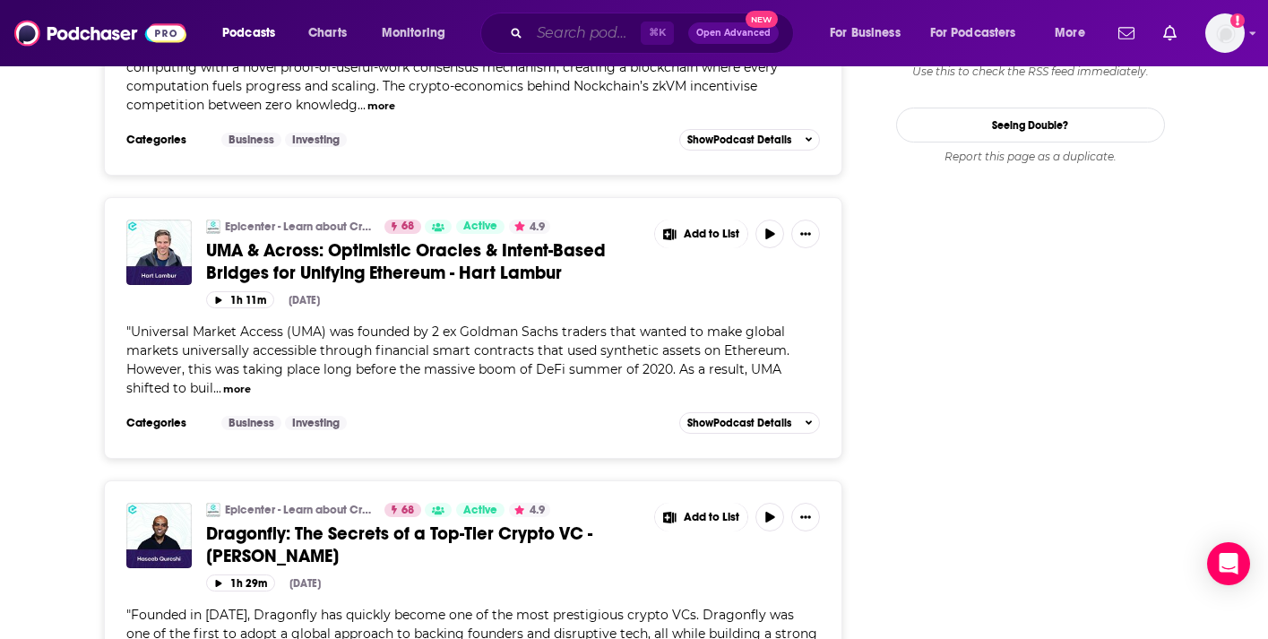
click at [582, 31] on input "Search podcasts, credits, & more..." at bounding box center [585, 33] width 111 height 29
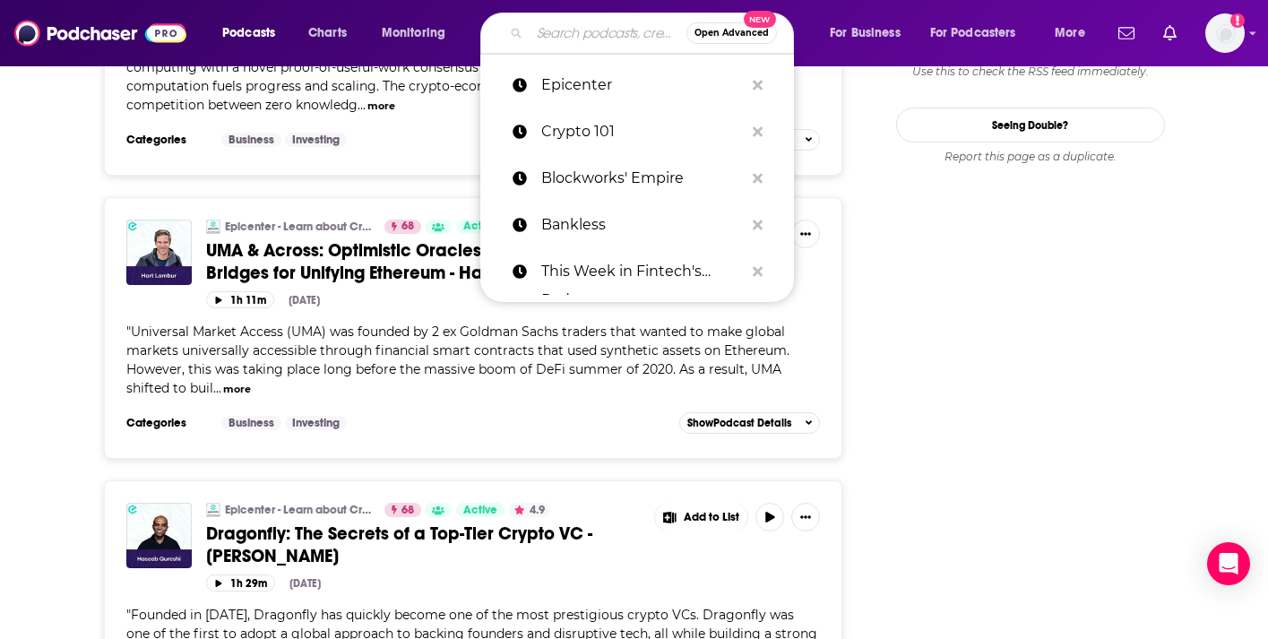
paste input "On The Brink with [GEOGRAPHIC_DATA]"
type input "On The Brink with [GEOGRAPHIC_DATA]"
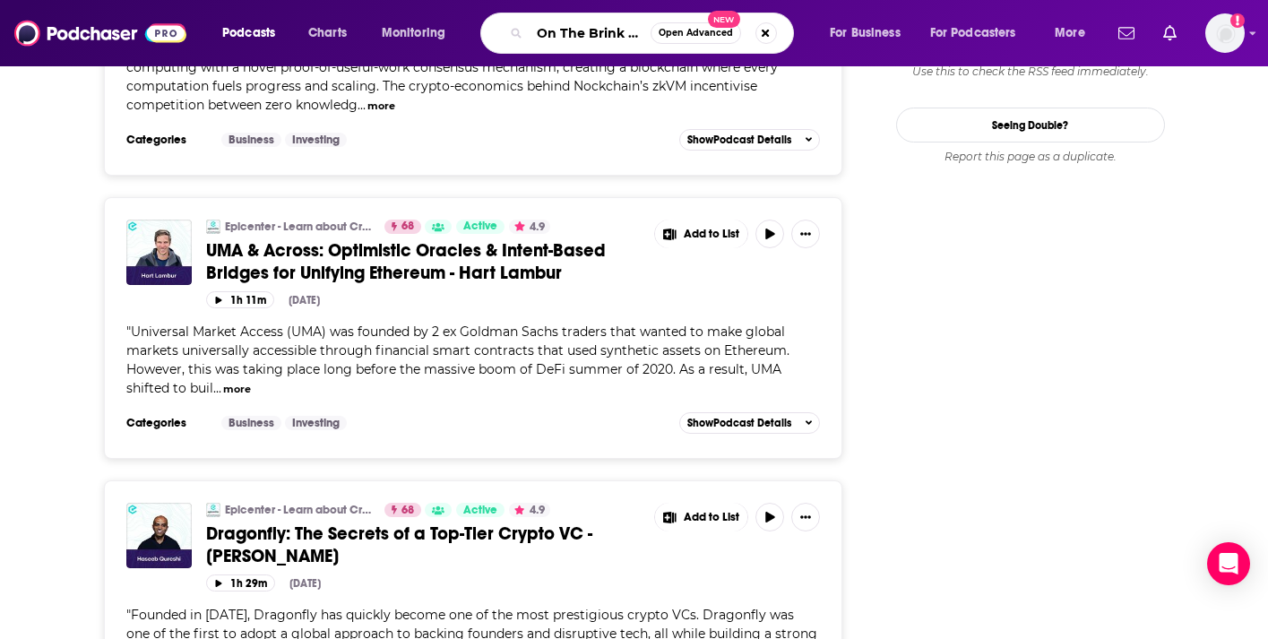
scroll to position [0, 102]
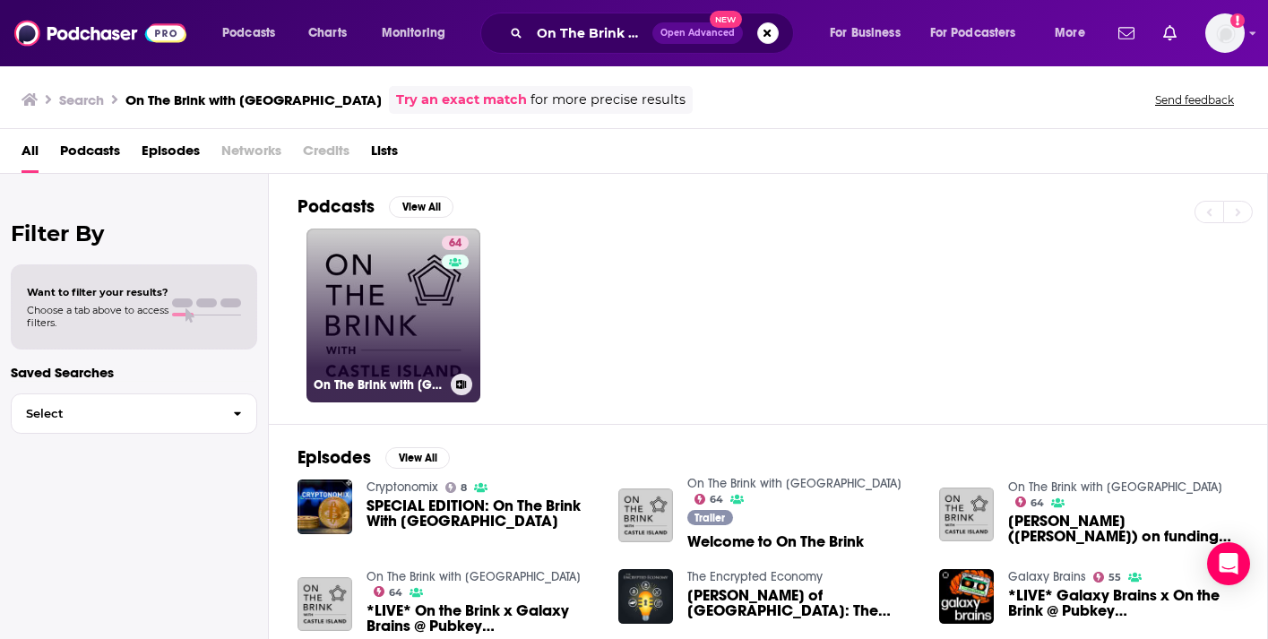
click at [417, 300] on link "64 On The Brink with [GEOGRAPHIC_DATA]" at bounding box center [394, 316] width 174 height 174
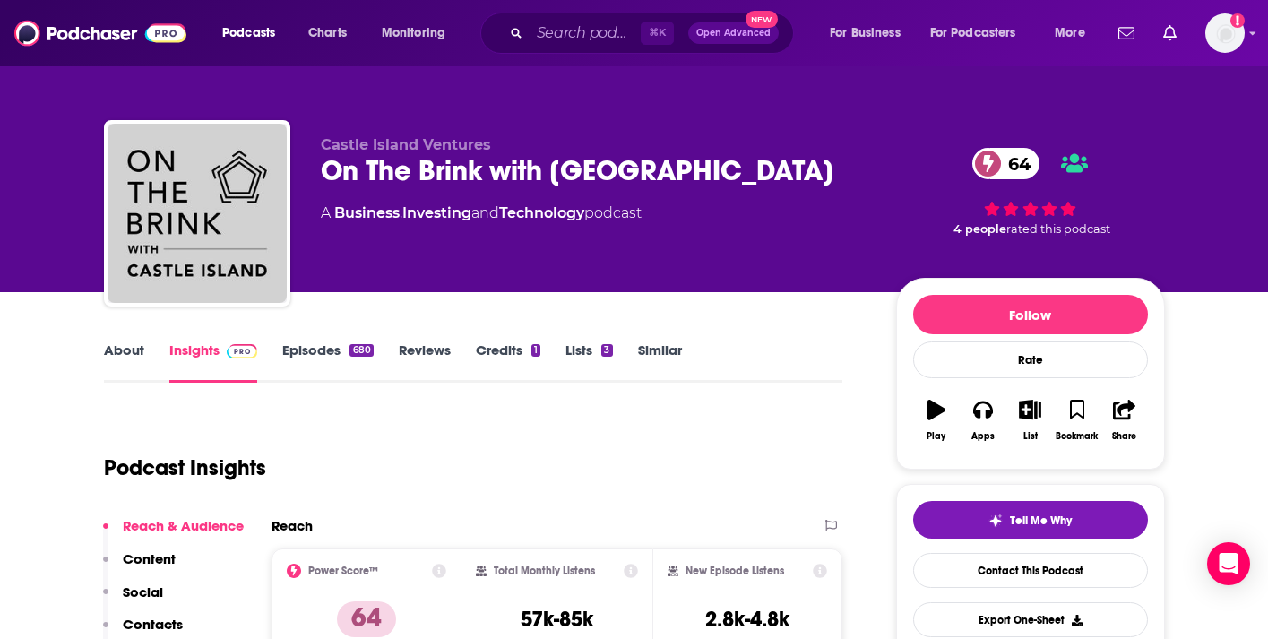
click at [327, 350] on link "Episodes 680" at bounding box center [327, 361] width 91 height 41
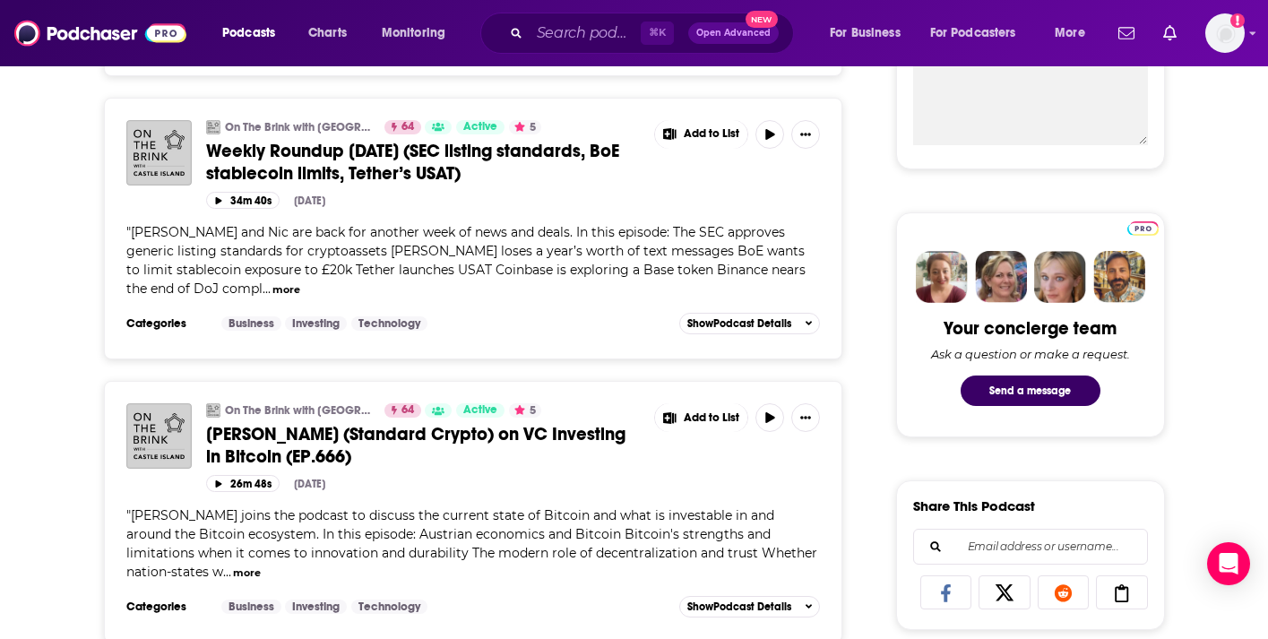
scroll to position [750, 0]
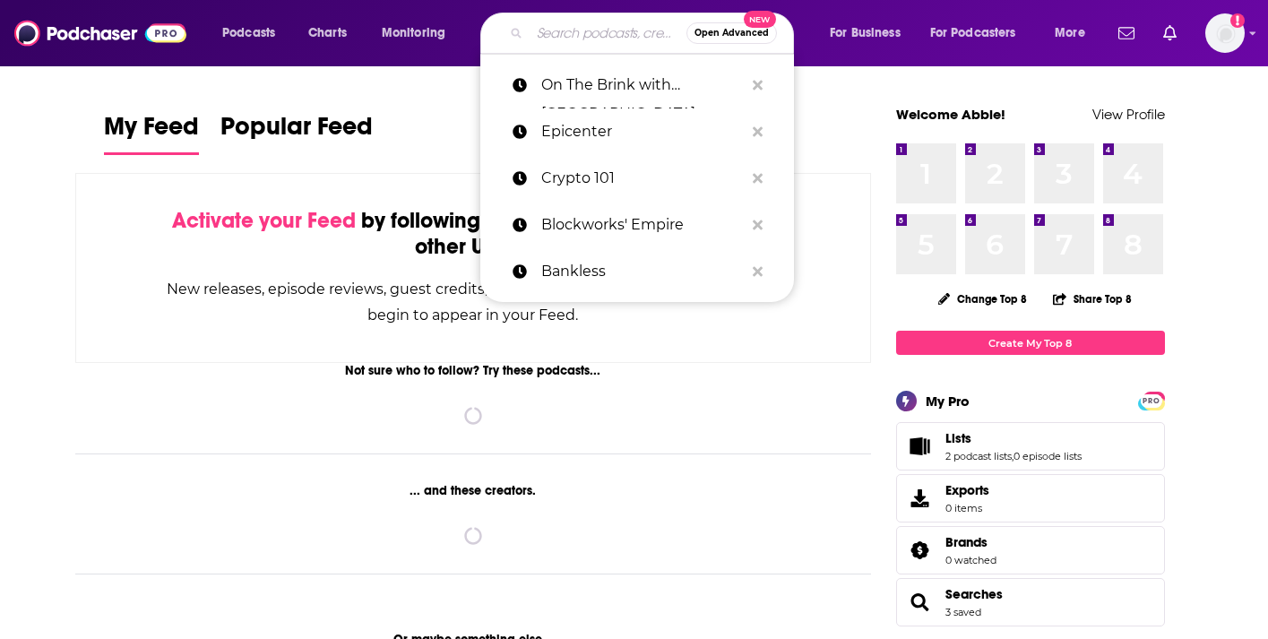
click at [535, 39] on input "Search podcasts, credits, & more..." at bounding box center [608, 33] width 157 height 29
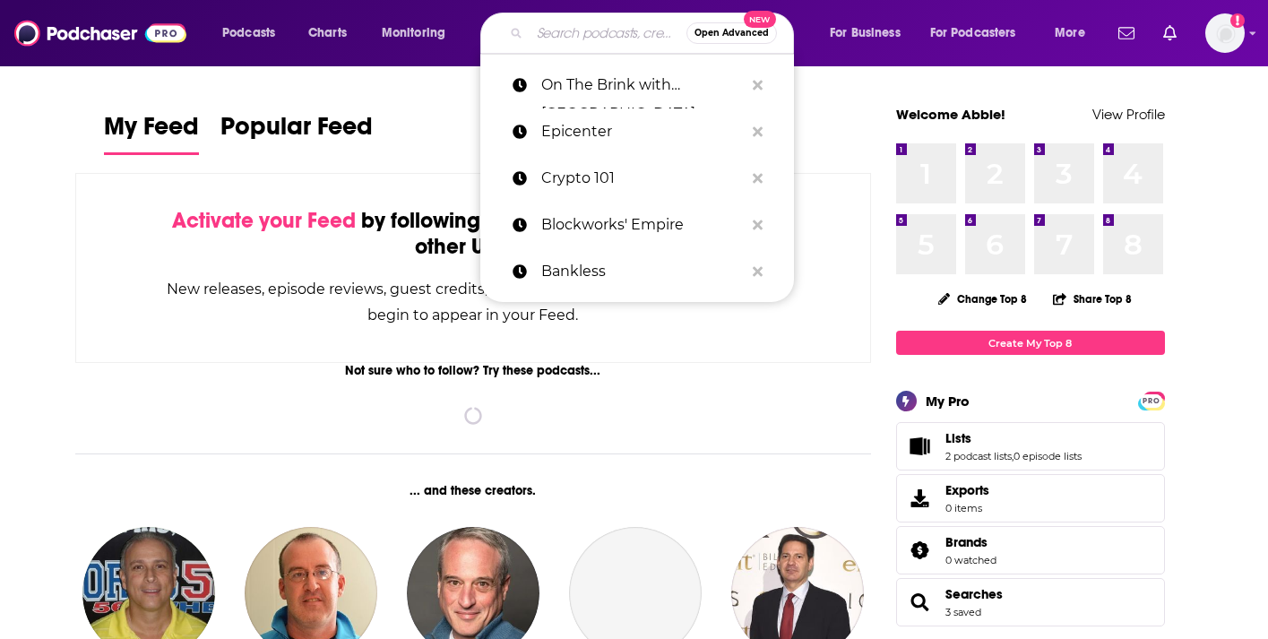
paste input "The Milk Road Show"
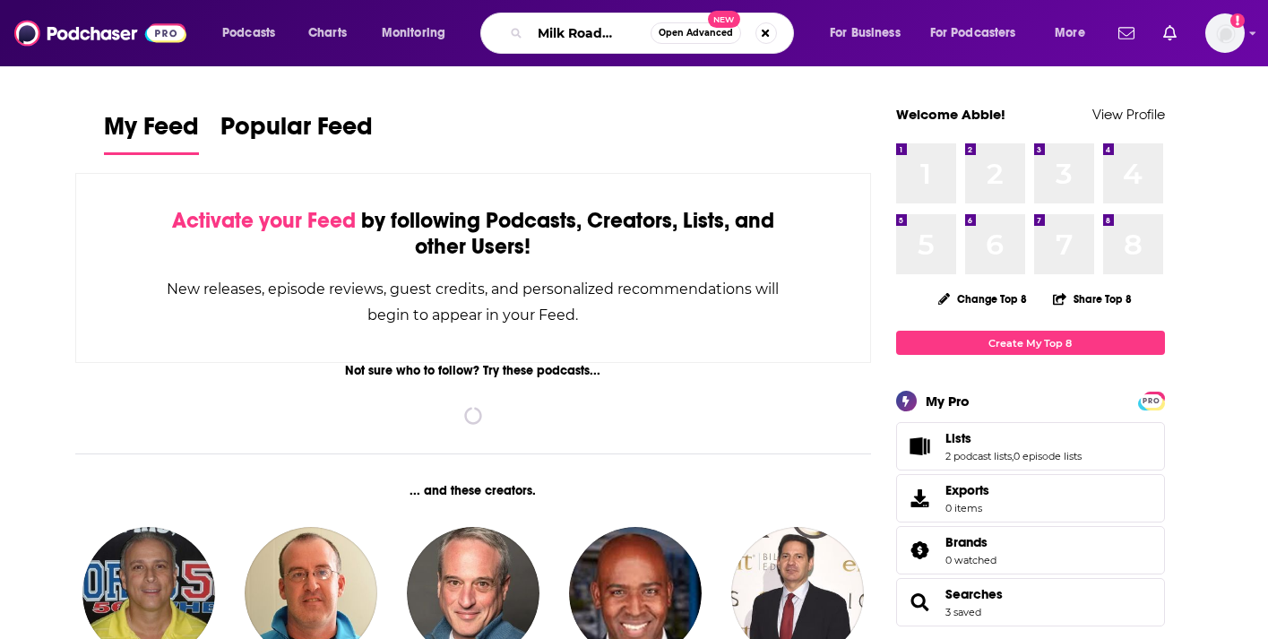
type input "The Milk Road Show"
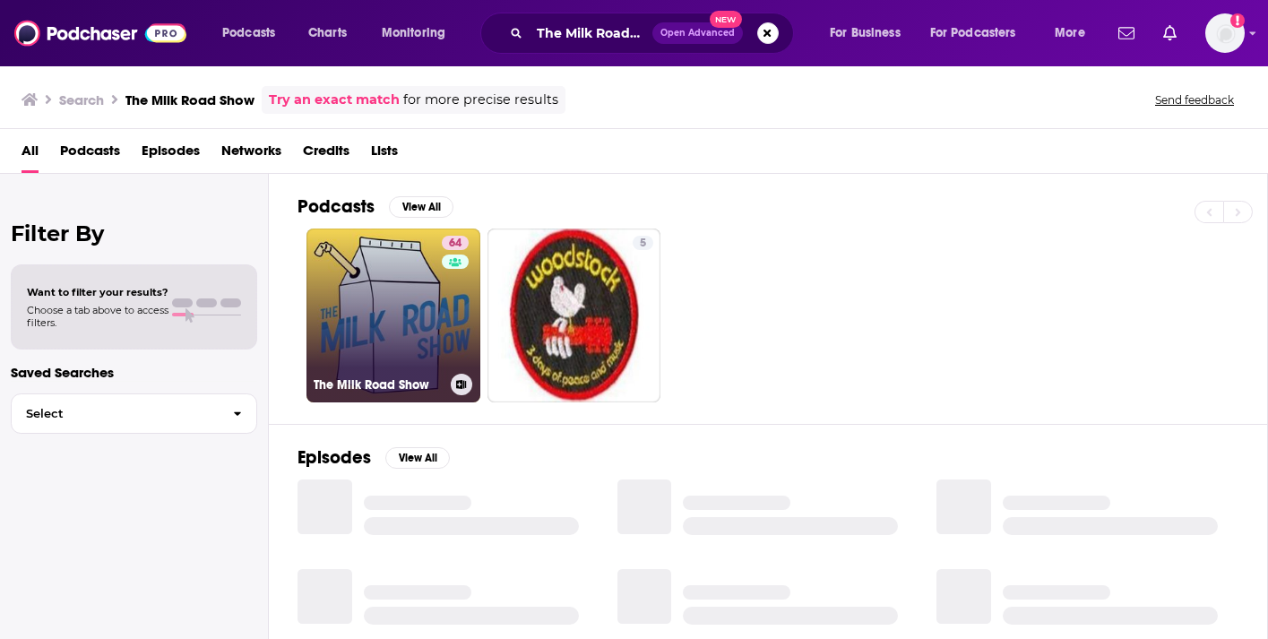
click at [321, 260] on link "64 The Milk Road Show" at bounding box center [394, 316] width 174 height 174
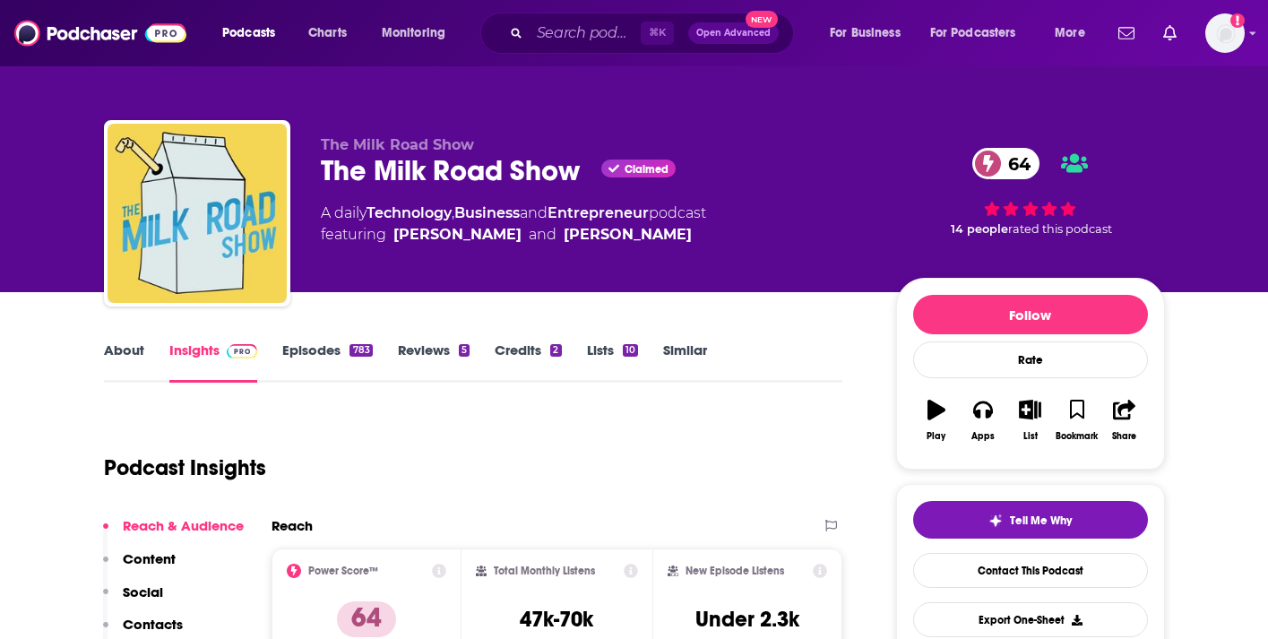
click at [310, 348] on link "Episodes 783" at bounding box center [327, 361] width 90 height 41
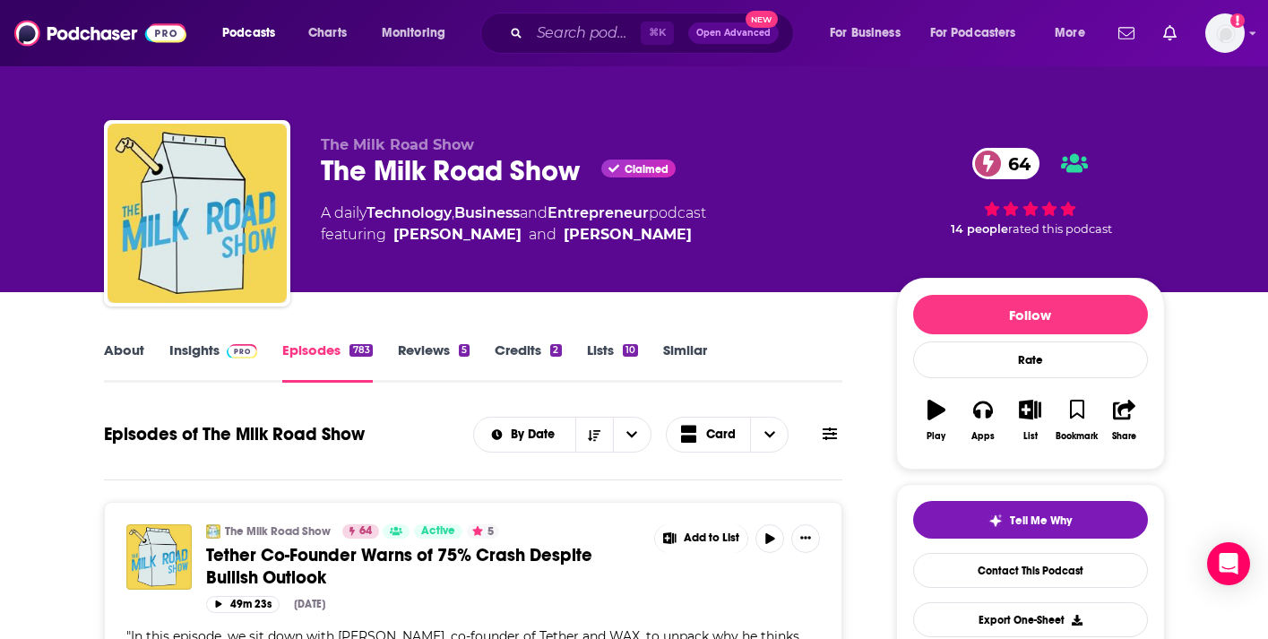
click at [196, 350] on link "Insights" at bounding box center [213, 361] width 89 height 41
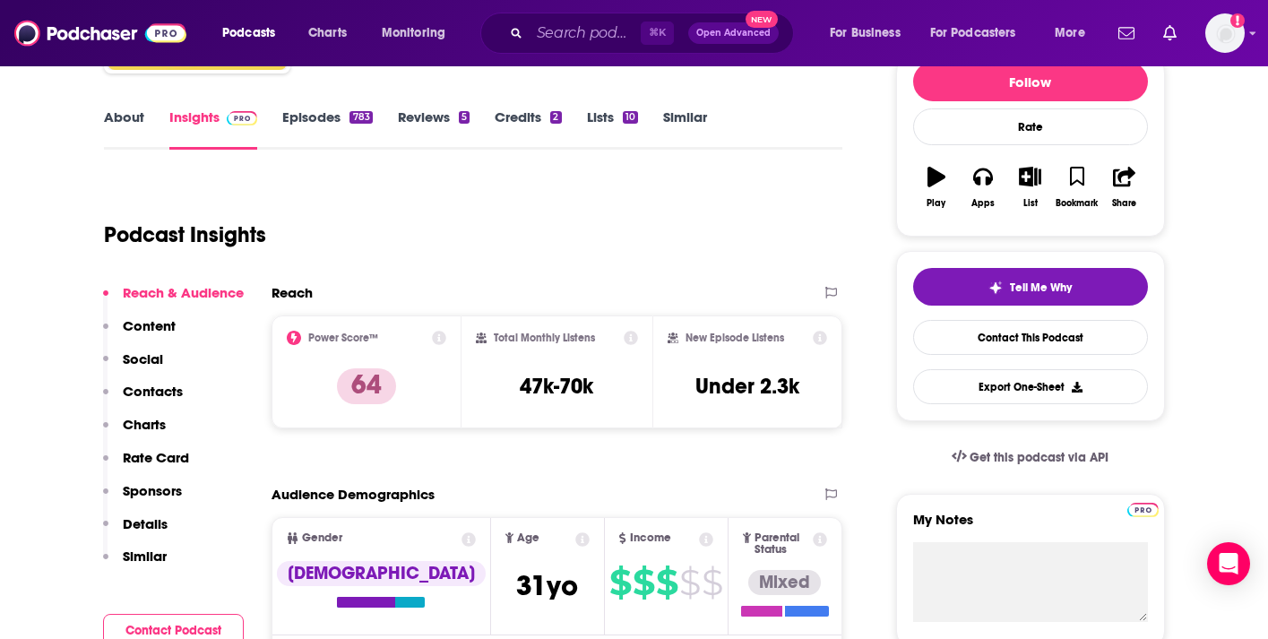
scroll to position [263, 0]
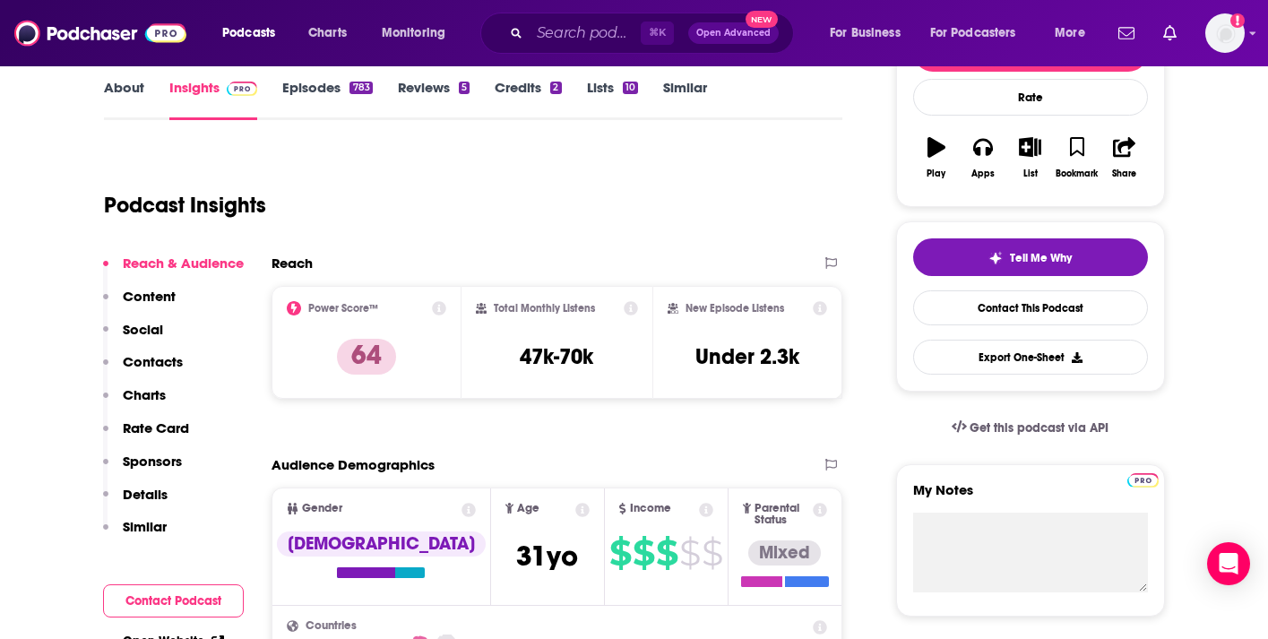
click at [159, 355] on p "Contacts" at bounding box center [153, 361] width 60 height 17
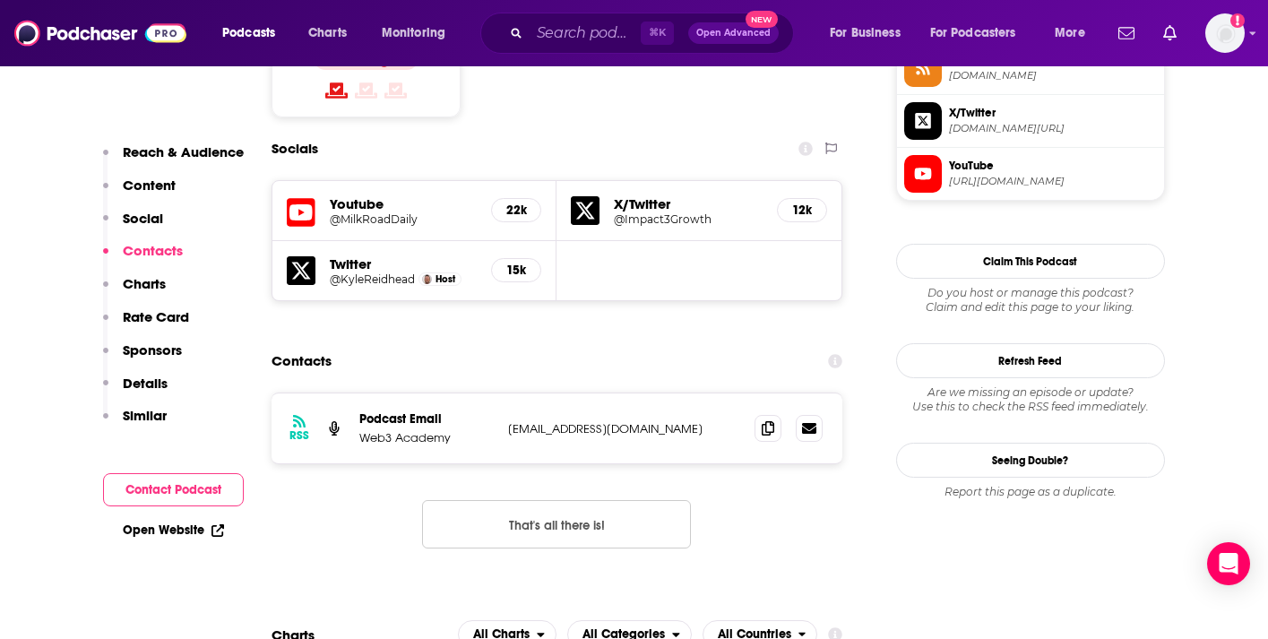
scroll to position [1540, 0]
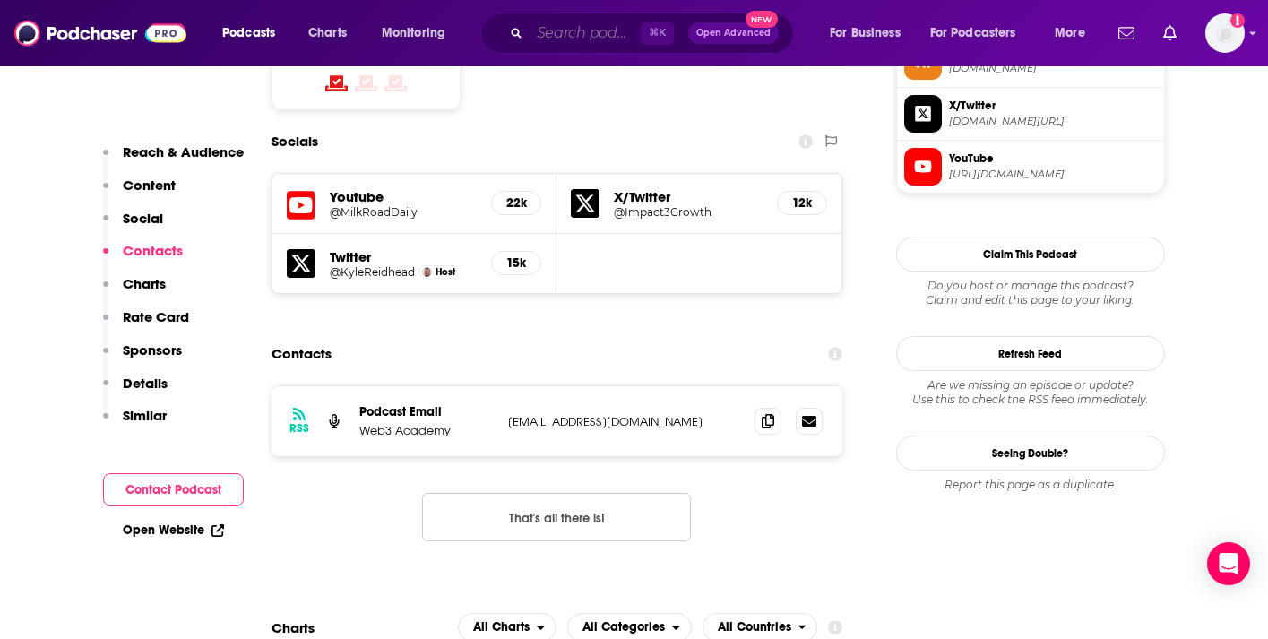
click at [583, 24] on input "Search podcasts, credits, & more..." at bounding box center [585, 33] width 111 height 29
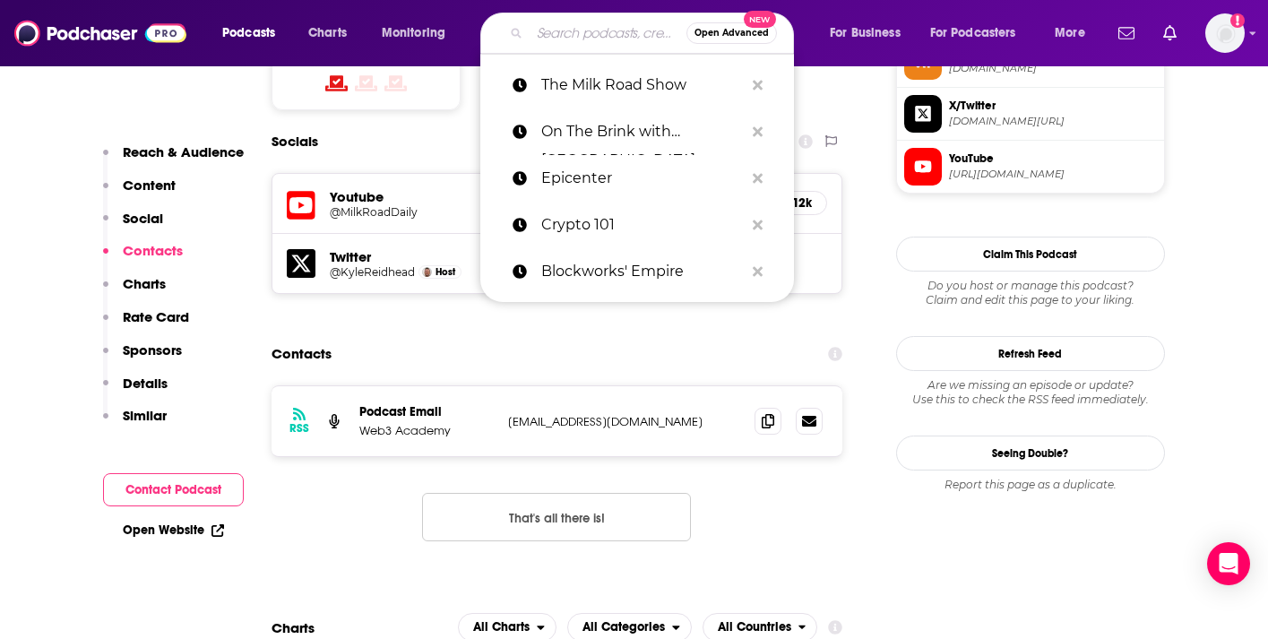
paste input "Thinking Crypto News & Interviews"
type input "Thinking Crypto News & Interviews"
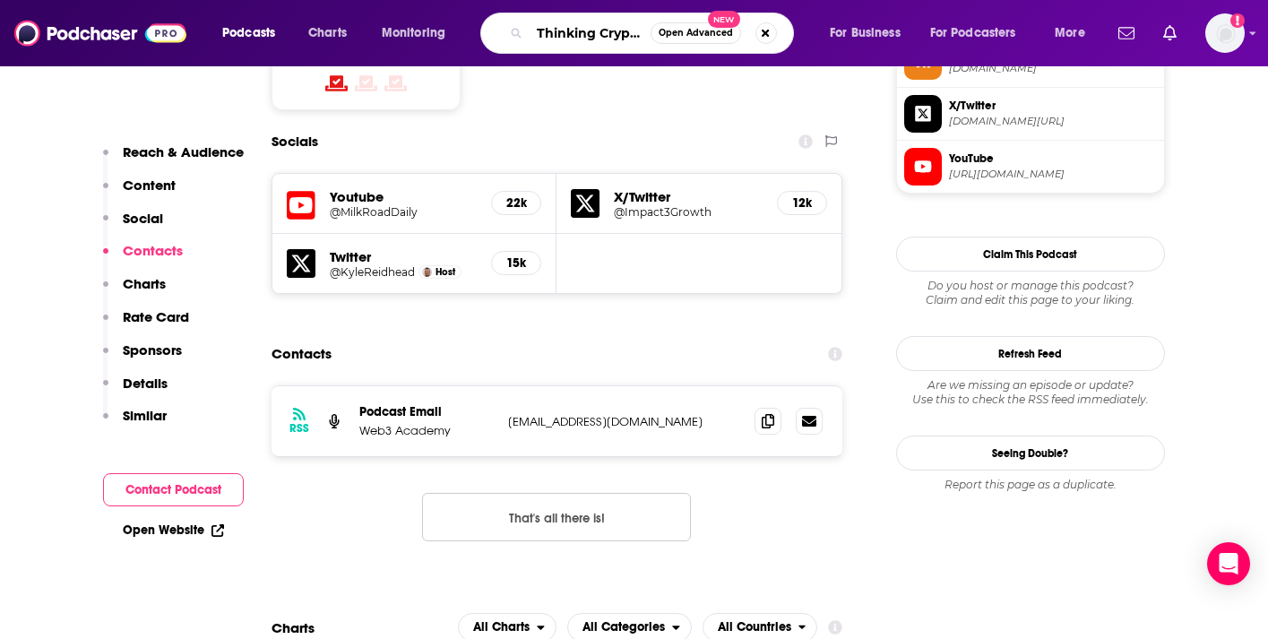
scroll to position [0, 126]
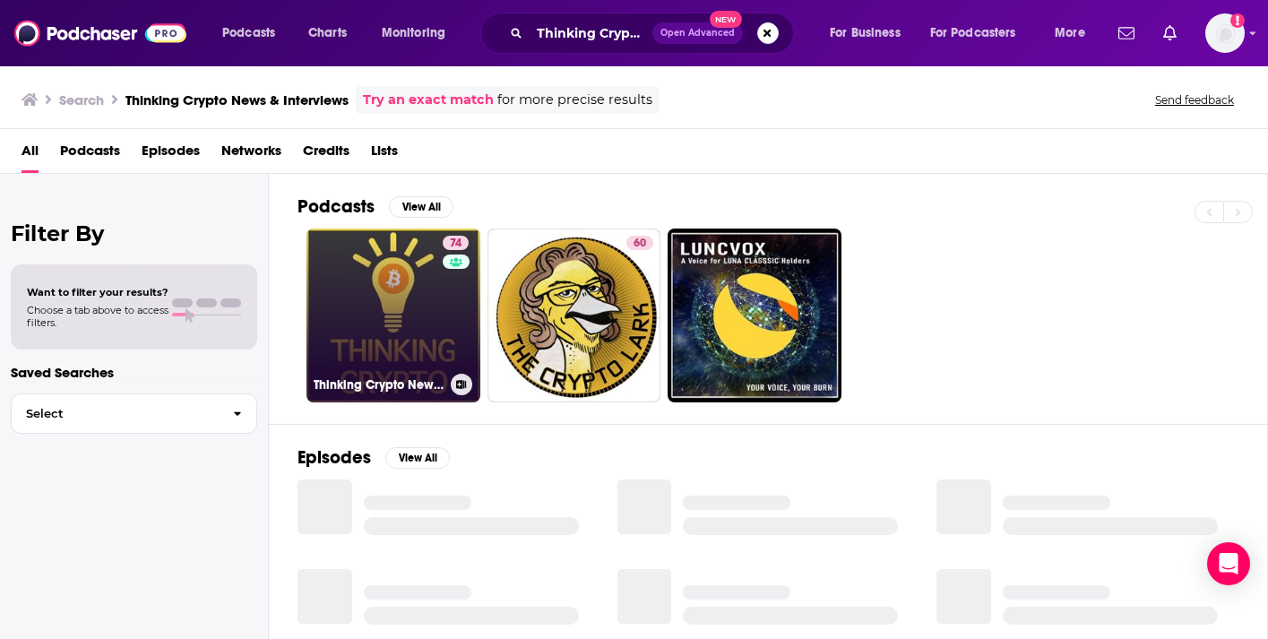
click at [393, 296] on link "74 Thinking Crypto News & Interviews" at bounding box center [394, 316] width 174 height 174
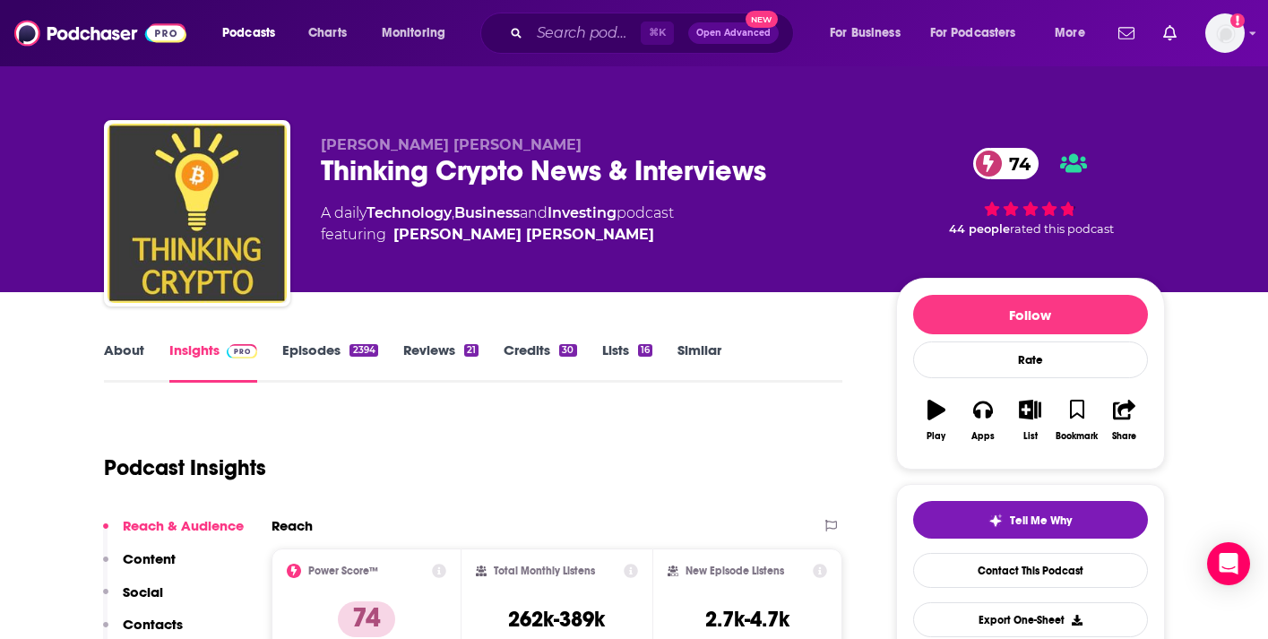
click at [320, 342] on link "Episodes 2394" at bounding box center [329, 361] width 95 height 41
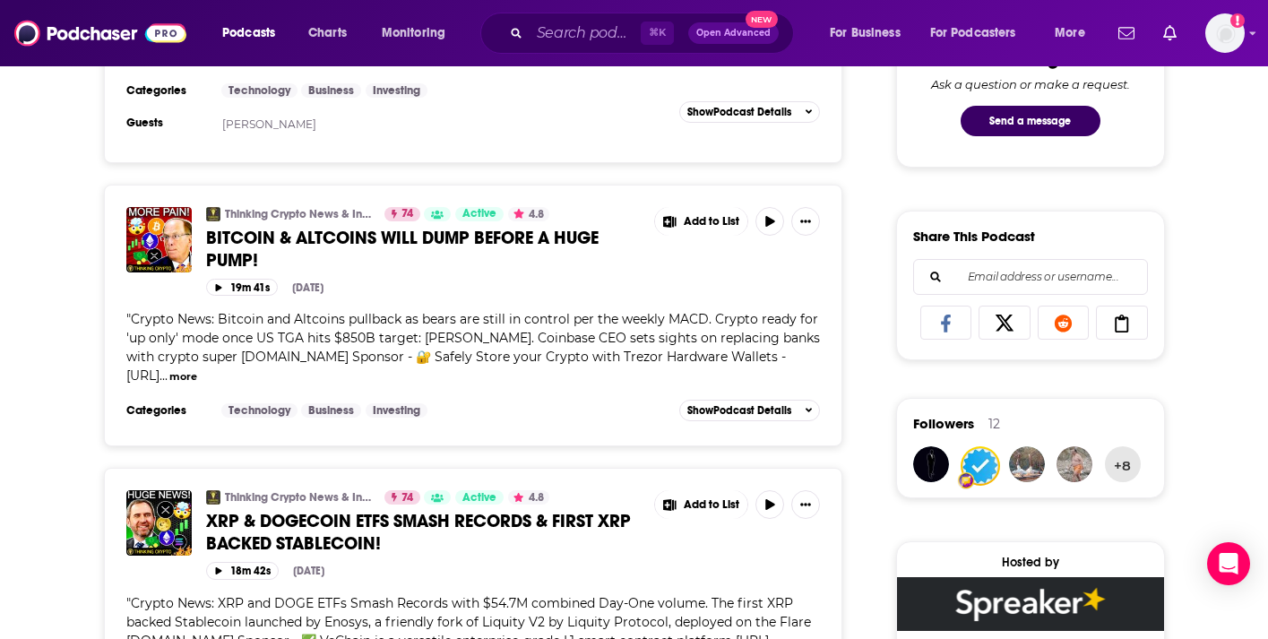
scroll to position [1001, 0]
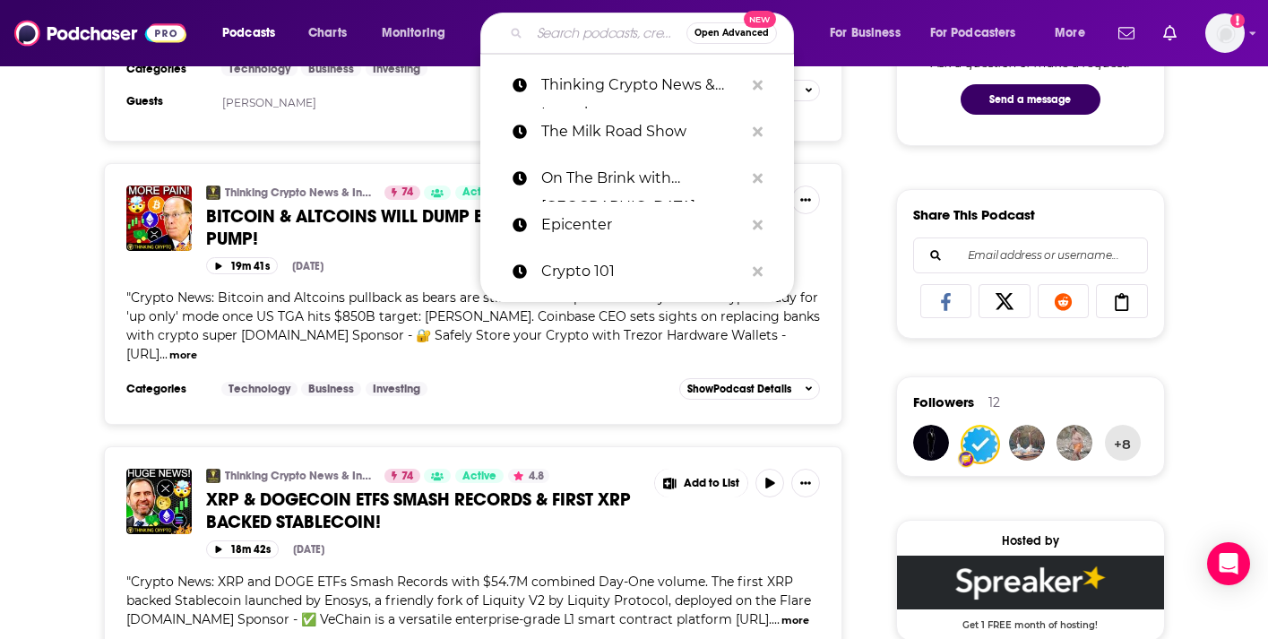
click at [586, 39] on input "Search podcasts, credits, & more..." at bounding box center [608, 33] width 157 height 29
paste input "On The Brink with [GEOGRAPHIC_DATA]"
type input "On The Brink with [GEOGRAPHIC_DATA]"
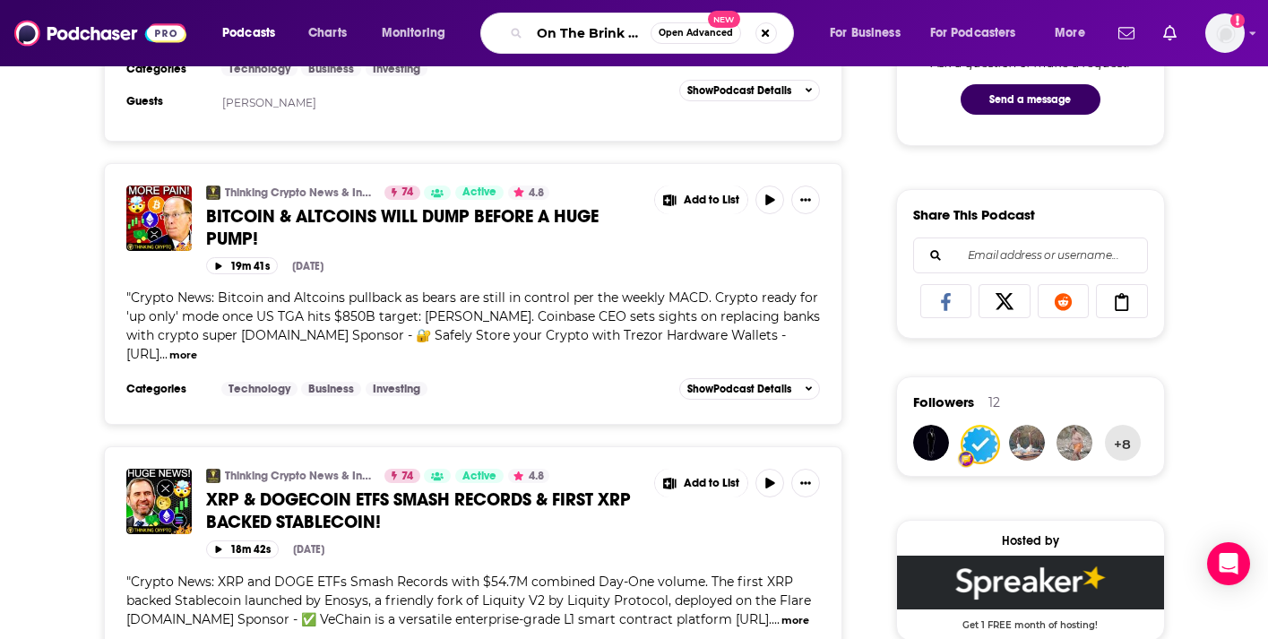
scroll to position [0, 102]
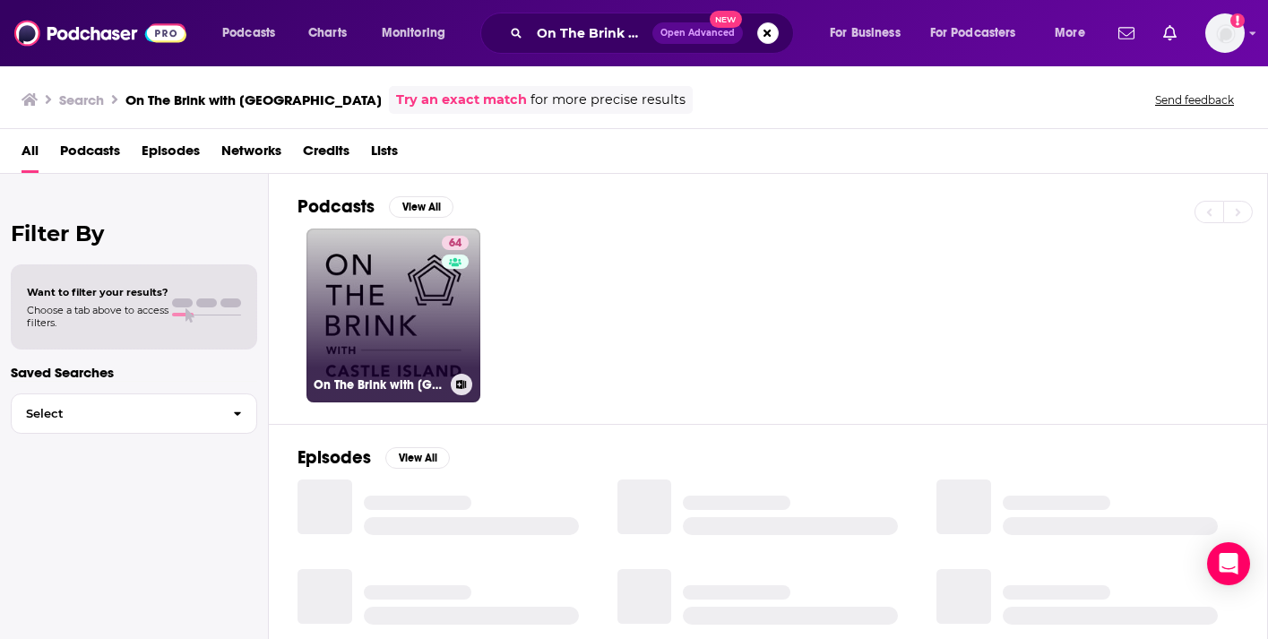
click at [372, 258] on link "64 On The Brink with [GEOGRAPHIC_DATA]" at bounding box center [394, 316] width 174 height 174
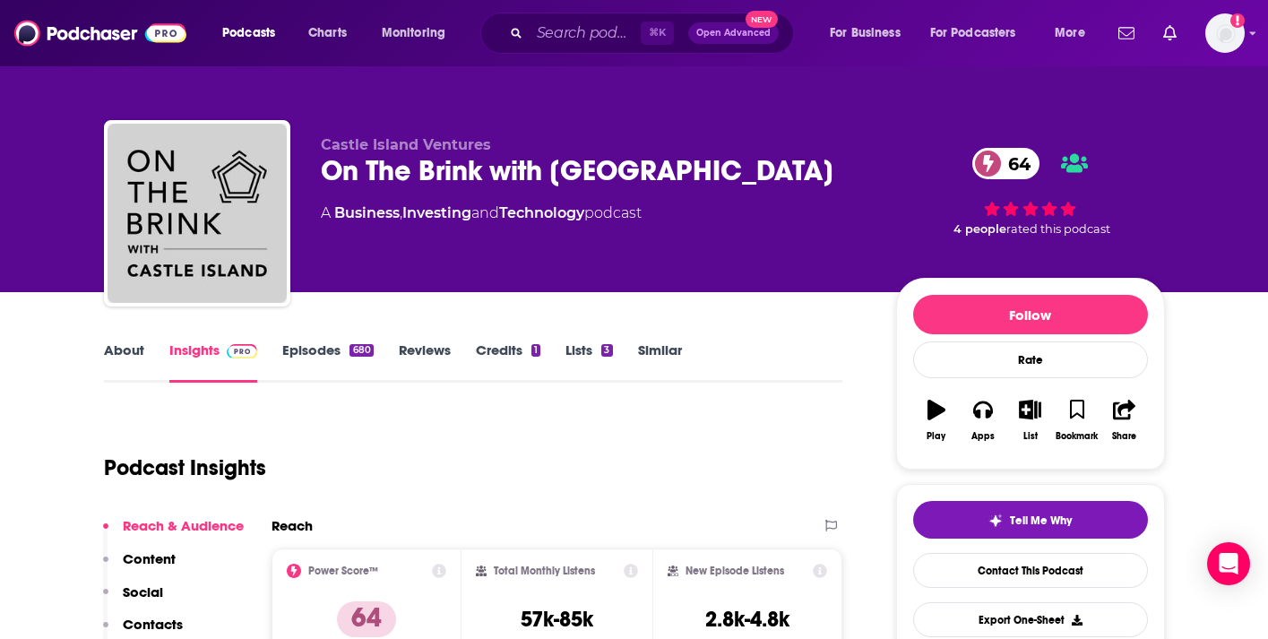
click at [335, 350] on link "Episodes 680" at bounding box center [327, 361] width 91 height 41
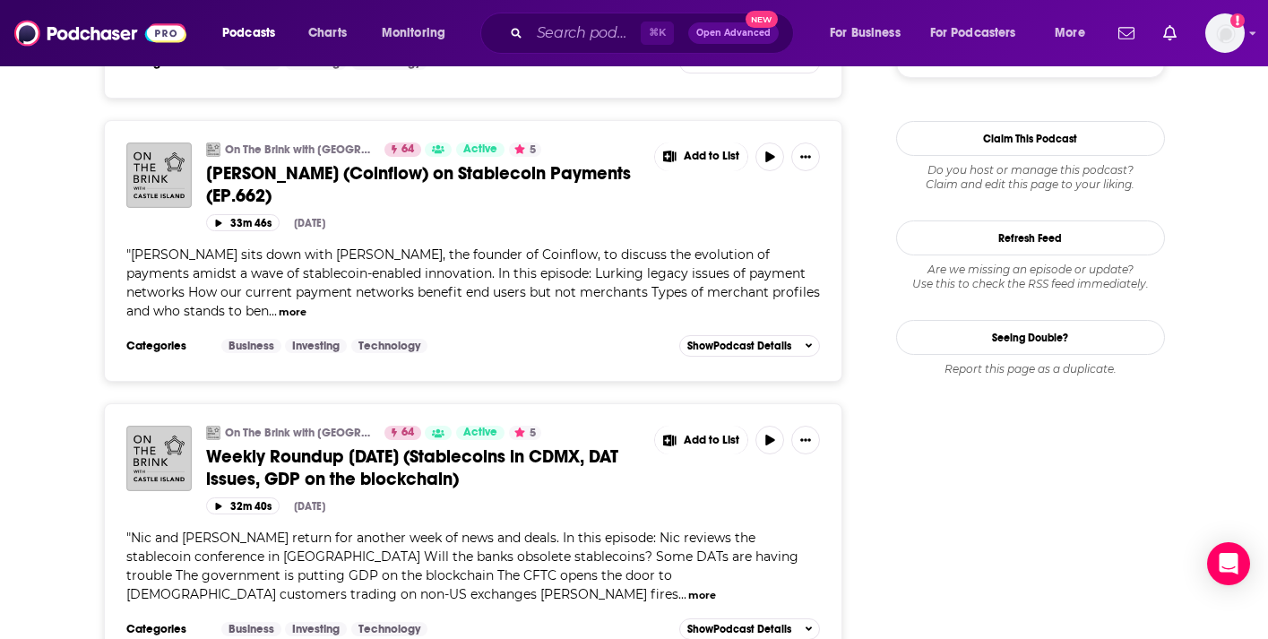
scroll to position [2200, 0]
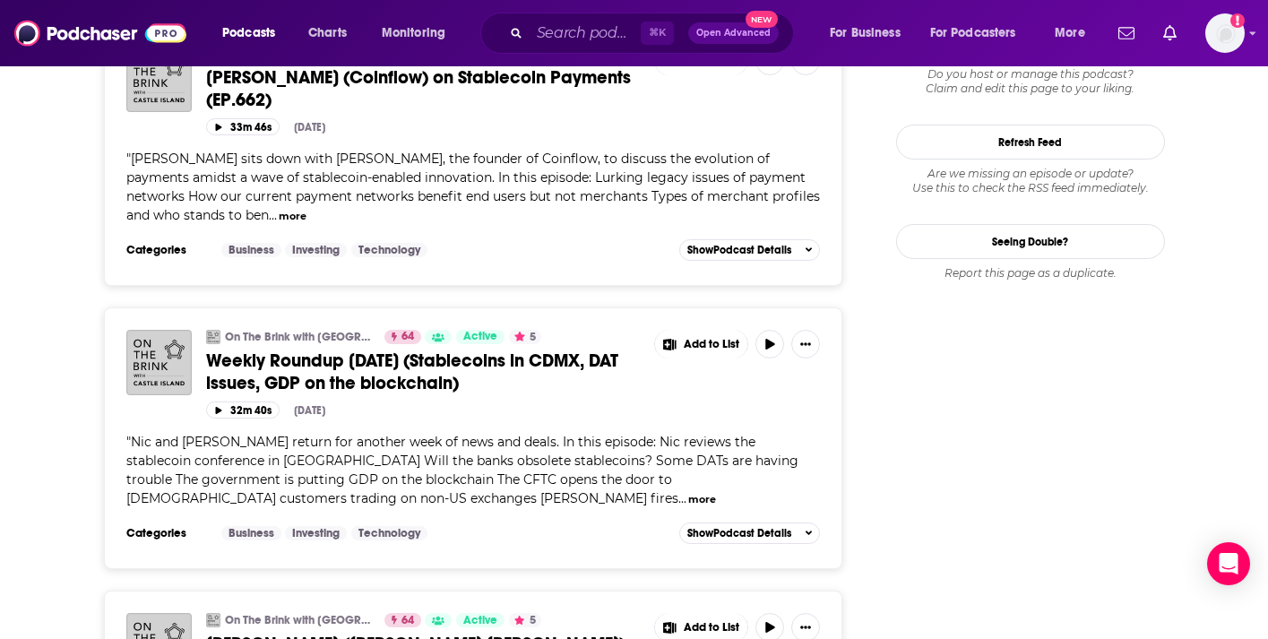
click at [596, 13] on div "⌘ K Open Advanced New" at bounding box center [637, 33] width 314 height 41
click at [593, 18] on div "⌘ K Open Advanced New" at bounding box center [637, 33] width 314 height 41
click at [588, 26] on input "Search podcasts, credits, & more..." at bounding box center [585, 33] width 111 height 29
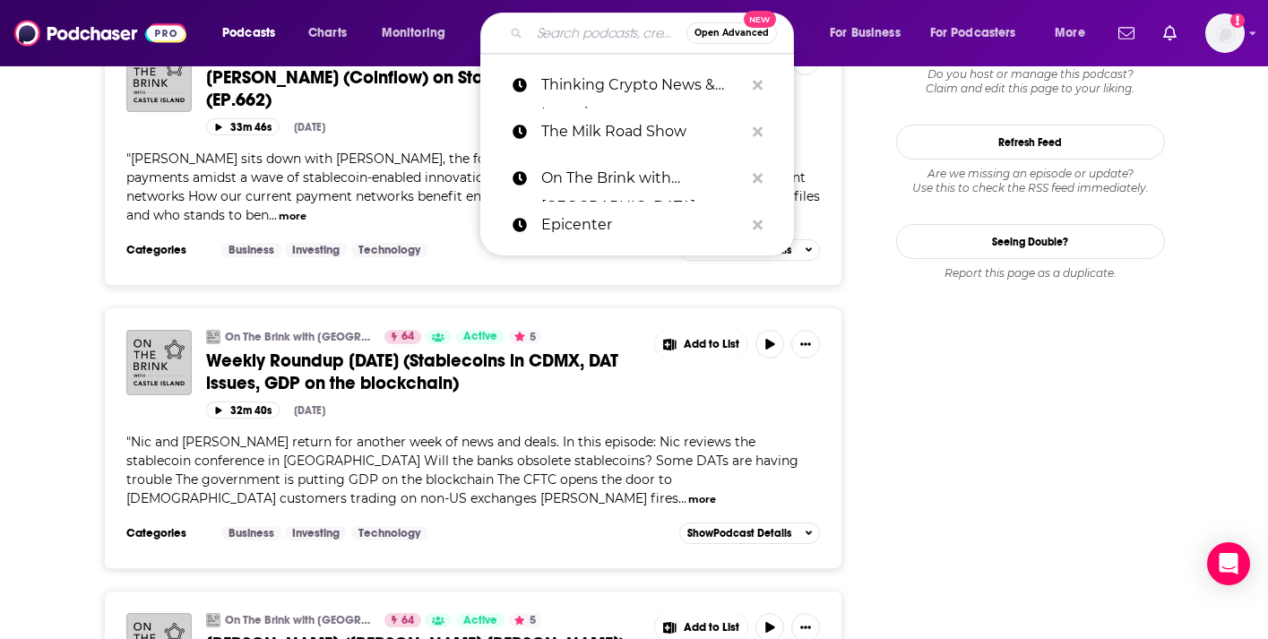
paste input "The Milk Road Show"
type input "The Milk Road Show"
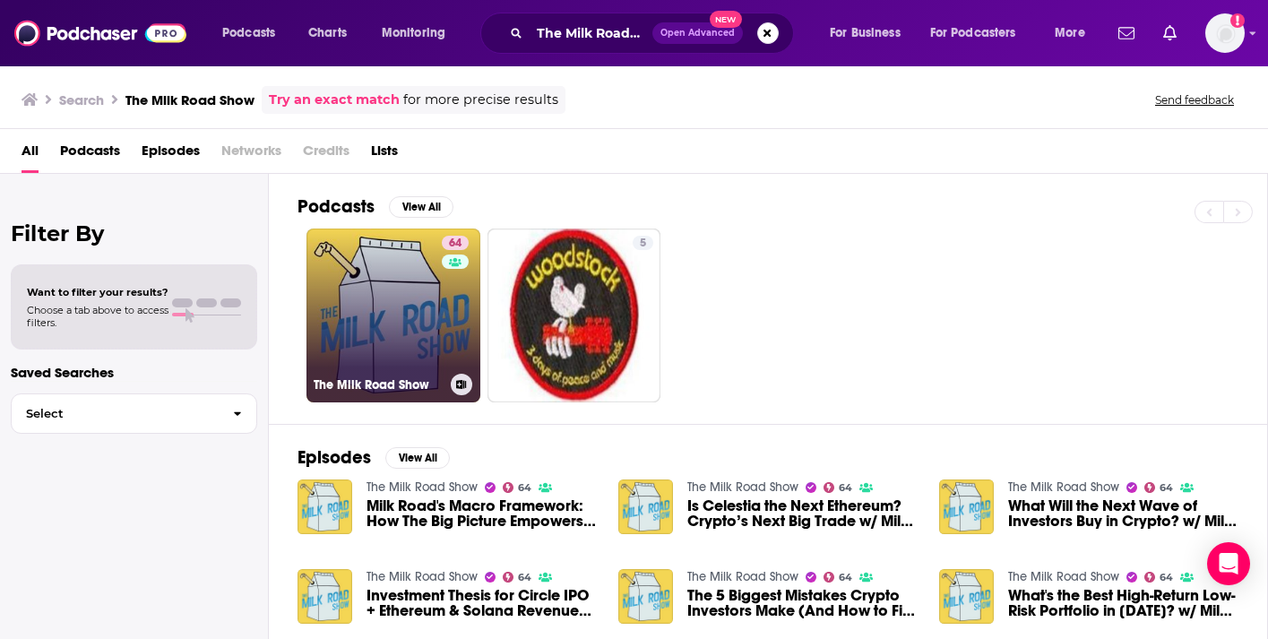
click at [368, 350] on link "64 The Milk Road Show" at bounding box center [394, 316] width 174 height 174
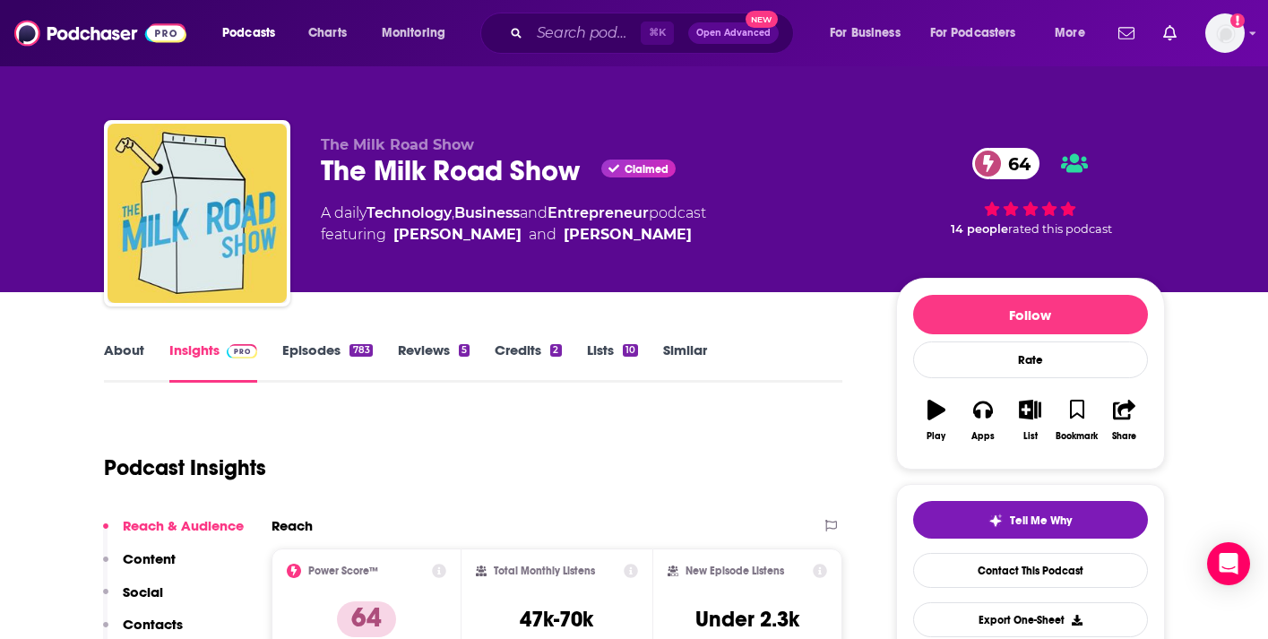
click at [298, 358] on link "Episodes 783" at bounding box center [327, 361] width 90 height 41
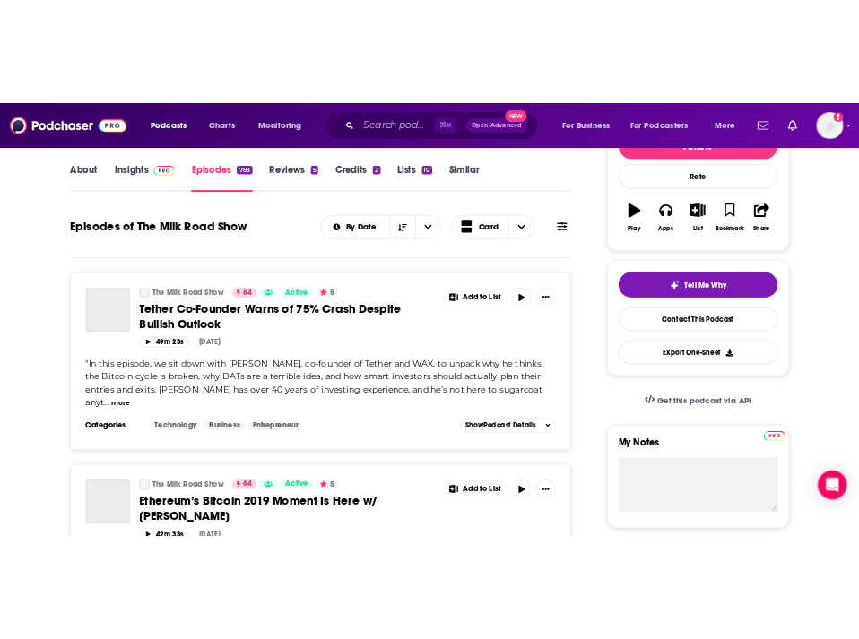
scroll to position [255, 0]
